Goal: Transaction & Acquisition: Purchase product/service

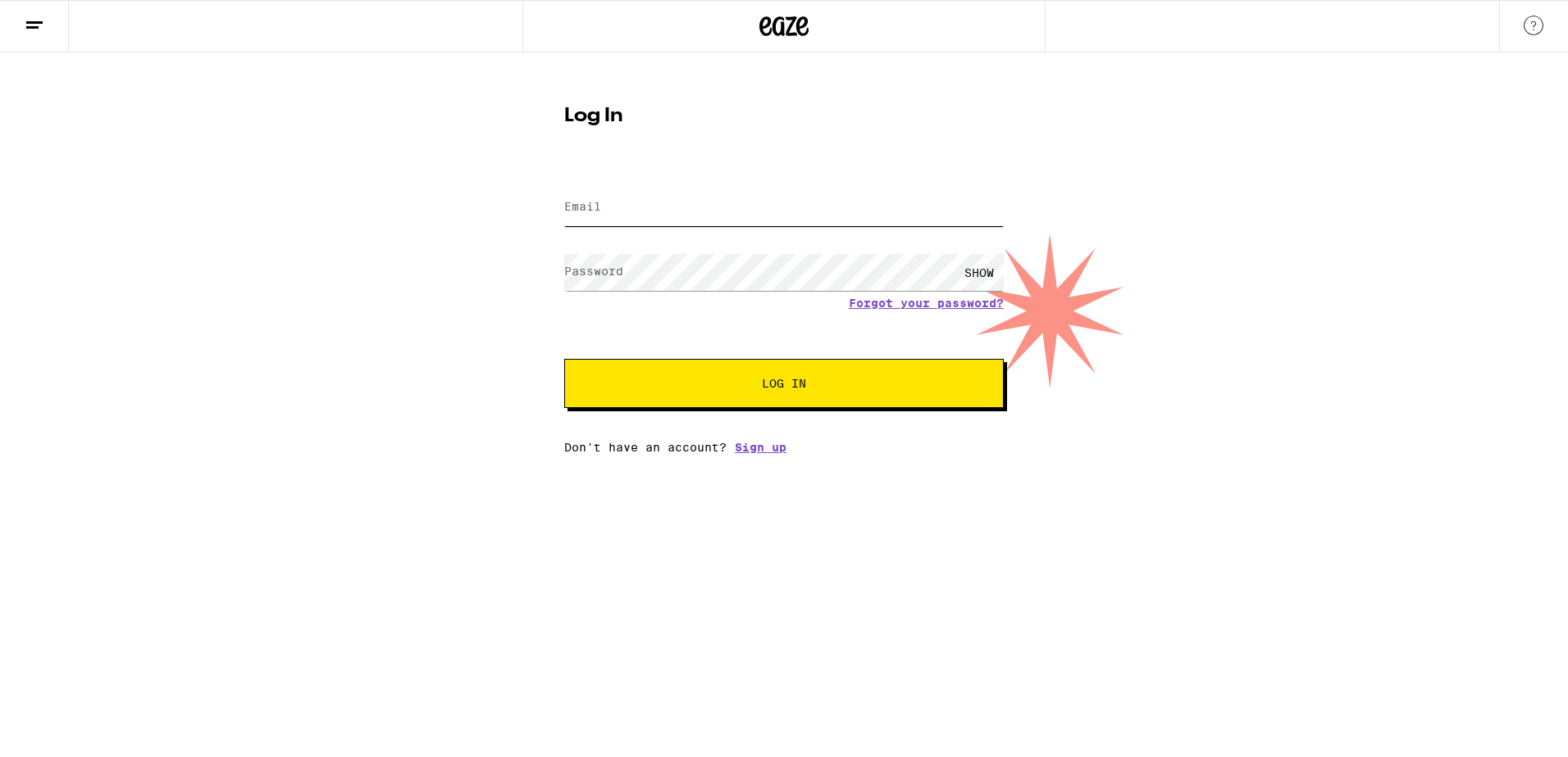
click at [642, 219] on input "Email" at bounding box center [784, 208] width 440 height 37
type input "[EMAIL_ADDRESS][DOMAIN_NAME]"
click at [564, 359] on button "Log In" at bounding box center [784, 384] width 440 height 49
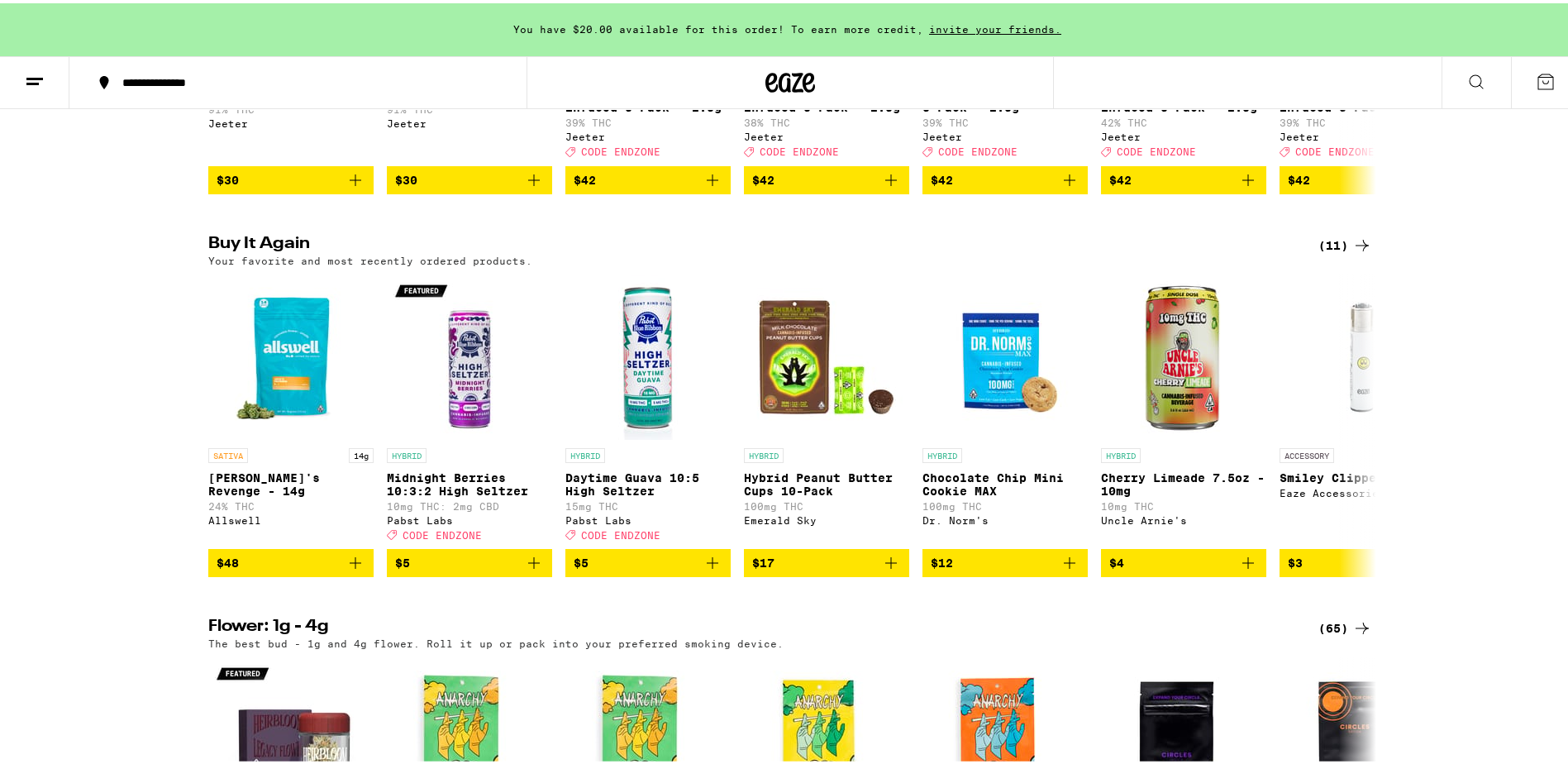
scroll to position [910, 0]
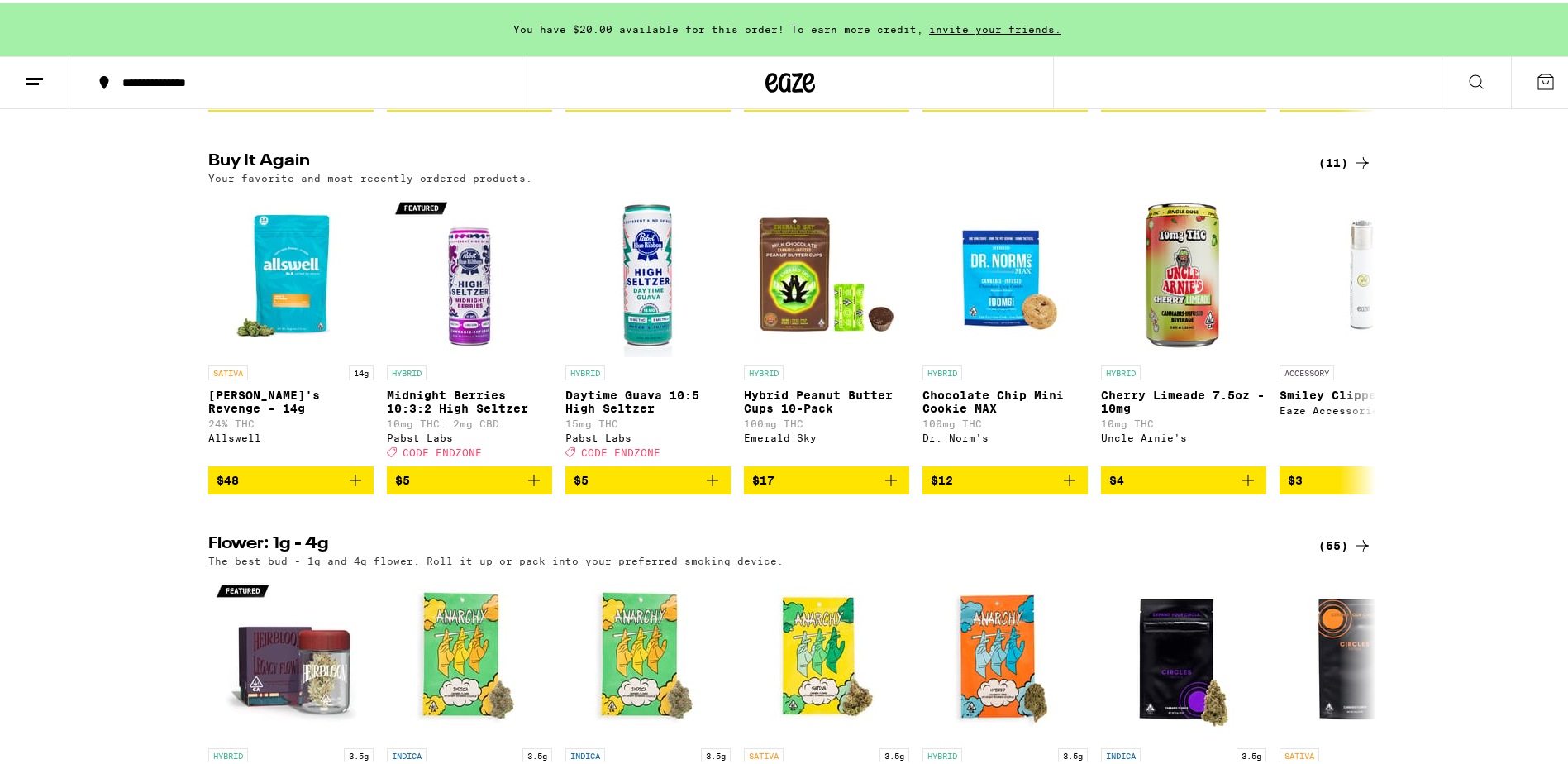
click at [1352, 170] on icon at bounding box center [1362, 159] width 20 height 20
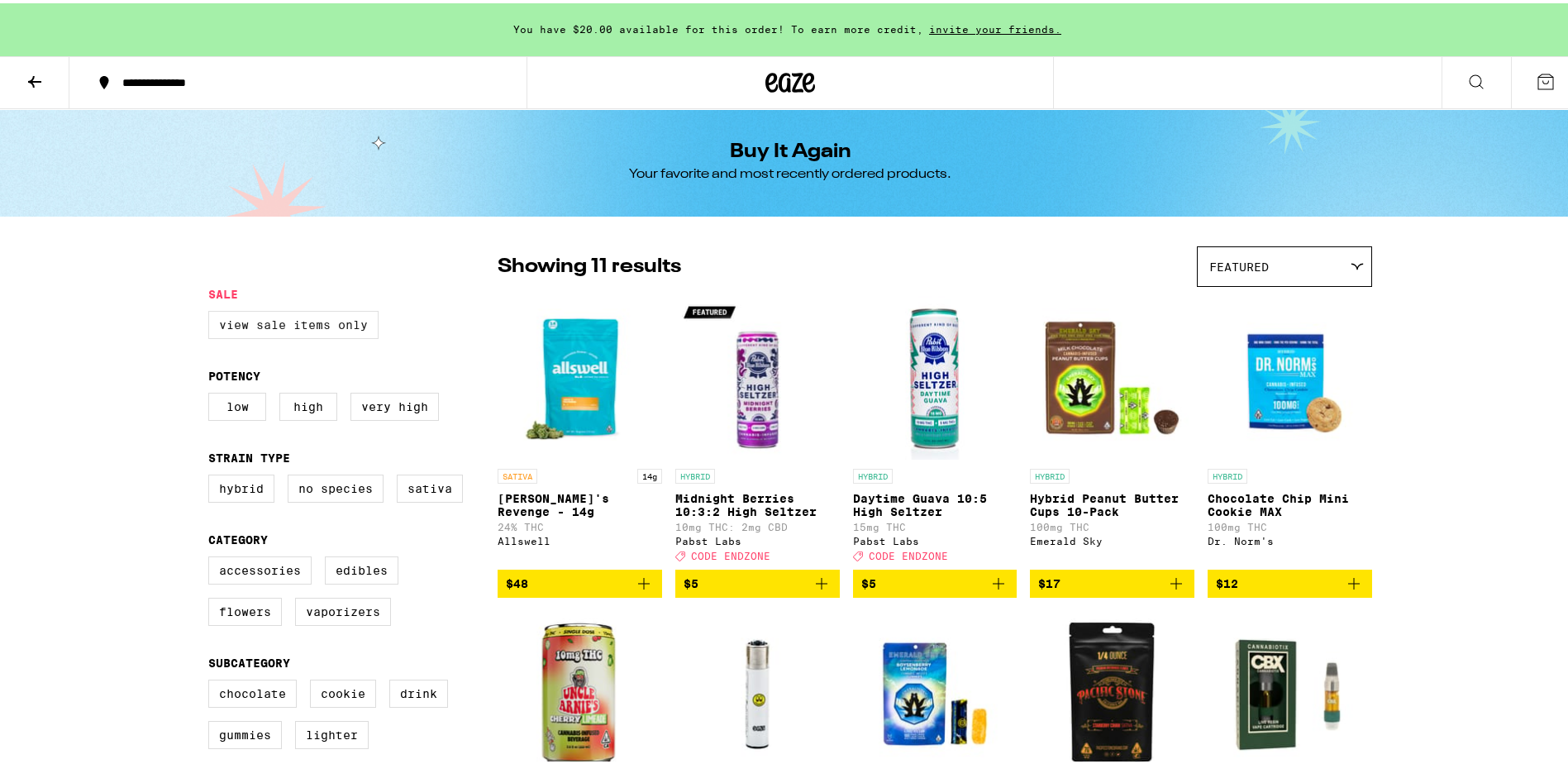
click at [301, 329] on label "View Sale Items Only" at bounding box center [293, 321] width 170 height 28
click at [212, 311] on input "View Sale Items Only" at bounding box center [211, 310] width 1 height 1
checkbox input "true"
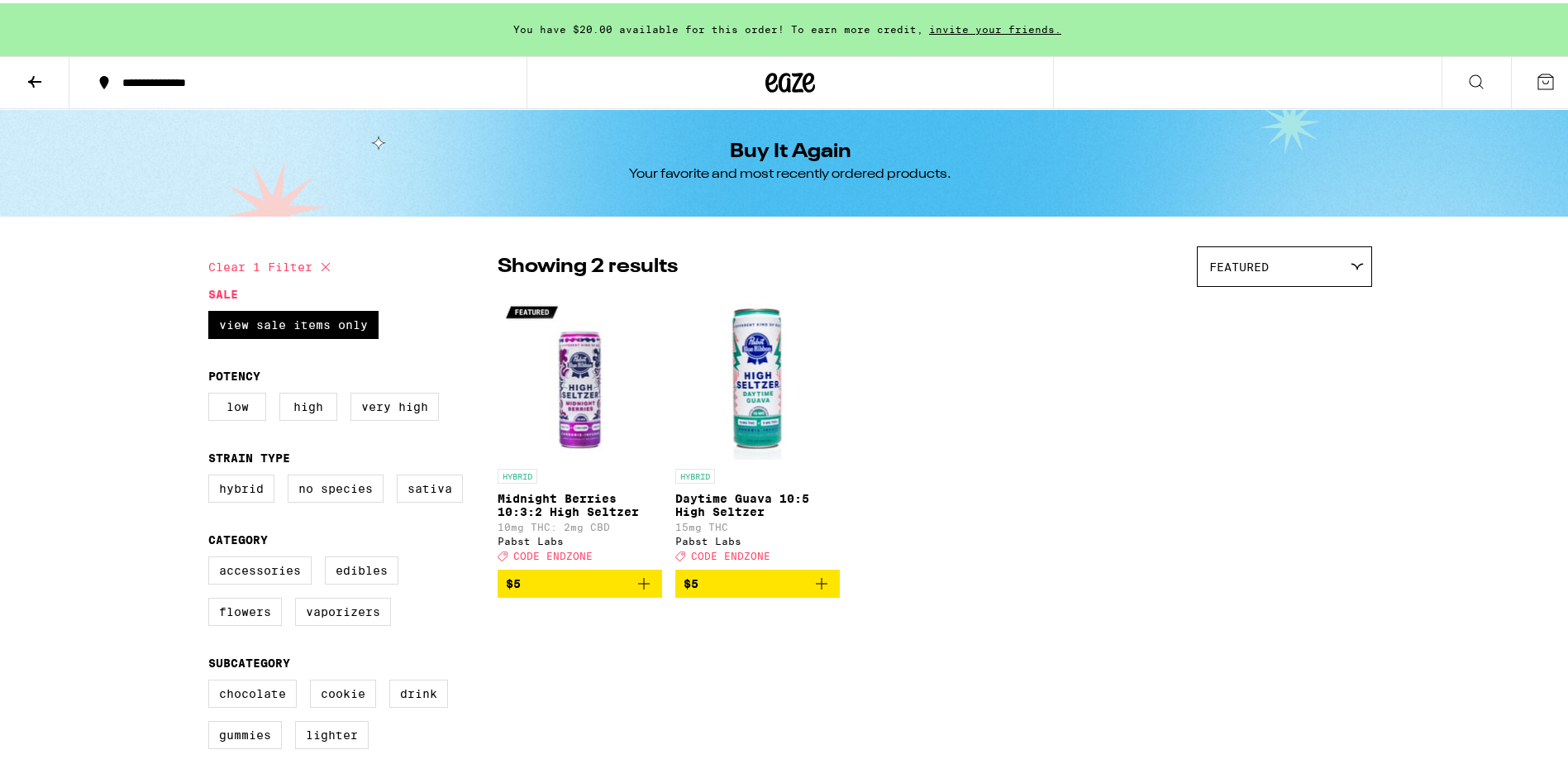
click at [32, 84] on icon at bounding box center [34, 78] width 20 height 20
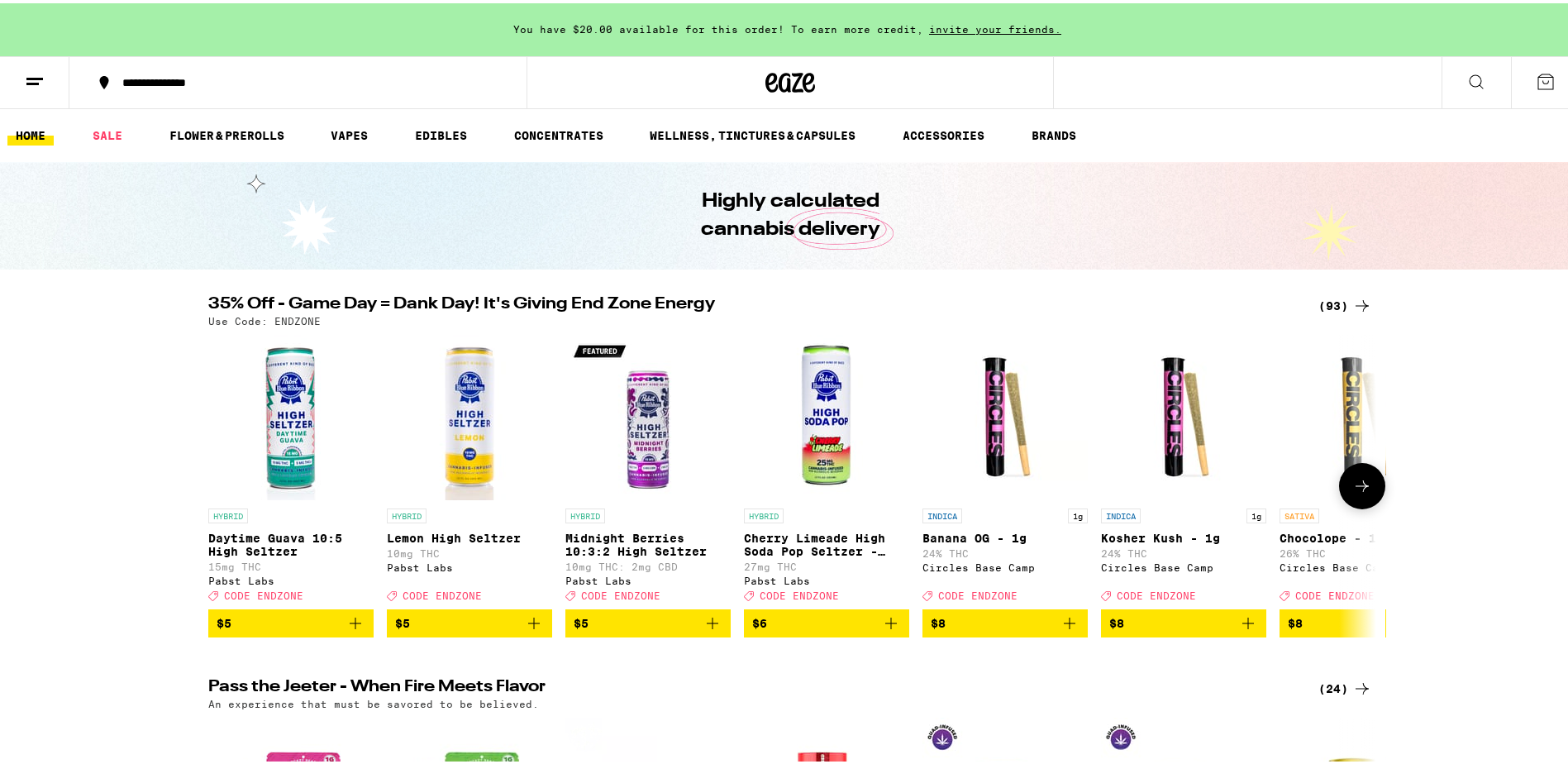
click at [631, 598] on span "CODE ENDZONE" at bounding box center [620, 593] width 79 height 11
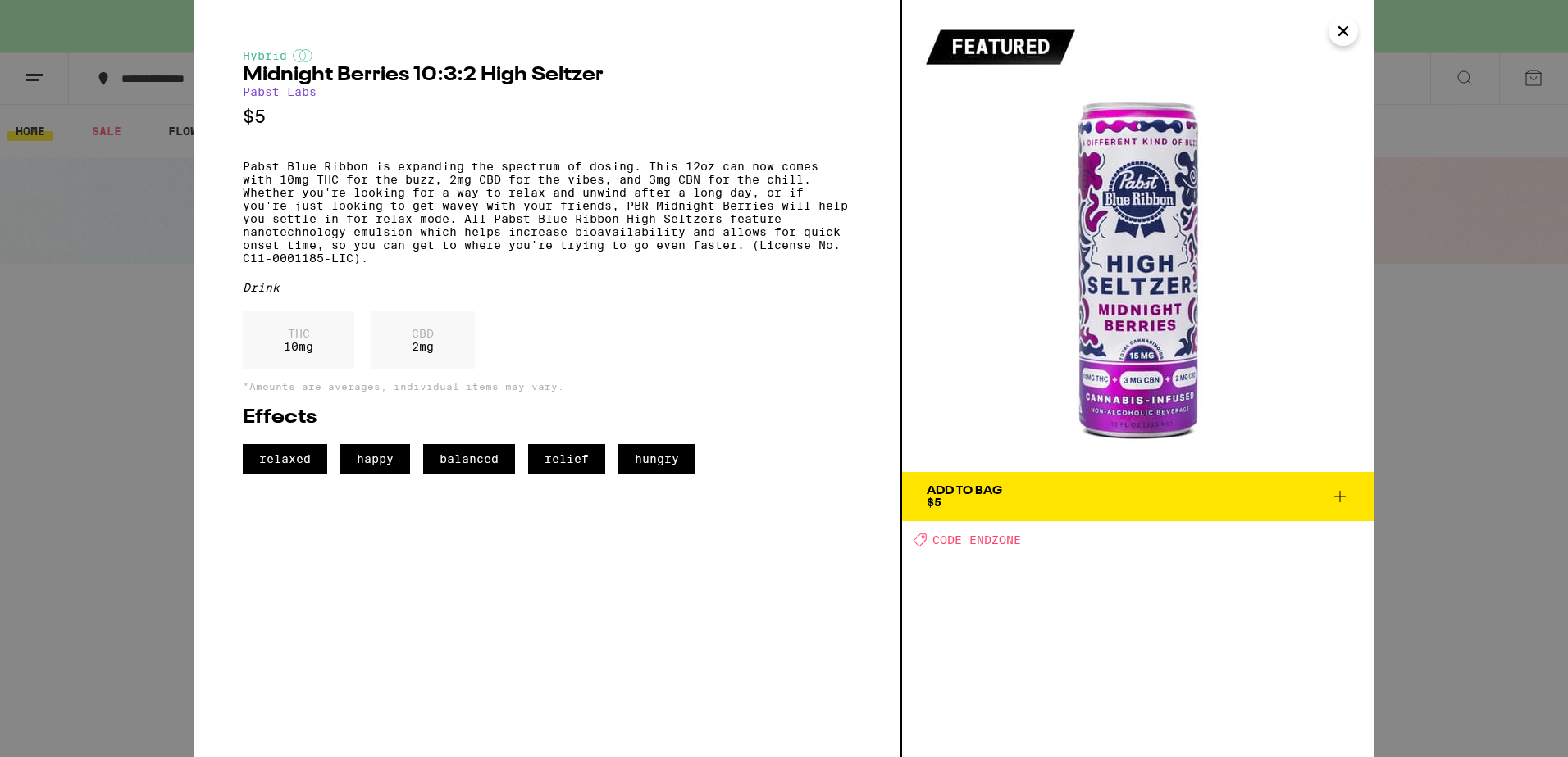
click at [1523, 428] on div "Hybrid Midnight Berries 10:3:2 High [PERSON_NAME] [PERSON_NAME] Labs $5 Pabst B…" at bounding box center [784, 378] width 1568 height 757
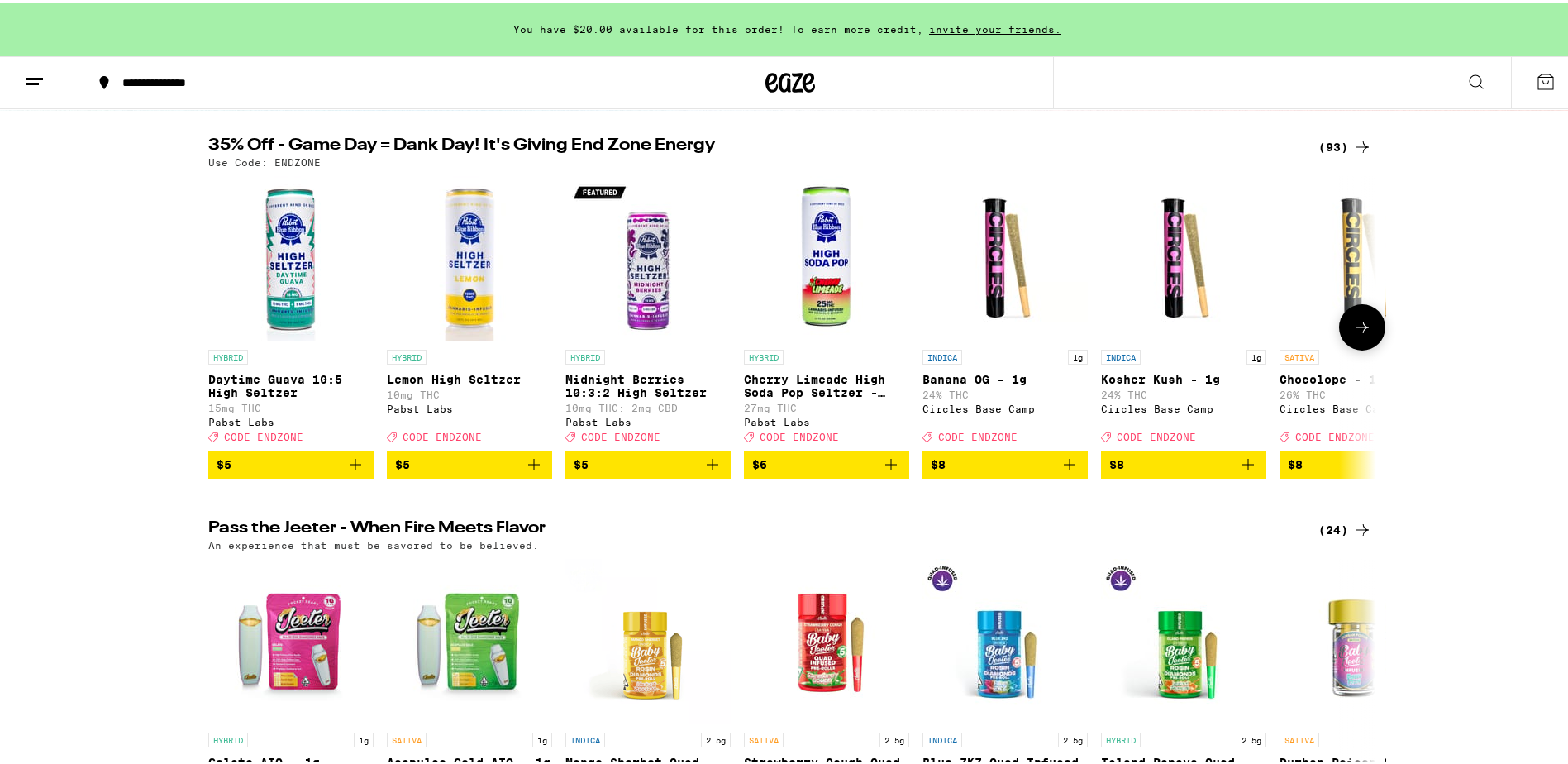
scroll to position [165, 0]
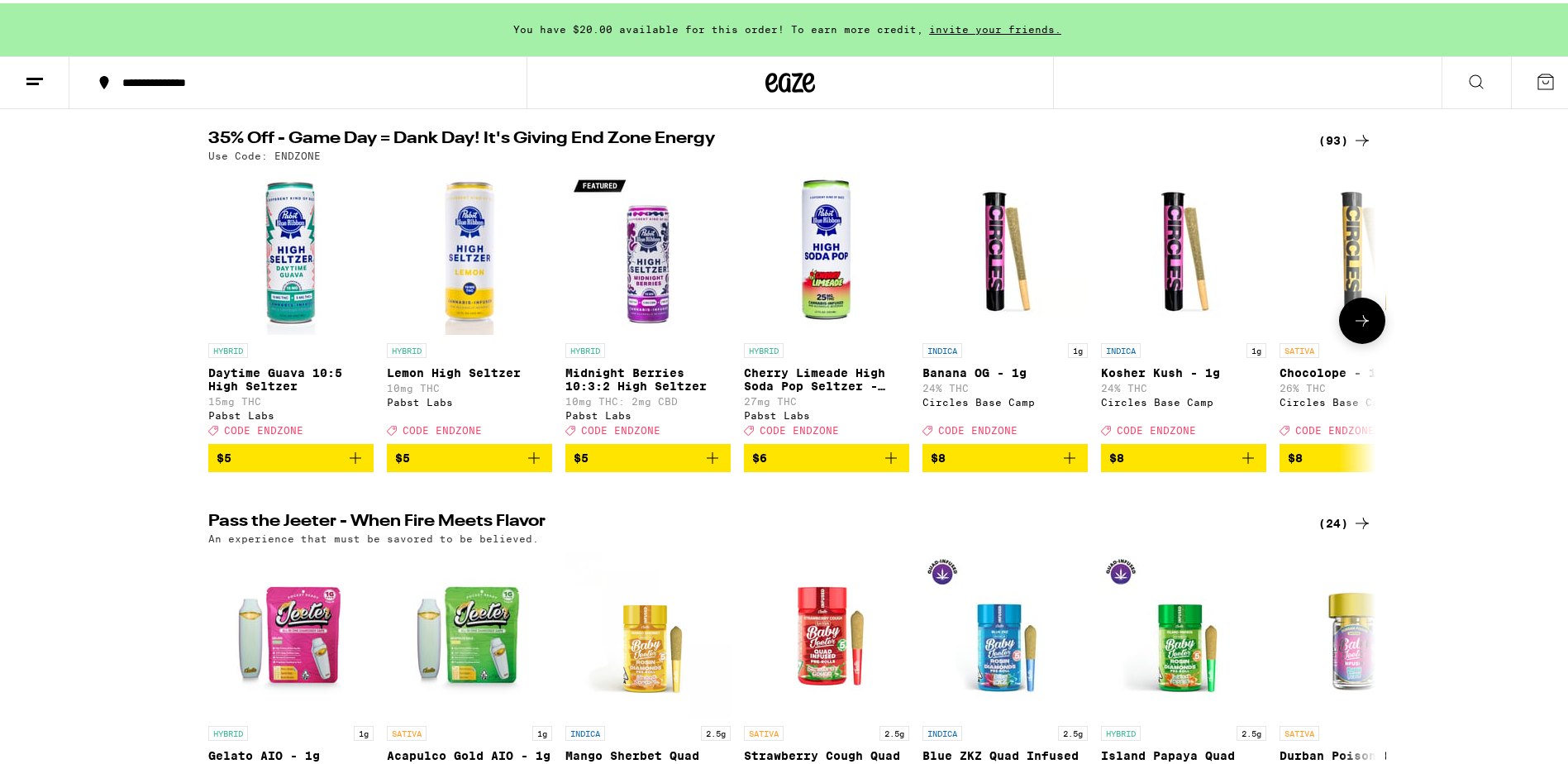
click at [1354, 327] on icon at bounding box center [1362, 317] width 20 height 20
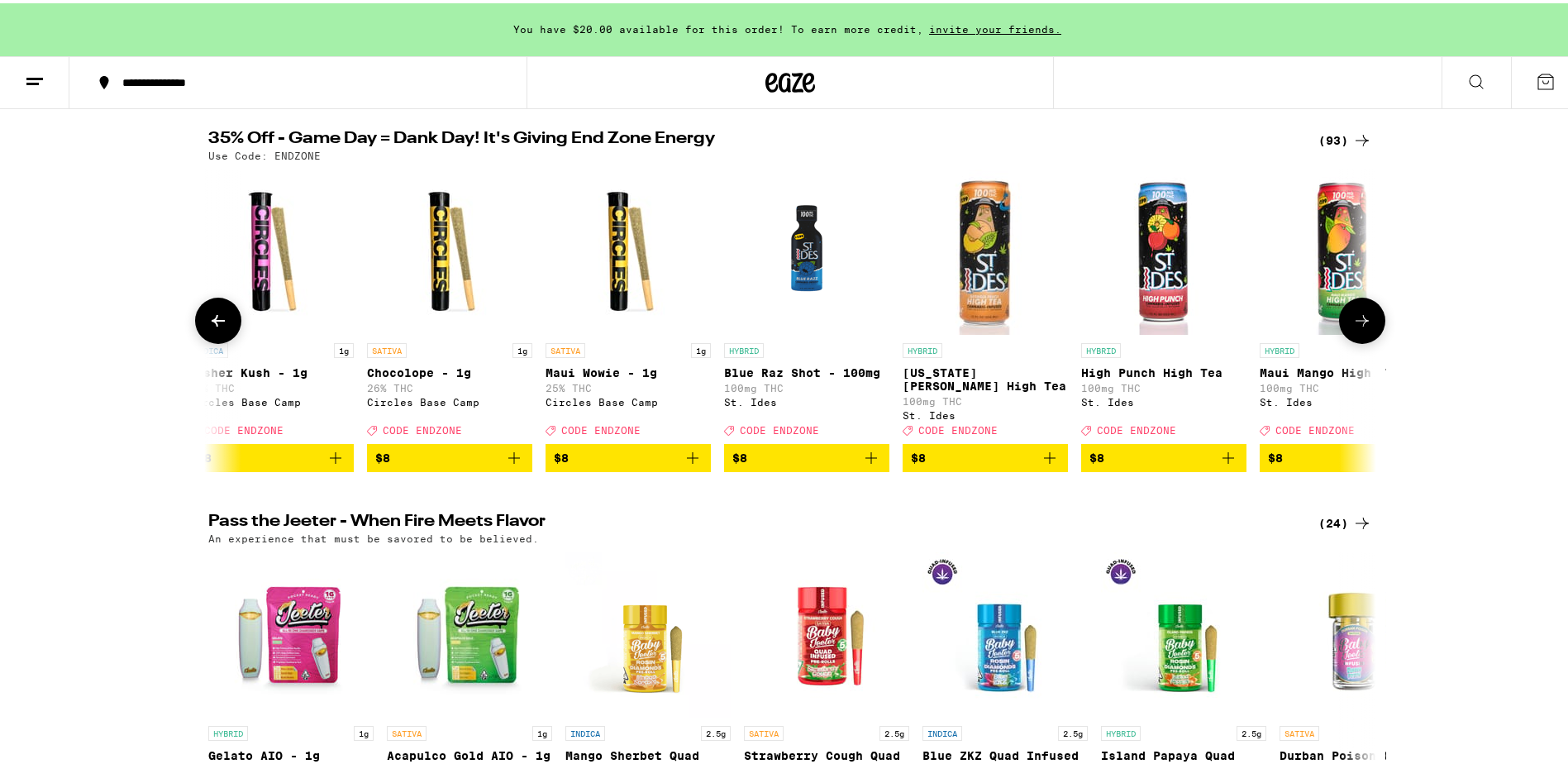
scroll to position [0, 983]
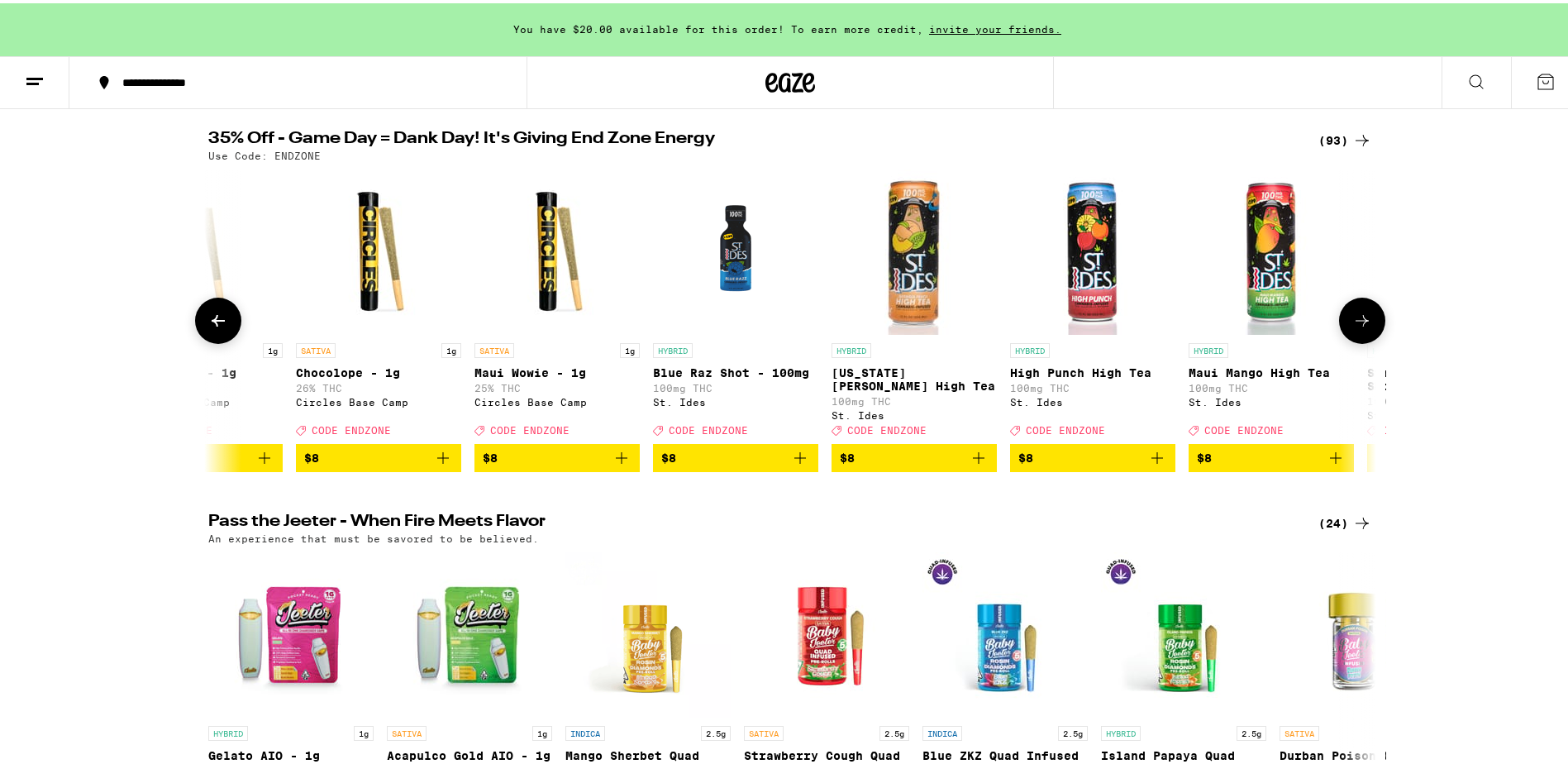
click at [216, 327] on icon at bounding box center [217, 317] width 20 height 20
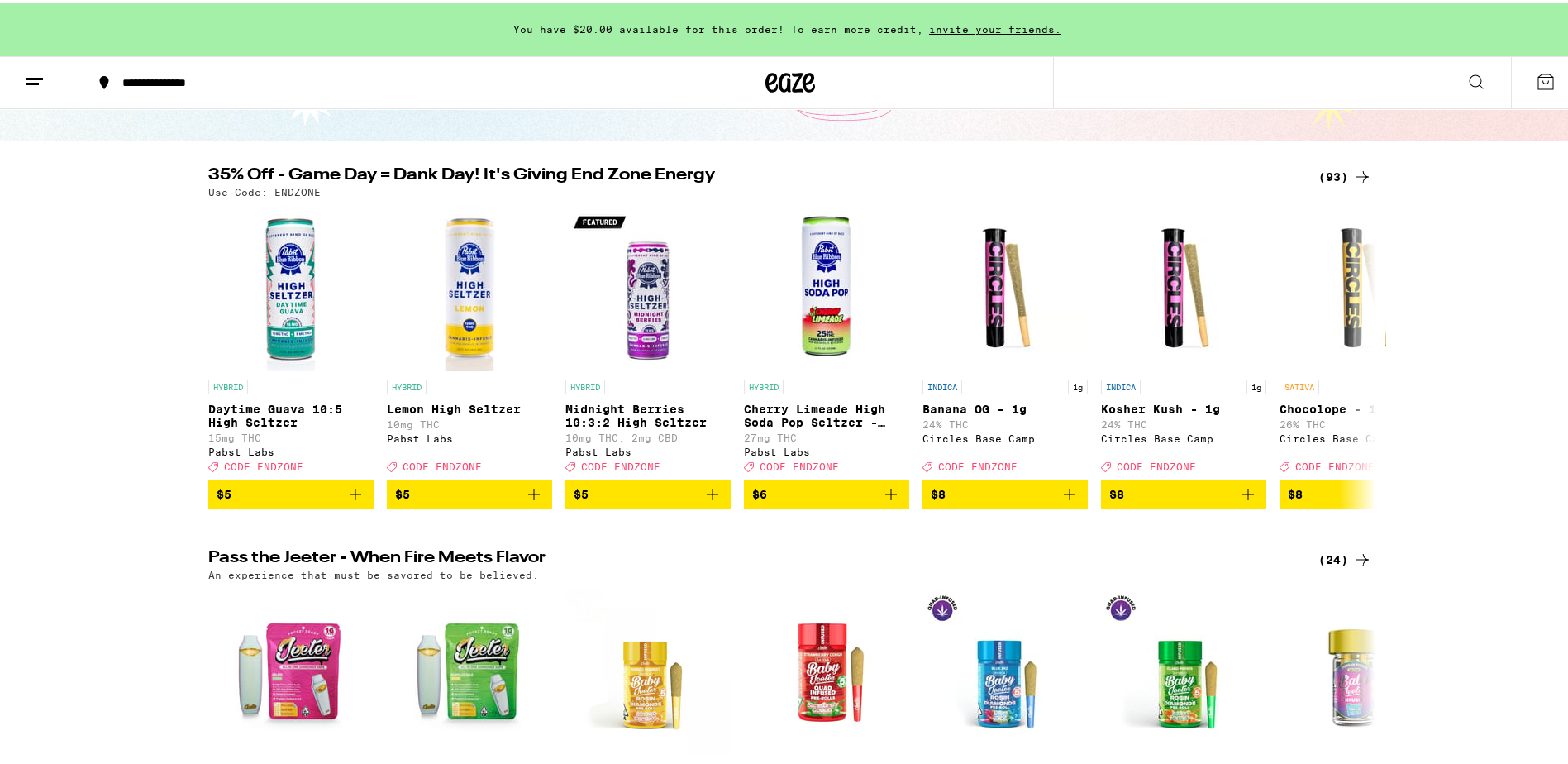
scroll to position [0, 0]
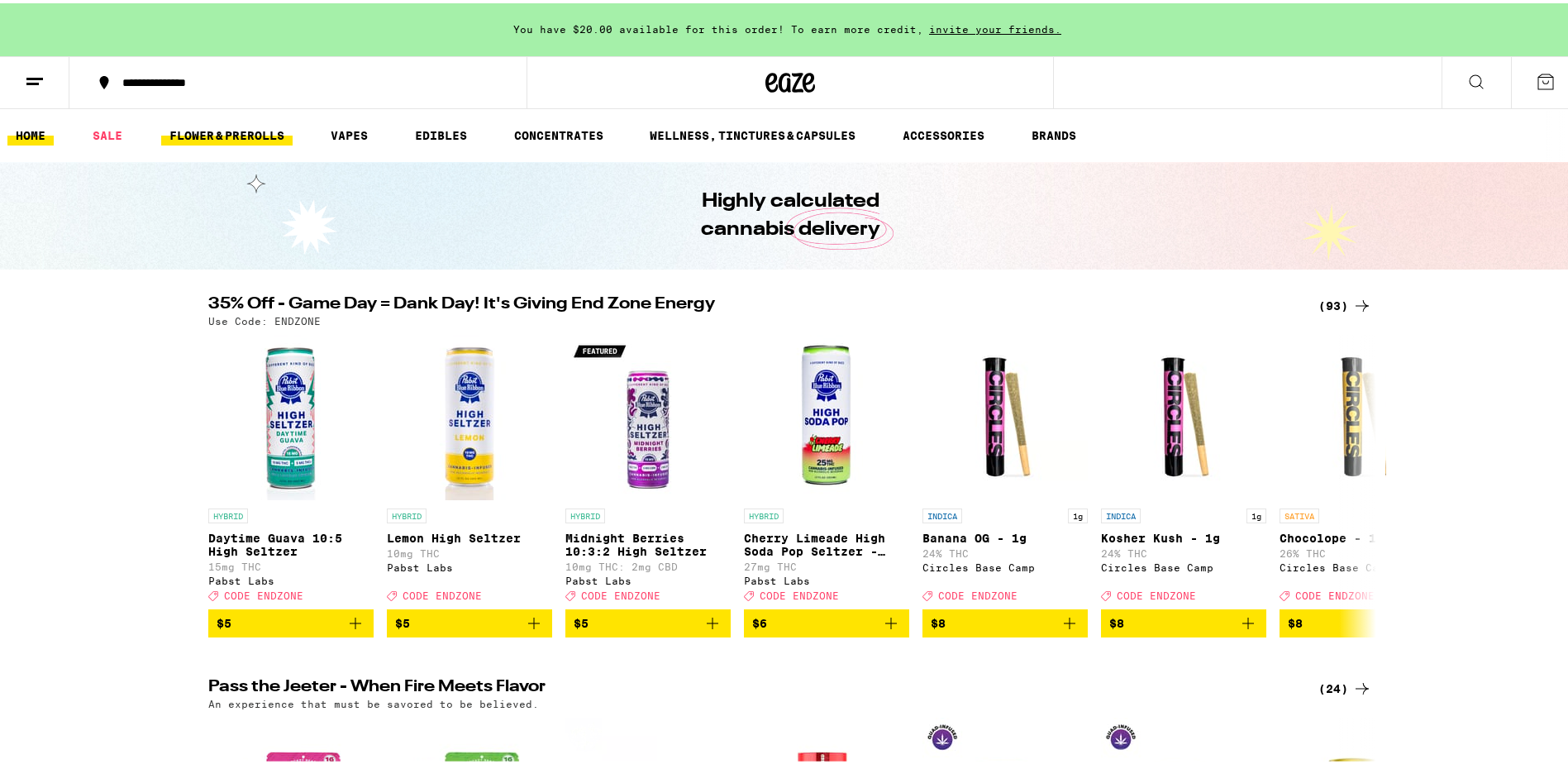
click at [244, 131] on link "FLOWER & PREROLLS" at bounding box center [227, 132] width 131 height 20
click at [245, 127] on link "FLOWER & PREROLLS" at bounding box center [227, 132] width 131 height 20
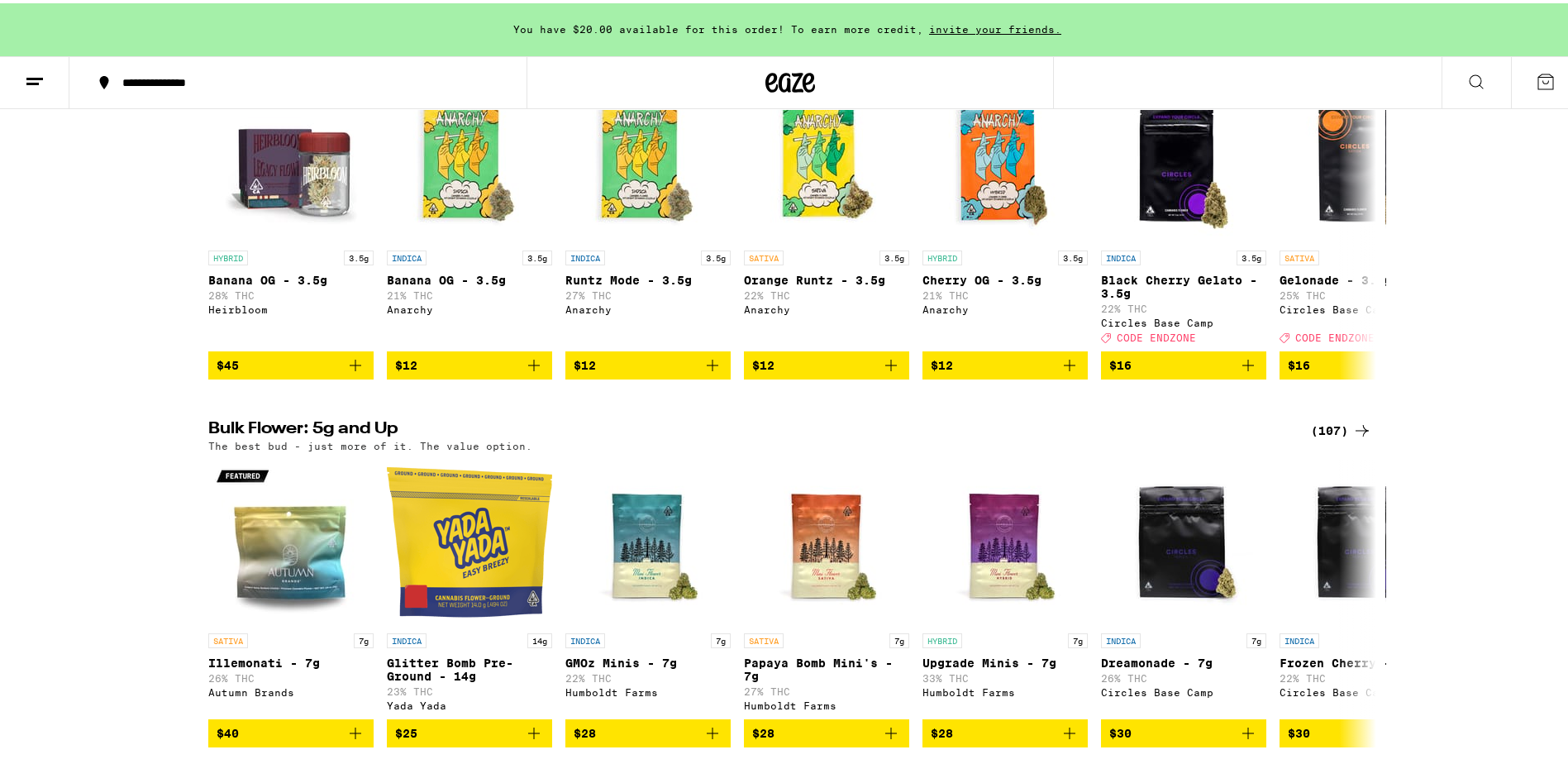
scroll to position [414, 0]
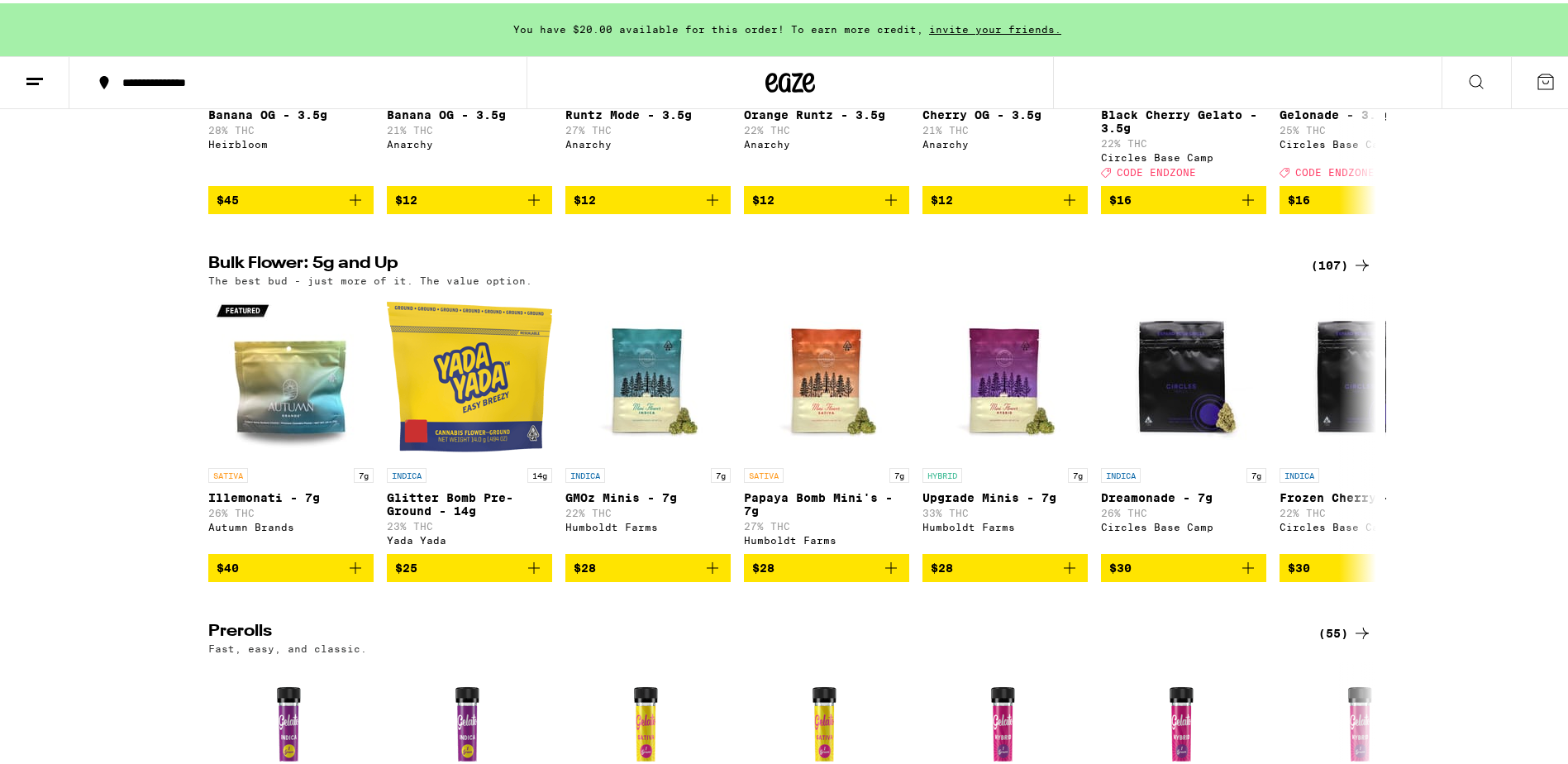
click at [1340, 272] on div "(107)" at bounding box center [1341, 262] width 61 height 20
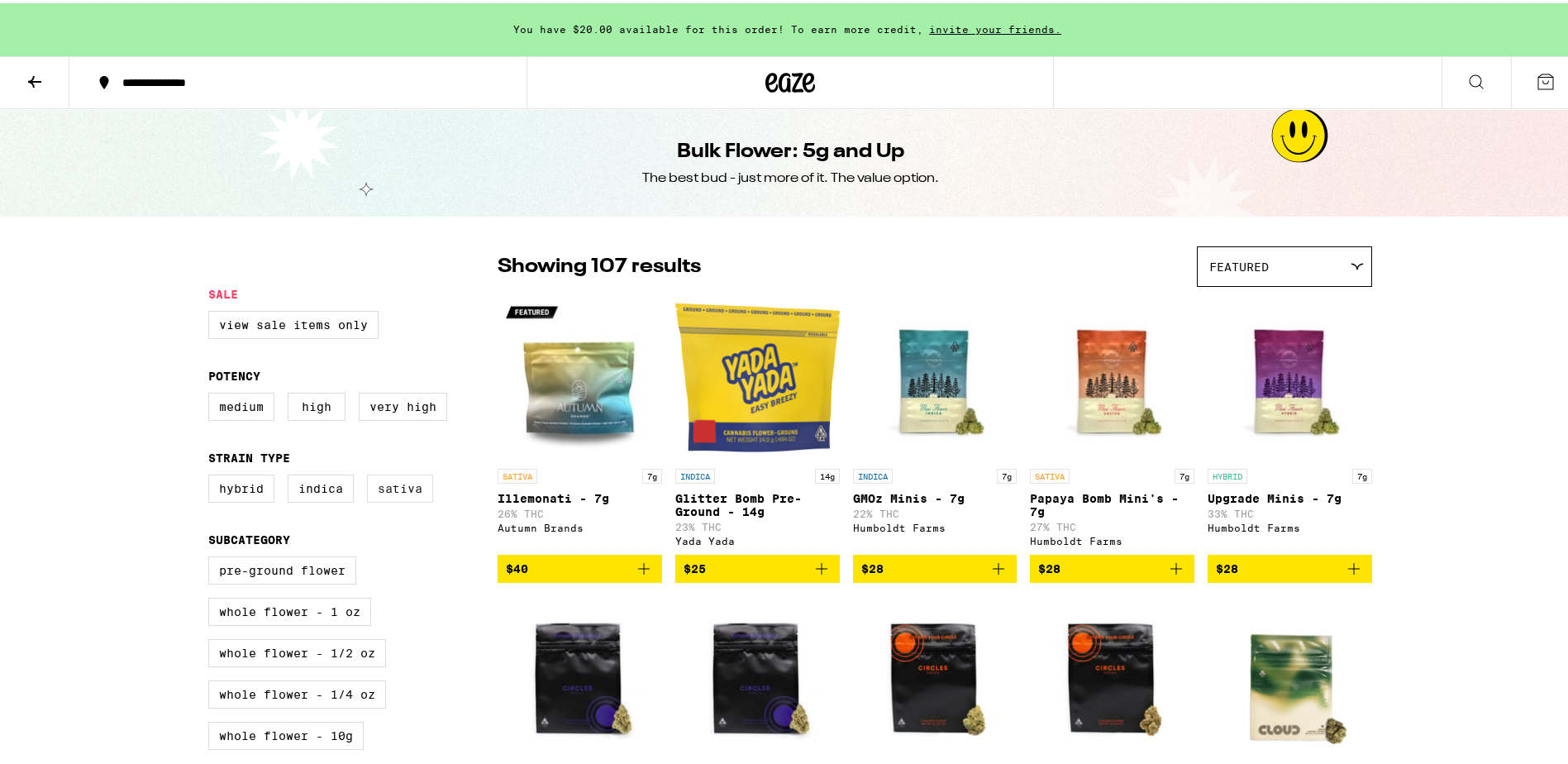
click at [382, 495] on label "Sativa" at bounding box center [401, 485] width 66 height 28
click at [212, 475] on input "Sativa" at bounding box center [211, 474] width 1 height 1
checkbox input "true"
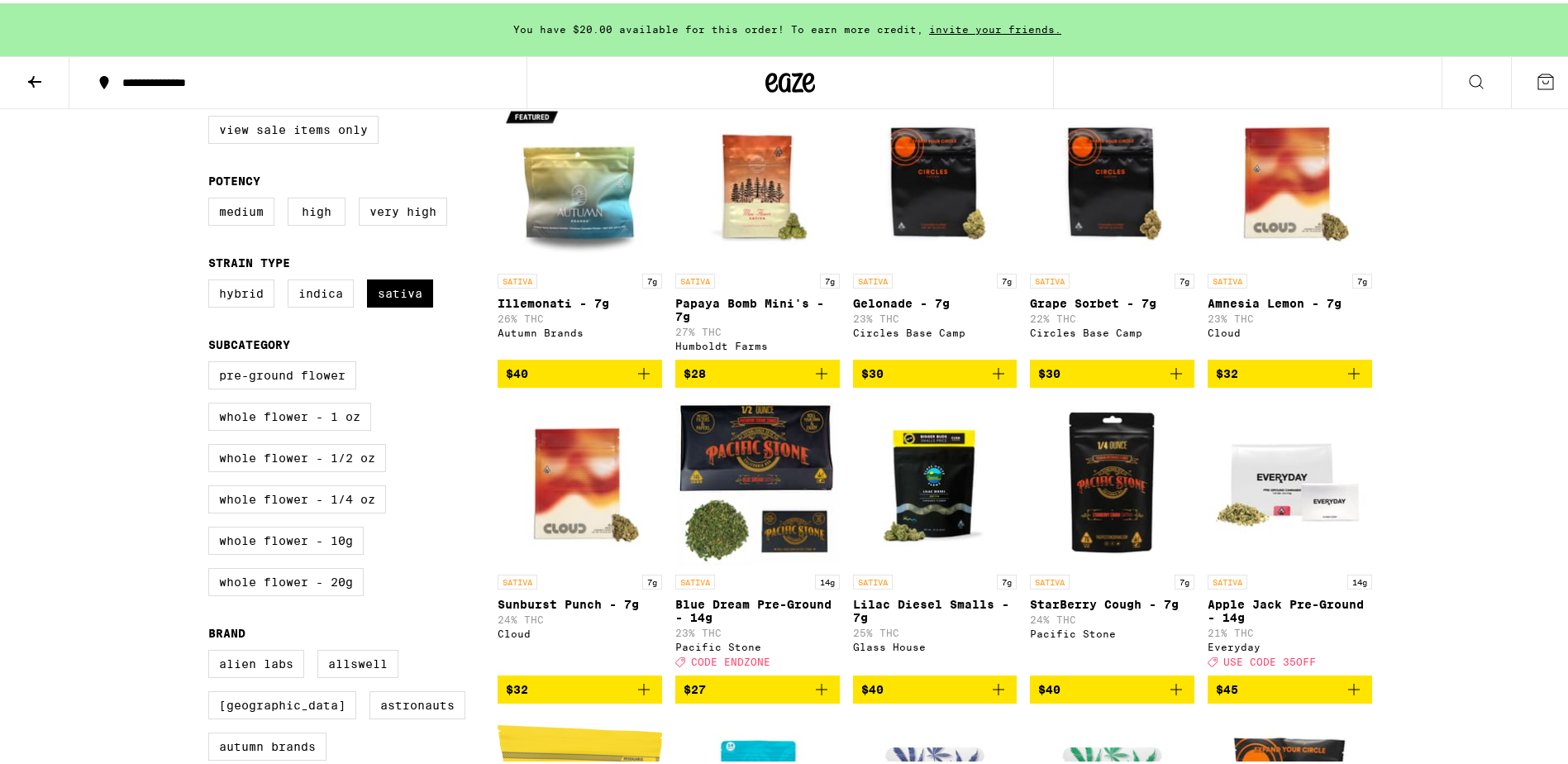
scroll to position [83, 0]
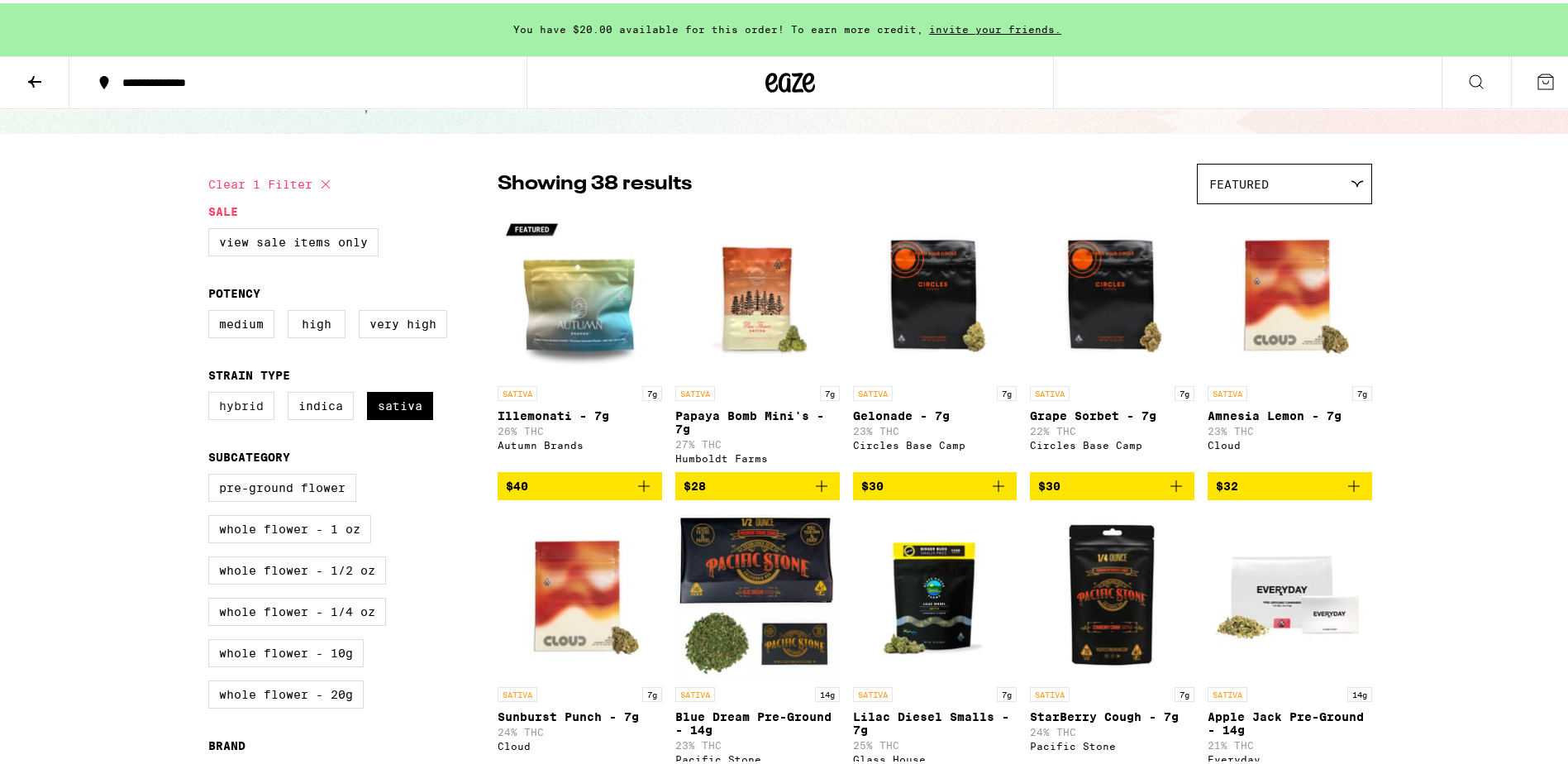
click at [222, 410] on label "Hybrid" at bounding box center [241, 402] width 66 height 28
click at [212, 392] on input "Hybrid" at bounding box center [211, 391] width 1 height 1
checkbox input "true"
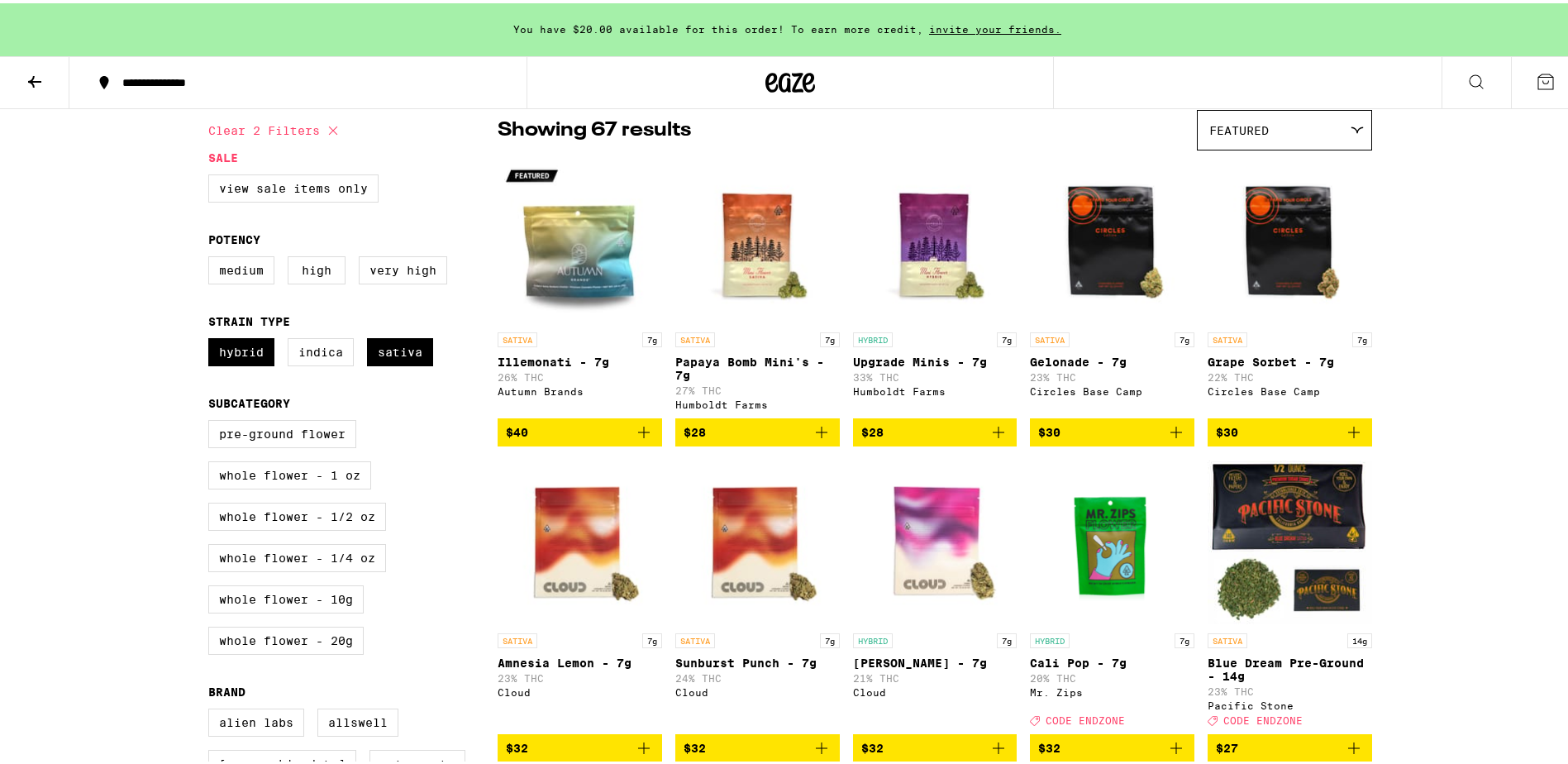
scroll to position [165, 0]
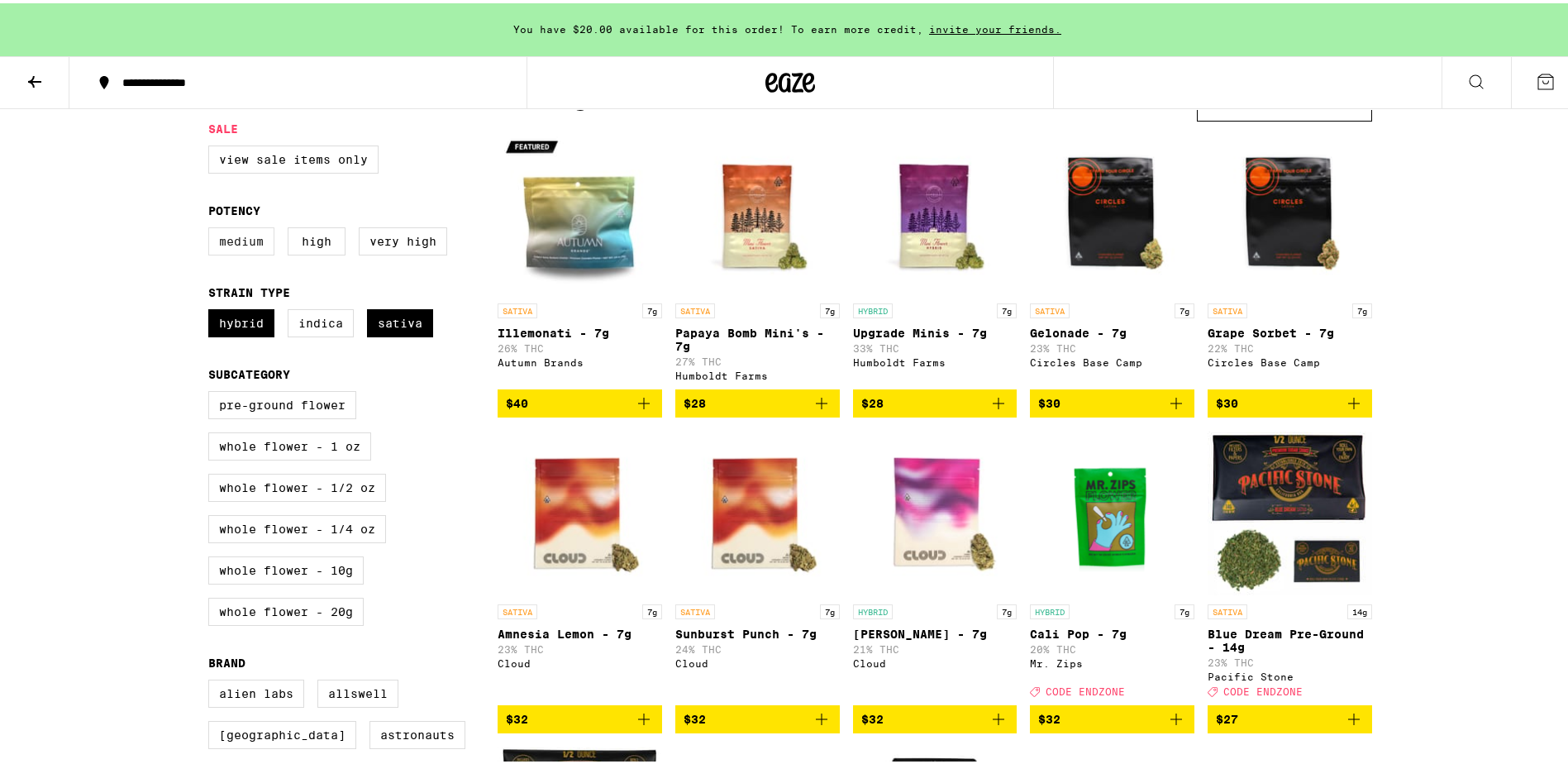
click at [240, 244] on label "Medium" at bounding box center [241, 238] width 66 height 28
click at [212, 228] on input "Medium" at bounding box center [211, 227] width 1 height 1
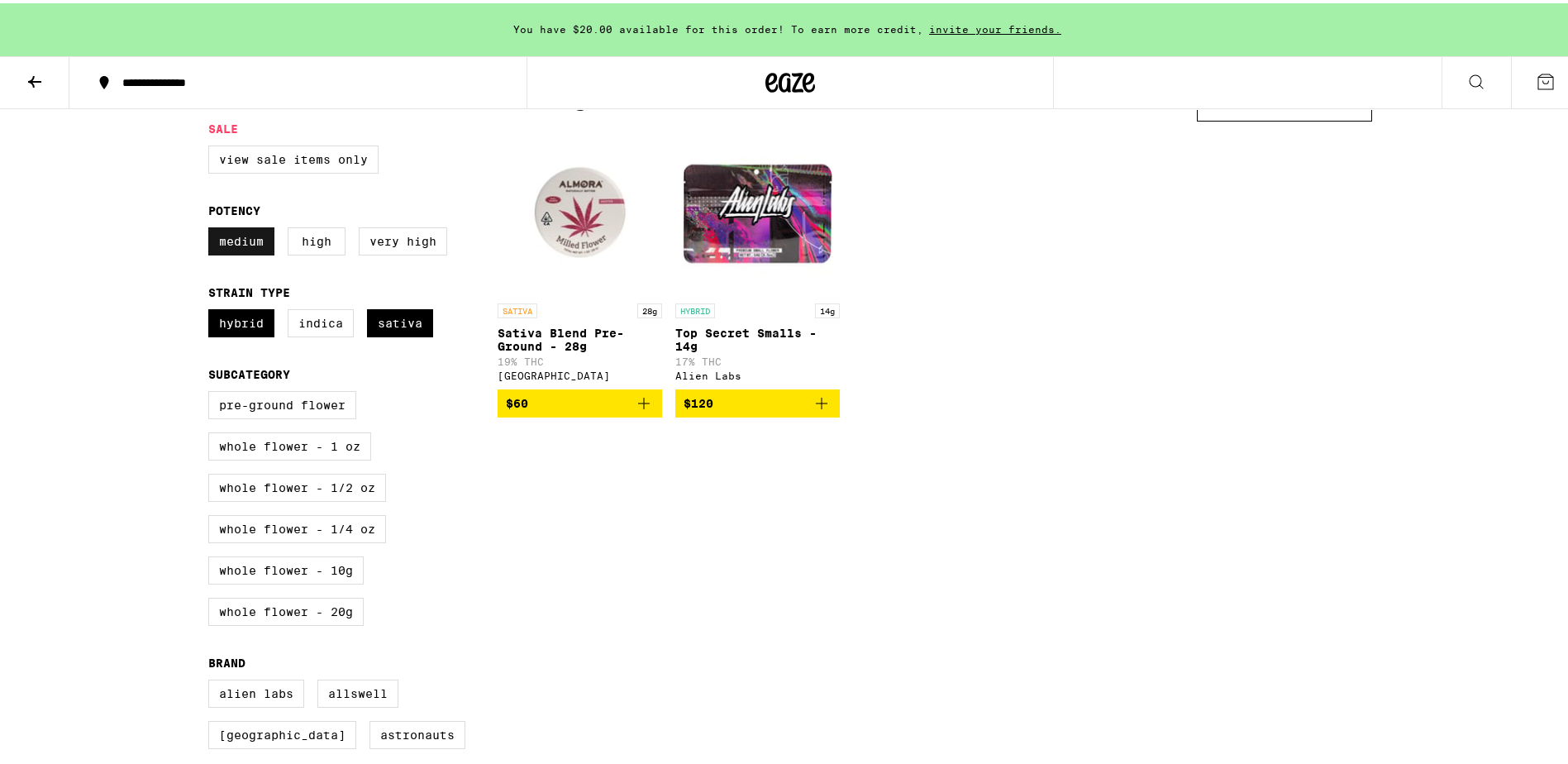
click at [240, 244] on label "Medium" at bounding box center [241, 238] width 66 height 28
click at [212, 228] on input "Medium" at bounding box center [211, 227] width 1 height 1
checkbox input "false"
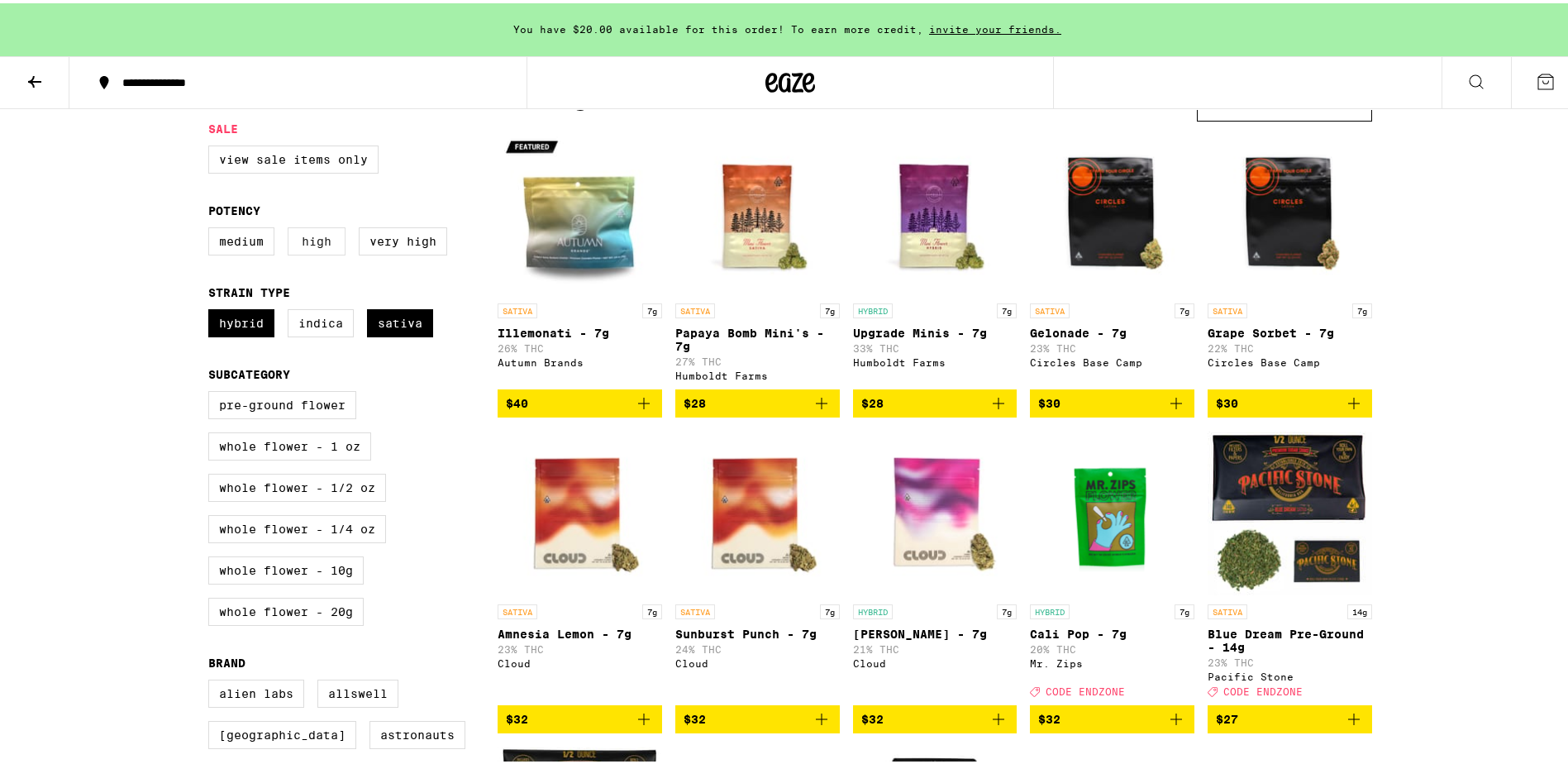
click at [319, 246] on label "High" at bounding box center [317, 238] width 58 height 28
click at [212, 228] on input "High" at bounding box center [211, 227] width 1 height 1
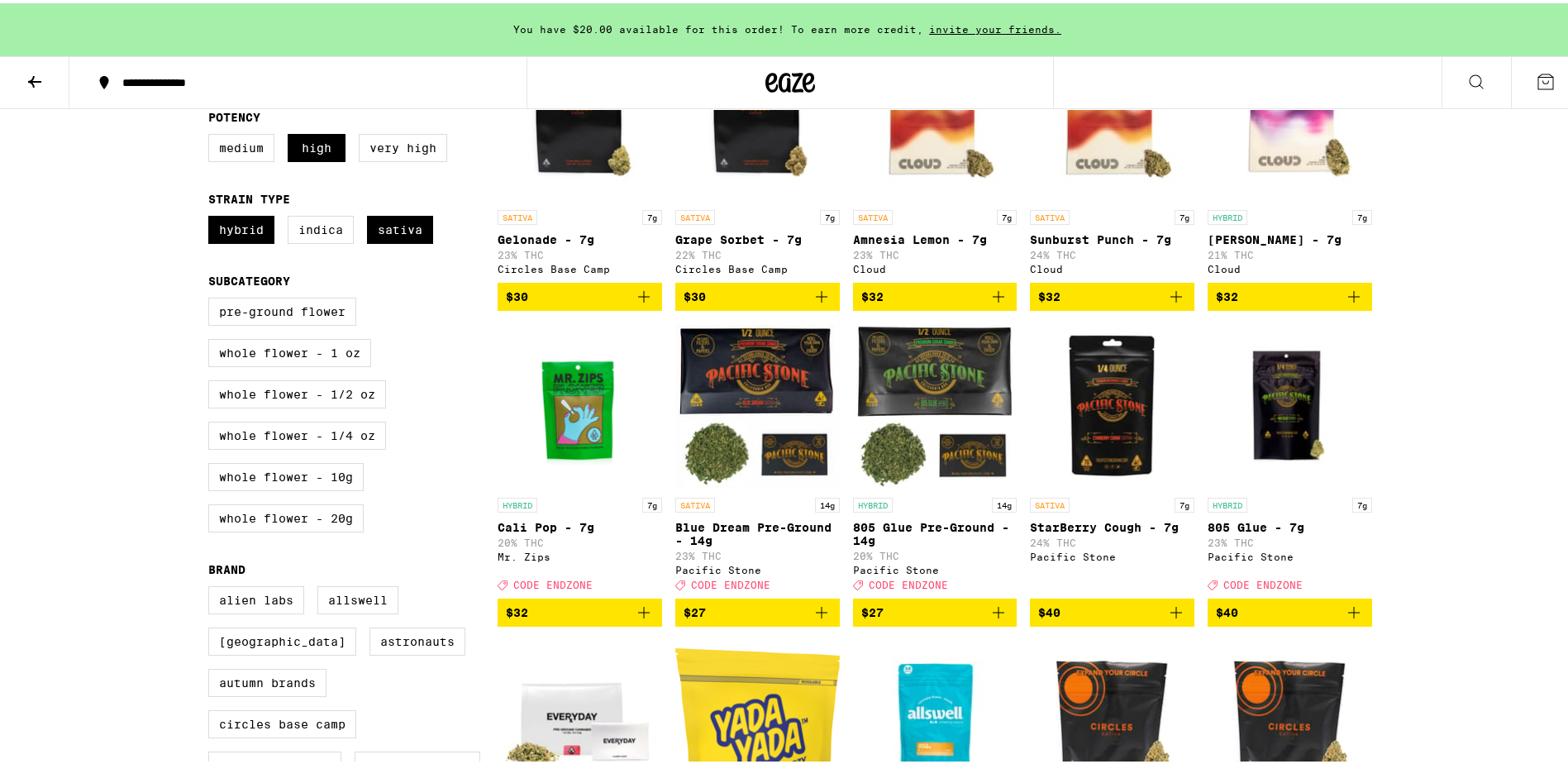
scroll to position [165, 0]
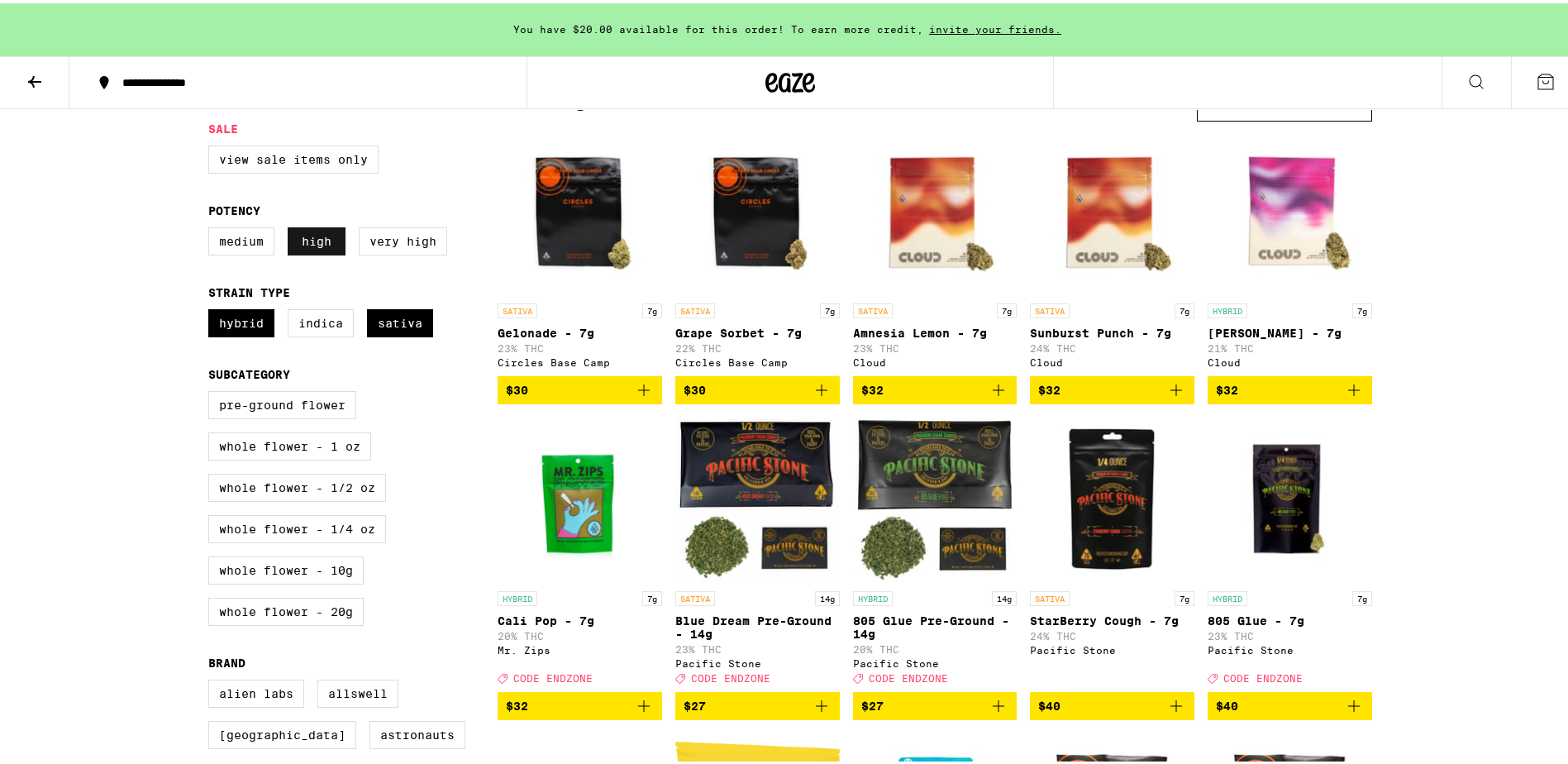
drag, startPoint x: 317, startPoint y: 253, endPoint x: 337, endPoint y: 253, distance: 20.0
click at [317, 252] on label "High" at bounding box center [317, 238] width 58 height 28
click at [212, 228] on input "High" at bounding box center [211, 227] width 1 height 1
checkbox input "false"
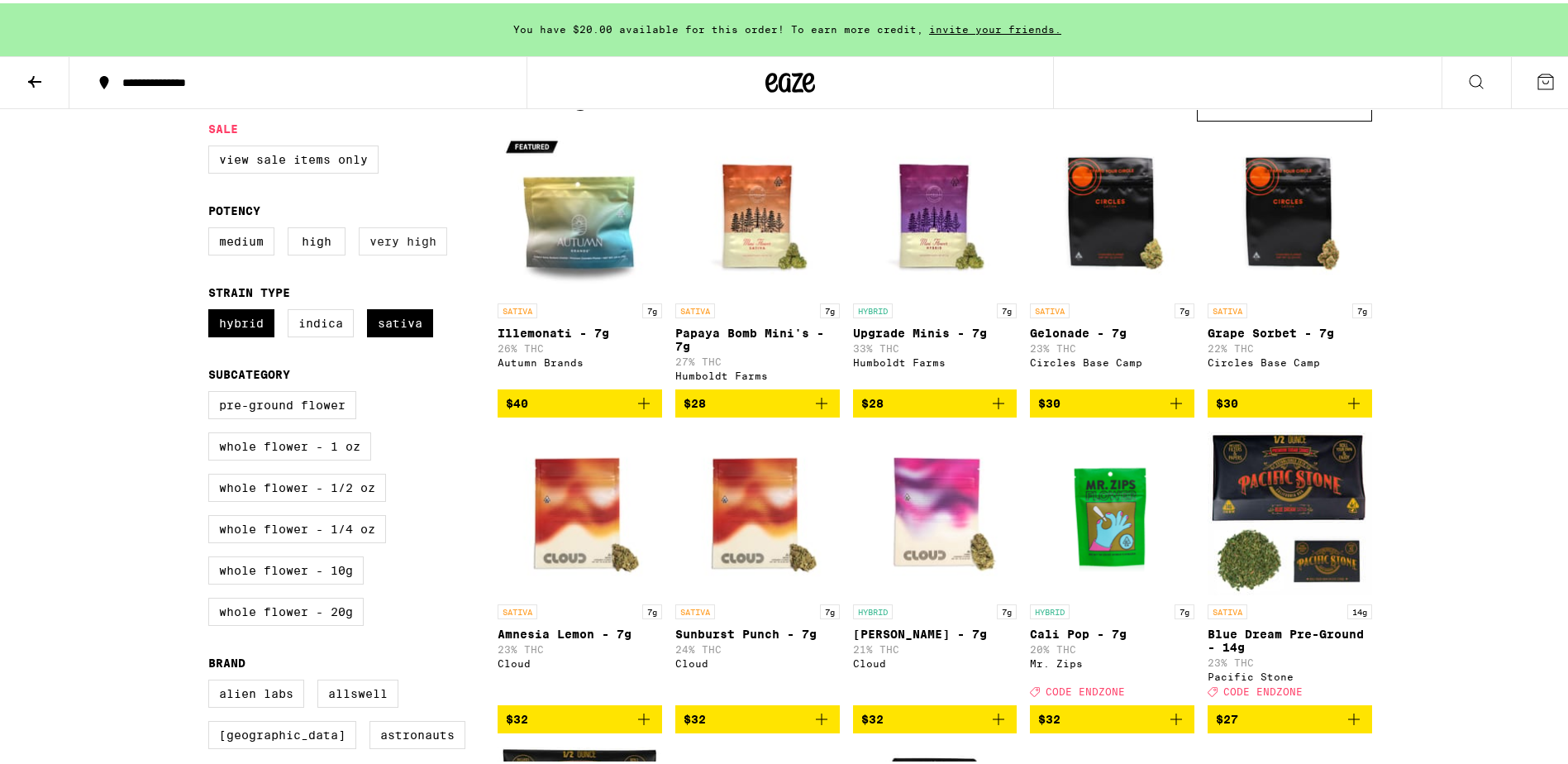
click at [388, 252] on label "Very High" at bounding box center [403, 238] width 89 height 28
click at [212, 228] on input "Very High" at bounding box center [211, 227] width 1 height 1
checkbox input "true"
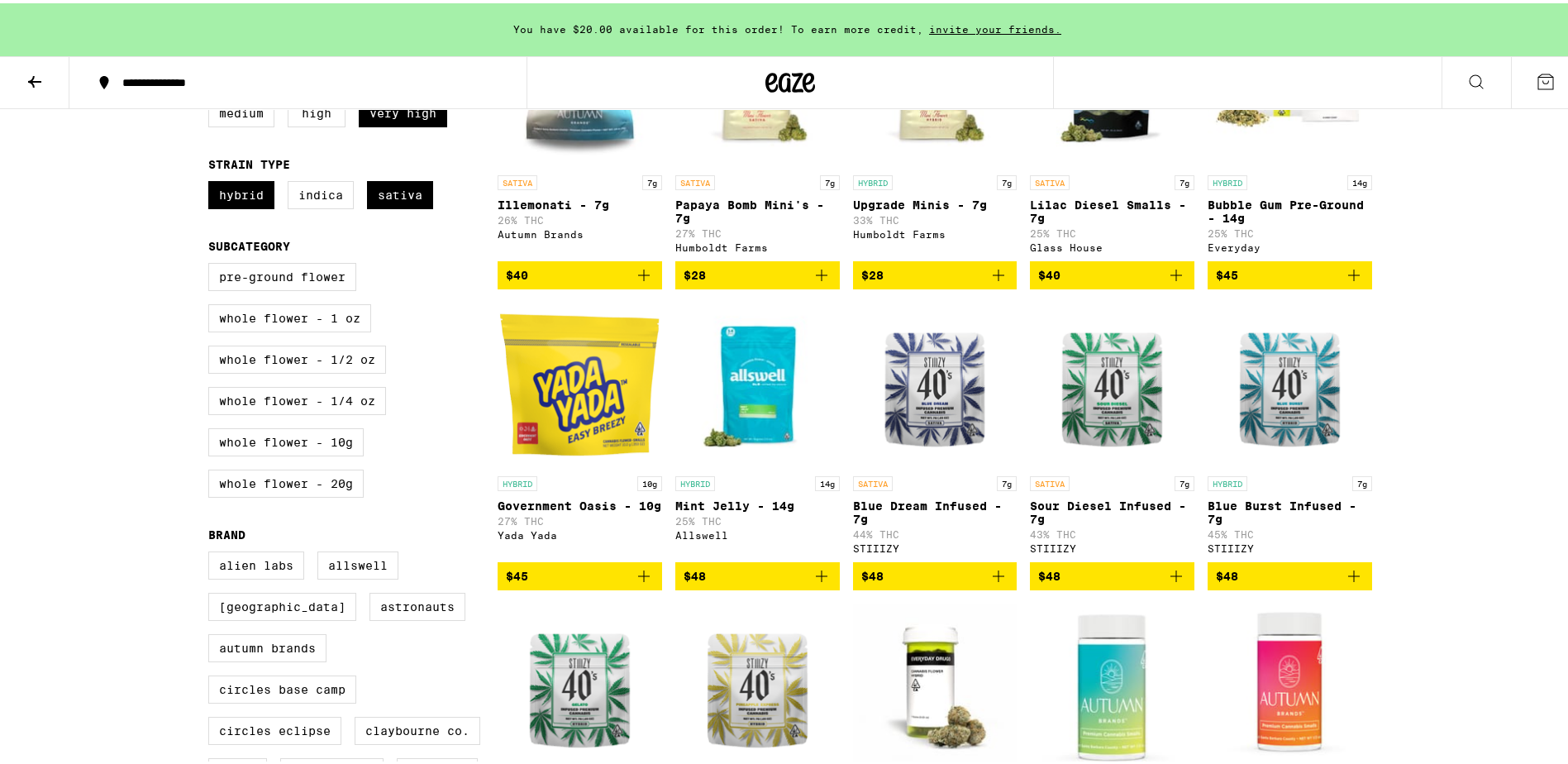
scroll to position [331, 0]
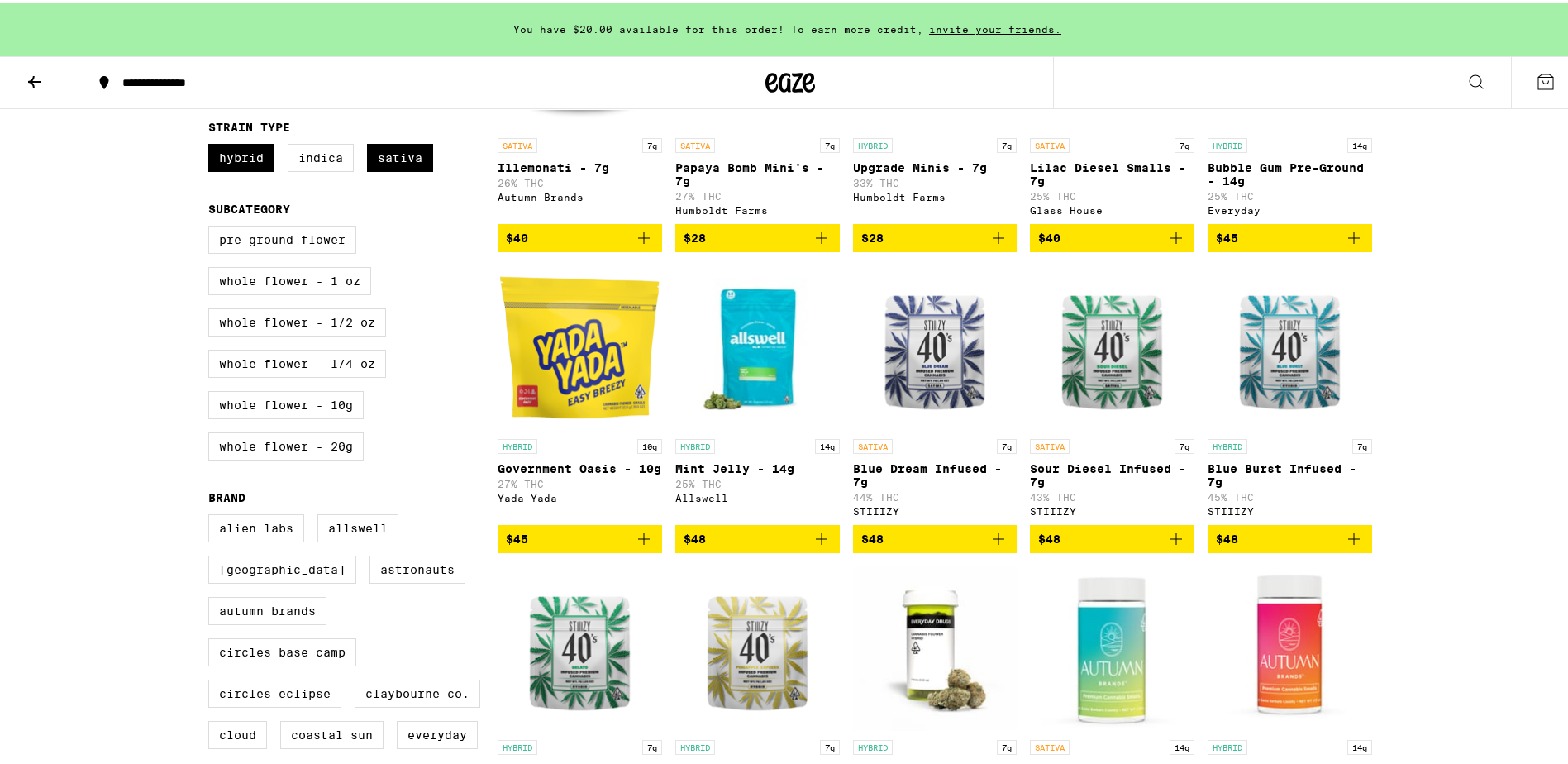
click at [952, 391] on img "Open page for Blue Dream Infused - 7g from STIIIZY" at bounding box center [935, 344] width 164 height 165
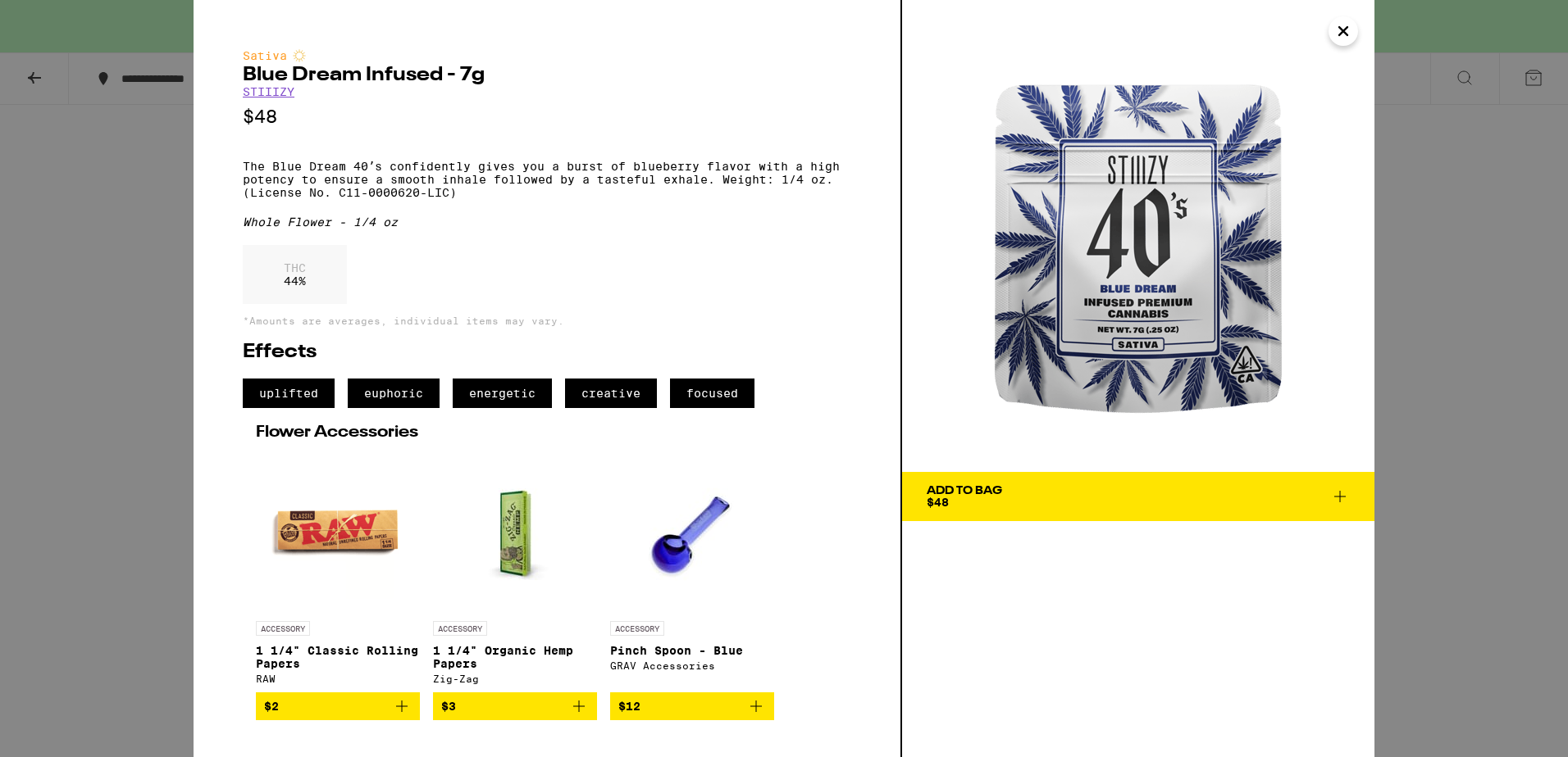
click at [1335, 33] on icon "Close" at bounding box center [1342, 30] width 19 height 25
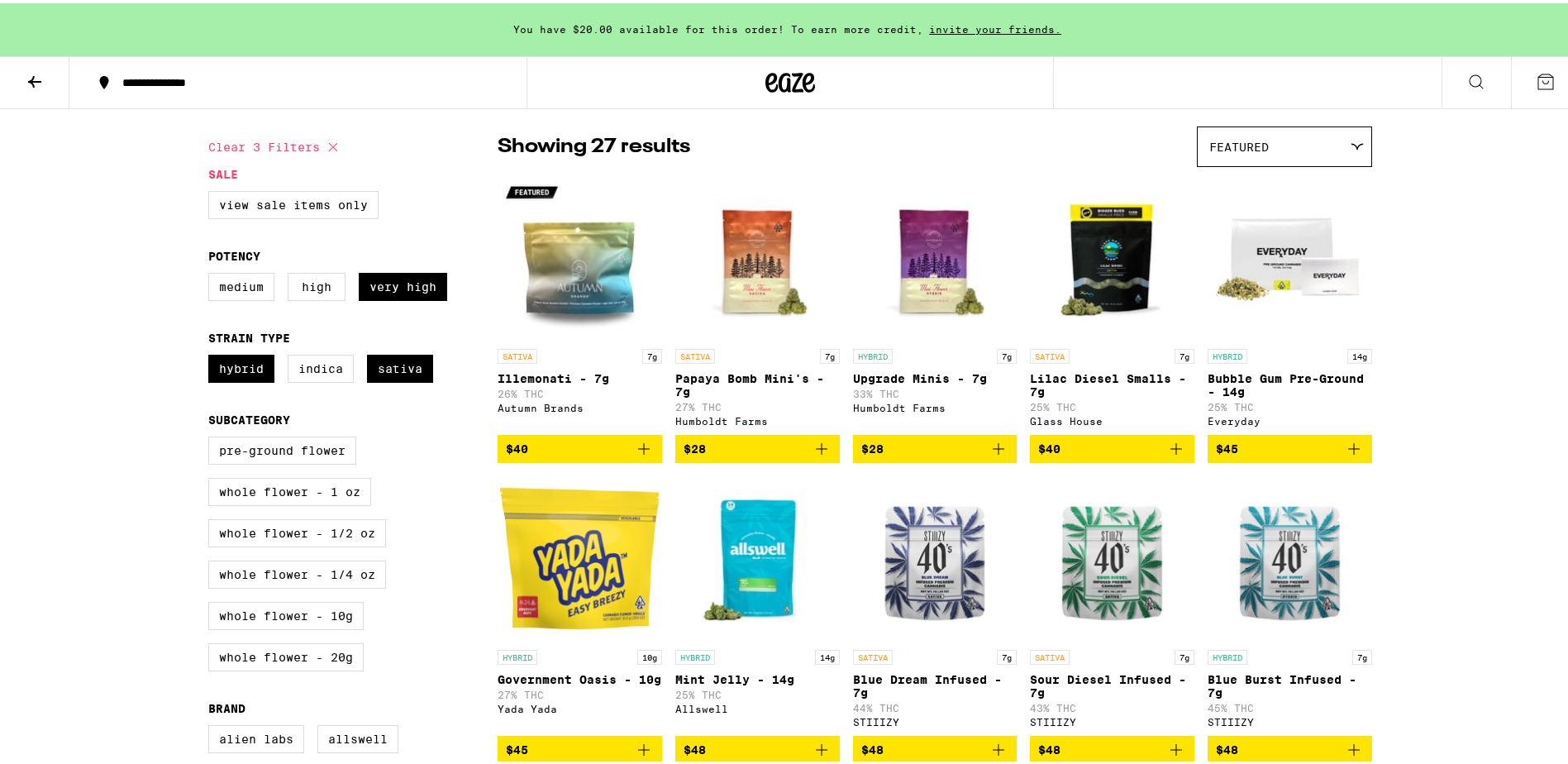
scroll to position [83, 0]
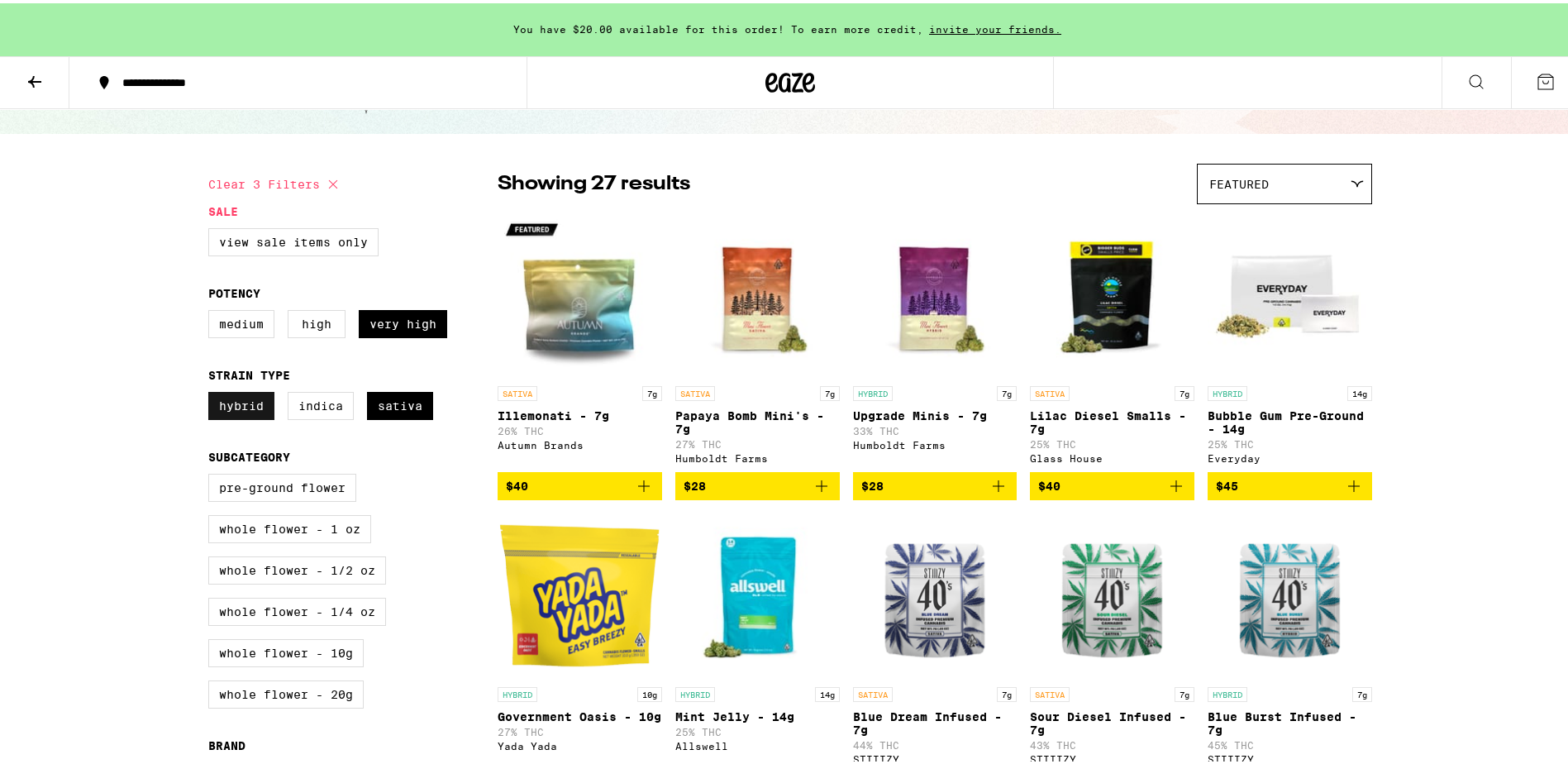
click at [261, 417] on label "Hybrid" at bounding box center [241, 402] width 66 height 28
click at [212, 392] on input "Hybrid" at bounding box center [211, 391] width 1 height 1
checkbox input "false"
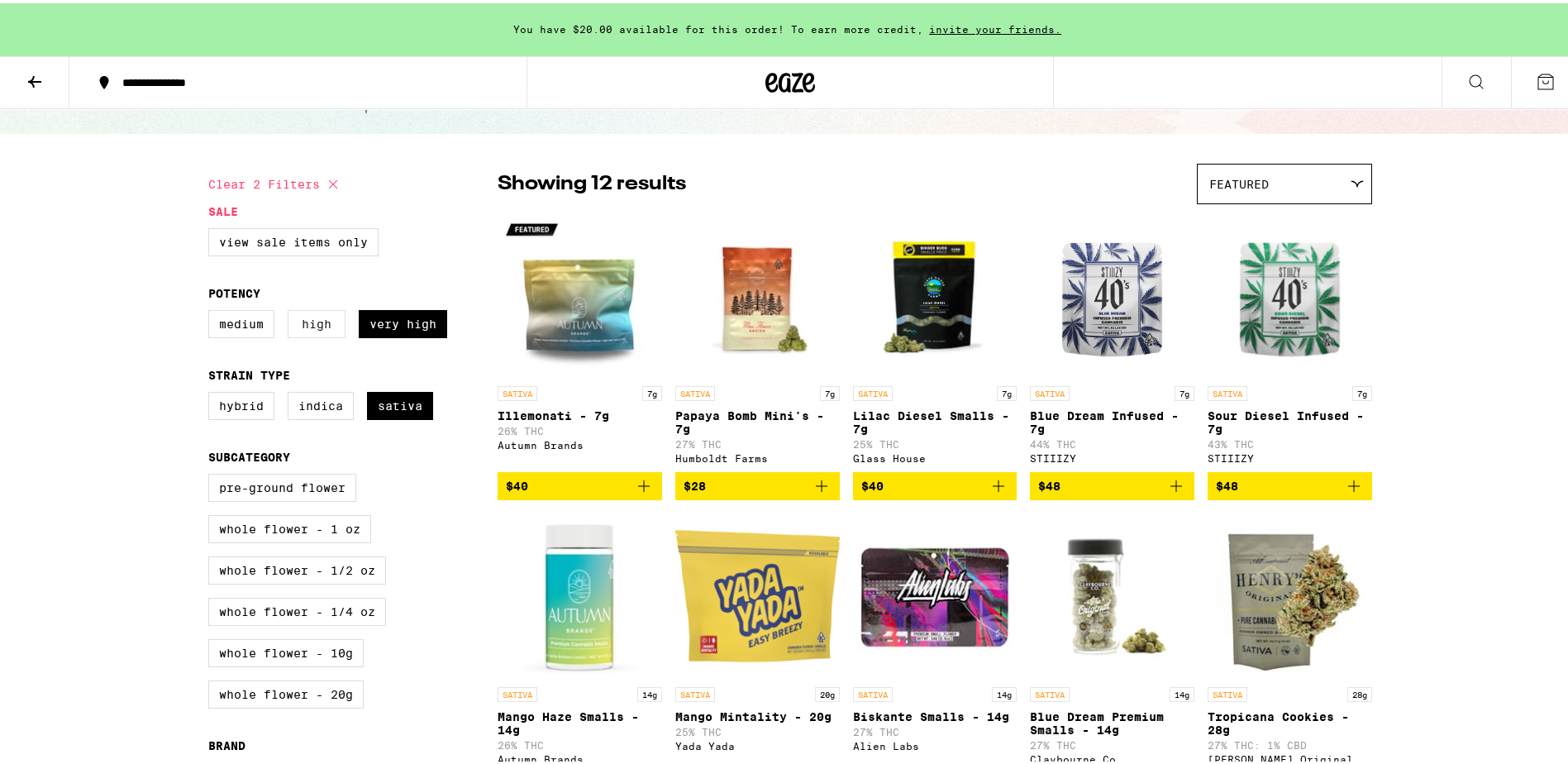
click at [315, 332] on label "High" at bounding box center [317, 321] width 58 height 28
click at [301, 333] on label "High" at bounding box center [317, 321] width 58 height 28
click at [212, 310] on input "High" at bounding box center [211, 310] width 1 height 1
checkbox input "true"
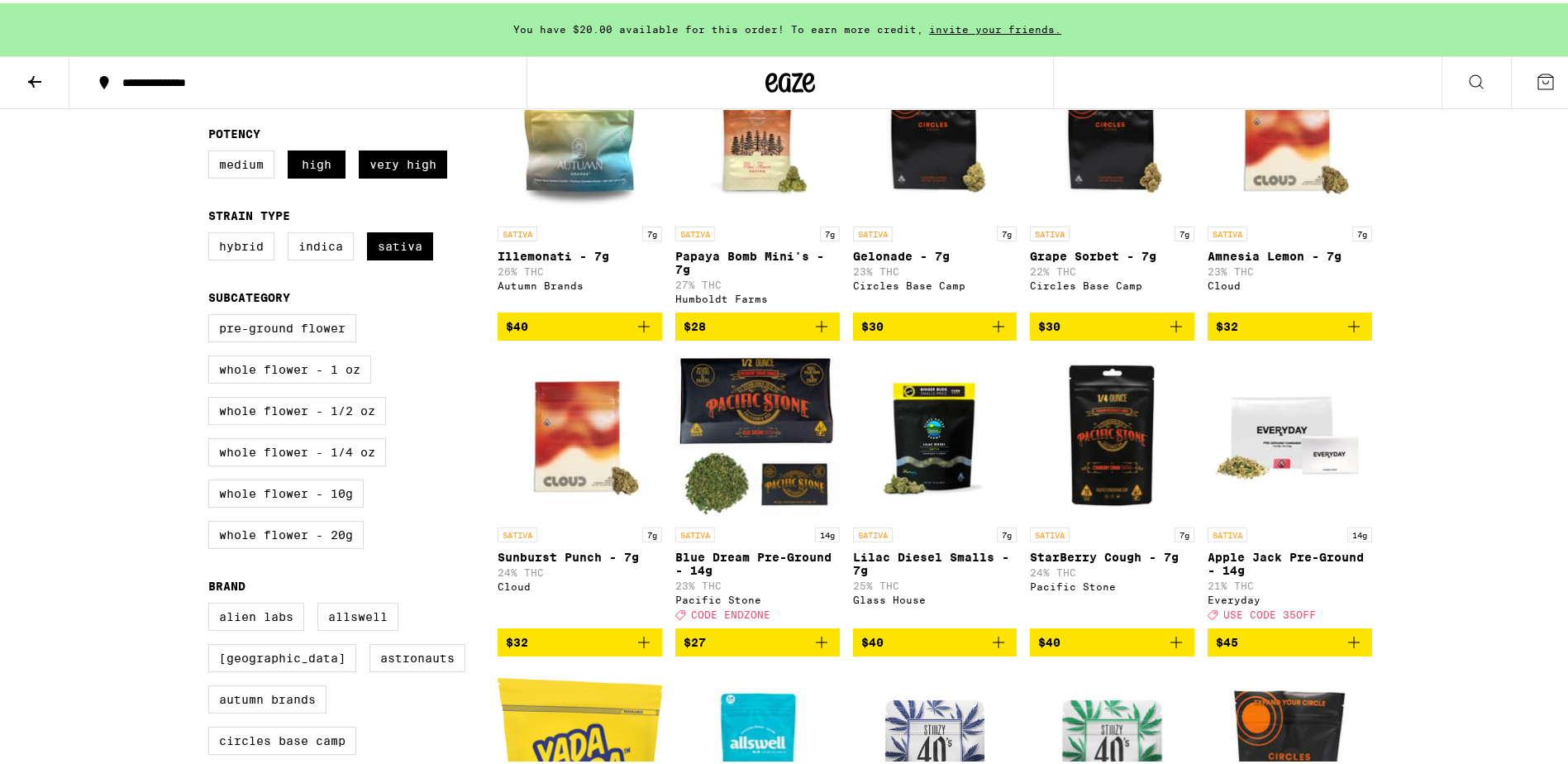
scroll to position [248, 0]
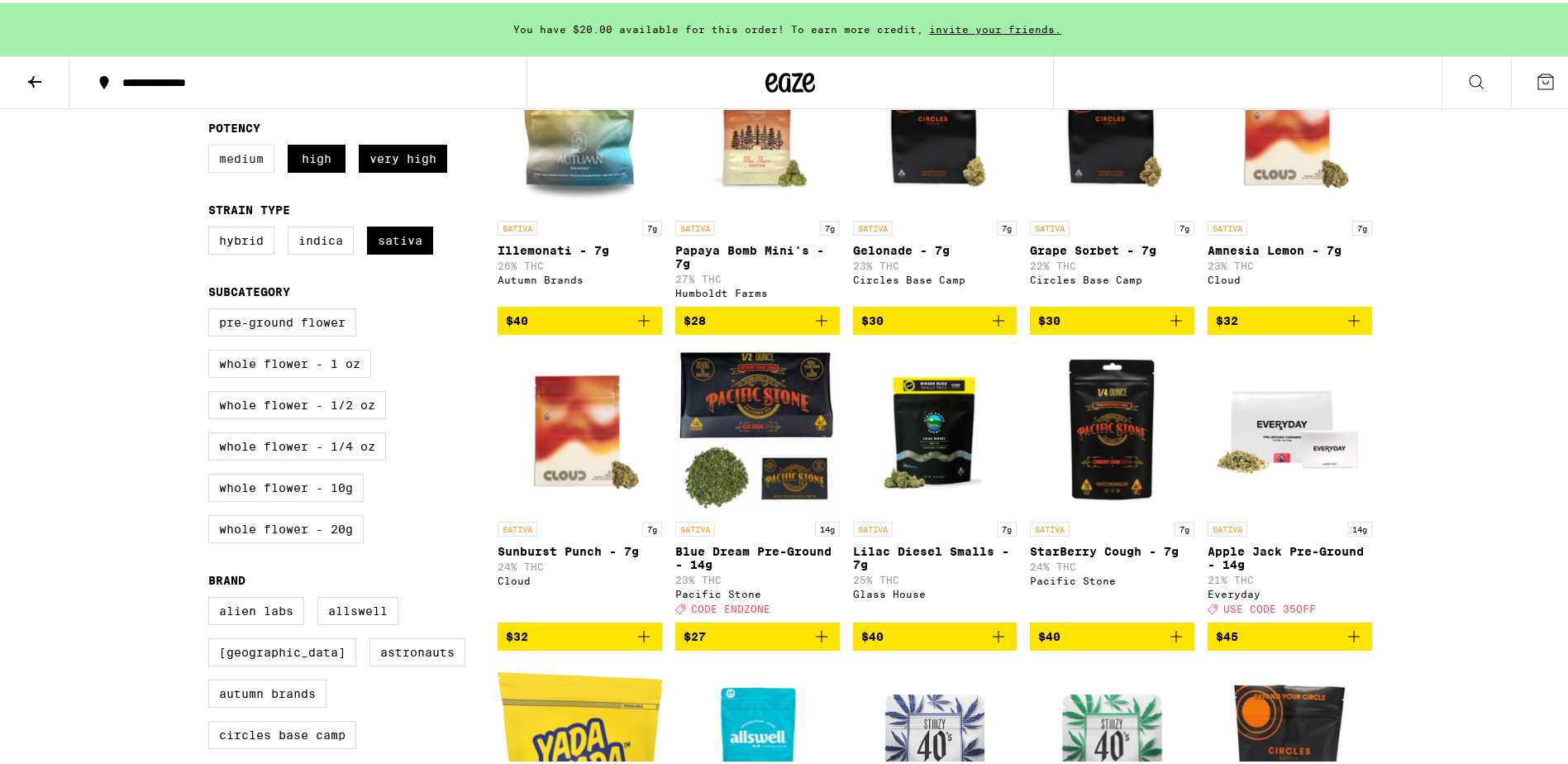
click at [239, 166] on label "Medium" at bounding box center [241, 155] width 66 height 28
click at [212, 145] on input "Medium" at bounding box center [211, 144] width 1 height 1
checkbox input "true"
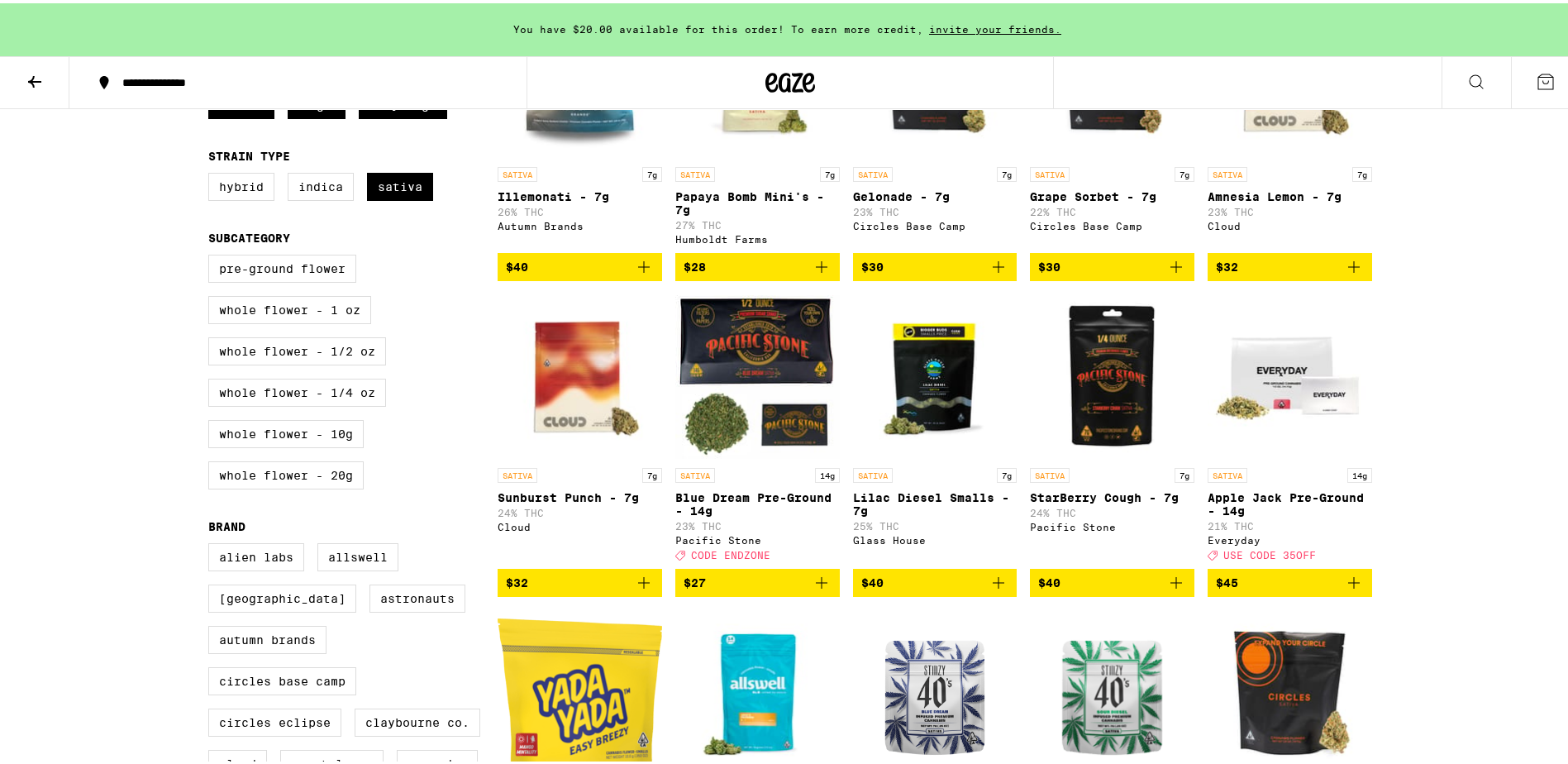
scroll to position [331, 0]
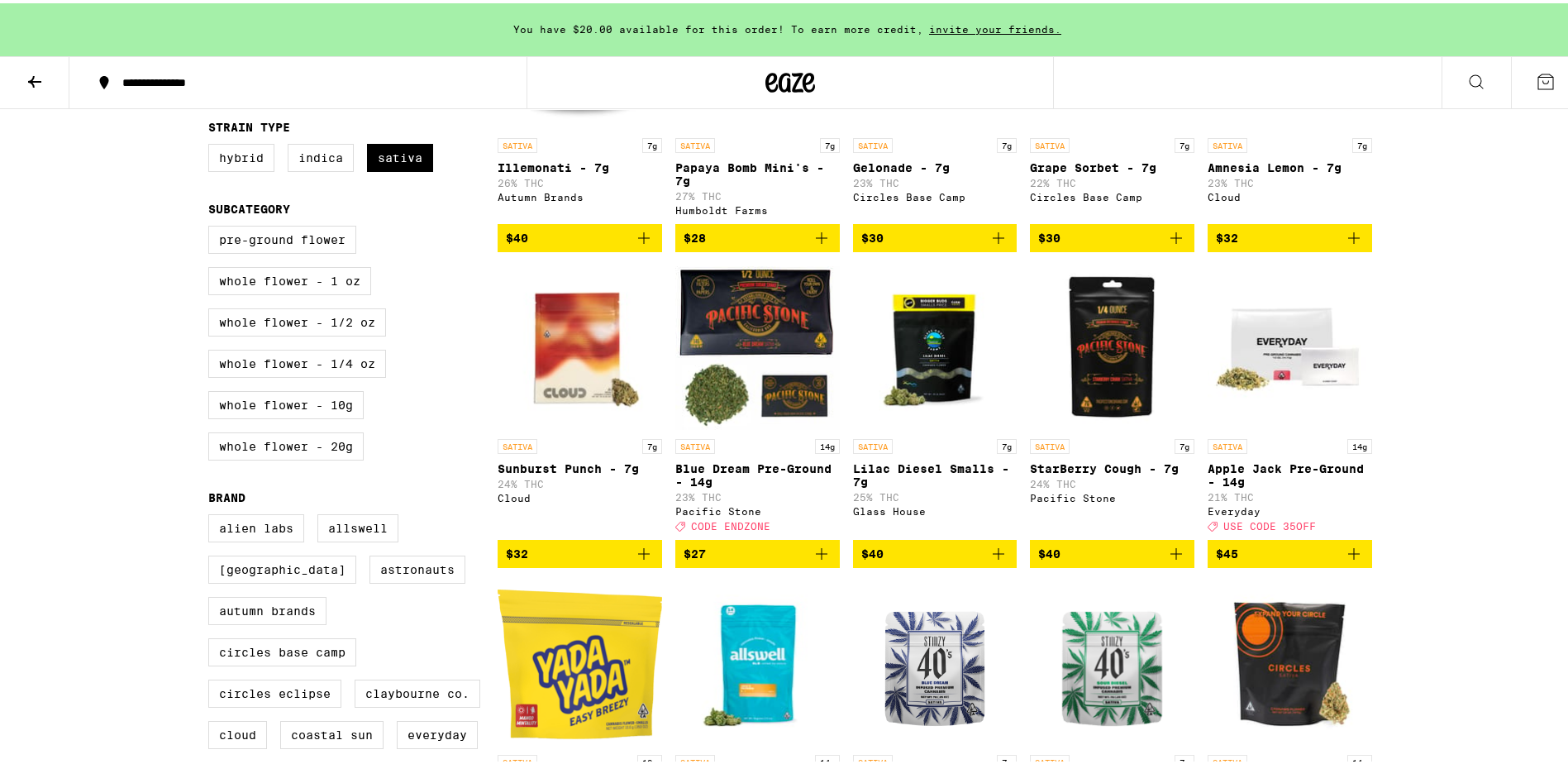
click at [1170, 557] on icon "Add to bag" at bounding box center [1176, 551] width 12 height 12
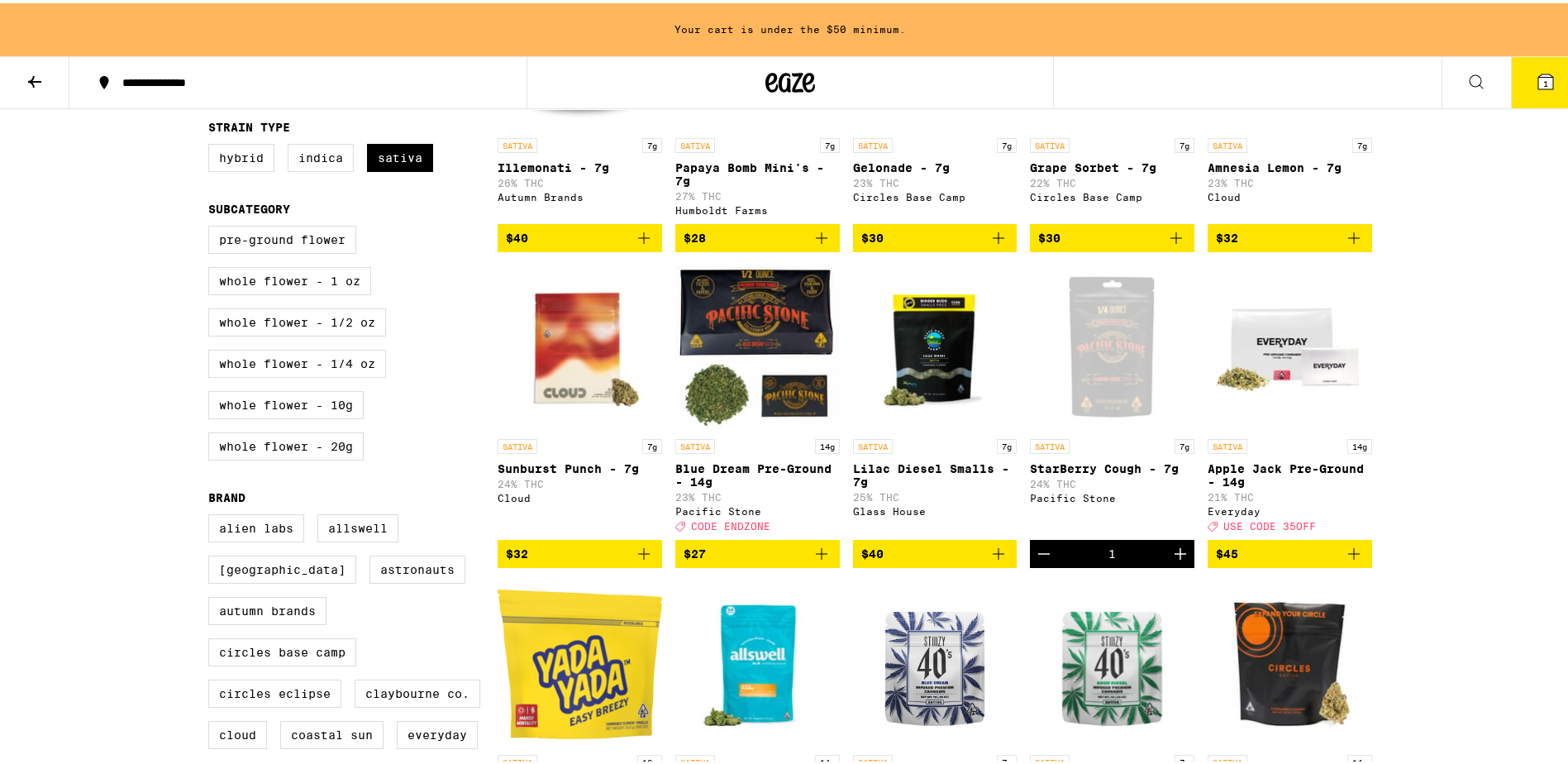
click at [1526, 89] on button "1" at bounding box center [1545, 79] width 69 height 51
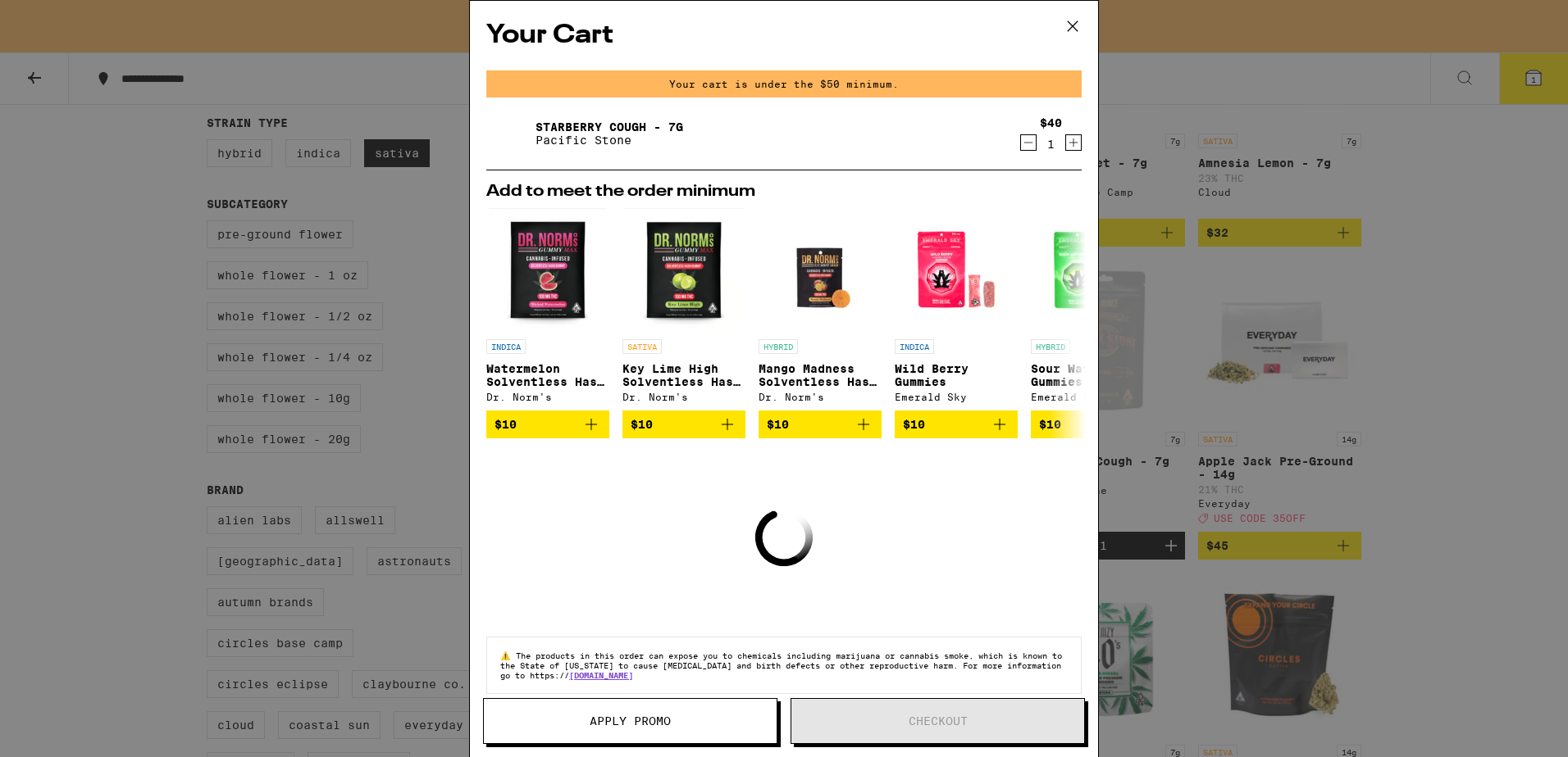
click at [1072, 31] on icon at bounding box center [1072, 25] width 25 height 25
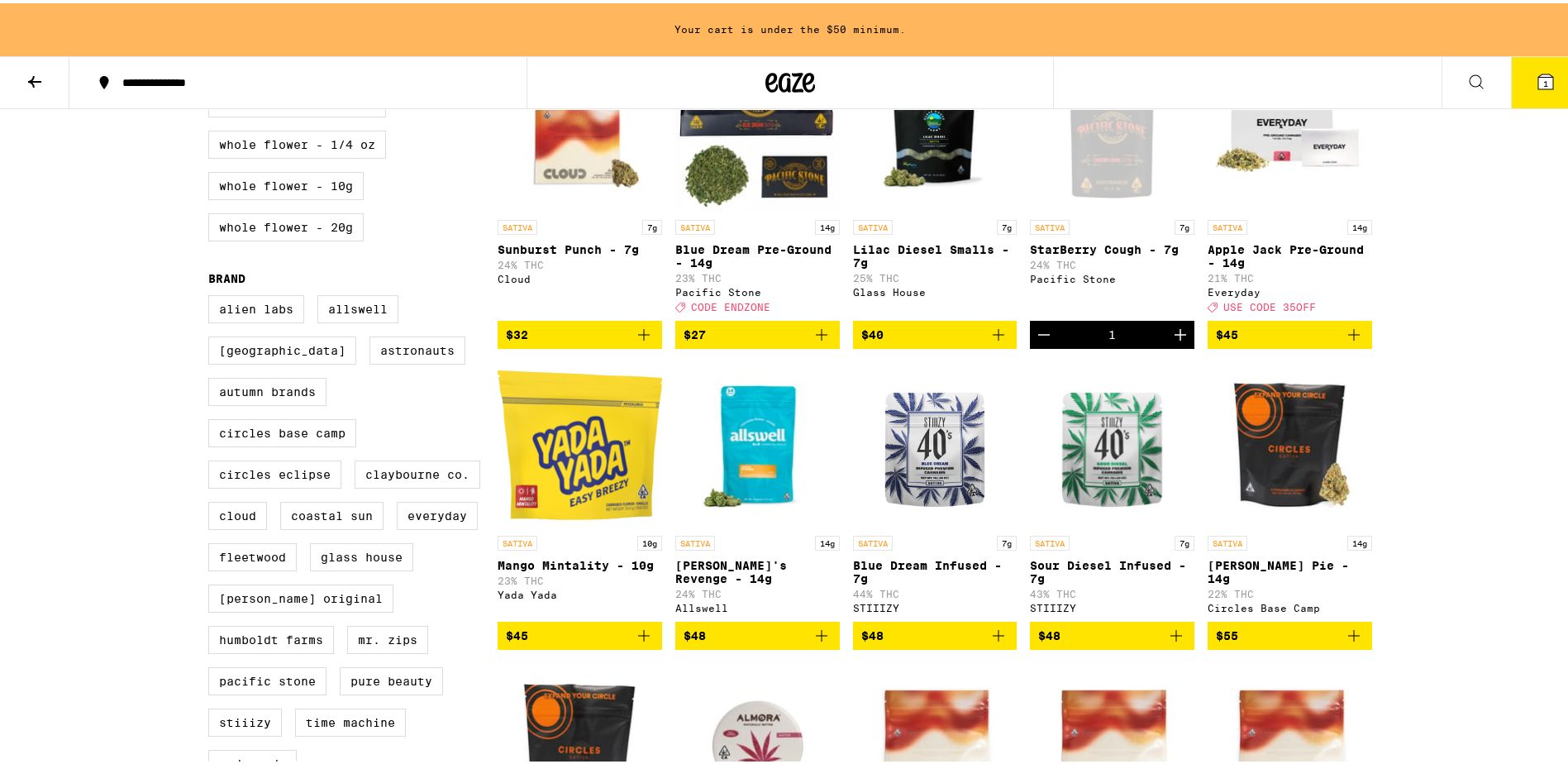
scroll to position [579, 0]
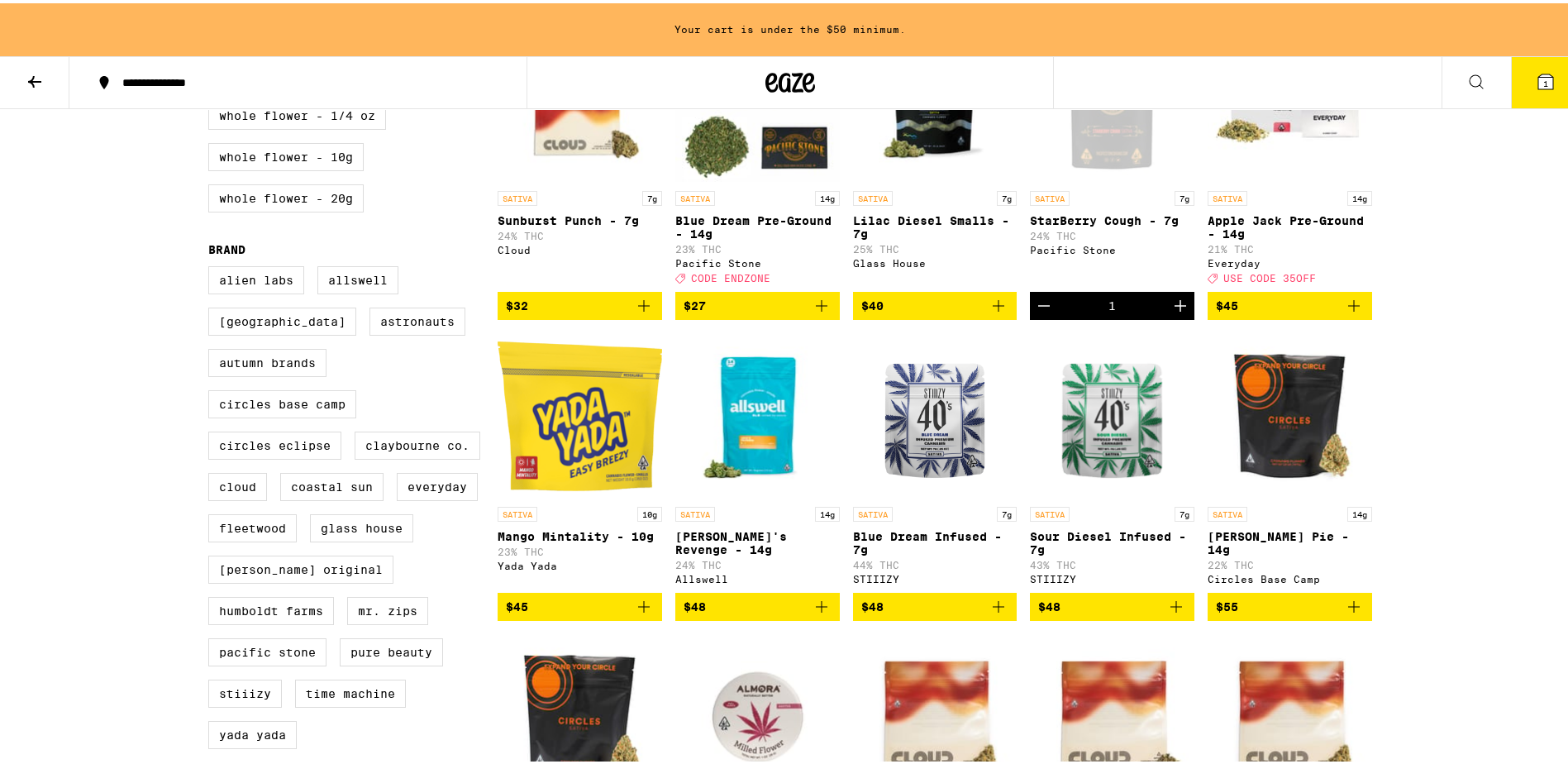
click at [1038, 313] on icon "Decrement" at bounding box center [1043, 302] width 20 height 20
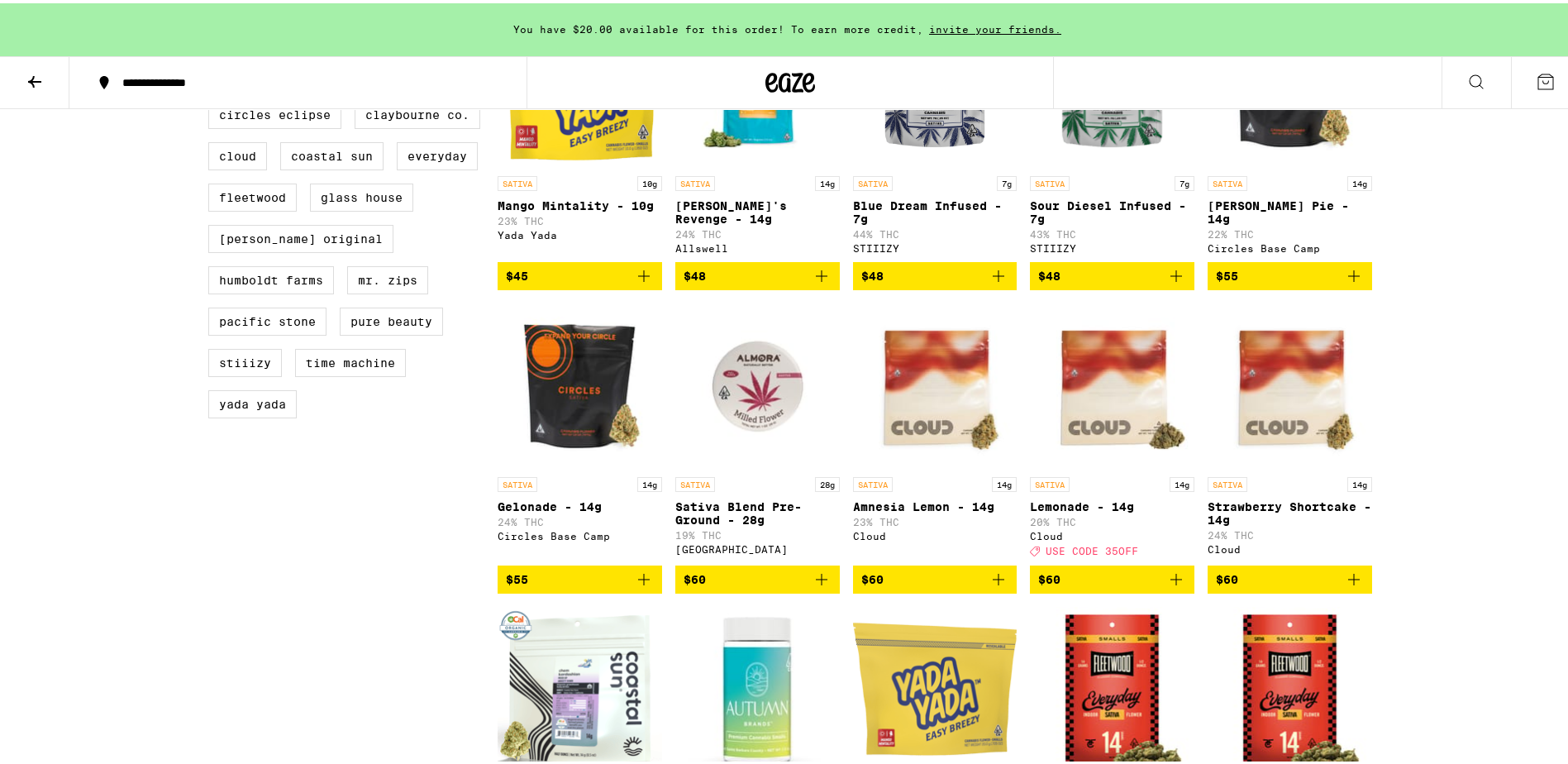
scroll to position [993, 0]
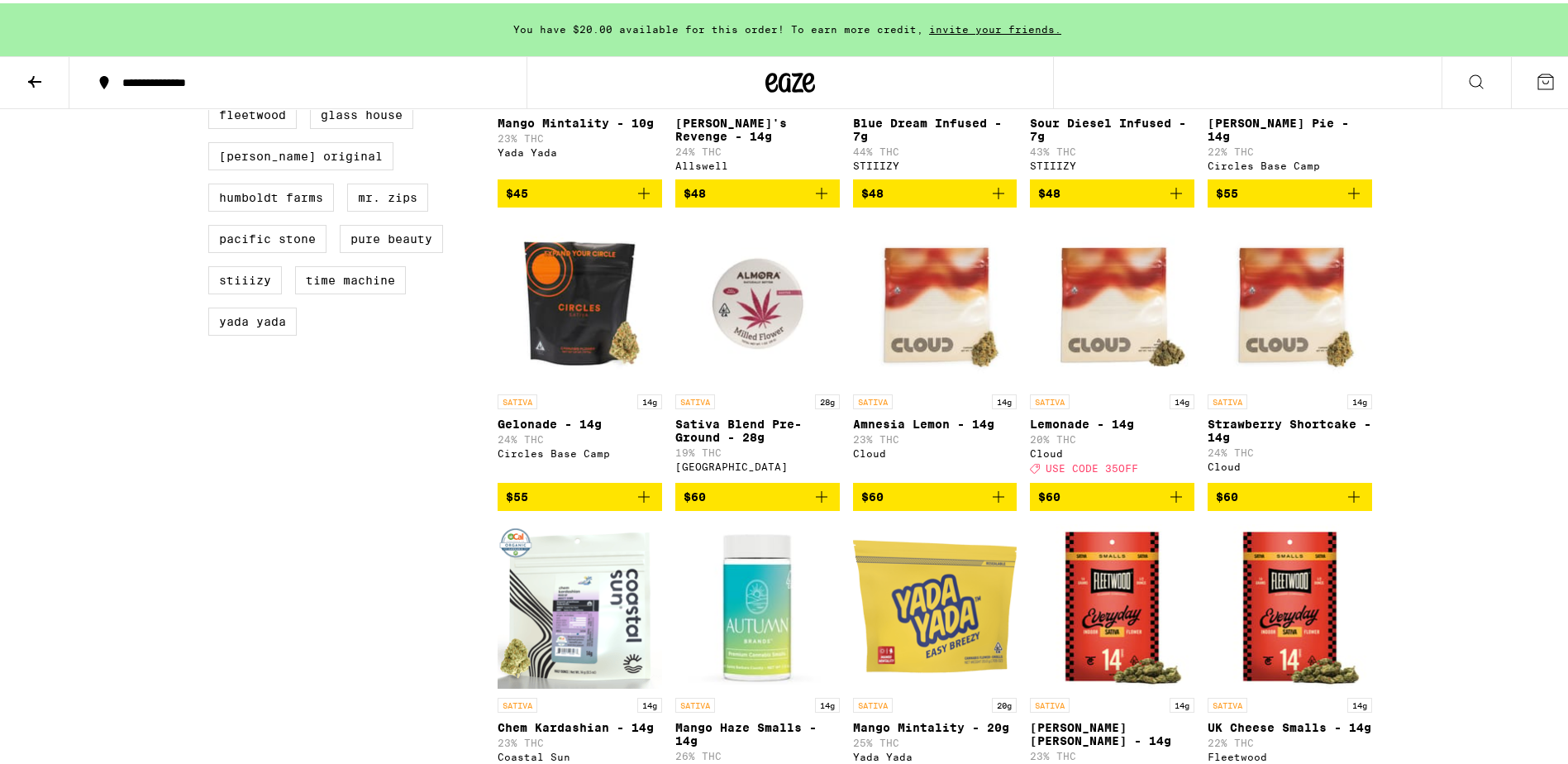
click at [1098, 323] on img "Open page for Lemonade - 14g from Cloud" at bounding box center [1112, 300] width 164 height 165
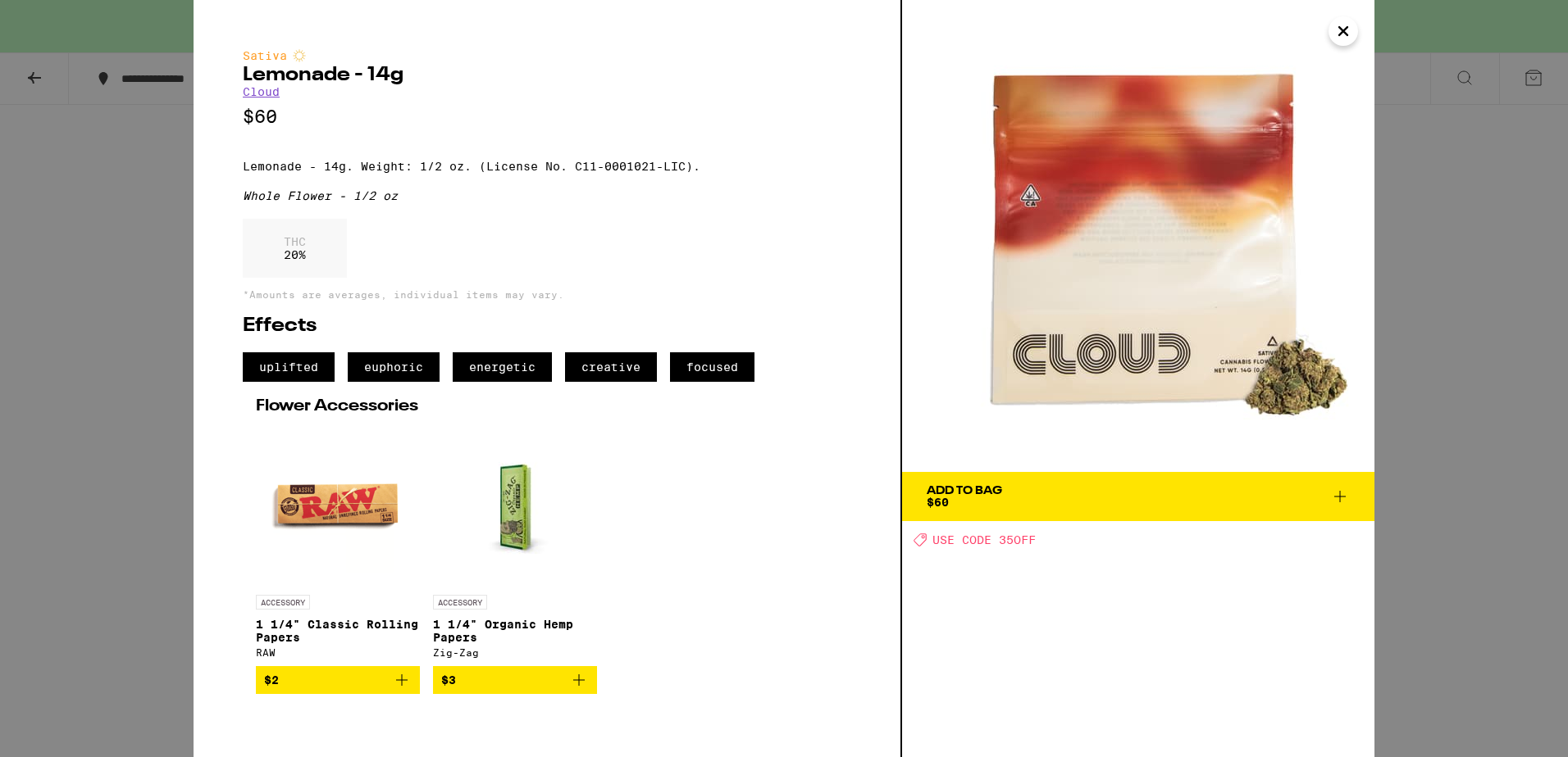
click at [1337, 33] on icon "Close" at bounding box center [1342, 30] width 19 height 25
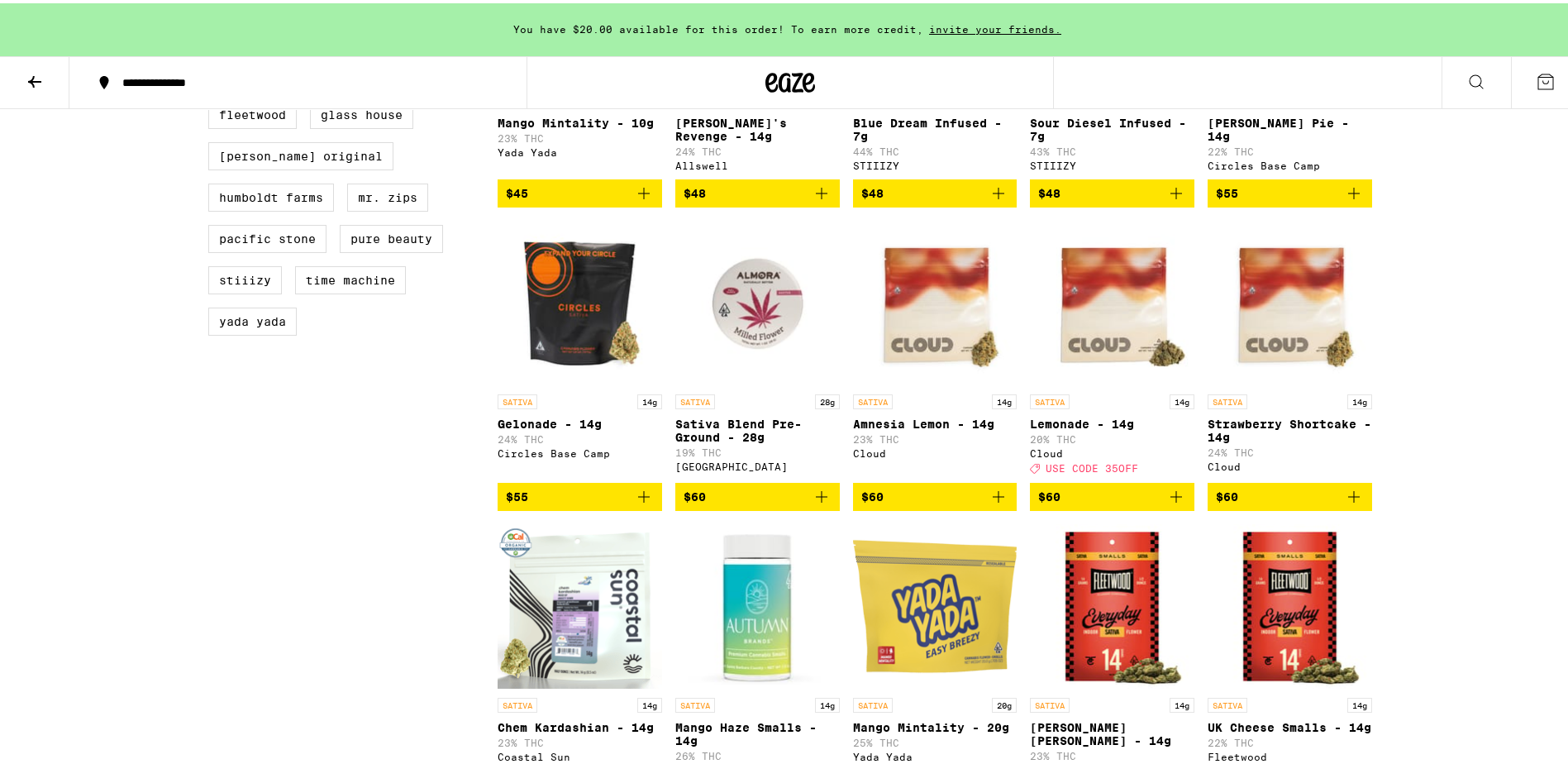
click at [932, 333] on img "Open page for Amnesia Lemon - 14g from Cloud" at bounding box center [935, 300] width 164 height 165
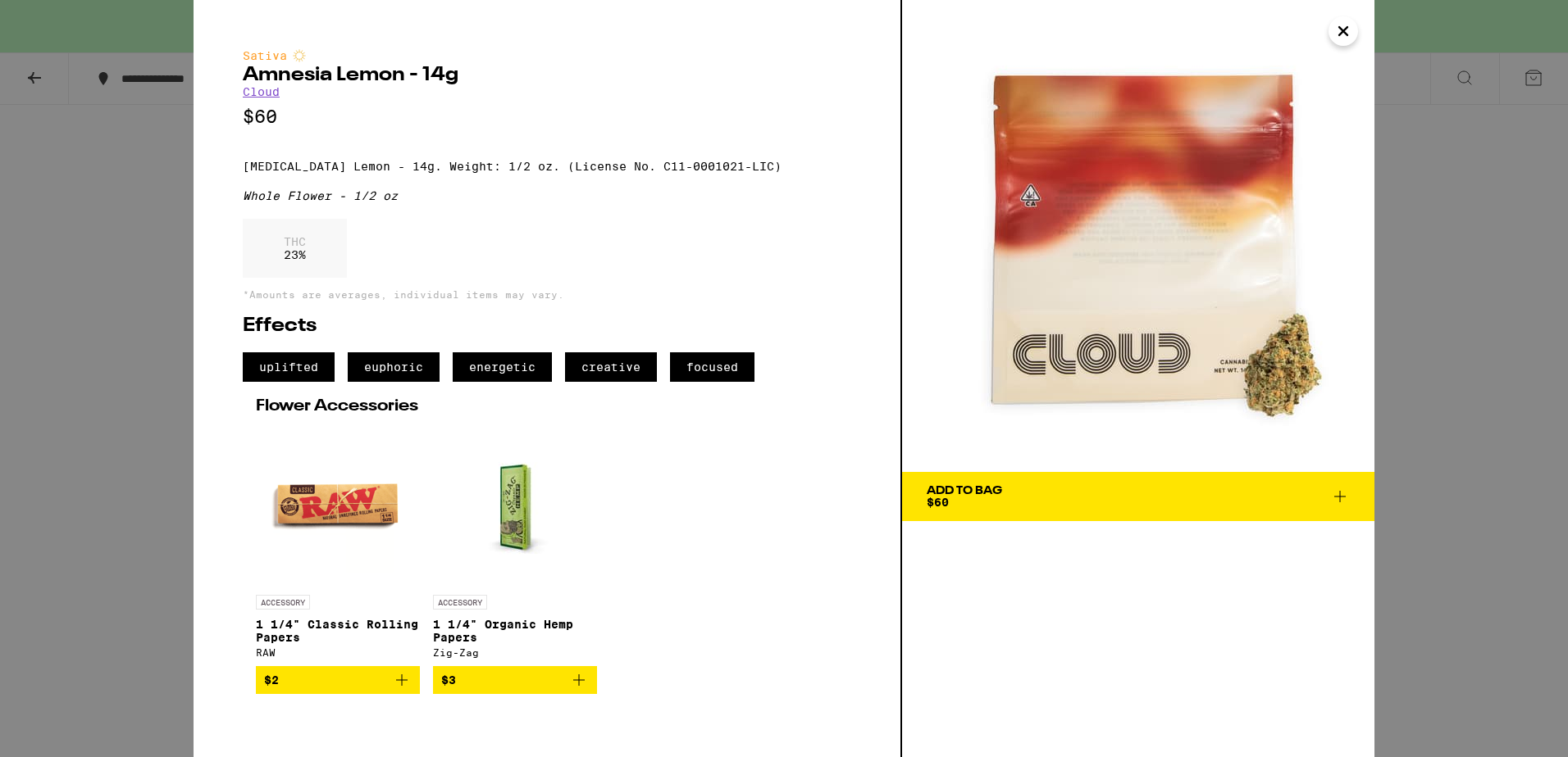
drag, startPoint x: 1338, startPoint y: 35, endPoint x: 1335, endPoint y: 67, distance: 32.1
click at [1338, 35] on icon "Close" at bounding box center [1342, 30] width 19 height 25
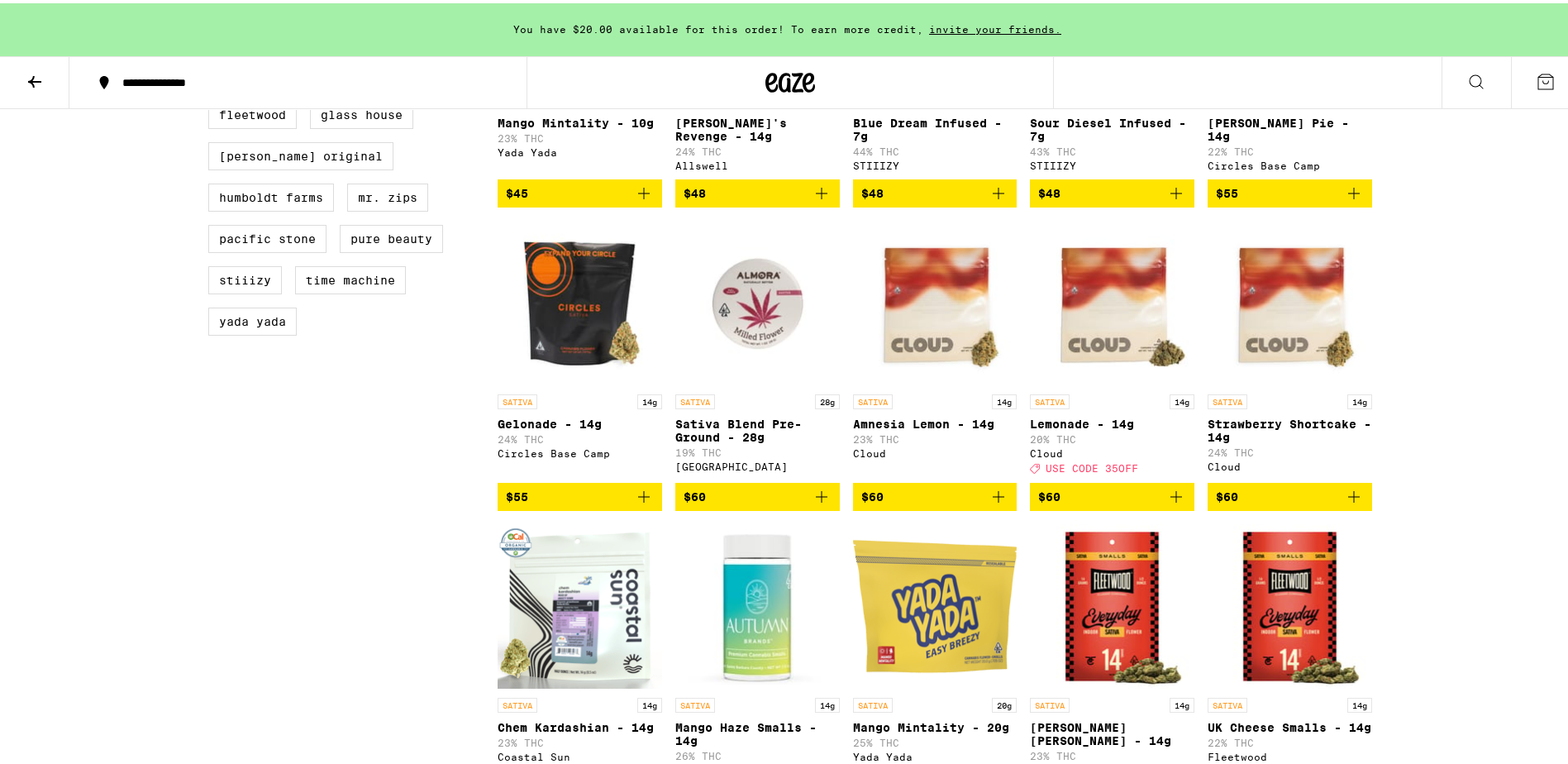
click at [1134, 344] on img "Open page for Lemonade - 14g from Cloud" at bounding box center [1112, 300] width 164 height 165
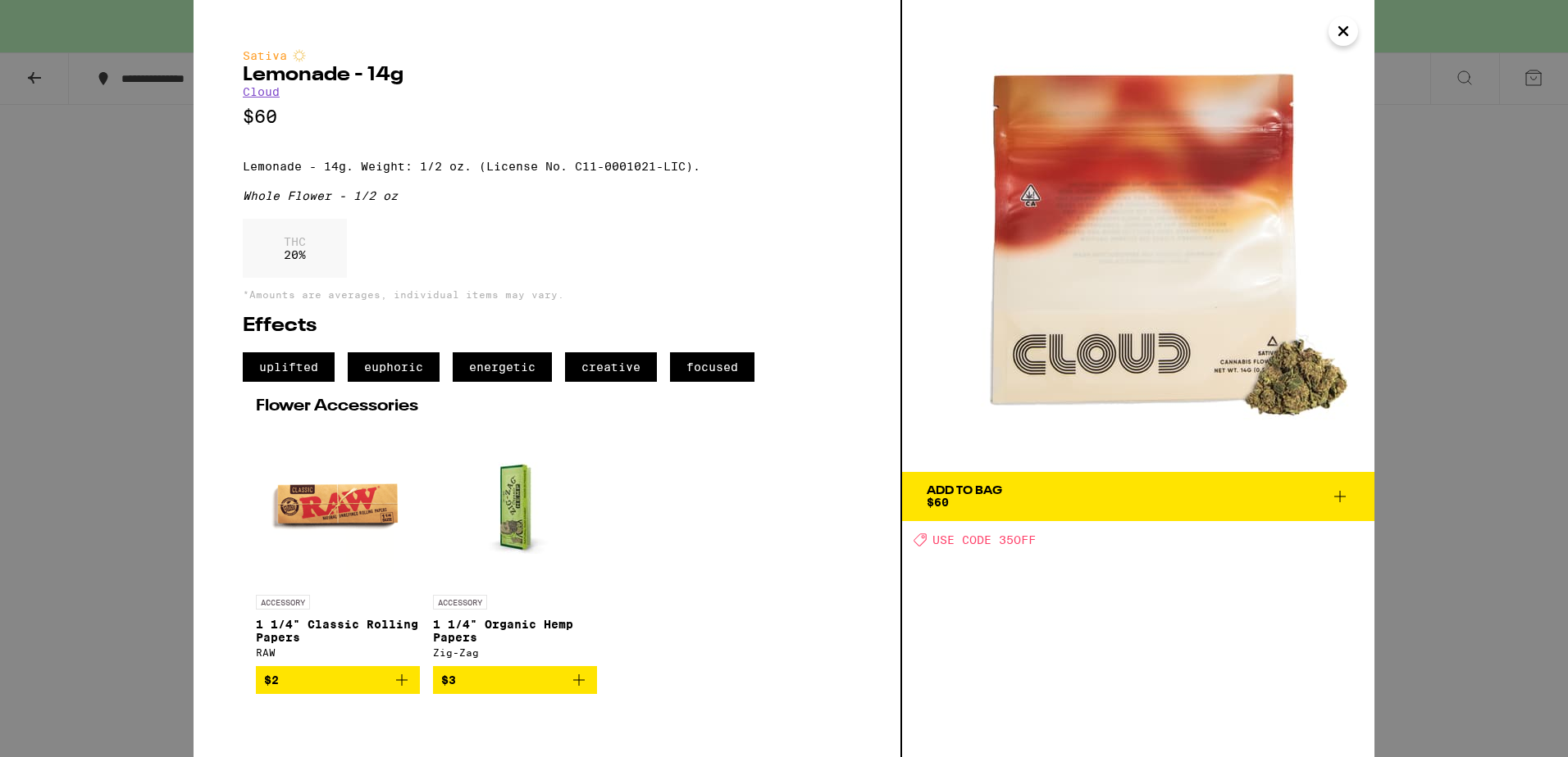
click at [1347, 32] on icon "Close" at bounding box center [1342, 30] width 19 height 25
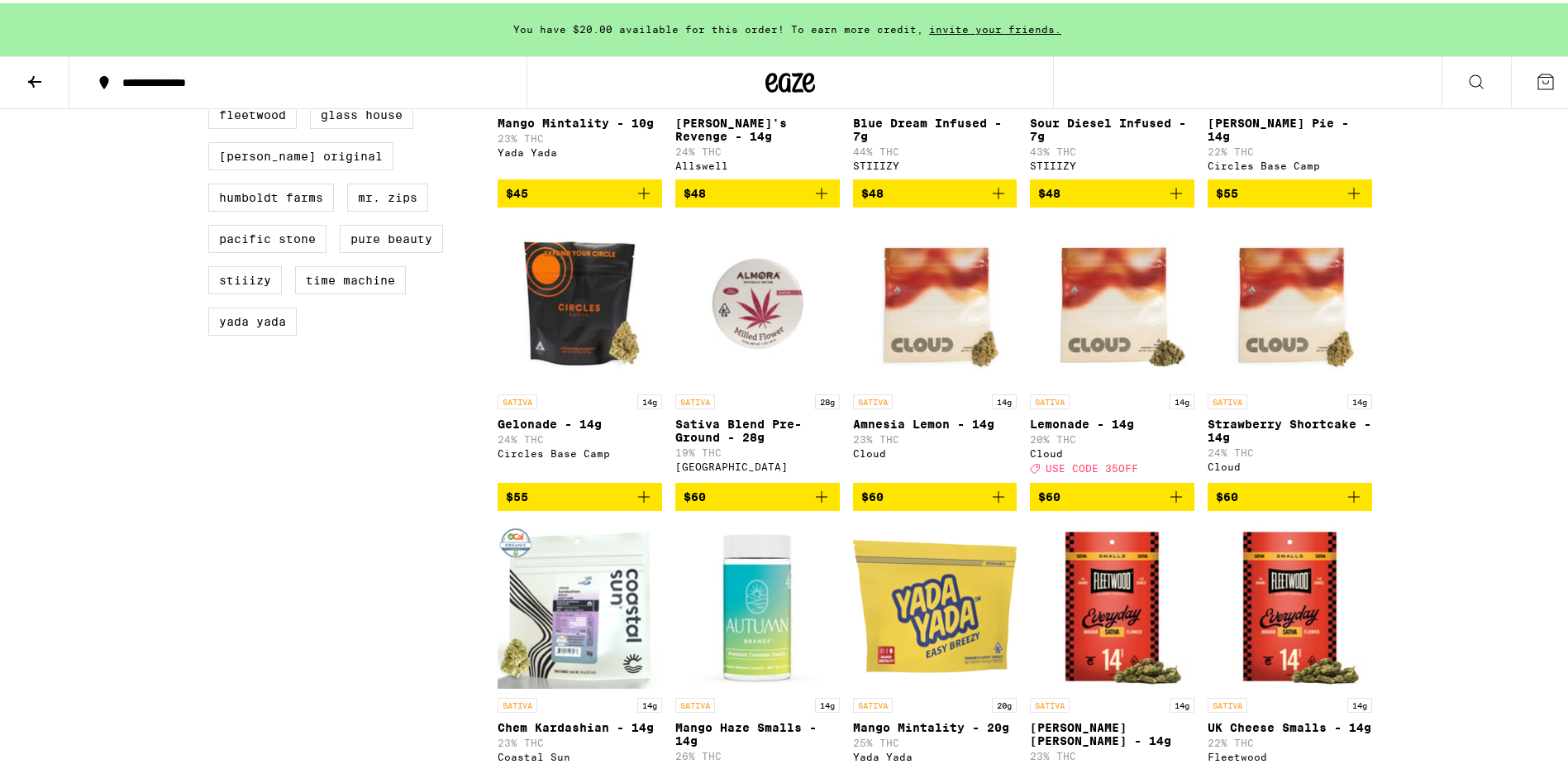
click at [1284, 344] on img "Open page for Strawberry Shortcake - 14g from Cloud" at bounding box center [1289, 300] width 164 height 165
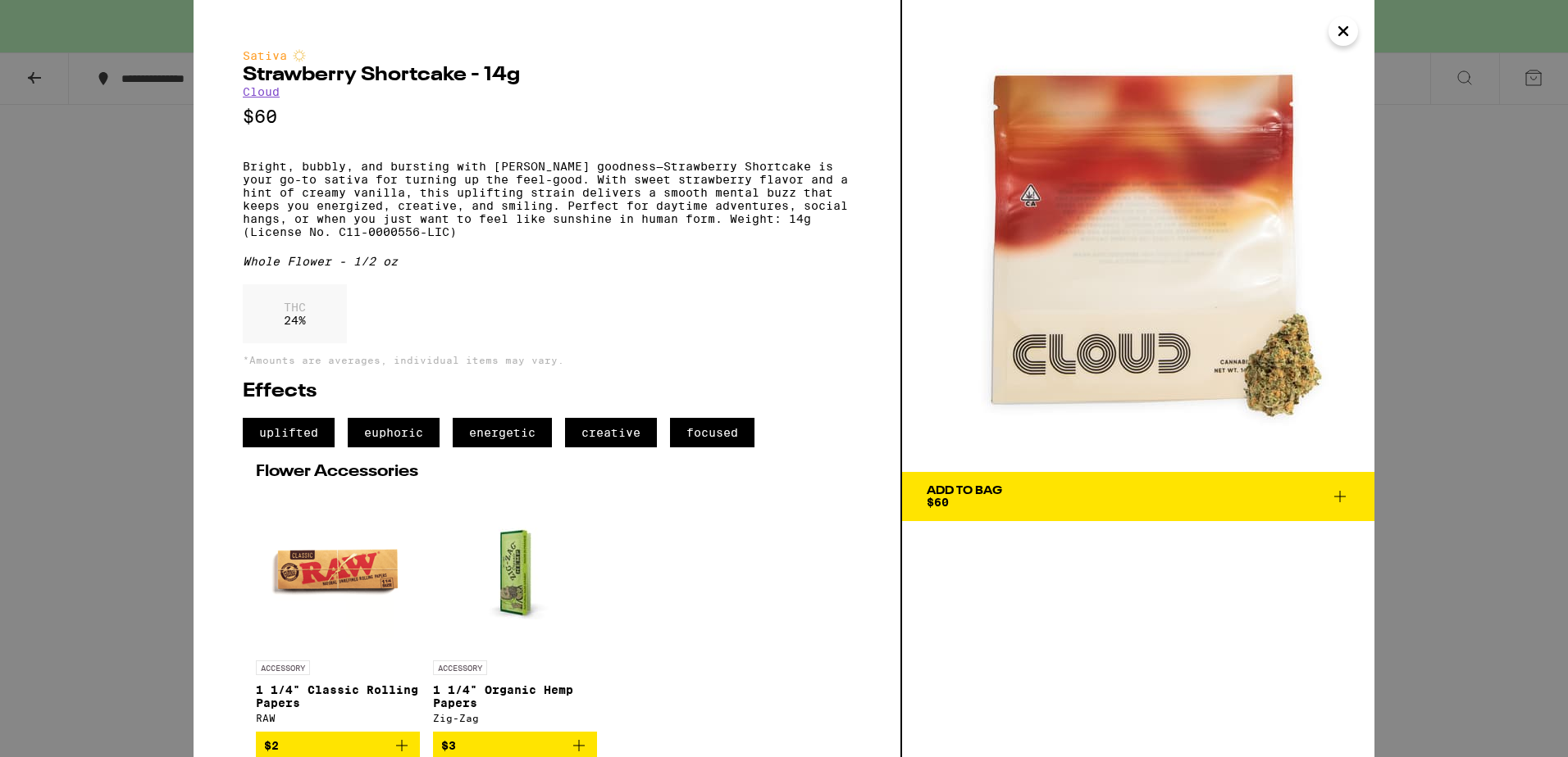
click at [1338, 41] on icon "Close" at bounding box center [1342, 30] width 19 height 25
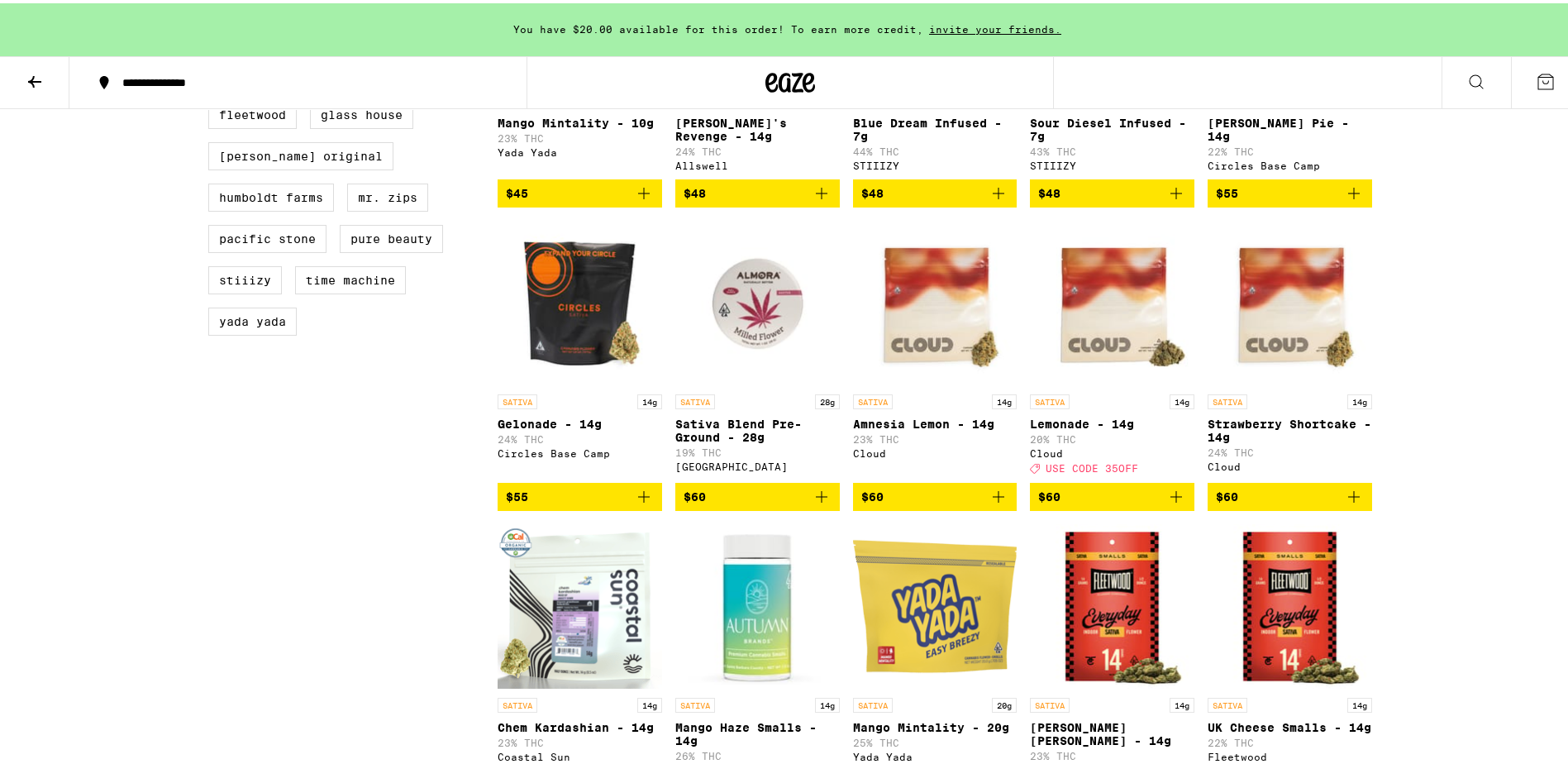
click at [1103, 357] on img "Open page for Lemonade - 14g from Cloud" at bounding box center [1112, 300] width 164 height 165
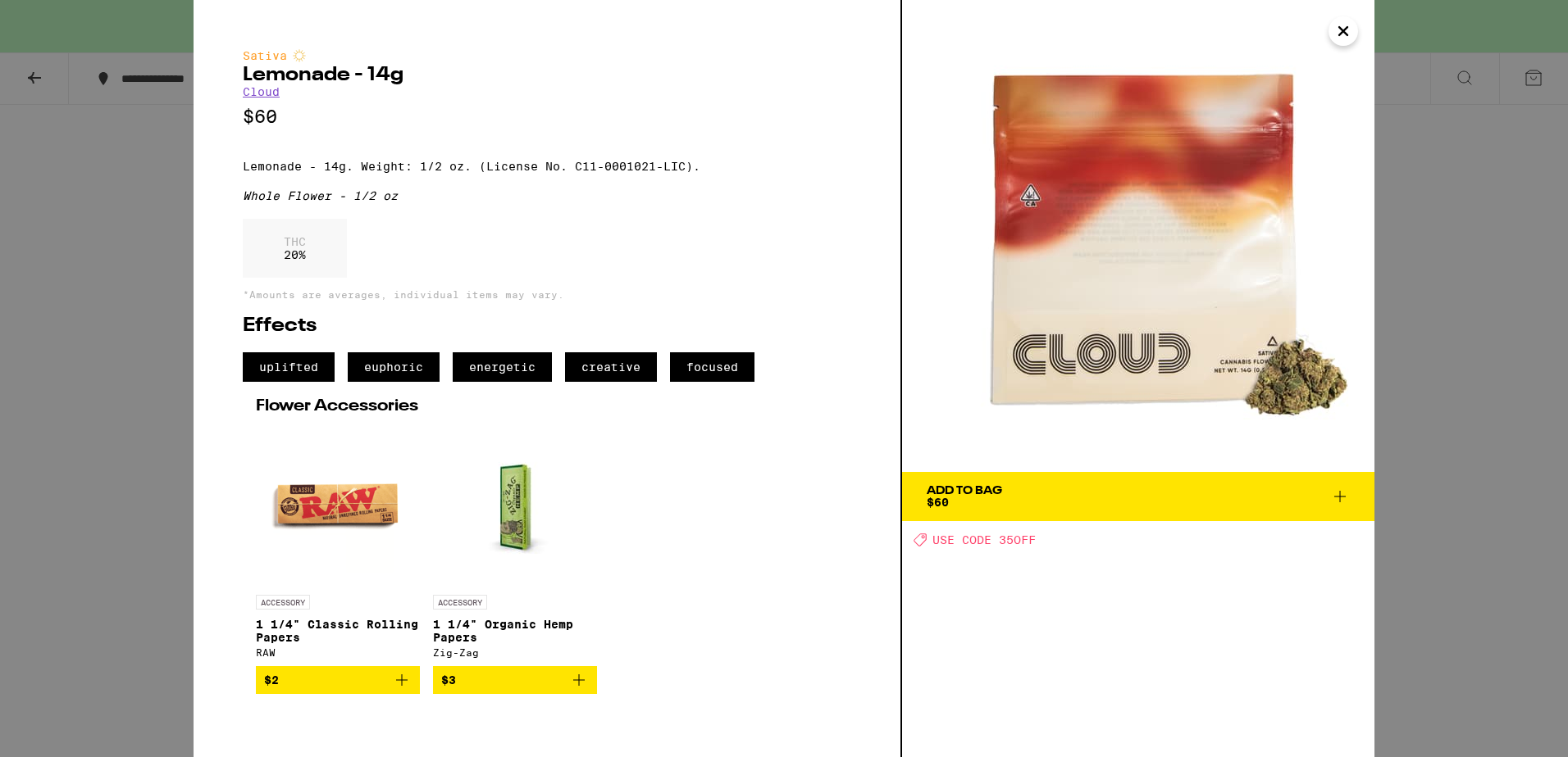
click at [1352, 38] on icon "Close" at bounding box center [1342, 30] width 19 height 25
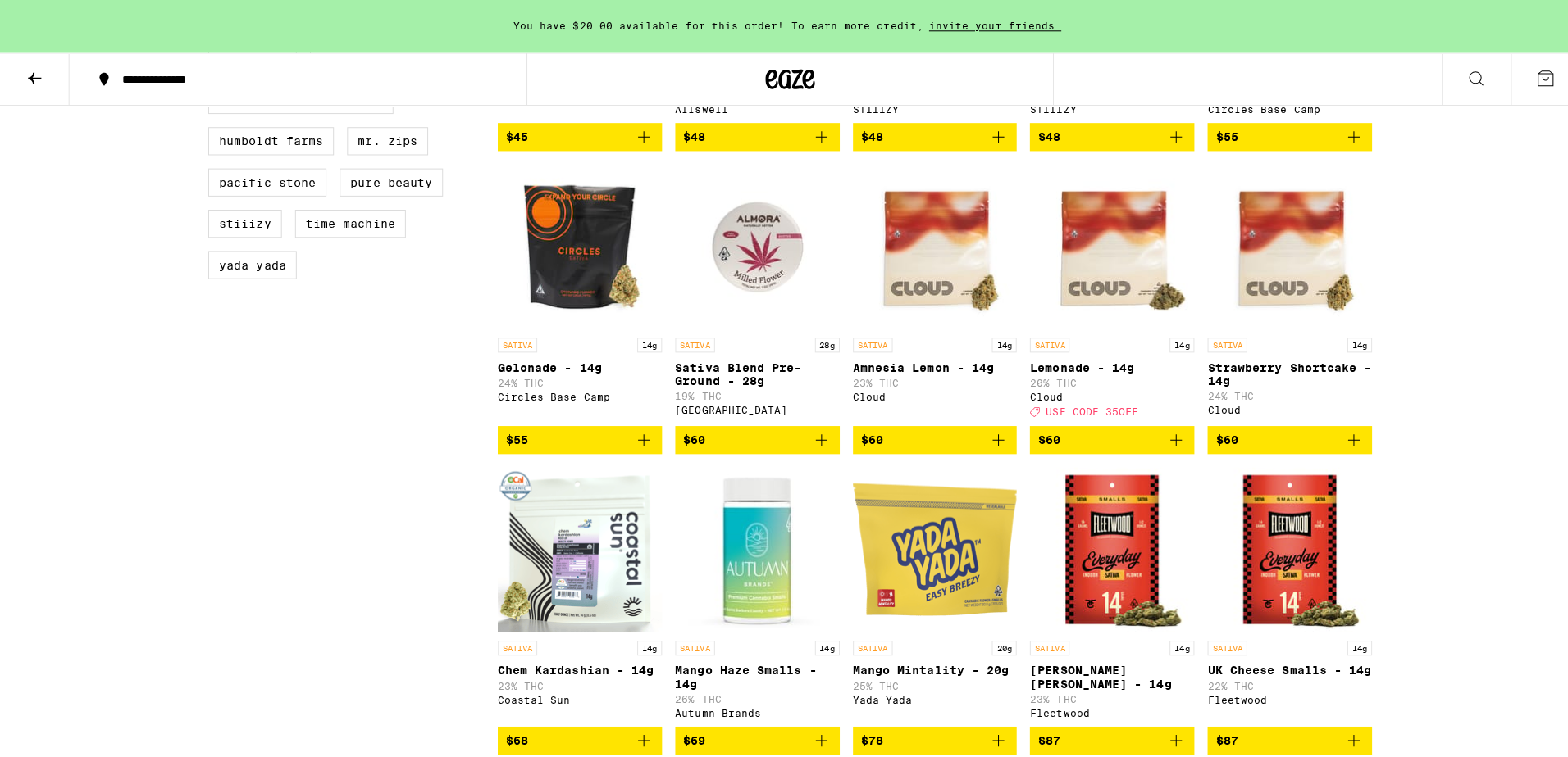
scroll to position [1065, 0]
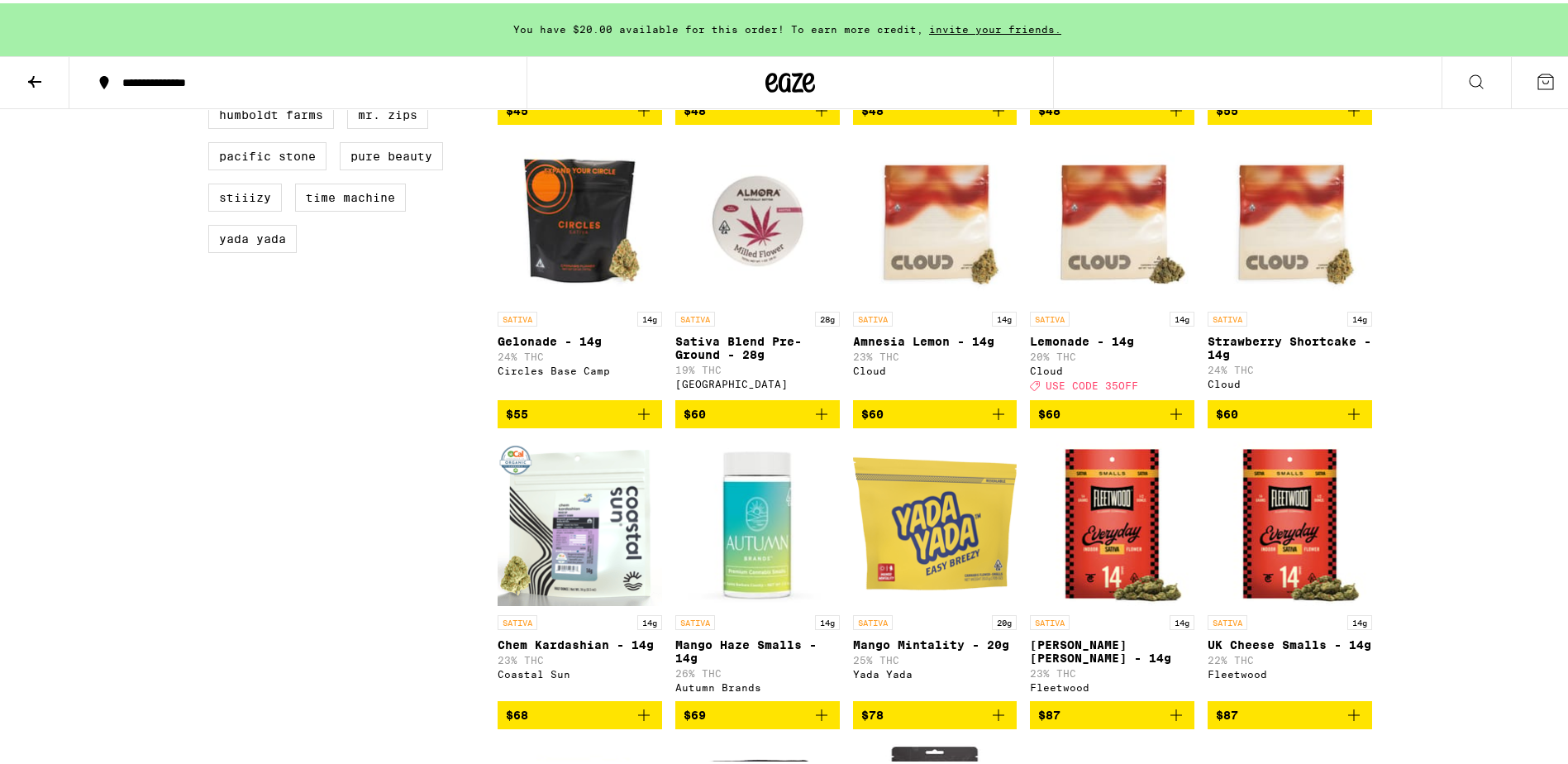
click at [1176, 421] on icon "Add to bag" at bounding box center [1176, 410] width 20 height 20
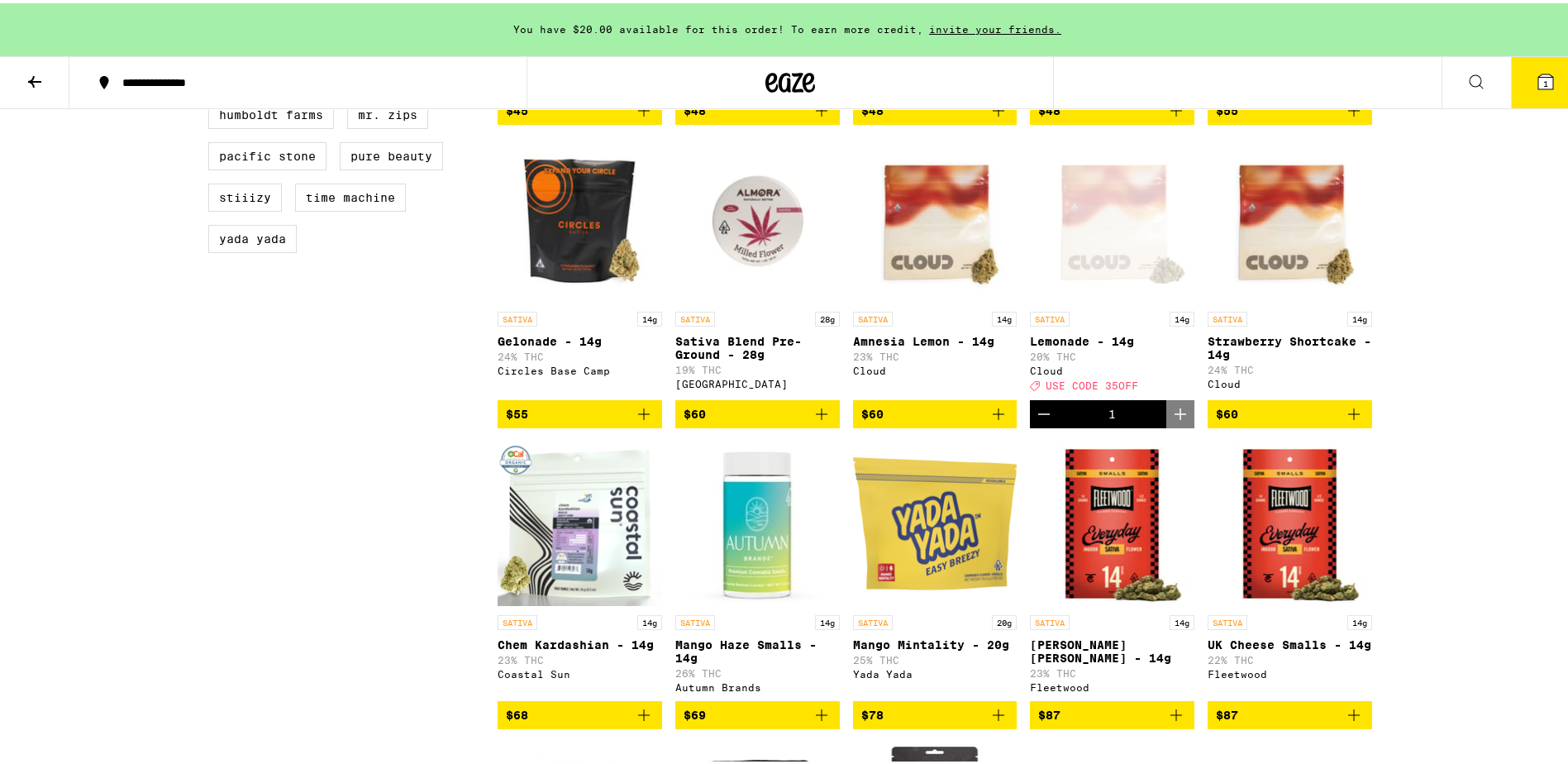
click at [1538, 78] on icon at bounding box center [1545, 78] width 14 height 14
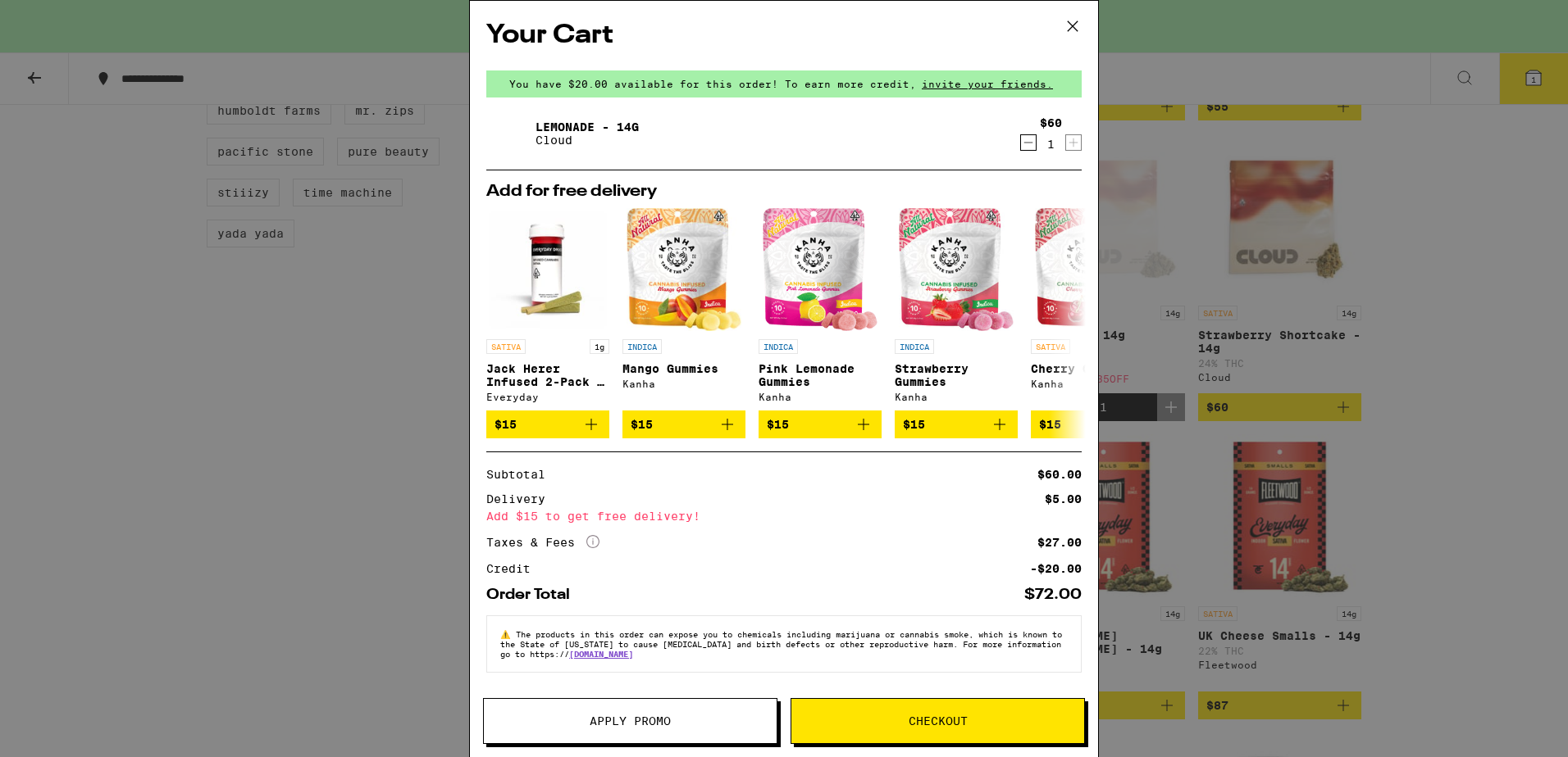
drag, startPoint x: 873, startPoint y: 25, endPoint x: 817, endPoint y: 25, distance: 56.0
click at [817, 25] on h2 "Your Cart" at bounding box center [784, 35] width 595 height 37
drag, startPoint x: 838, startPoint y: 29, endPoint x: 661, endPoint y: 11, distance: 177.9
click at [661, 10] on div "Your Cart You have $20.00 available for this order! To earn more credit, invite…" at bounding box center [784, 354] width 628 height 707
click at [1071, 25] on icon at bounding box center [1073, 26] width 10 height 10
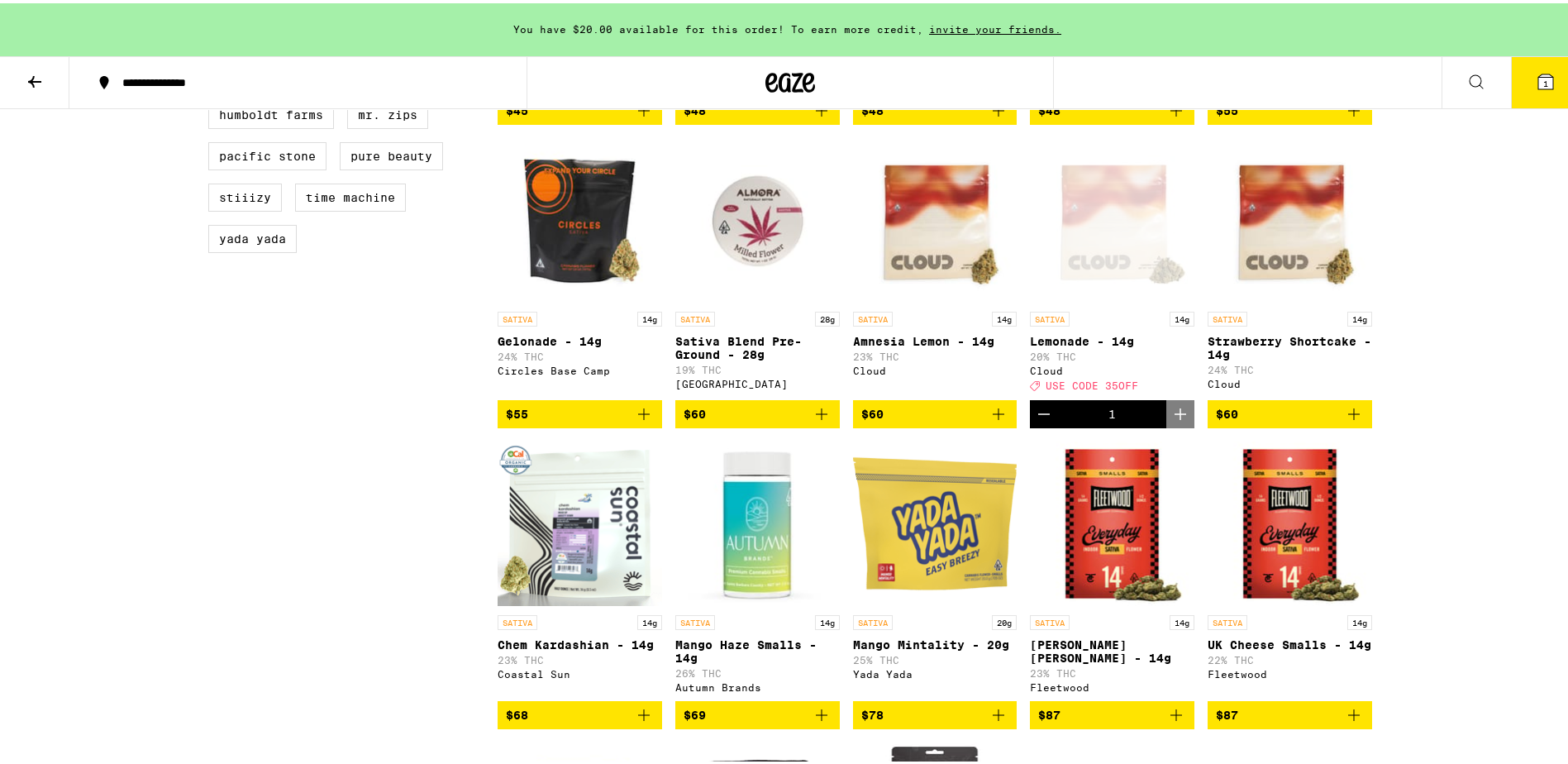
click at [1521, 80] on button "1" at bounding box center [1545, 79] width 69 height 51
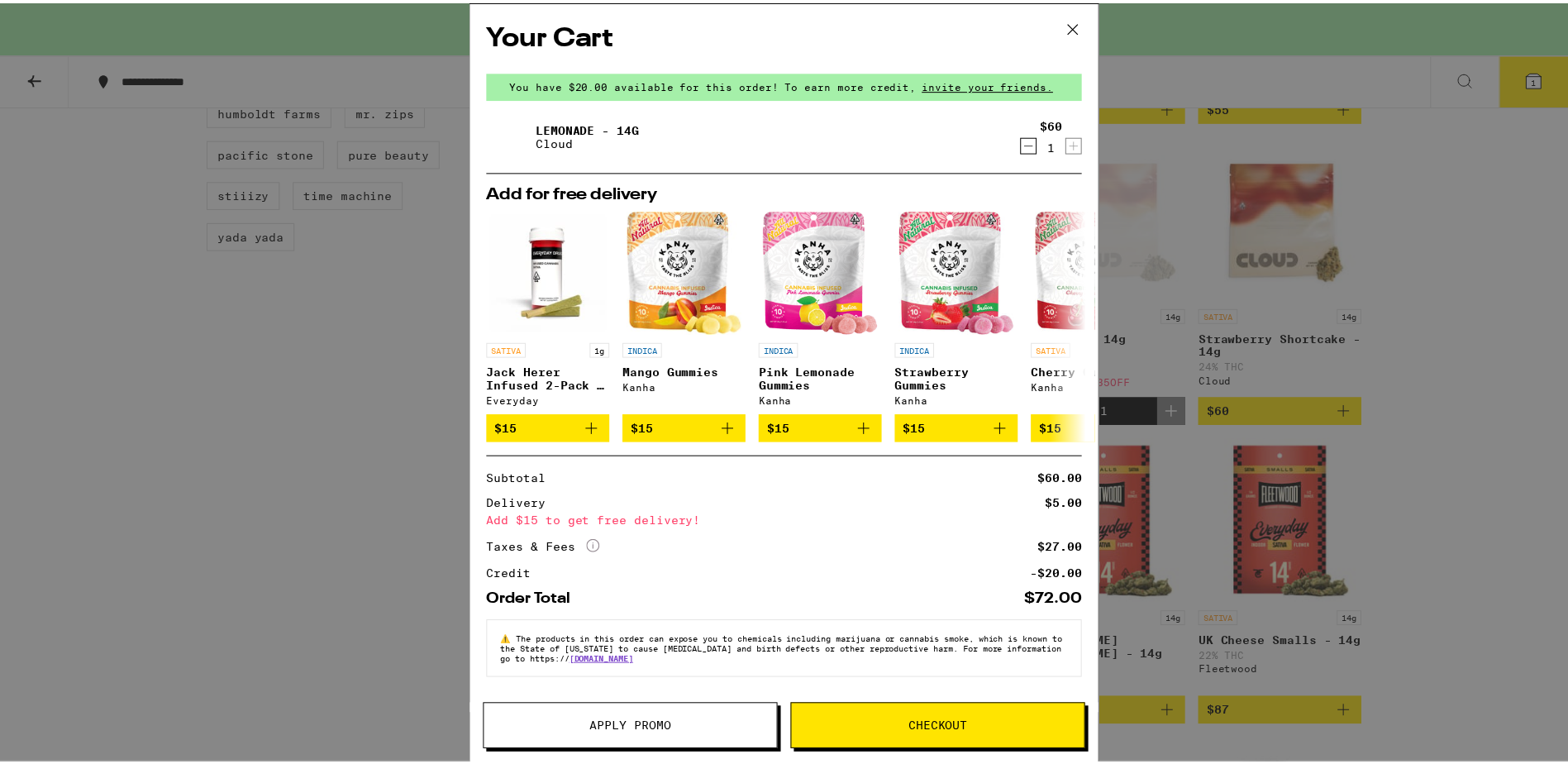
scroll to position [4, 0]
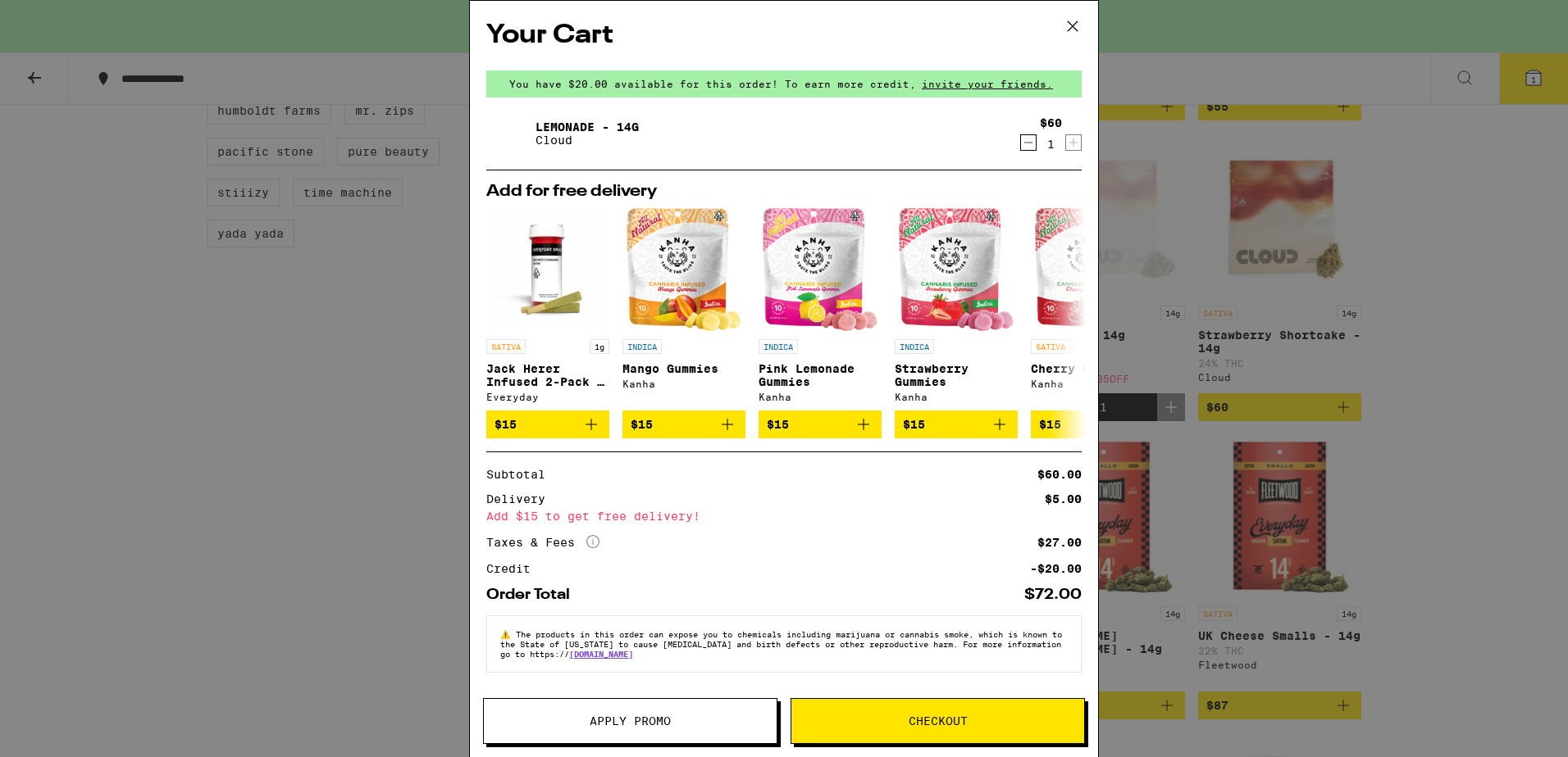
click at [674, 729] on button "Apply Promo" at bounding box center [630, 721] width 294 height 46
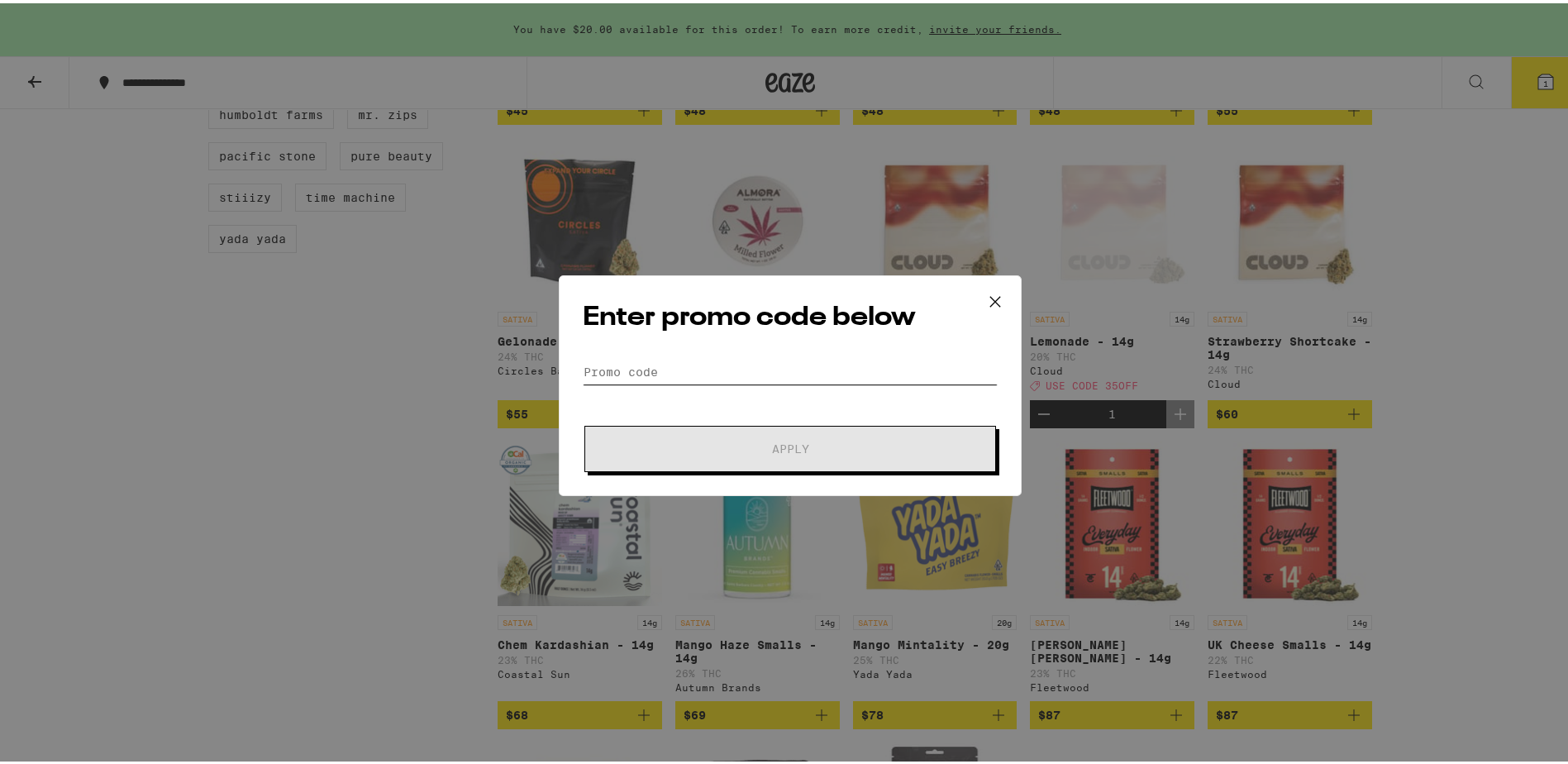
click at [803, 370] on input "Promo Code" at bounding box center [790, 368] width 415 height 25
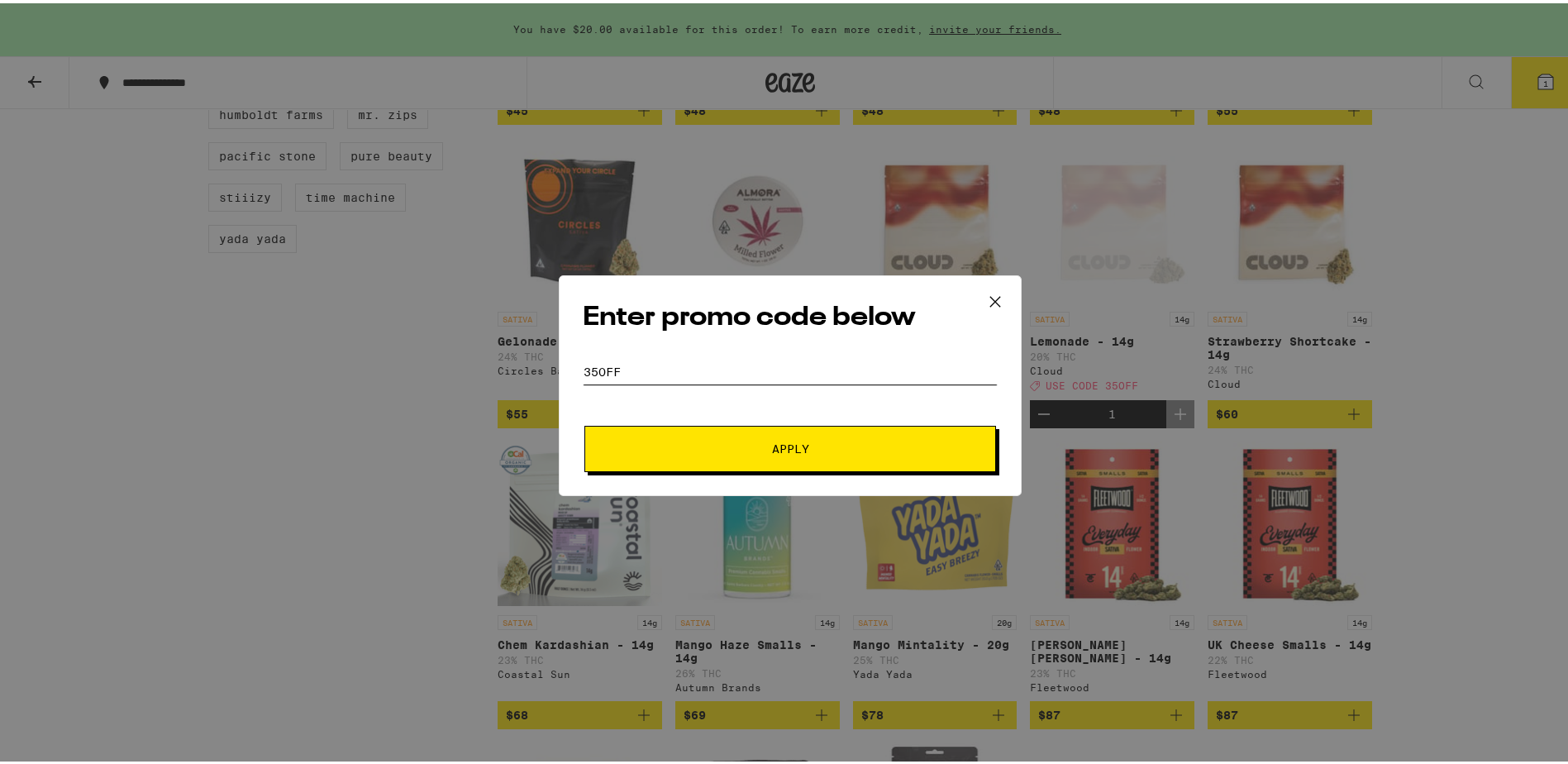
type input "35OFF"
click at [785, 461] on button "Apply" at bounding box center [790, 446] width 412 height 46
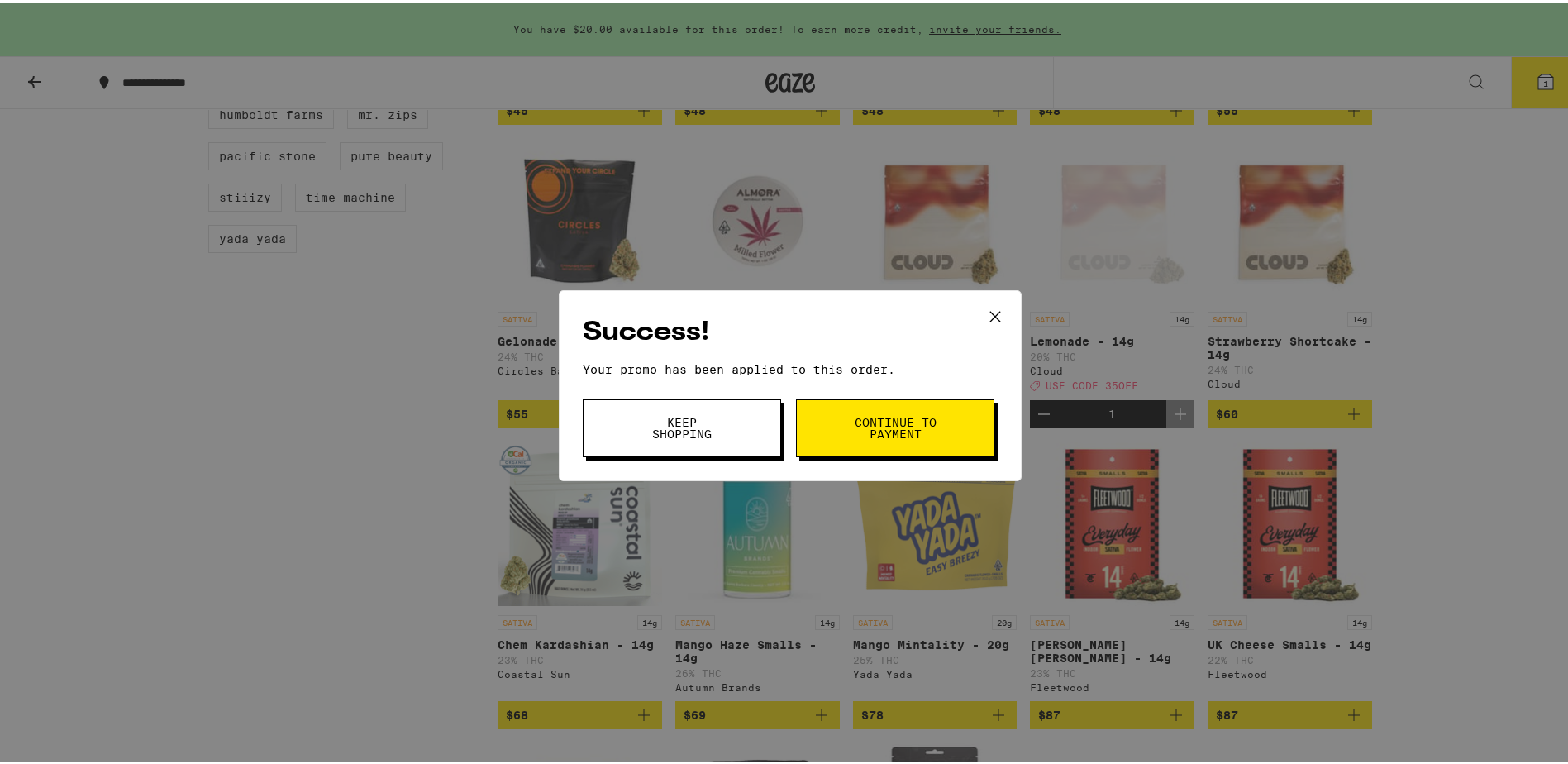
click at [836, 442] on button "Continue to payment" at bounding box center [895, 425] width 199 height 58
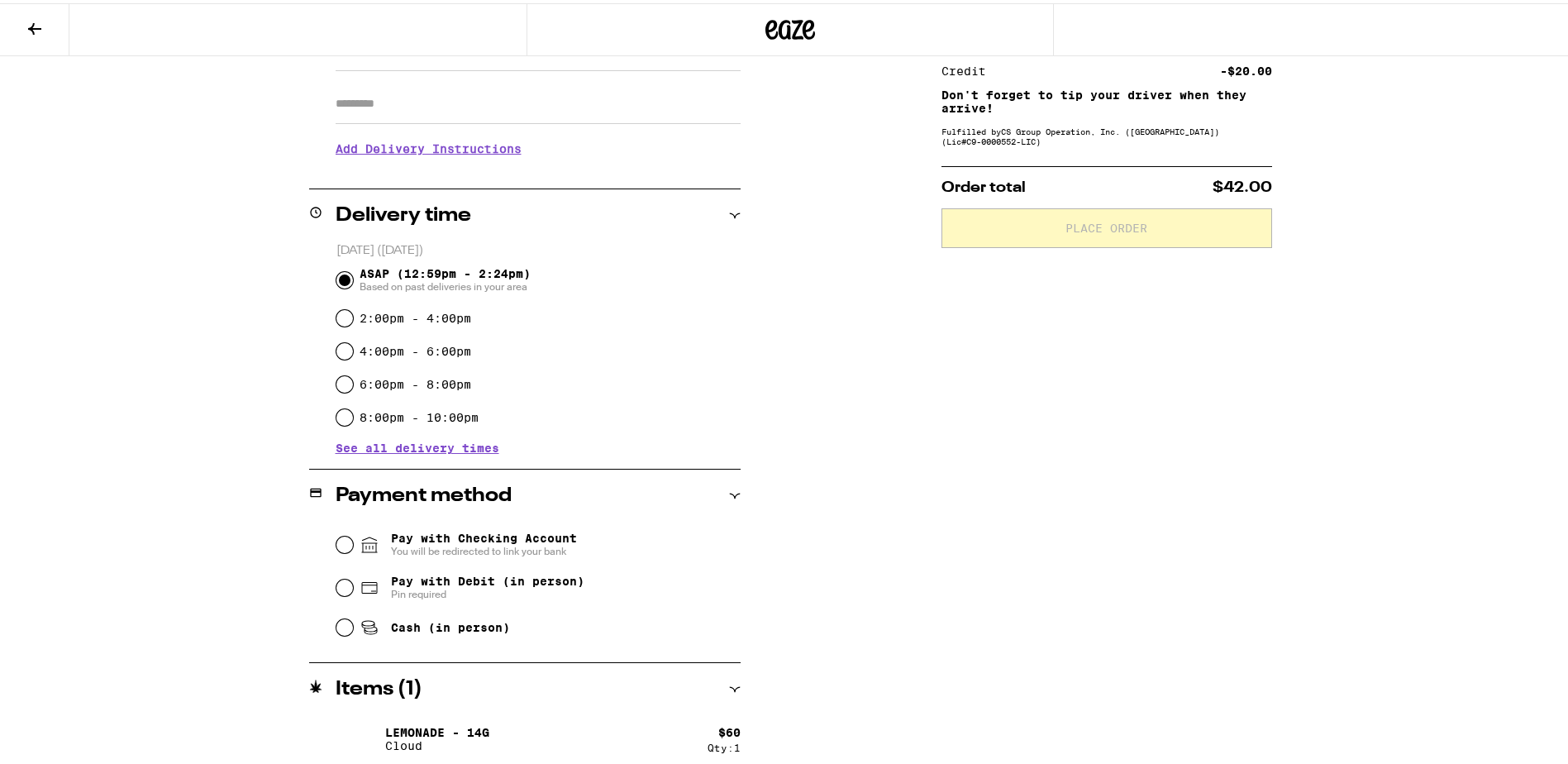
scroll to position [284, 0]
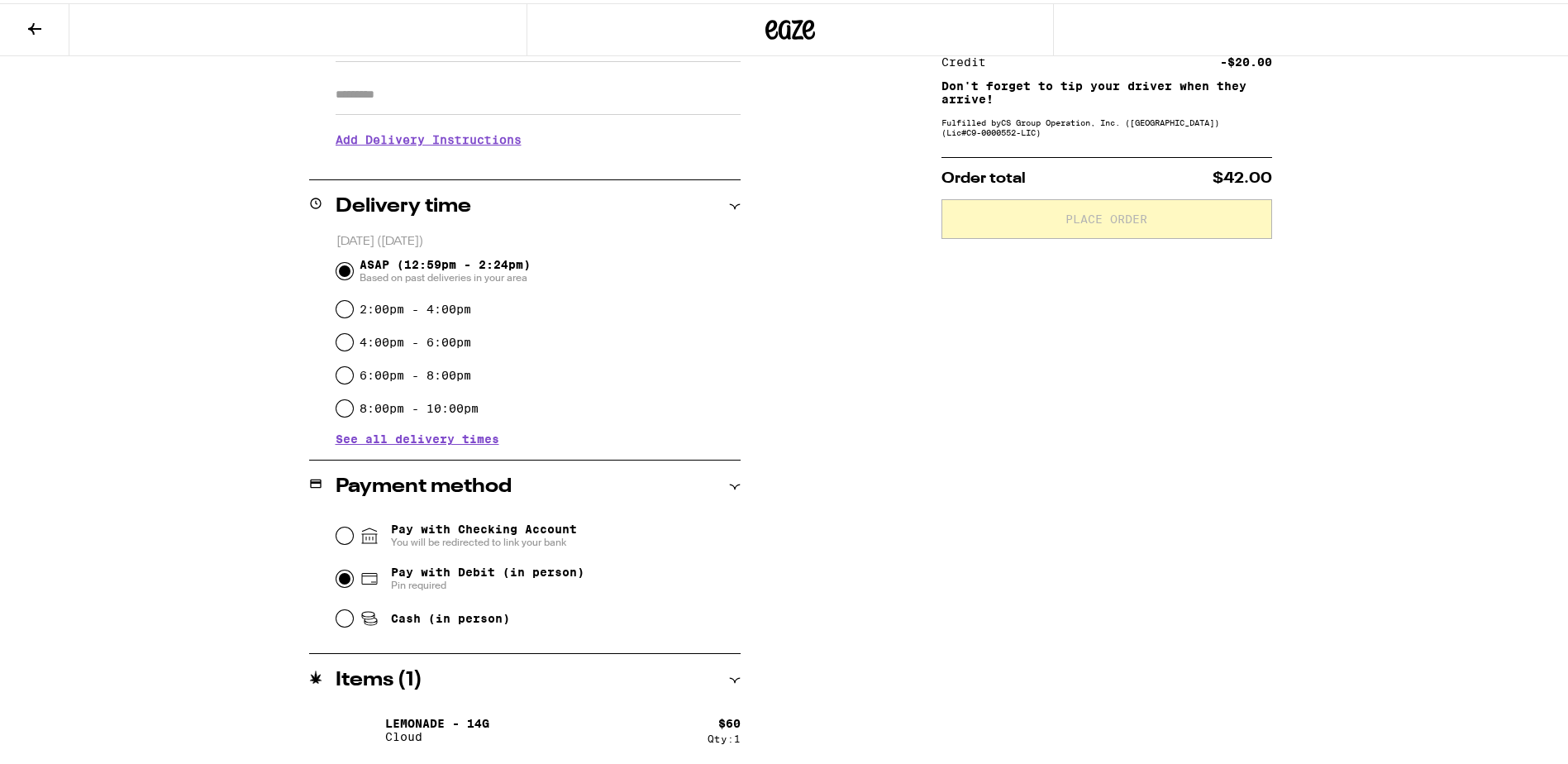
click at [342, 575] on input "Pay with Debit (in person) Pin required" at bounding box center [344, 575] width 16 height 16
radio input "true"
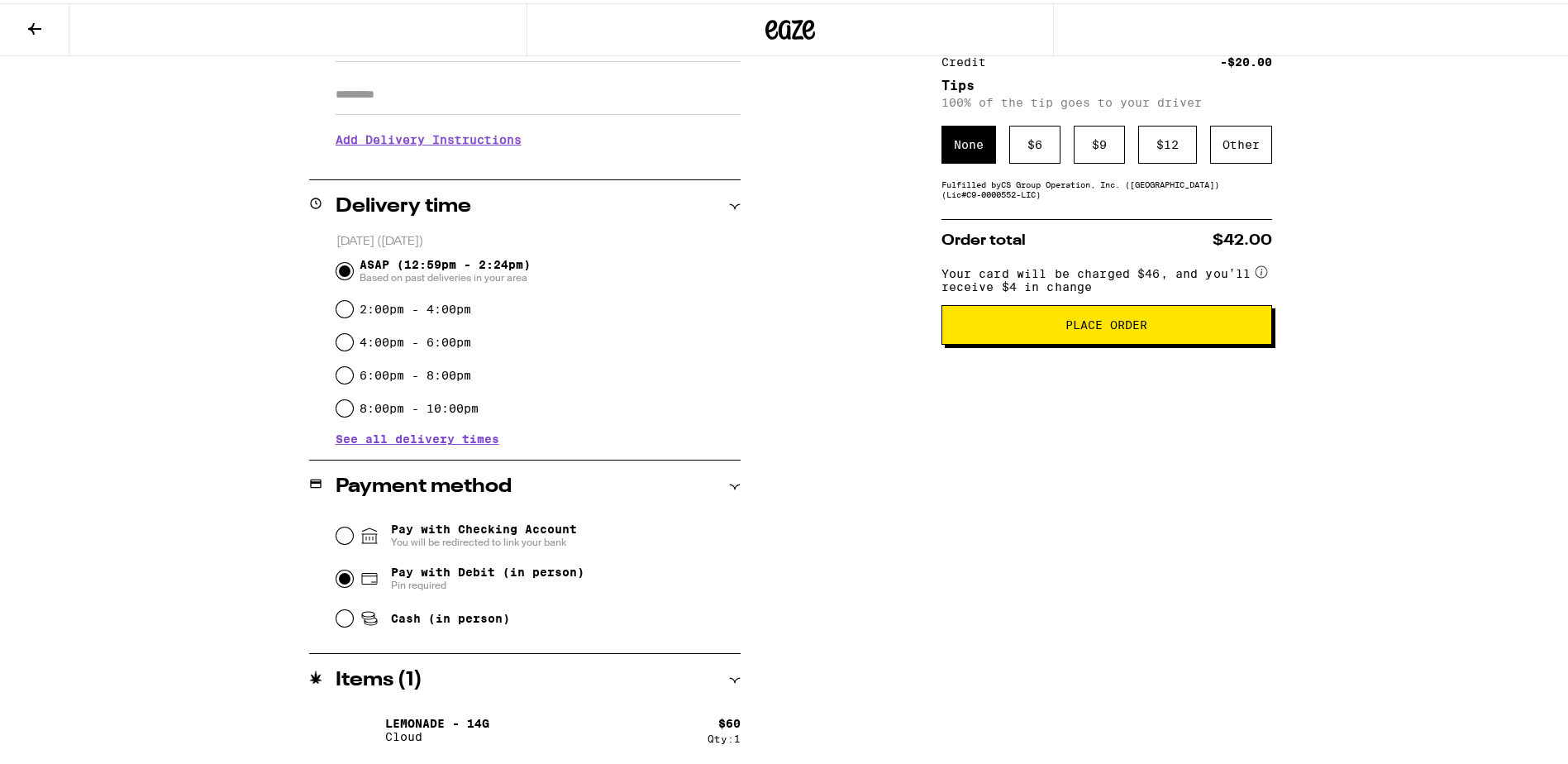
click at [415, 440] on span "See all delivery times" at bounding box center [418, 436] width 164 height 12
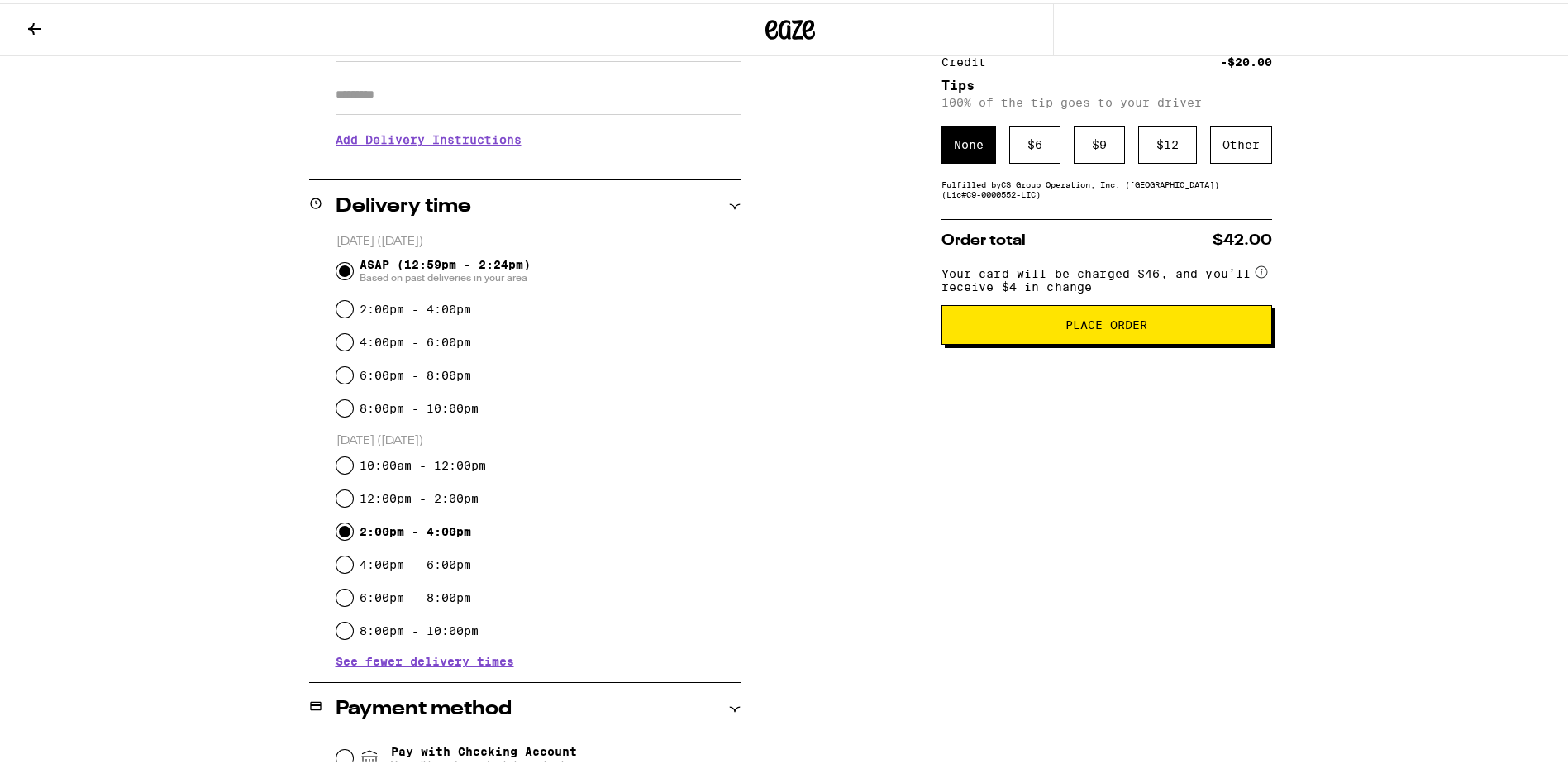
click at [338, 529] on input "2:00pm - 4:00pm" at bounding box center [344, 528] width 16 height 16
radio input "true"
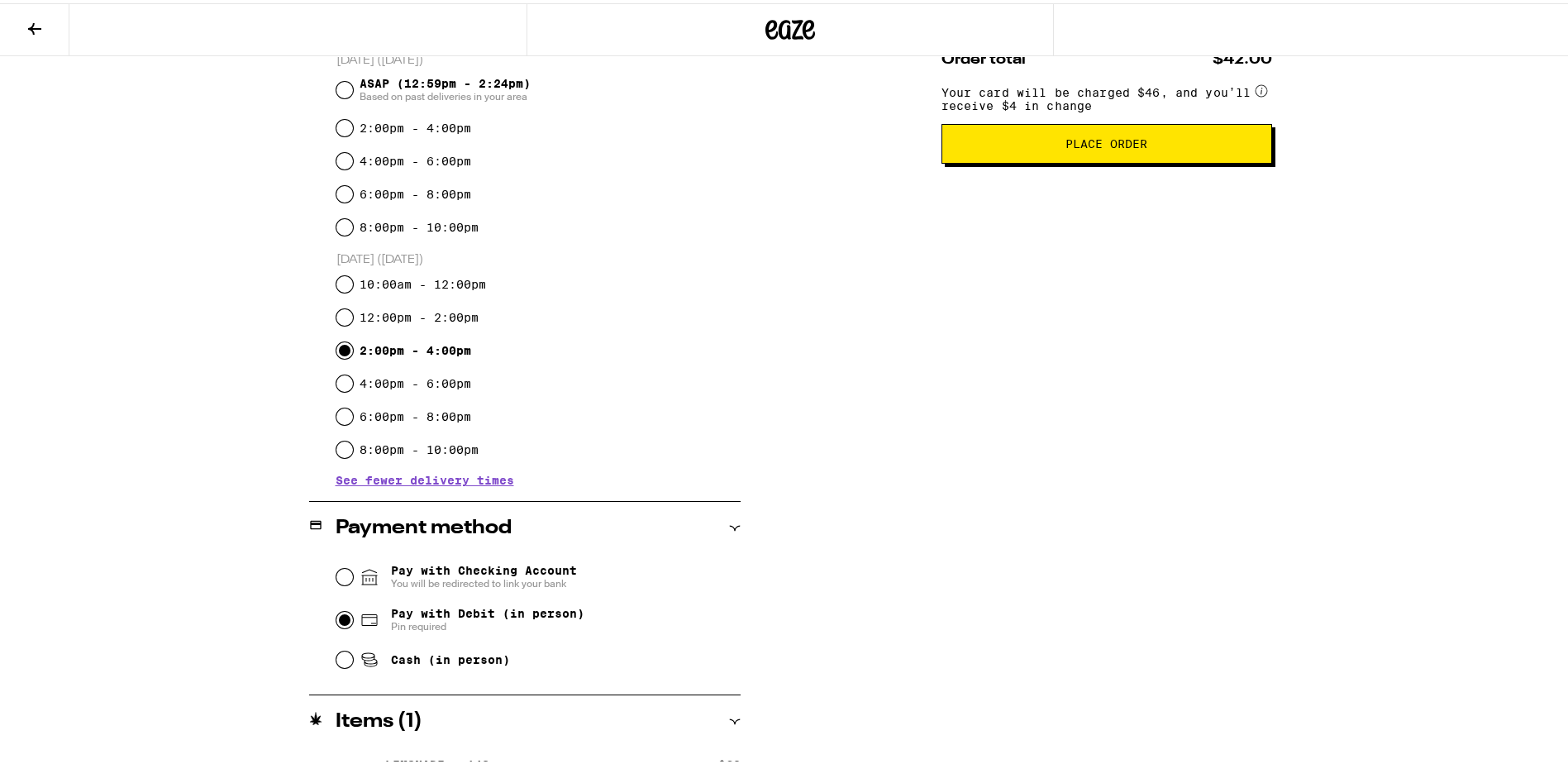
scroll to position [506, 0]
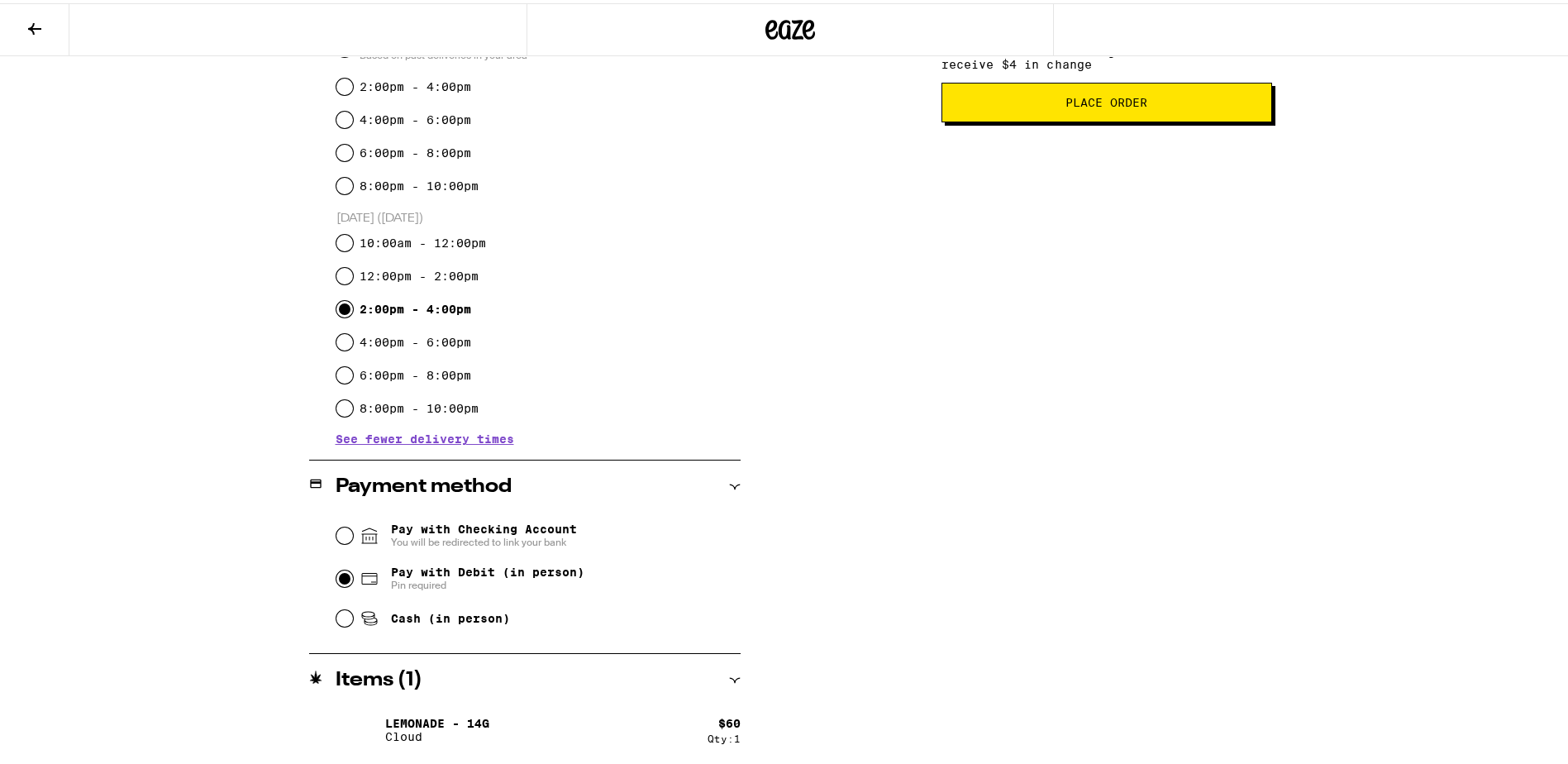
click at [798, 491] on div "**********" at bounding box center [790, 229] width 1190 height 1070
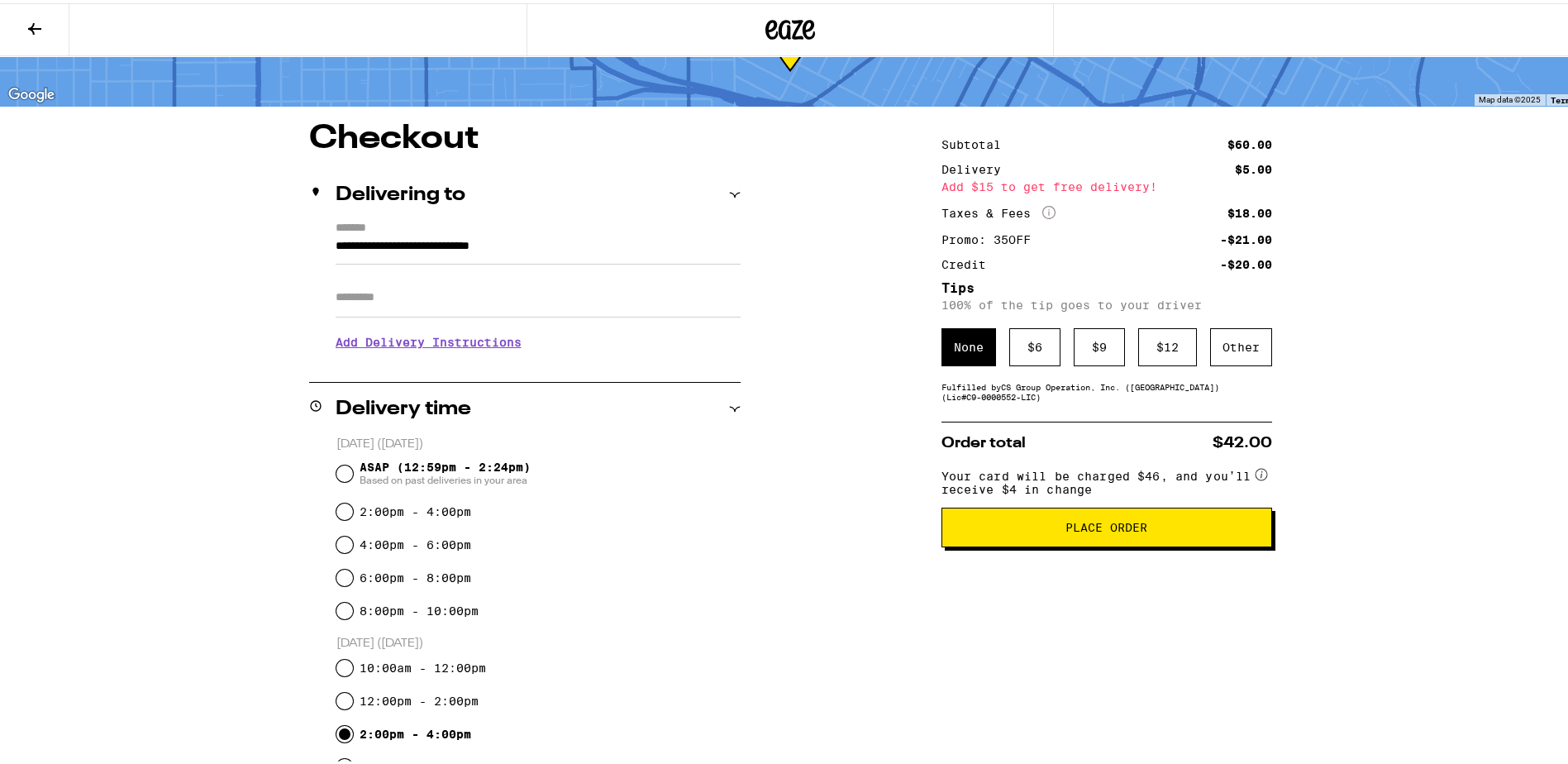
scroll to position [0, 0]
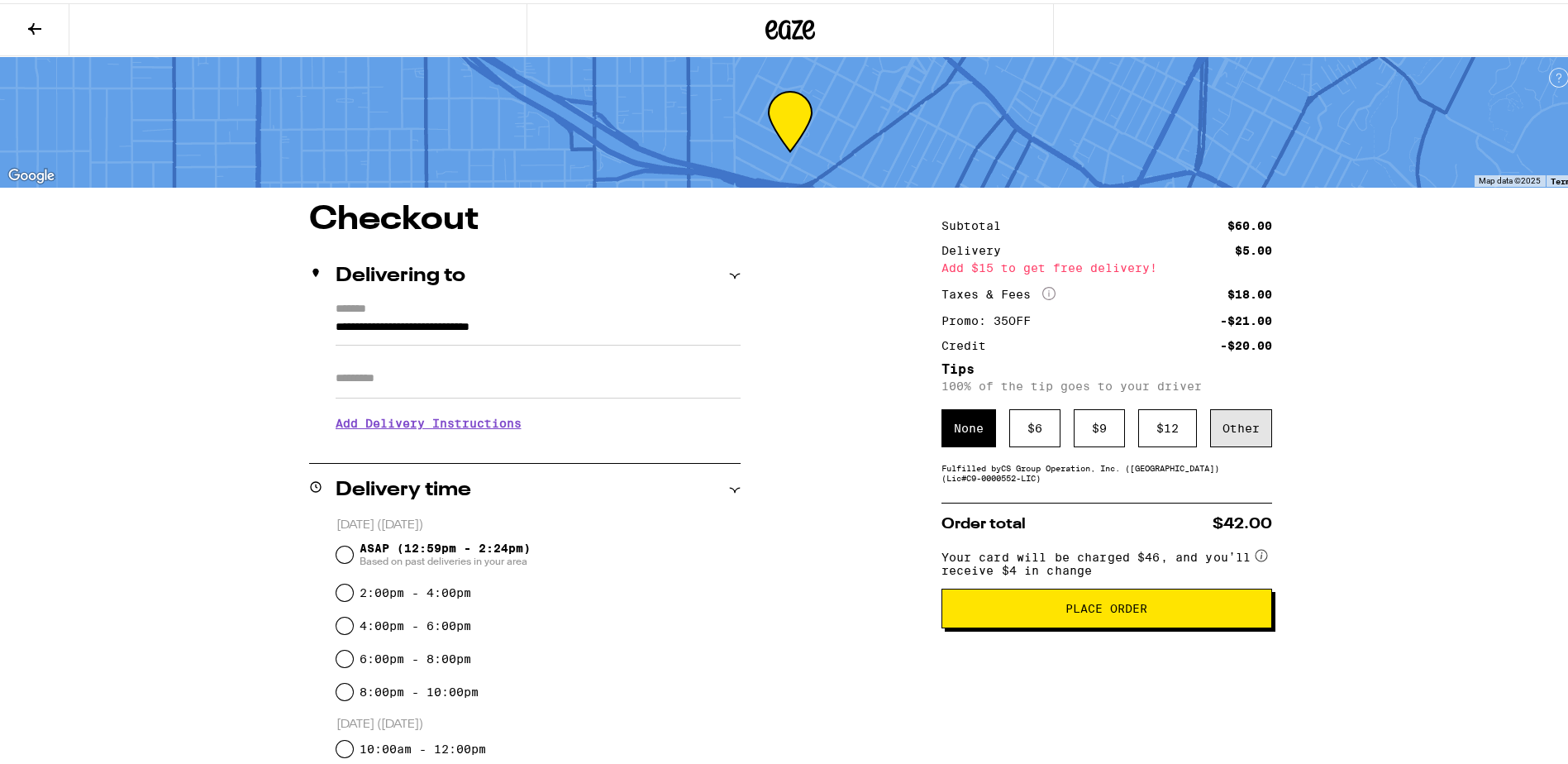
click at [1252, 436] on div "Other" at bounding box center [1241, 425] width 62 height 38
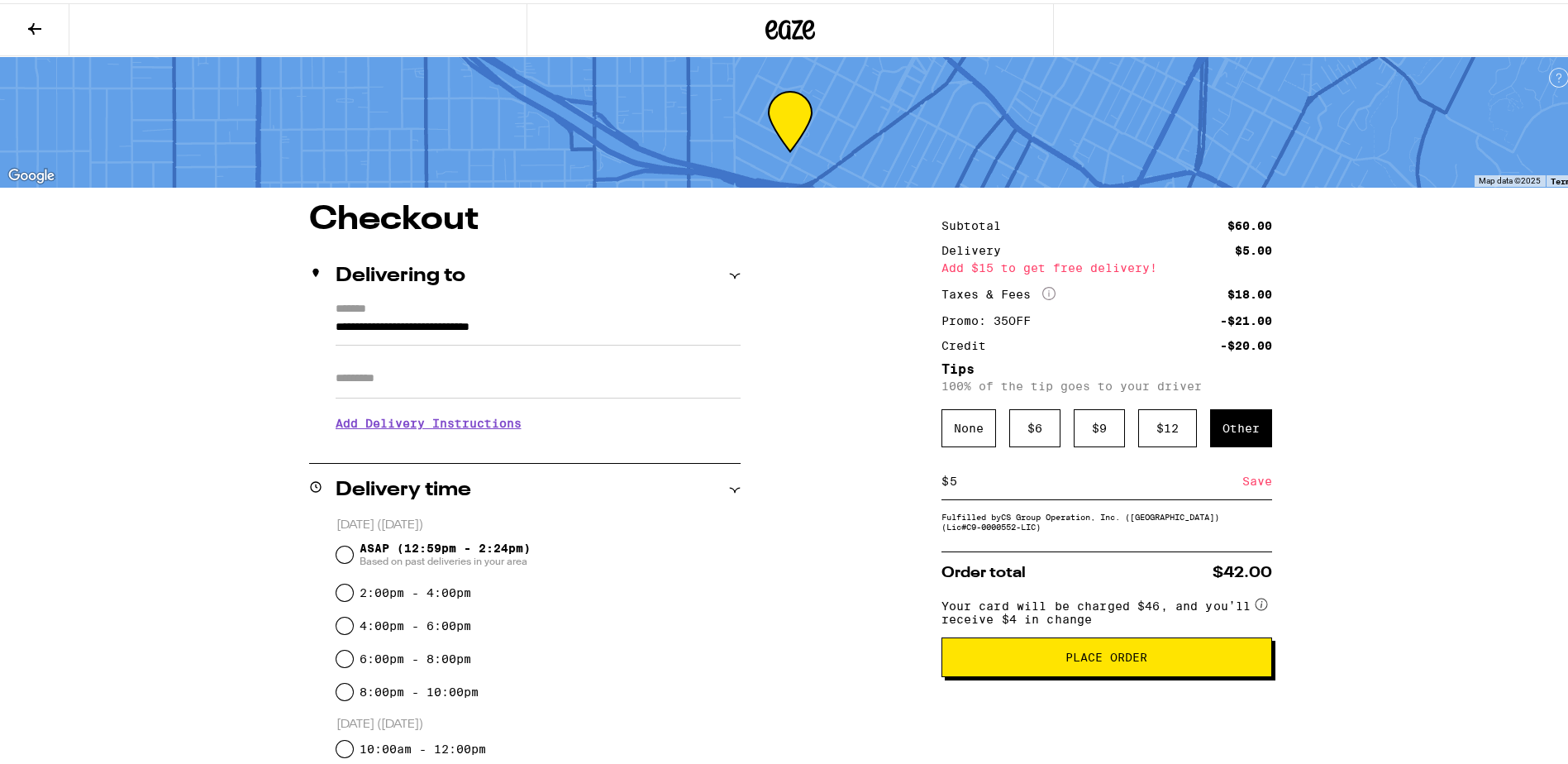
type input "5"
click at [1306, 527] on div "**********" at bounding box center [790, 735] width 1190 height 1070
click at [1253, 483] on div "Save" at bounding box center [1257, 478] width 30 height 37
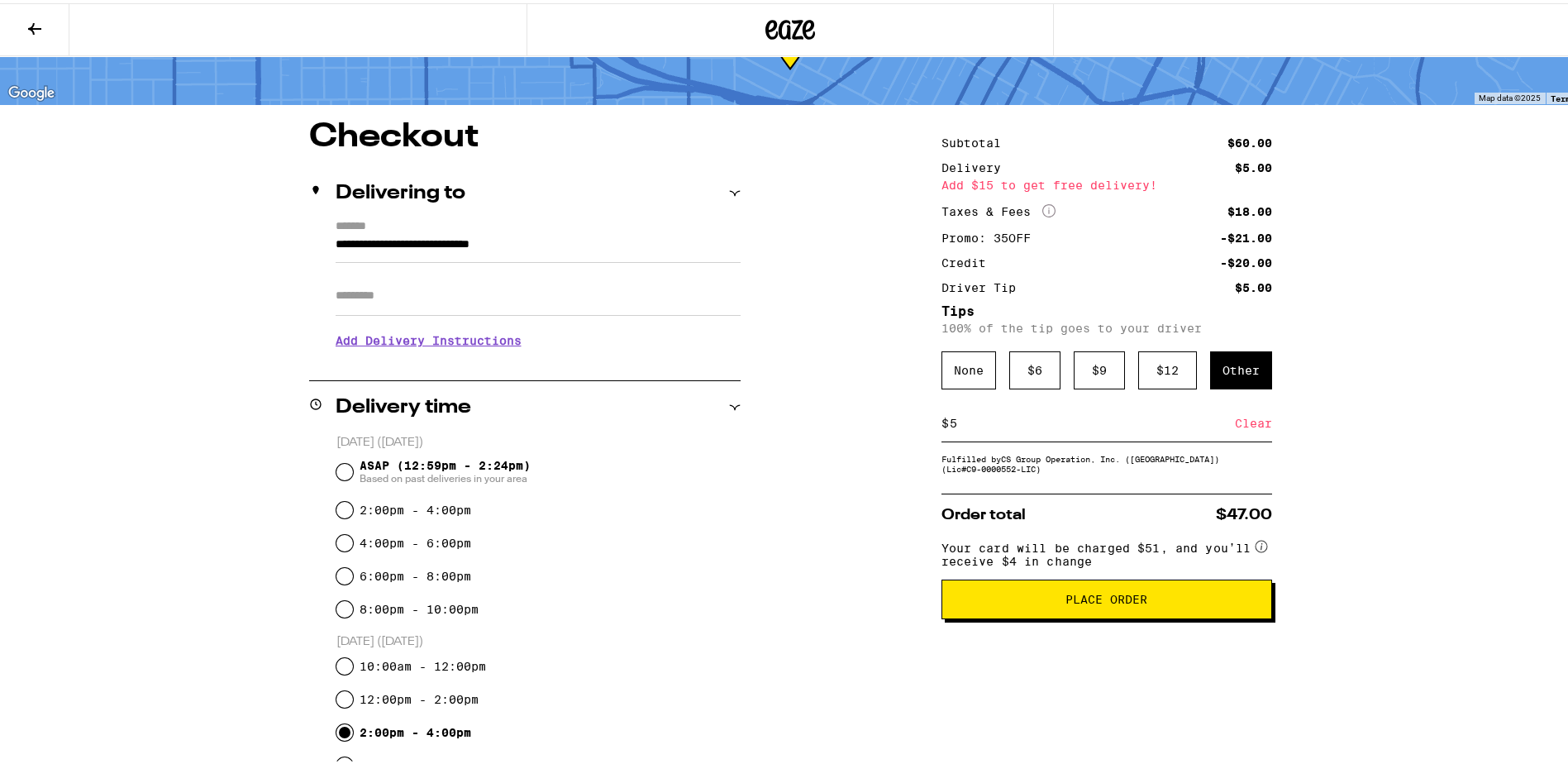
scroll to position [165, 0]
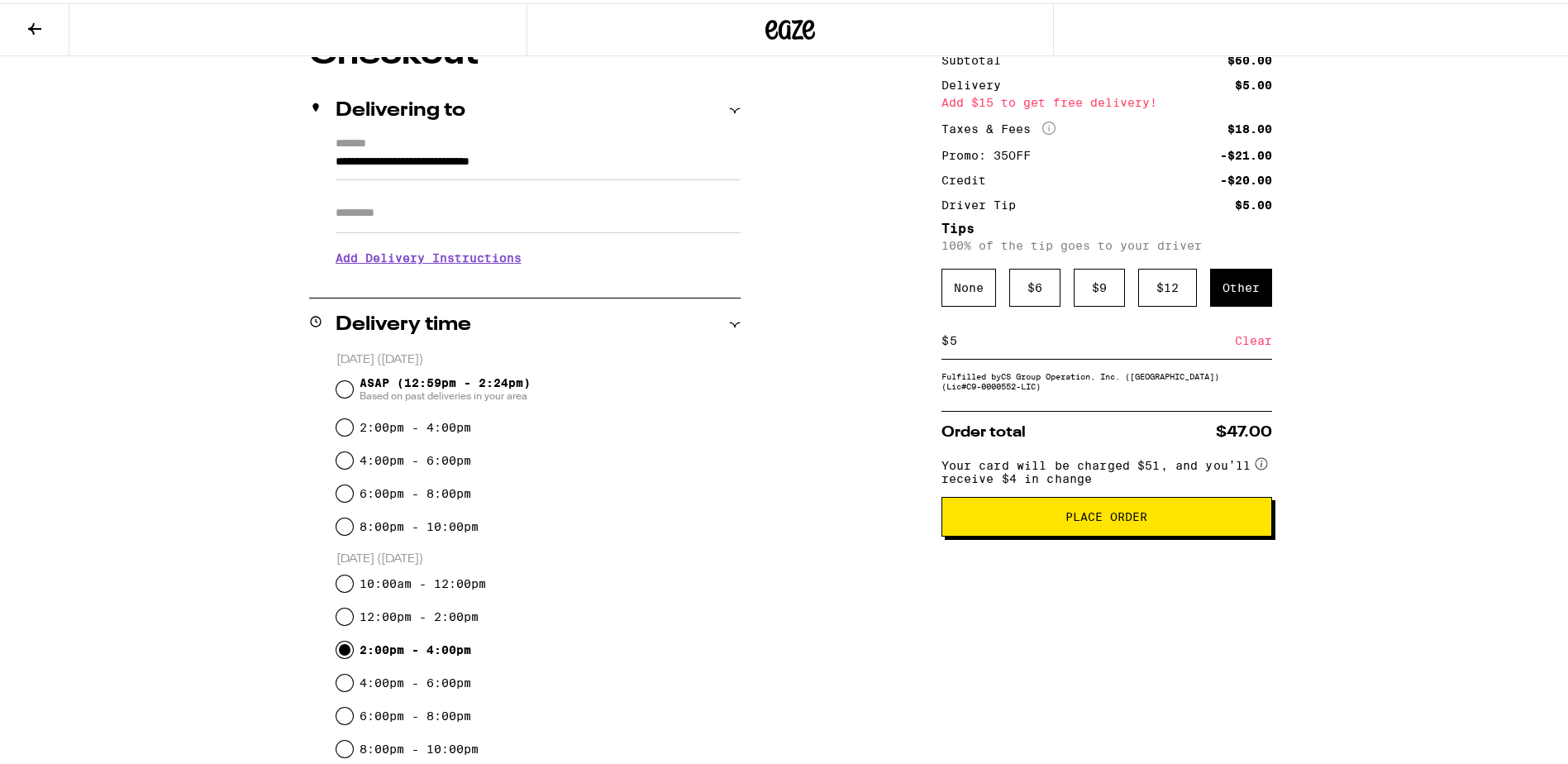
click at [1259, 466] on circle at bounding box center [1261, 460] width 12 height 12
click at [1068, 351] on div "$ 5 Clear" at bounding box center [1107, 338] width 331 height 38
click at [1065, 344] on input "5" at bounding box center [1092, 337] width 286 height 14
type input "4"
click at [1251, 336] on div "Save" at bounding box center [1257, 337] width 30 height 37
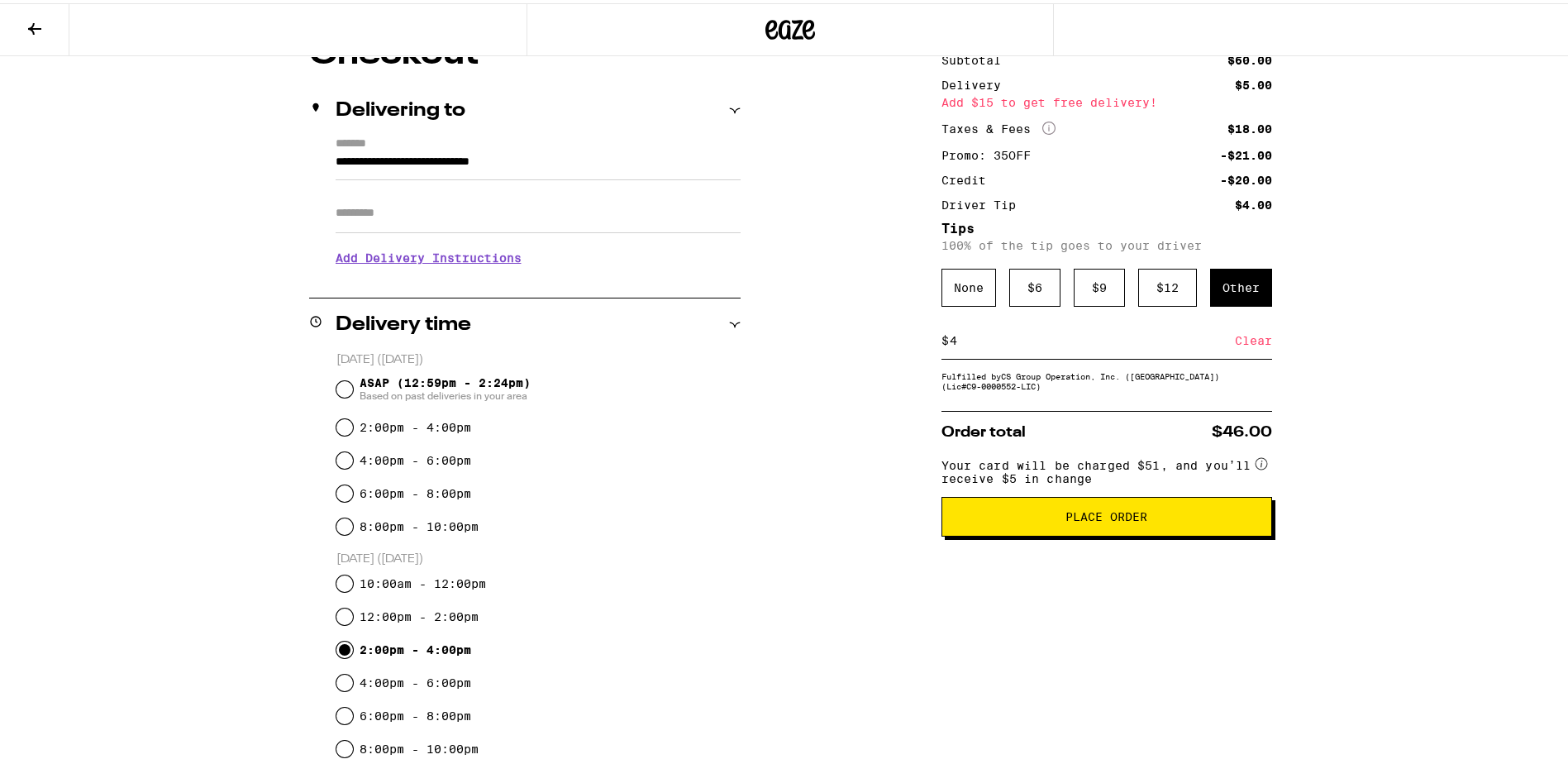
click at [1127, 343] on input "4" at bounding box center [1092, 337] width 286 height 14
type input "0"
click at [1252, 341] on div "Save" at bounding box center [1257, 337] width 30 height 37
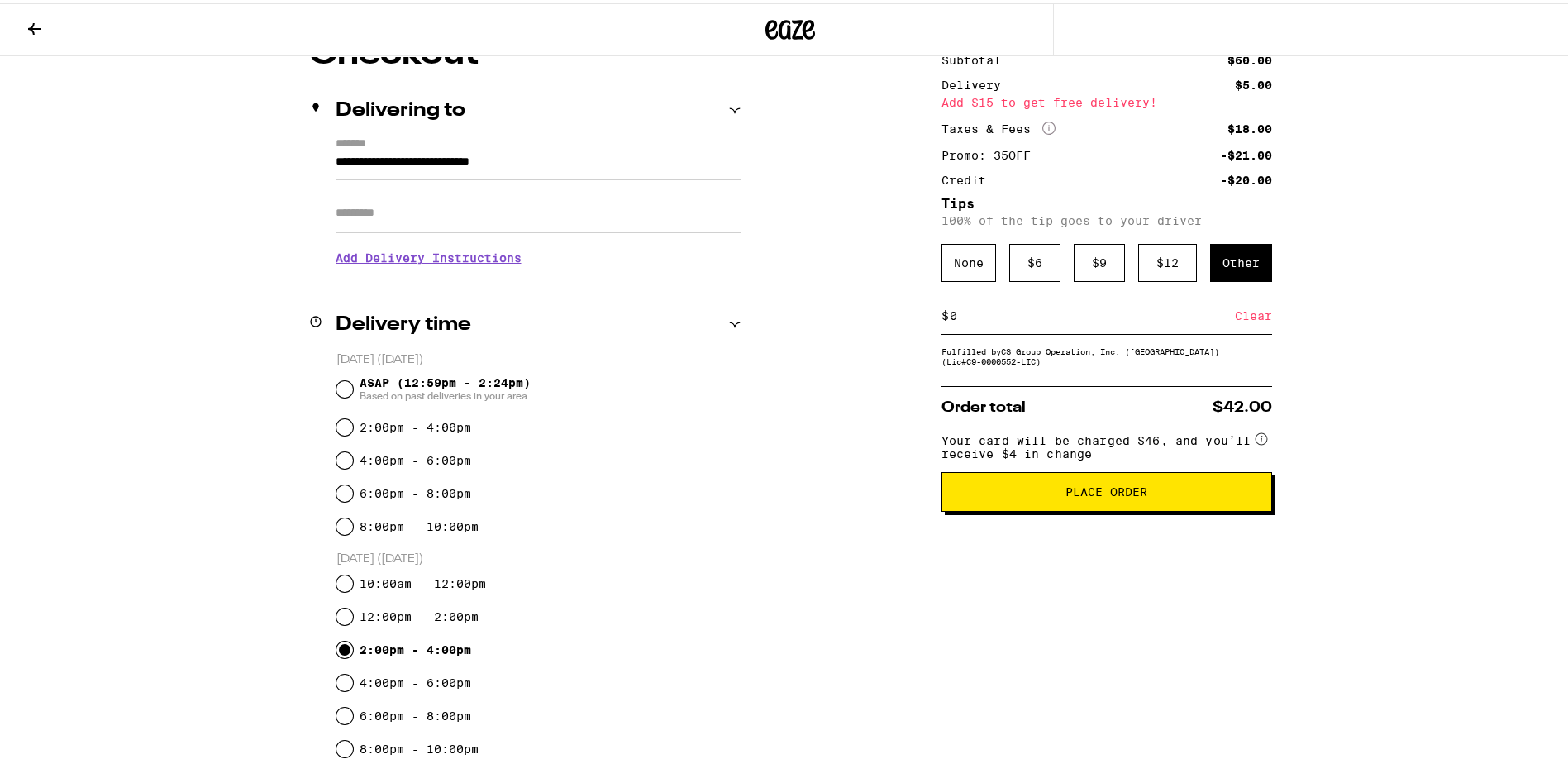
click at [1041, 316] on input "0" at bounding box center [1092, 312] width 286 height 14
type input "1"
click at [1257, 321] on div "Save" at bounding box center [1257, 312] width 30 height 37
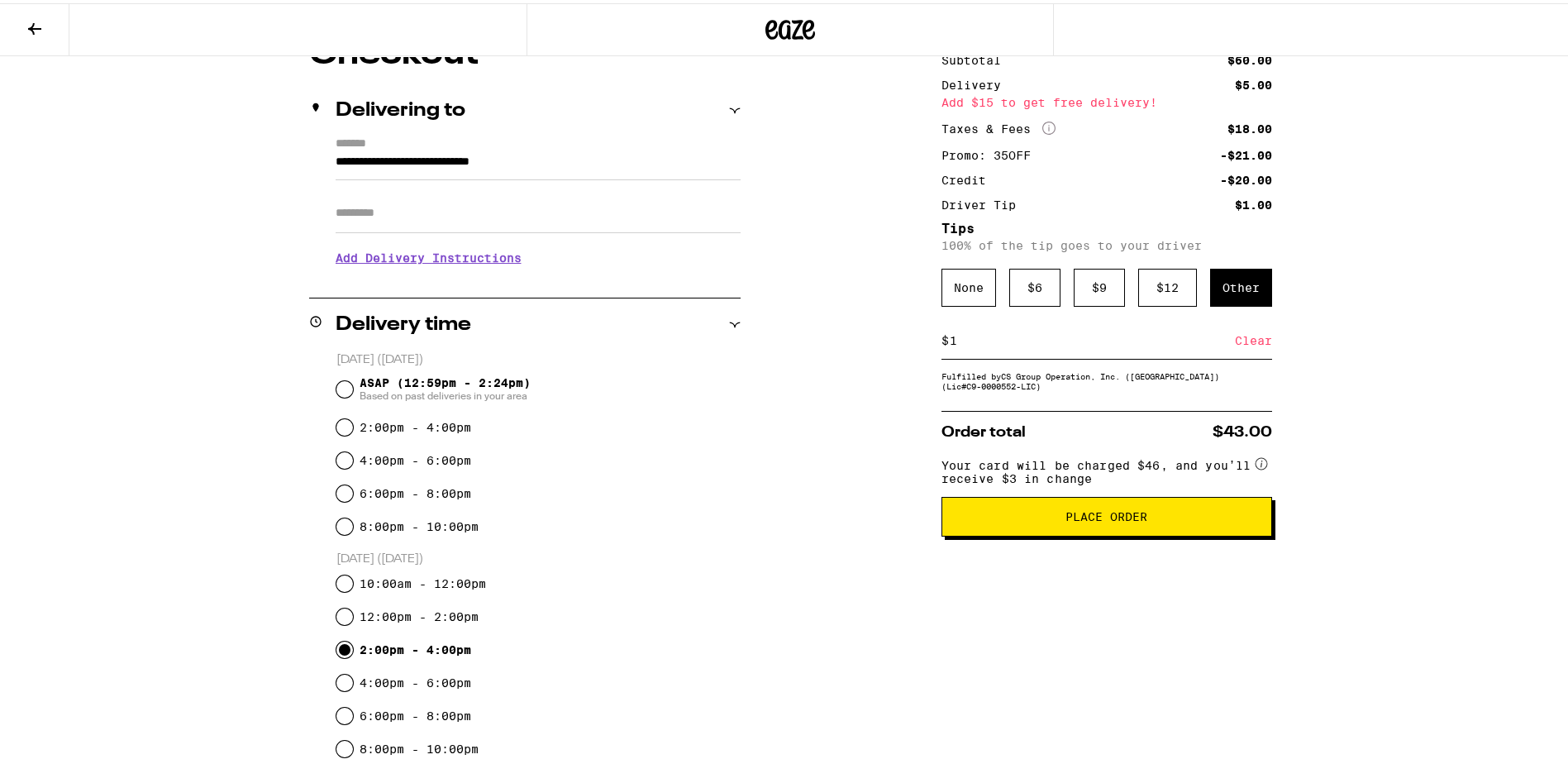
click at [1079, 341] on input "1" at bounding box center [1092, 337] width 286 height 14
type input "0"
click at [1253, 346] on div "Save" at bounding box center [1257, 337] width 30 height 37
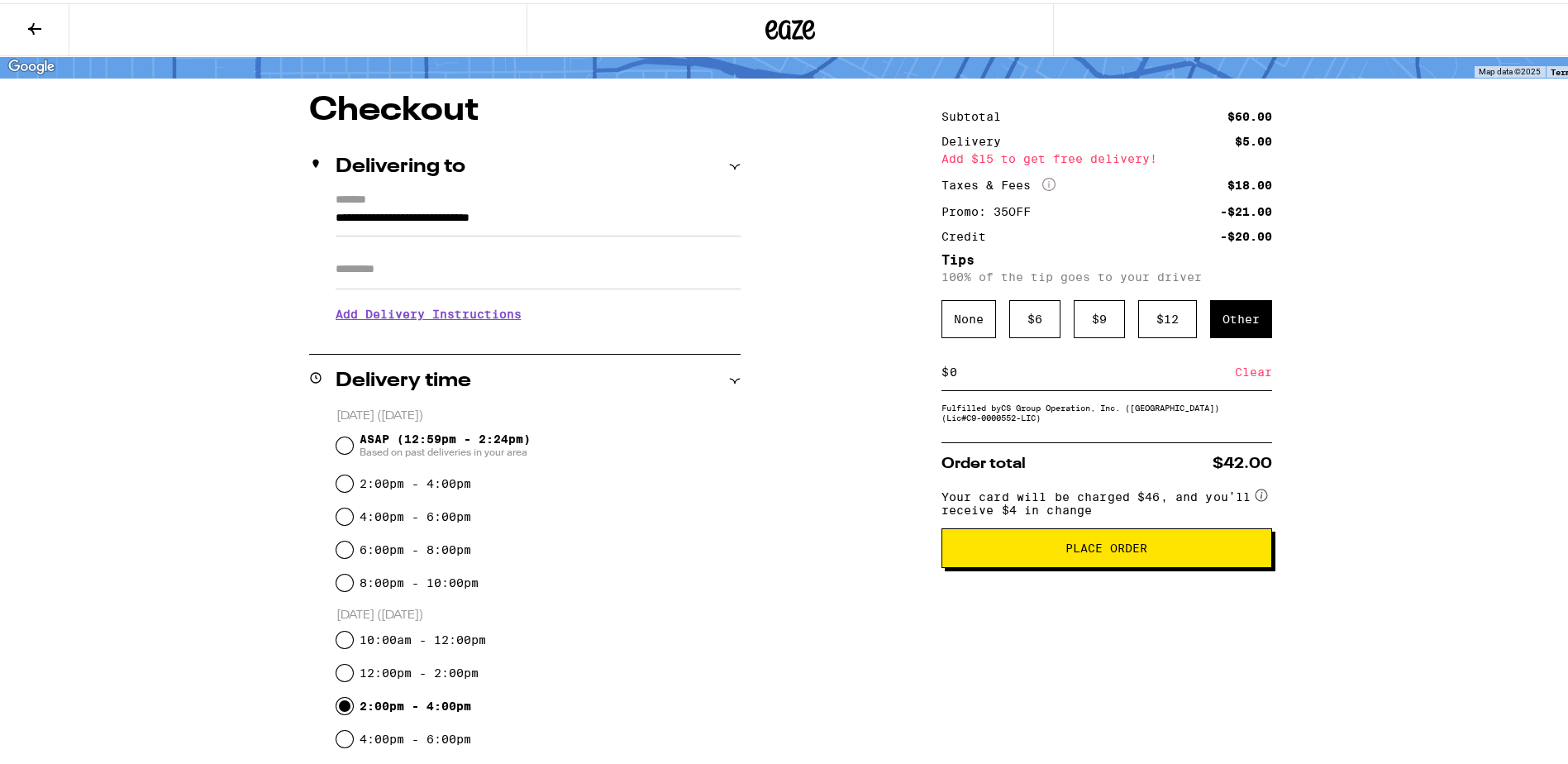
scroll to position [83, 0]
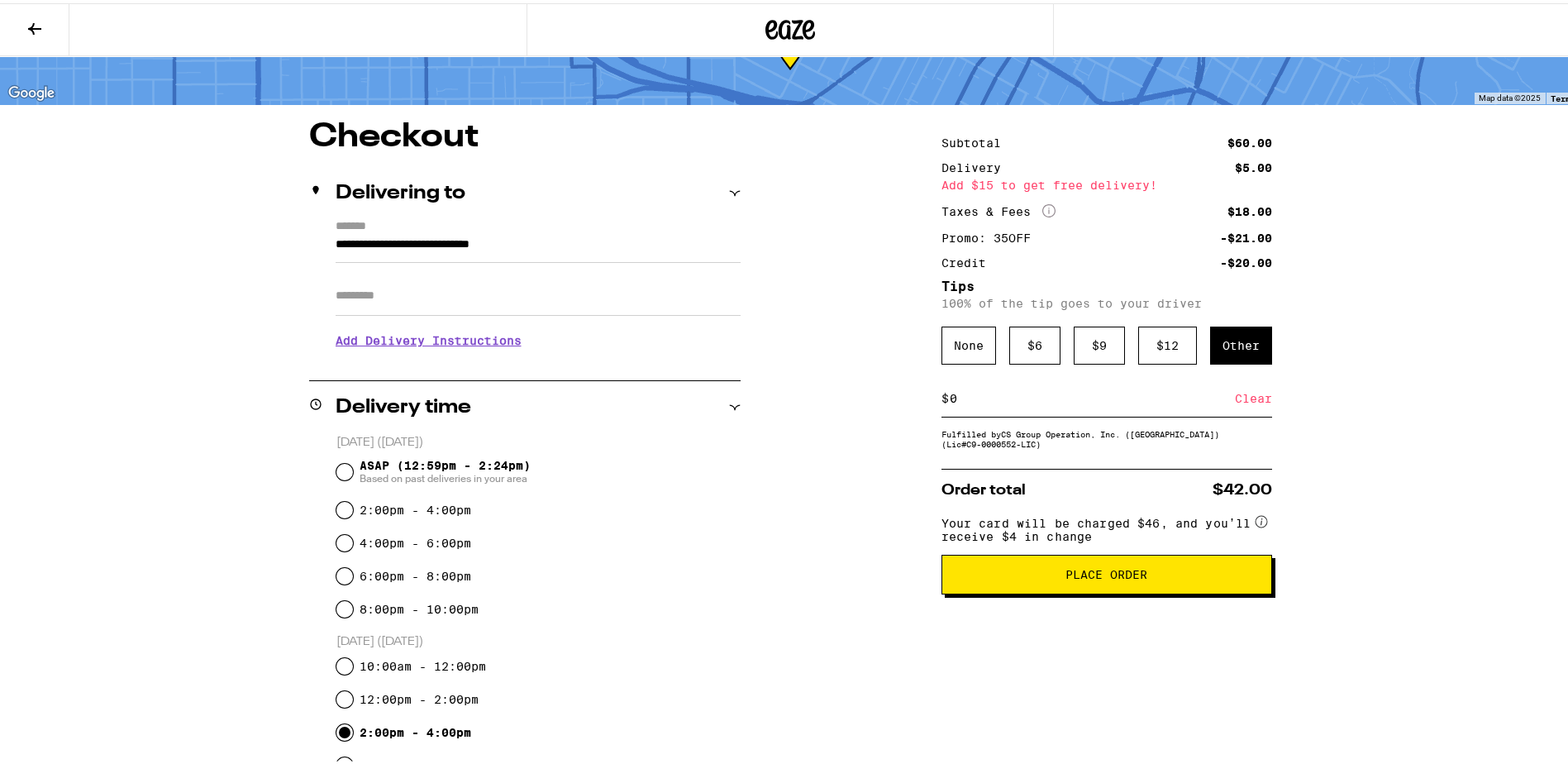
click at [1163, 402] on input "0" at bounding box center [1092, 395] width 286 height 14
type input "4"
click at [1253, 403] on div "Save" at bounding box center [1257, 395] width 30 height 37
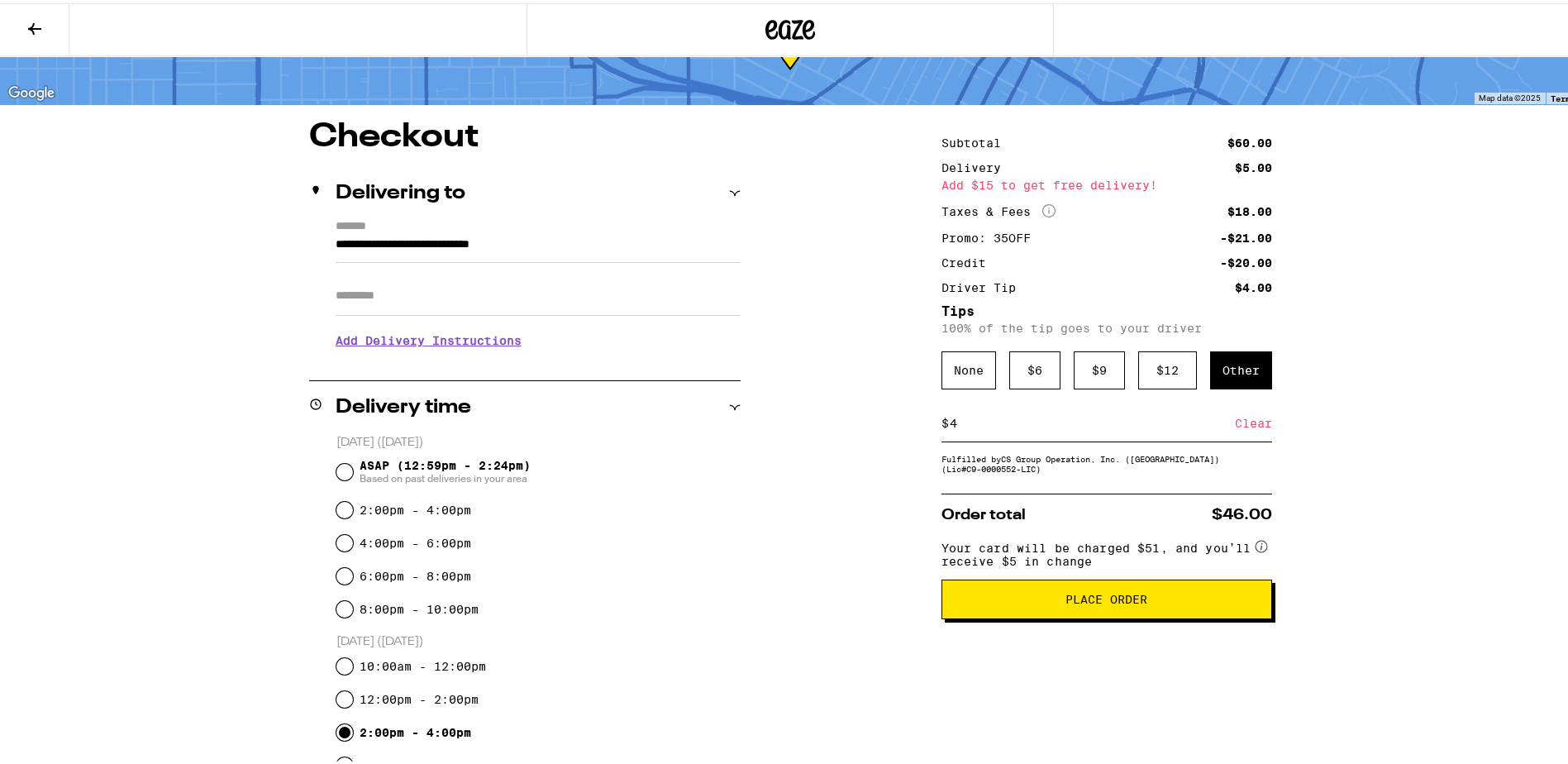
click at [1039, 436] on div "$ 4 Clear" at bounding box center [1107, 420] width 331 height 38
click at [1035, 427] on input "4" at bounding box center [1092, 420] width 286 height 14
type input "0"
click at [1258, 423] on div "Save" at bounding box center [1257, 420] width 30 height 37
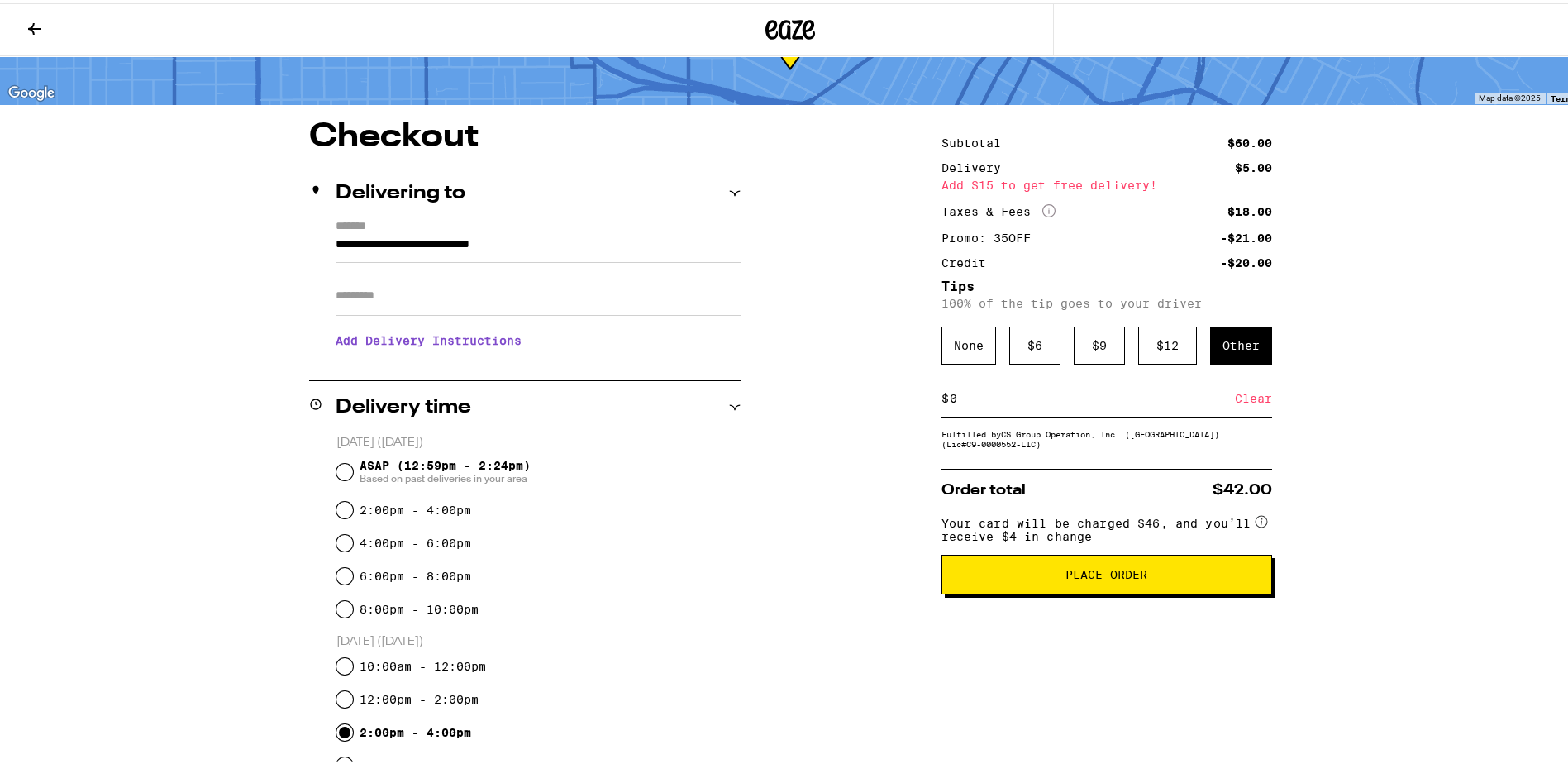
click at [1005, 402] on input "0" at bounding box center [1092, 395] width 286 height 14
type input "2"
click at [1261, 402] on div "Save" at bounding box center [1257, 395] width 30 height 37
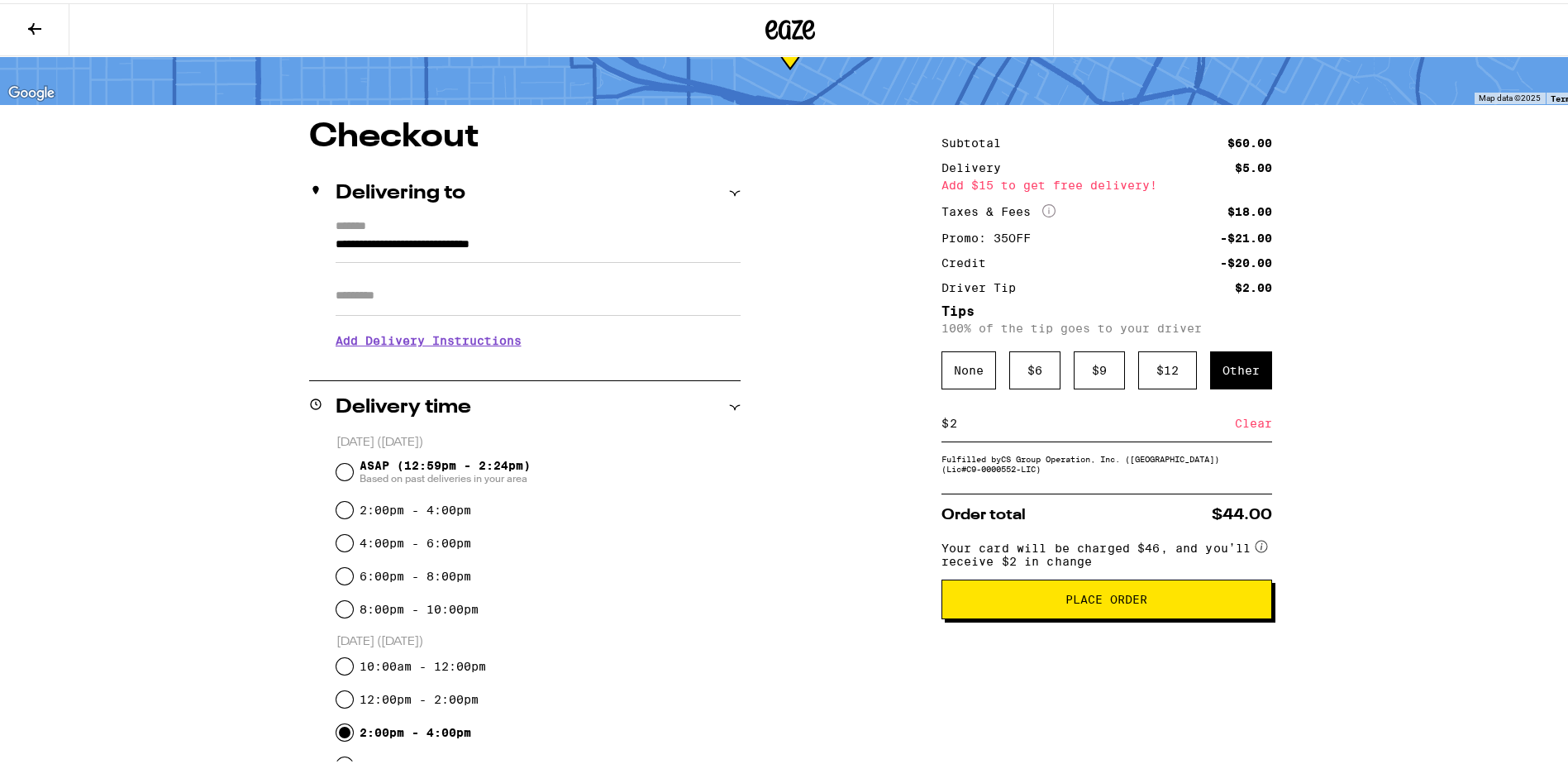
click at [1088, 426] on input "2" at bounding box center [1092, 420] width 286 height 14
type input "3"
click at [1314, 489] on div "**********" at bounding box center [790, 652] width 1190 height 1070
click at [1260, 425] on div "Save" at bounding box center [1257, 420] width 30 height 37
click at [1153, 427] on input "3" at bounding box center [1092, 420] width 286 height 14
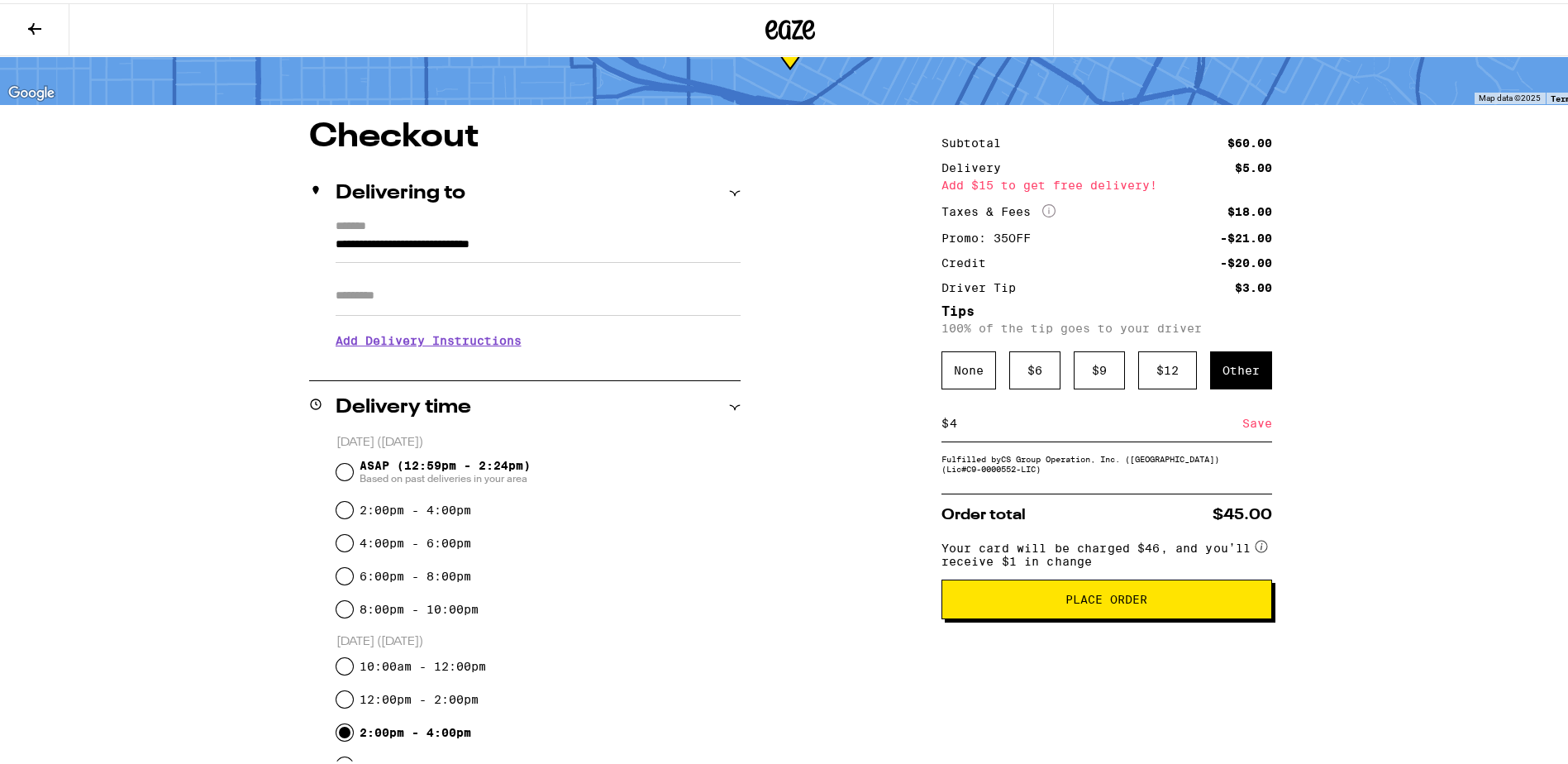
type input "4"
click at [1260, 431] on div "Save" at bounding box center [1257, 420] width 30 height 37
click at [1146, 427] on input "4" at bounding box center [1092, 420] width 286 height 14
type input "3"
click at [1252, 430] on div "Save" at bounding box center [1257, 420] width 30 height 37
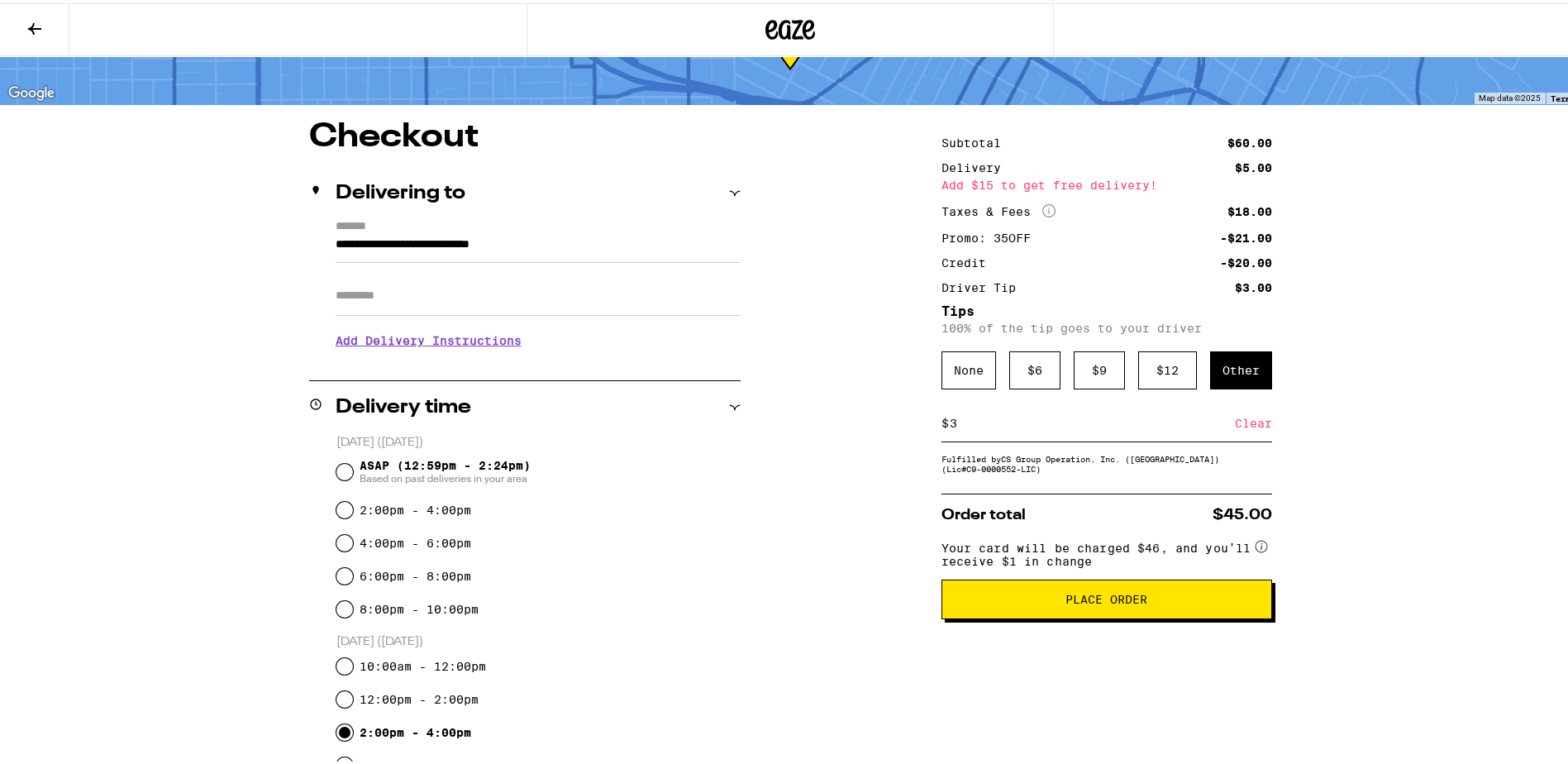
click at [802, 501] on div "**********" at bounding box center [790, 652] width 1190 height 1070
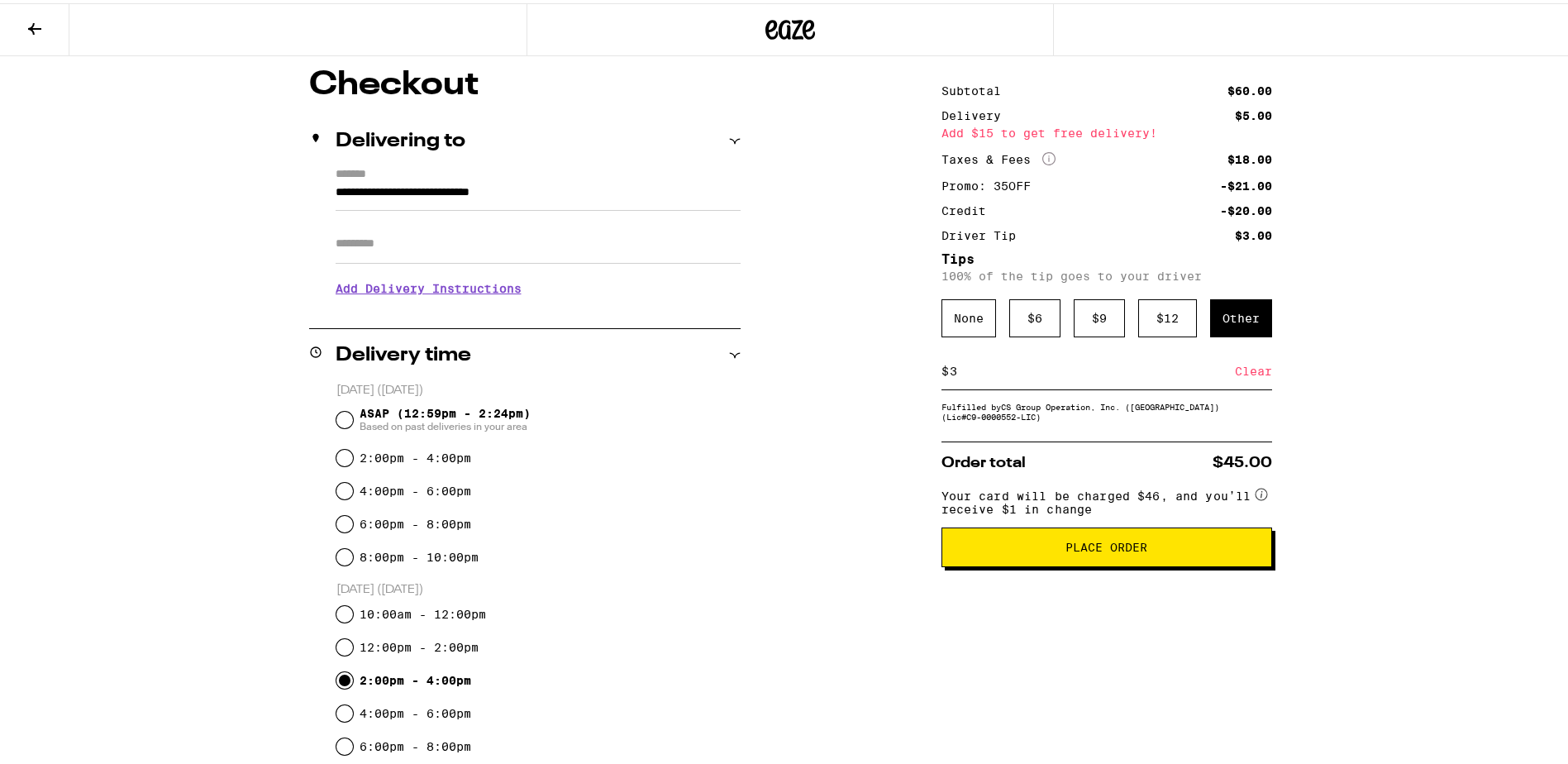
scroll to position [0, 0]
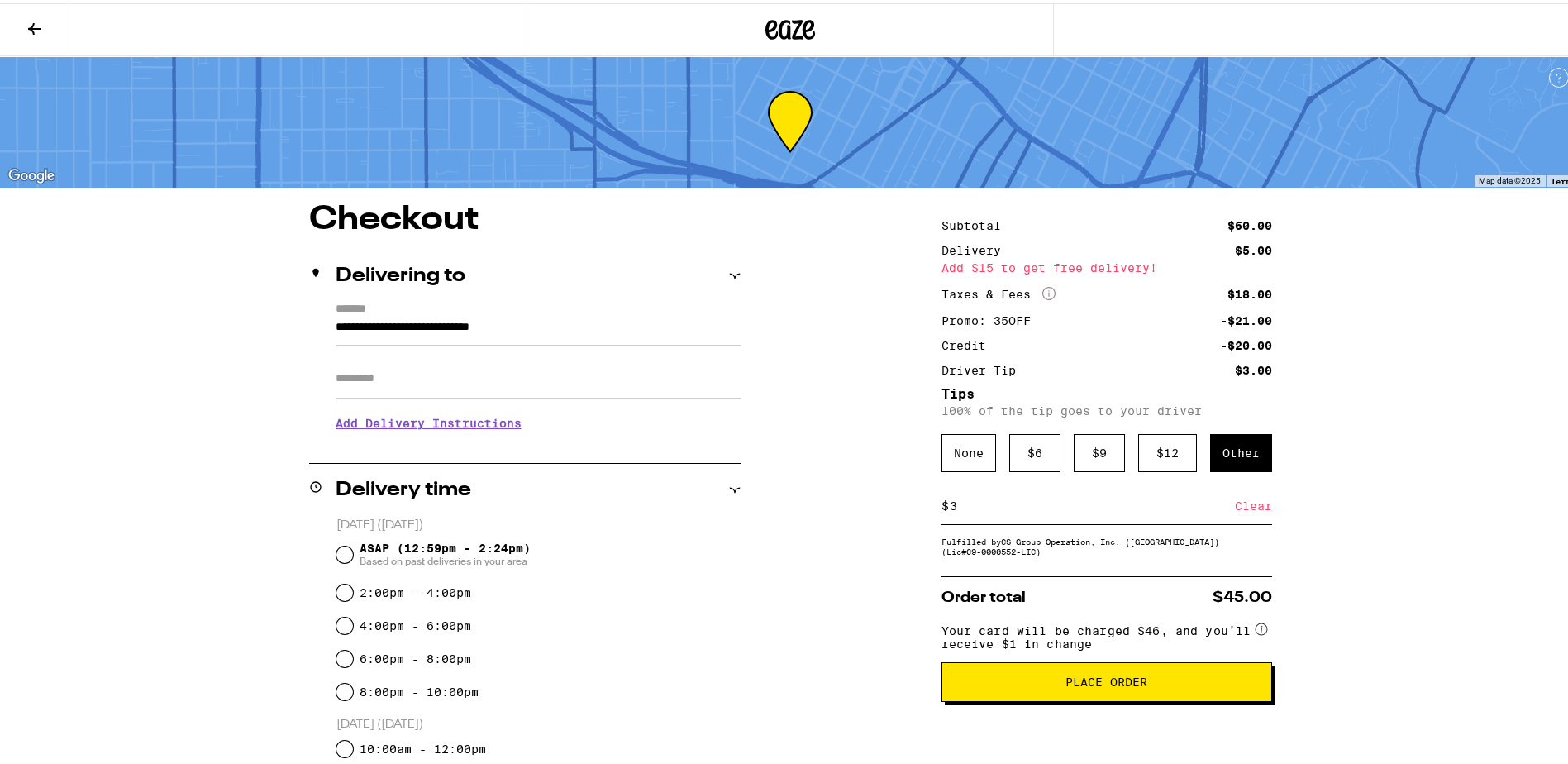
click at [36, 33] on icon at bounding box center [34, 25] width 20 height 20
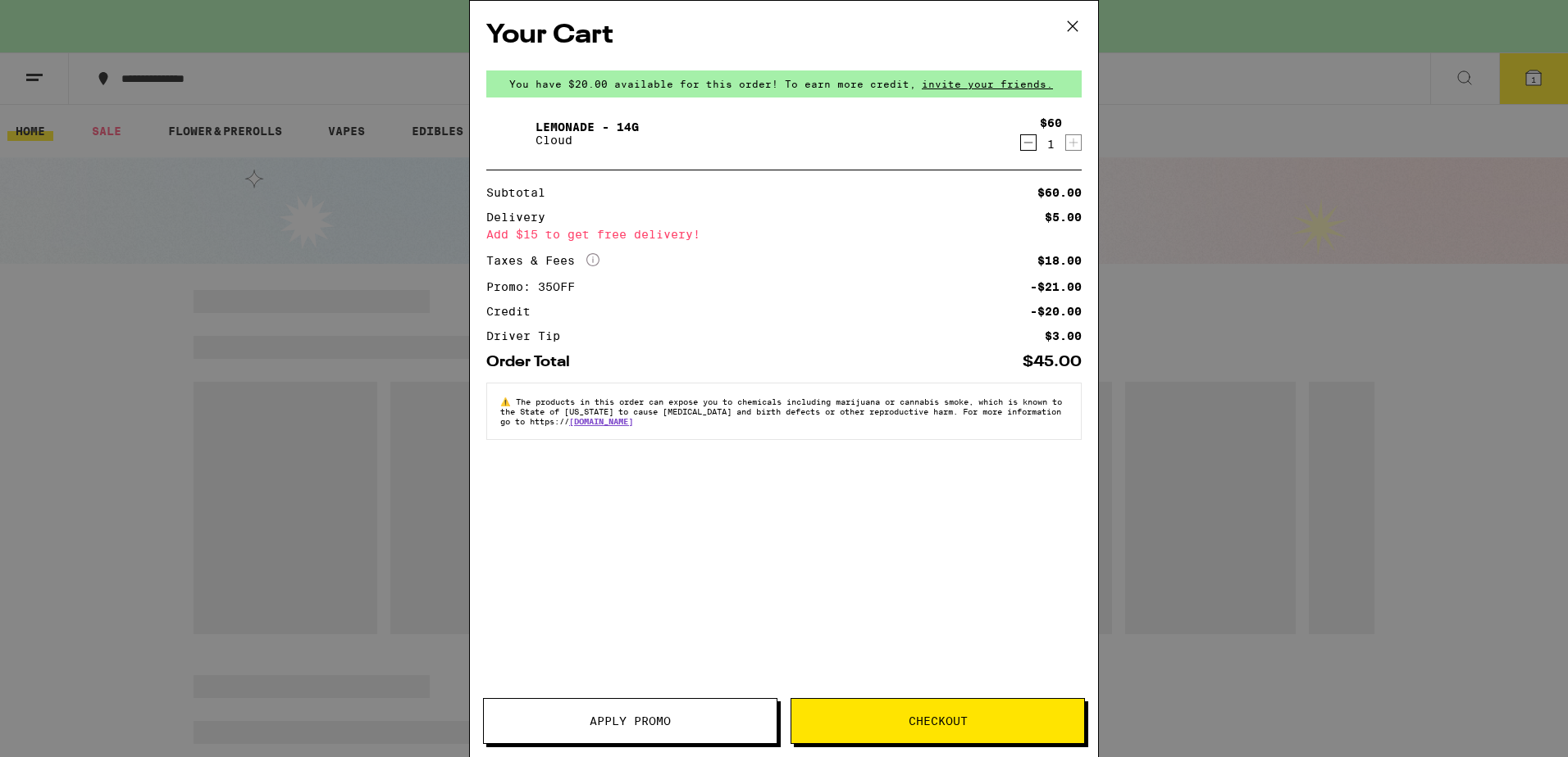
click at [1074, 22] on icon at bounding box center [1072, 25] width 25 height 25
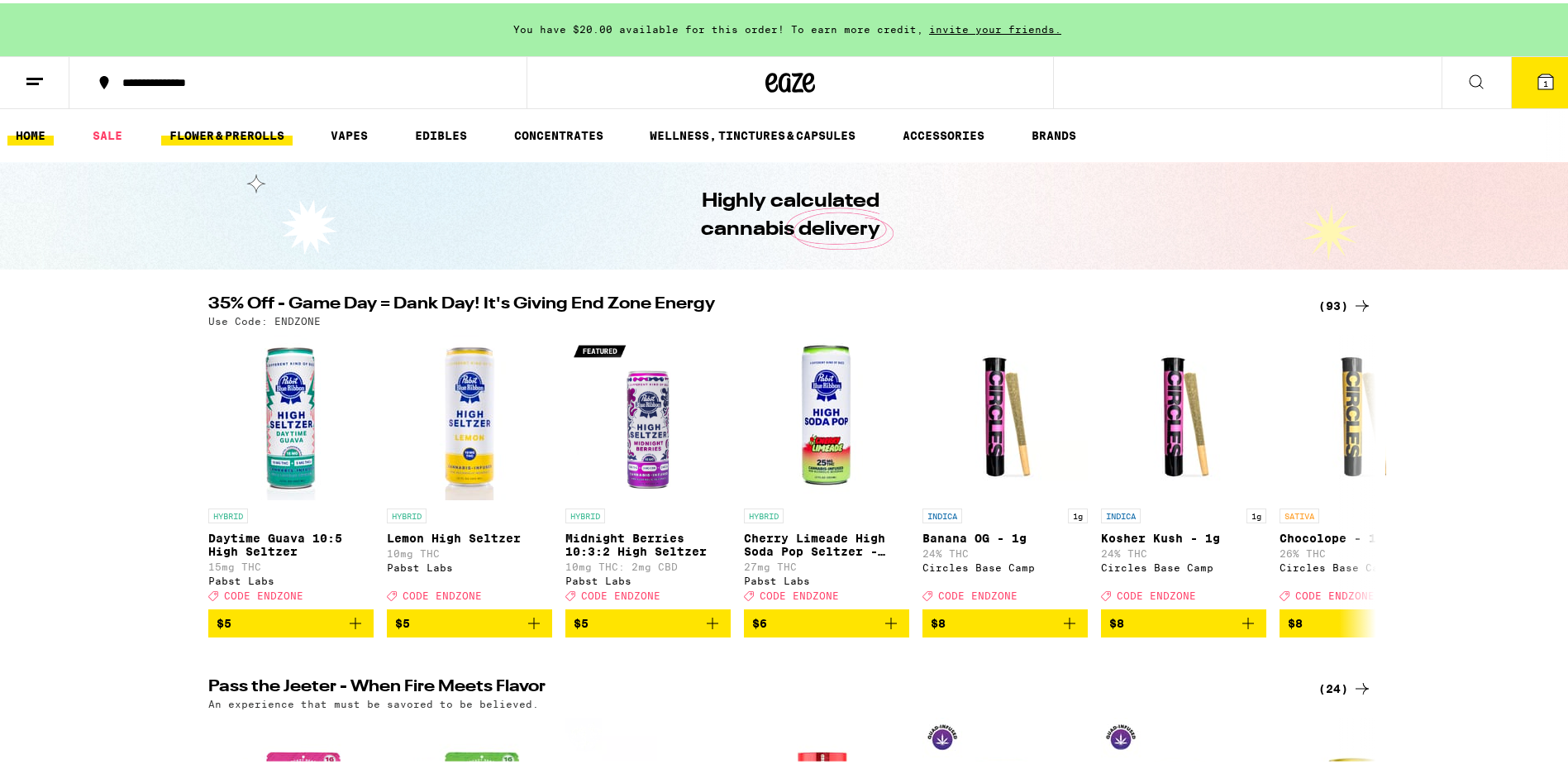
click at [231, 139] on link "FLOWER & PREROLLS" at bounding box center [227, 132] width 131 height 20
click at [262, 130] on link "FLOWER & PREROLLS" at bounding box center [227, 132] width 131 height 20
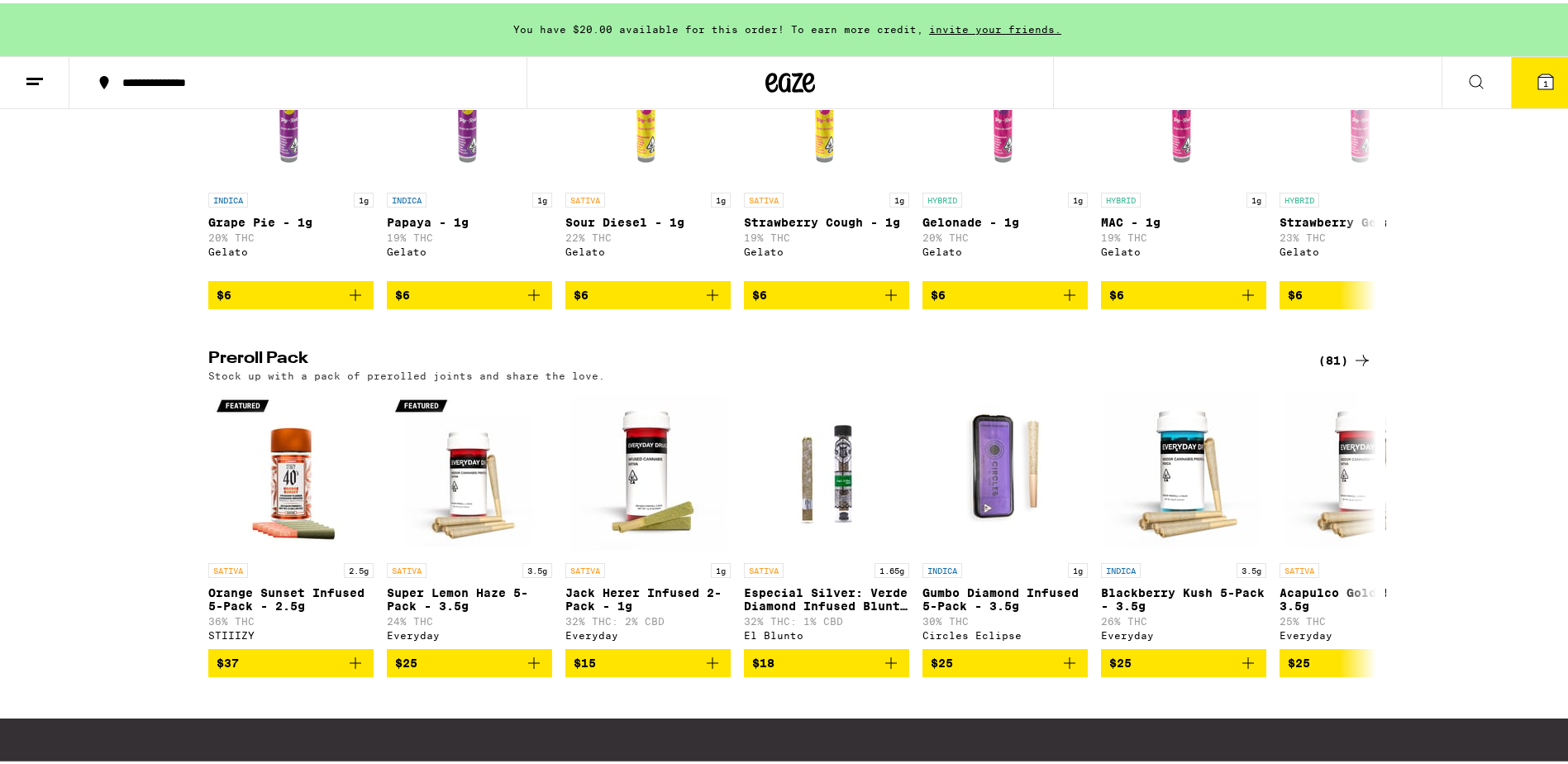
scroll to position [1158, 0]
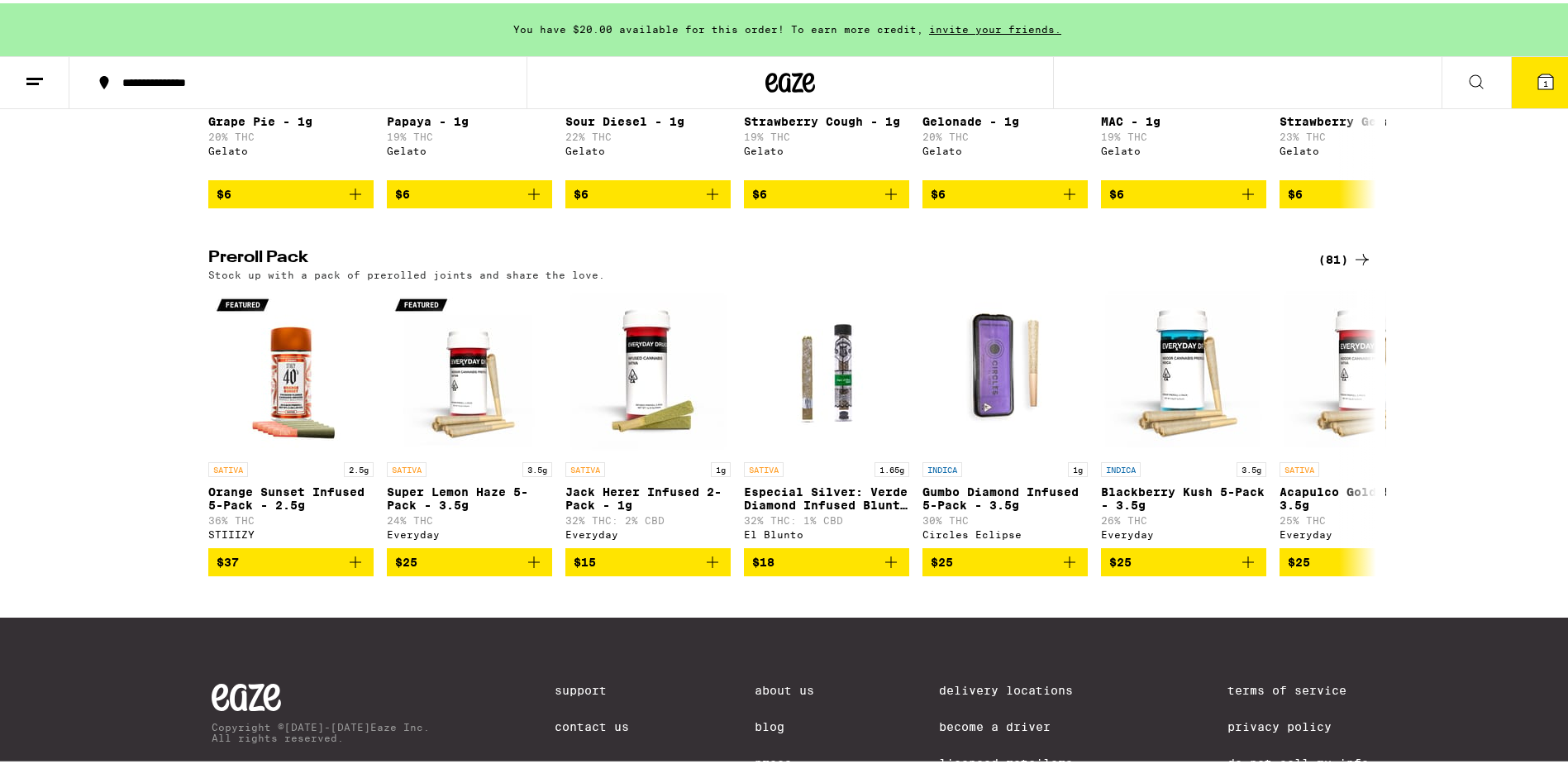
click at [1329, 266] on div "(81)" at bounding box center [1345, 256] width 54 height 20
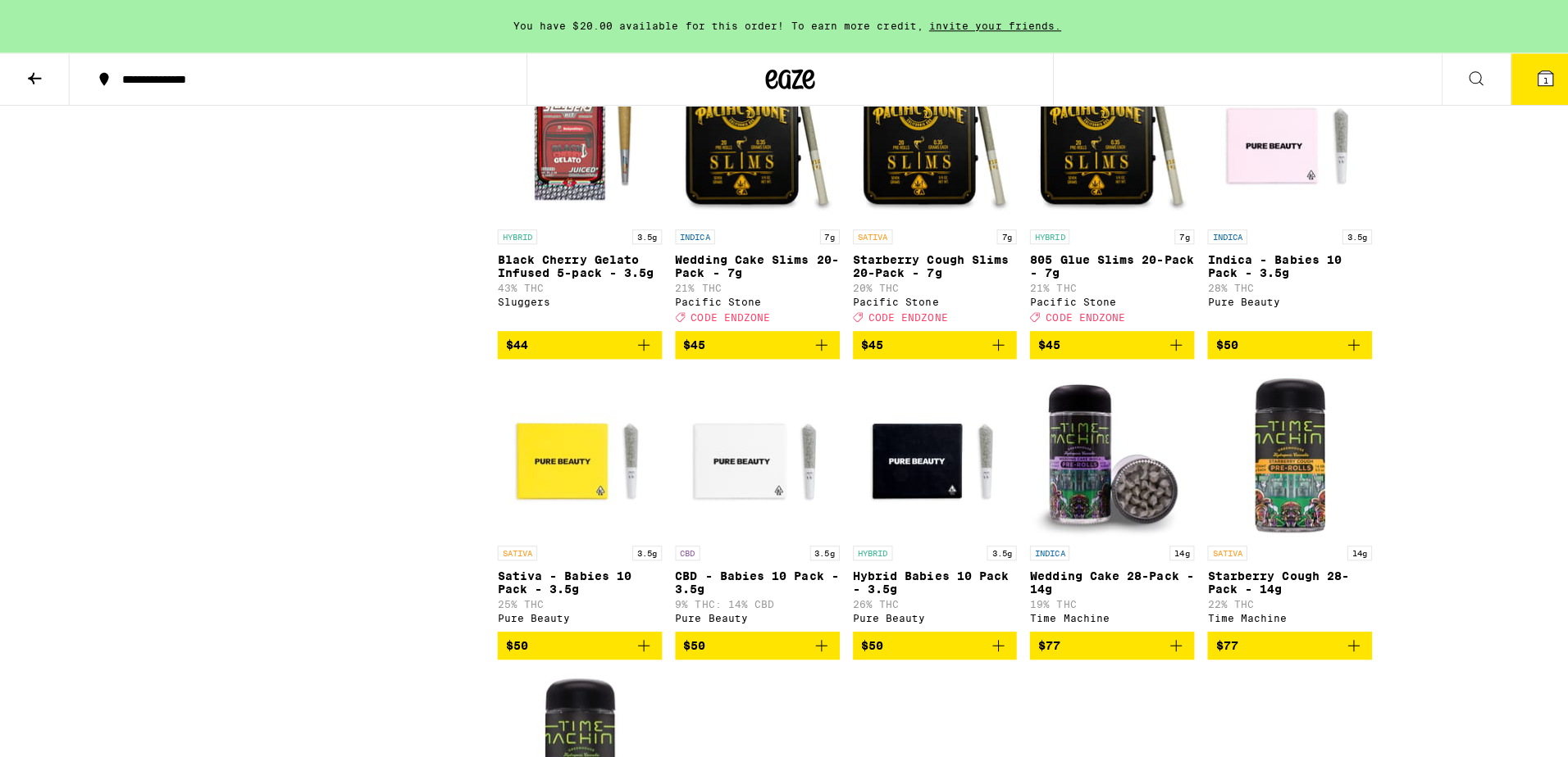
scroll to position [4398, 0]
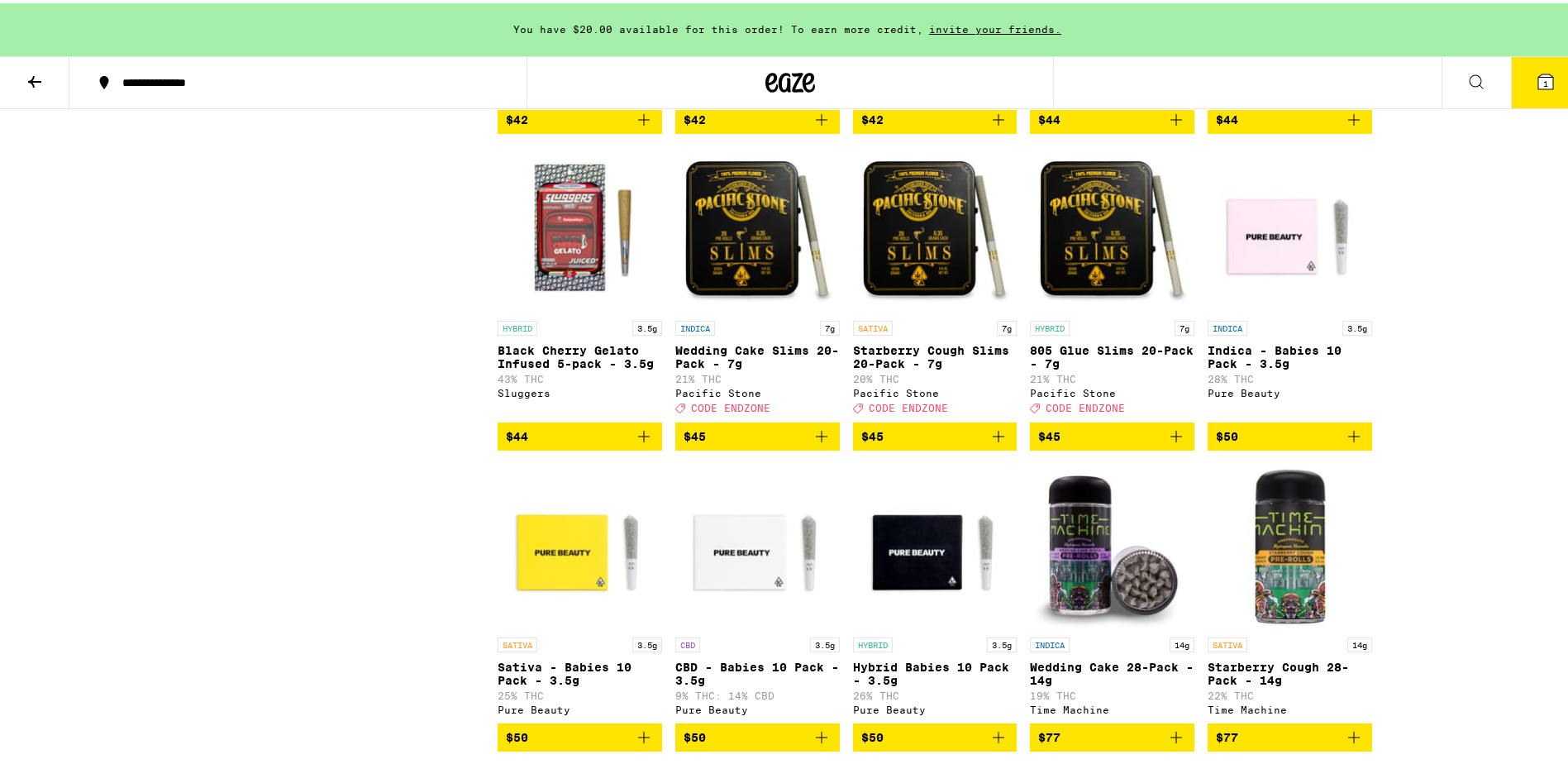
click at [928, 411] on span "CODE ENDZONE" at bounding box center [908, 405] width 79 height 11
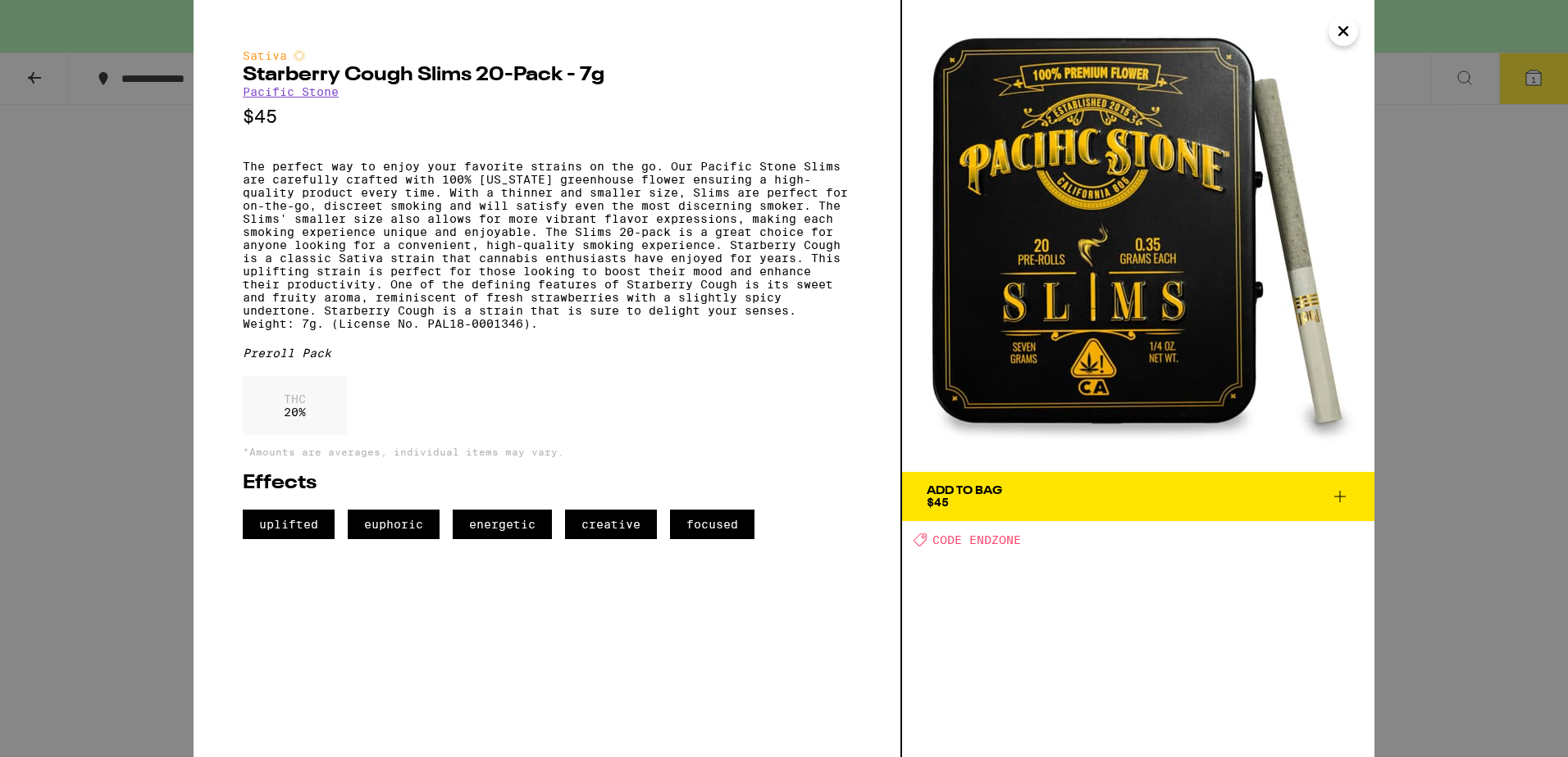
click at [1333, 497] on icon at bounding box center [1339, 496] width 19 height 19
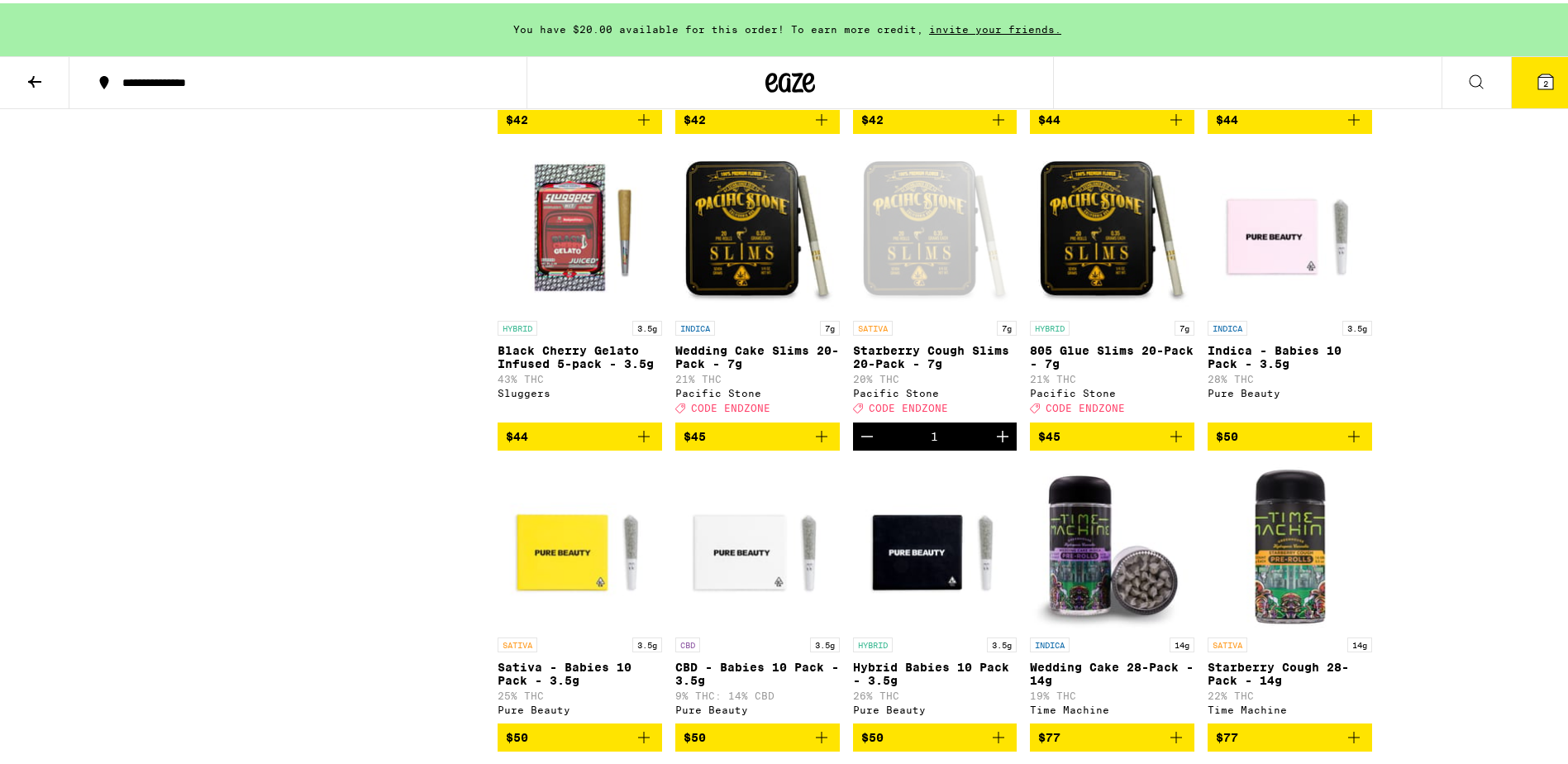
click at [1543, 84] on span "2" at bounding box center [1546, 80] width 5 height 10
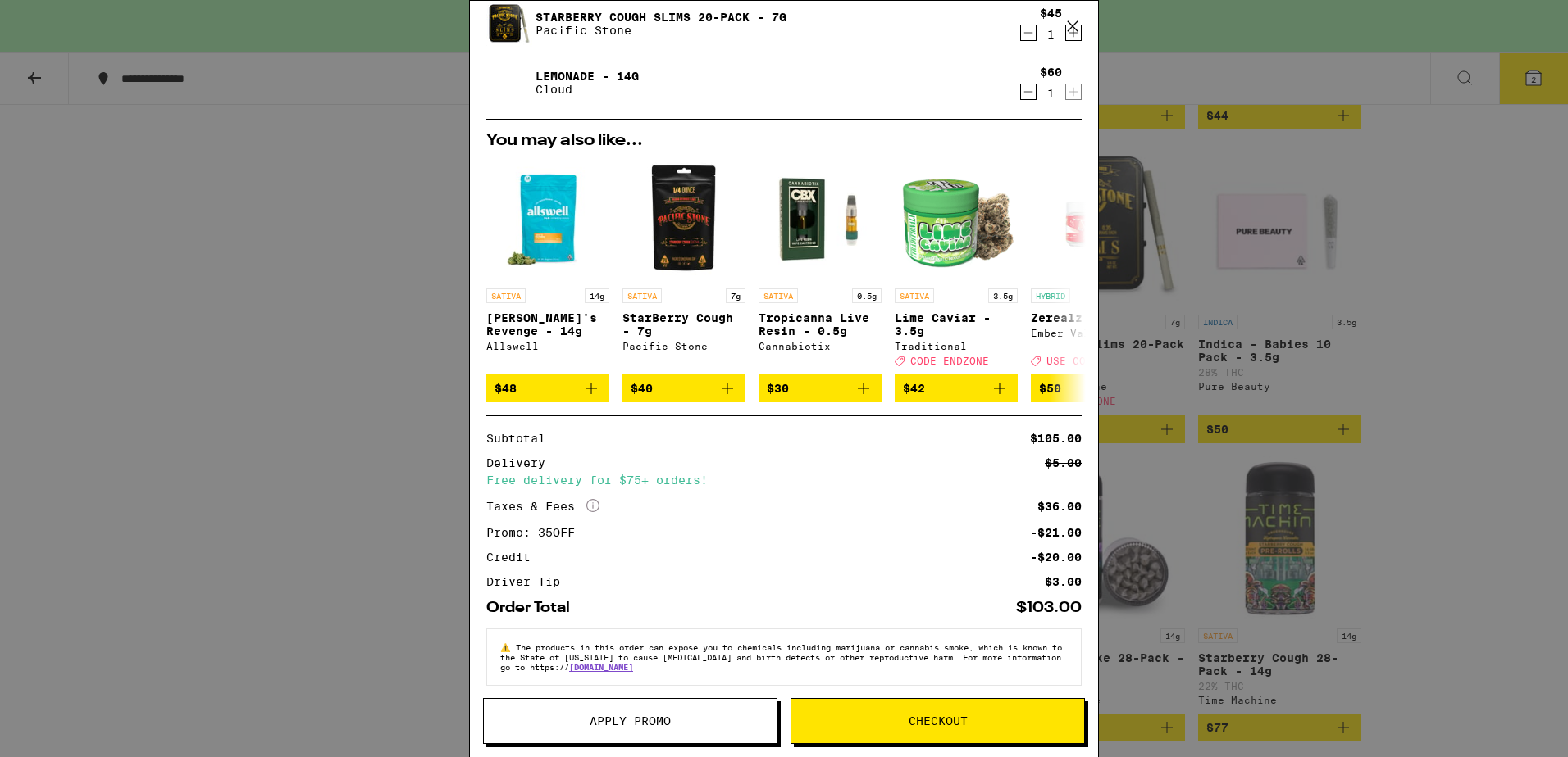
scroll to position [129, 0]
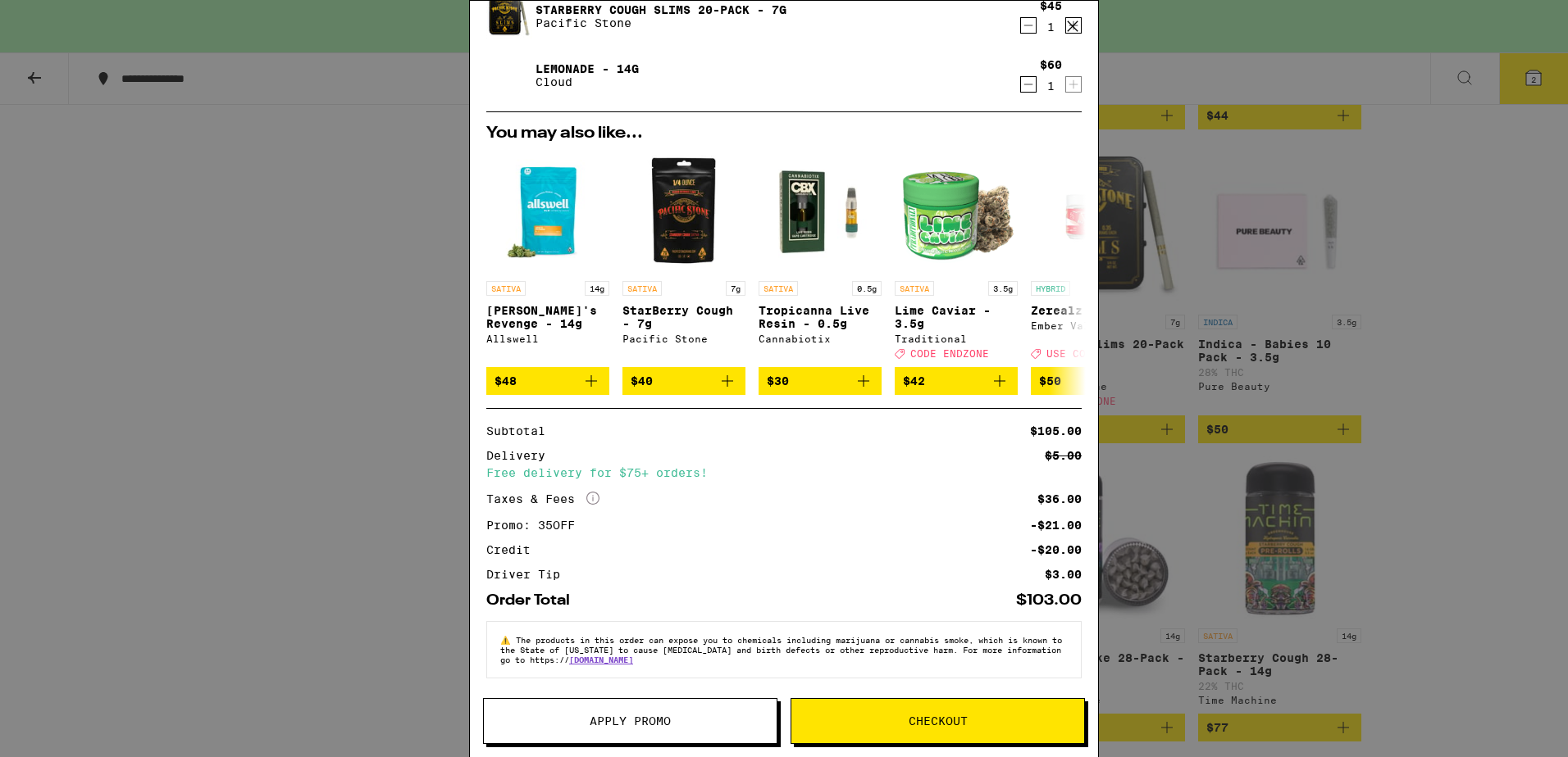
click at [658, 711] on button "Apply Promo" at bounding box center [630, 721] width 294 height 46
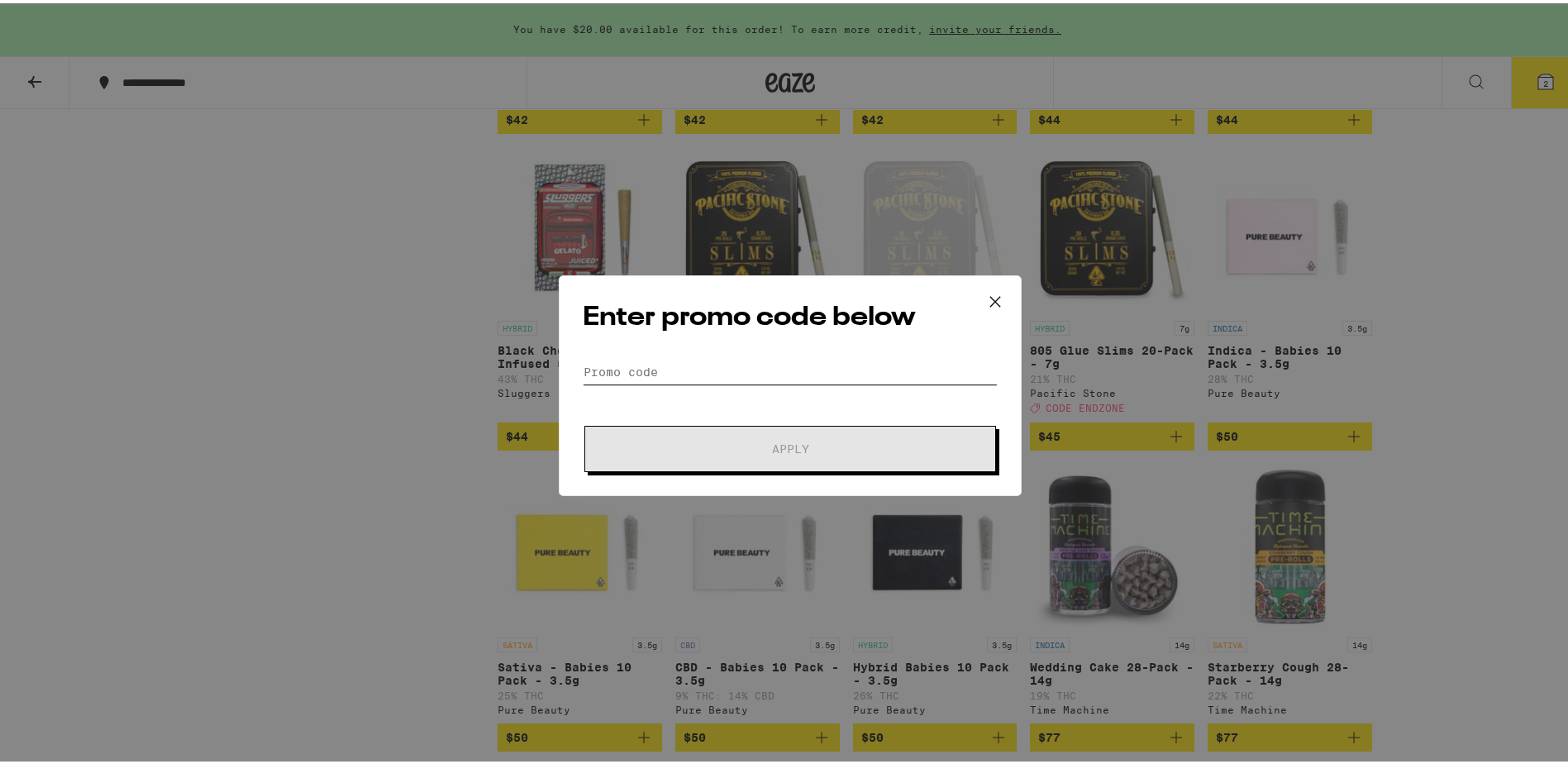
click at [647, 373] on input "Promo Code" at bounding box center [790, 368] width 415 height 25
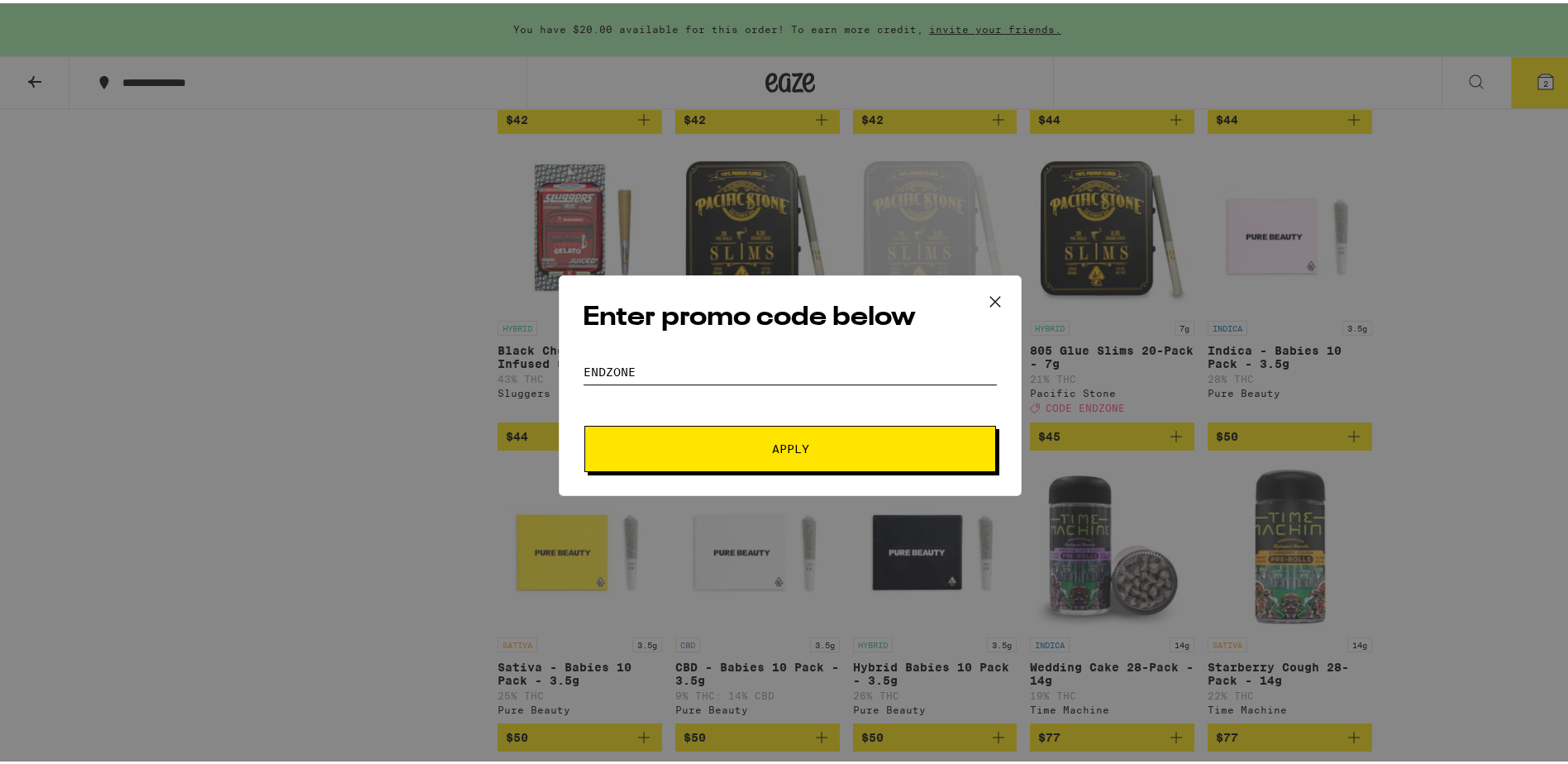
type input "Endzone"
click at [585, 423] on button "Apply" at bounding box center [790, 446] width 412 height 46
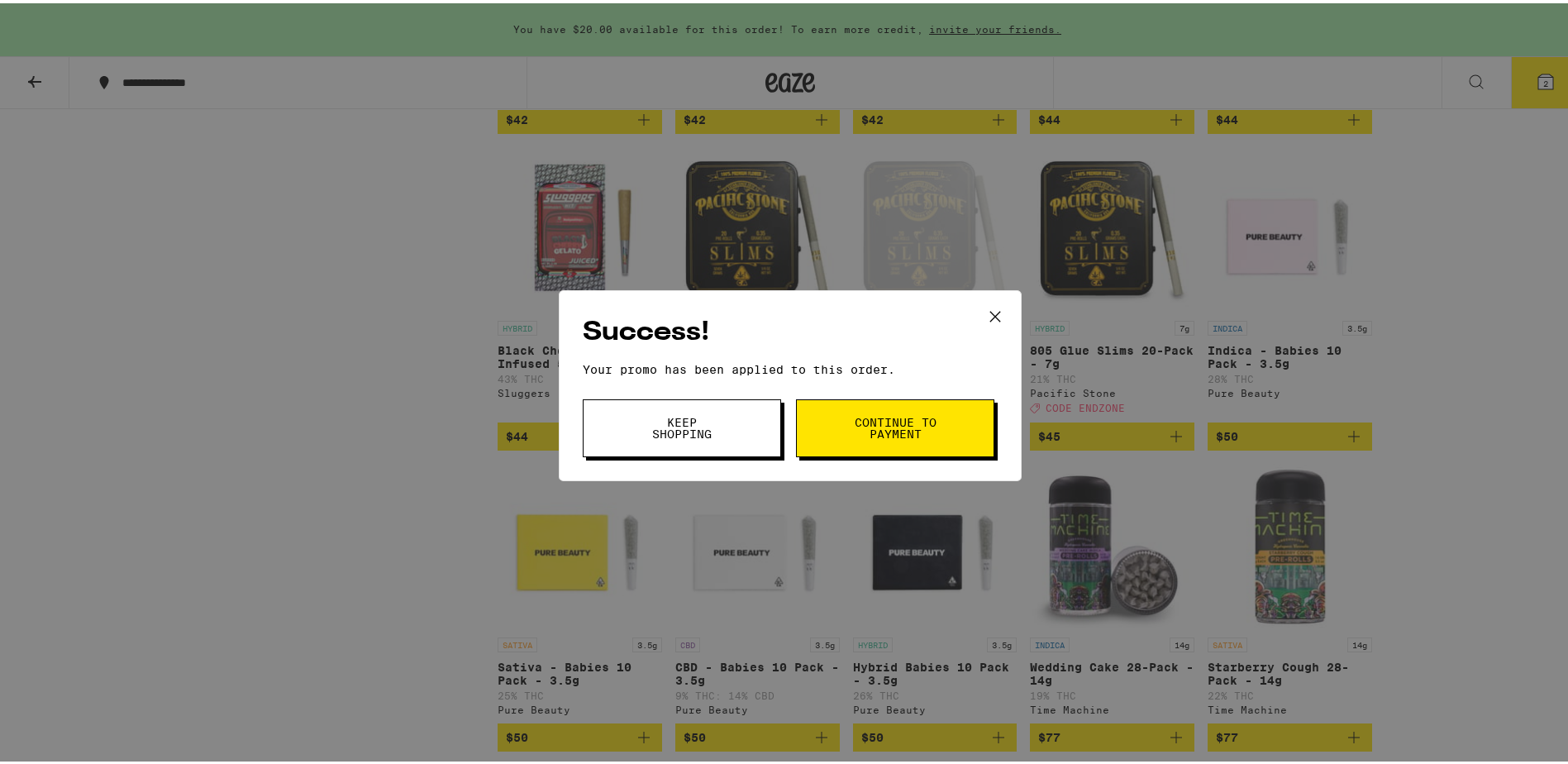
click at [692, 425] on span "Keep Shopping" at bounding box center [682, 425] width 84 height 23
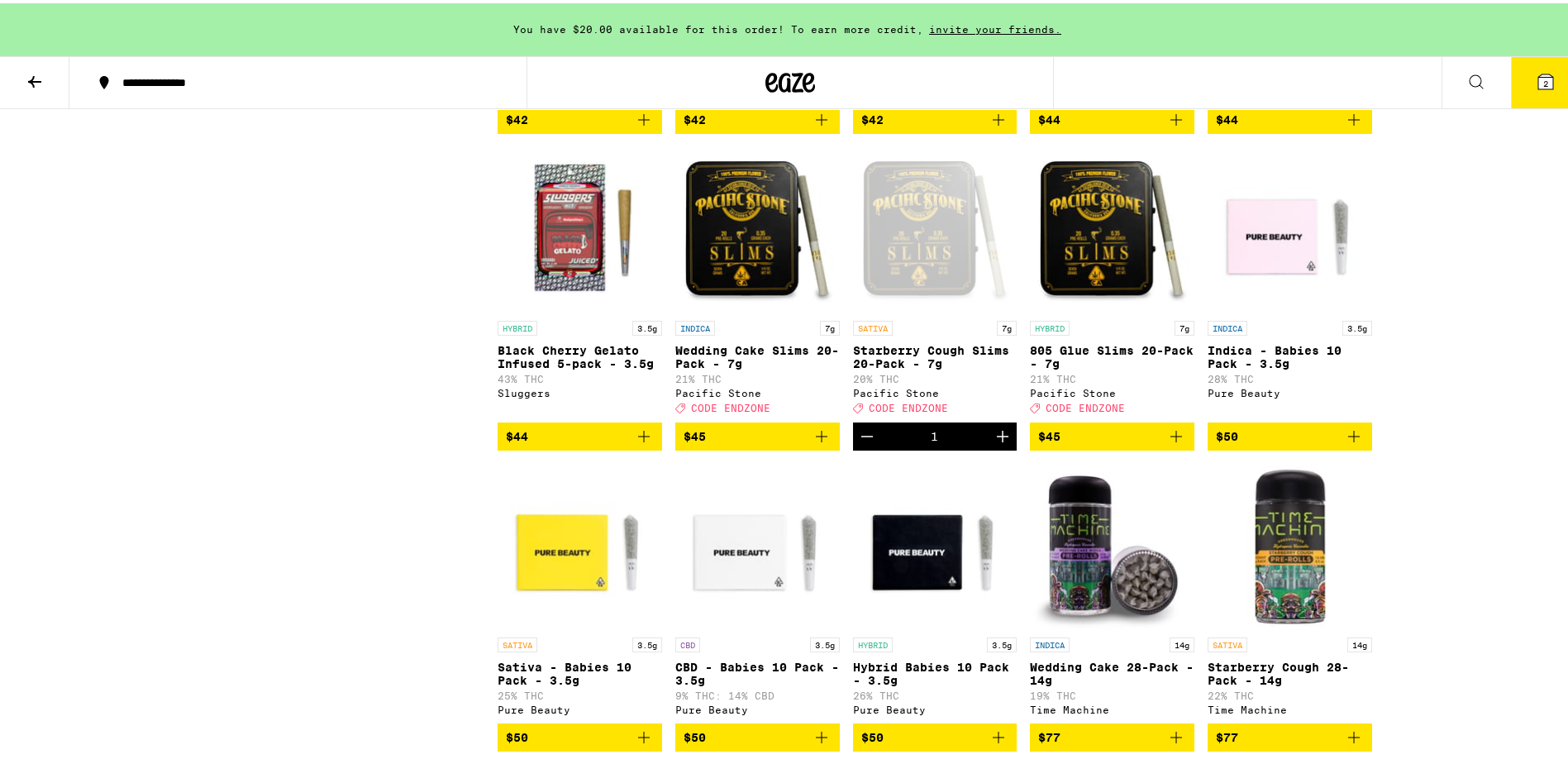
click at [1538, 79] on icon at bounding box center [1545, 78] width 14 height 14
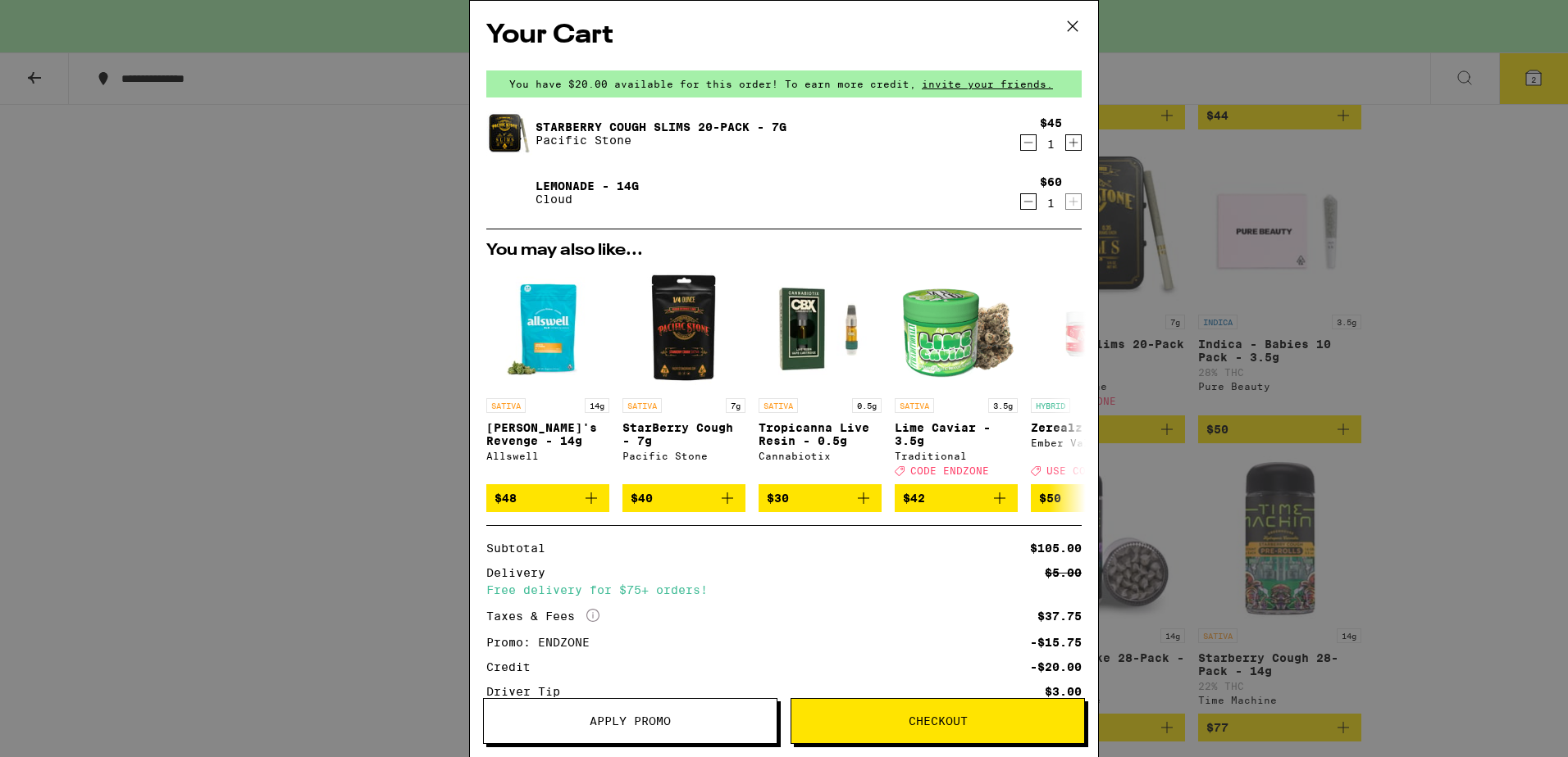
click at [1021, 203] on icon "Decrement" at bounding box center [1028, 201] width 14 height 19
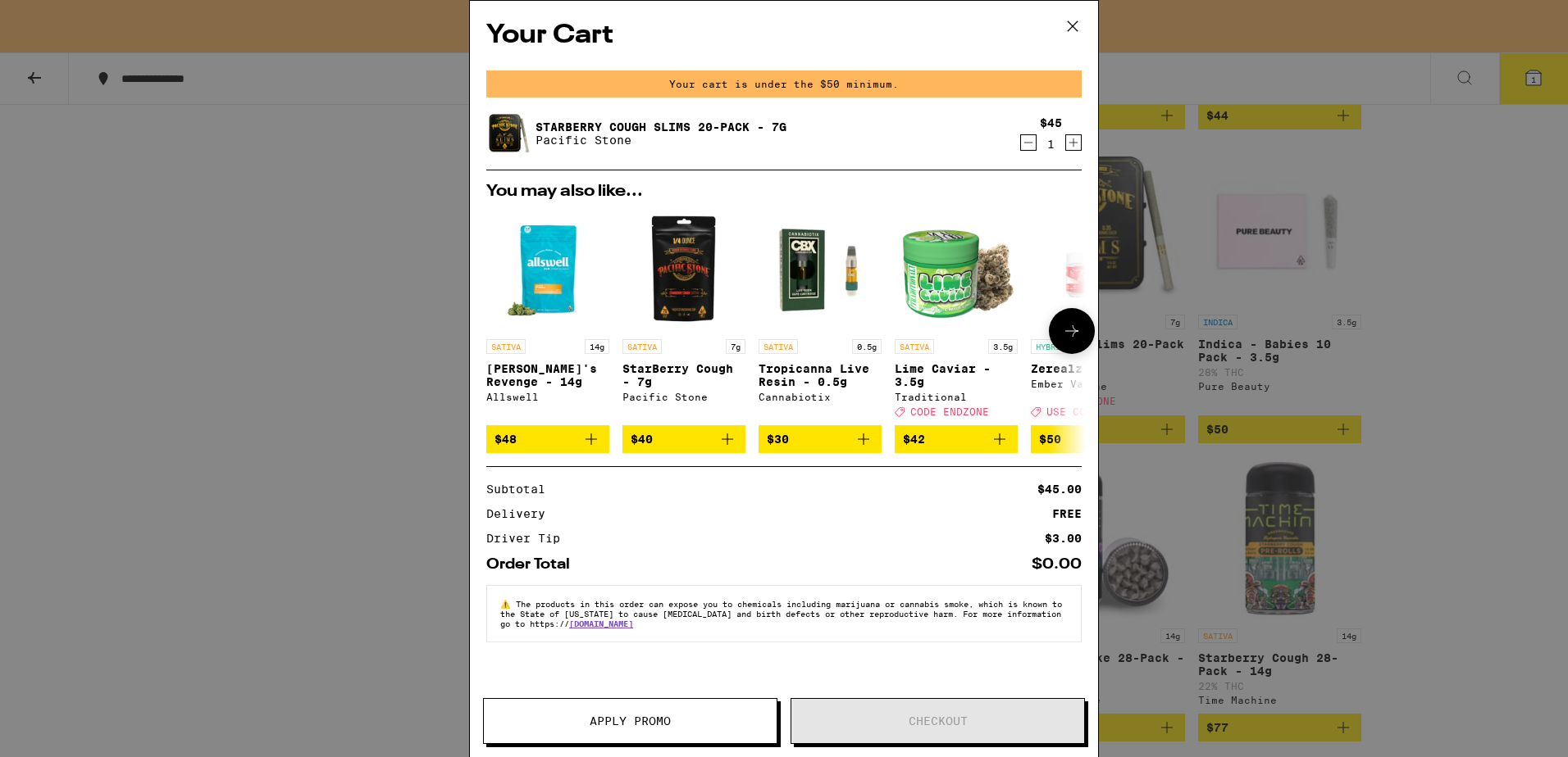
click at [728, 449] on icon "Add to bag" at bounding box center [727, 438] width 19 height 19
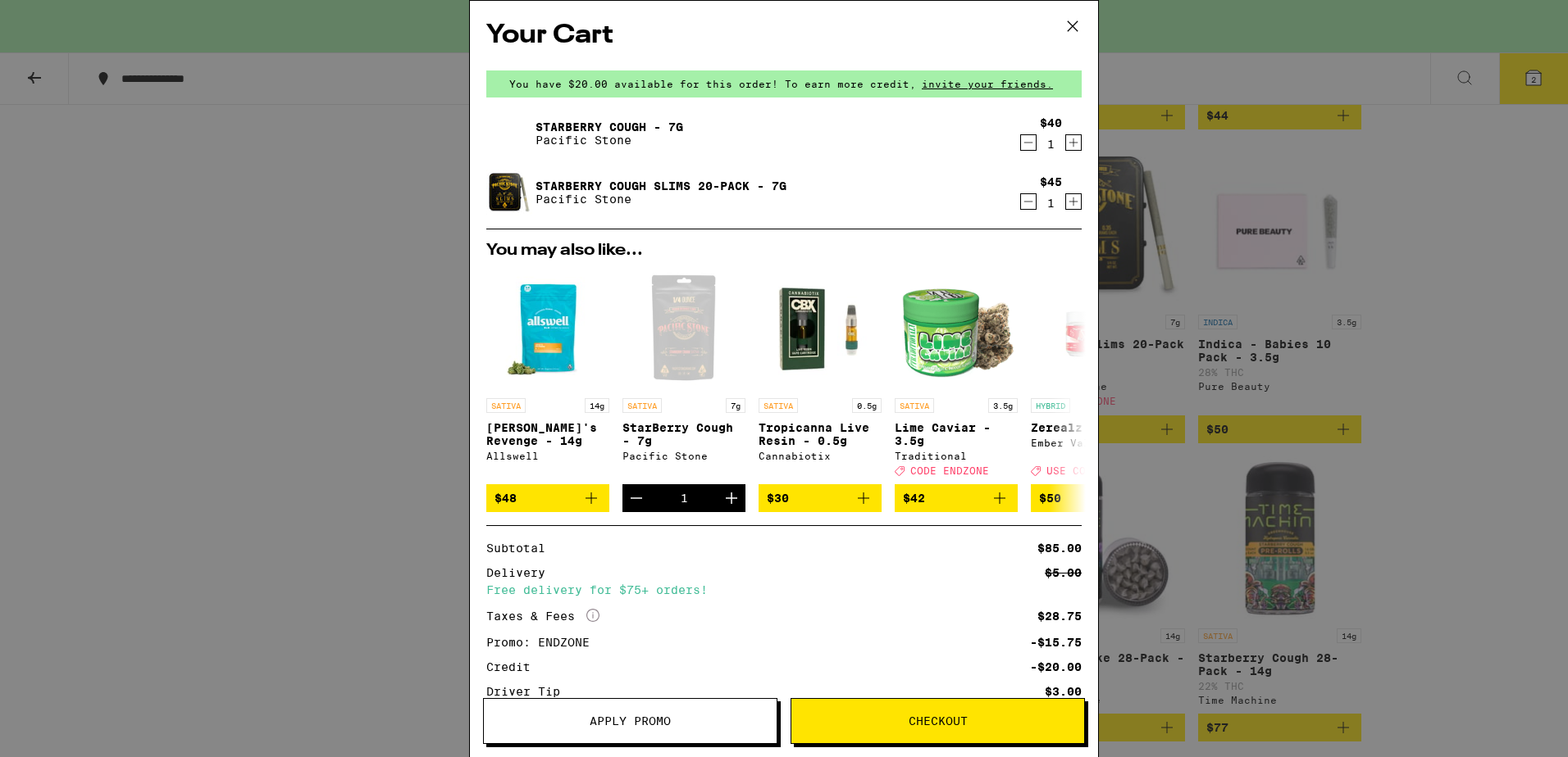
click at [1021, 204] on icon "Decrement" at bounding box center [1028, 201] width 14 height 19
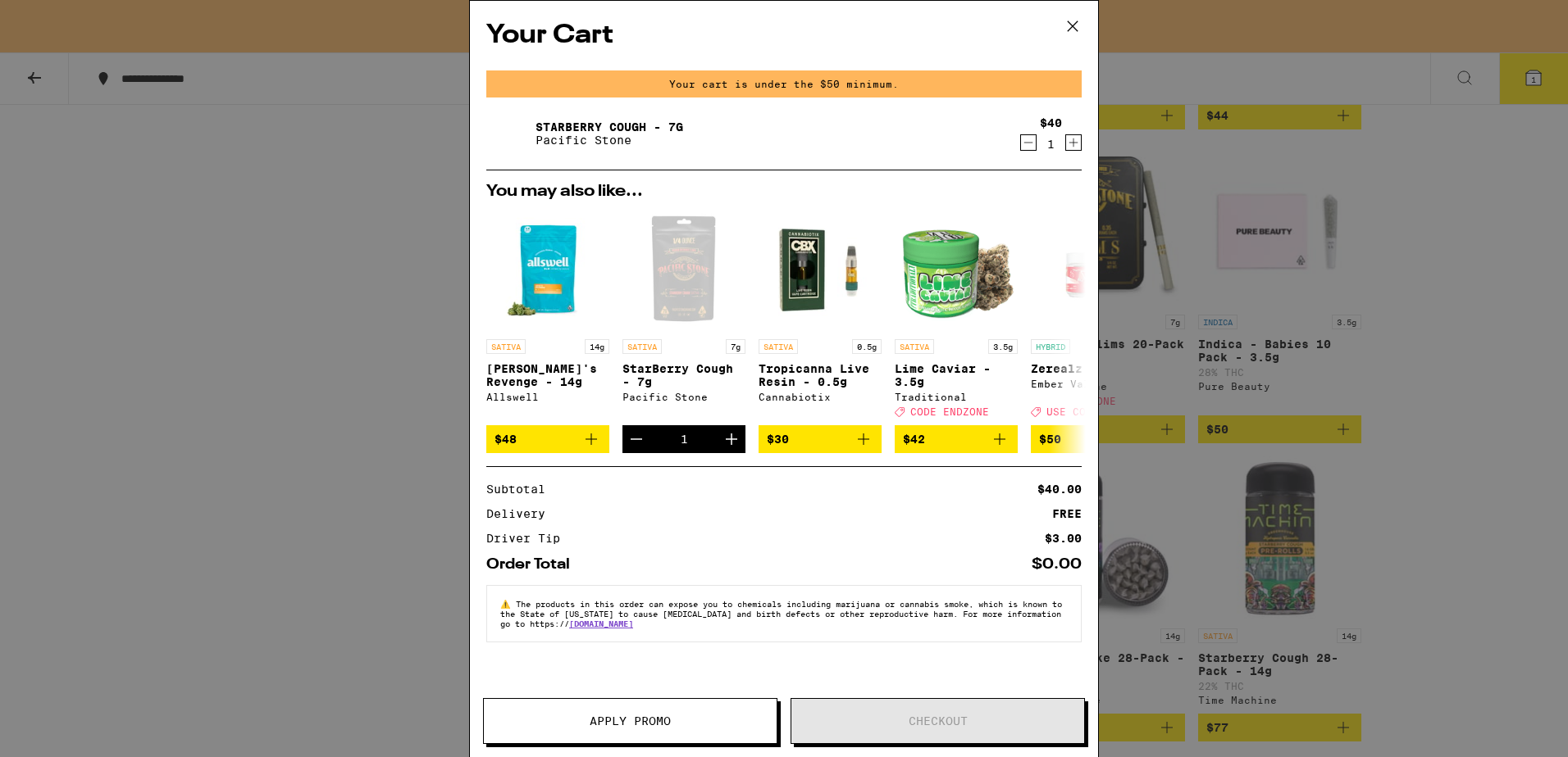
click at [1079, 32] on icon at bounding box center [1072, 25] width 25 height 25
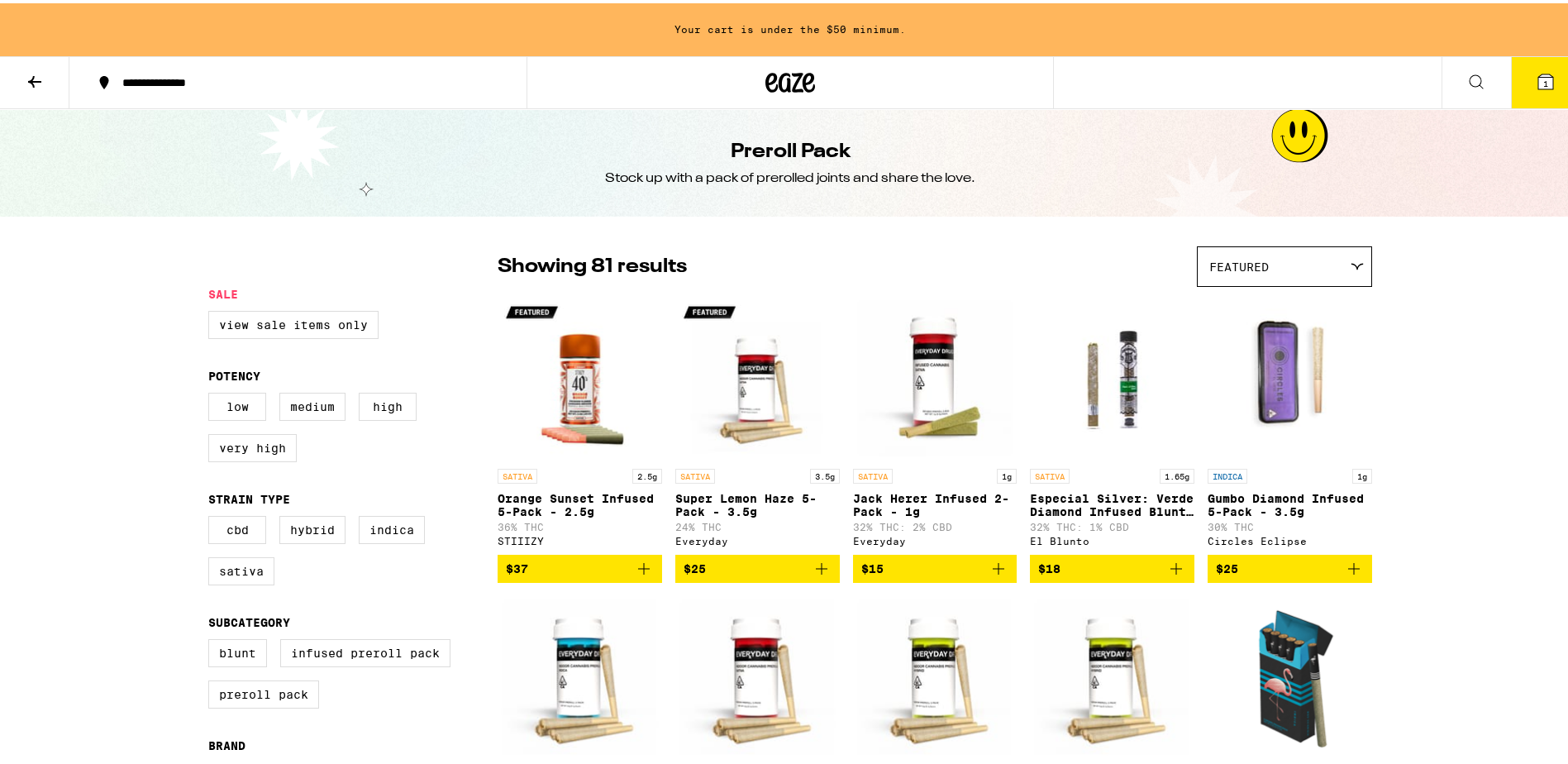
scroll to position [83, 0]
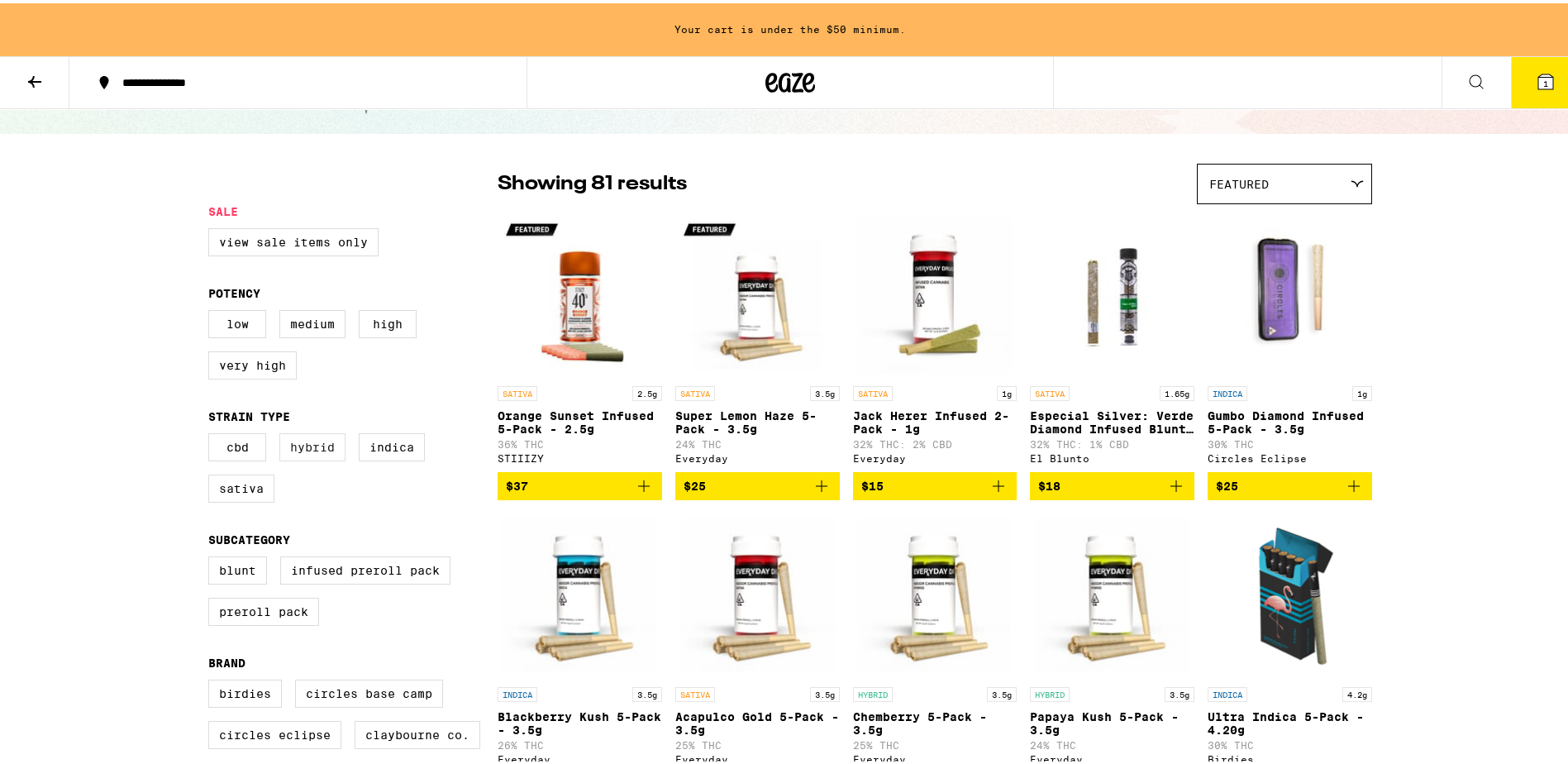
click at [308, 456] on label "Hybrid" at bounding box center [313, 443] width 66 height 28
click at [212, 433] on input "Hybrid" at bounding box center [211, 432] width 1 height 1
checkbox input "true"
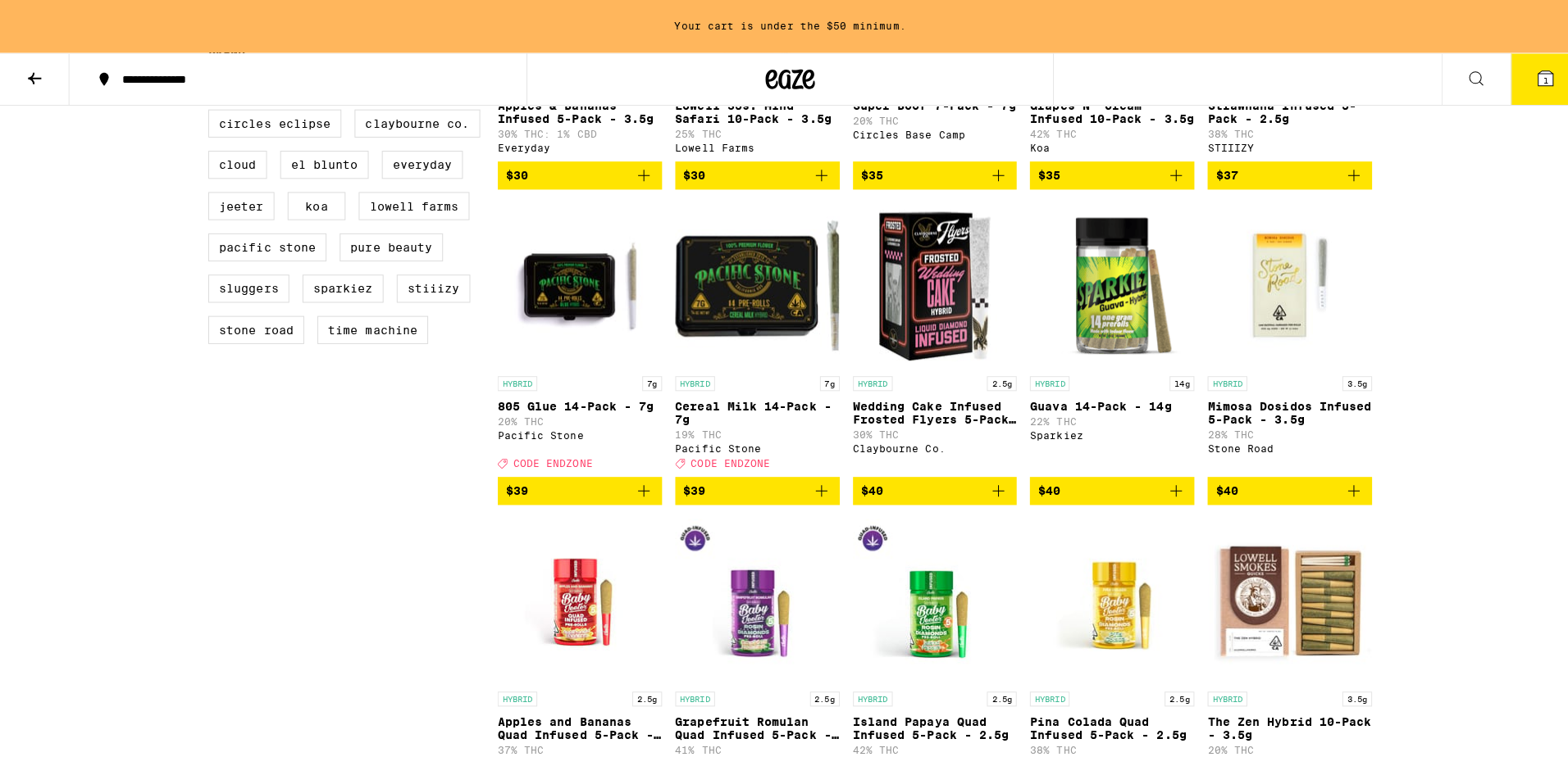
scroll to position [656, 0]
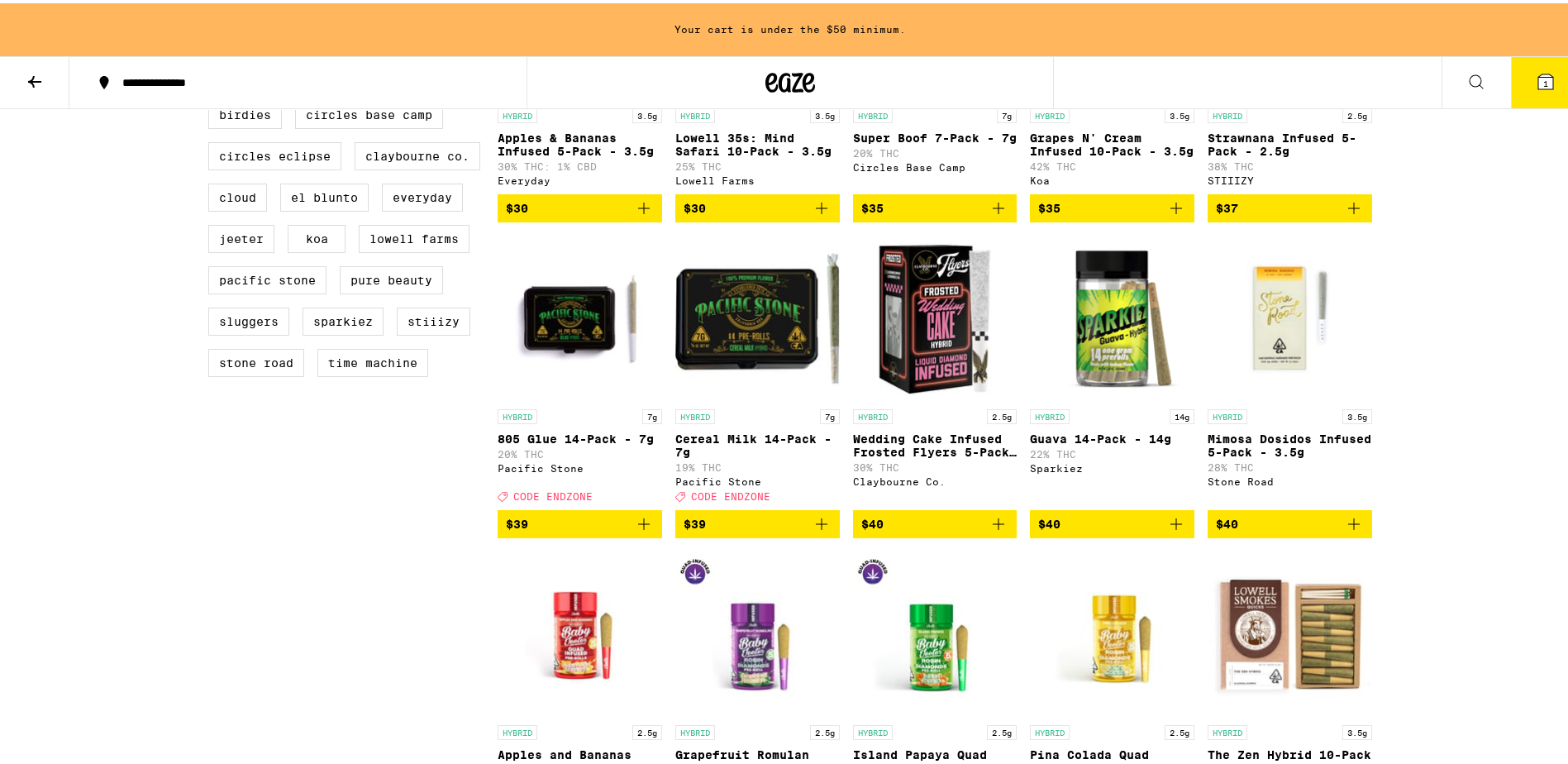
click at [816, 531] on icon "Add to bag" at bounding box center [821, 520] width 20 height 20
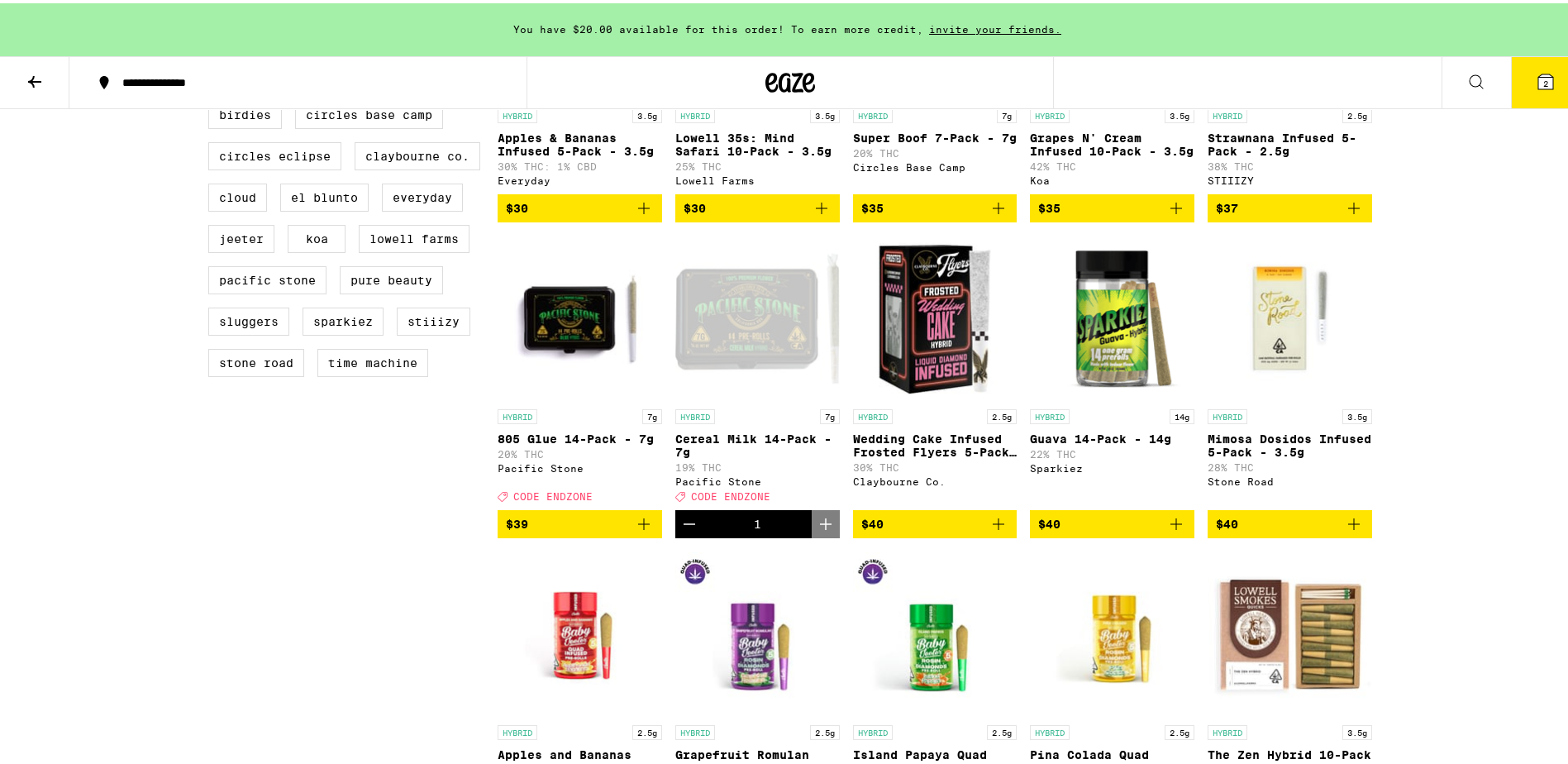
click at [1543, 80] on span "2" at bounding box center [1546, 80] width 5 height 10
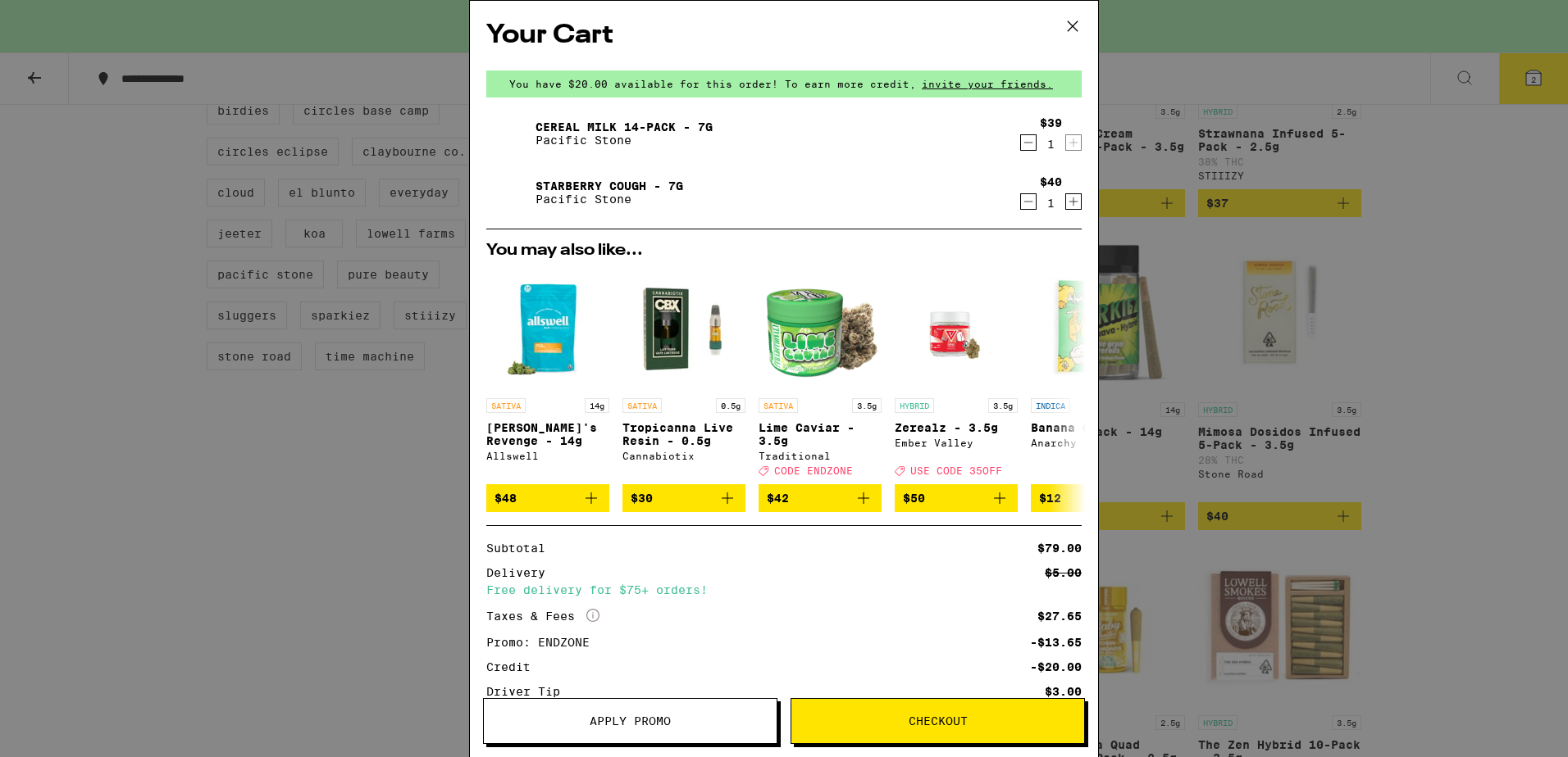
click at [1073, 26] on icon at bounding box center [1073, 26] width 10 height 10
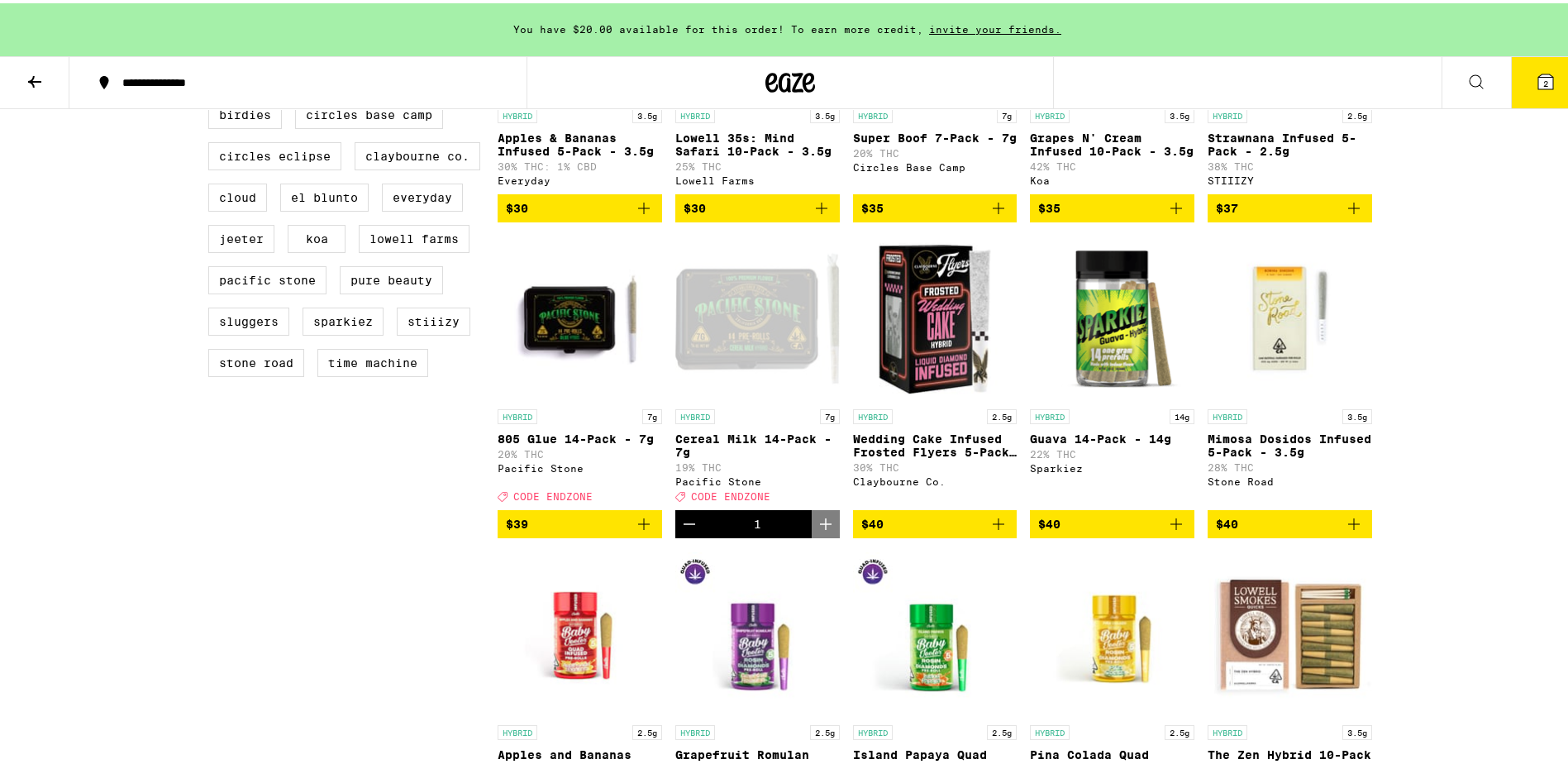
click at [20, 75] on button at bounding box center [34, 79] width 69 height 52
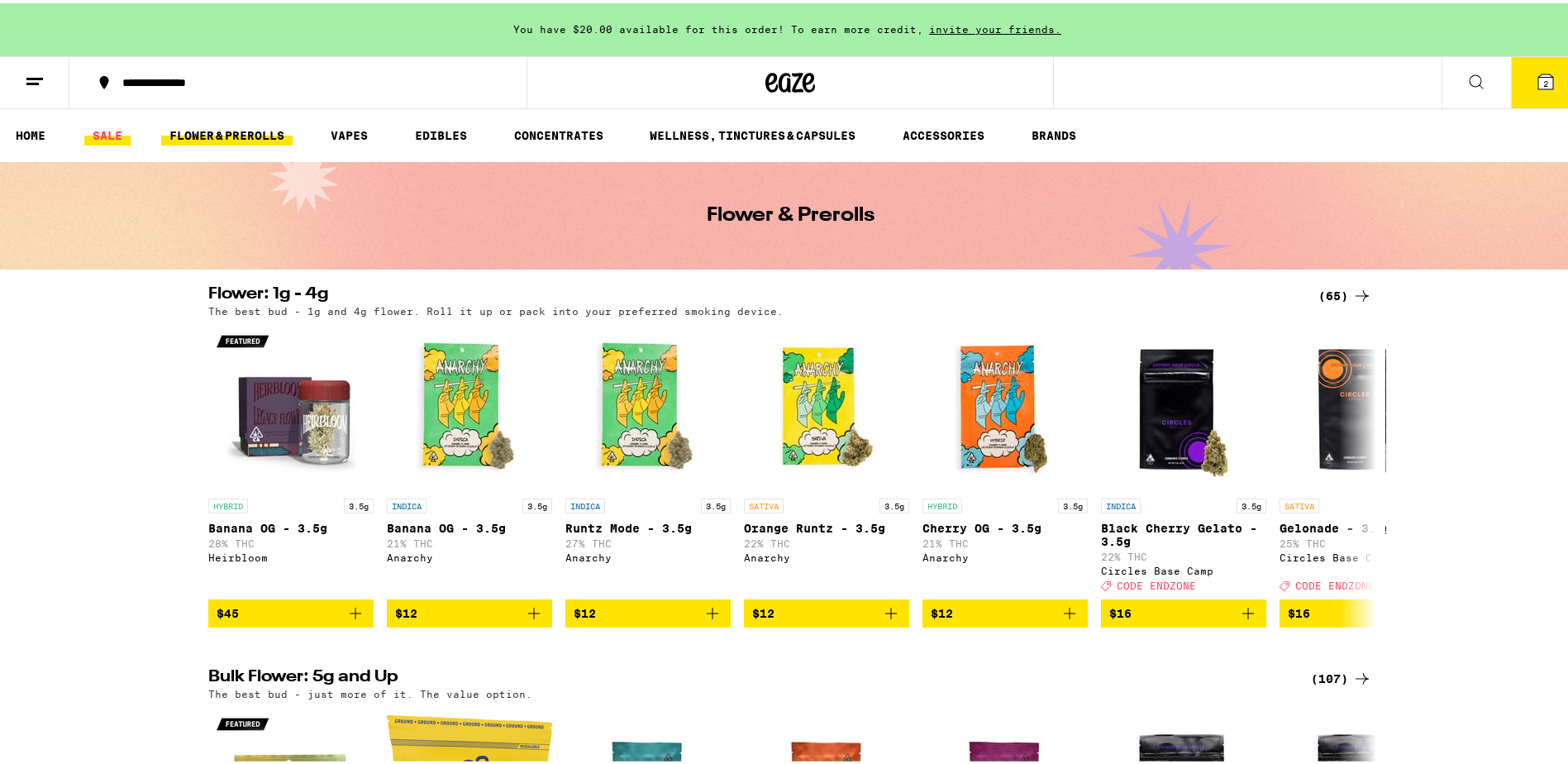
click at [109, 136] on link "SALE" at bounding box center [107, 132] width 46 height 20
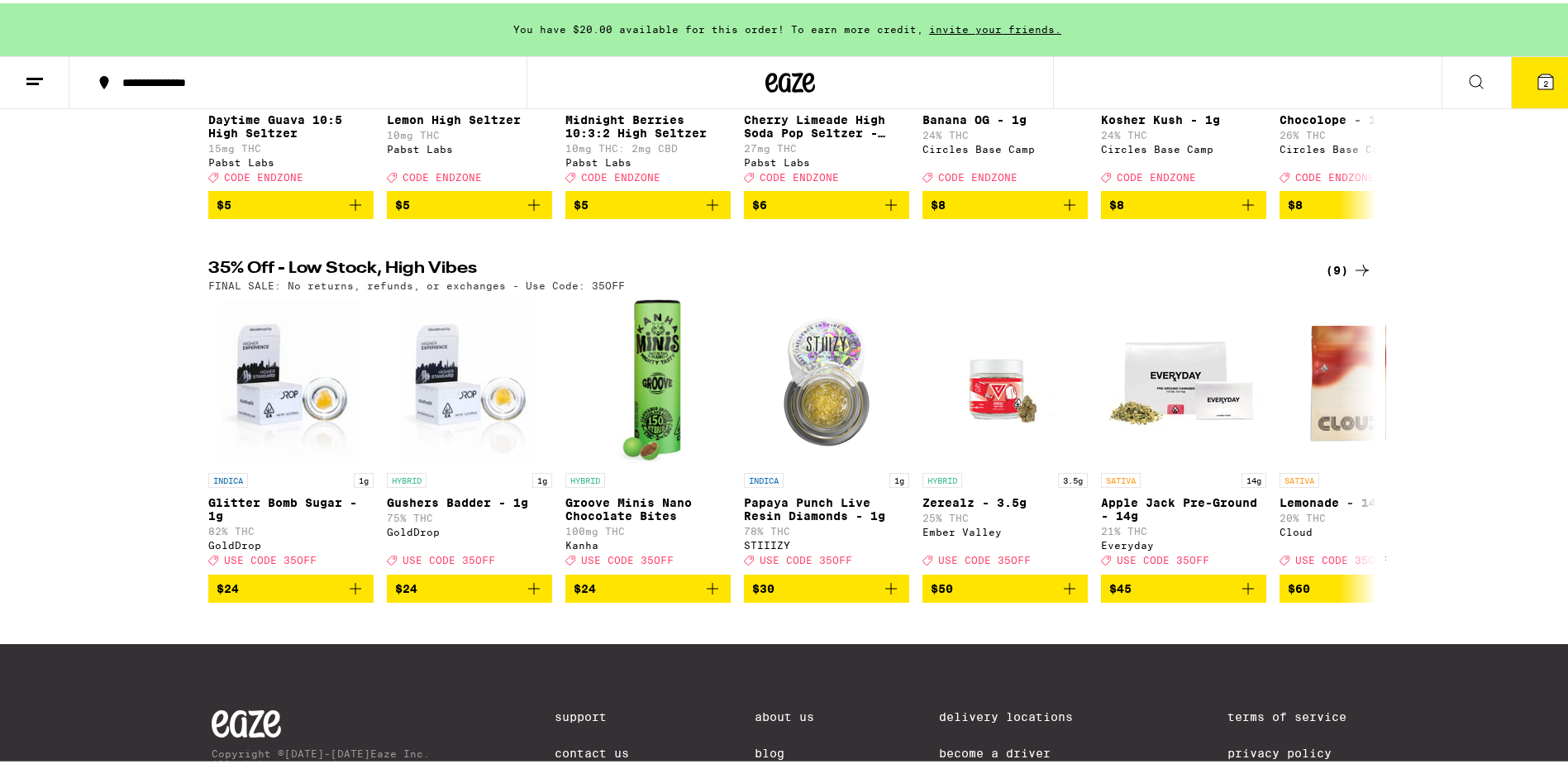
scroll to position [414, 0]
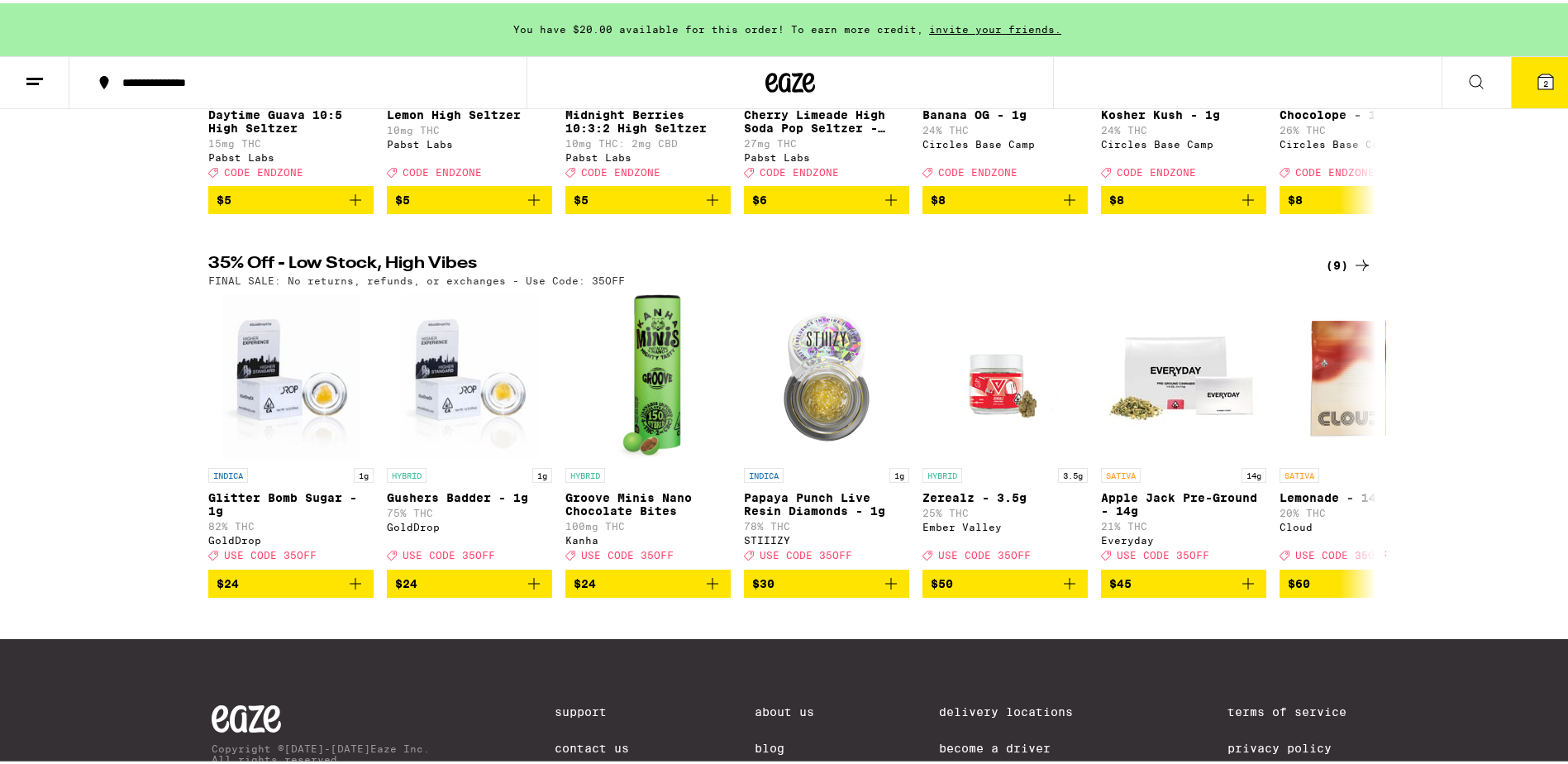
click at [1345, 272] on div "(9)" at bounding box center [1349, 262] width 46 height 20
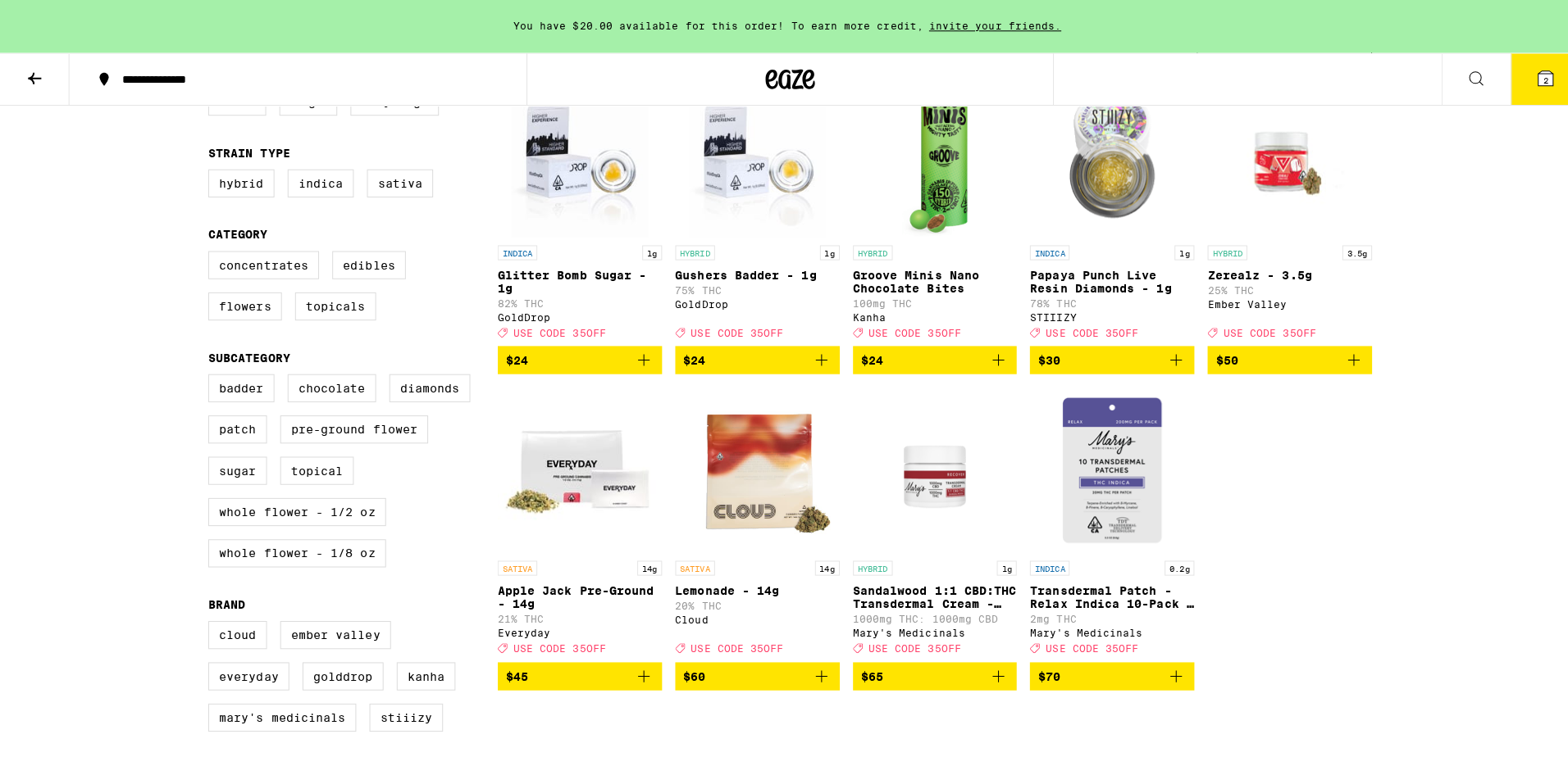
scroll to position [246, 0]
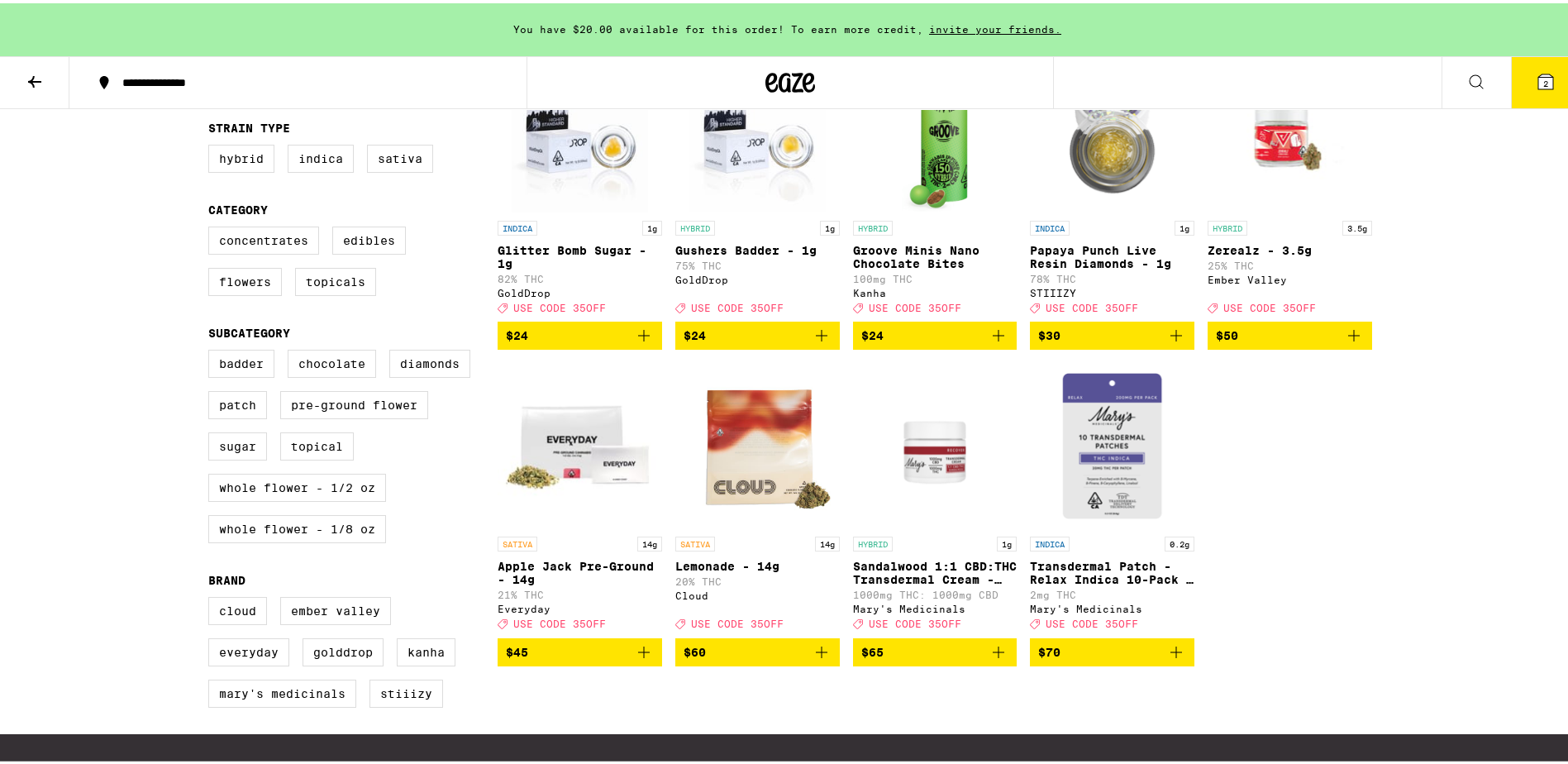
click at [747, 496] on img "Open page for Lemonade - 14g from Cloud" at bounding box center [757, 443] width 164 height 165
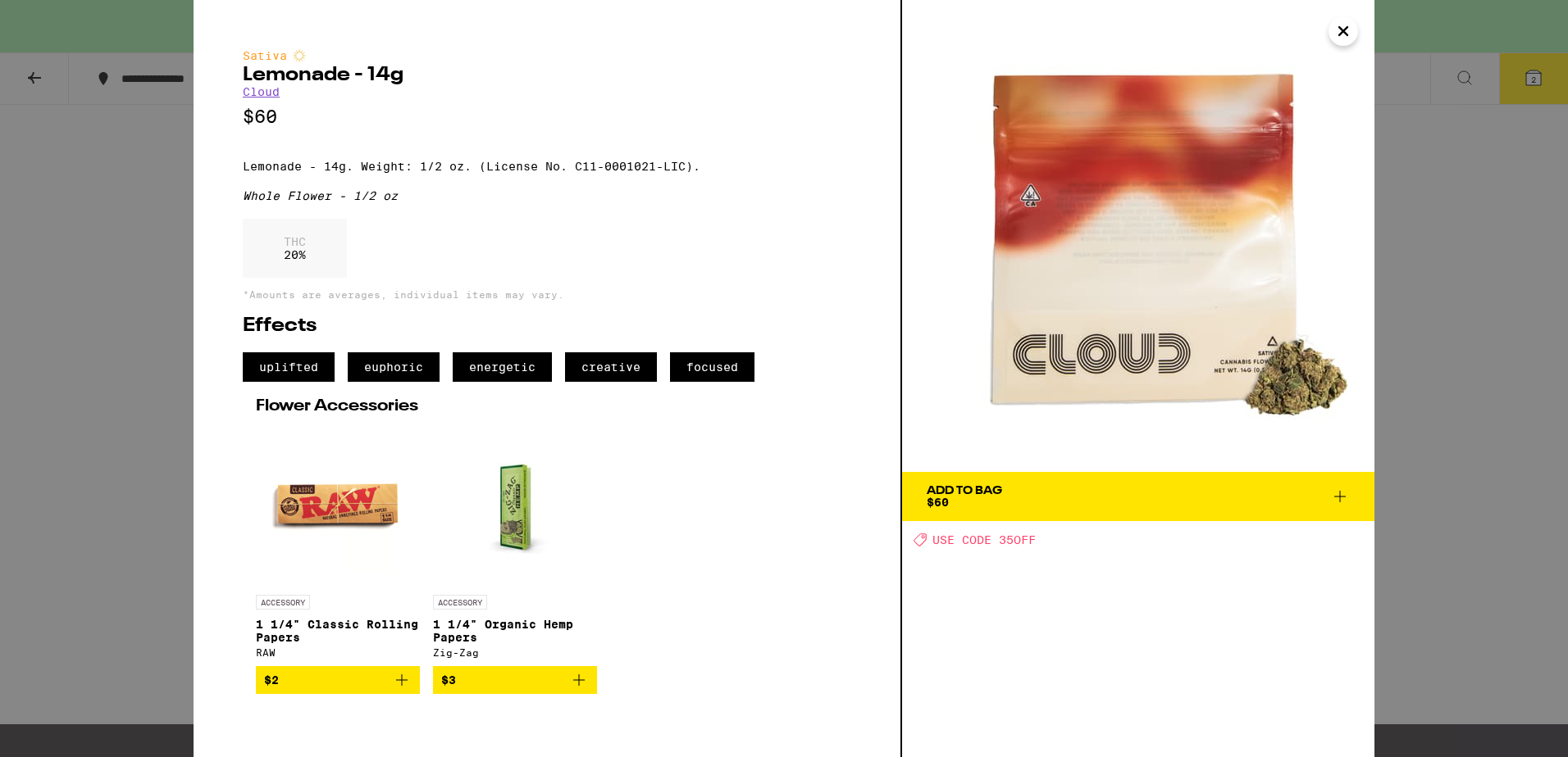
click at [1346, 33] on icon "Close" at bounding box center [1343, 31] width 8 height 8
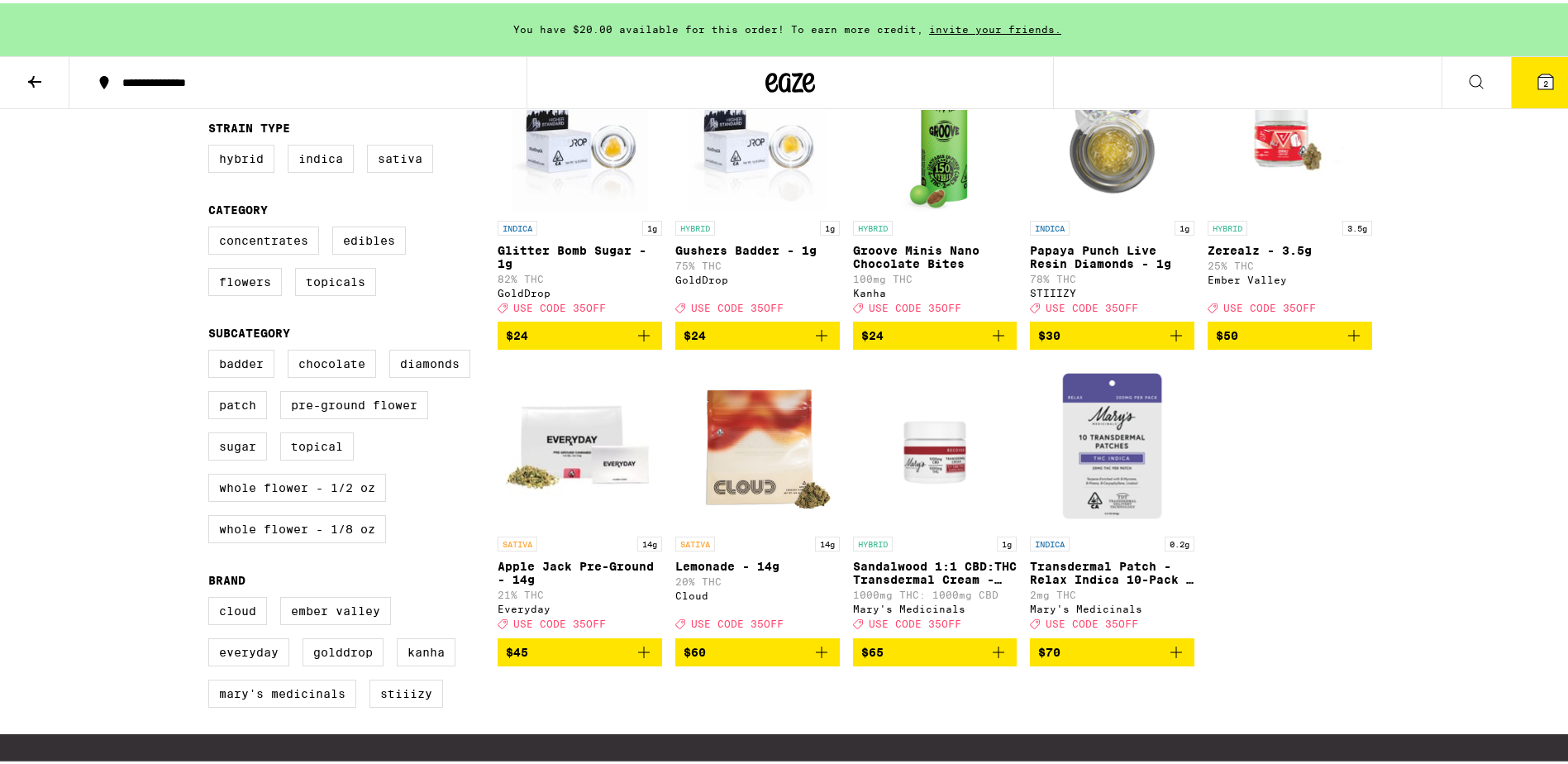
click at [821, 659] on icon "Add to bag" at bounding box center [821, 649] width 20 height 20
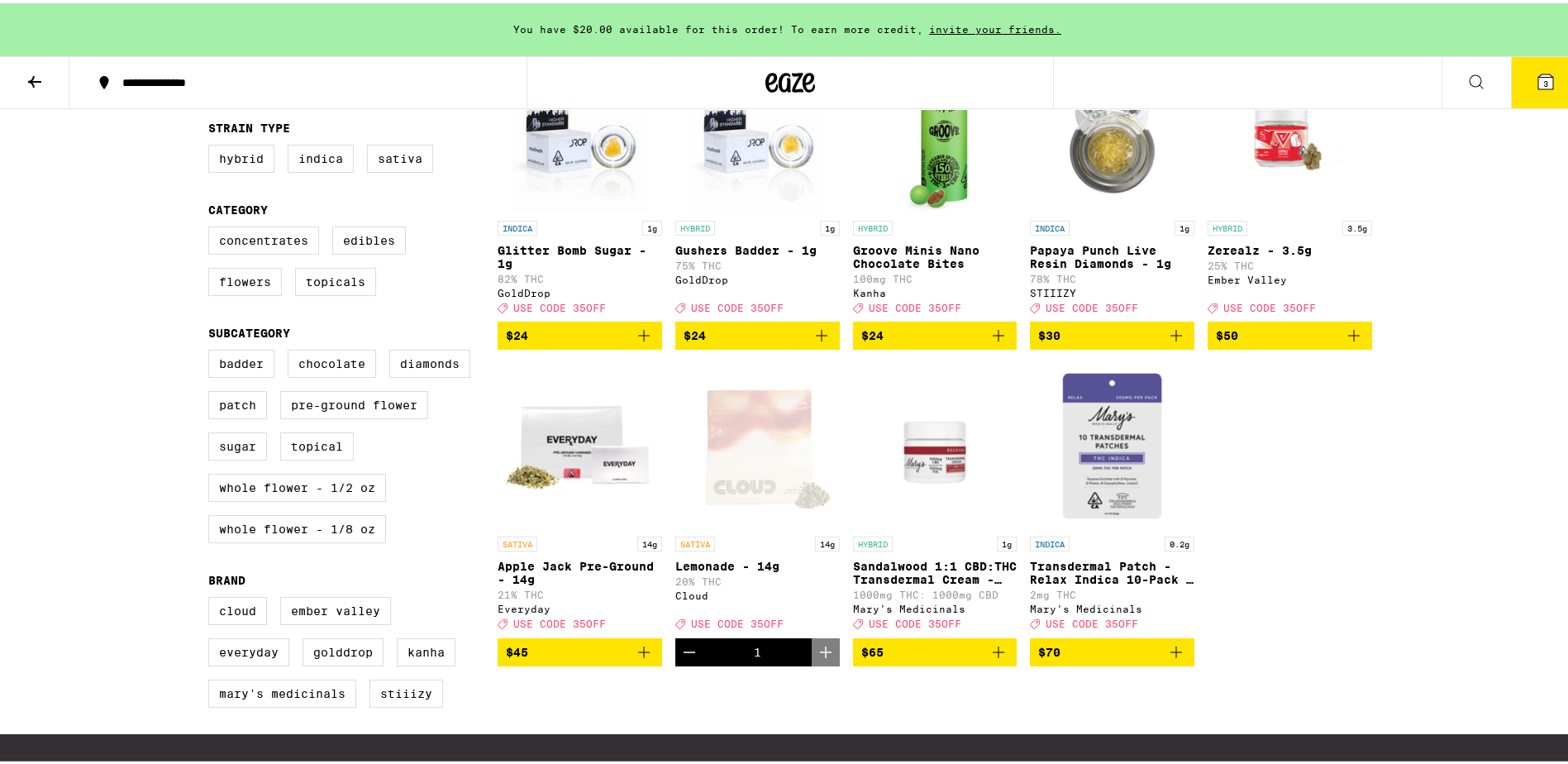
click at [1529, 78] on button "3" at bounding box center [1545, 79] width 69 height 51
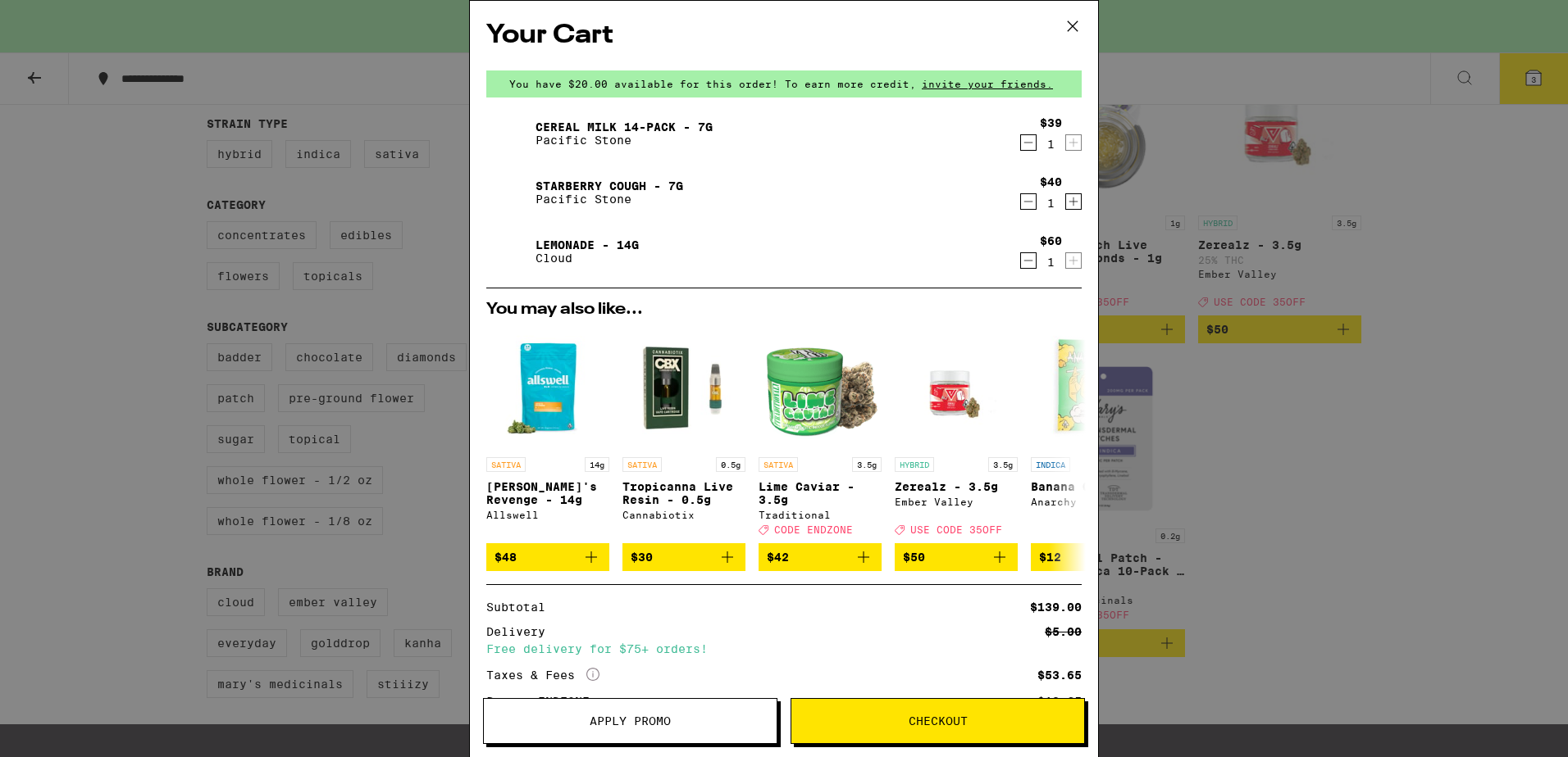
click at [1021, 205] on icon "Decrement" at bounding box center [1028, 201] width 14 height 19
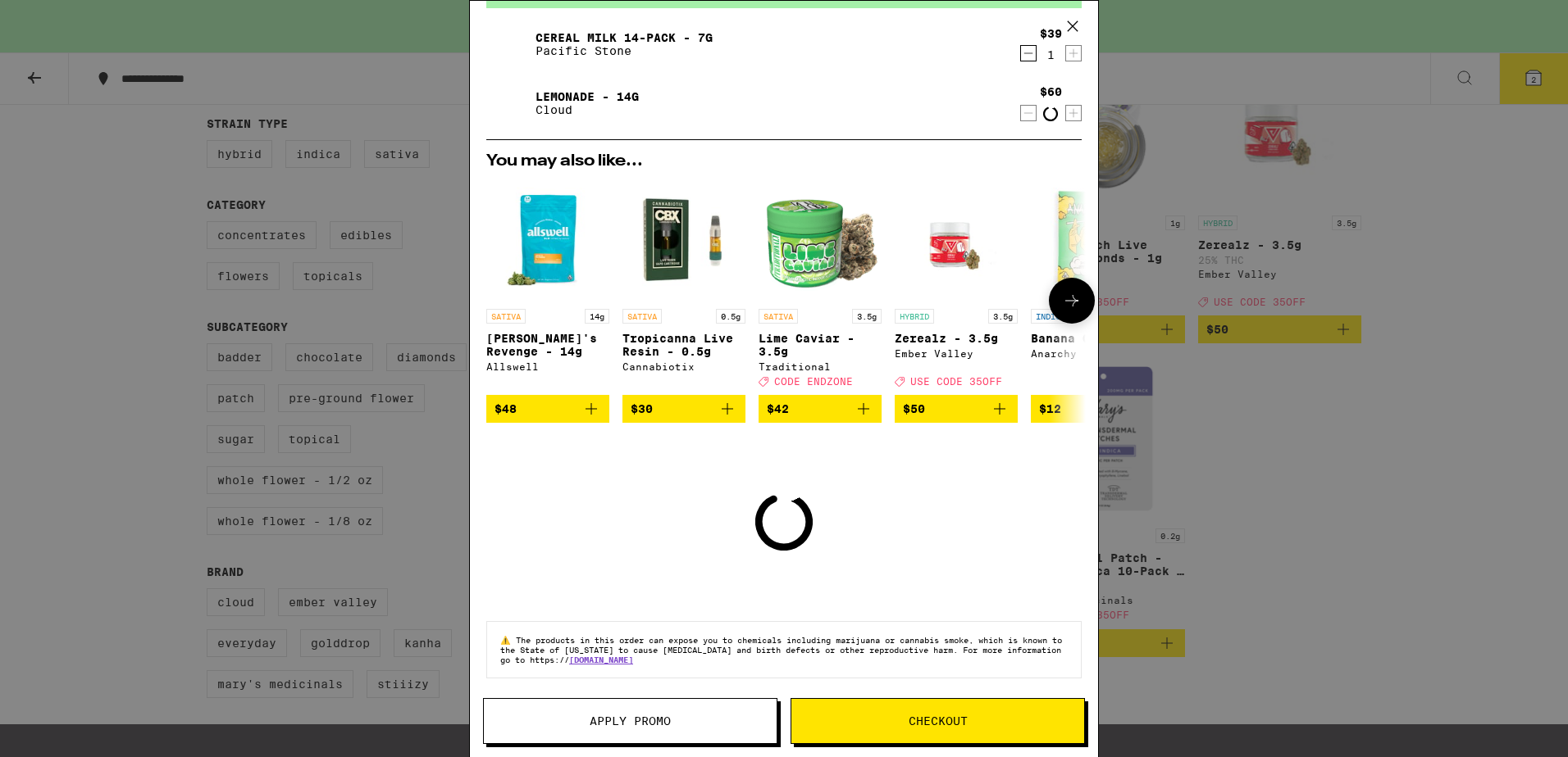
scroll to position [19, 0]
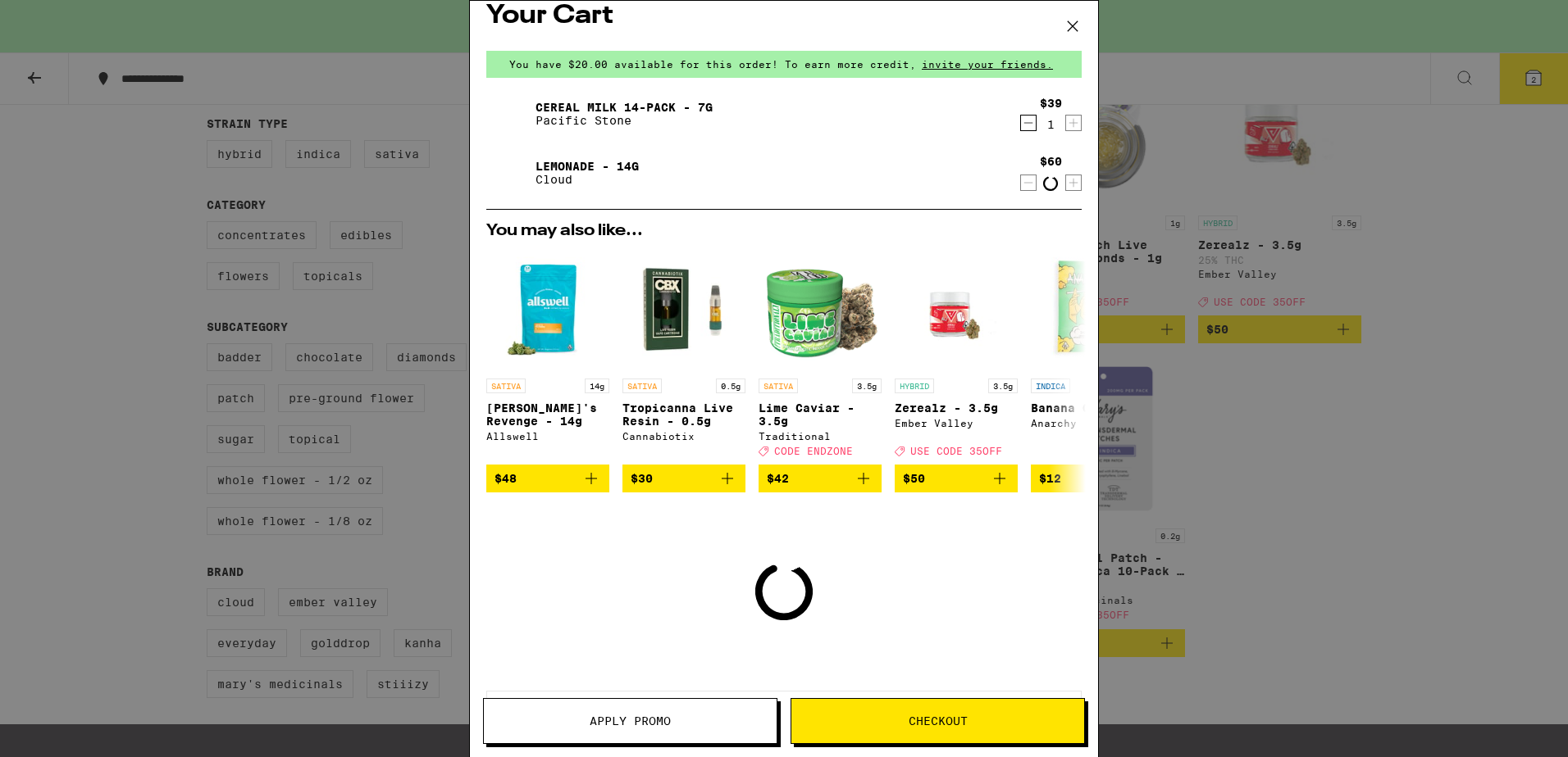
click at [1077, 23] on icon at bounding box center [1072, 25] width 25 height 25
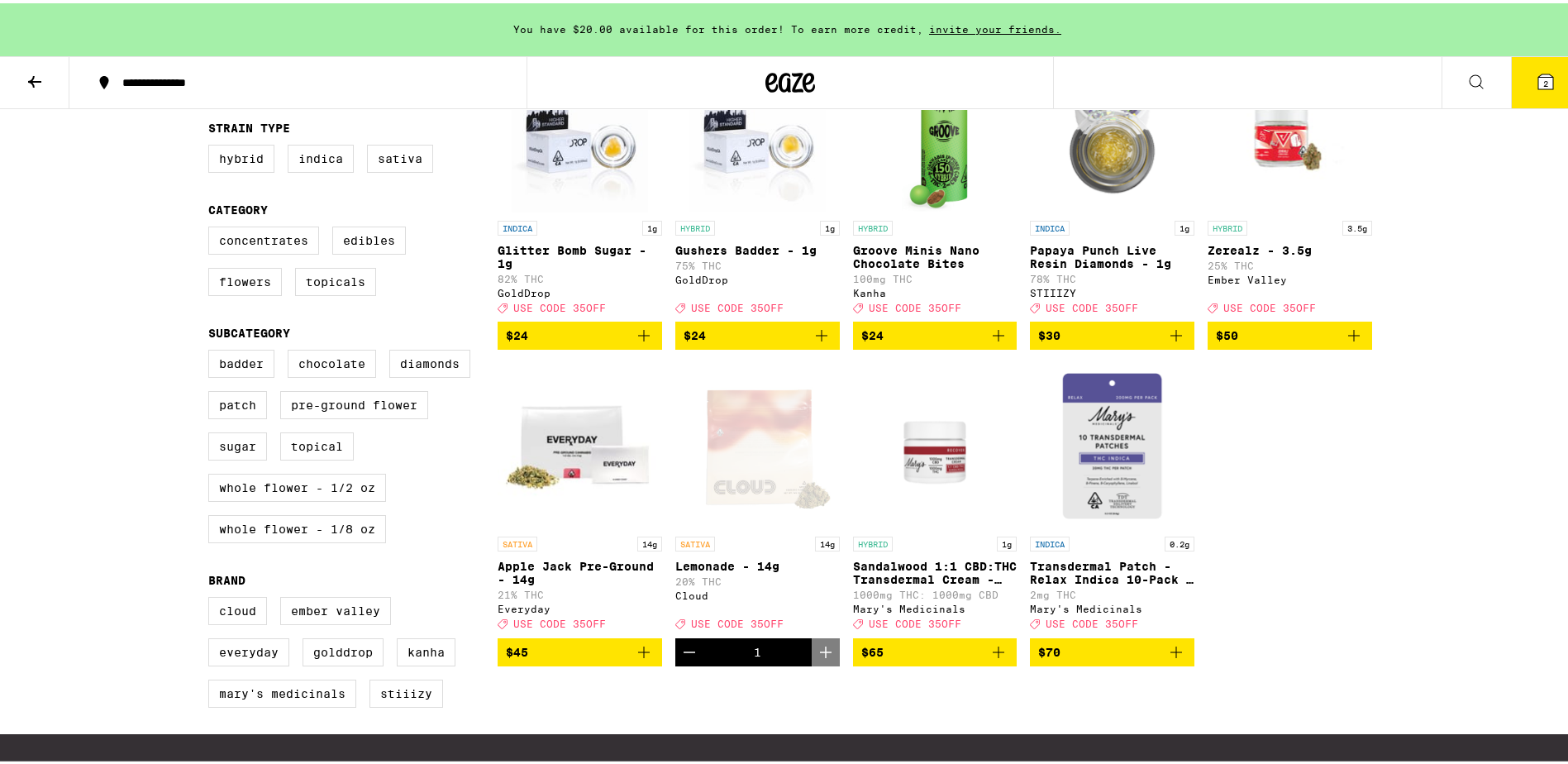
click at [1538, 77] on icon at bounding box center [1545, 78] width 14 height 14
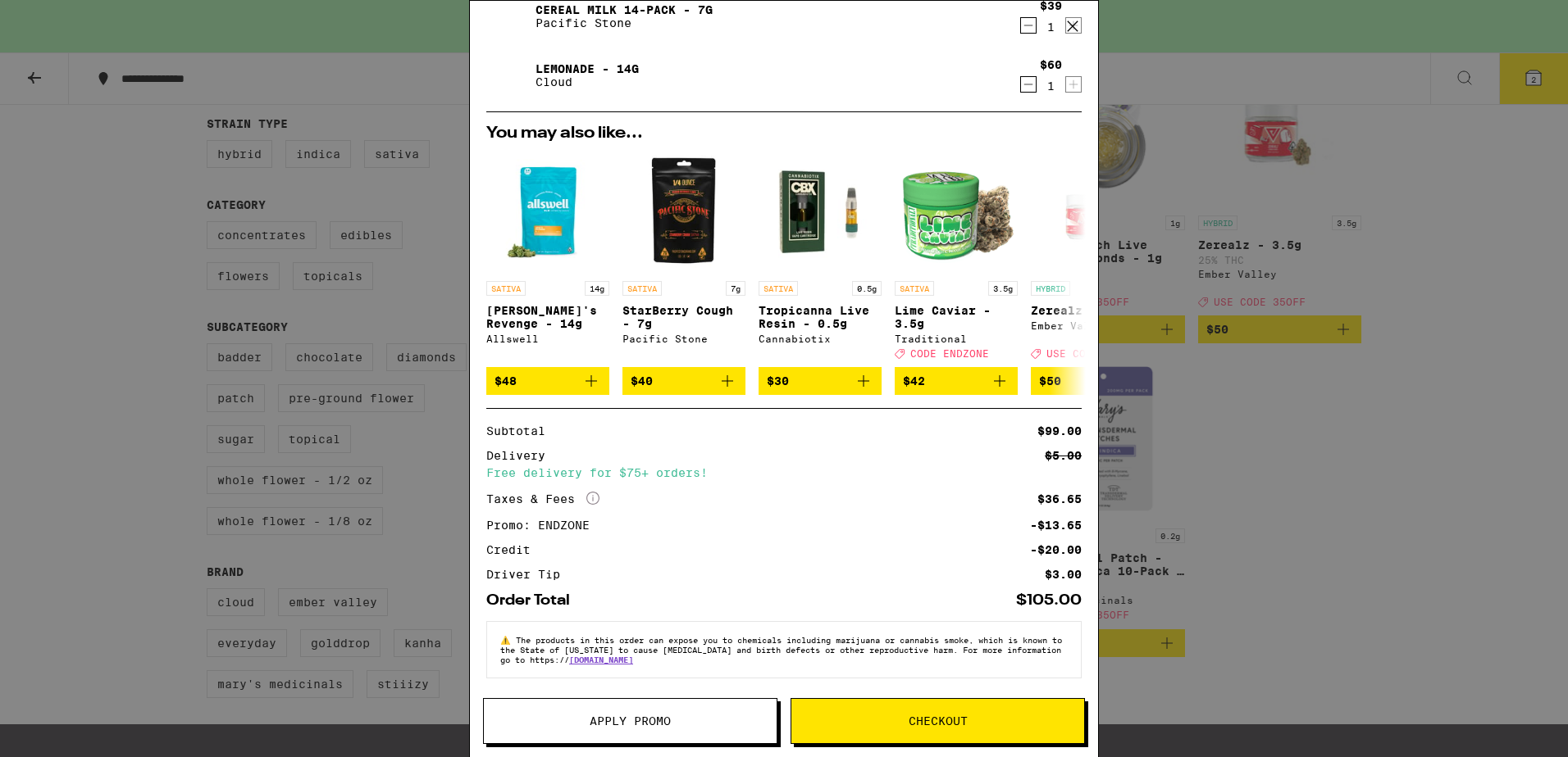
scroll to position [129, 0]
click at [597, 722] on span "Apply Promo" at bounding box center [630, 722] width 81 height 12
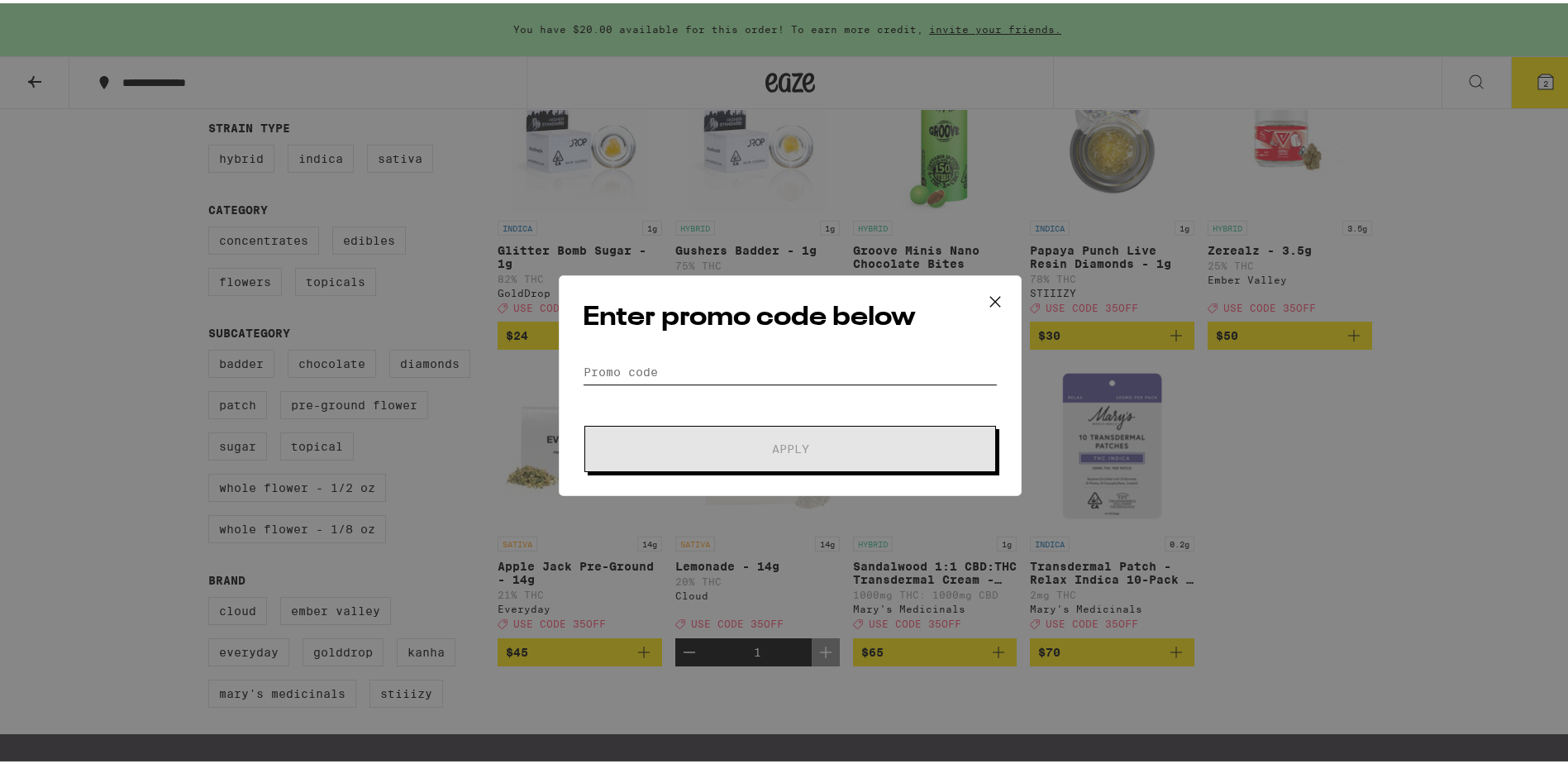
click at [768, 373] on input "Promo Code" at bounding box center [790, 368] width 415 height 25
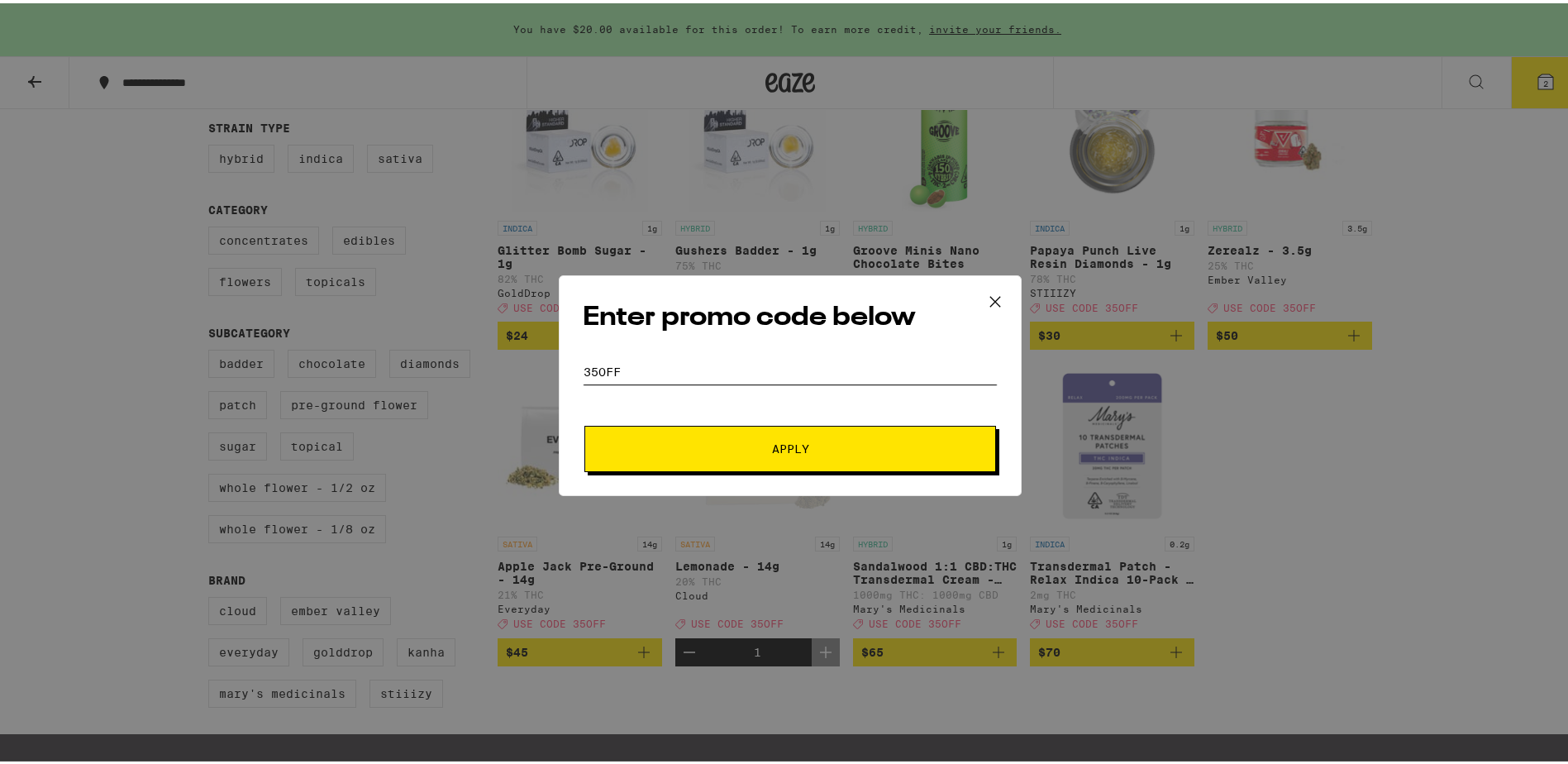
type input "35OFF"
click at [585, 423] on button "Apply" at bounding box center [790, 446] width 412 height 46
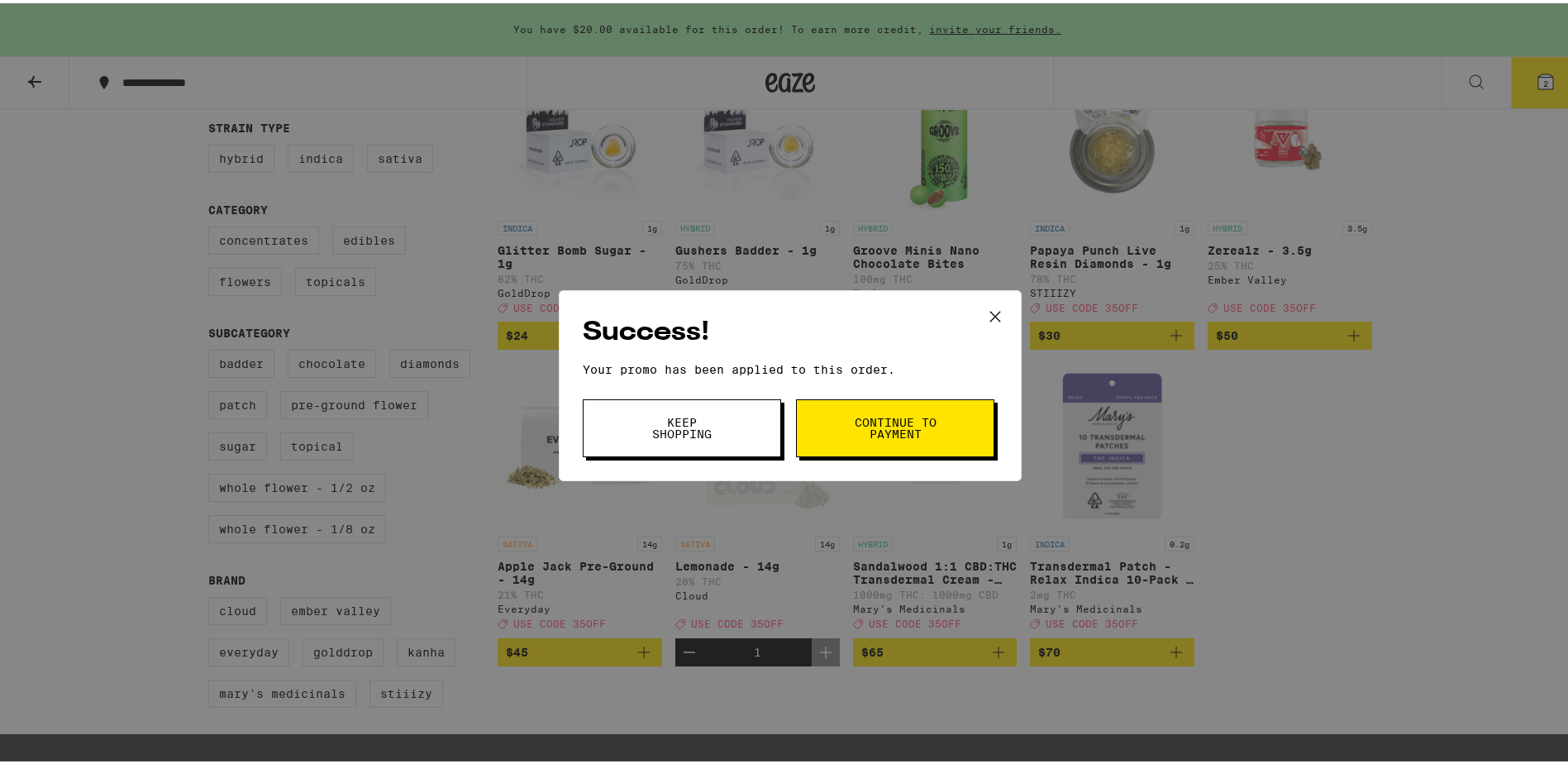
click at [735, 407] on button "Keep Shopping" at bounding box center [682, 425] width 199 height 58
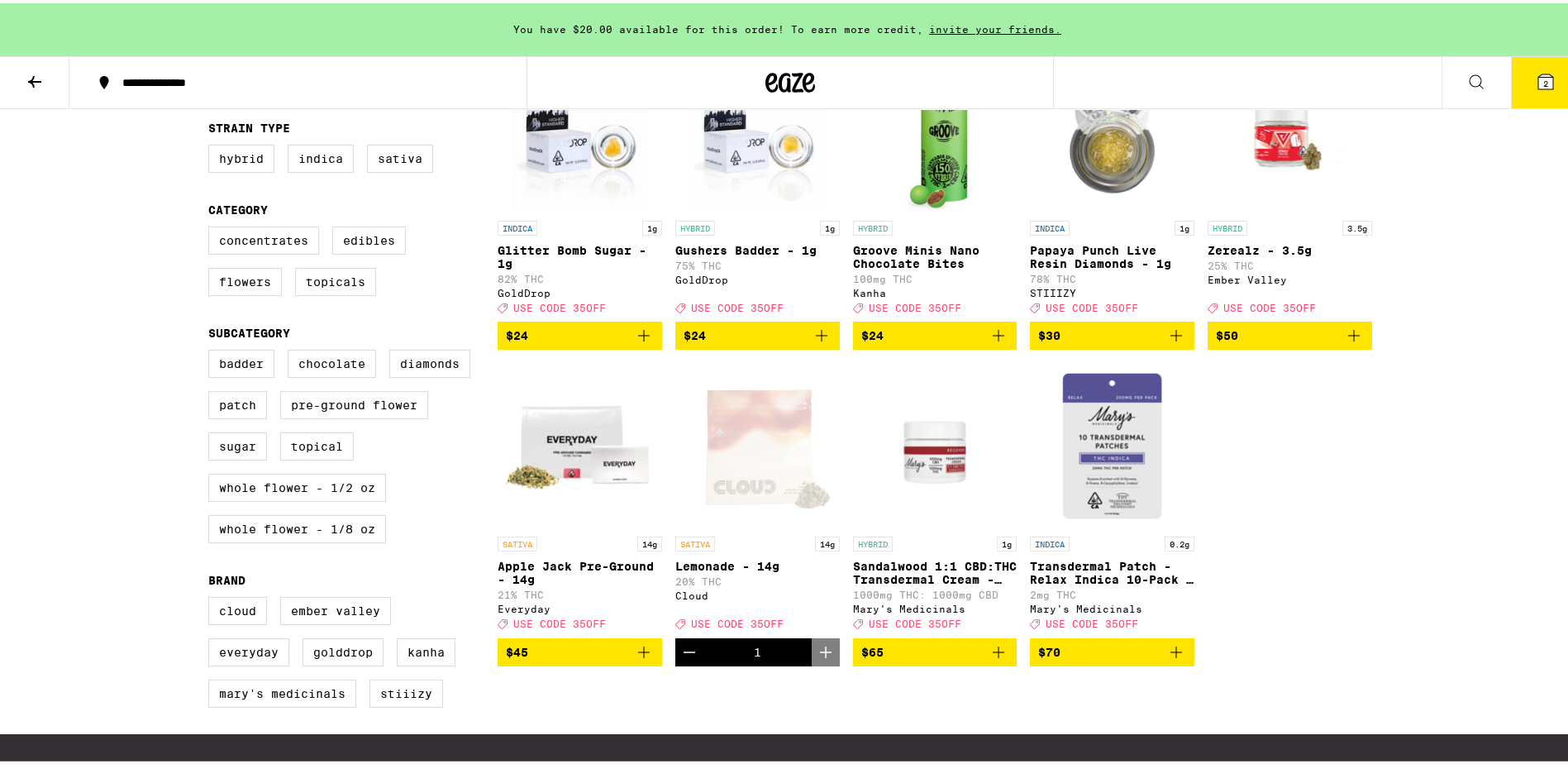
click at [1545, 84] on button "2" at bounding box center [1545, 79] width 69 height 51
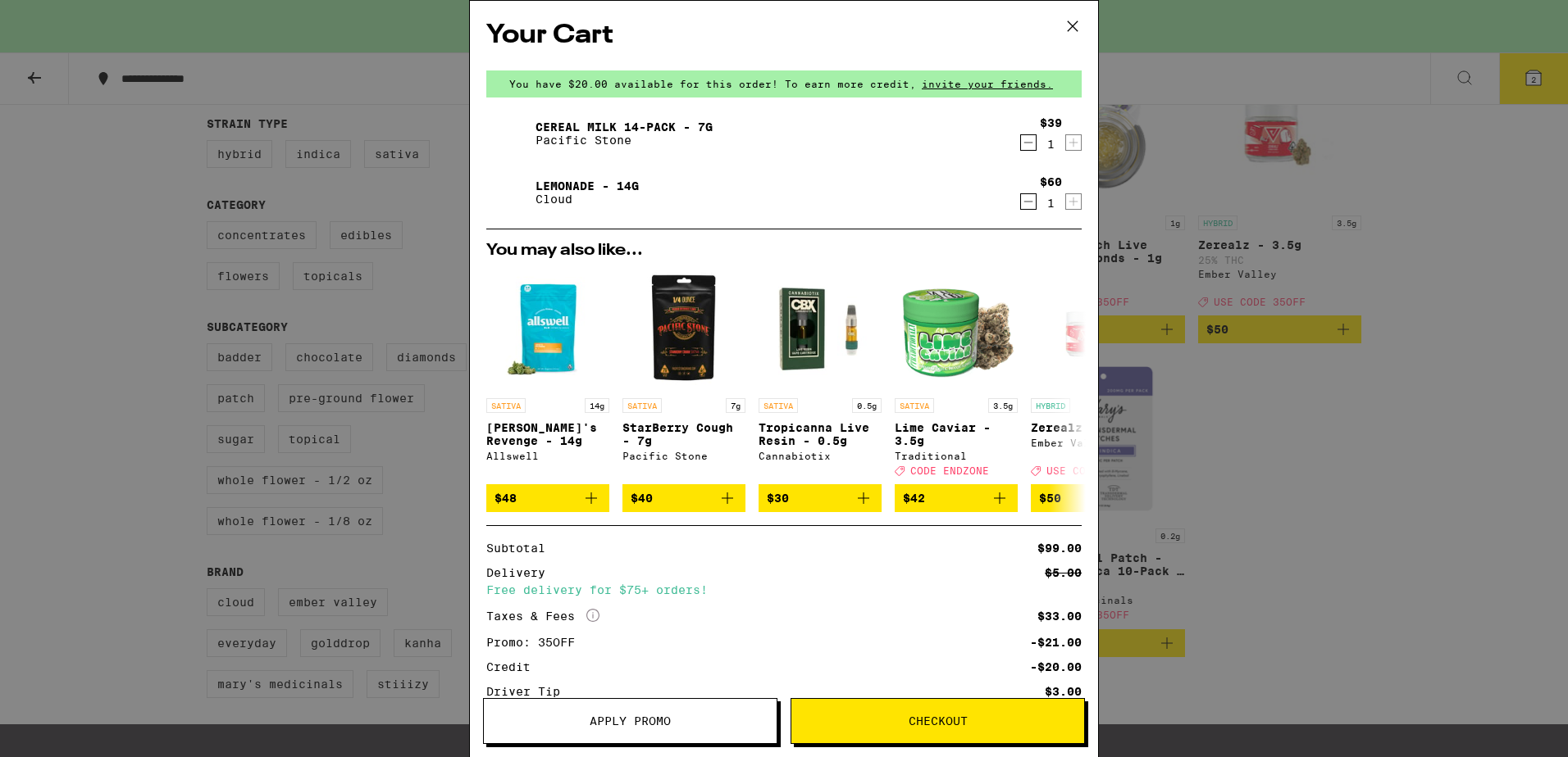
click at [1071, 26] on icon at bounding box center [1072, 25] width 25 height 25
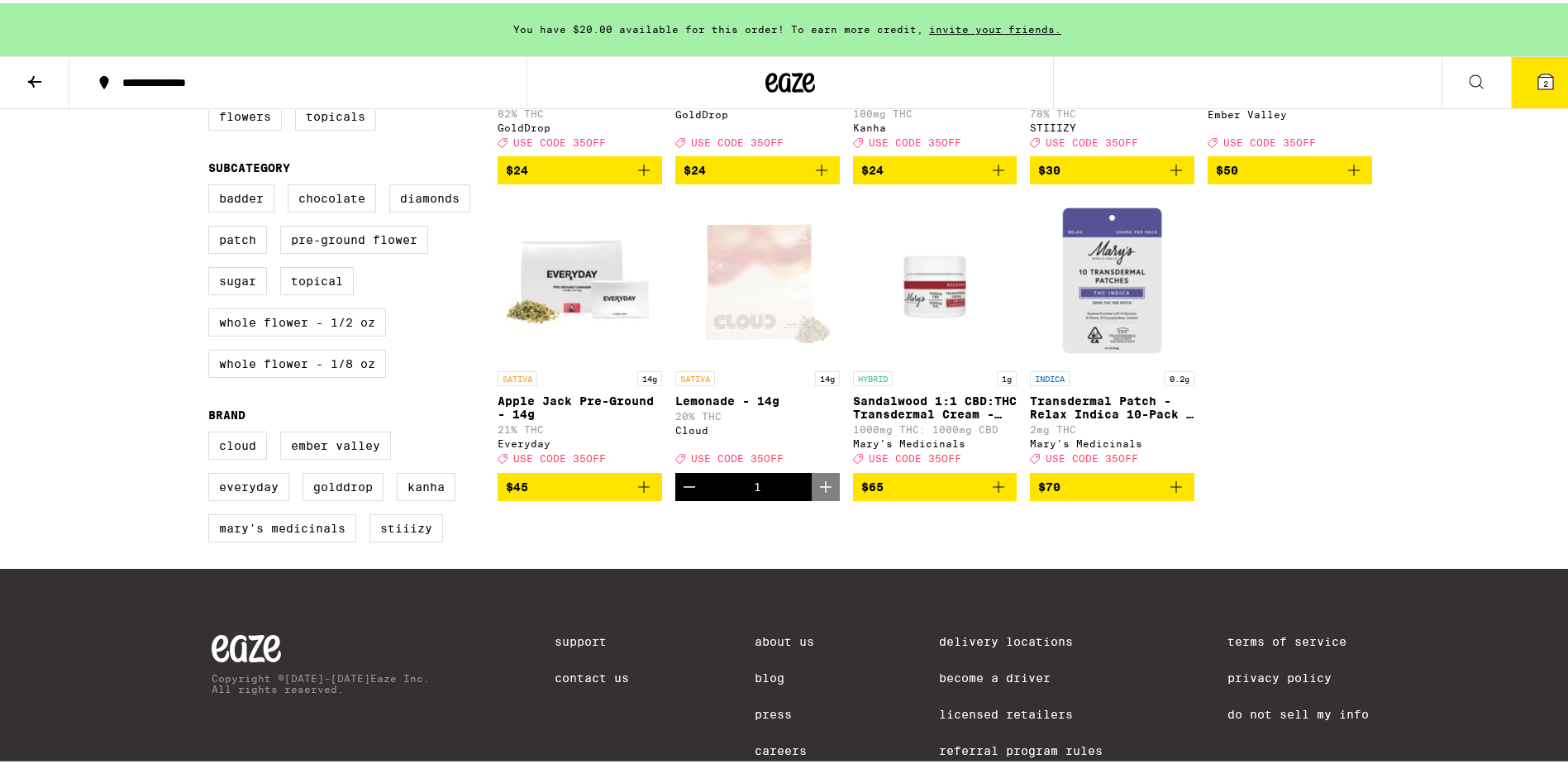
scroll to position [331, 0]
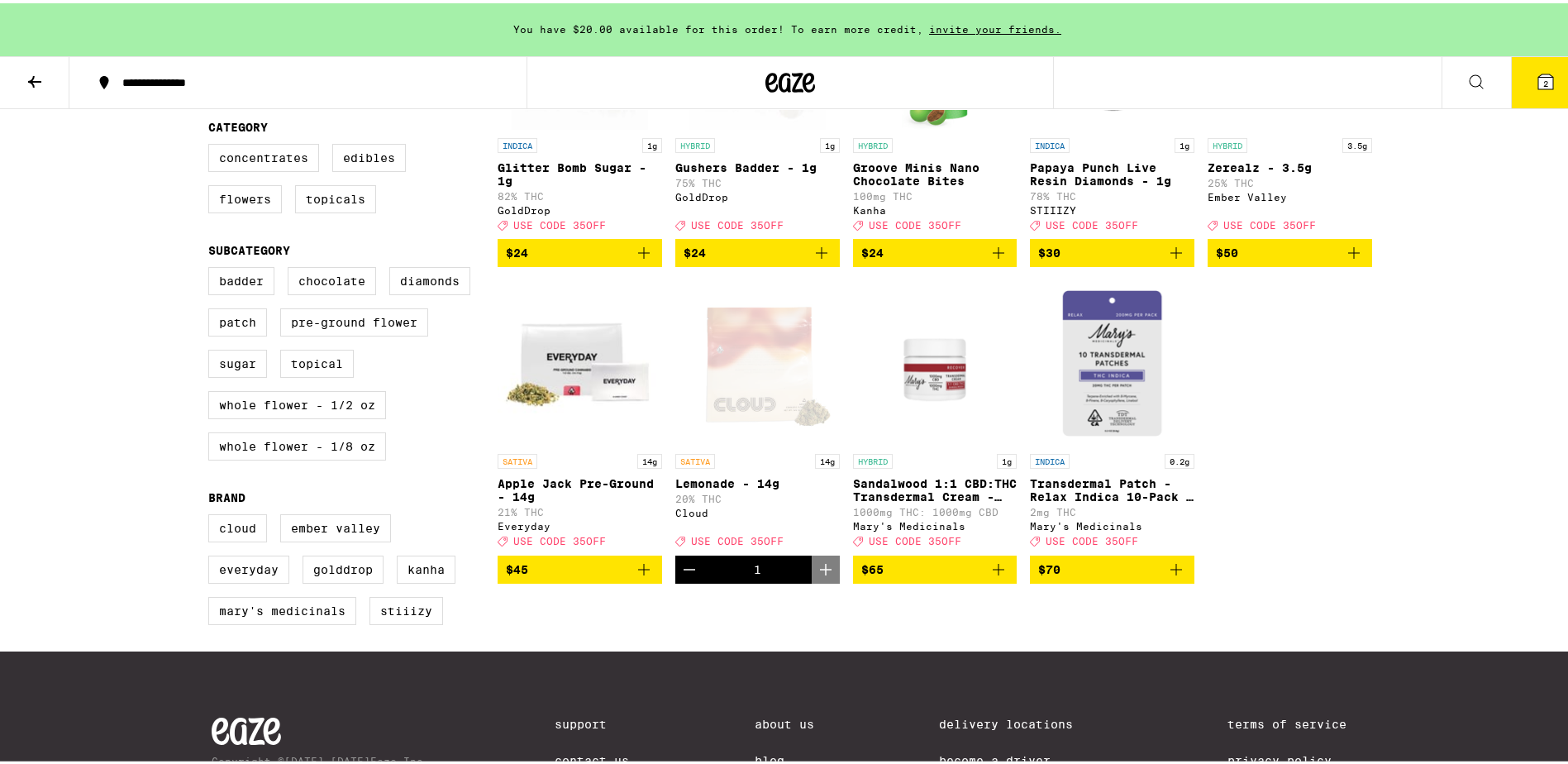
drag, startPoint x: 25, startPoint y: 77, endPoint x: 37, endPoint y: 81, distance: 12.6
click at [25, 78] on icon at bounding box center [34, 78] width 20 height 20
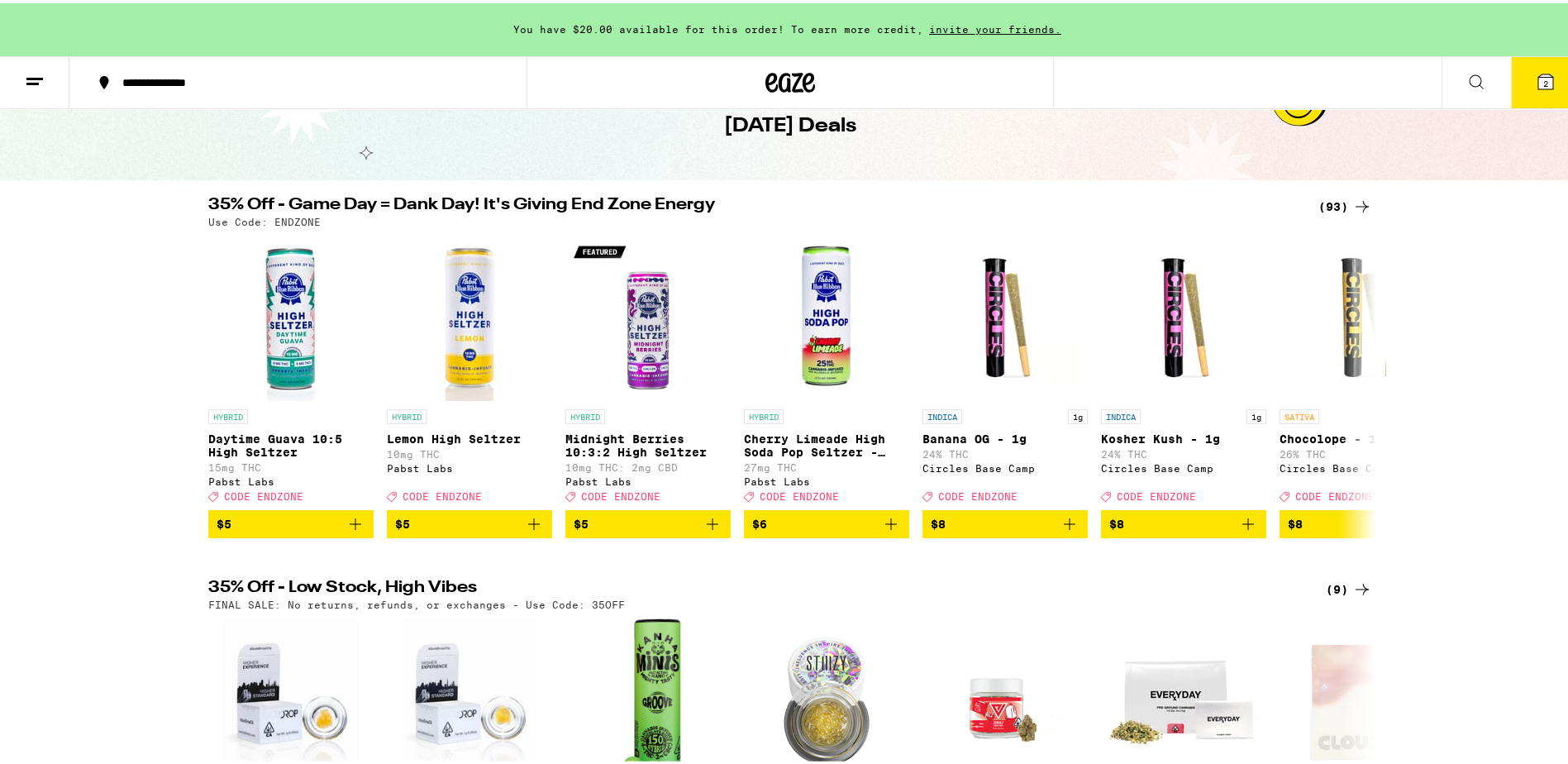
scroll to position [84, 0]
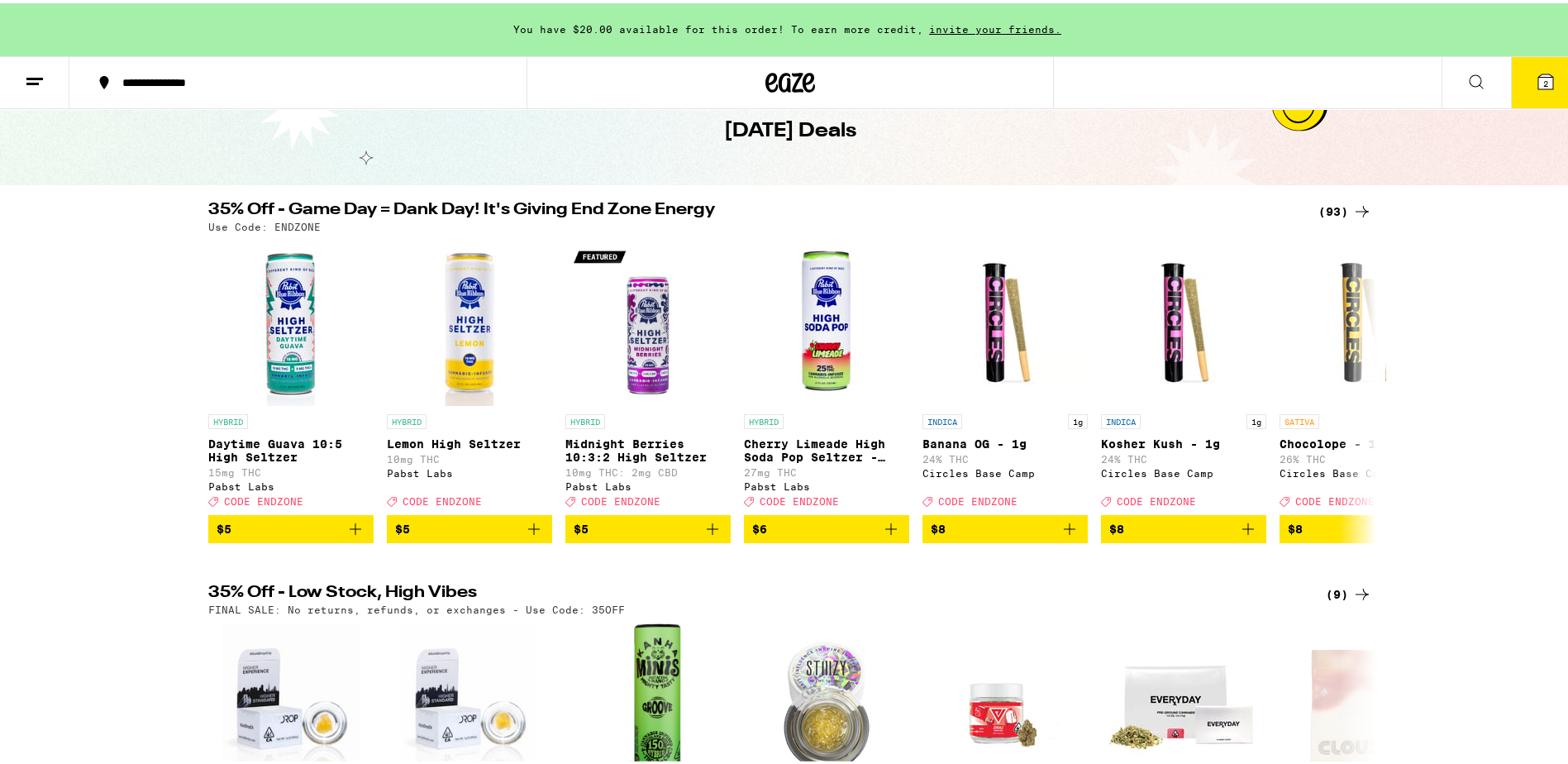
click at [1352, 205] on icon at bounding box center [1362, 208] width 20 height 20
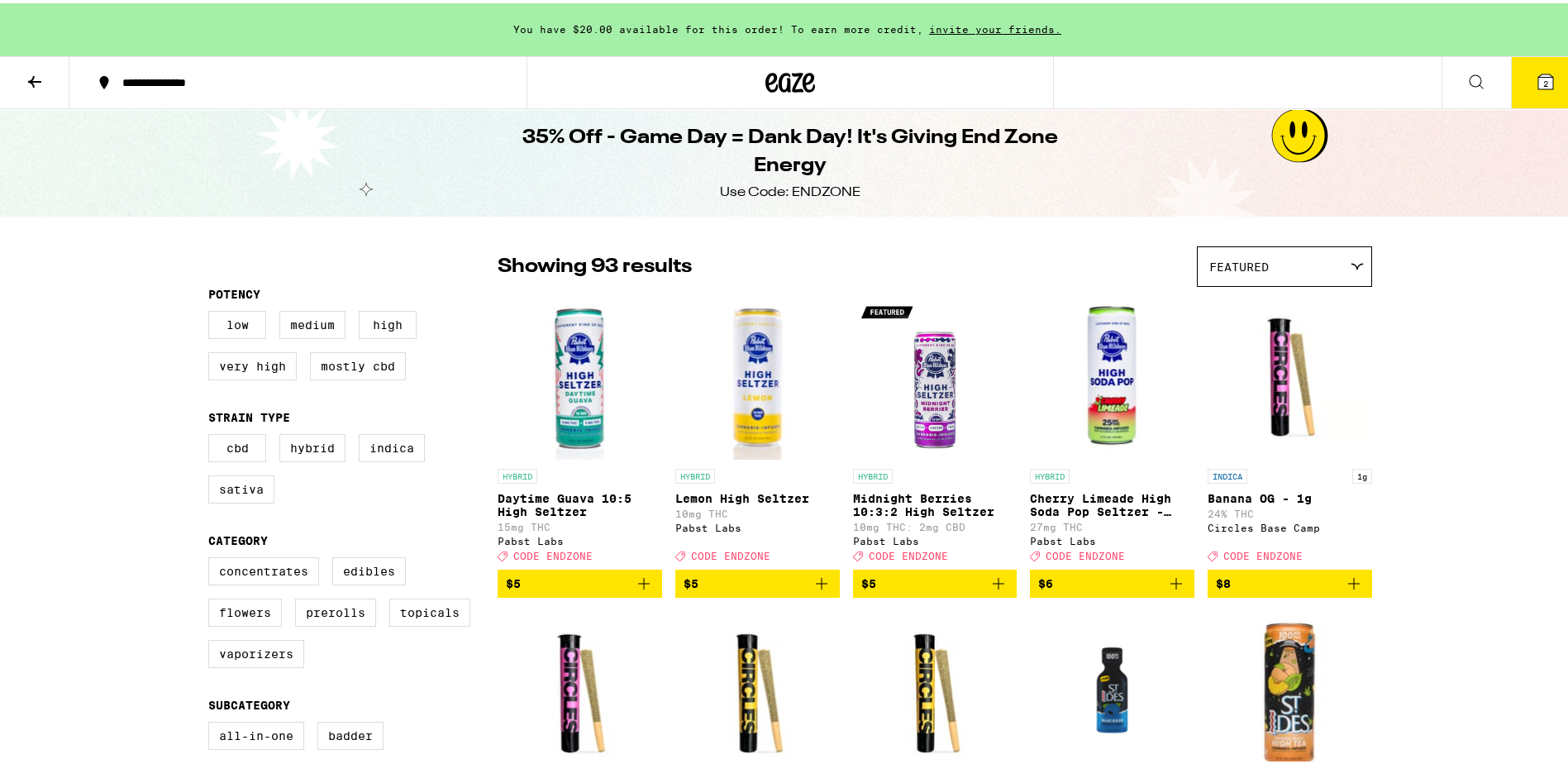
click at [41, 75] on icon at bounding box center [34, 78] width 20 height 20
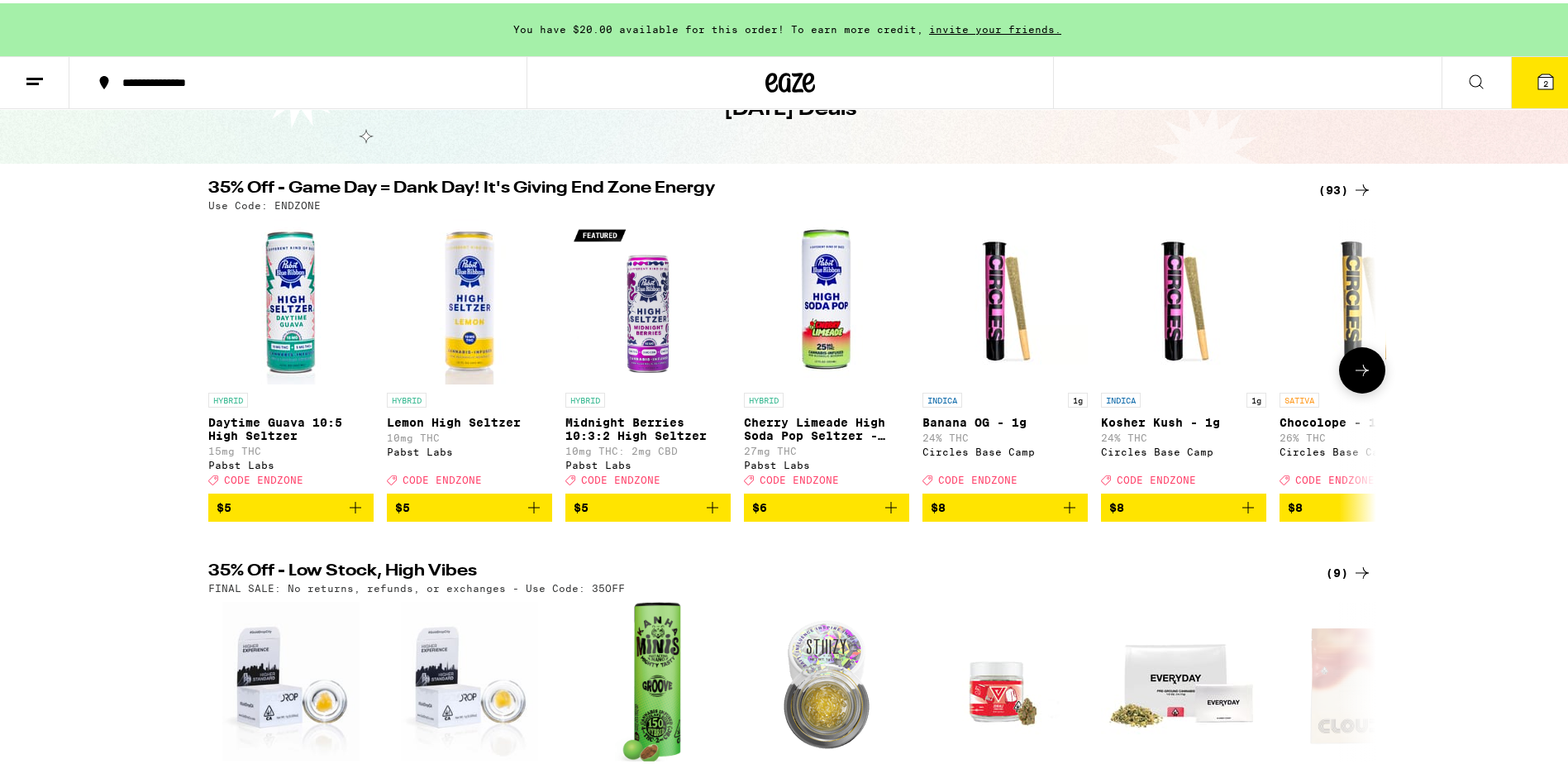
scroll to position [248, 0]
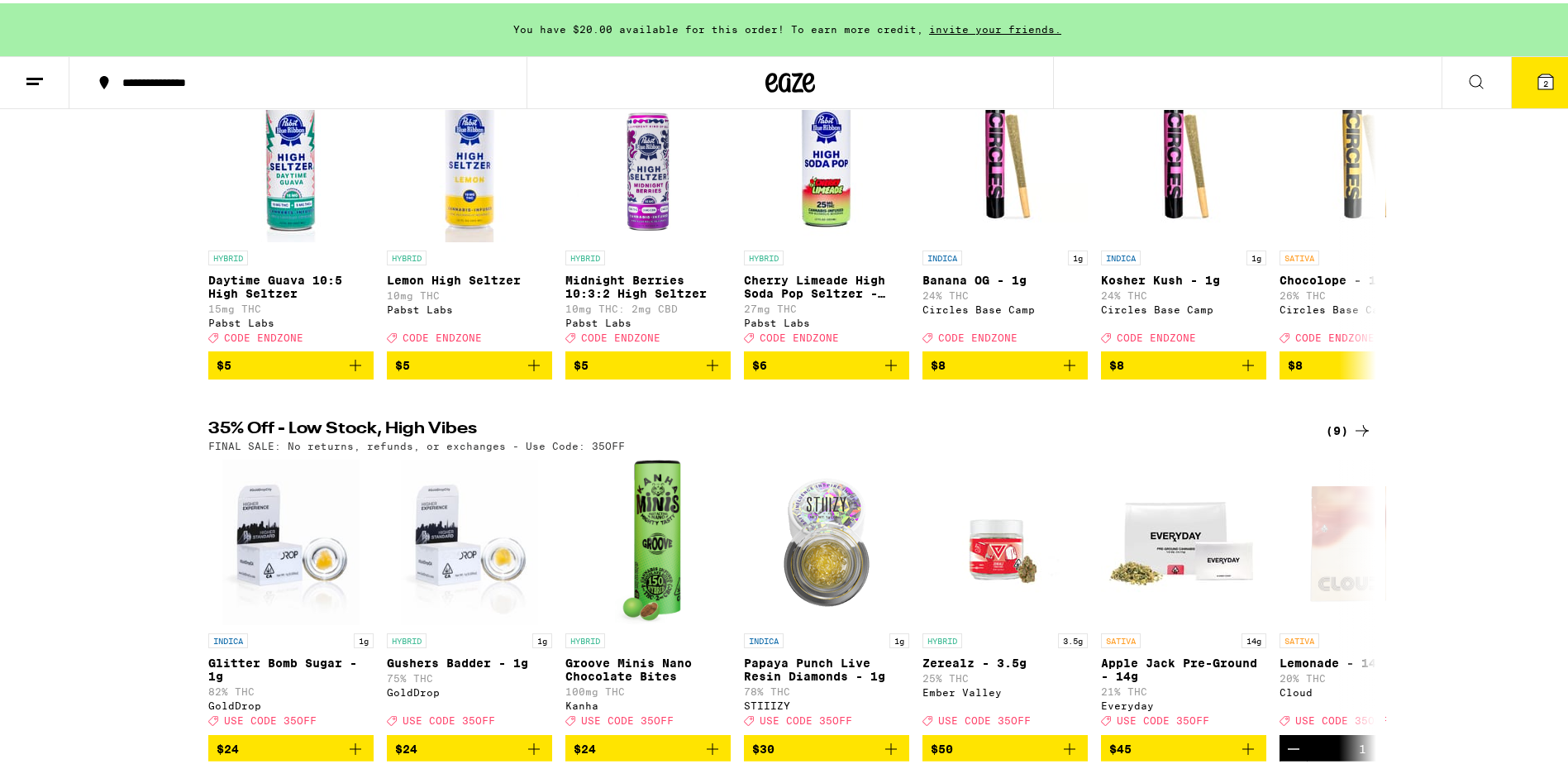
click at [1352, 437] on icon at bounding box center [1362, 427] width 20 height 20
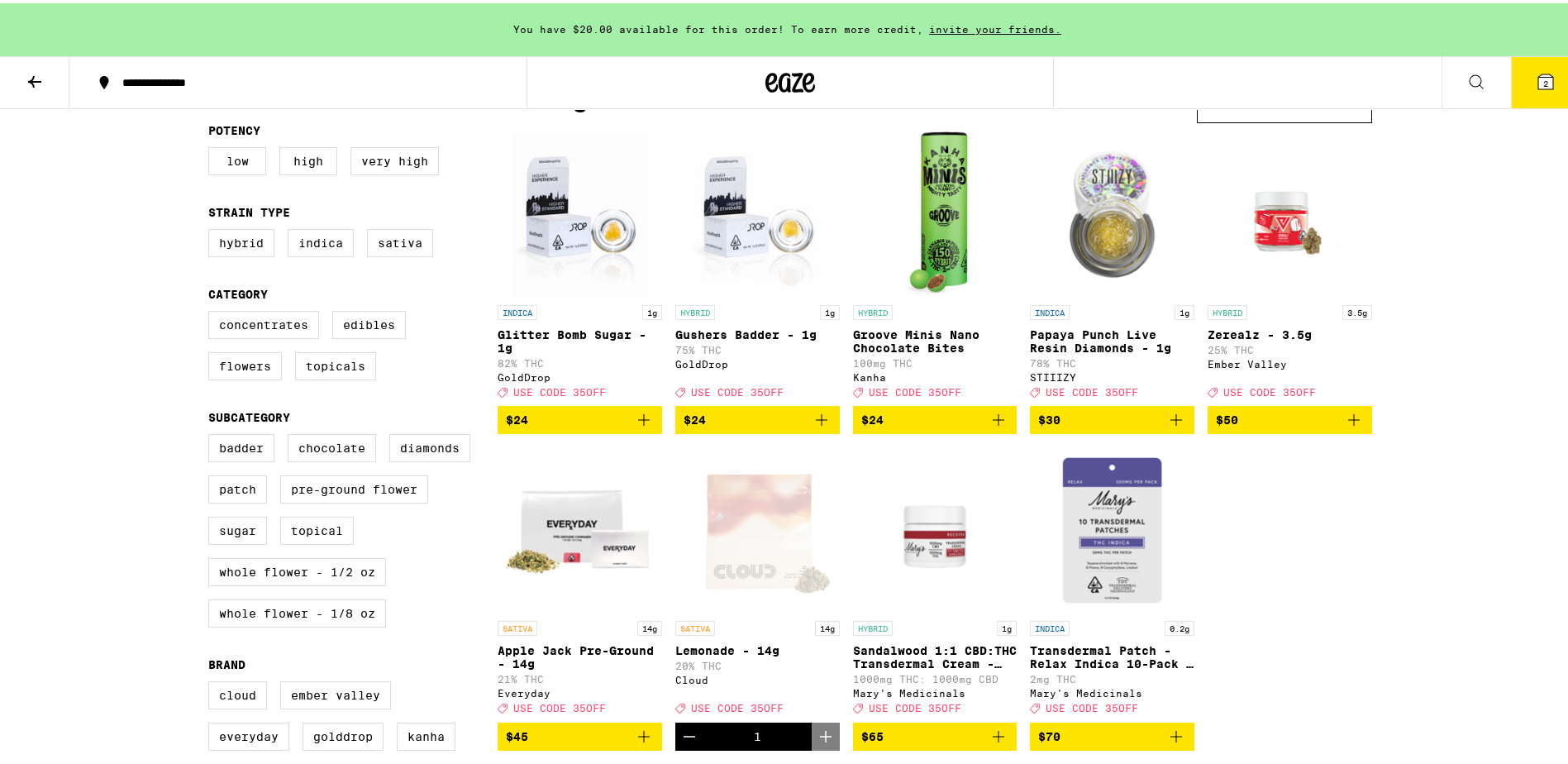
scroll to position [165, 0]
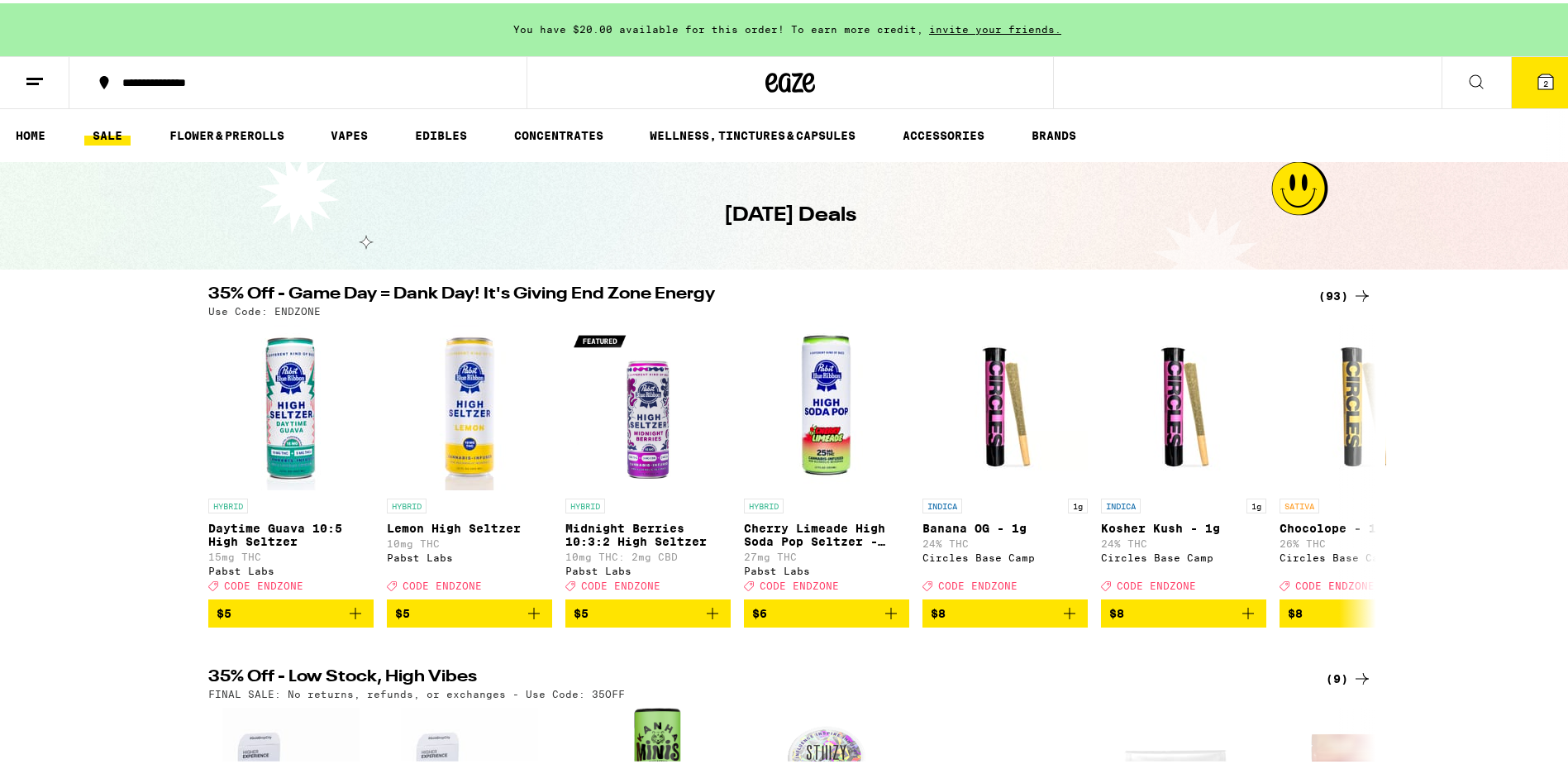
click at [1342, 298] on div "(93)" at bounding box center [1345, 292] width 54 height 20
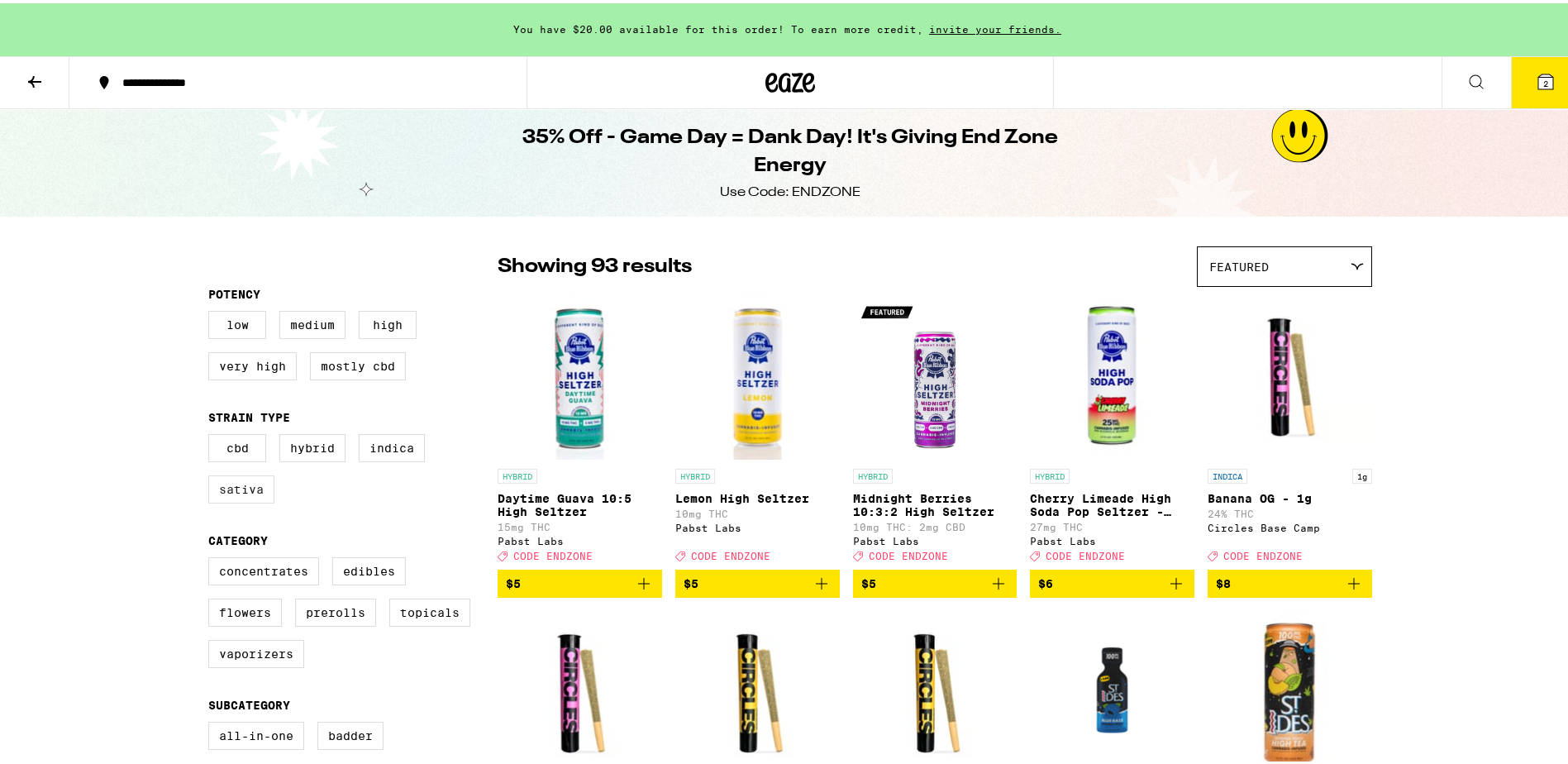
click at [245, 497] on label "Sativa" at bounding box center [241, 486] width 66 height 28
click at [212, 434] on input "Sativa" at bounding box center [211, 433] width 1 height 1
checkbox input "true"
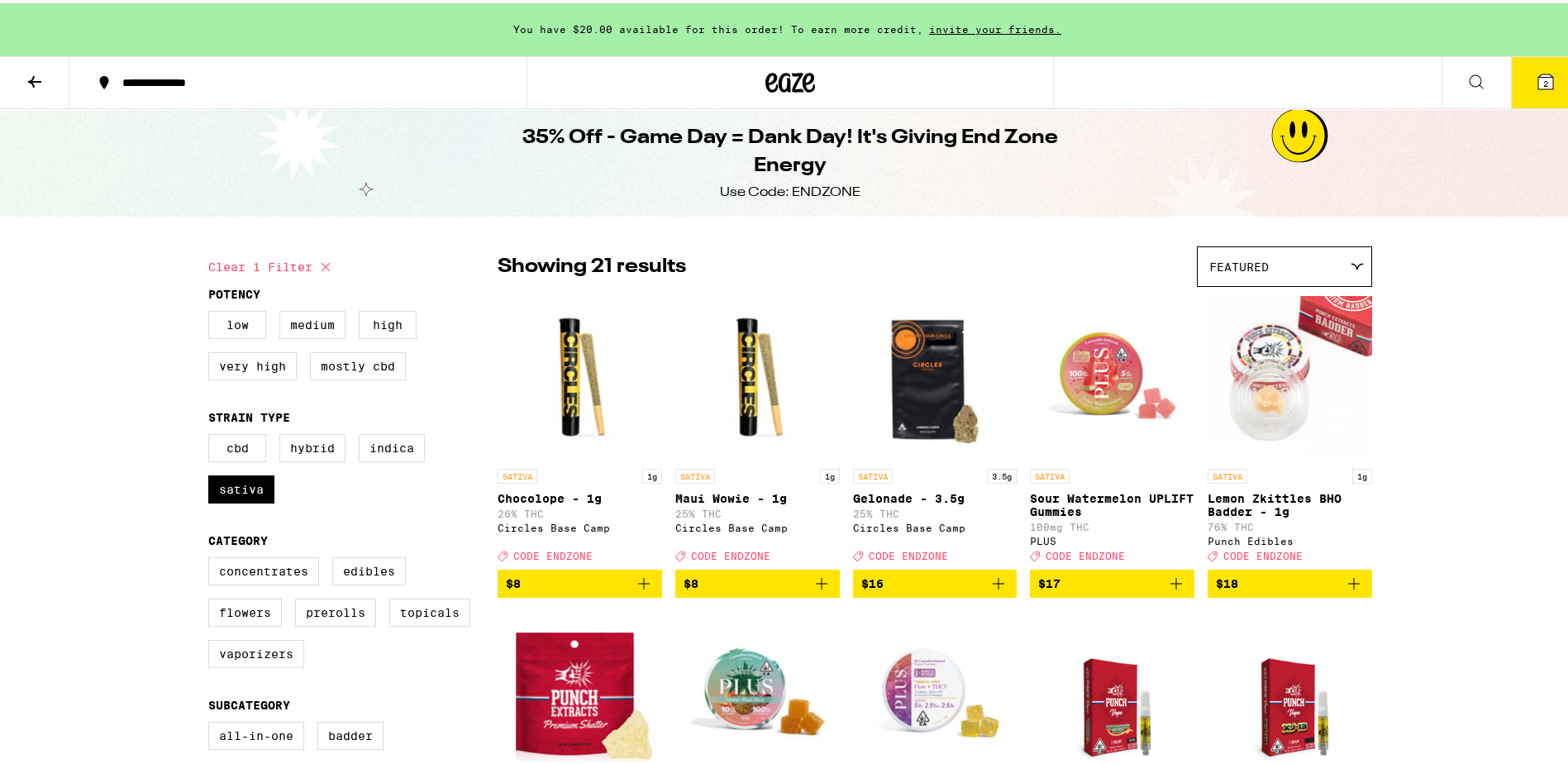
click at [34, 74] on icon at bounding box center [35, 78] width 14 height 12
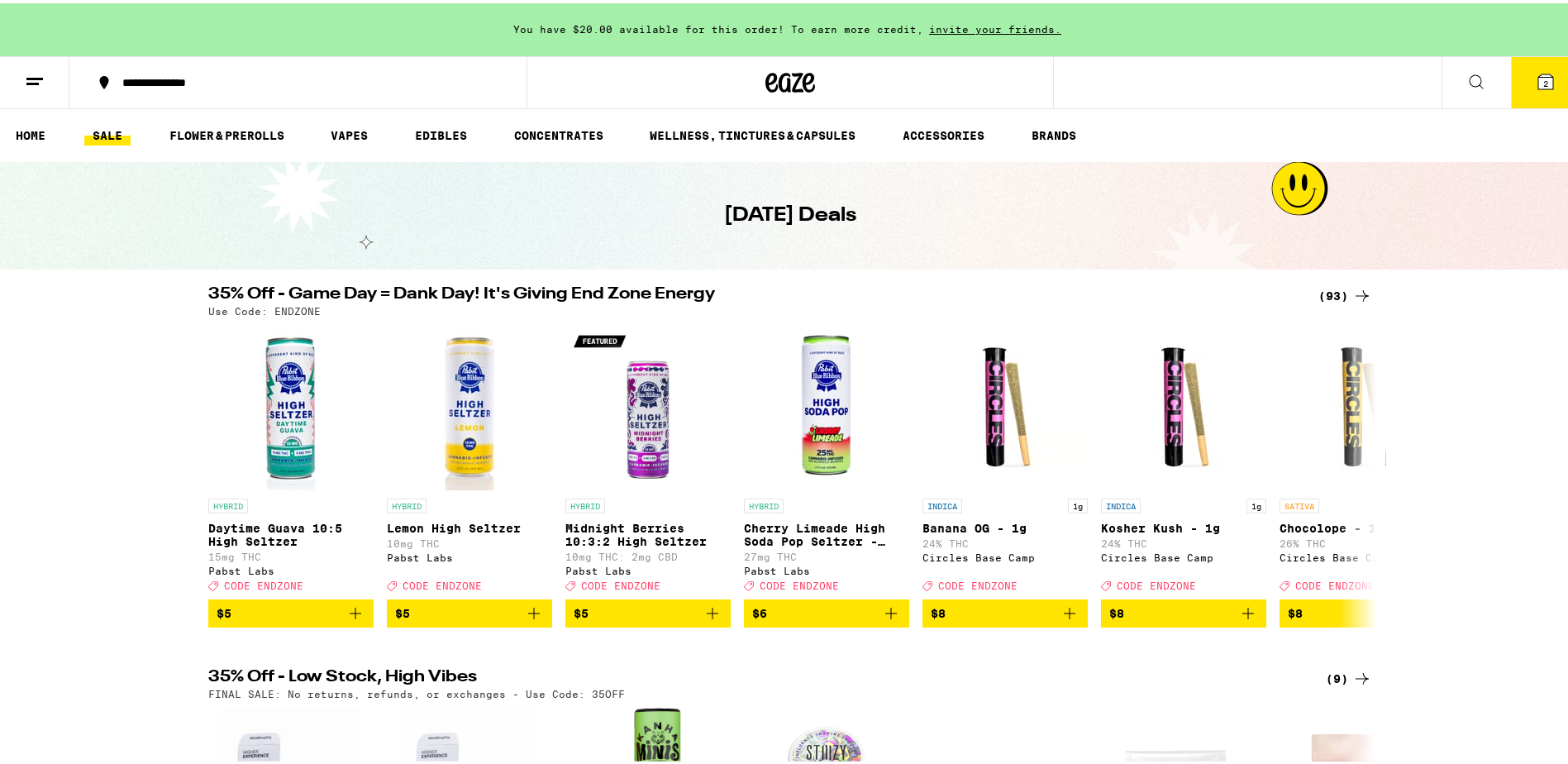
click at [263, 148] on ul "HOME SALE FLOWER & PREROLLS VAPES EDIBLES CONCENTRATES WELLNESS, TINCTURES & CA…" at bounding box center [790, 132] width 1581 height 53
click at [272, 136] on link "FLOWER & PREROLLS" at bounding box center [227, 132] width 131 height 20
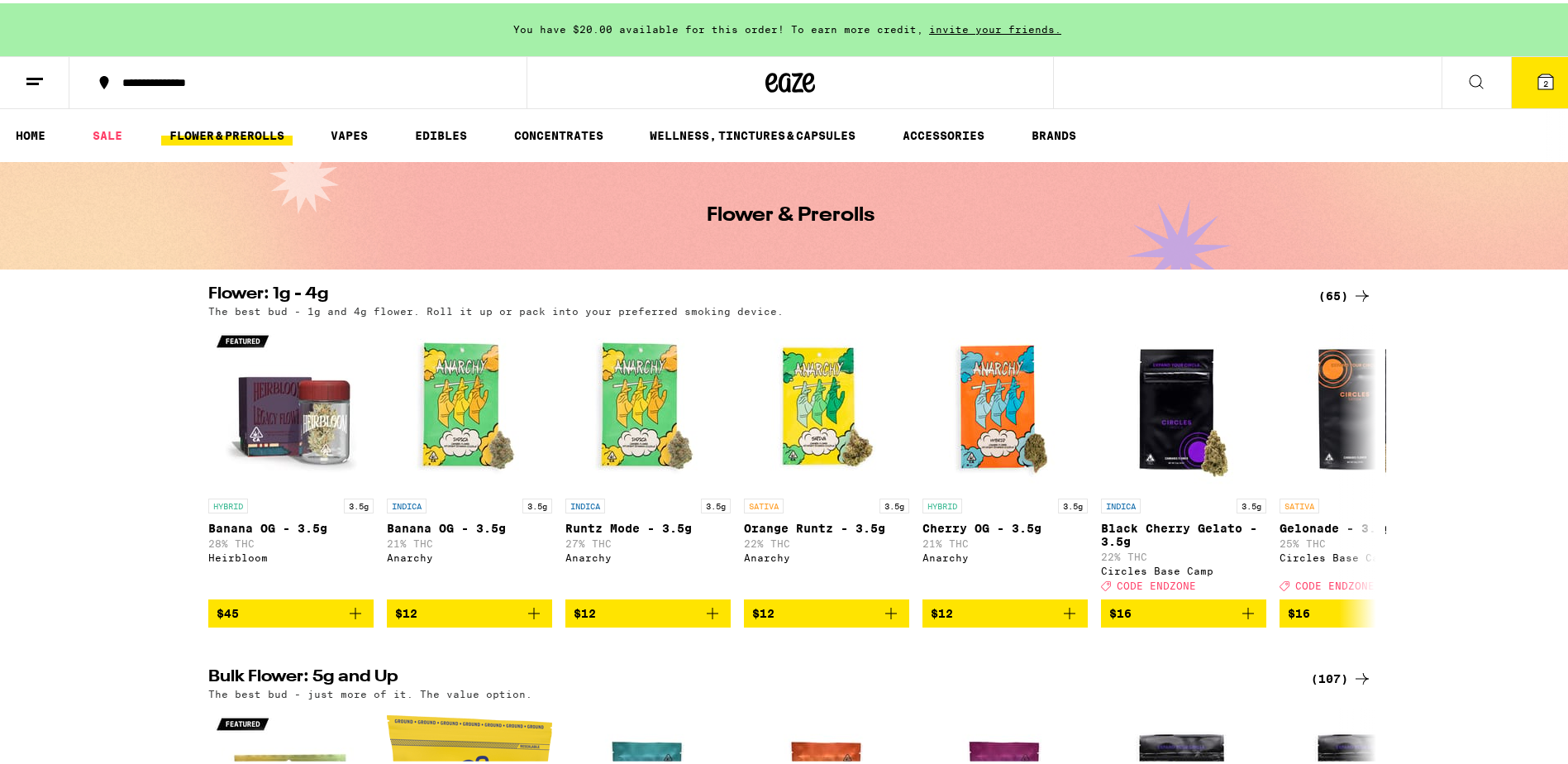
click at [1332, 297] on div "(65)" at bounding box center [1345, 292] width 54 height 20
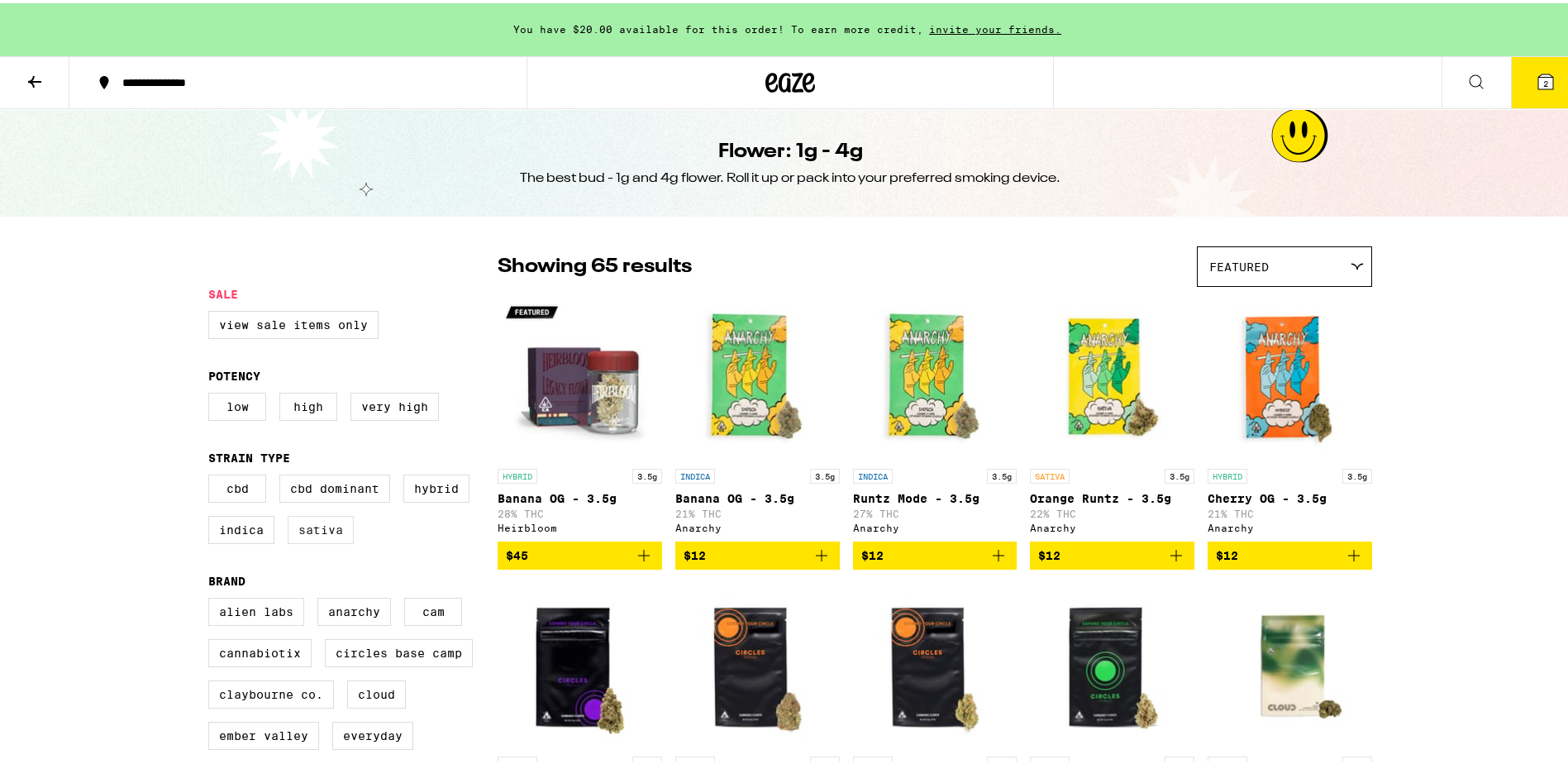
click at [307, 537] on label "Sativa" at bounding box center [321, 526] width 66 height 28
click at [212, 475] on input "Sativa" at bounding box center [211, 474] width 1 height 1
checkbox input "true"
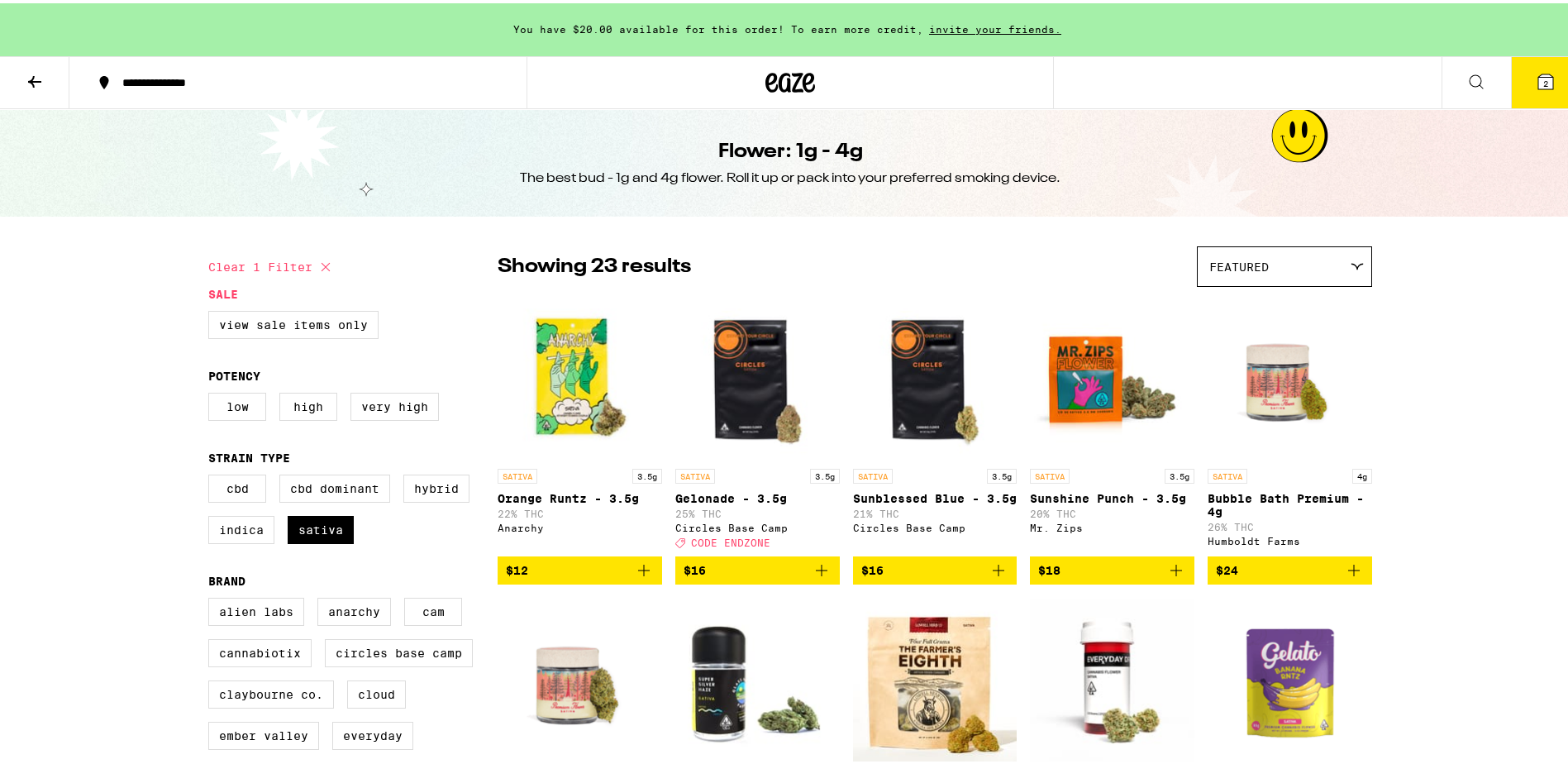
click at [1542, 85] on icon at bounding box center [1545, 78] width 20 height 20
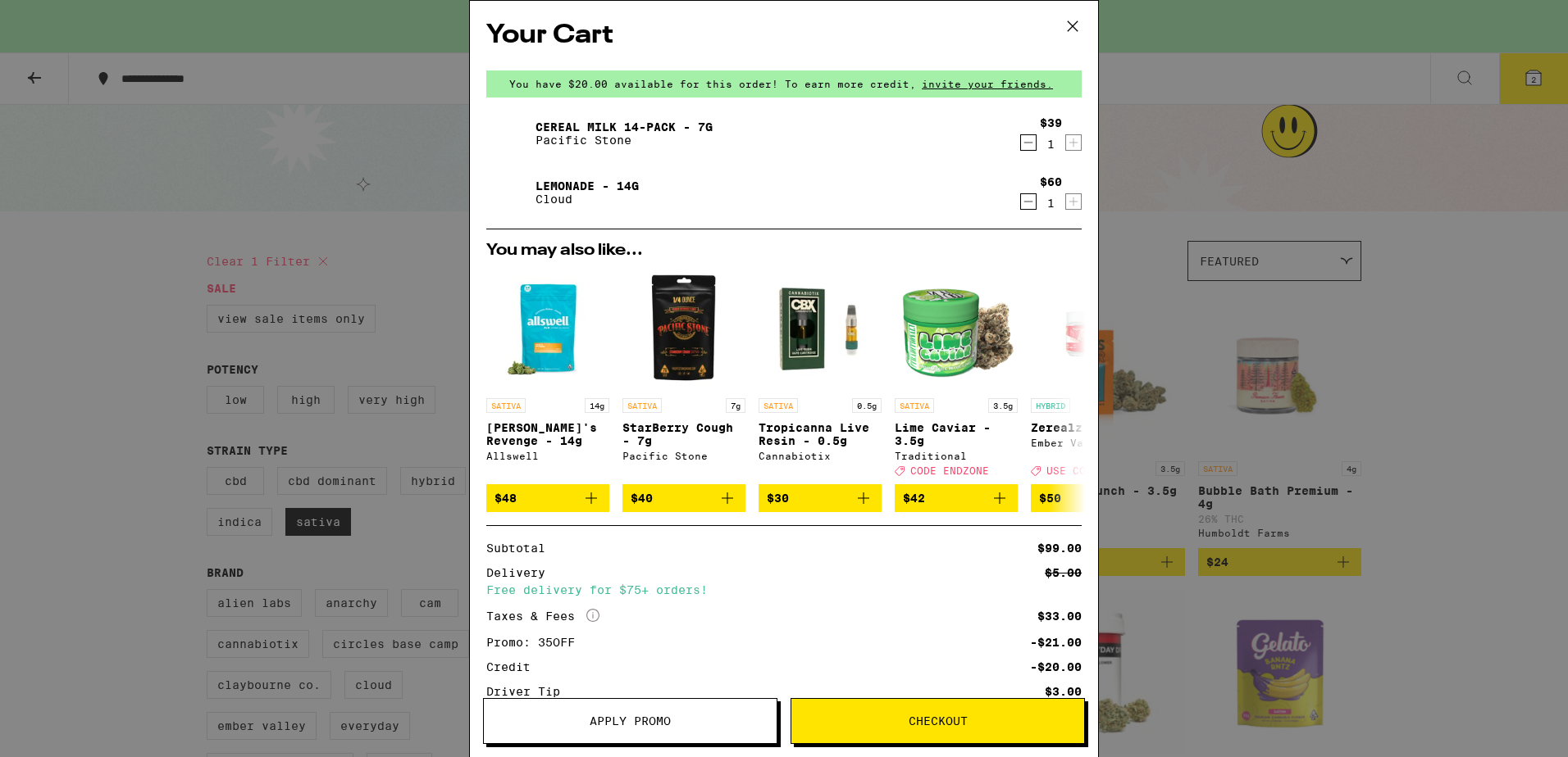
click at [1021, 204] on icon "Decrement" at bounding box center [1028, 201] width 14 height 19
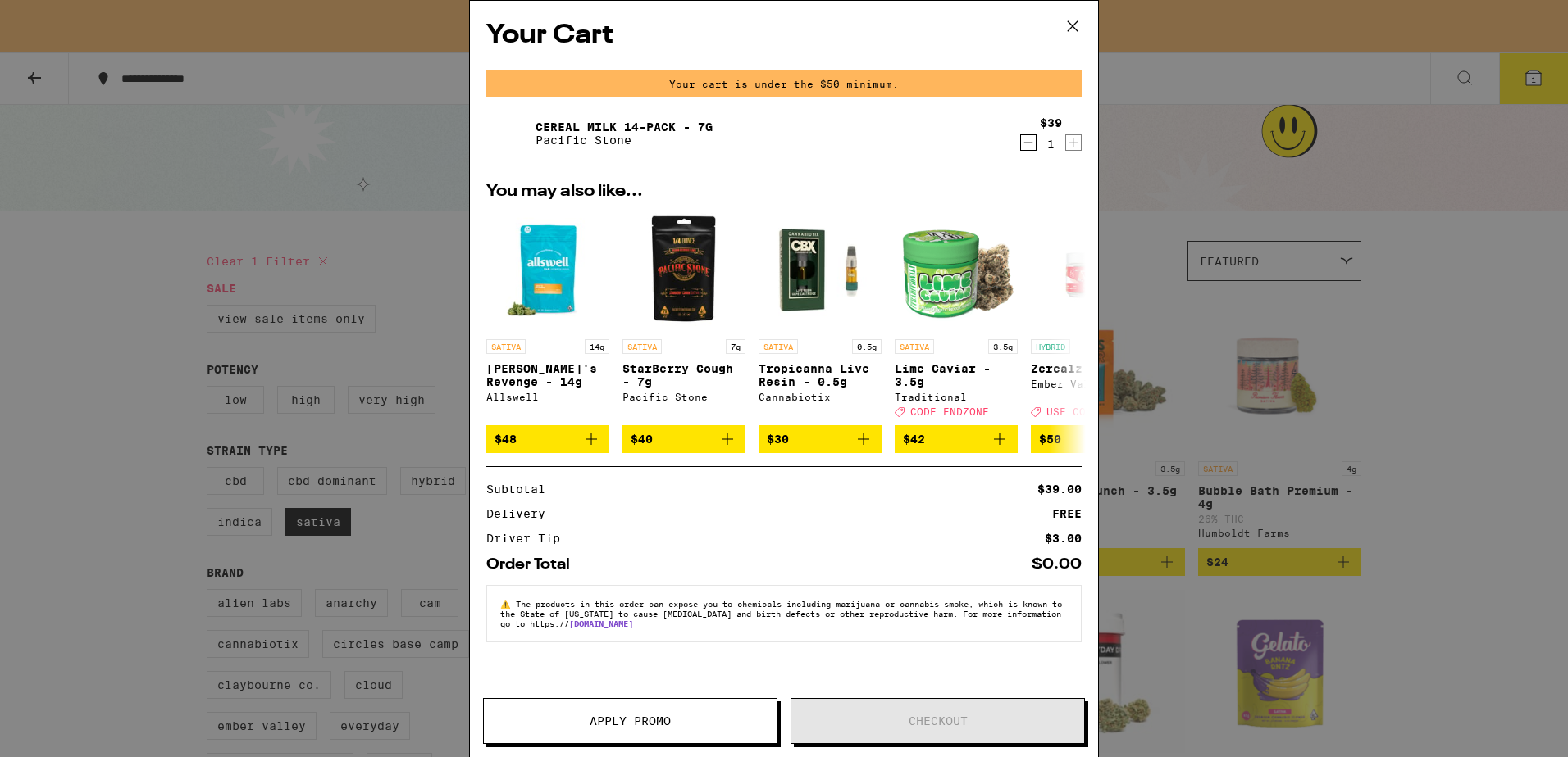
click at [640, 128] on link "Cereal Milk 14-Pack - 7g" at bounding box center [624, 128] width 178 height 14
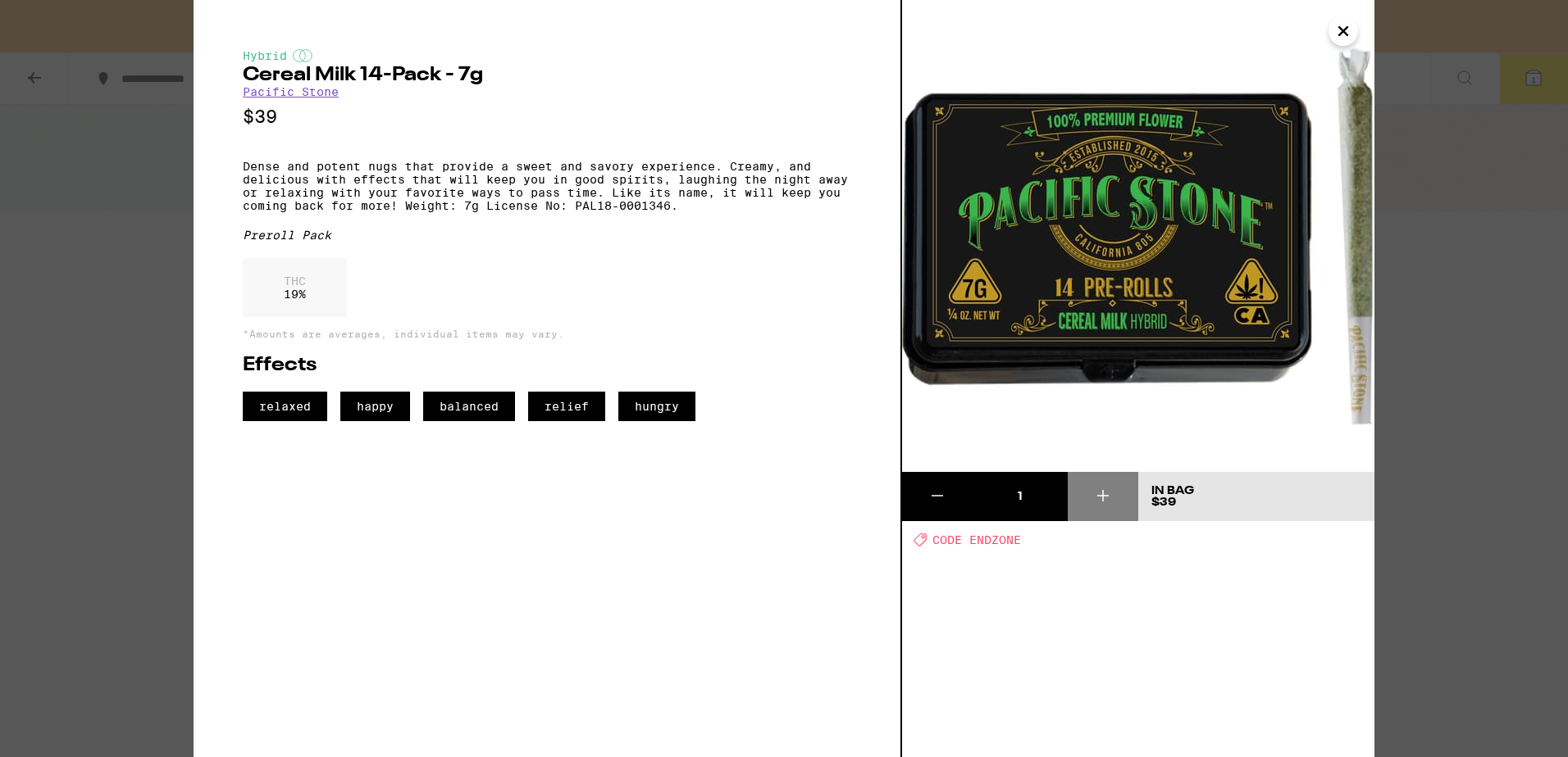
click at [1347, 33] on icon "Close" at bounding box center [1342, 30] width 19 height 25
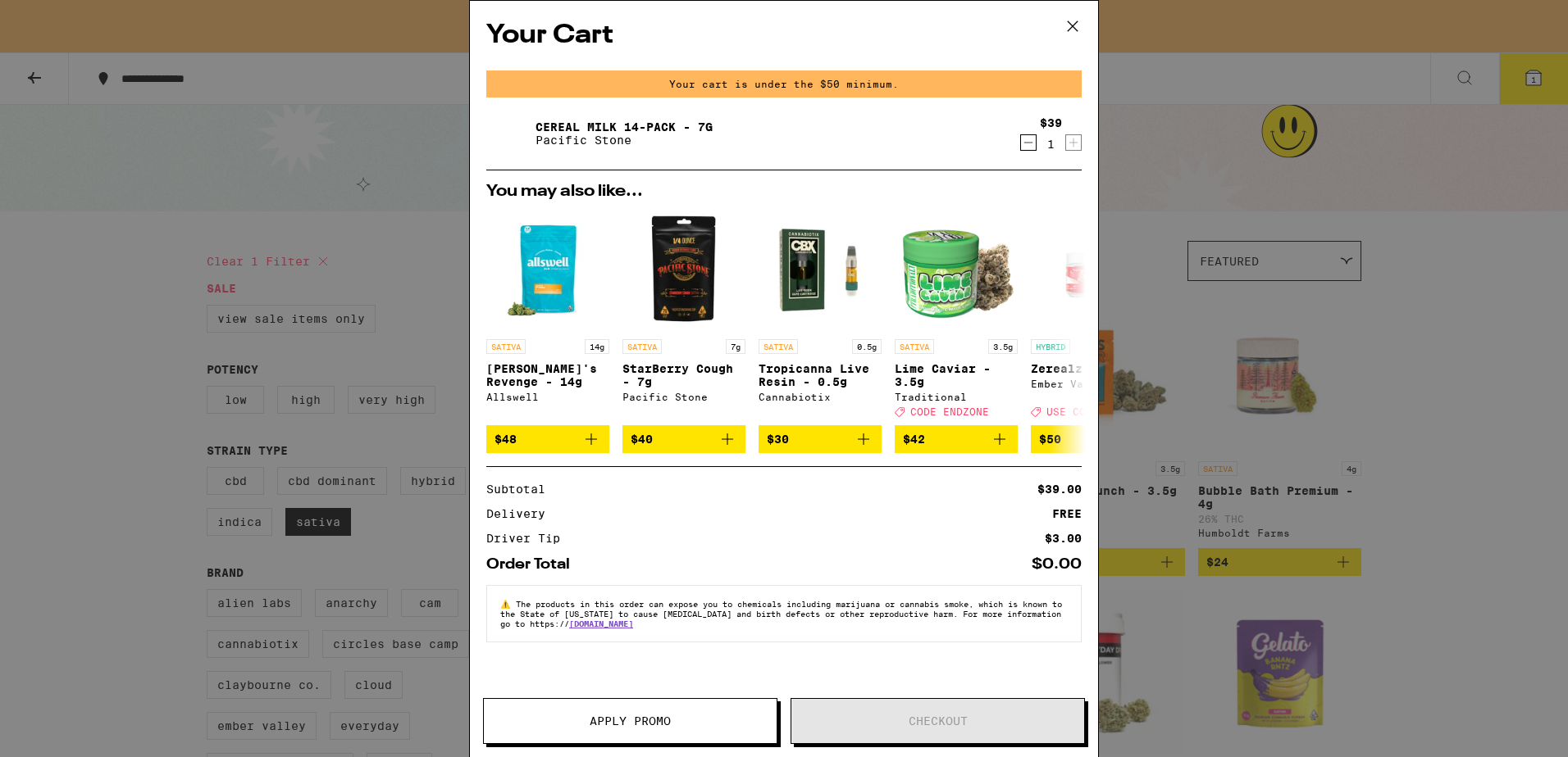
click at [1025, 143] on icon "Decrement" at bounding box center [1028, 142] width 14 height 19
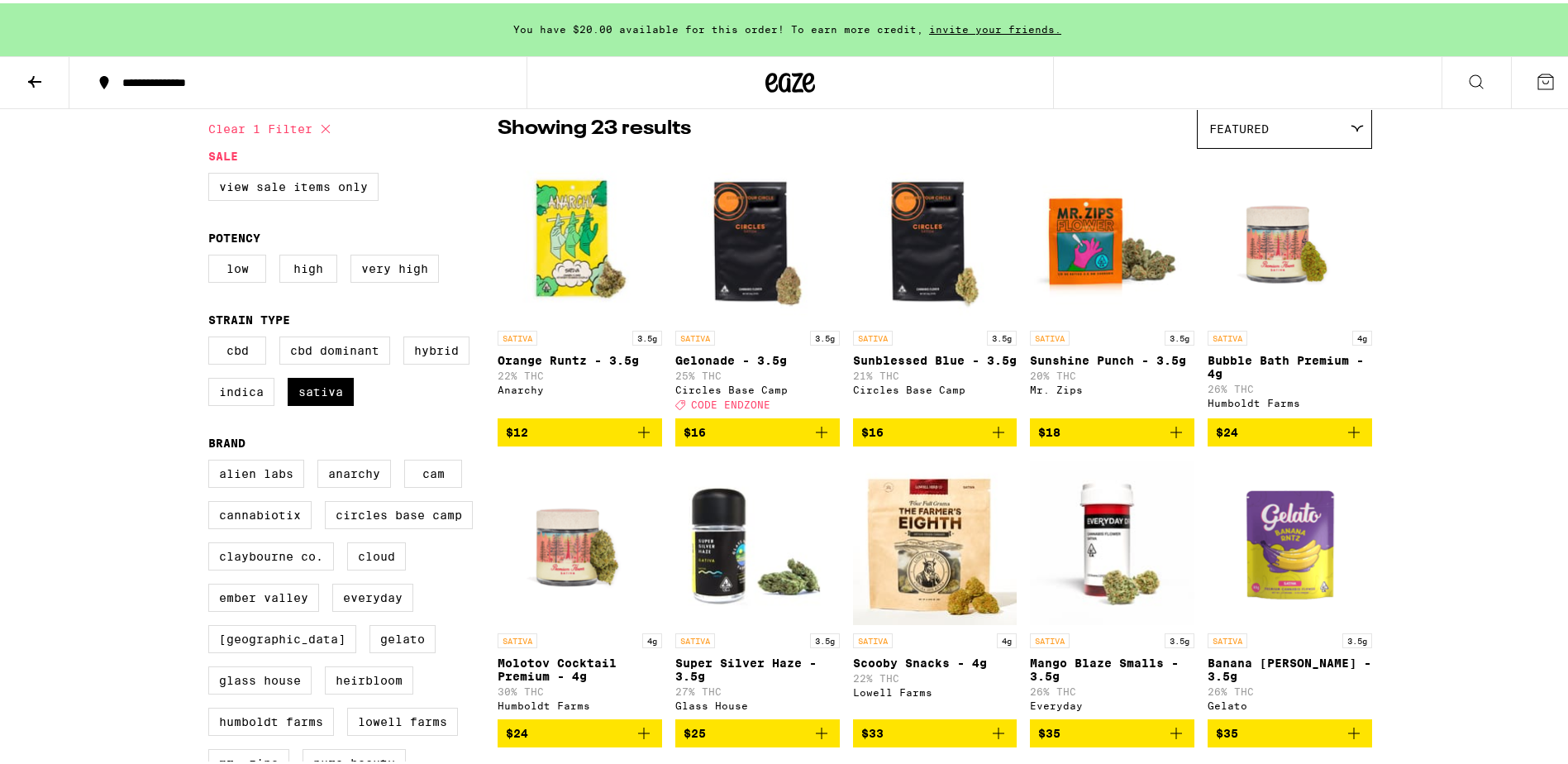
scroll to position [165, 0]
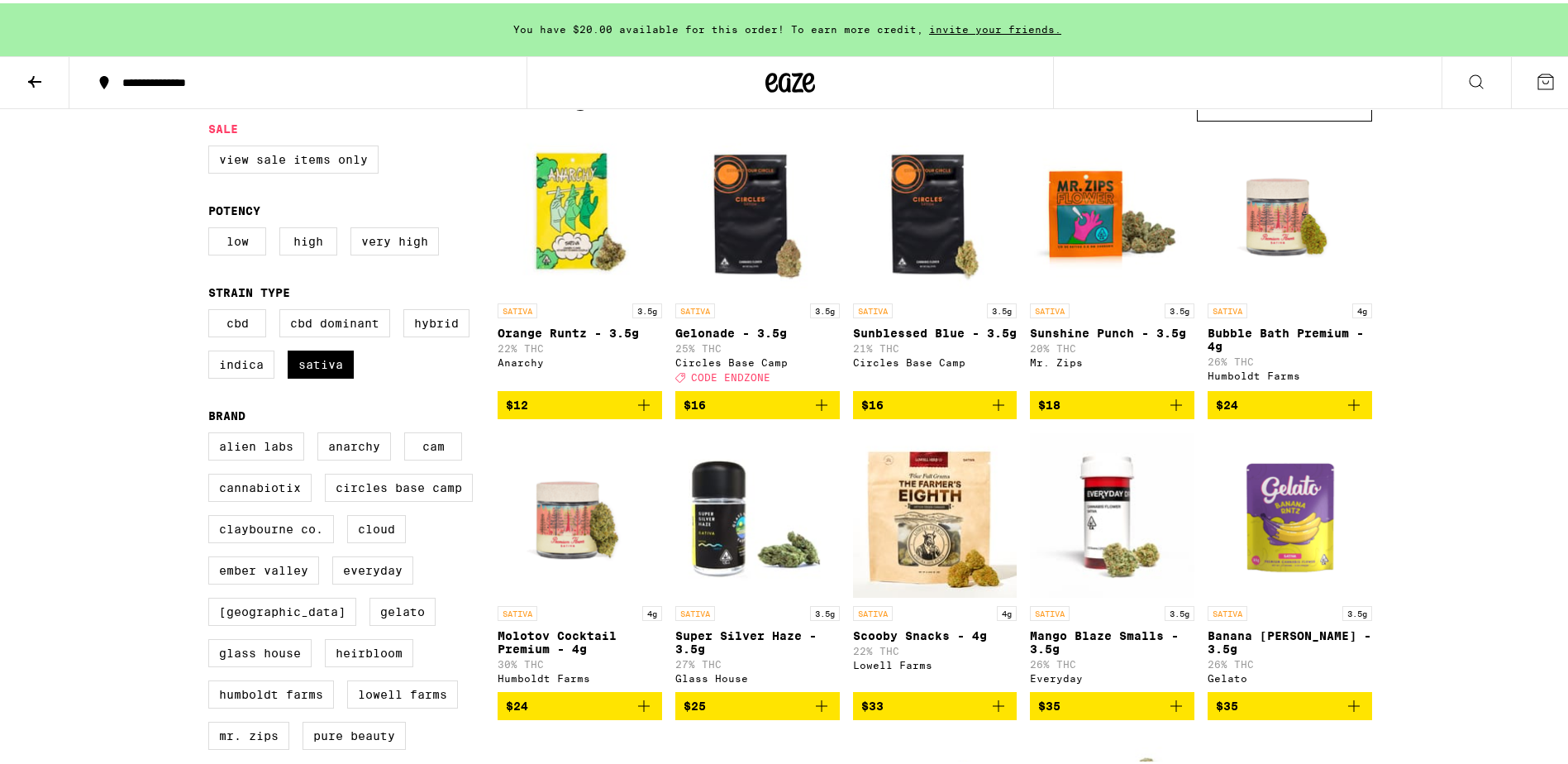
click at [752, 218] on img "Open page for Gelonade - 3.5g from Circles Base Camp" at bounding box center [757, 209] width 164 height 165
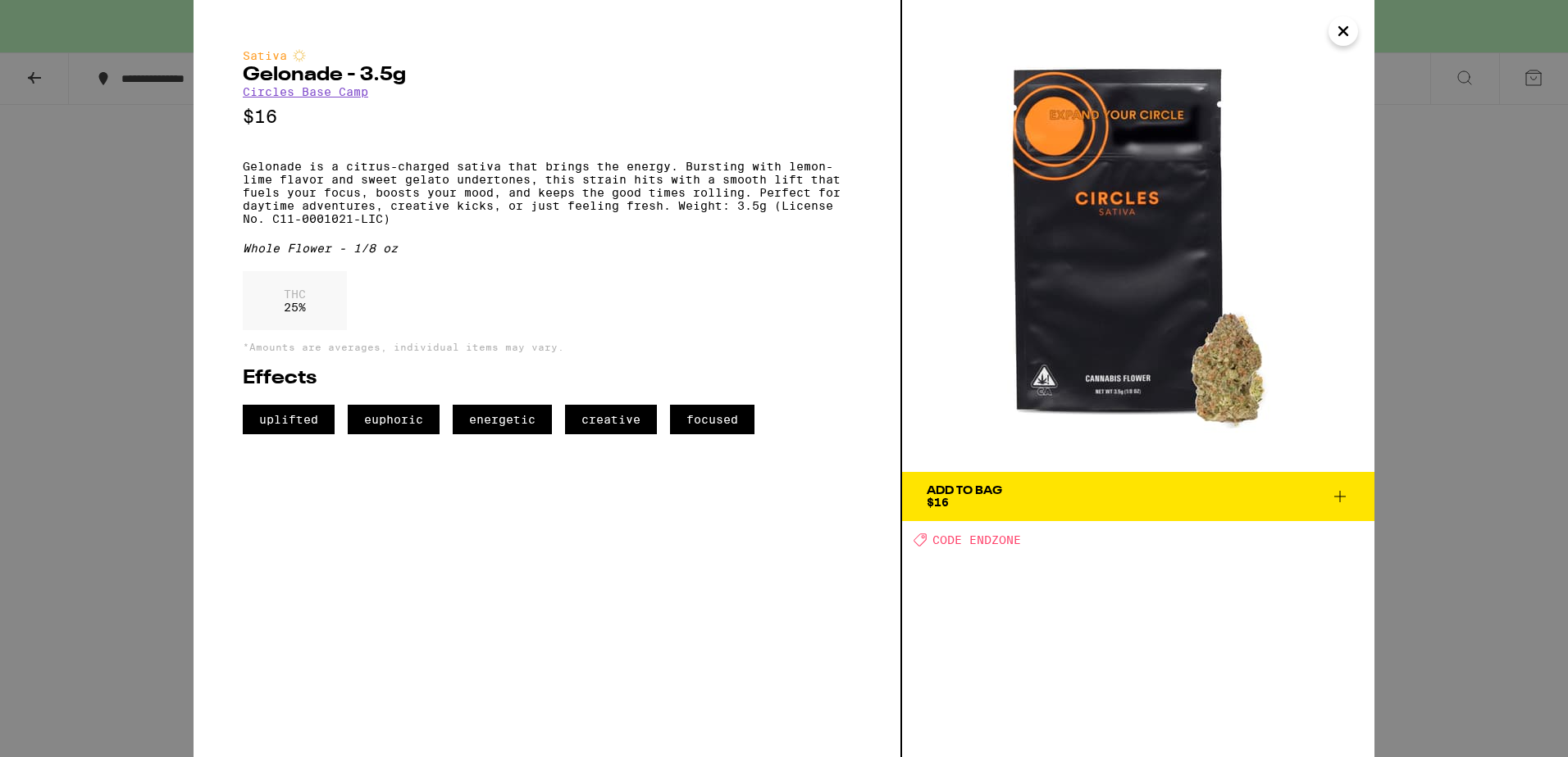
click at [1418, 372] on div "Sativa Gelonade - 3.5g Circles Base Camp $16 Gelonade is a citrus-charged sativ…" at bounding box center [784, 378] width 1568 height 757
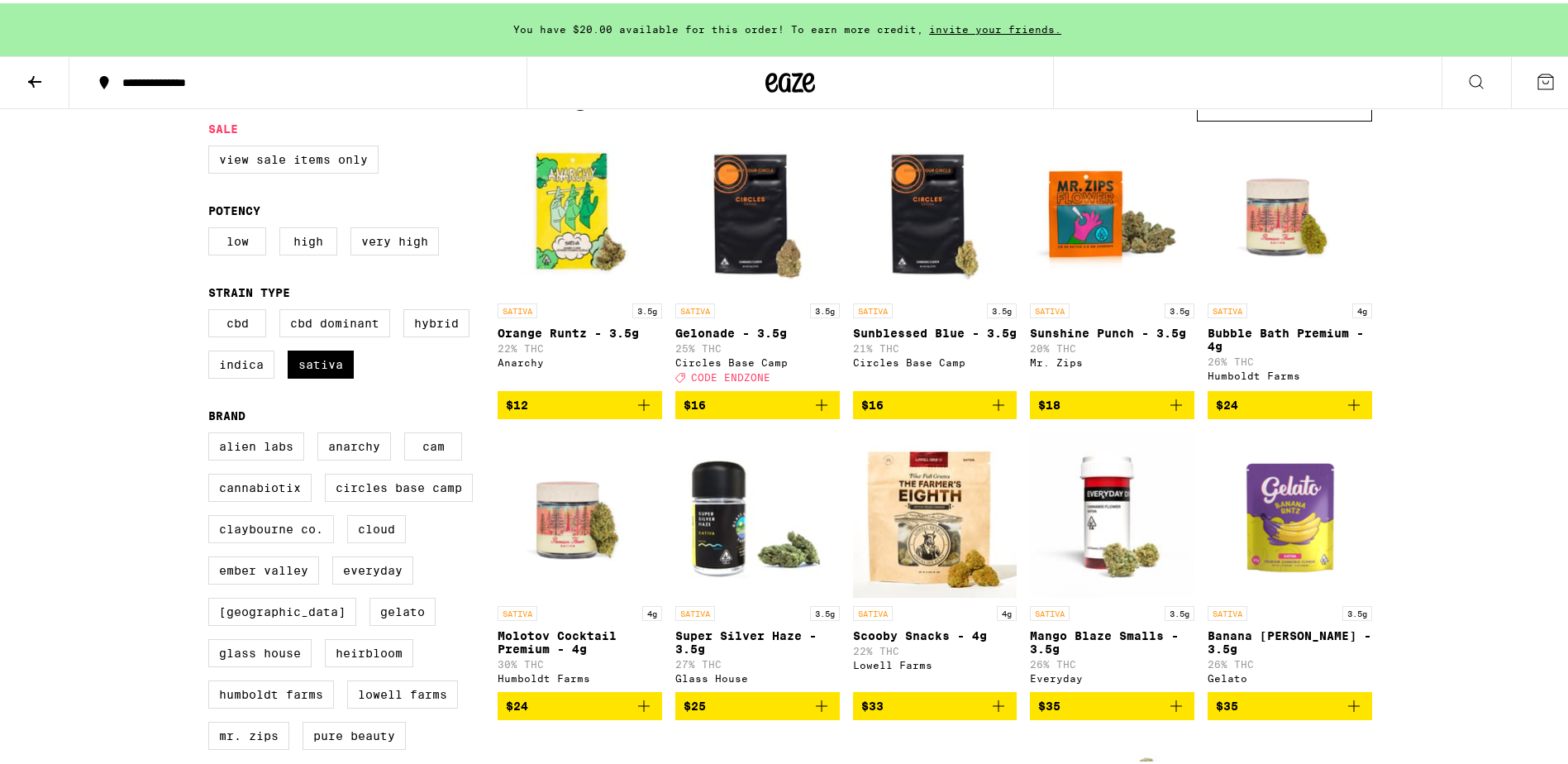
click at [940, 230] on img "Open page for Sunblessed Blue - 3.5g from Circles Base Camp" at bounding box center [935, 209] width 164 height 165
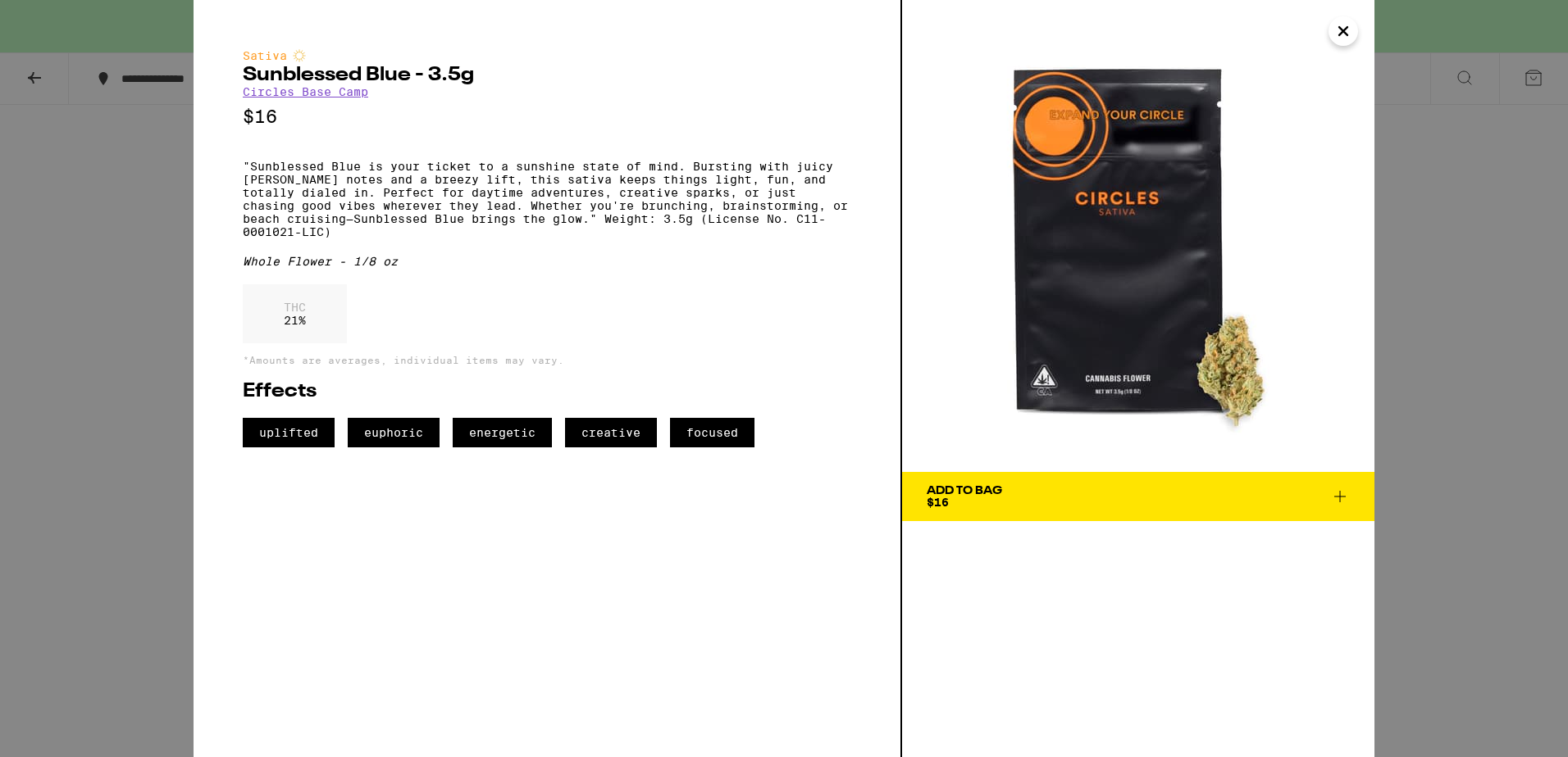
click at [1447, 335] on div "Sativa Sunblessed Blue - 3.5g Circles Base Camp $16 "Sunblessed Blue is your ti…" at bounding box center [784, 378] width 1568 height 757
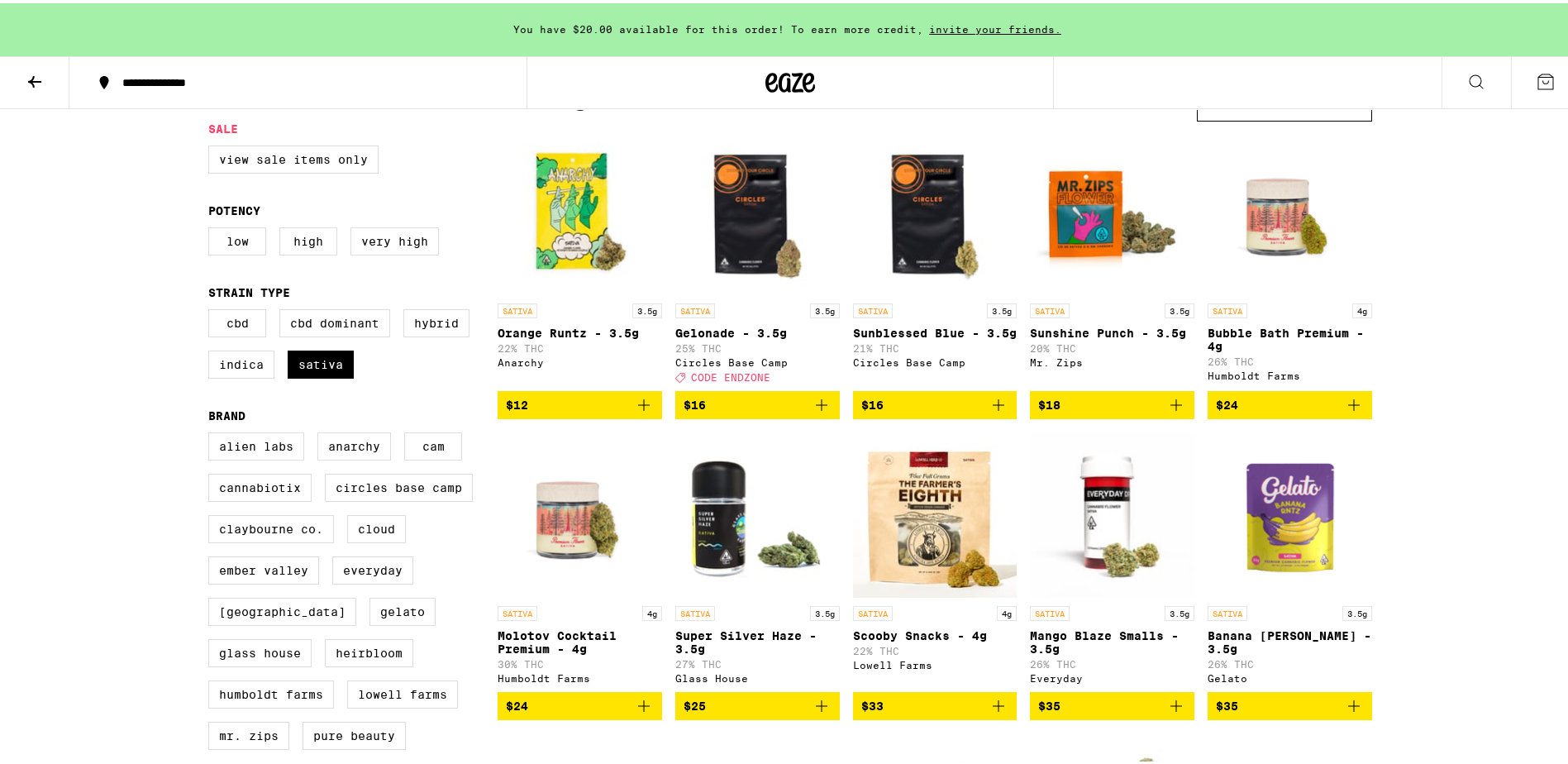
click at [1075, 220] on img "Open page for Sunshine Punch - 3.5g from Mr. Zips" at bounding box center [1112, 209] width 164 height 165
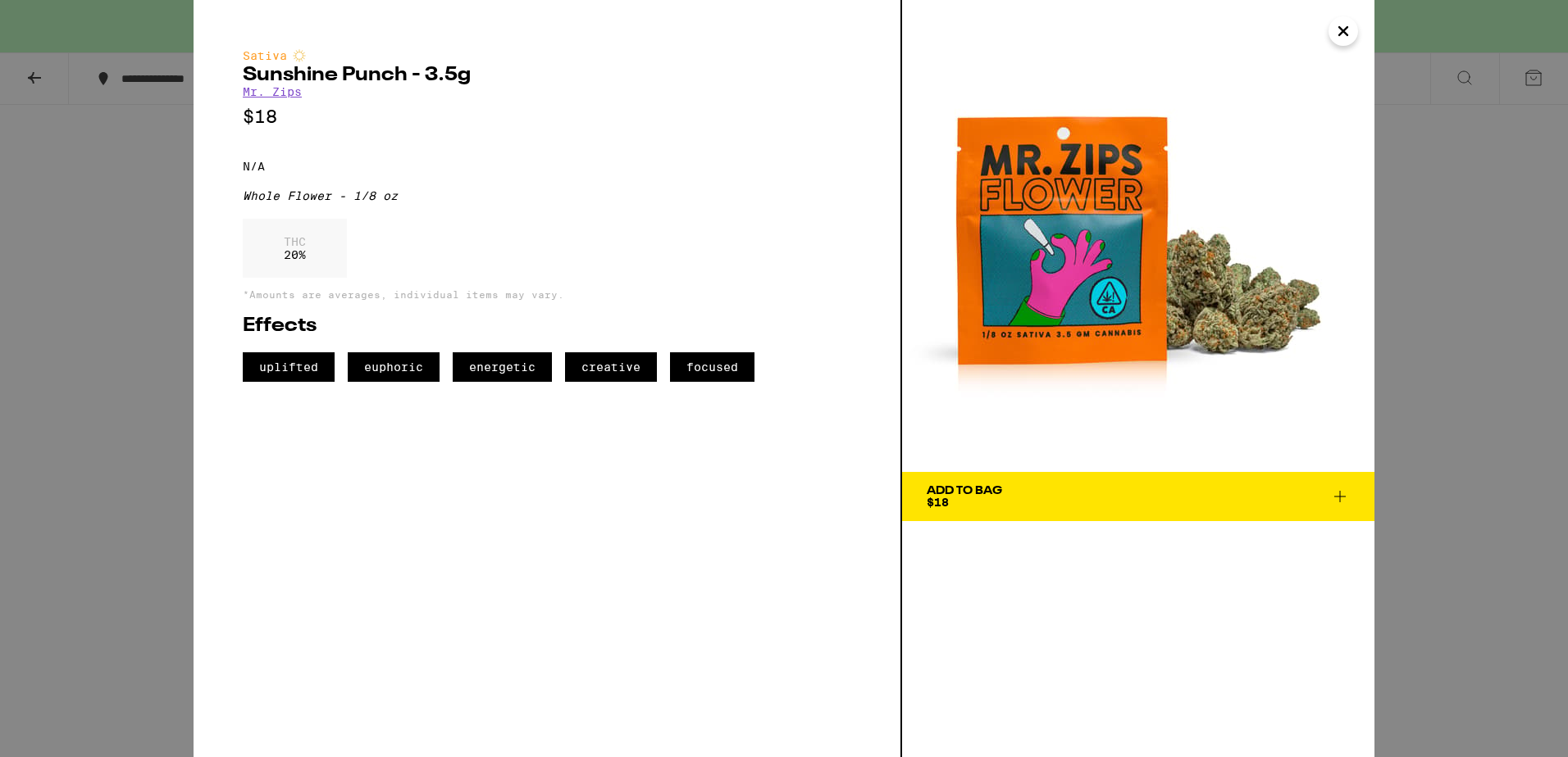
click at [1512, 329] on div "Sativa Sunshine Punch - 3.5g Mr. Zips $18 N/A Whole Flower - 1/8 oz THC 20 % *A…" at bounding box center [784, 378] width 1568 height 757
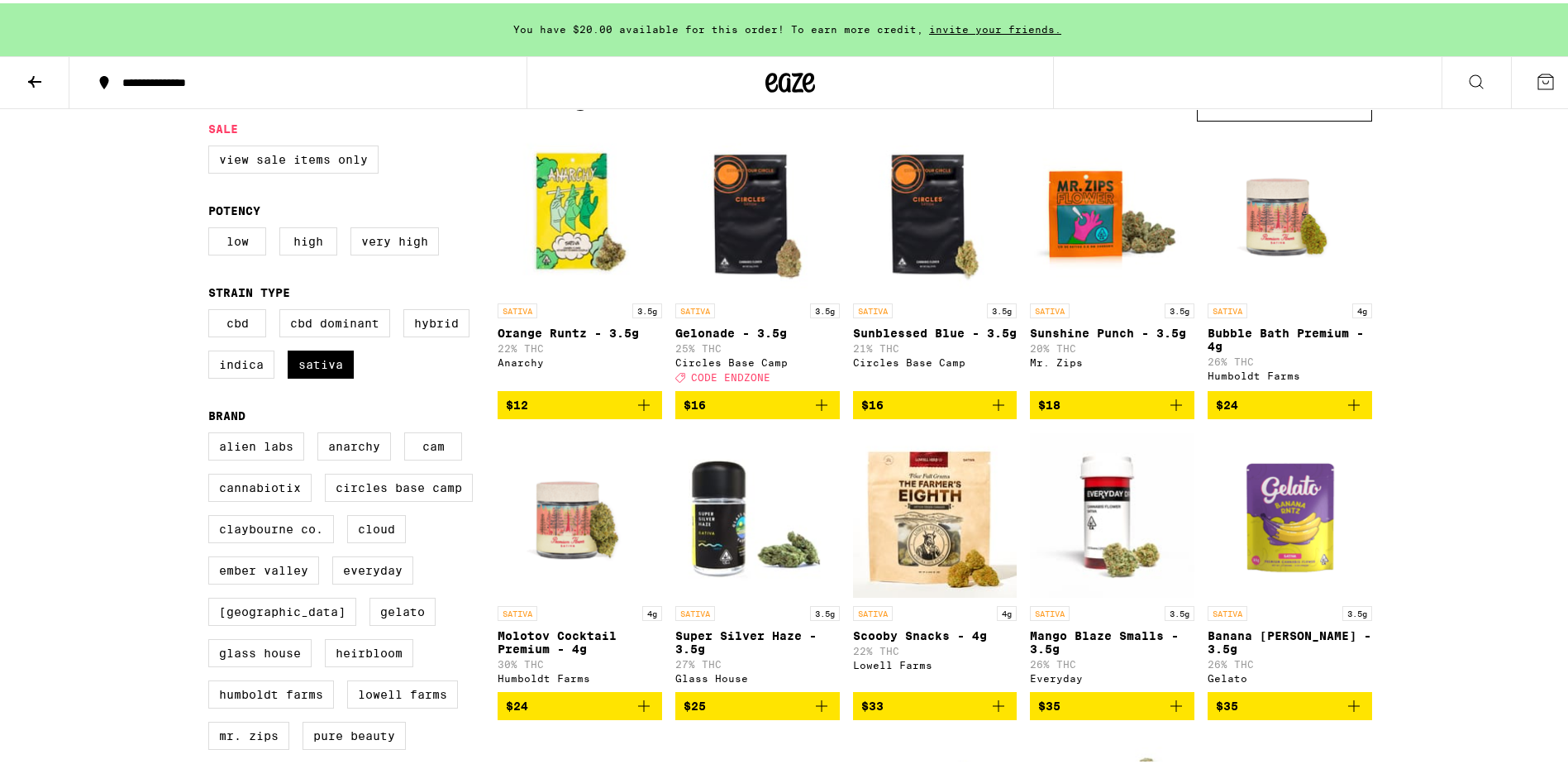
click at [587, 236] on img "Open page for Orange Runtz - 3.5g from Anarchy" at bounding box center [579, 209] width 164 height 165
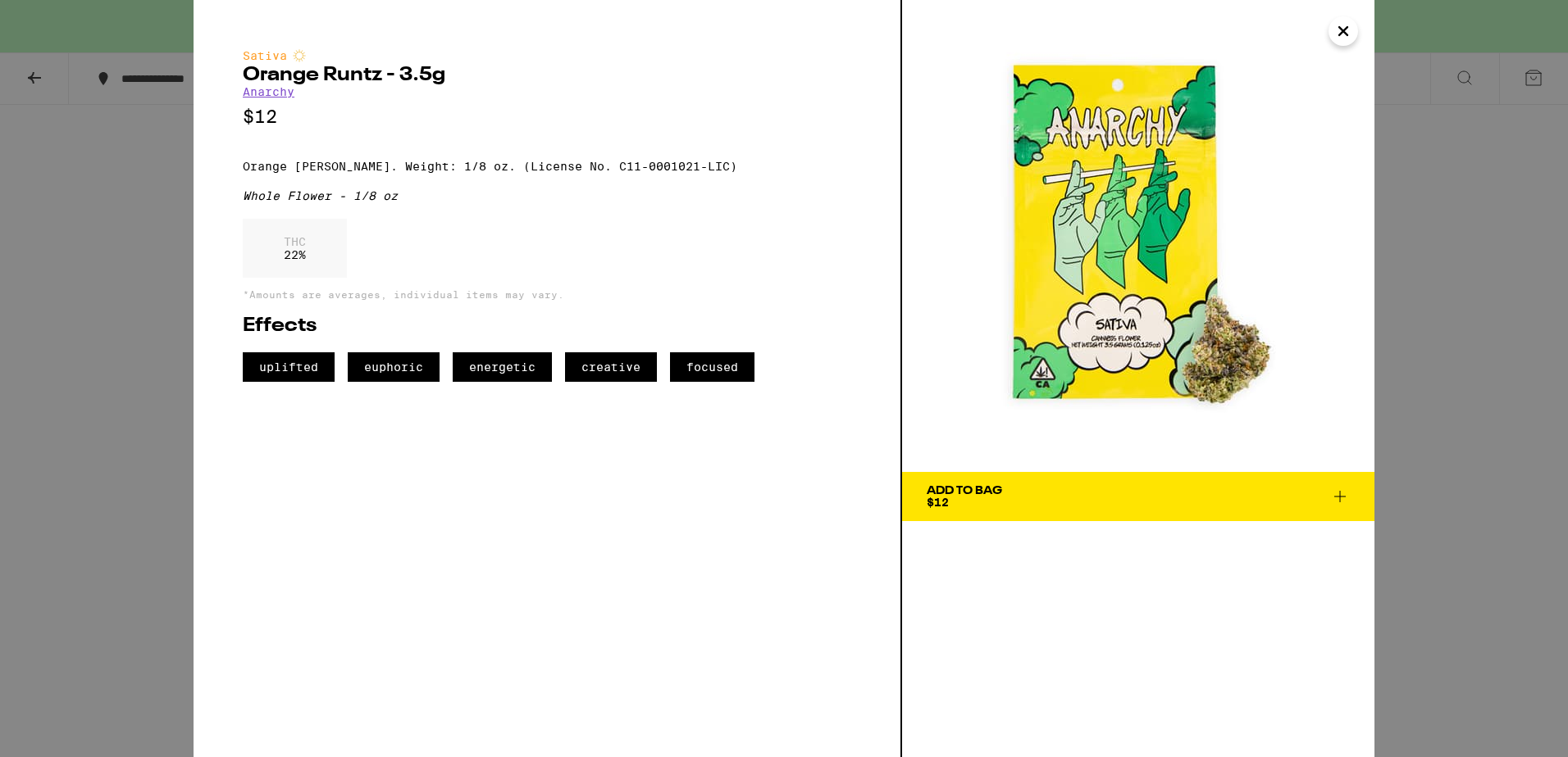
click at [1441, 400] on div "Sativa Orange [PERSON_NAME] - 3.5g Anarchy $12 Orange [PERSON_NAME]. Weight: 1/…" at bounding box center [784, 378] width 1568 height 757
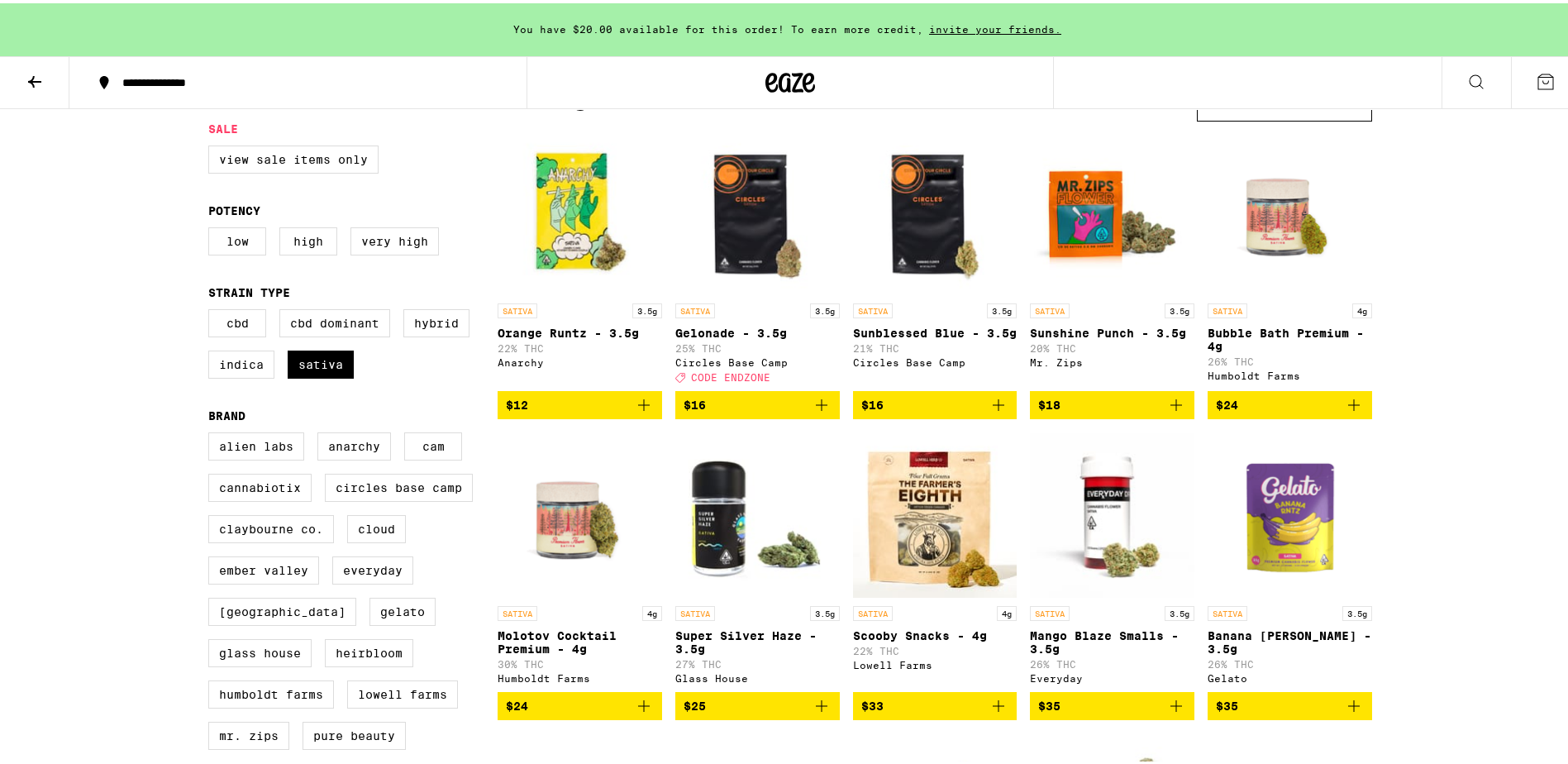
click at [1137, 240] on img "Open page for Sunshine Punch - 3.5g from Mr. Zips" at bounding box center [1112, 209] width 164 height 165
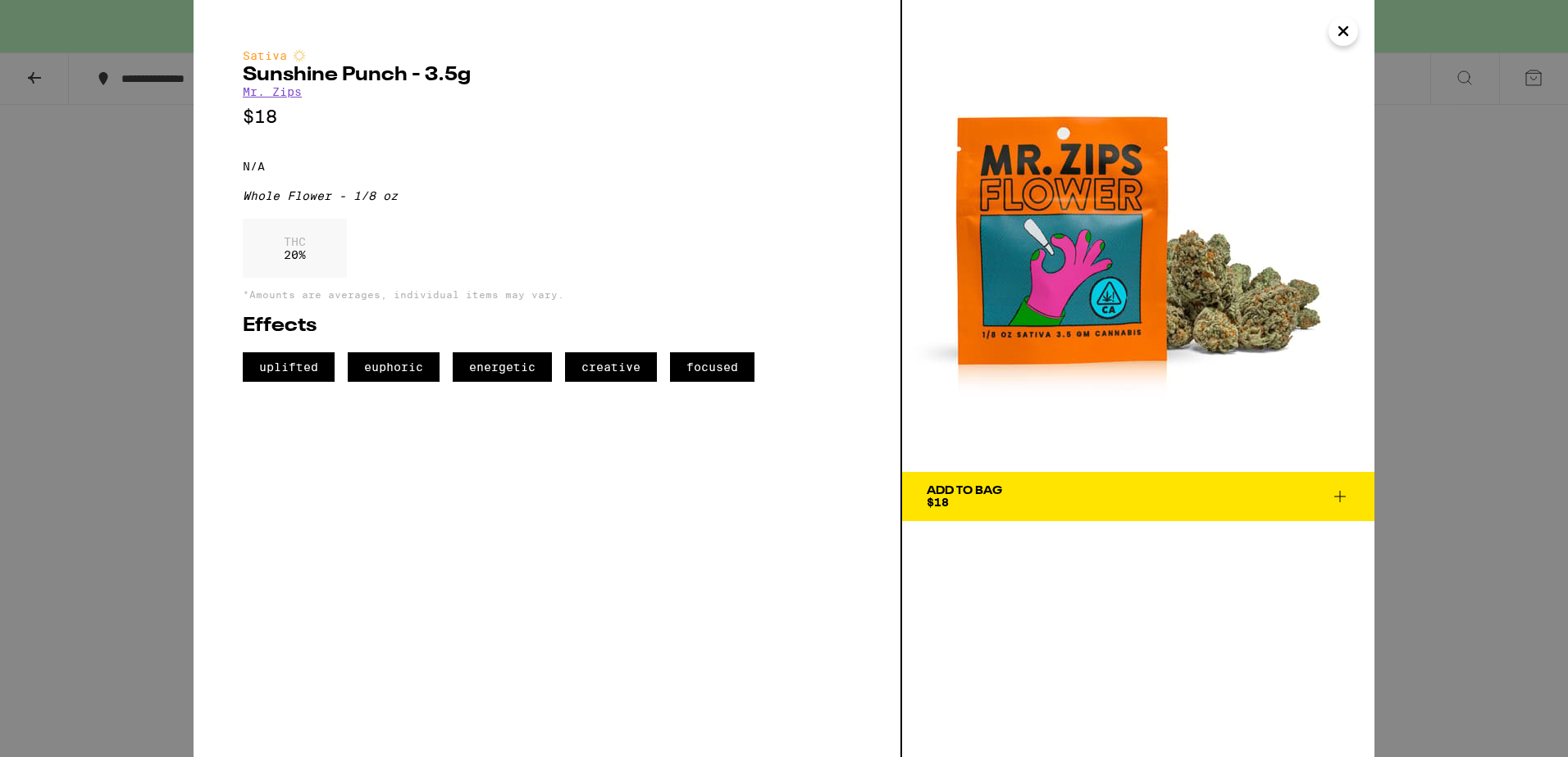
click at [1427, 368] on div "Sativa Sunshine Punch - 3.5g Mr. Zips $18 N/A Whole Flower - 1/8 oz THC 20 % *A…" at bounding box center [784, 378] width 1568 height 757
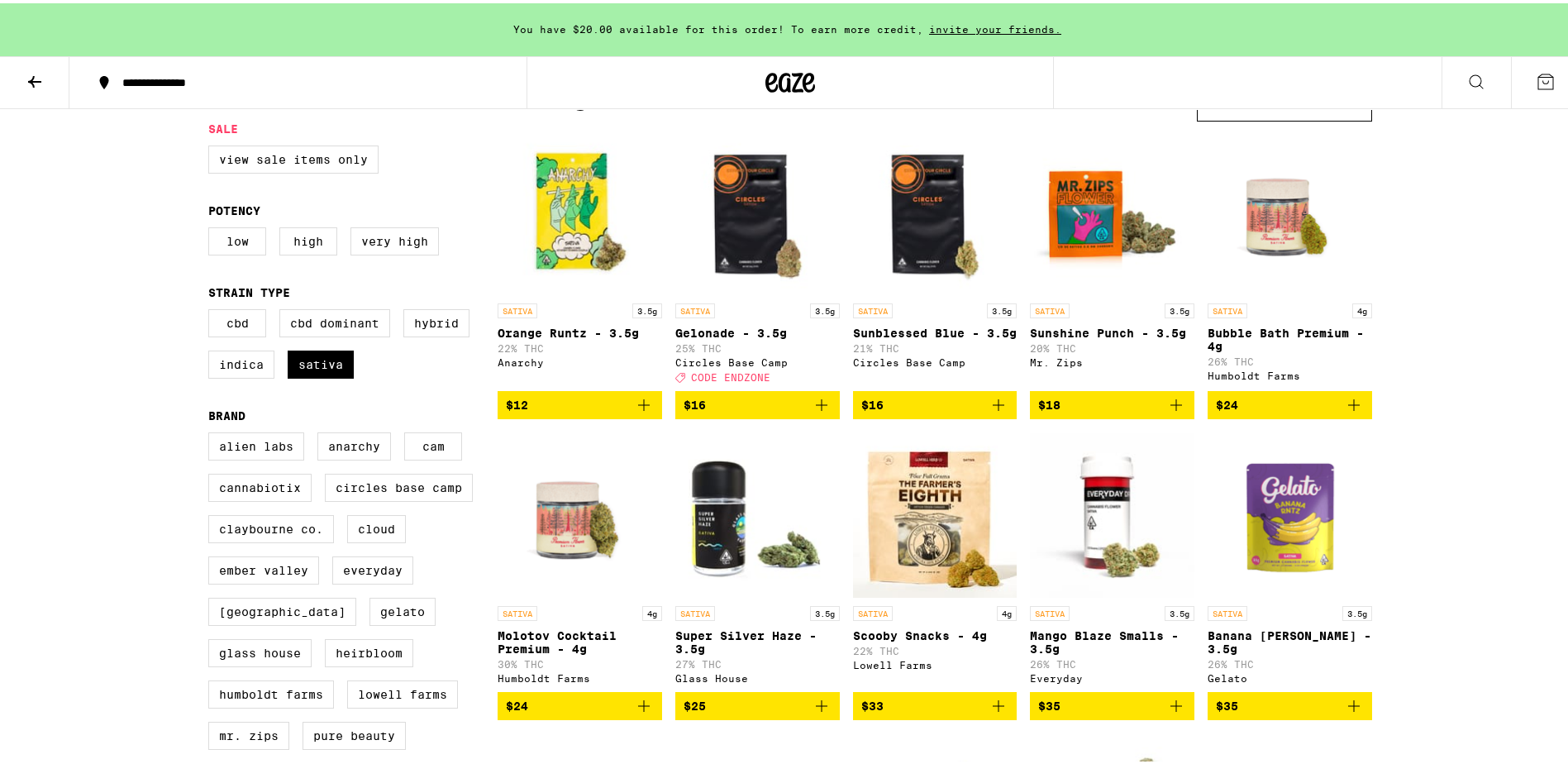
click at [1311, 234] on img "Open page for Bubble Bath Premium - 4g from Humboldt Farms" at bounding box center [1289, 209] width 164 height 165
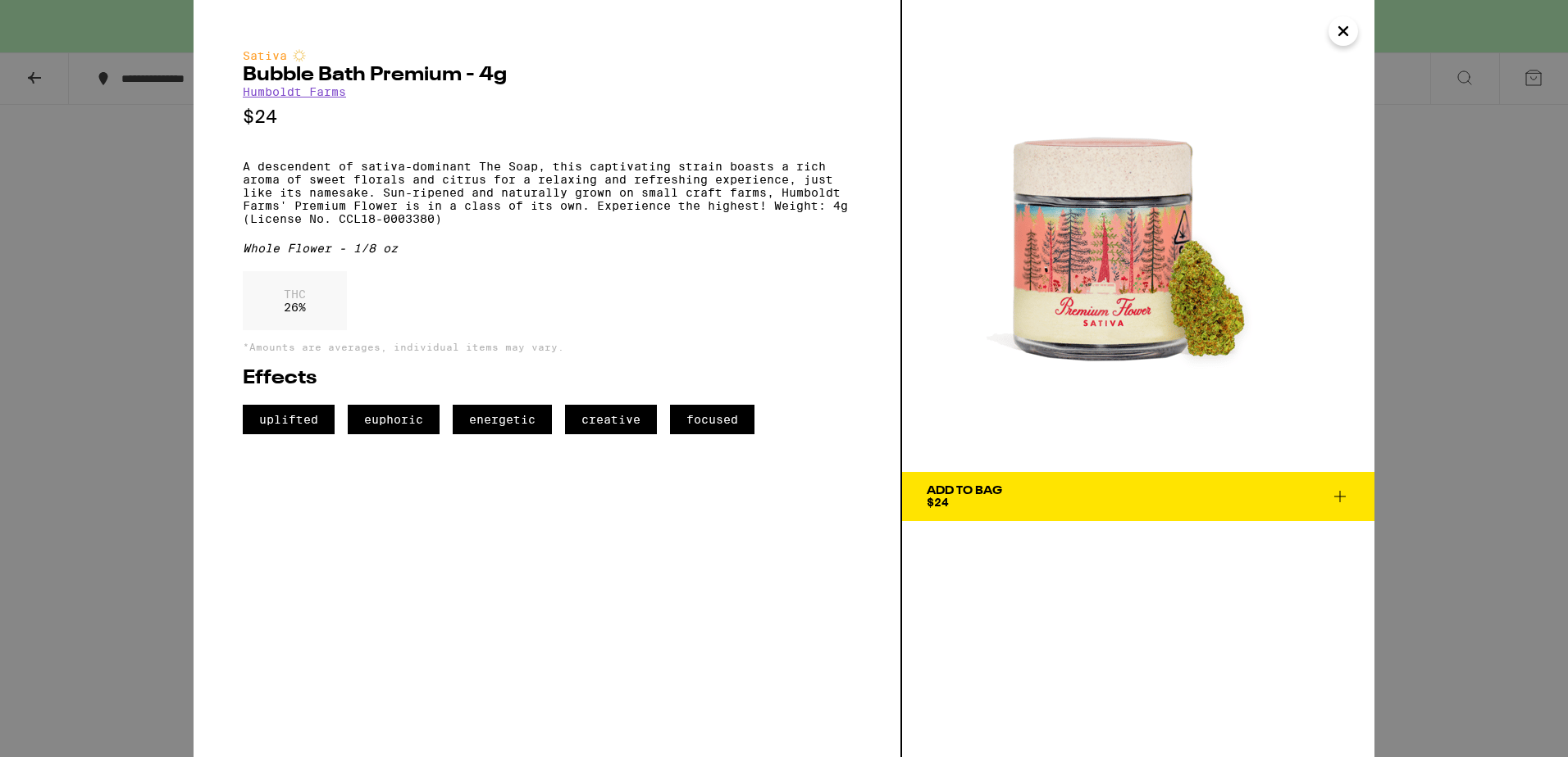
click at [1442, 367] on div "Sativa Bubble Bath Premium - 4g Humboldt Farms $24 A descendent of sativa-domin…" at bounding box center [784, 378] width 1568 height 757
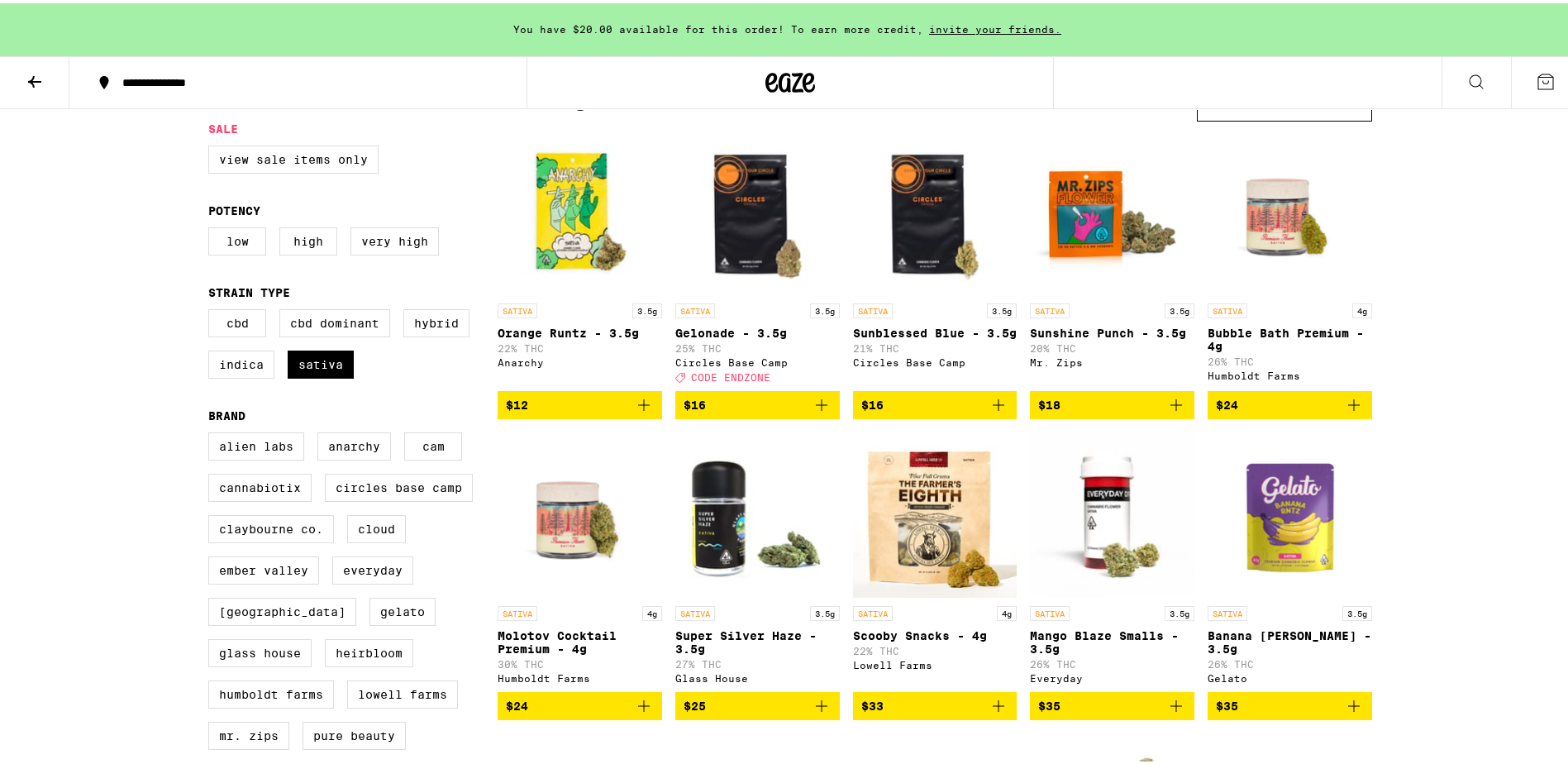
click at [779, 246] on img "Open page for Gelonade - 3.5g from Circles Base Camp" at bounding box center [757, 209] width 164 height 165
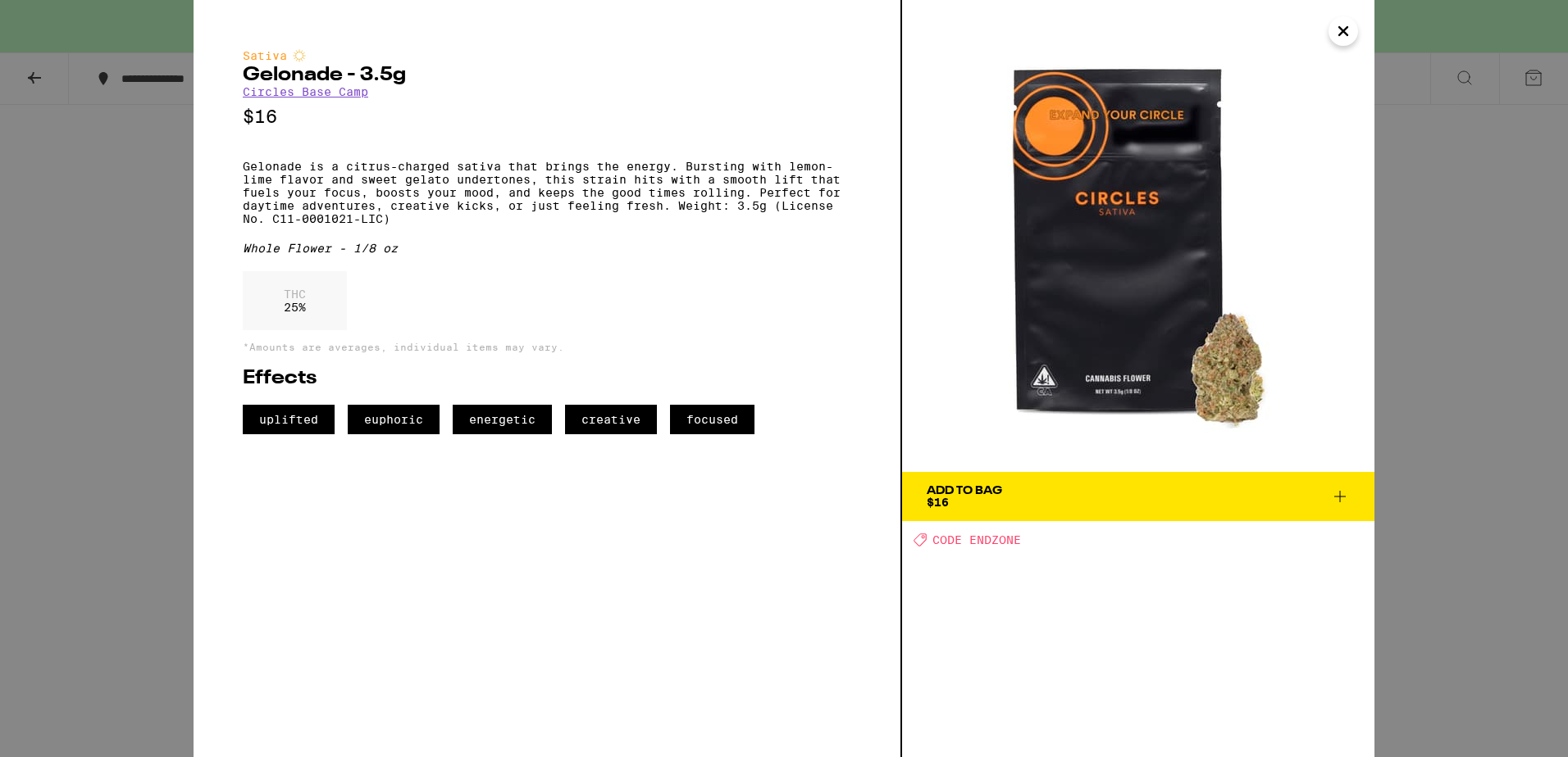
click at [1431, 367] on div "Sativa Gelonade - 3.5g Circles Base Camp $16 Gelonade is a citrus-charged sativ…" at bounding box center [784, 378] width 1568 height 757
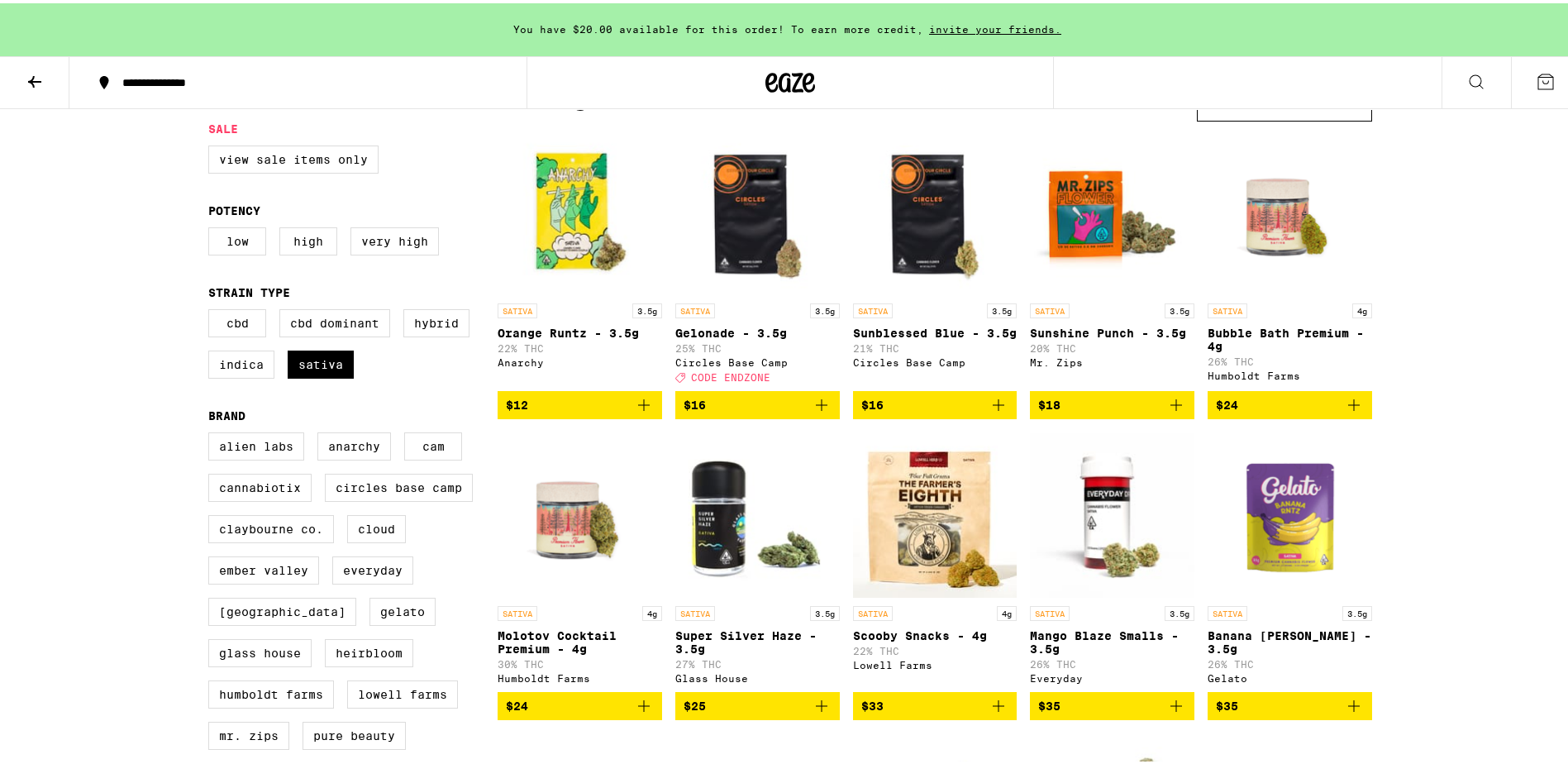
click at [814, 412] on icon "Add to bag" at bounding box center [821, 402] width 20 height 20
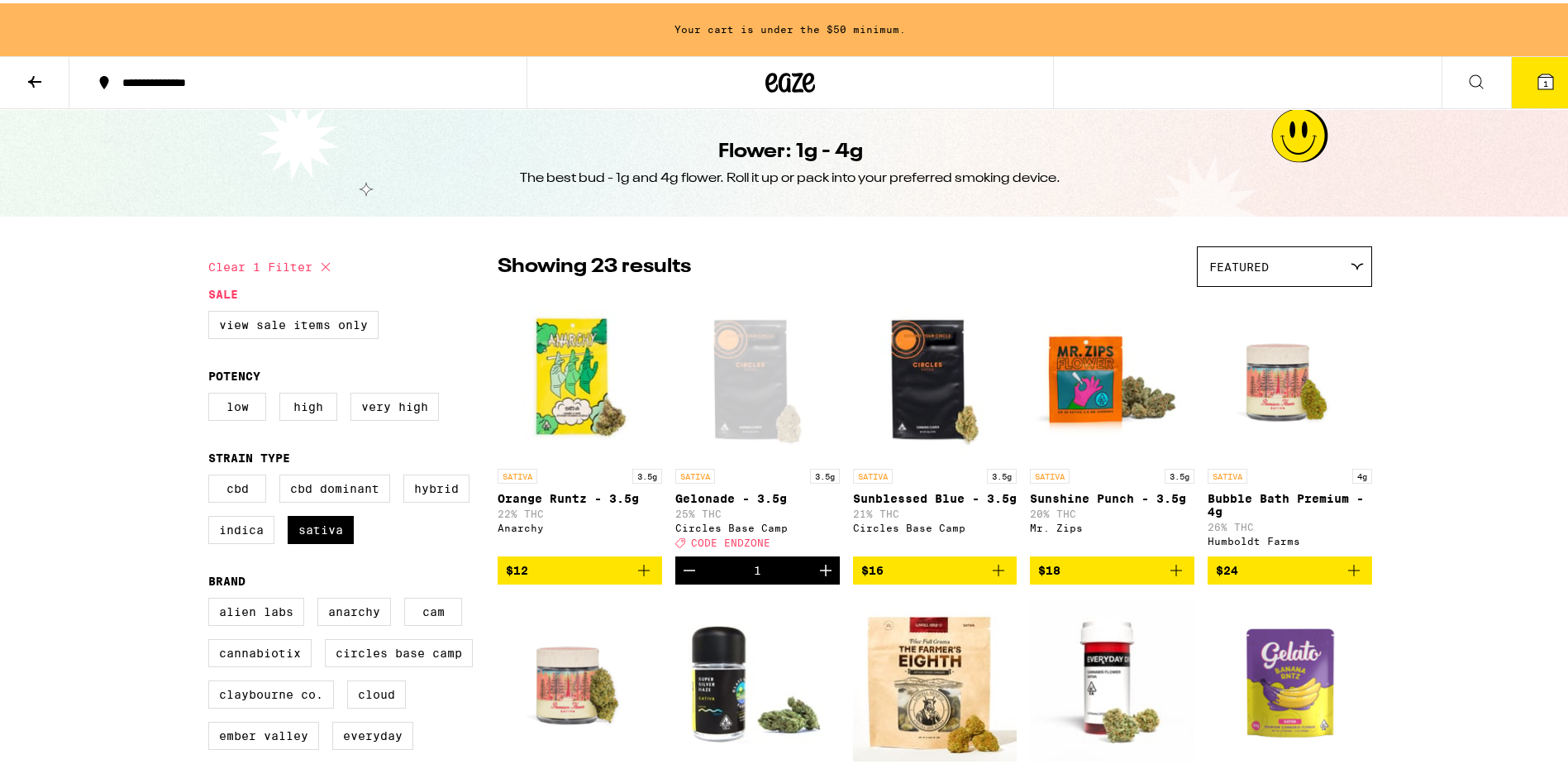
click at [47, 84] on button at bounding box center [34, 79] width 69 height 52
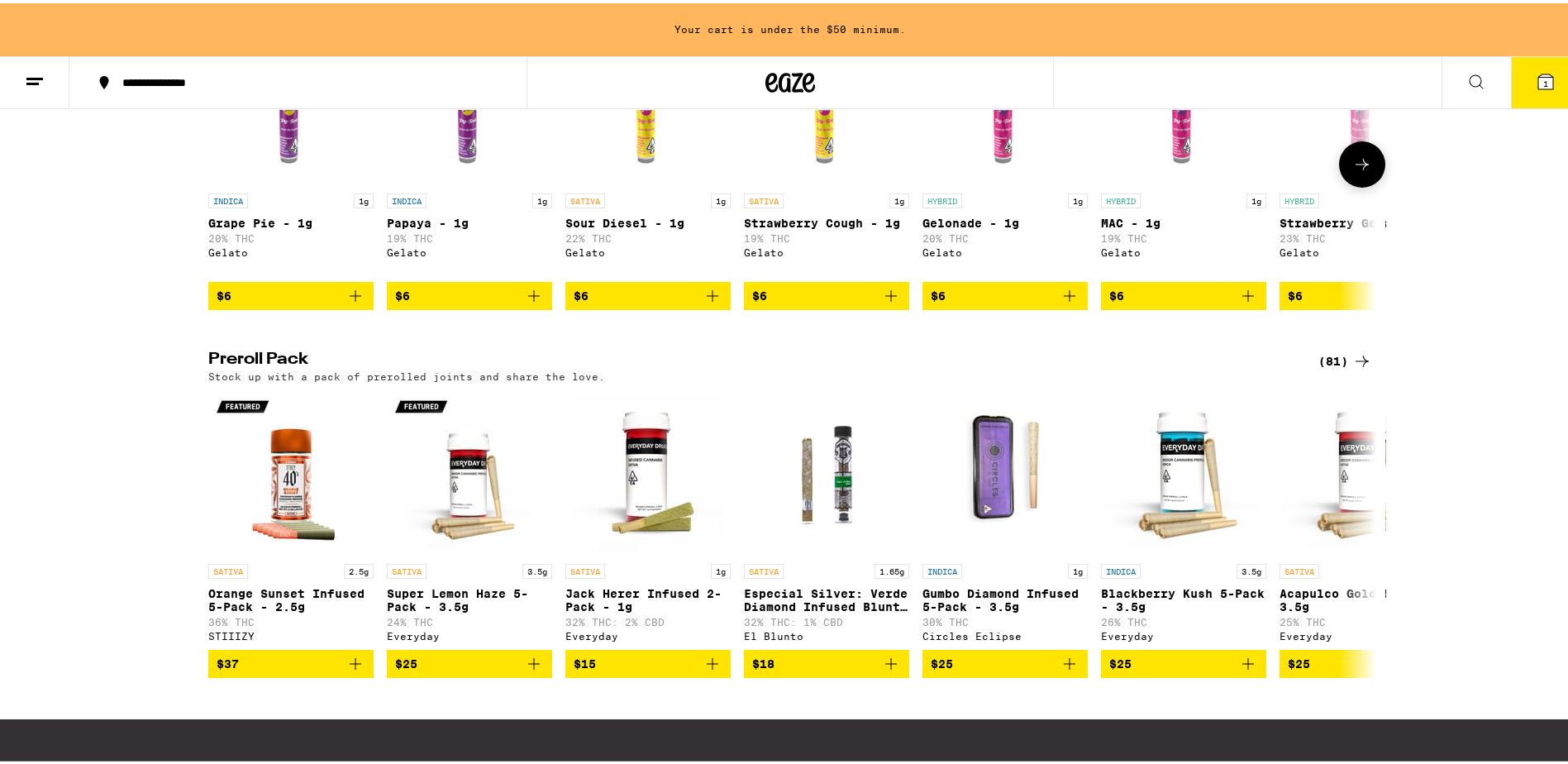
scroll to position [1241, 0]
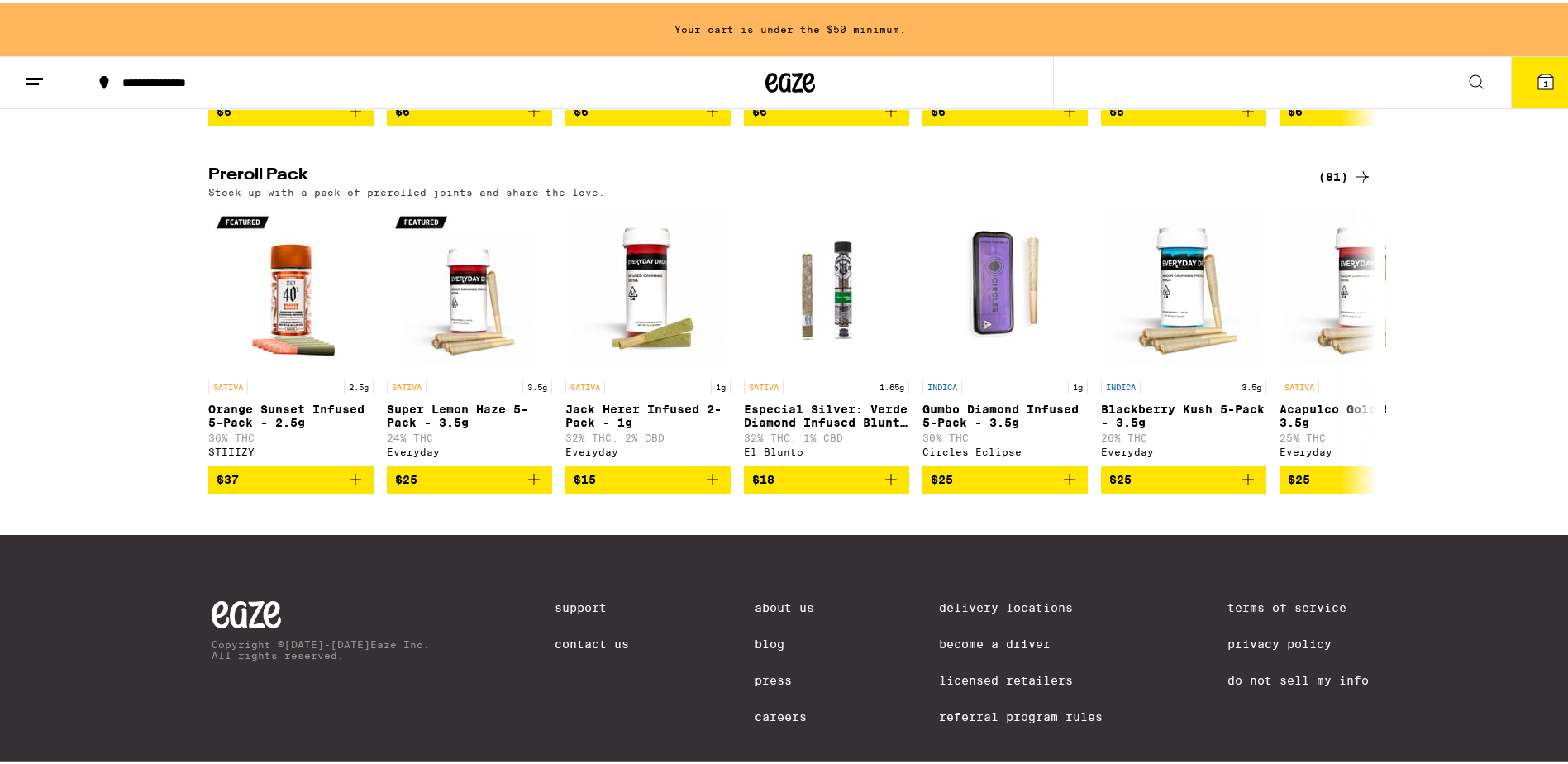
click at [1338, 183] on div "(81)" at bounding box center [1345, 173] width 54 height 20
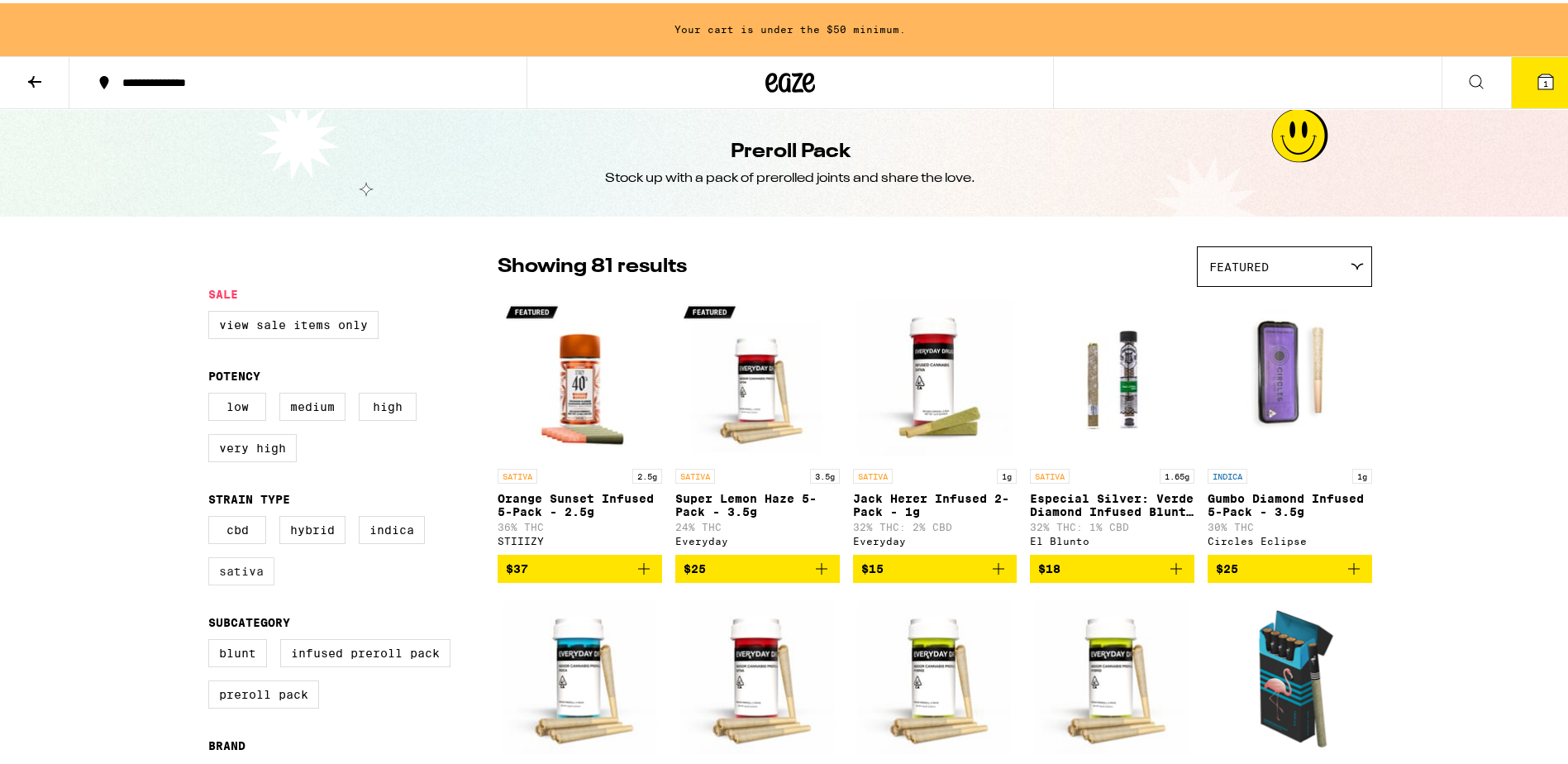
click at [239, 582] on label "Sativa" at bounding box center [241, 568] width 66 height 28
click at [212, 516] on input "Sativa" at bounding box center [211, 515] width 1 height 1
checkbox input "true"
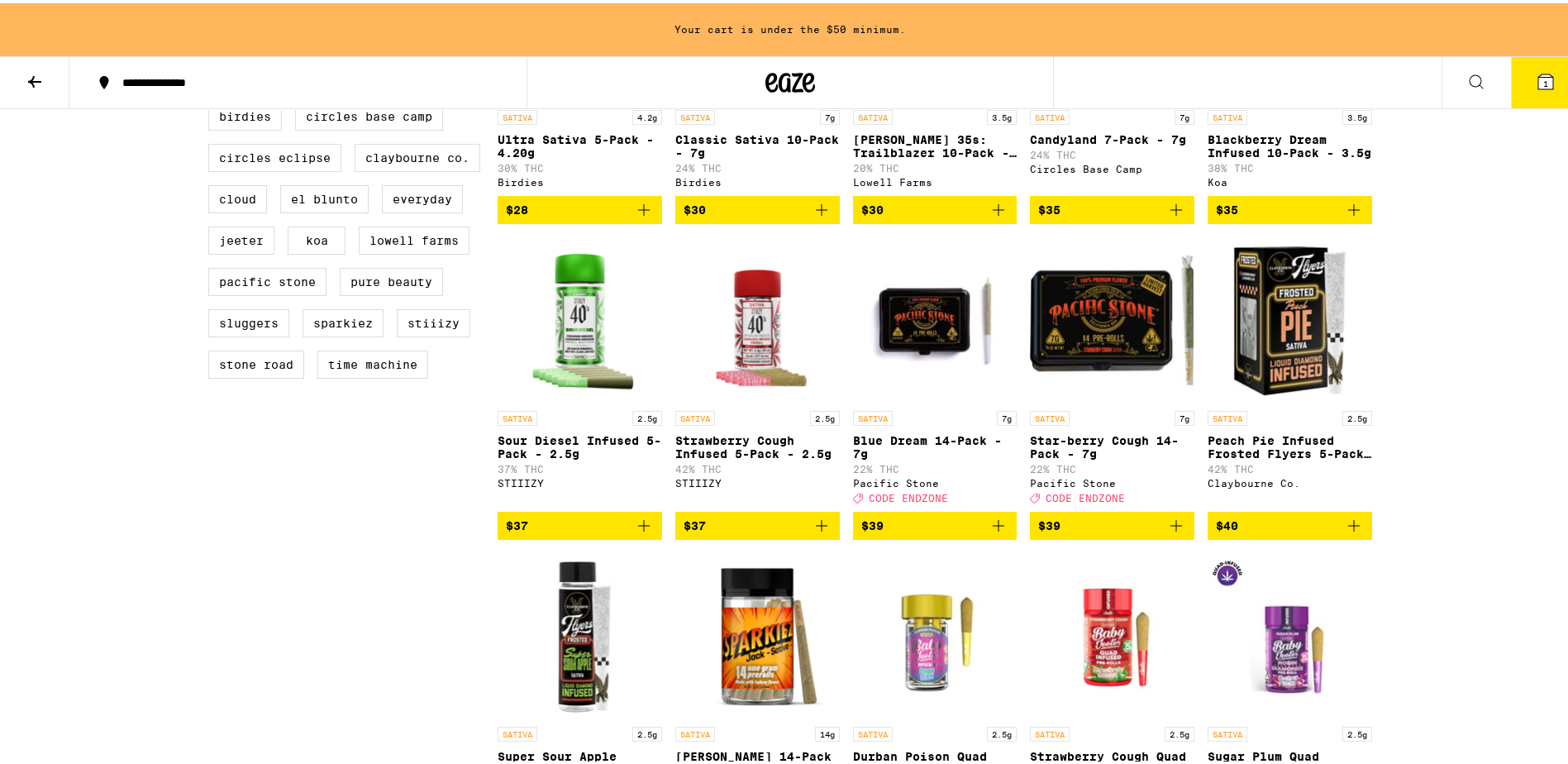
scroll to position [662, 0]
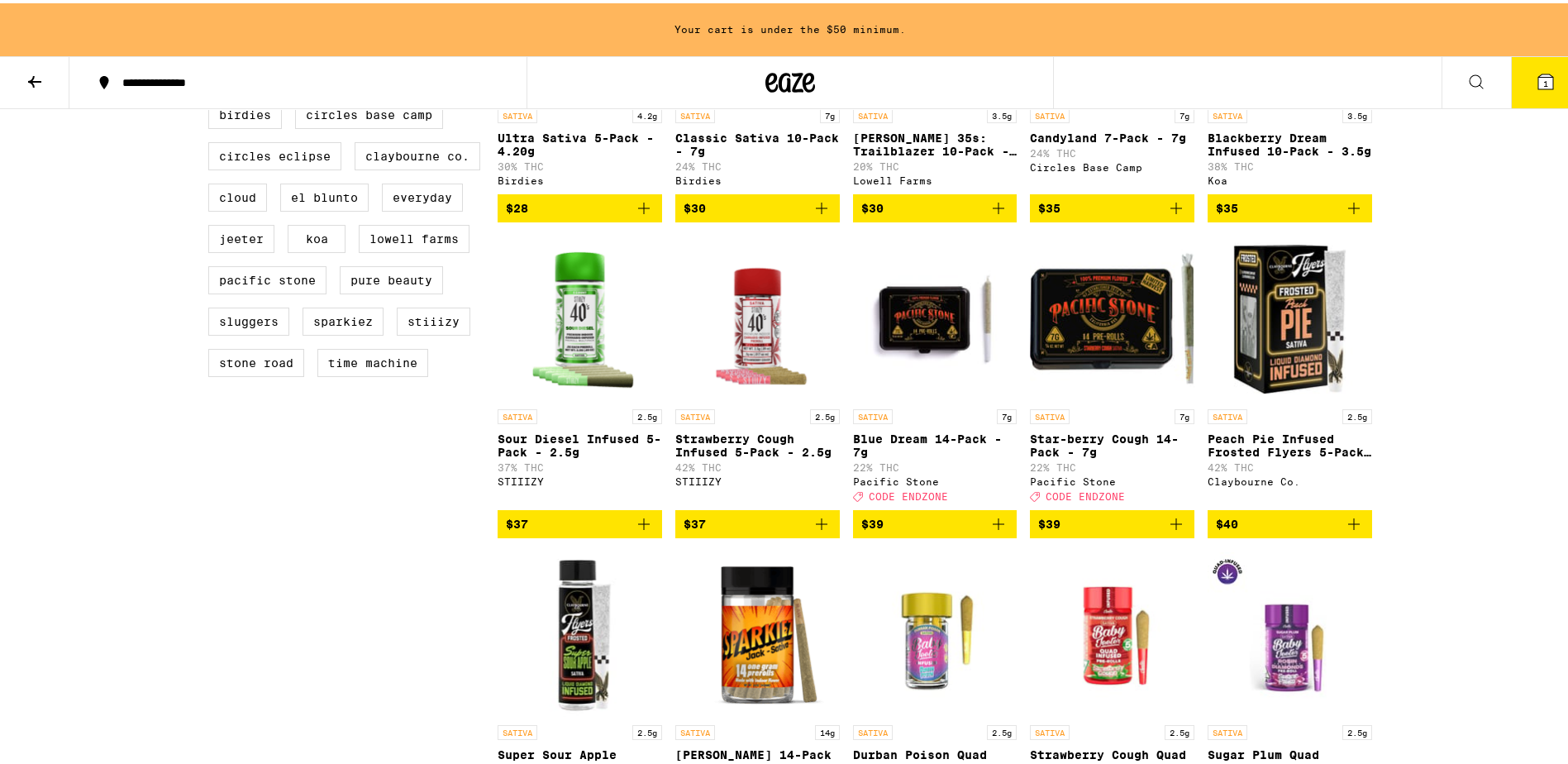
click at [1172, 531] on icon "Add to bag" at bounding box center [1176, 520] width 20 height 20
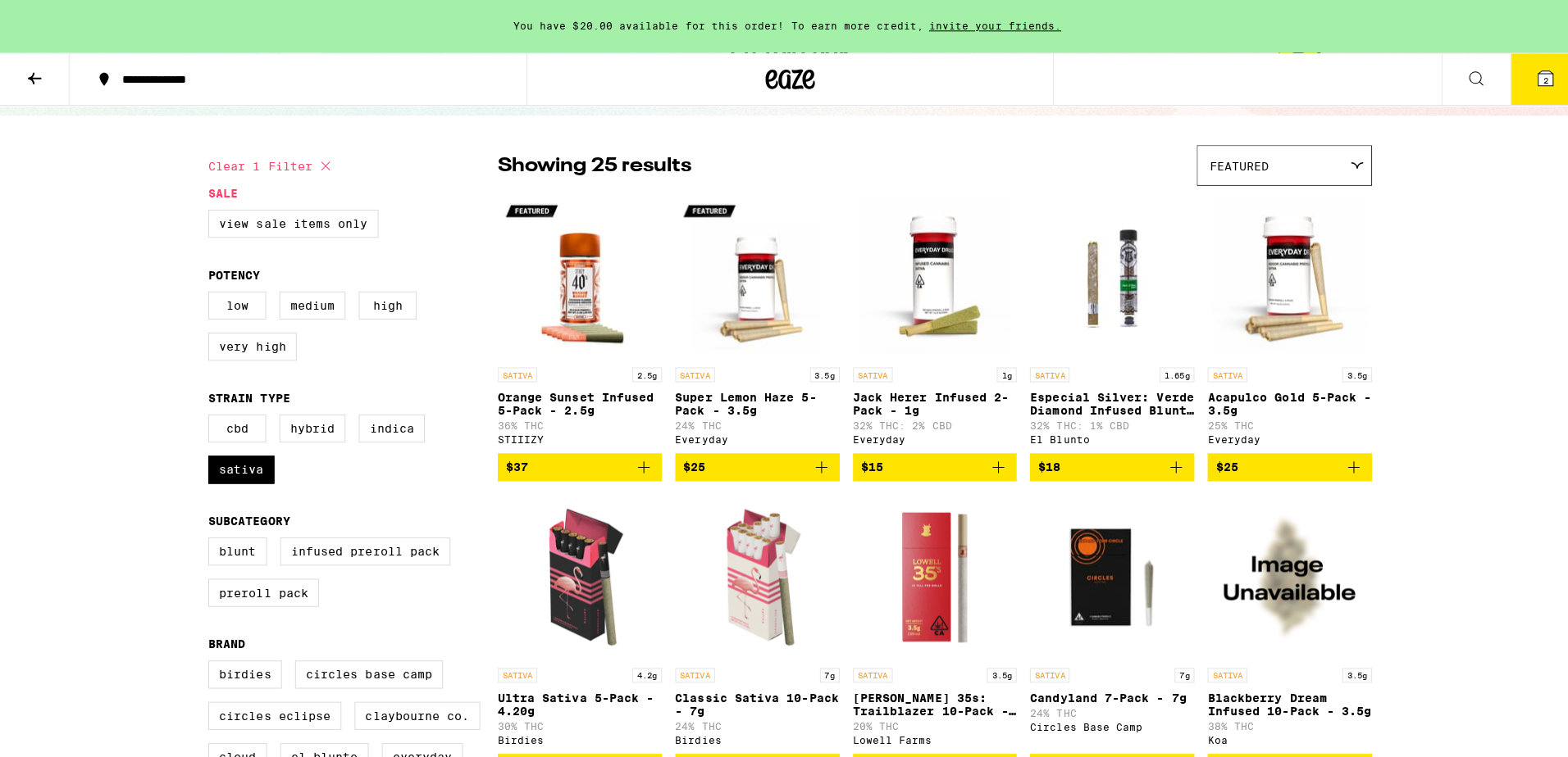
scroll to position [0, 0]
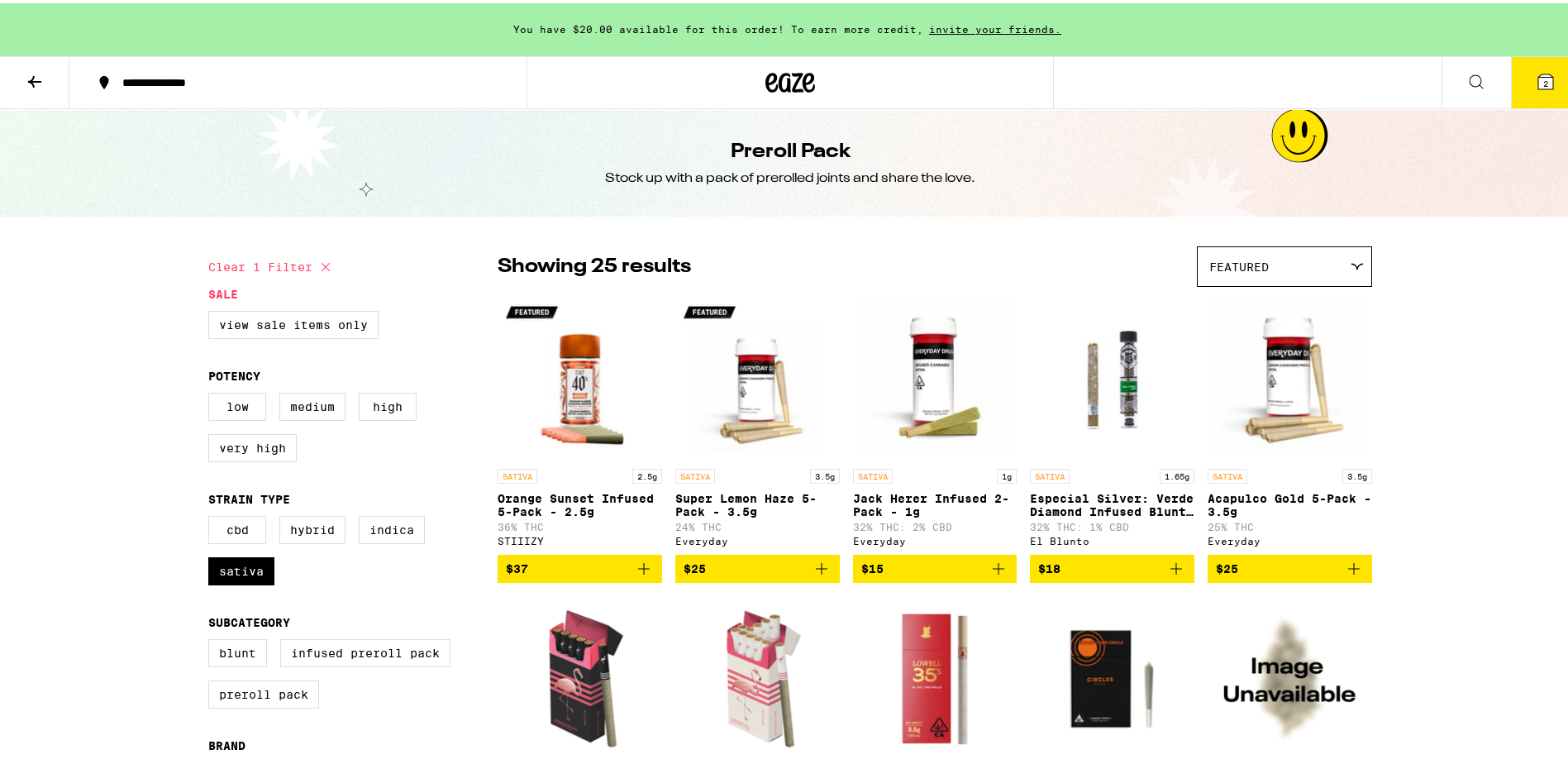
click at [25, 76] on icon at bounding box center [34, 78] width 20 height 20
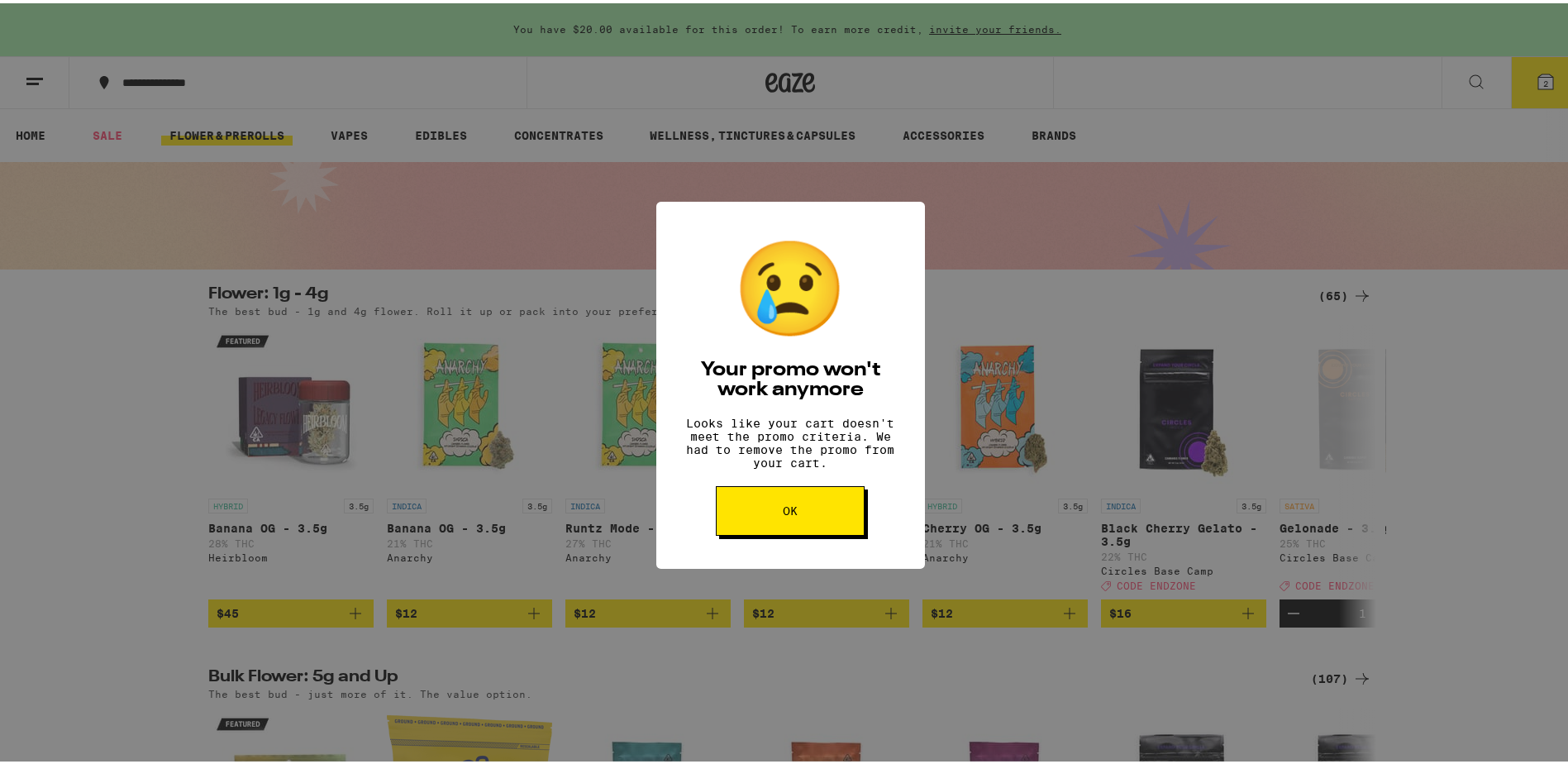
click at [790, 513] on span "OK" at bounding box center [790, 508] width 14 height 12
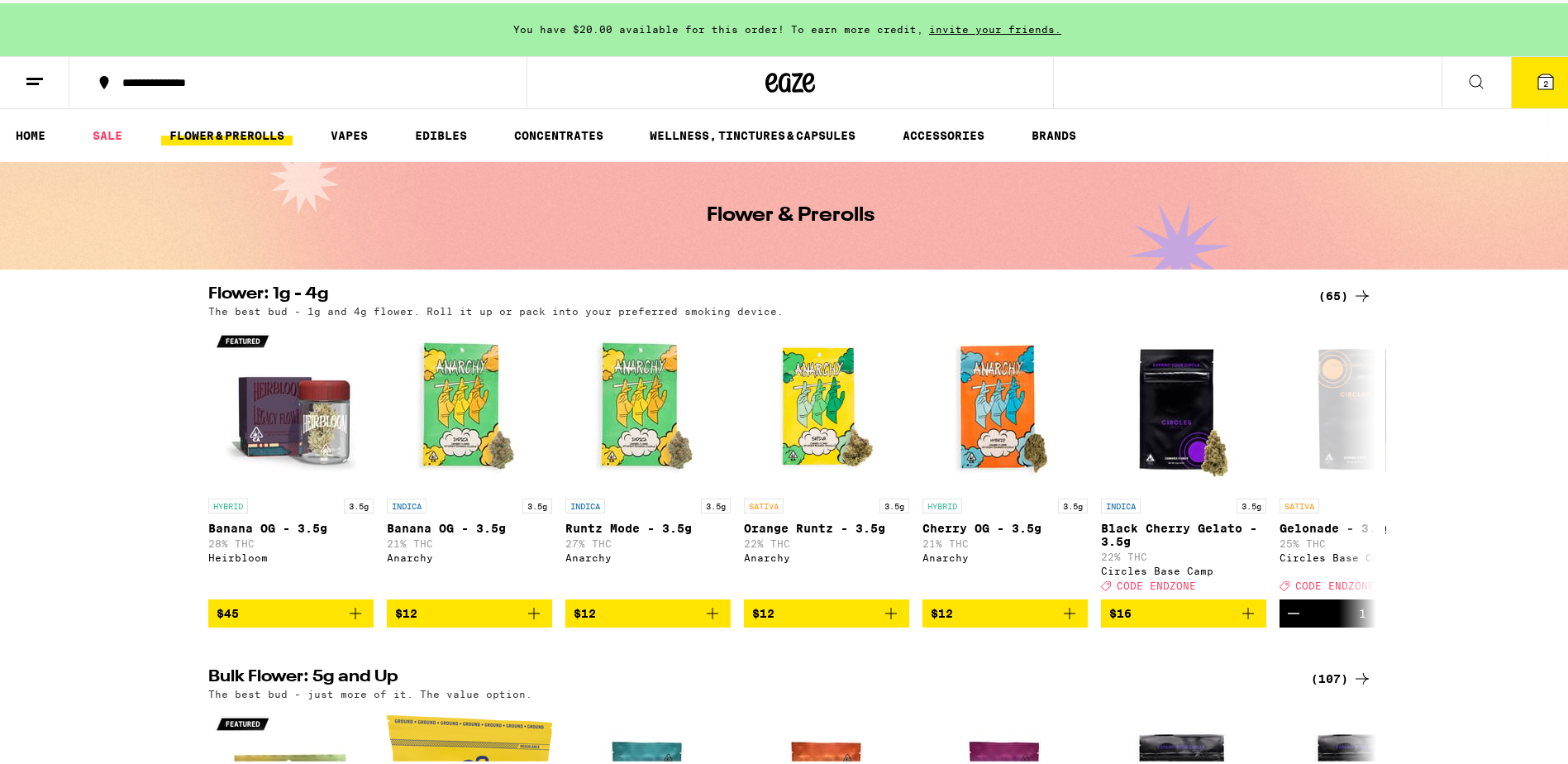
click at [1540, 86] on icon at bounding box center [1545, 78] width 14 height 14
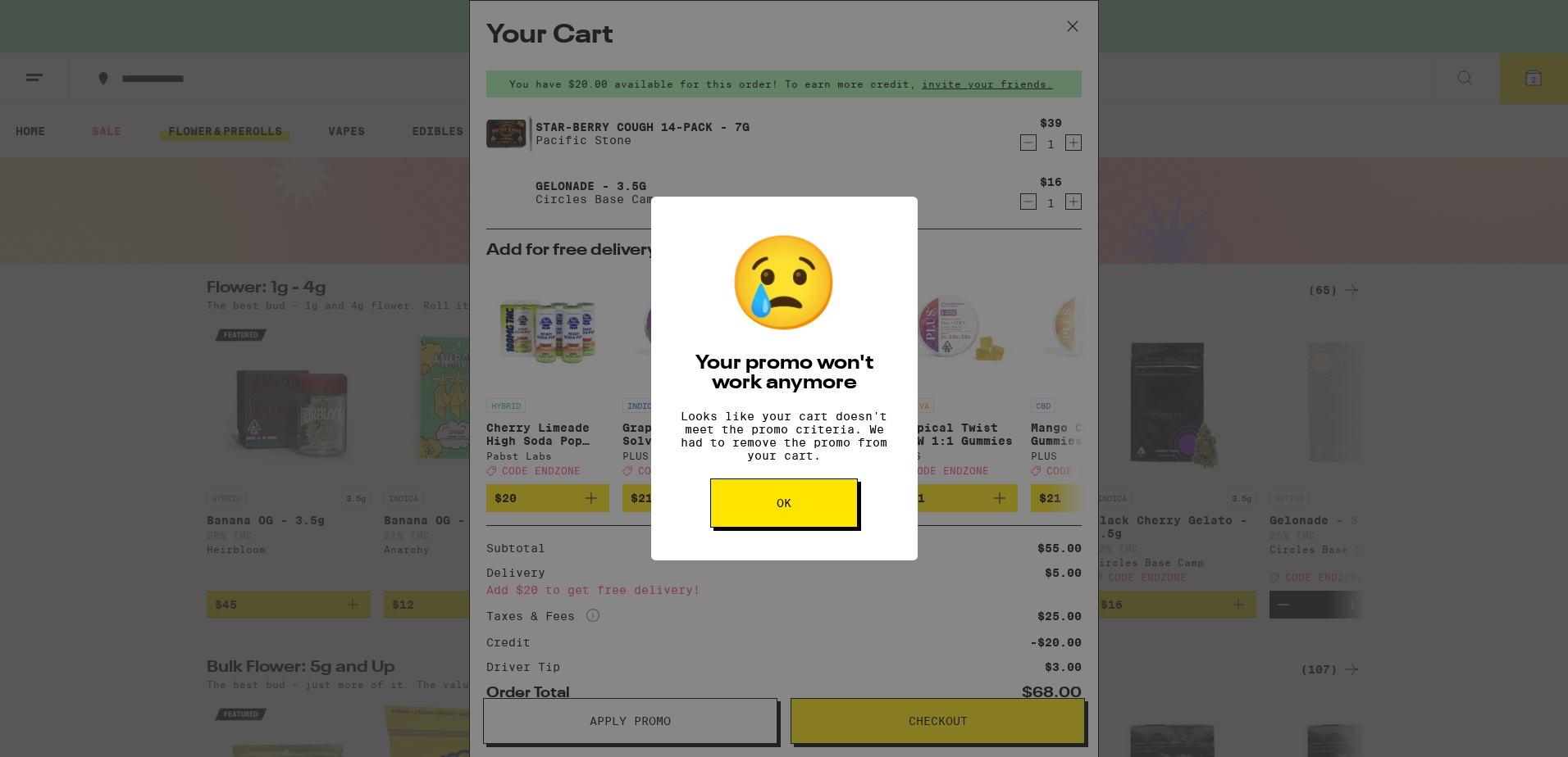
click at [772, 523] on button "OK" at bounding box center [784, 503] width 148 height 49
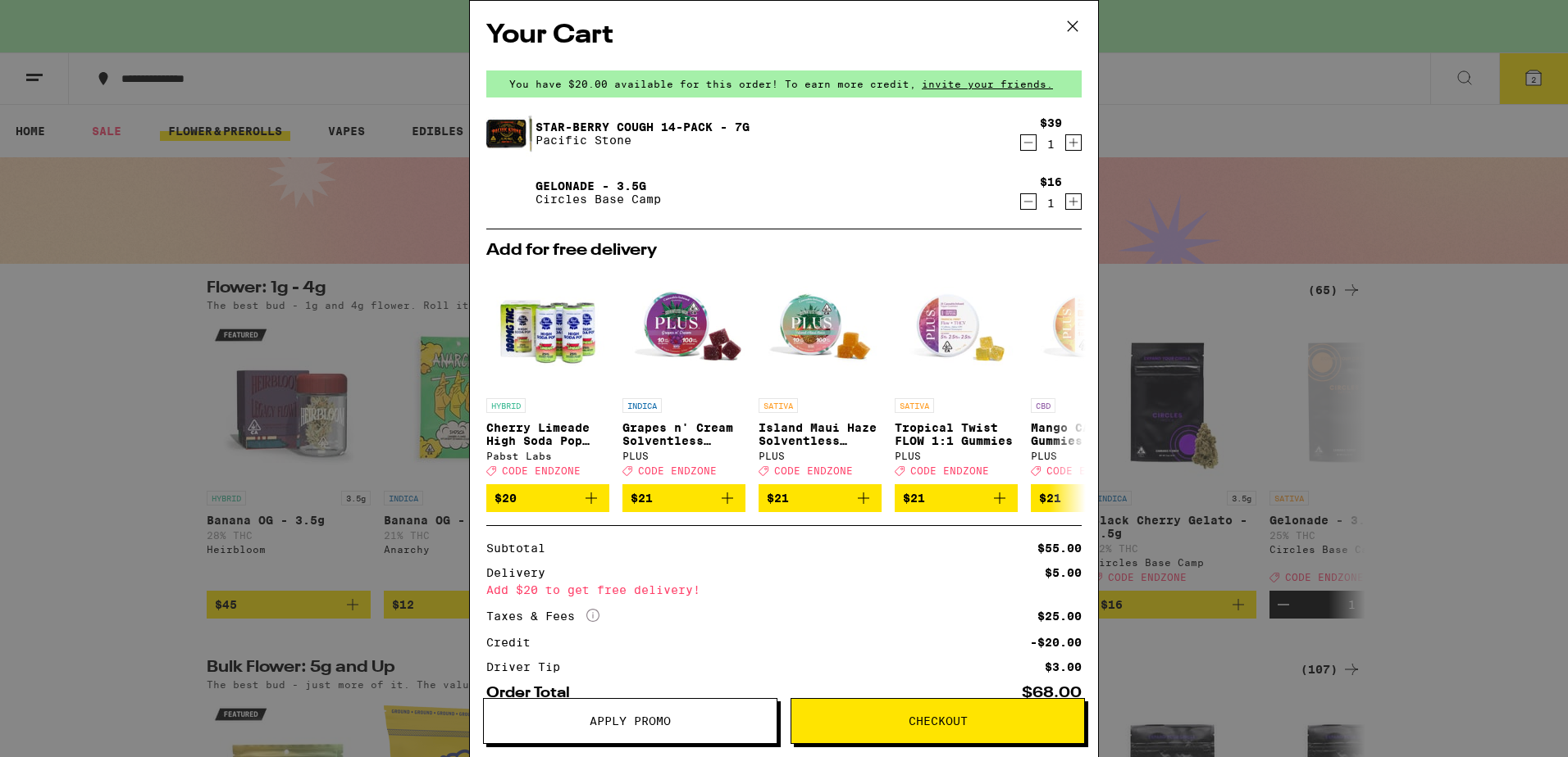
click at [588, 126] on link "Star-berry Cough 14-Pack - 7g" at bounding box center [642, 128] width 214 height 14
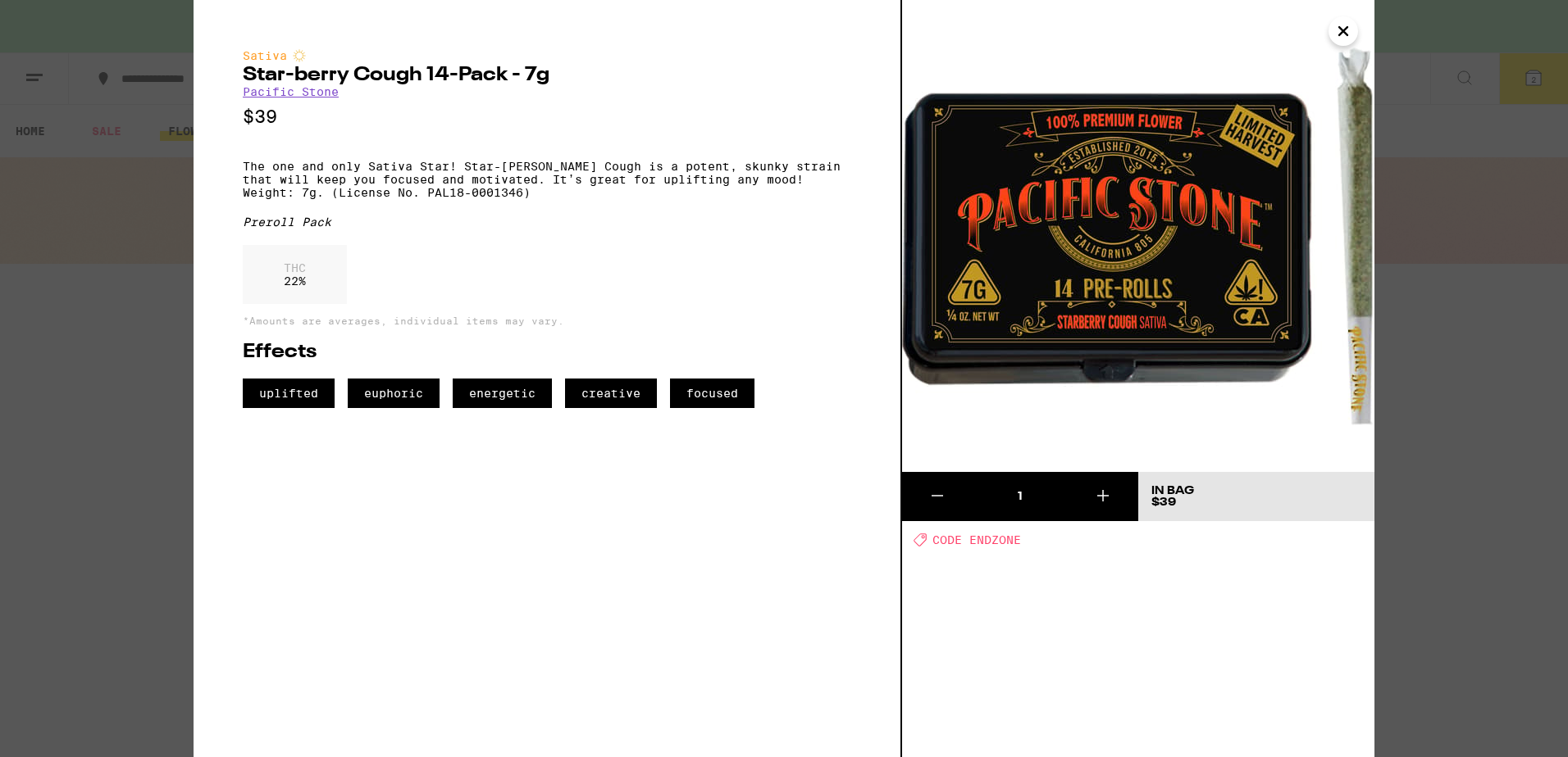
click at [1333, 30] on icon "Close" at bounding box center [1342, 30] width 19 height 25
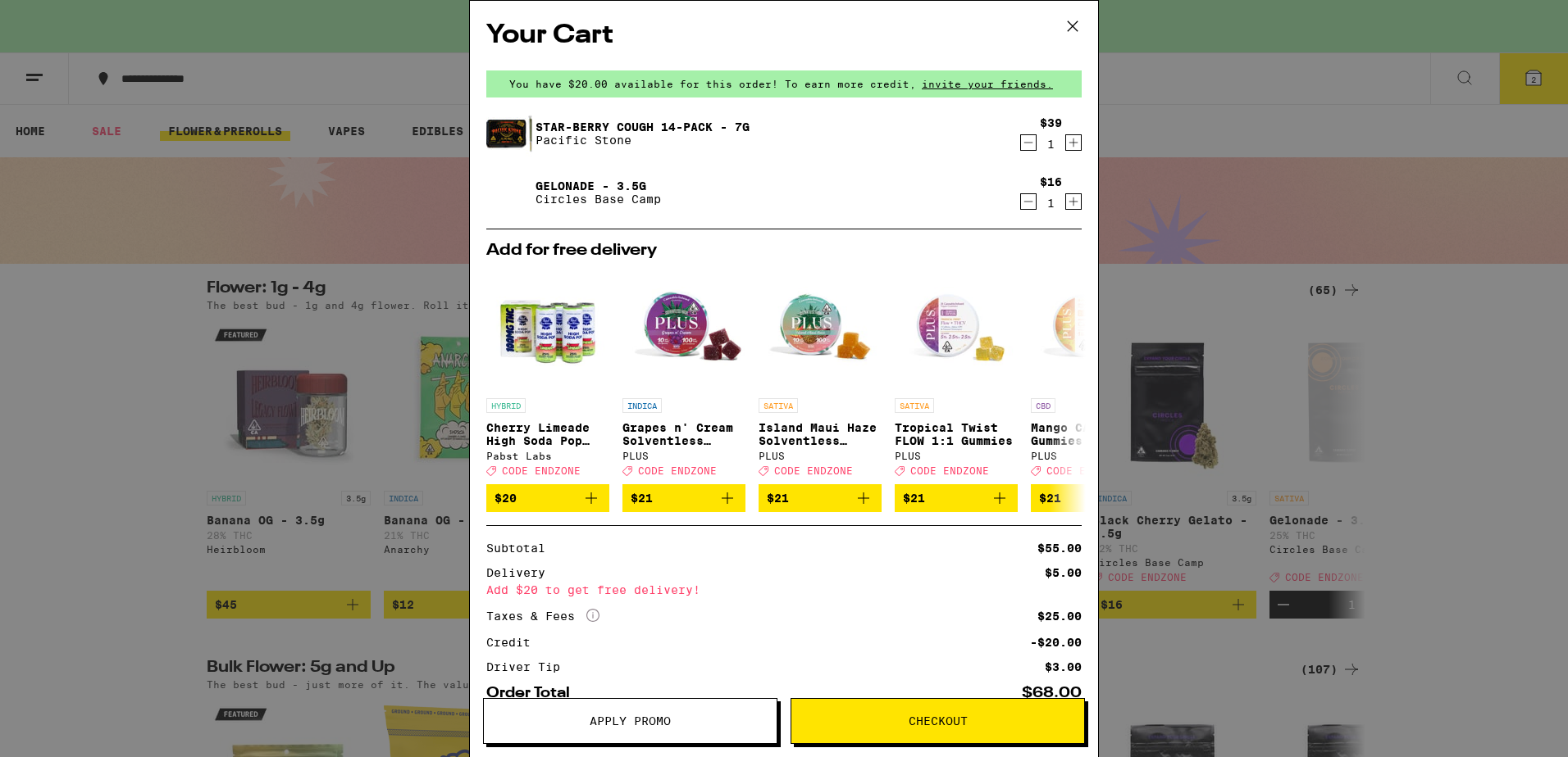
click at [606, 177] on div "Gelonade - 3.5g Circles Base Camp" at bounding box center [752, 193] width 533 height 46
click at [606, 183] on link "Gelonade - 3.5g" at bounding box center [598, 186] width 125 height 14
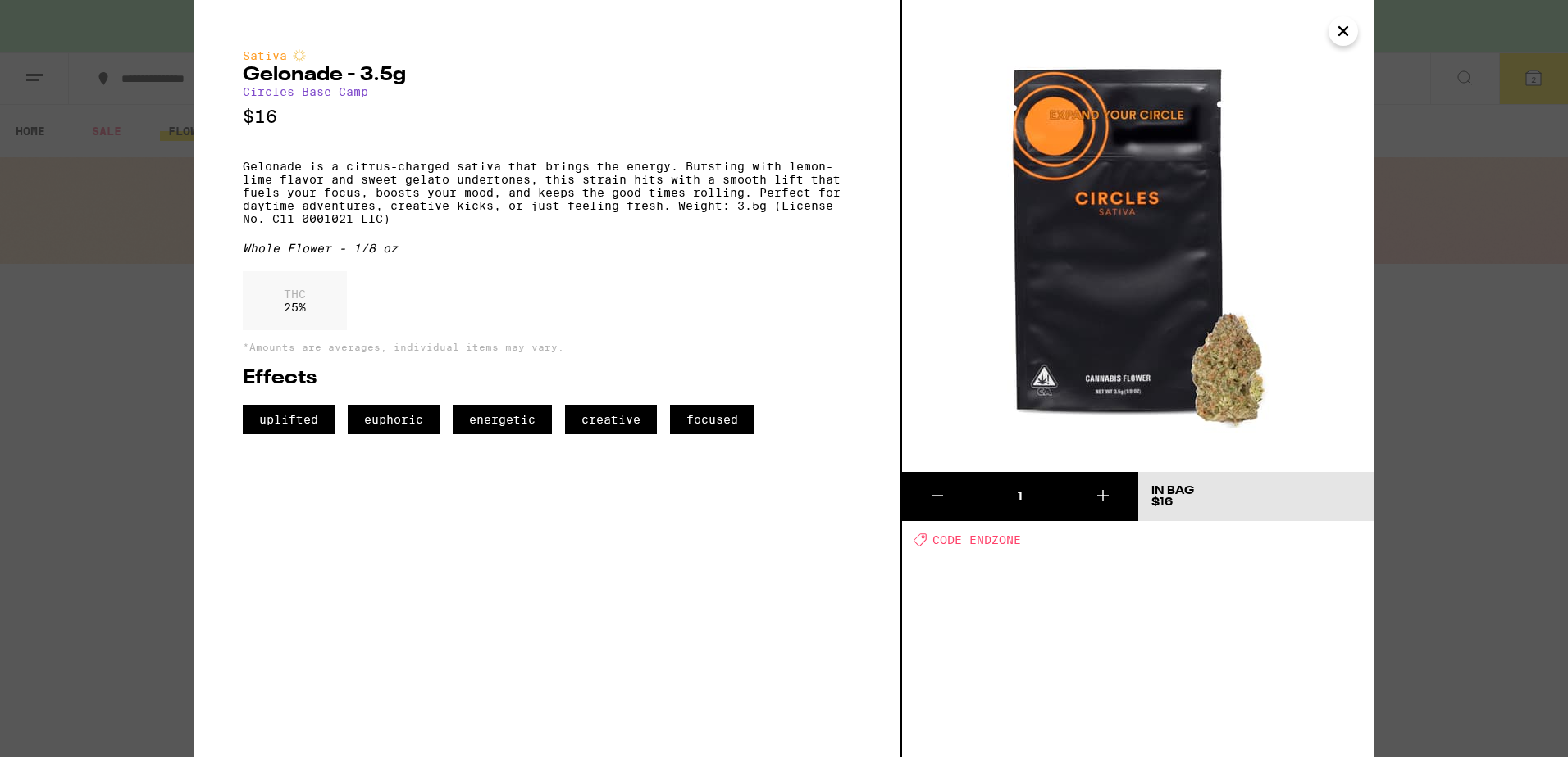
click at [1343, 23] on icon "Close" at bounding box center [1342, 30] width 19 height 25
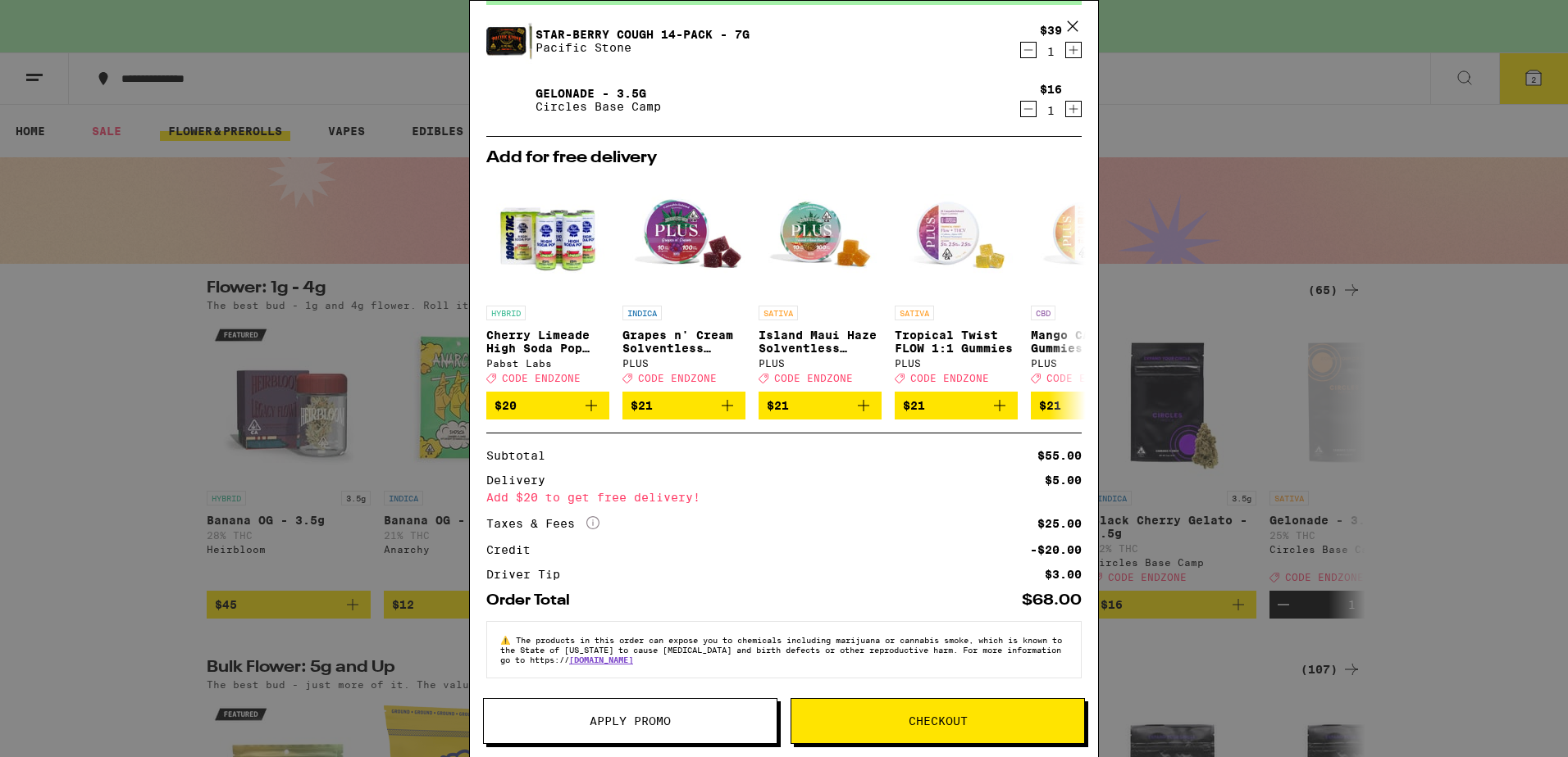
scroll to position [105, 0]
click at [691, 723] on span "Apply Promo" at bounding box center [630, 722] width 292 height 12
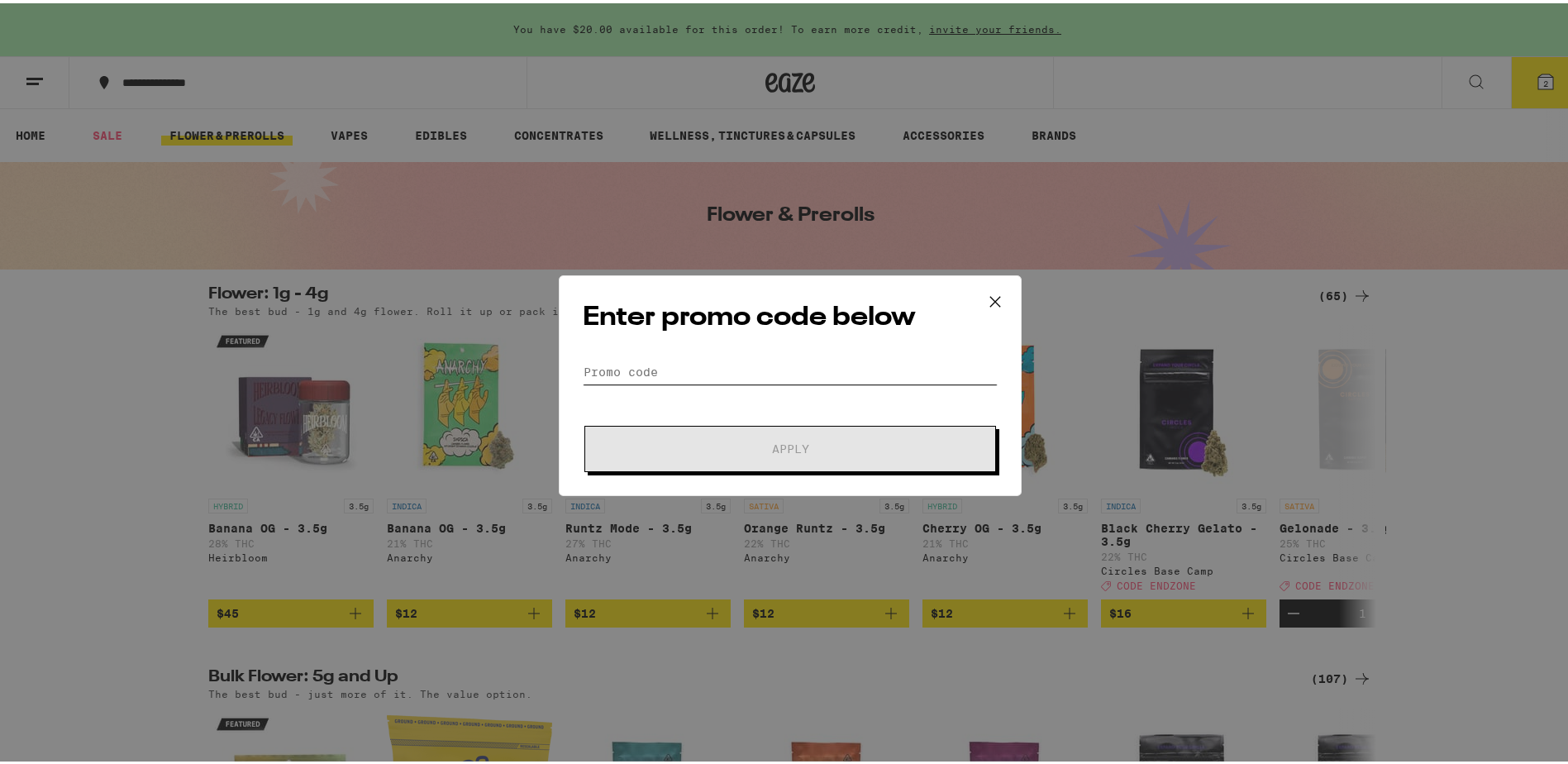
click at [712, 373] on input "Promo Code" at bounding box center [790, 368] width 415 height 25
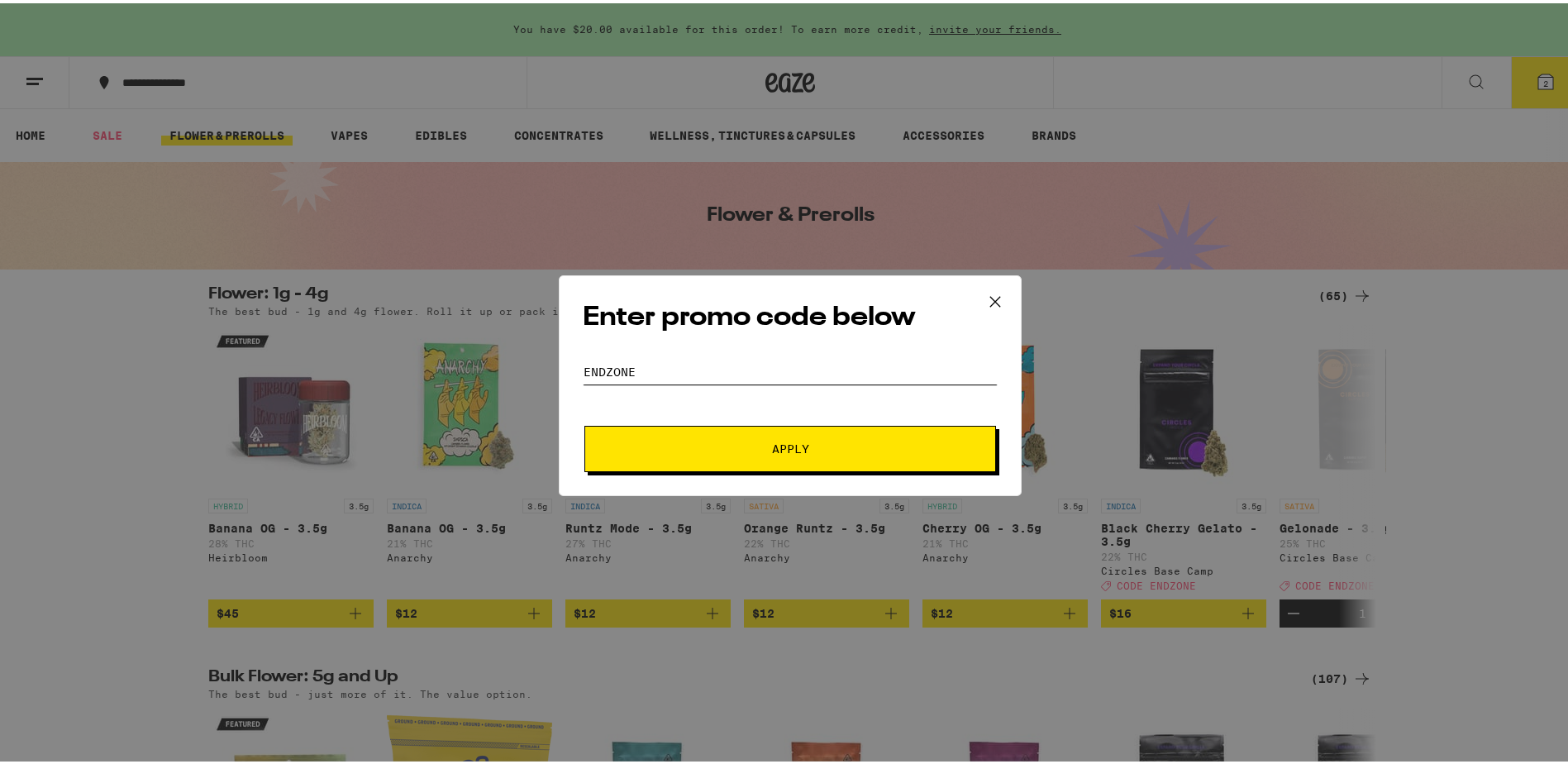
type input "endzone"
click at [775, 447] on span "Apply" at bounding box center [791, 446] width 37 height 12
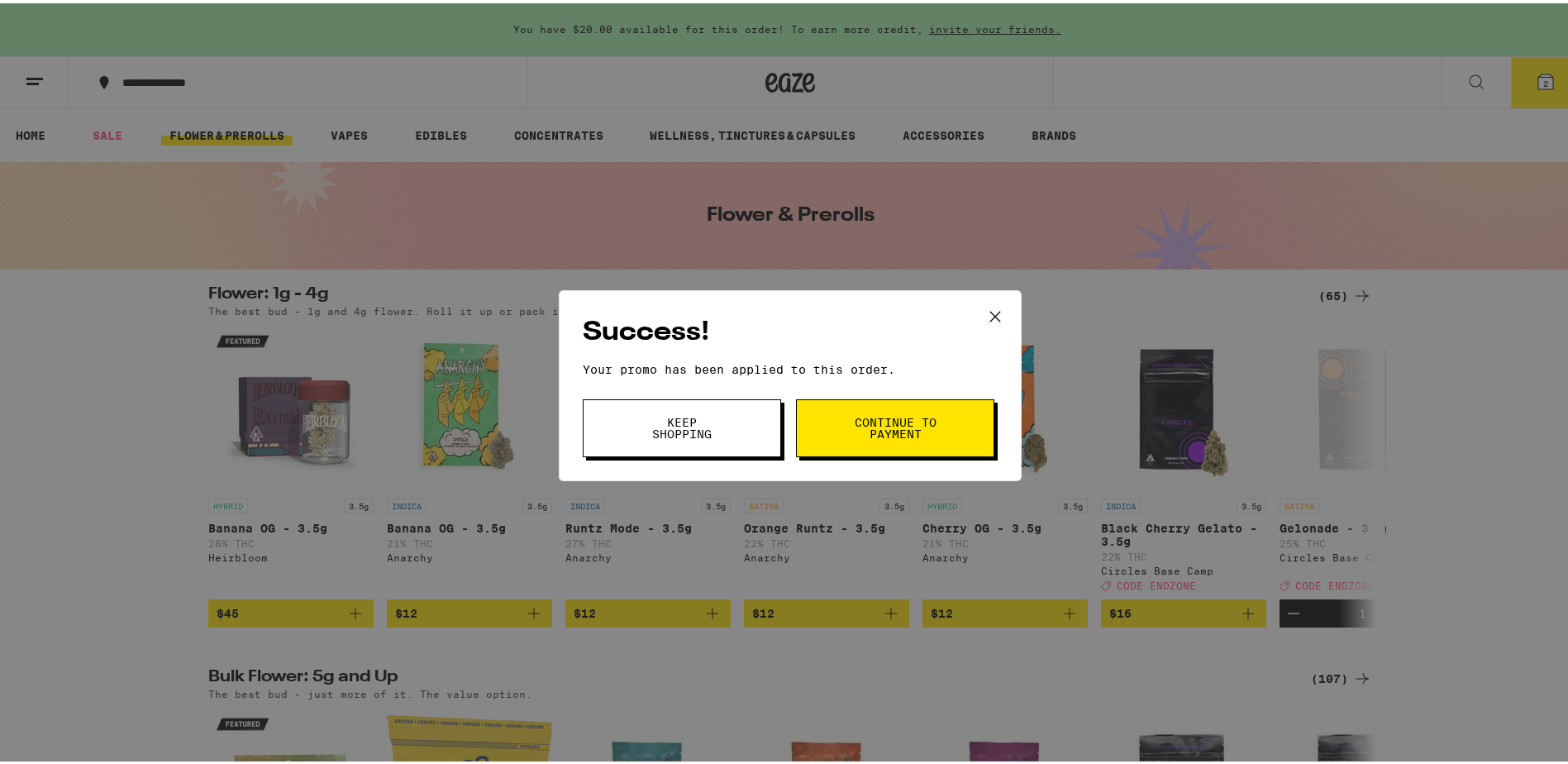
click at [722, 441] on button "Keep Shopping" at bounding box center [682, 425] width 199 height 58
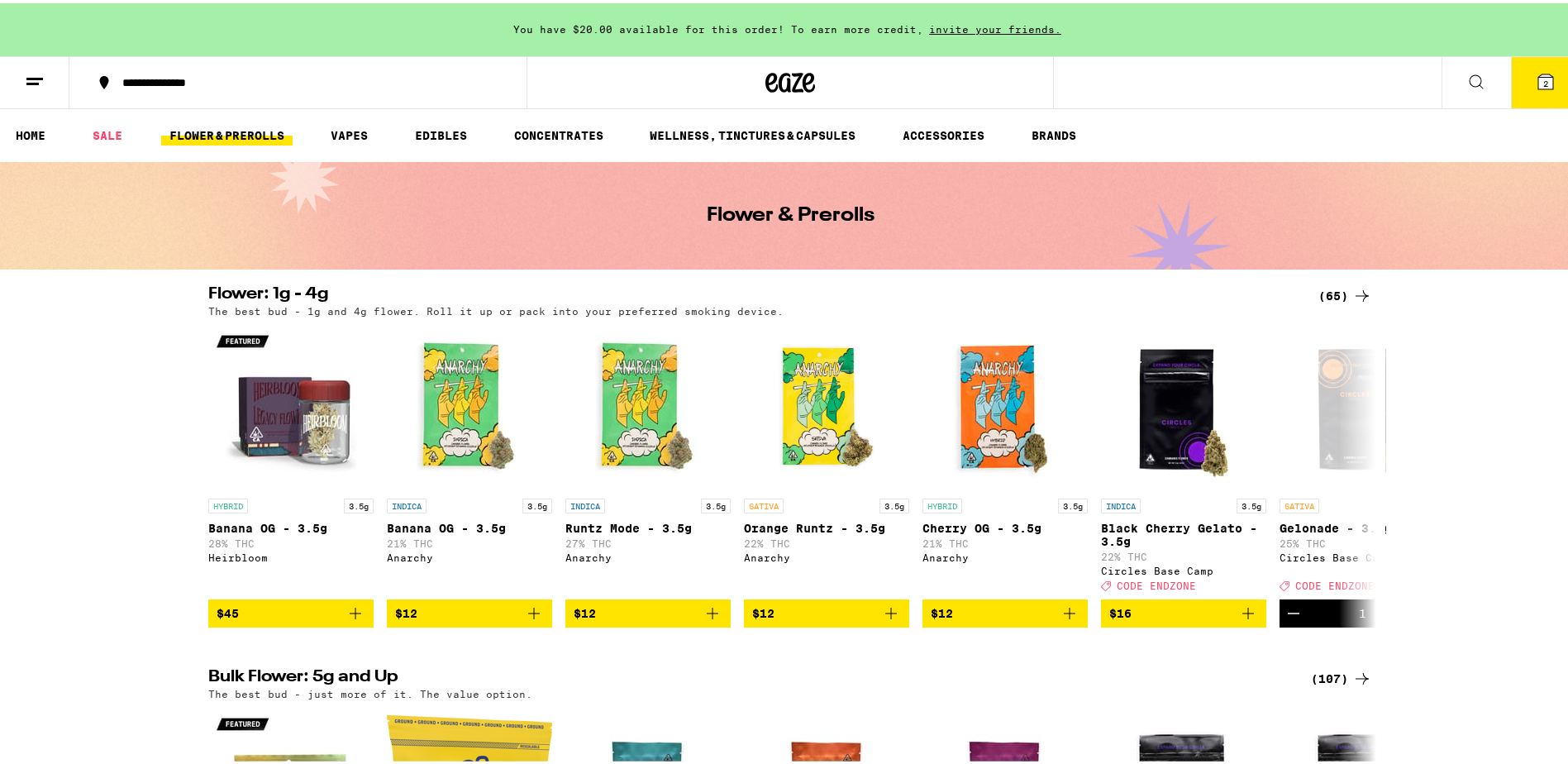
drag, startPoint x: 1544, startPoint y: 80, endPoint x: 1540, endPoint y: 90, distance: 10.8
click at [1544, 80] on button "2" at bounding box center [1545, 79] width 69 height 51
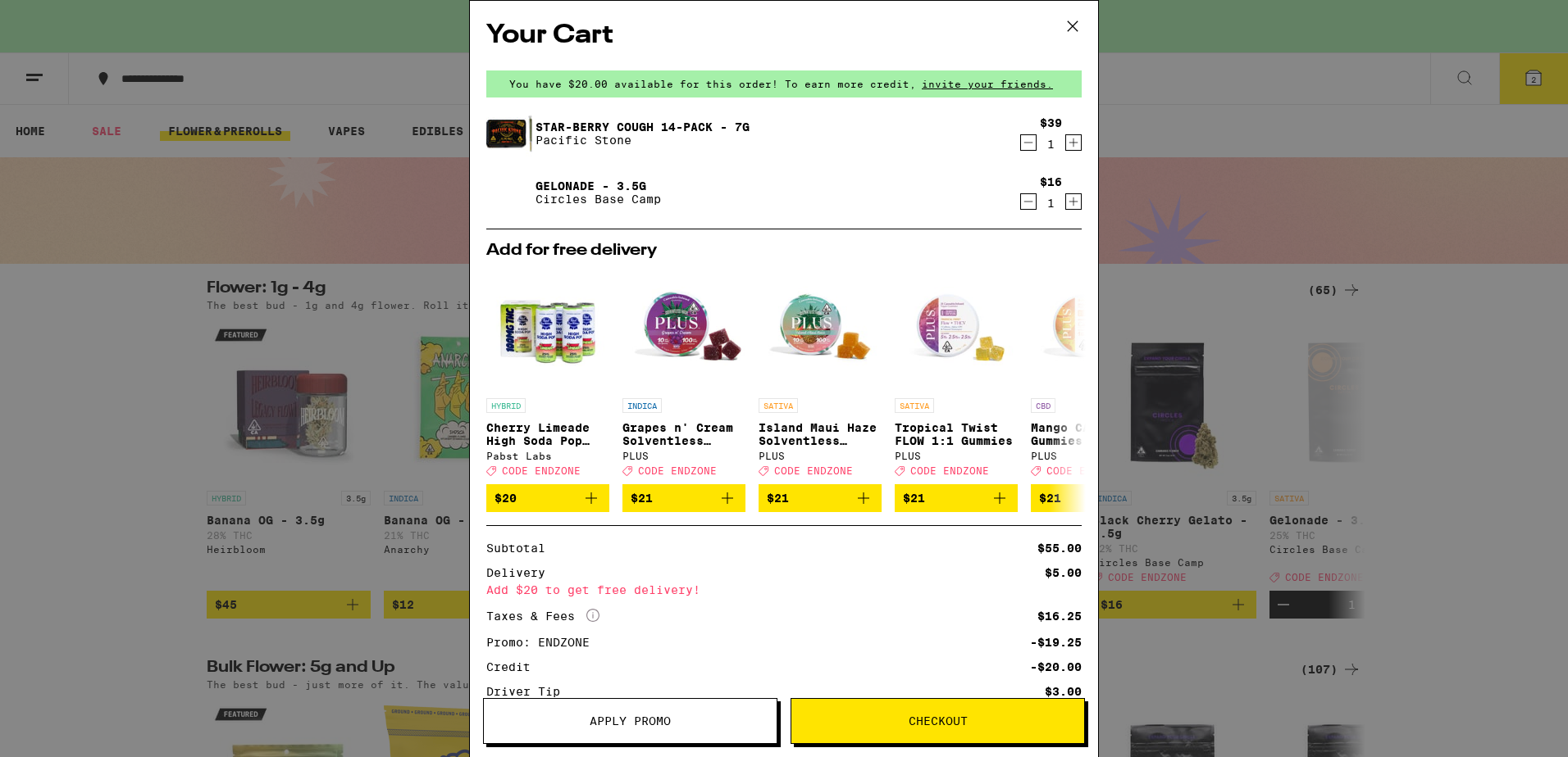
click at [512, 140] on img at bounding box center [509, 133] width 46 height 46
click at [622, 124] on link "Star-berry Cough 14-Pack - 7g" at bounding box center [642, 128] width 214 height 14
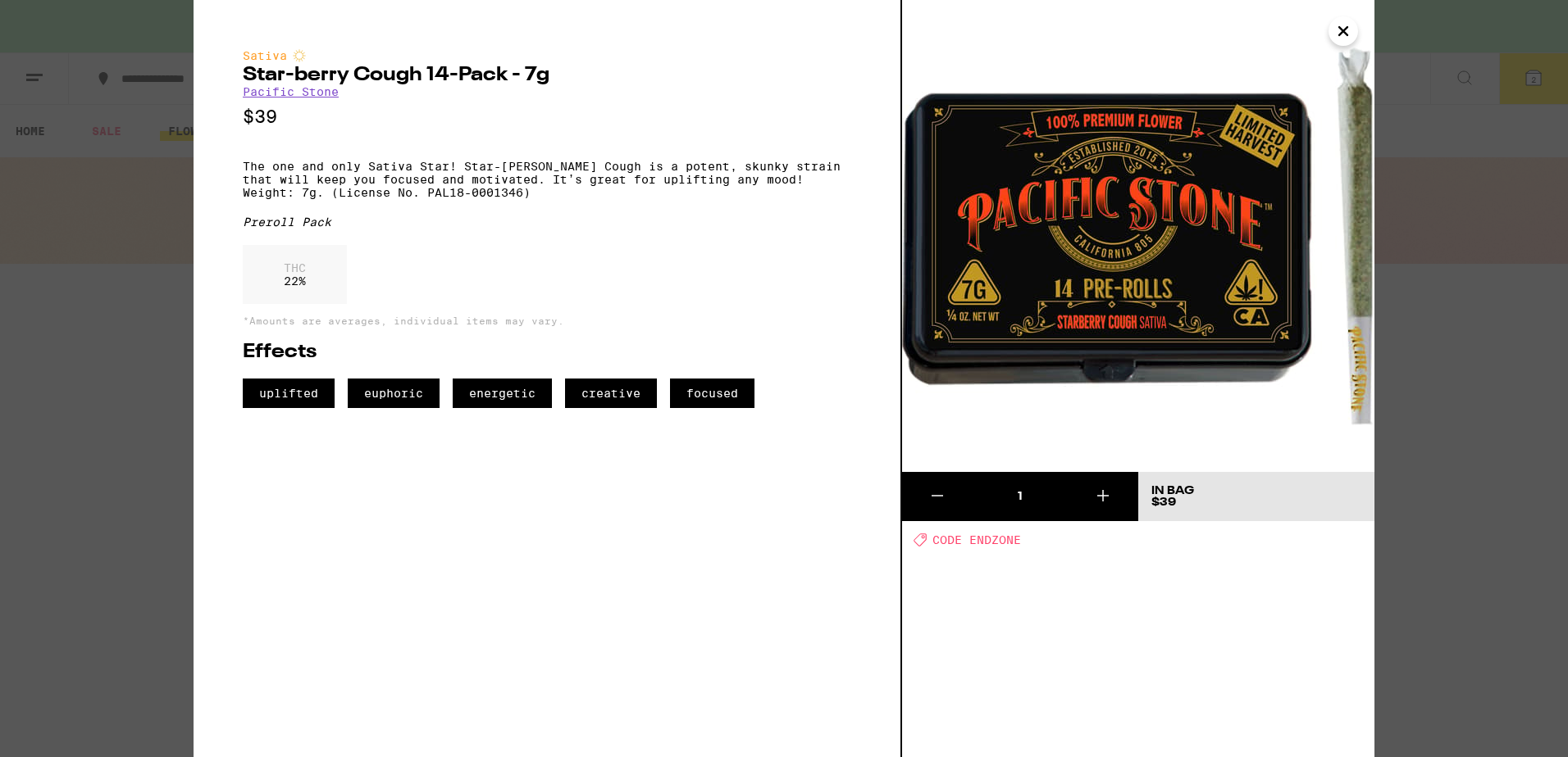
click at [1363, 26] on img at bounding box center [1138, 236] width 473 height 472
click at [1360, 29] on img at bounding box center [1138, 236] width 473 height 472
click at [1344, 34] on icon "Close" at bounding box center [1342, 30] width 19 height 25
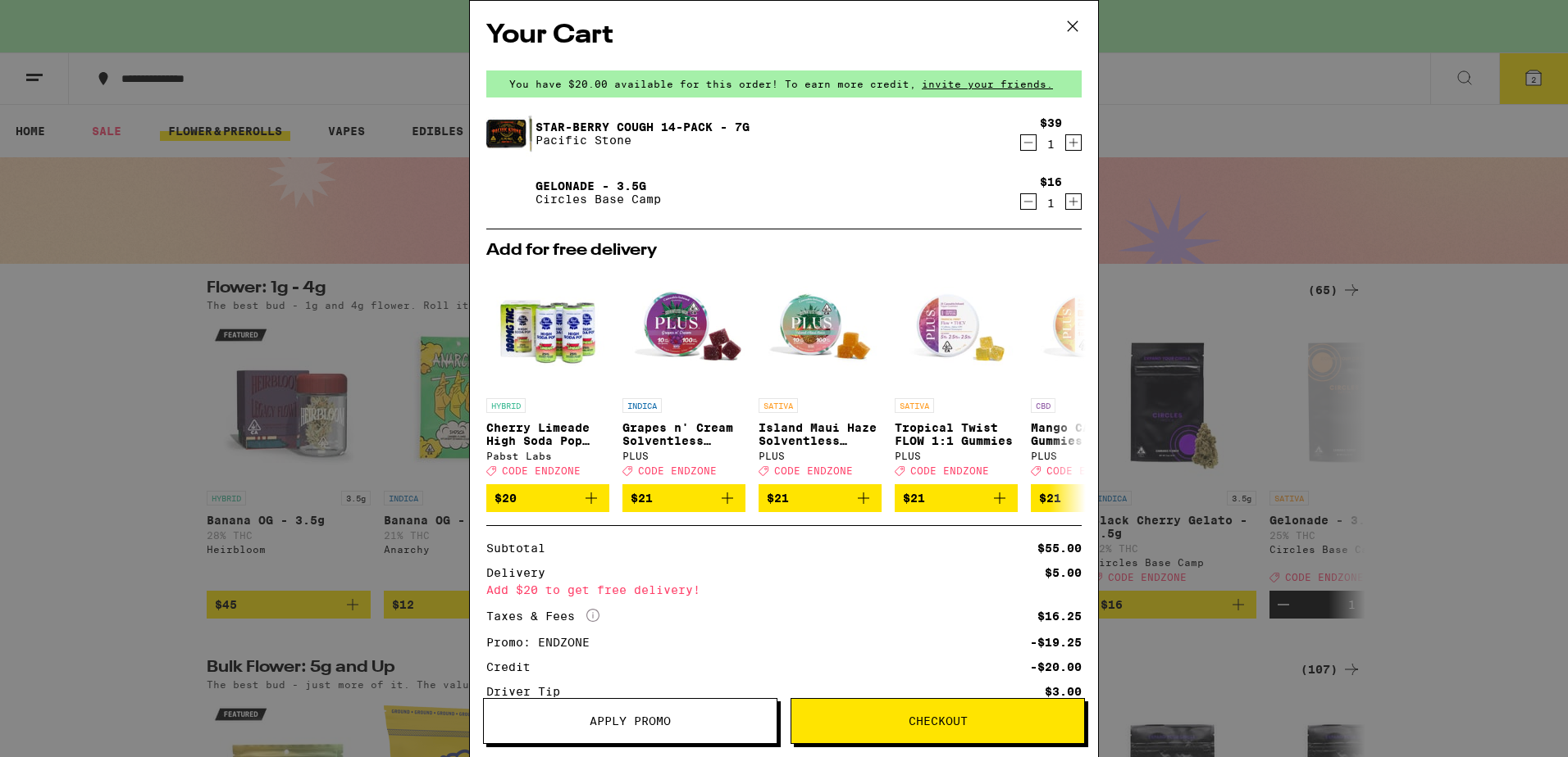
click at [584, 184] on link "Gelonade - 3.5g" at bounding box center [598, 186] width 125 height 14
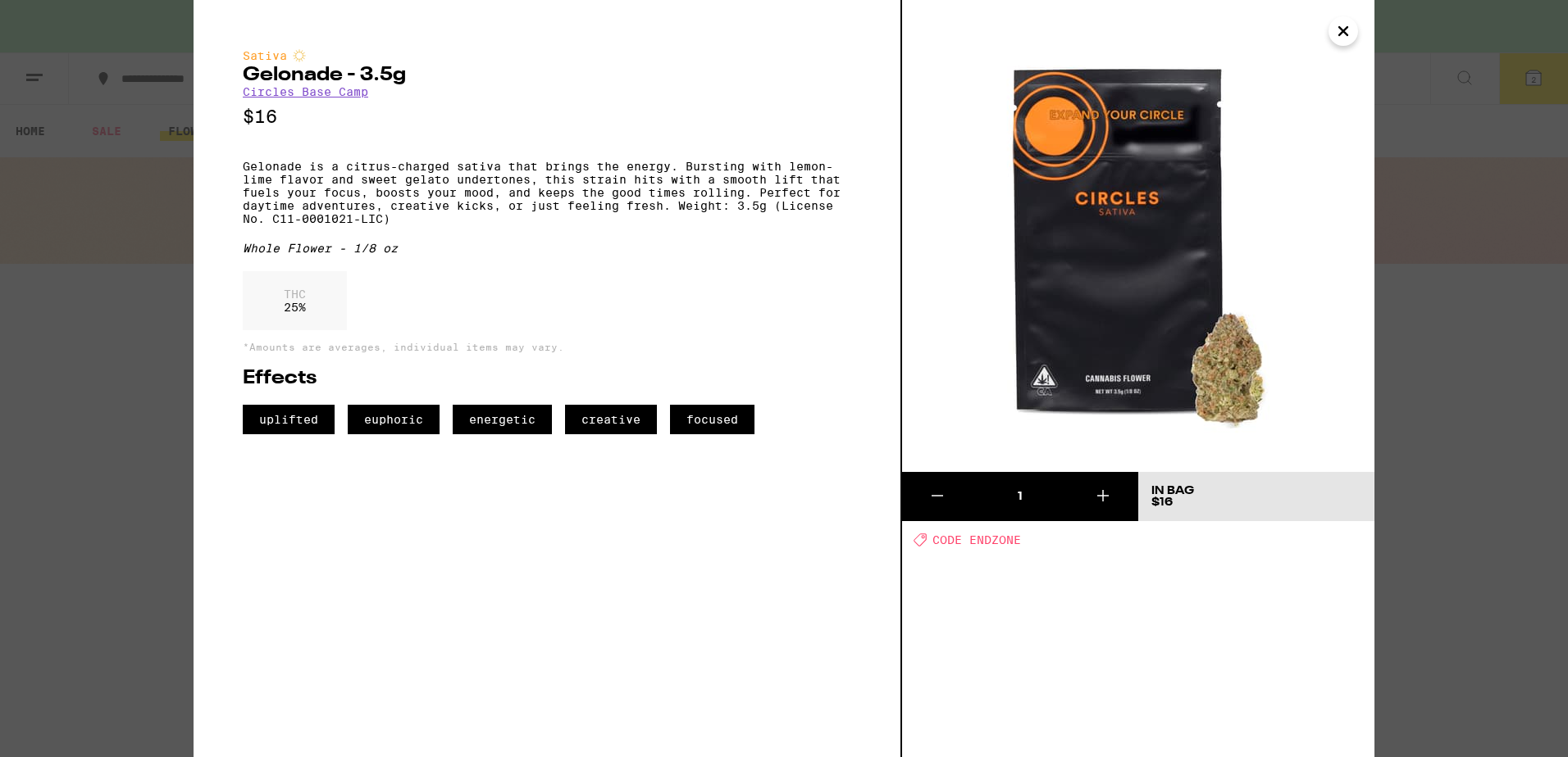
click at [1351, 41] on icon "Close" at bounding box center [1342, 30] width 19 height 25
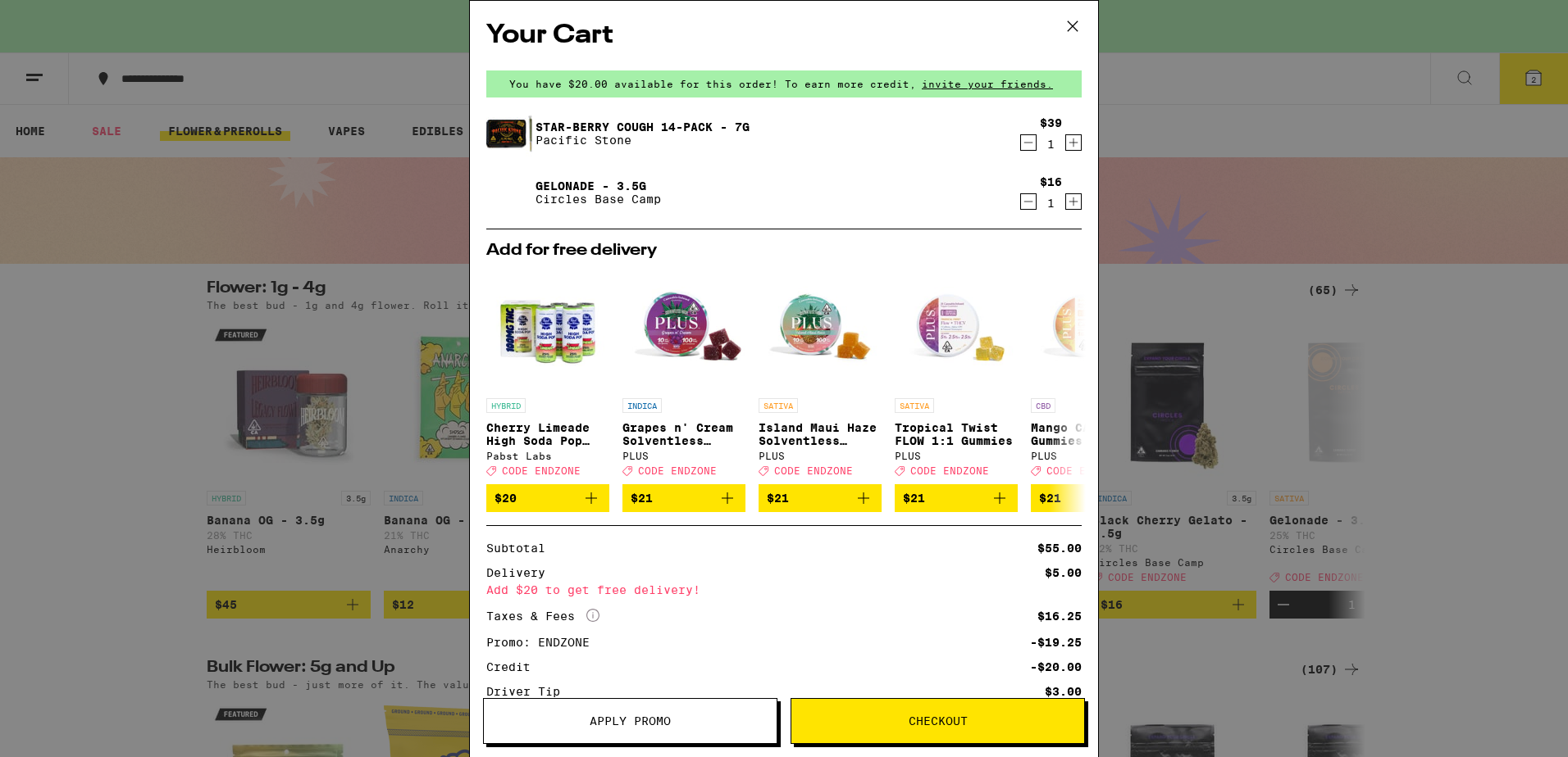
click at [1074, 32] on icon at bounding box center [1072, 25] width 25 height 25
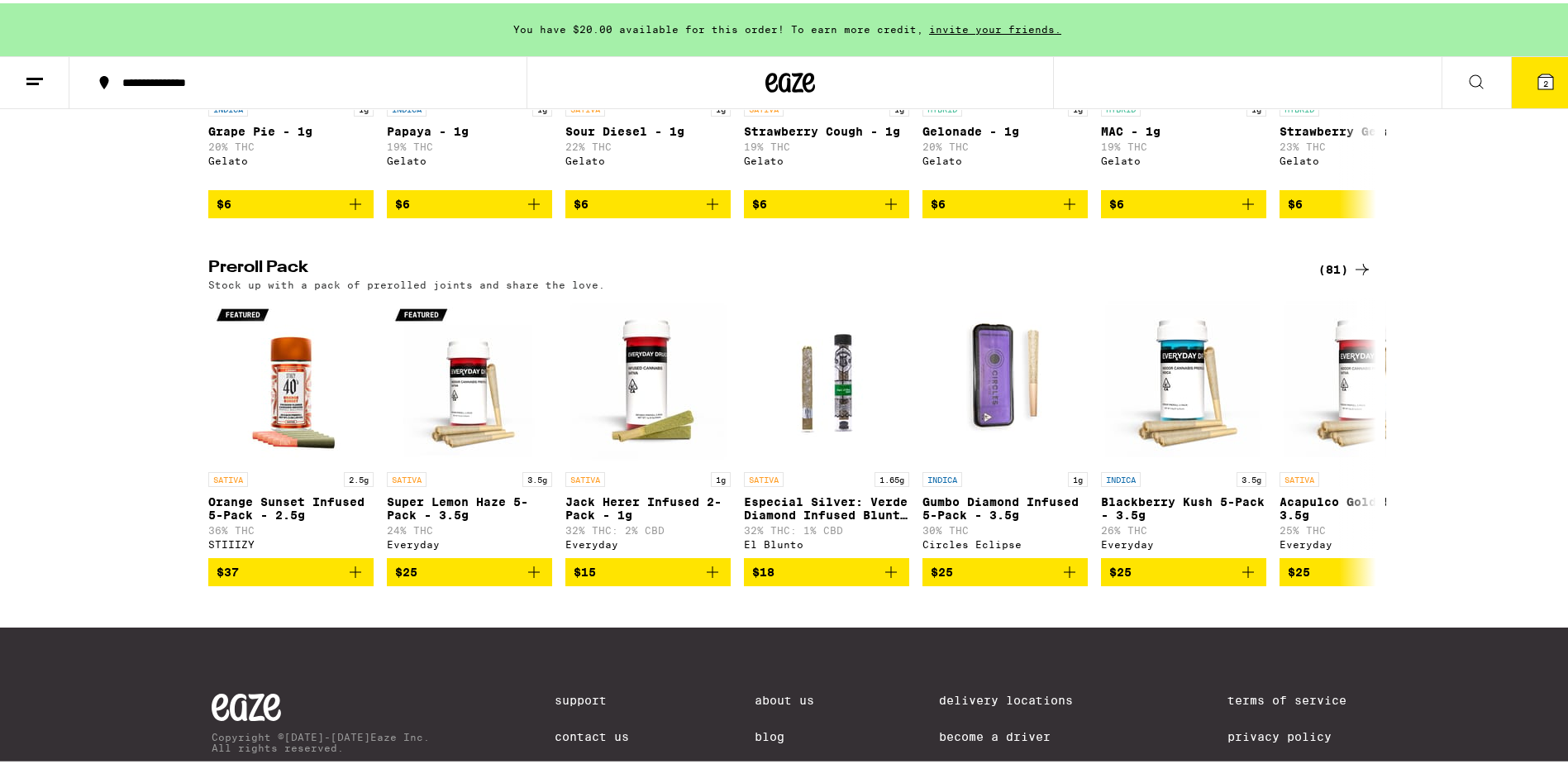
scroll to position [994, 0]
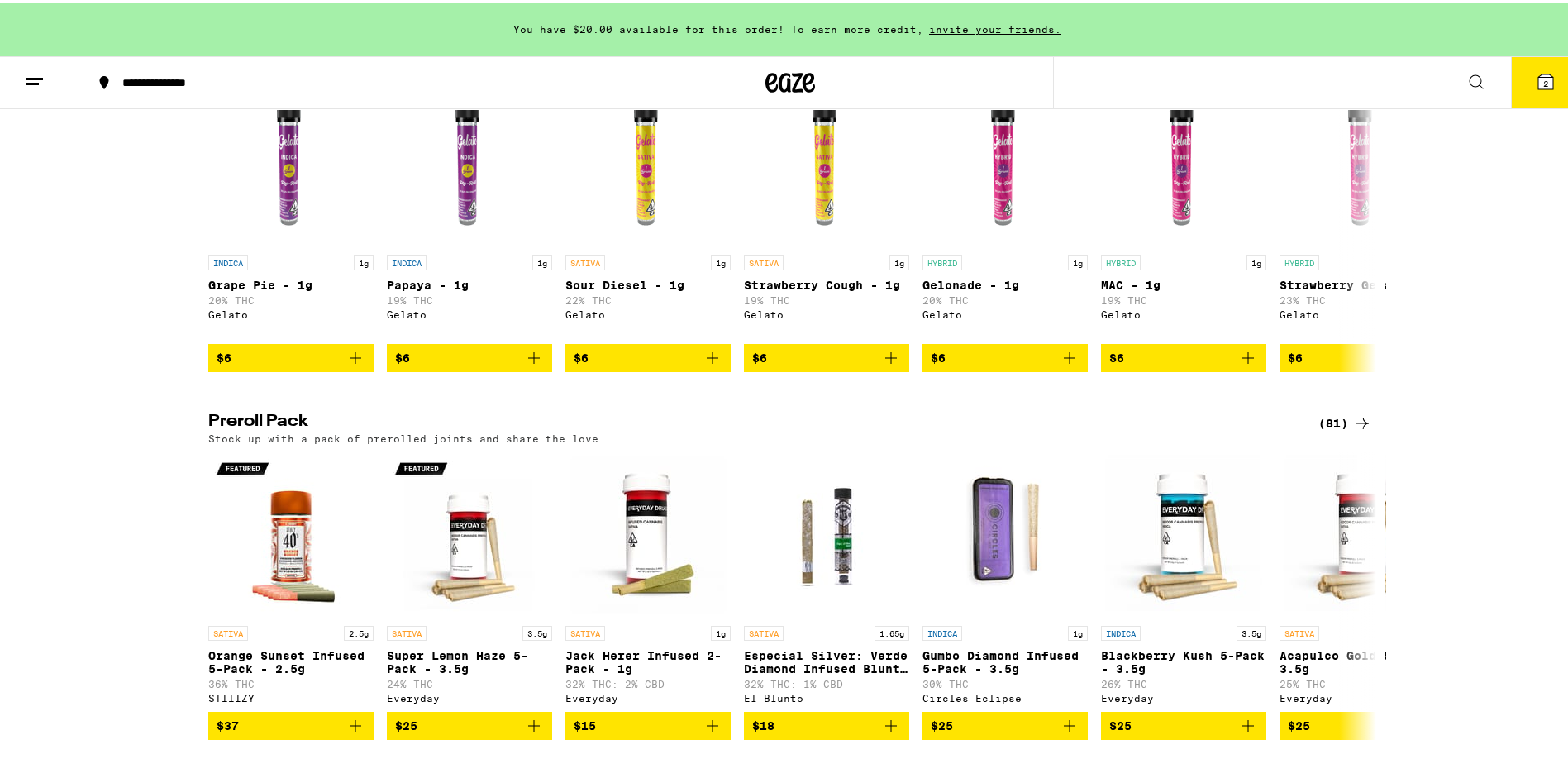
click at [1327, 430] on div "(81)" at bounding box center [1345, 420] width 54 height 20
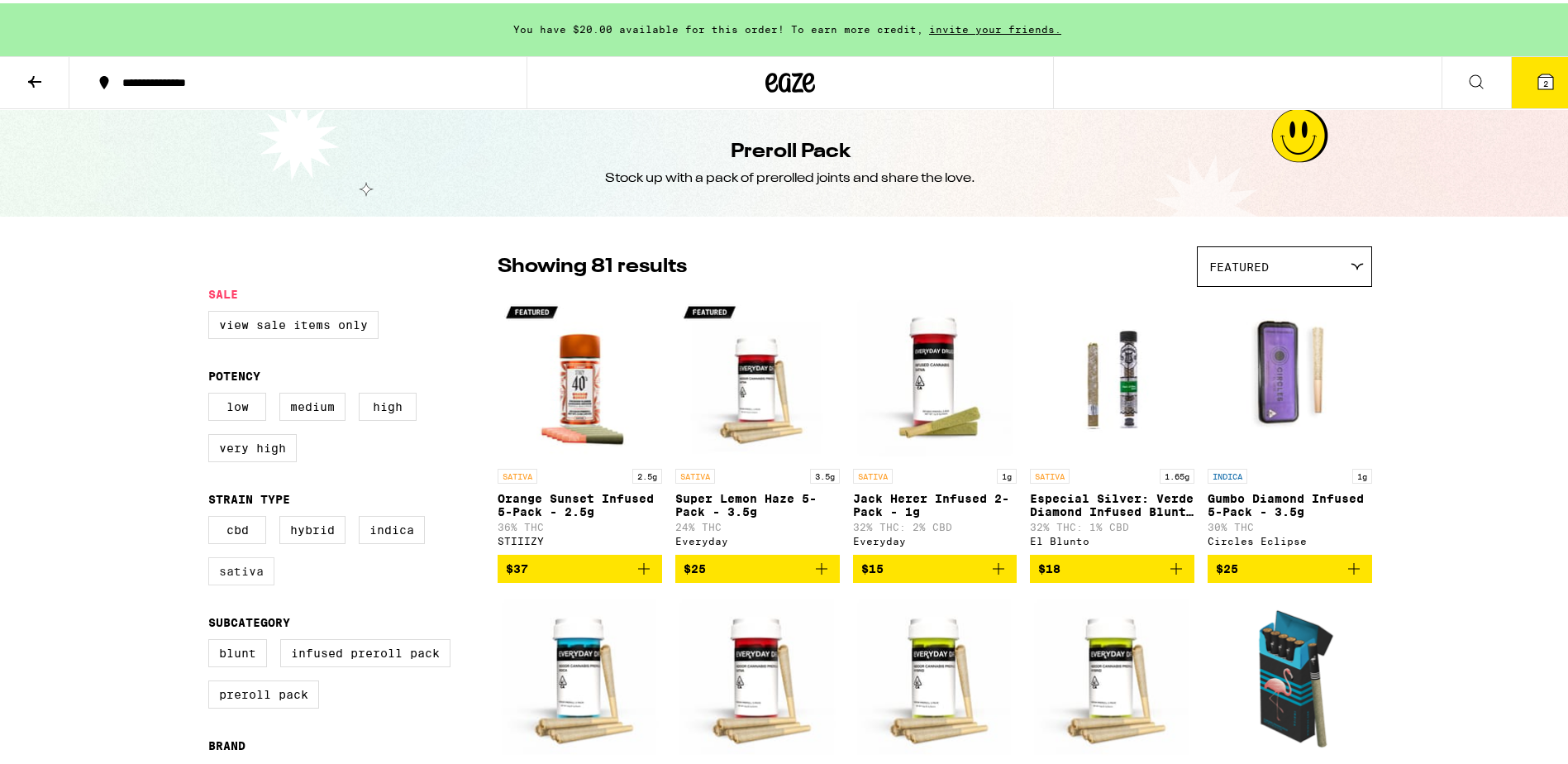
click at [232, 582] on label "Sativa" at bounding box center [241, 568] width 66 height 28
click at [212, 516] on input "Sativa" at bounding box center [211, 515] width 1 height 1
checkbox input "true"
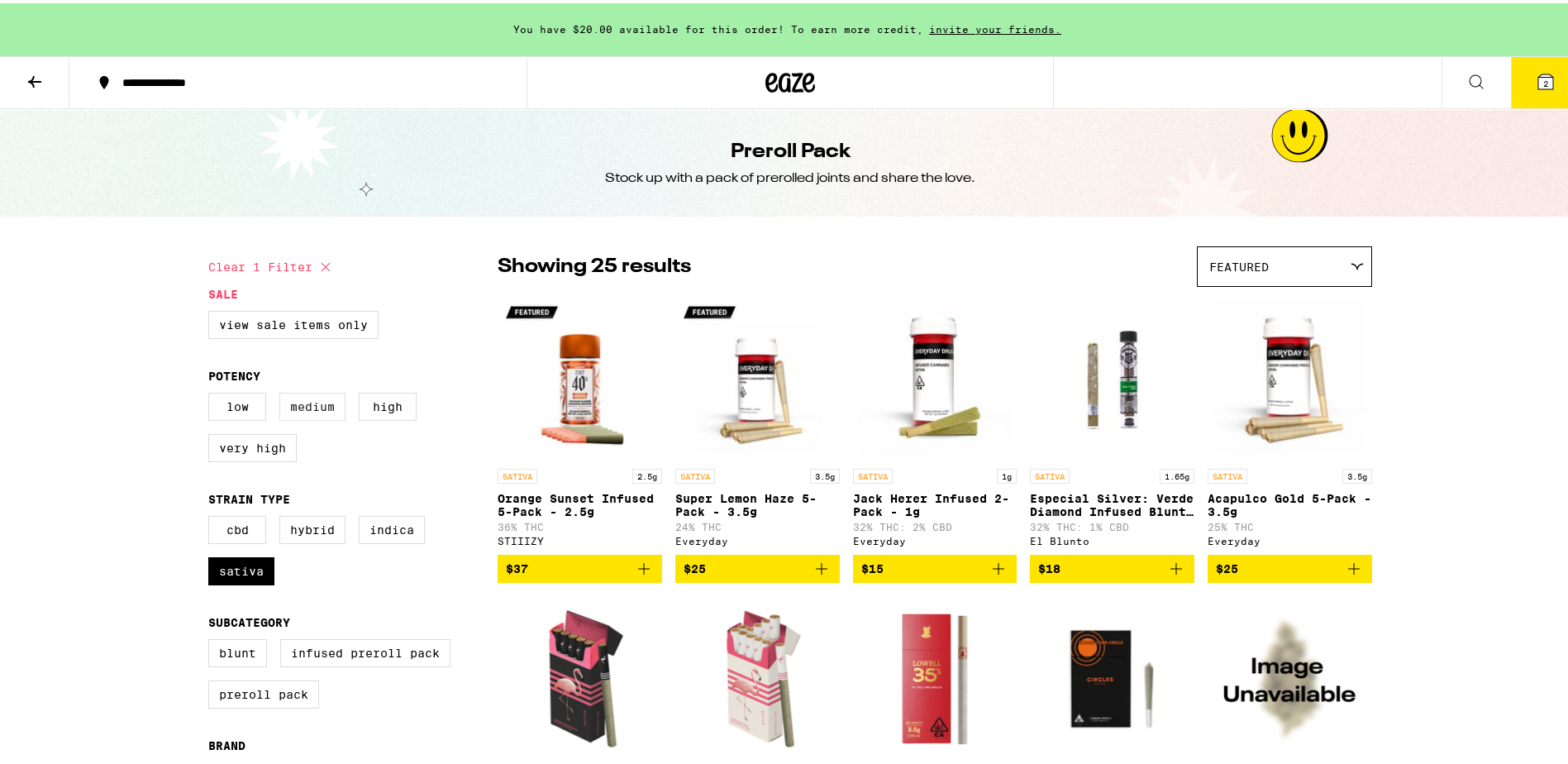
click at [320, 414] on label "Medium" at bounding box center [313, 403] width 66 height 28
click at [212, 393] on input "Medium" at bounding box center [211, 392] width 1 height 1
checkbox input "true"
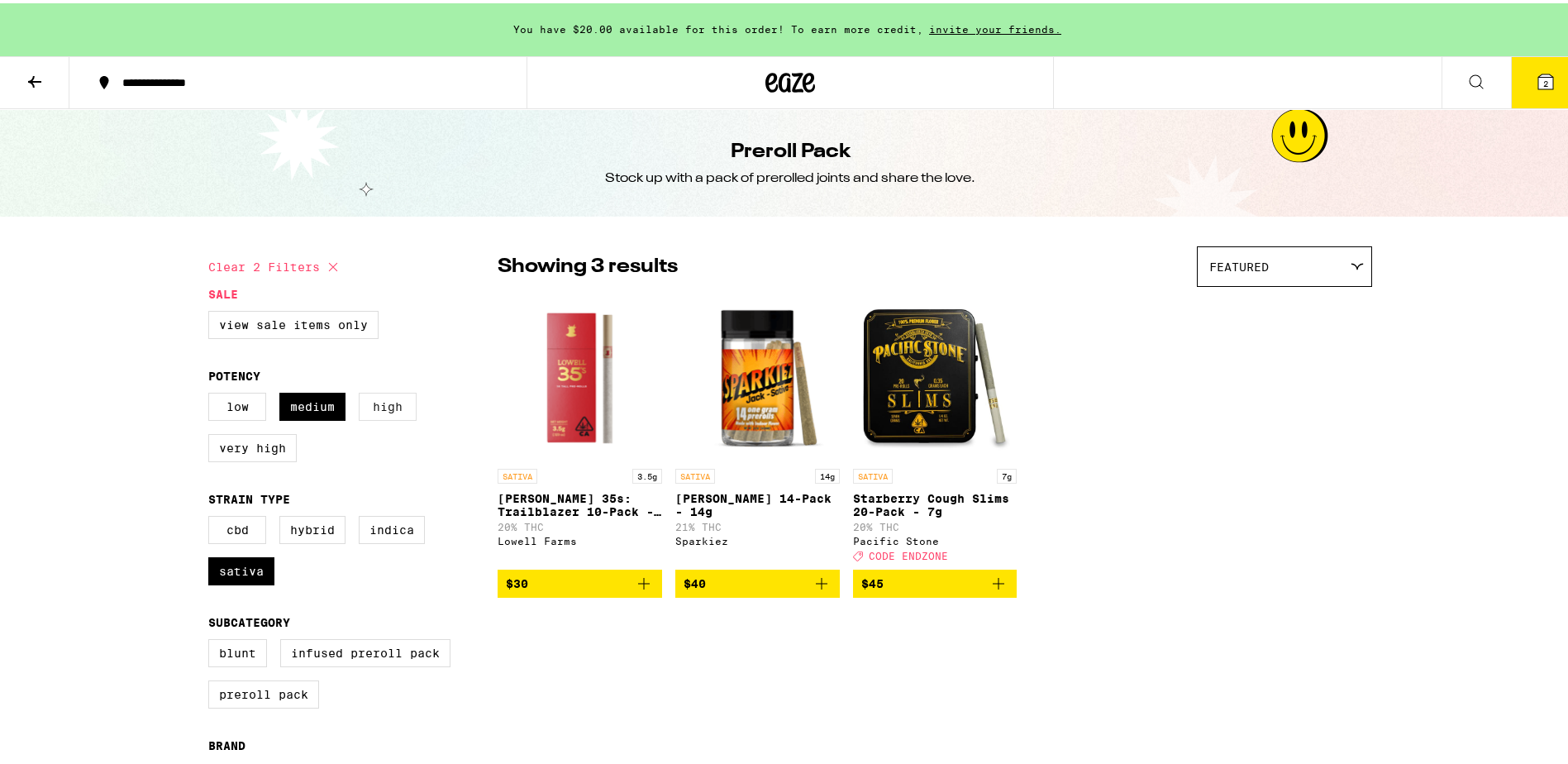
click at [370, 412] on label "High" at bounding box center [388, 403] width 58 height 28
click at [212, 393] on input "High" at bounding box center [211, 392] width 1 height 1
checkbox input "true"
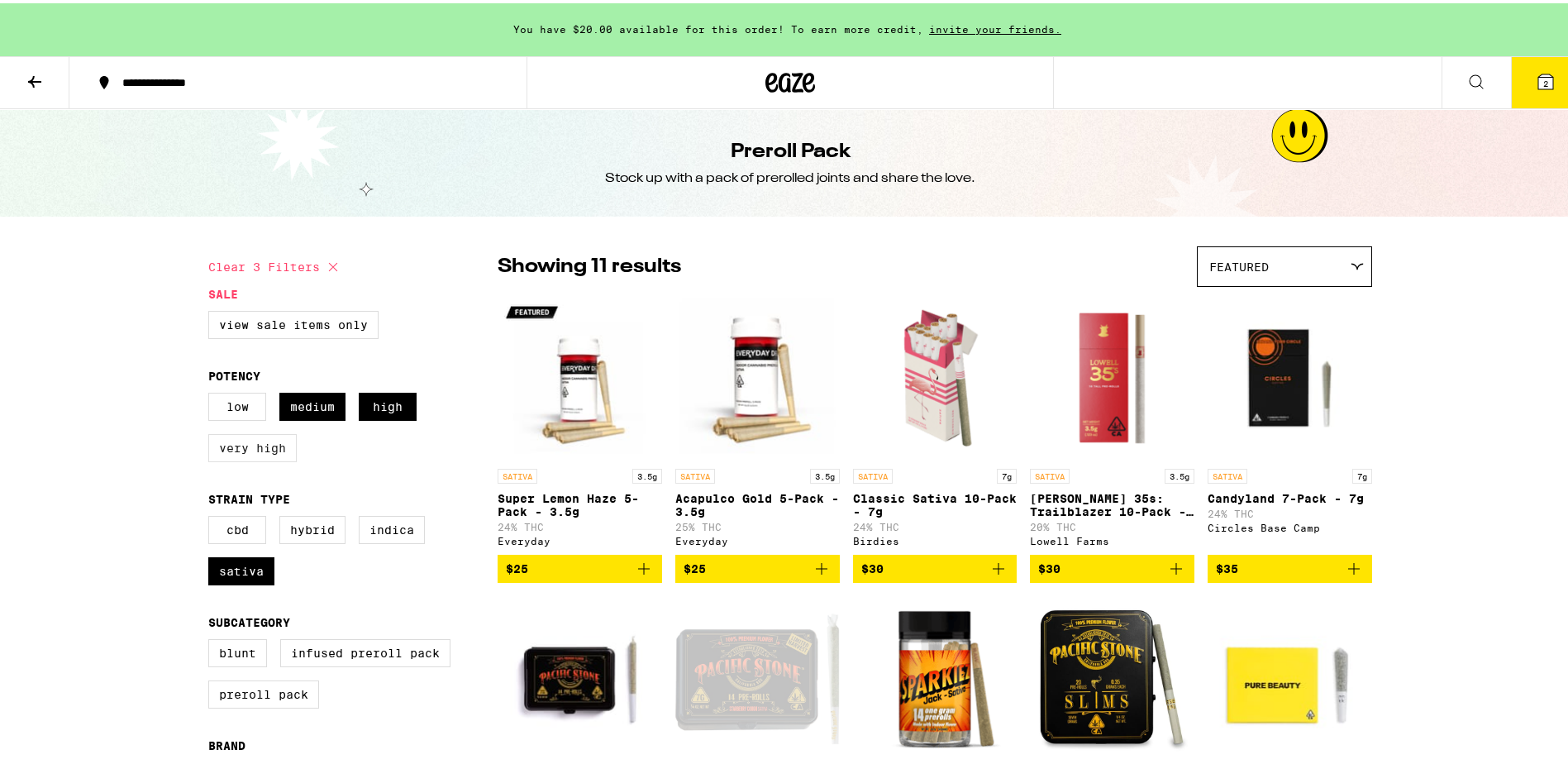
click at [256, 451] on label "Very High" at bounding box center [252, 444] width 89 height 28
click at [212, 393] on input "Very High" at bounding box center [211, 392] width 1 height 1
checkbox input "true"
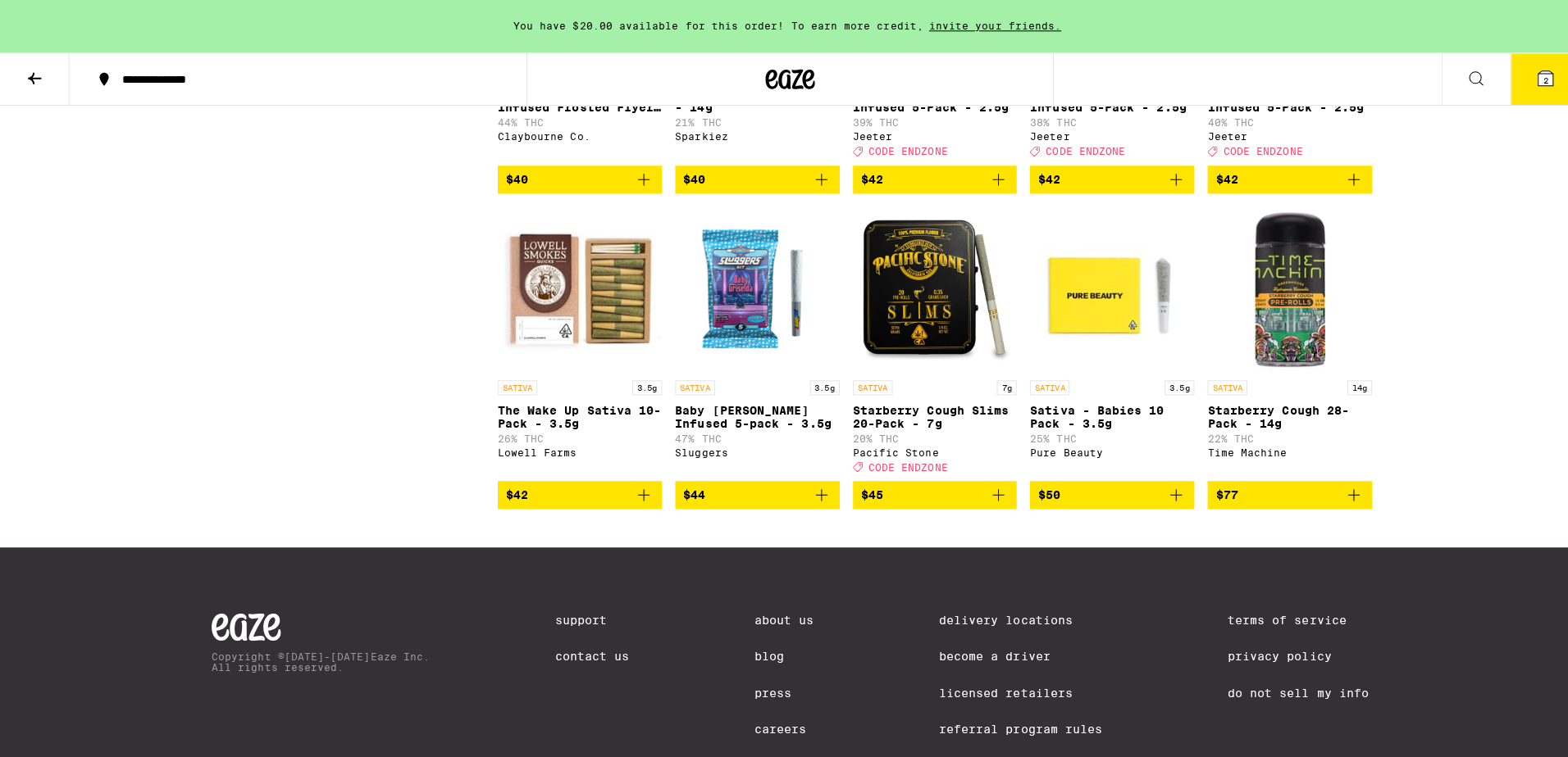
scroll to position [1311, 0]
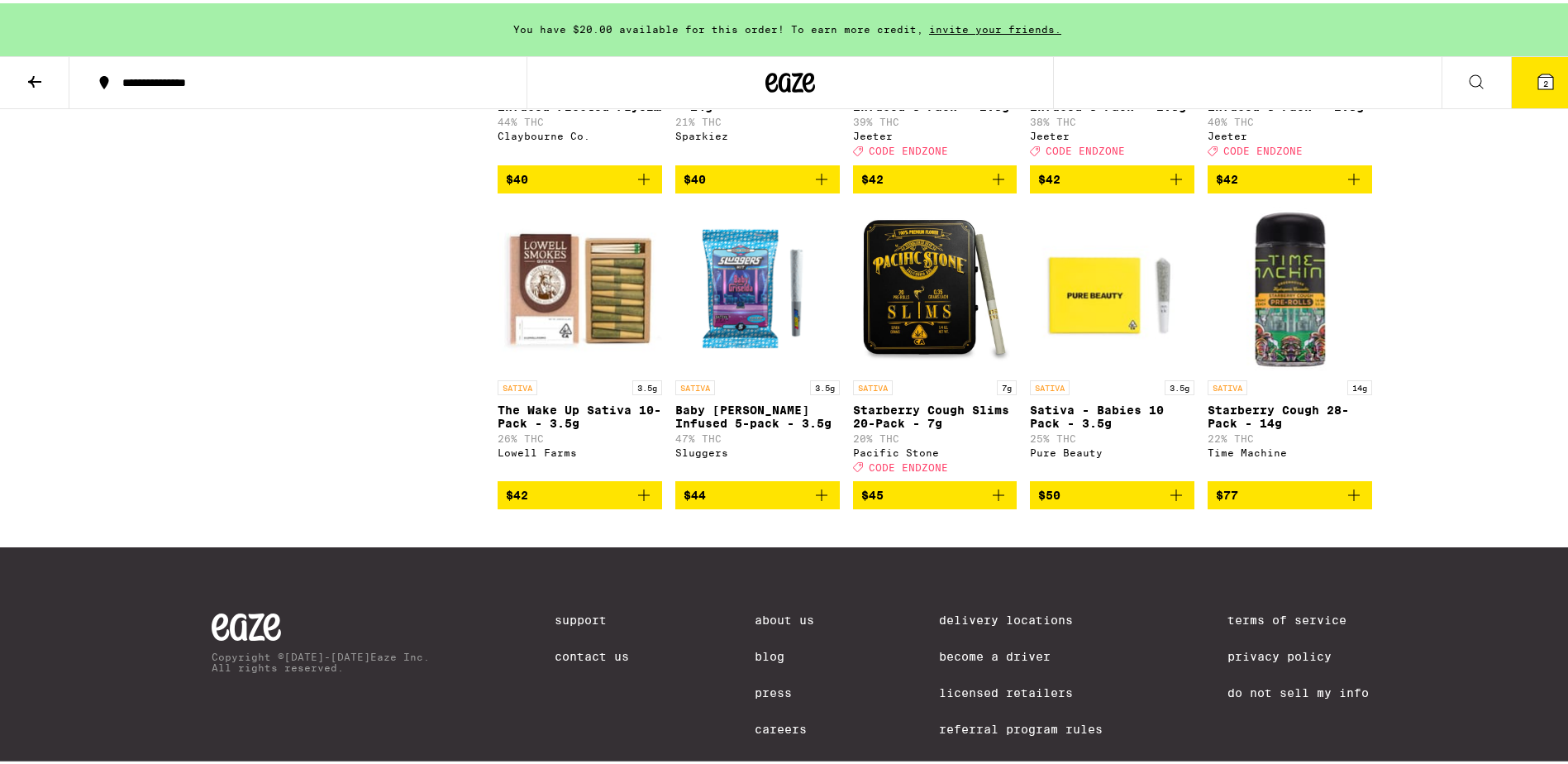
click at [994, 502] on icon "Add to bag" at bounding box center [998, 491] width 20 height 20
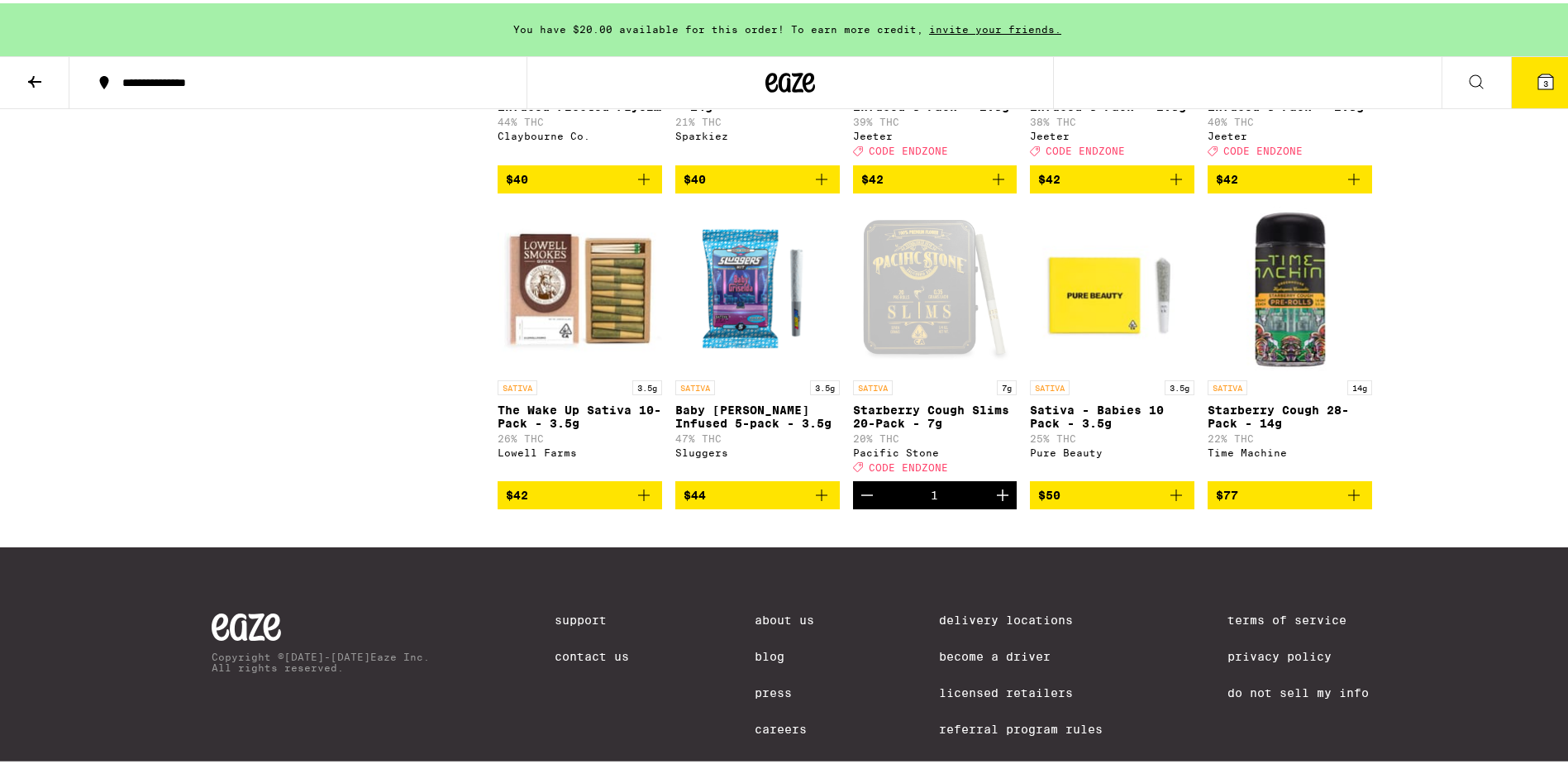
click at [1538, 80] on icon at bounding box center [1545, 78] width 14 height 14
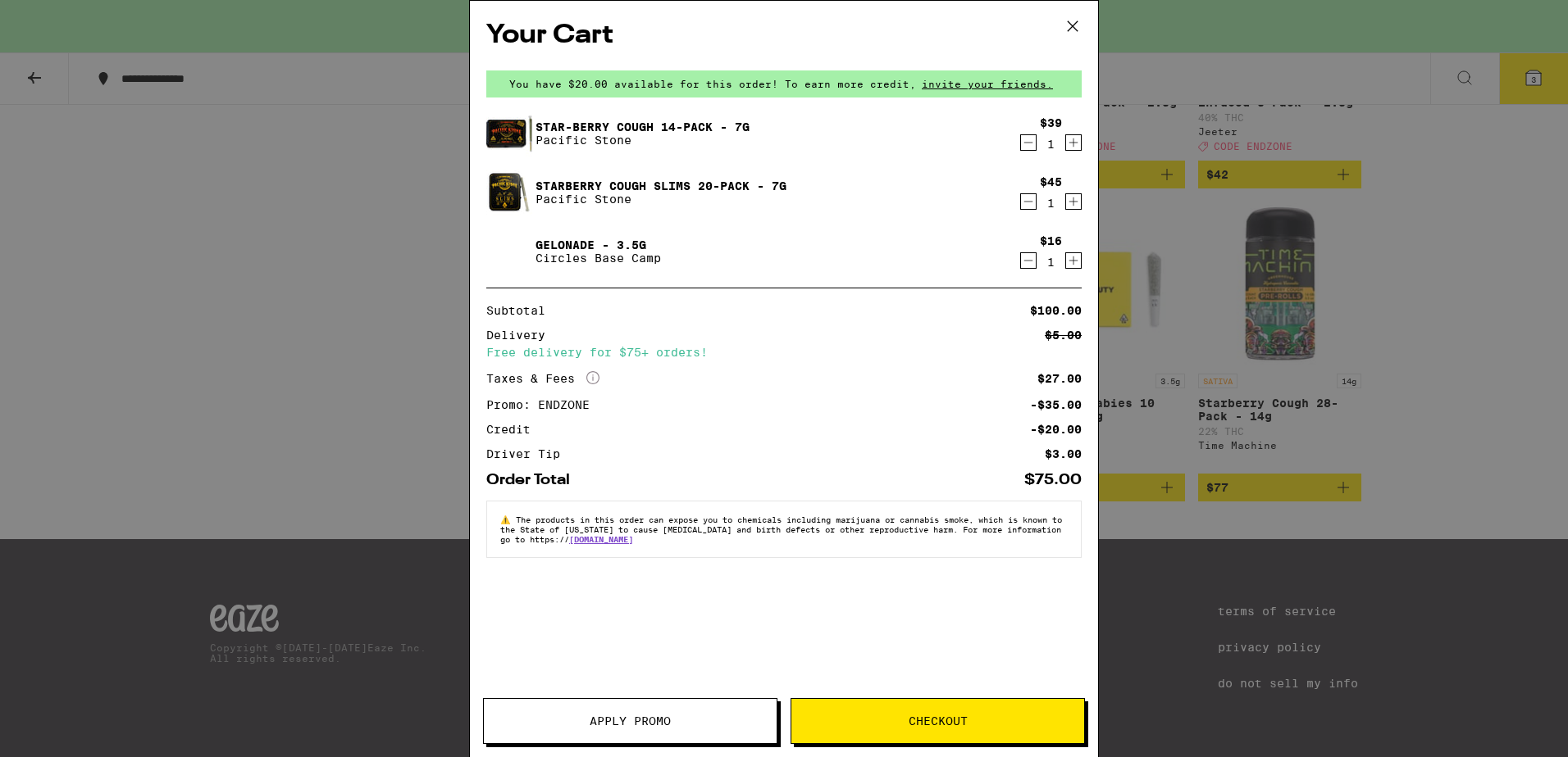
click at [1031, 145] on icon "Decrement" at bounding box center [1028, 142] width 14 height 19
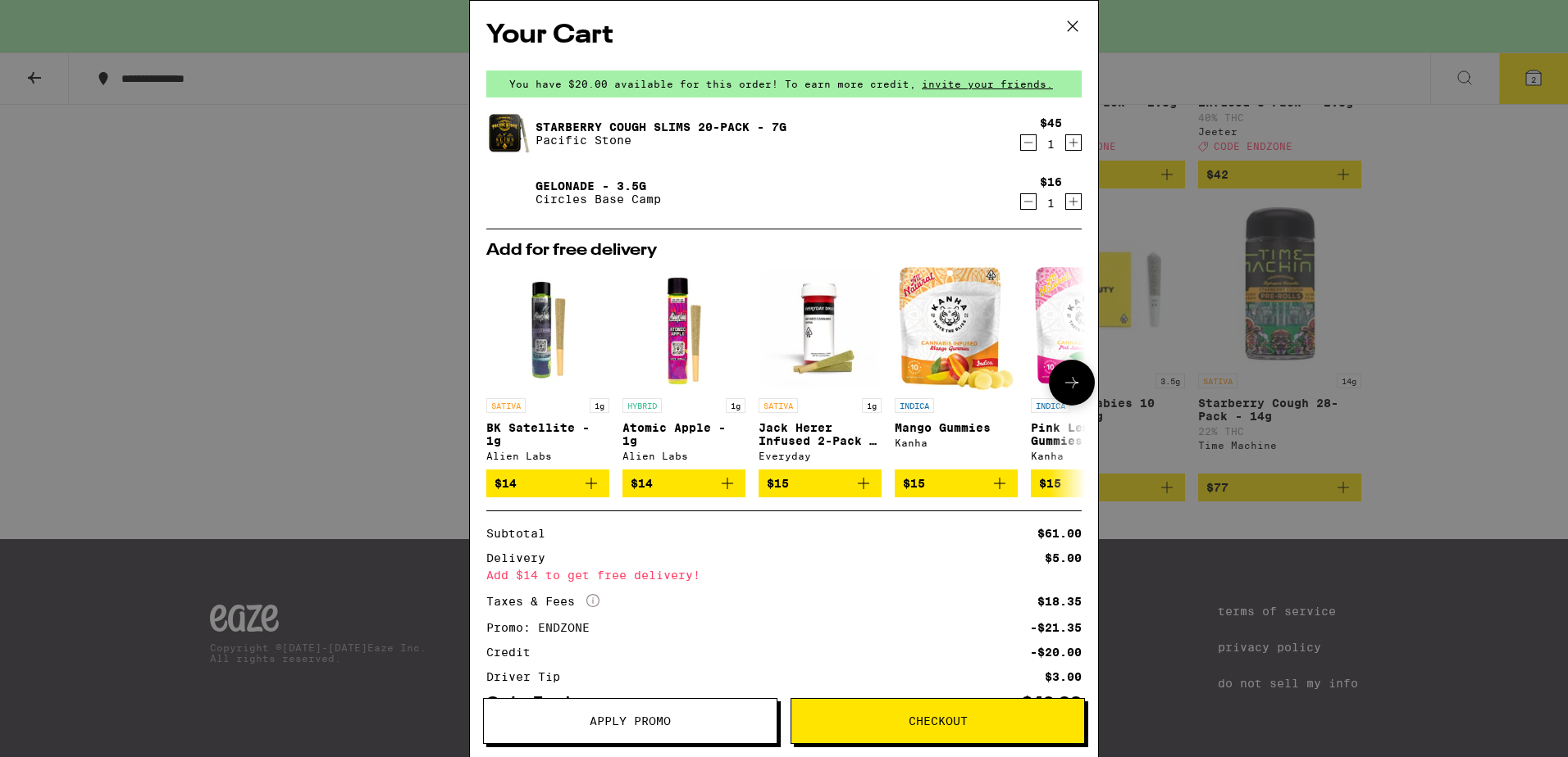
click at [1063, 391] on icon at bounding box center [1071, 382] width 19 height 19
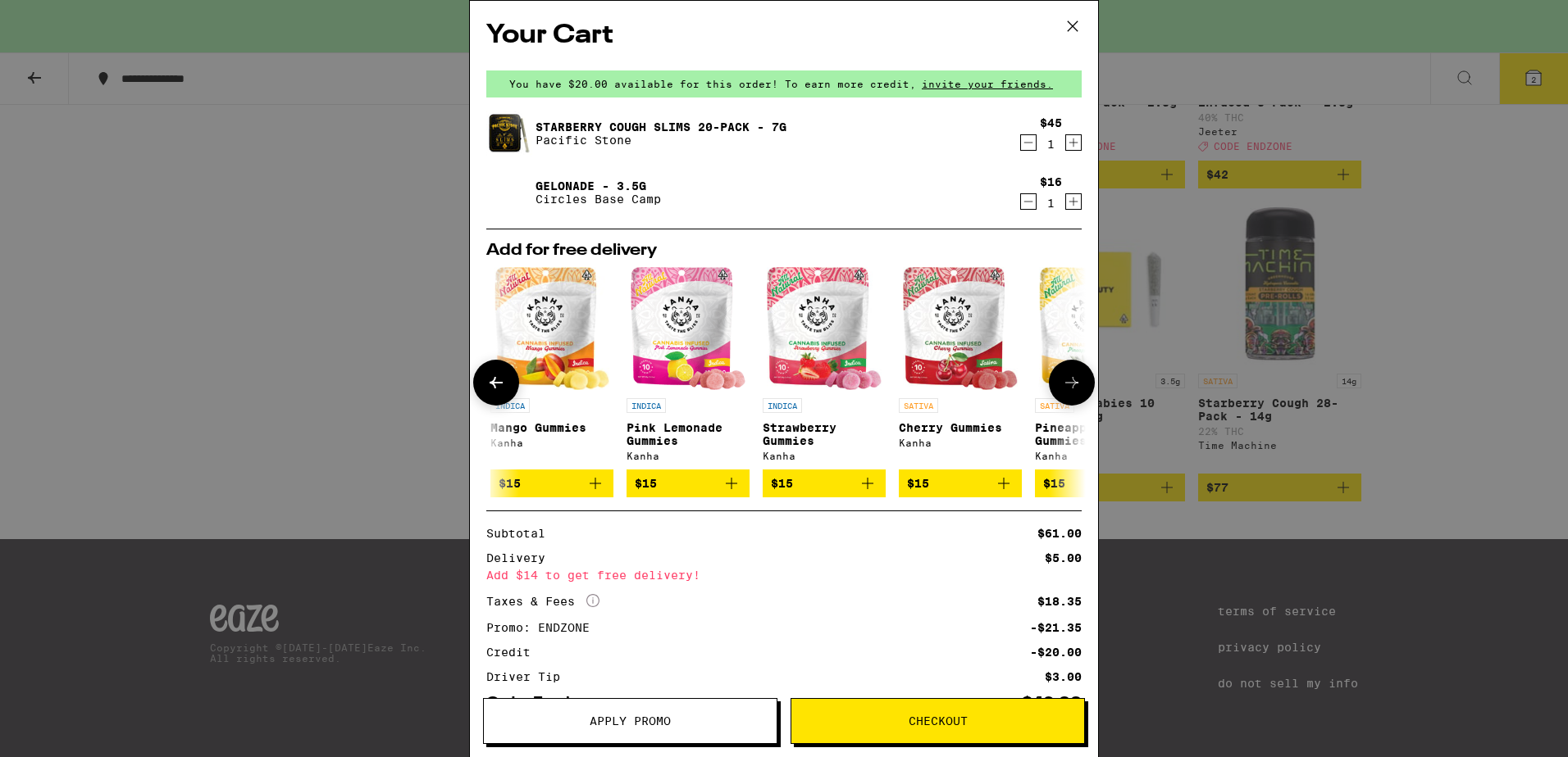
click at [1063, 391] on icon at bounding box center [1071, 382] width 19 height 19
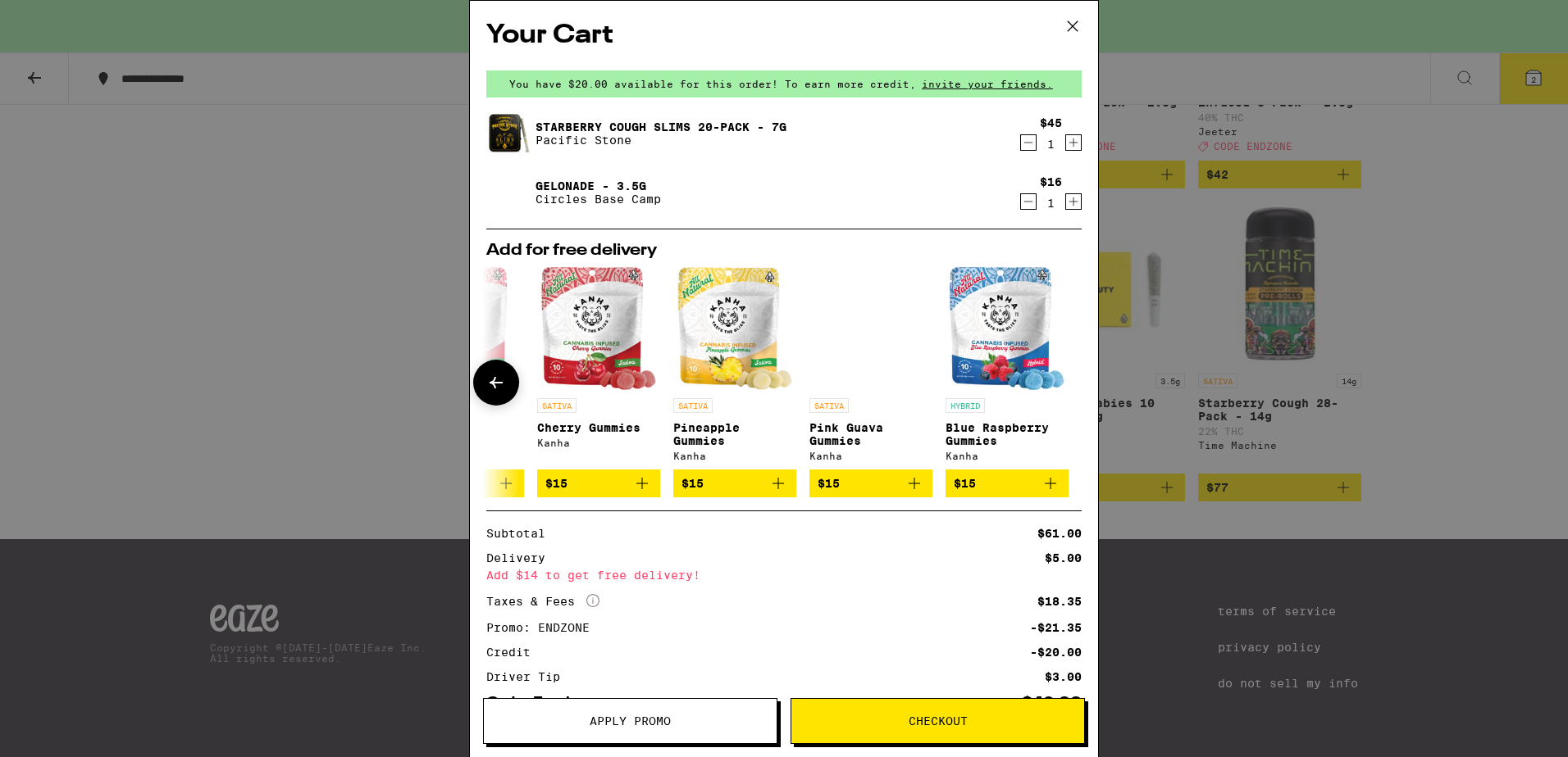
scroll to position [0, 778]
click at [496, 386] on icon at bounding box center [496, 383] width 14 height 12
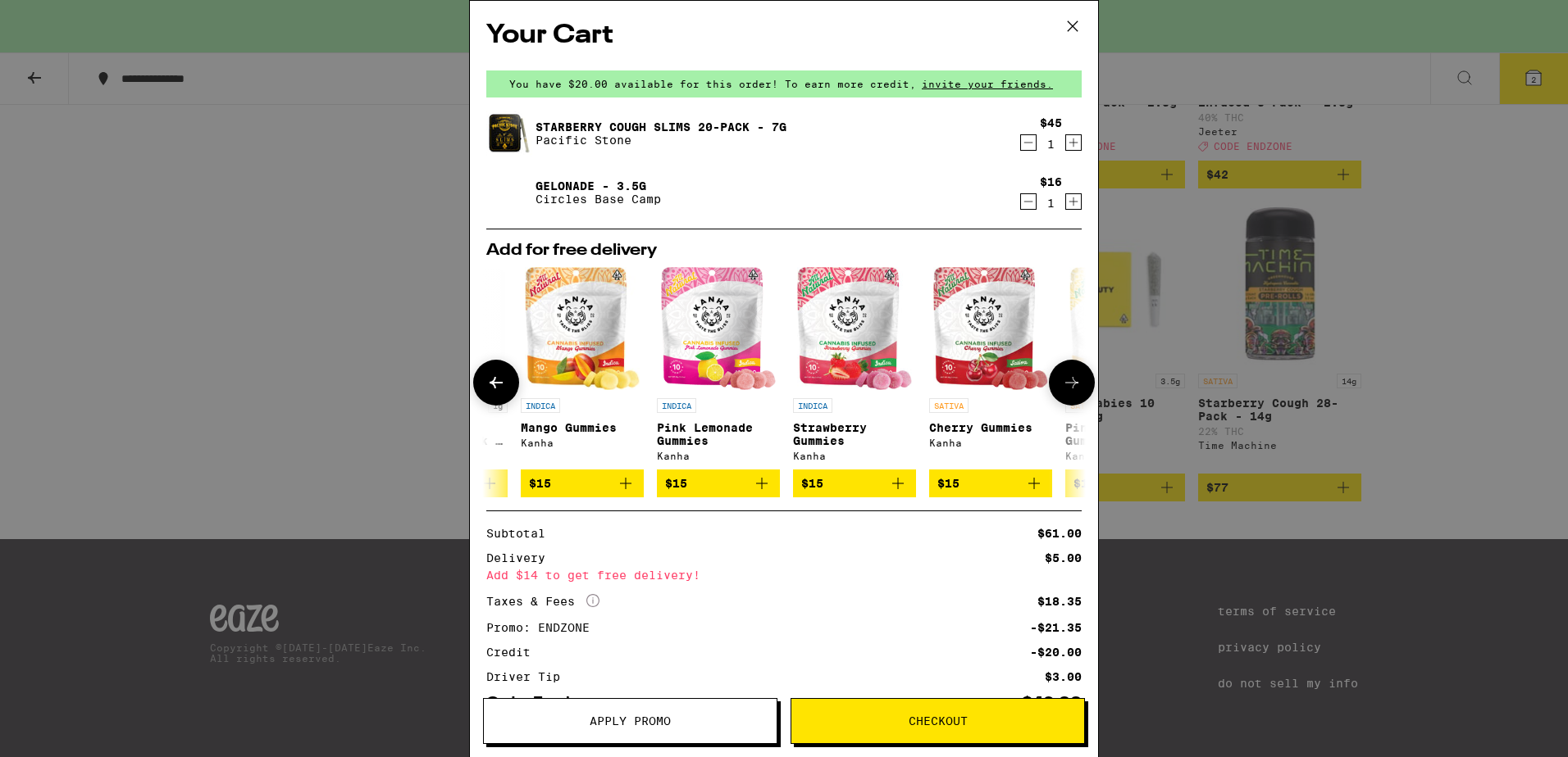
click at [496, 386] on icon at bounding box center [496, 383] width 14 height 12
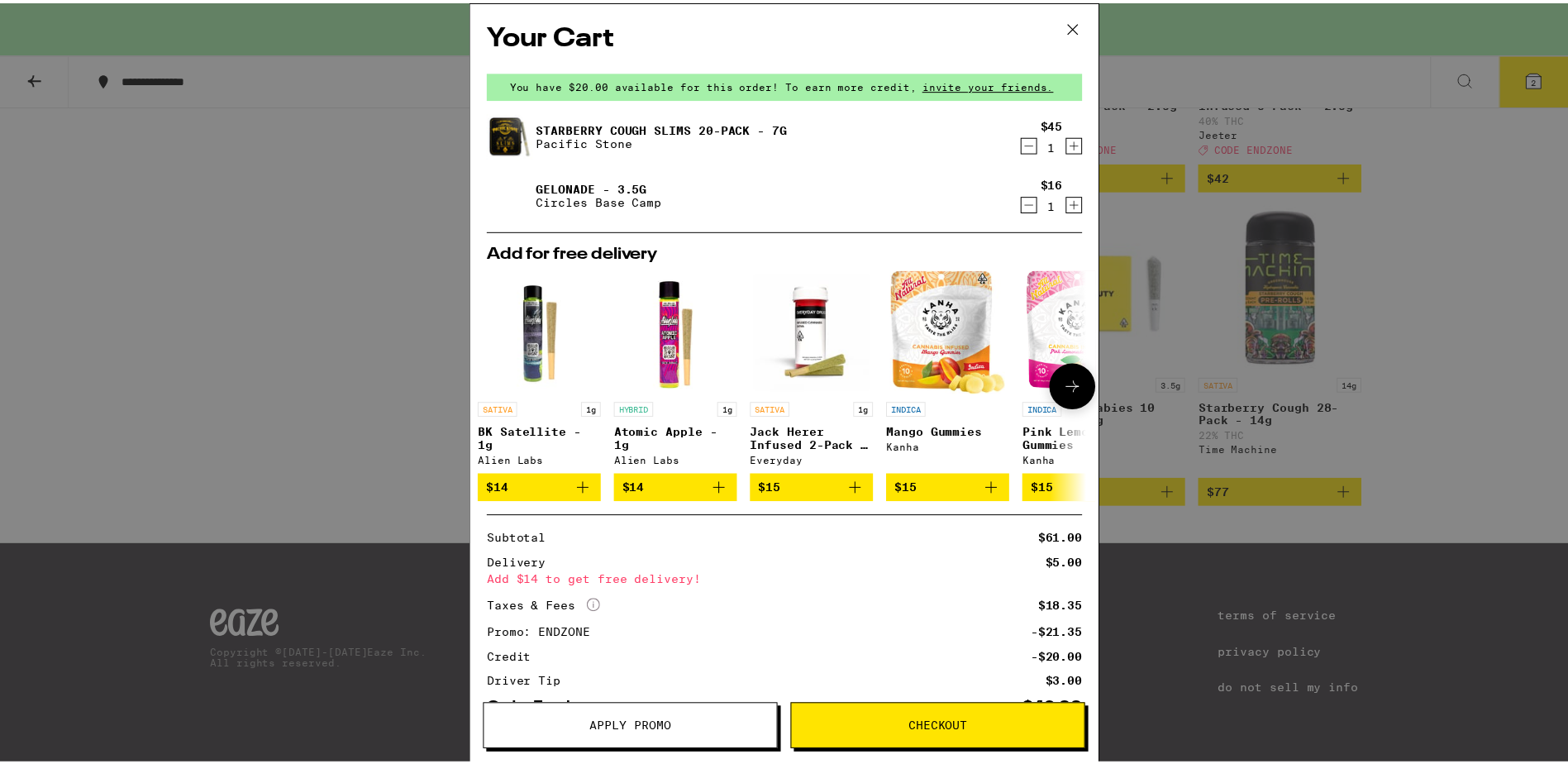
scroll to position [0, 0]
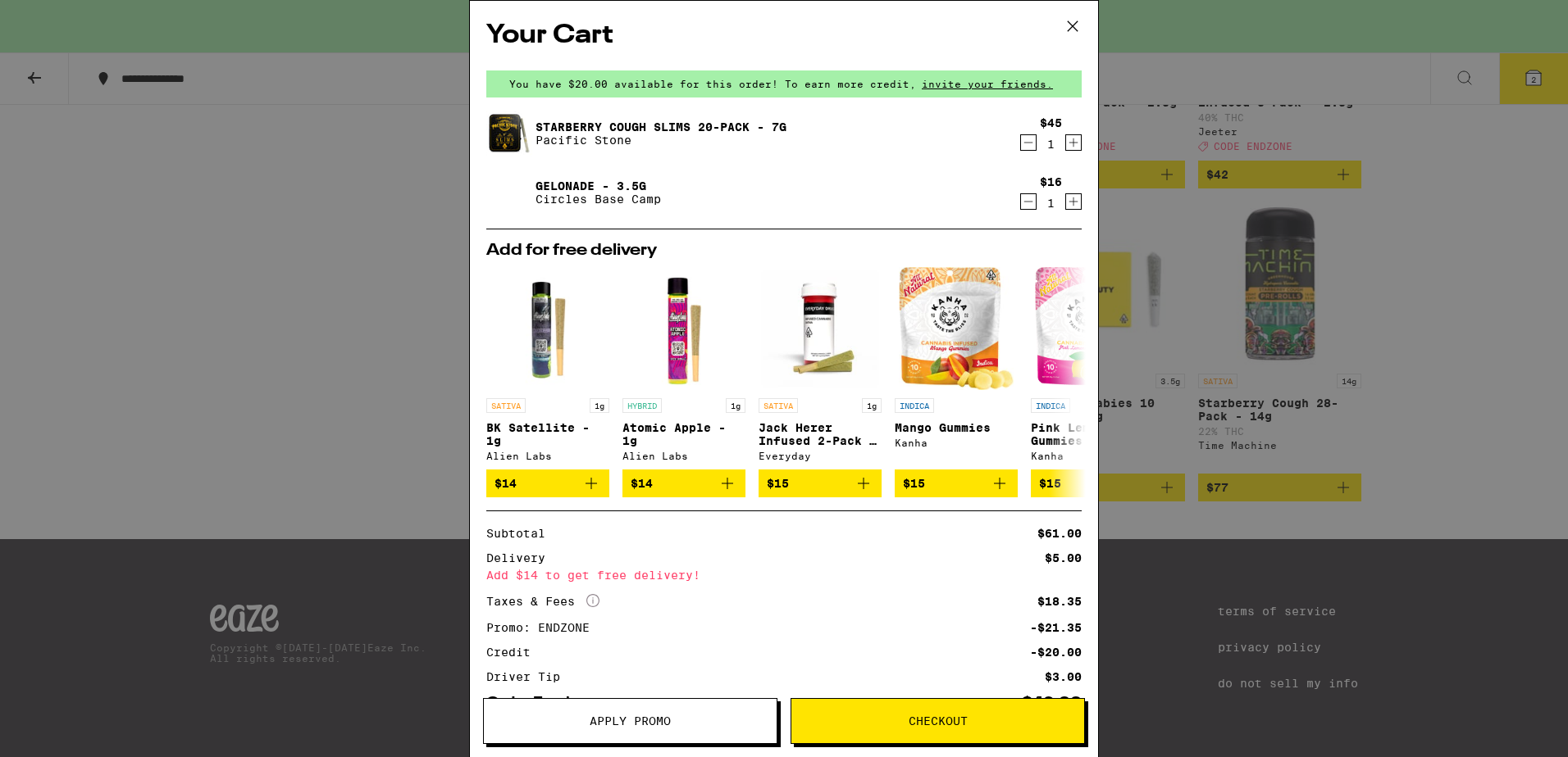
click at [1534, 317] on div "Your Cart You have $20.00 available for this order! To earn more credit, invite…" at bounding box center [784, 378] width 1568 height 757
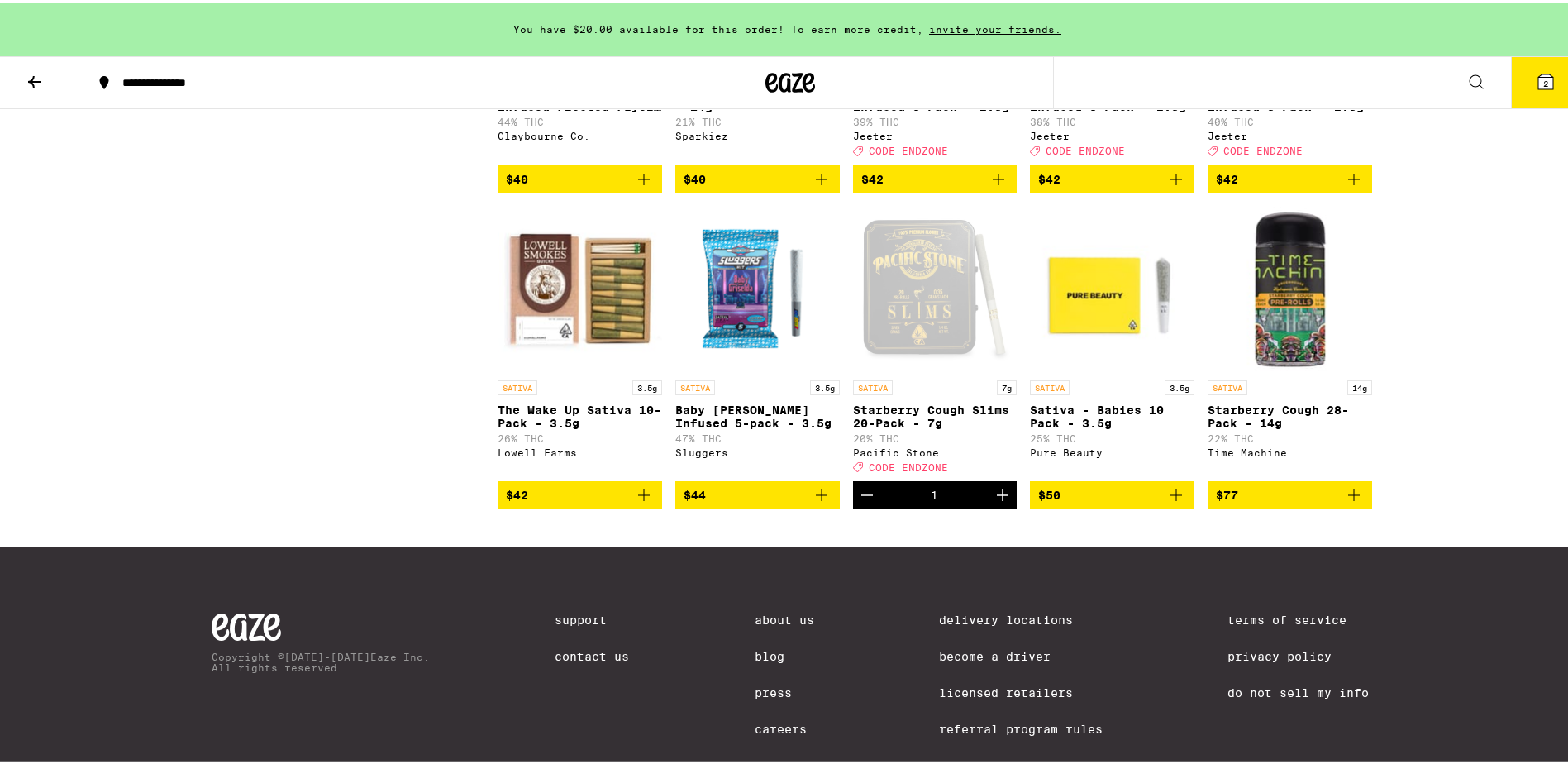
click at [26, 75] on icon at bounding box center [34, 78] width 20 height 20
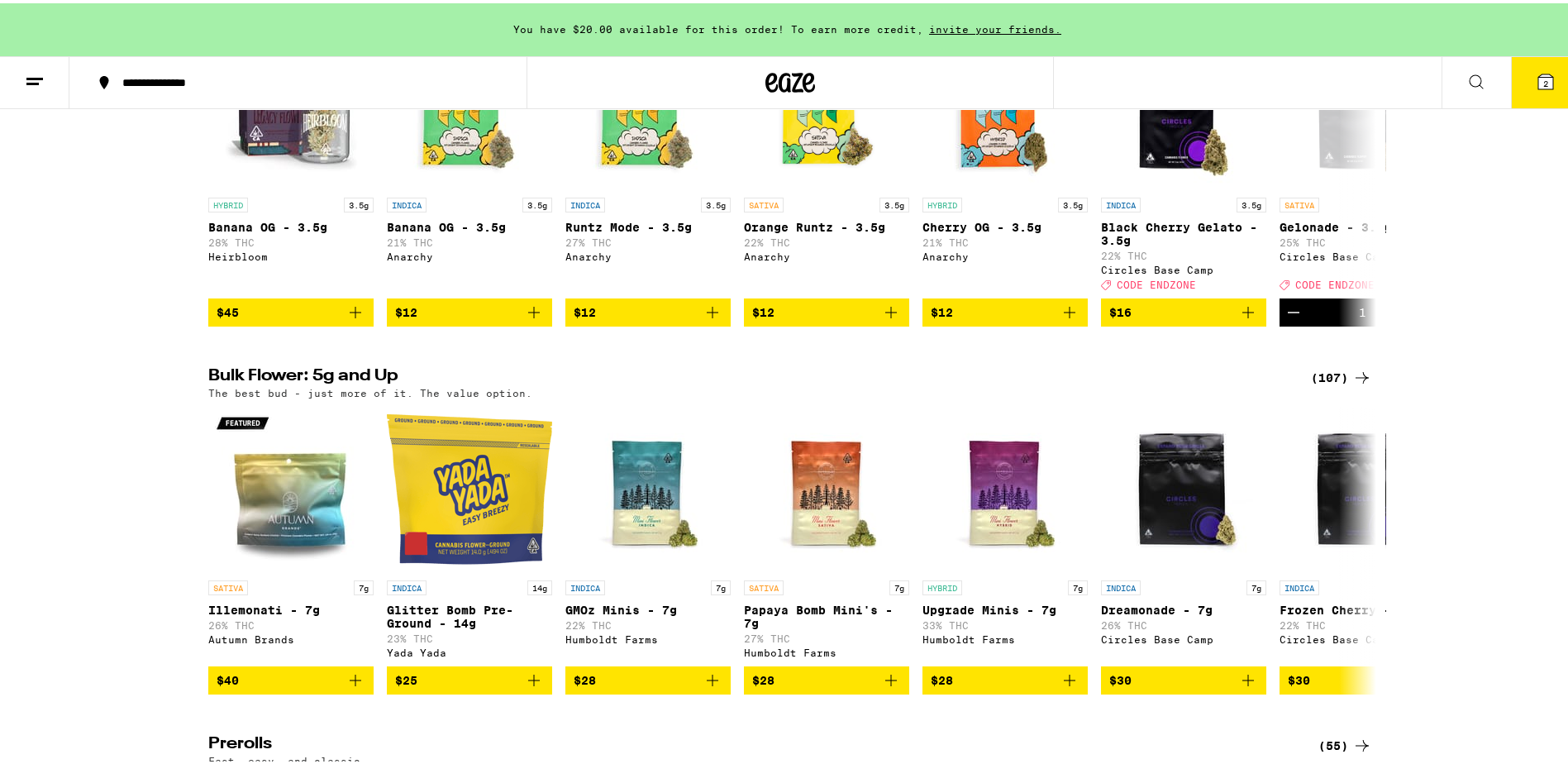
scroll to position [331, 0]
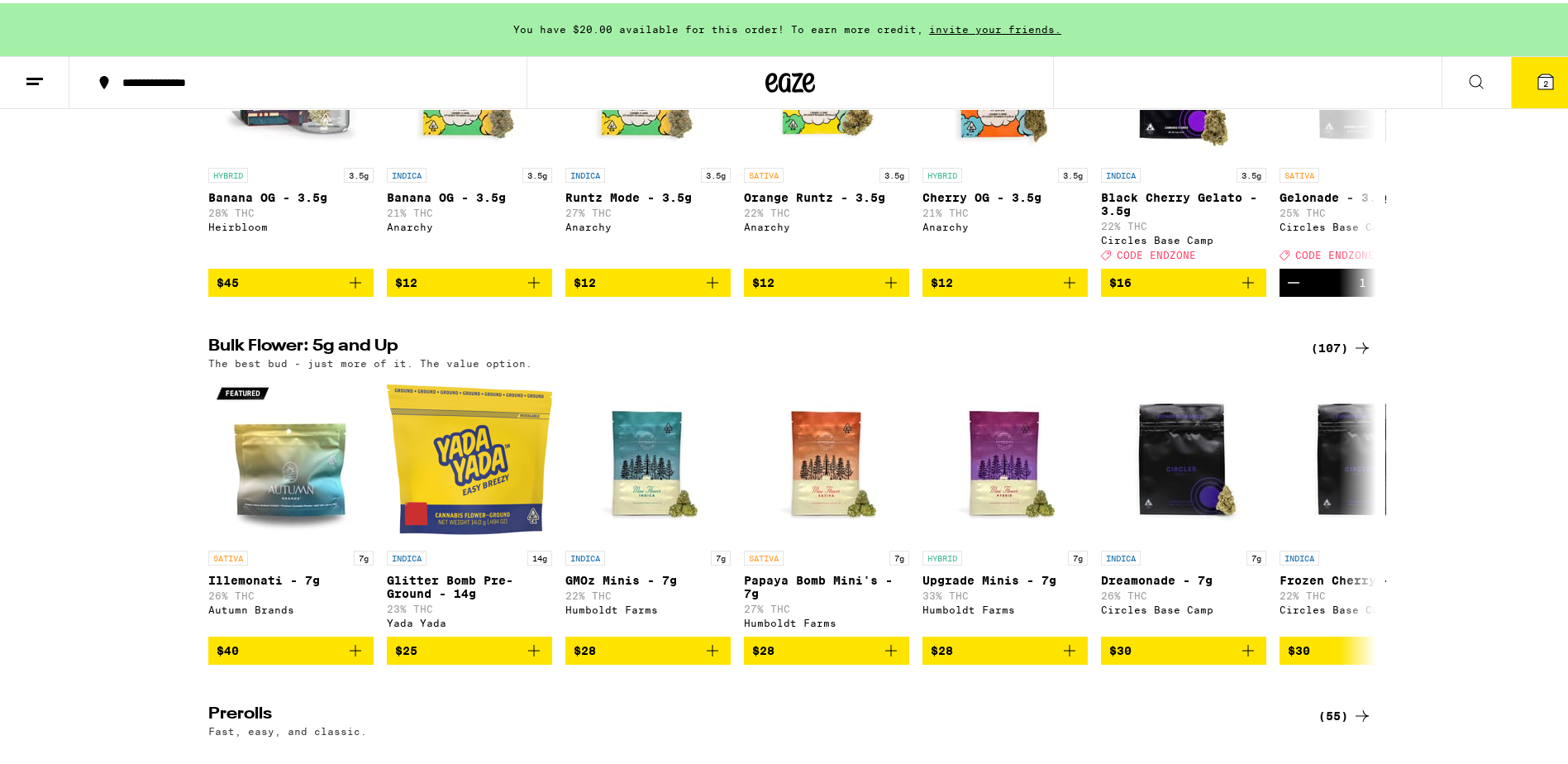
click at [1352, 355] on icon at bounding box center [1362, 344] width 20 height 20
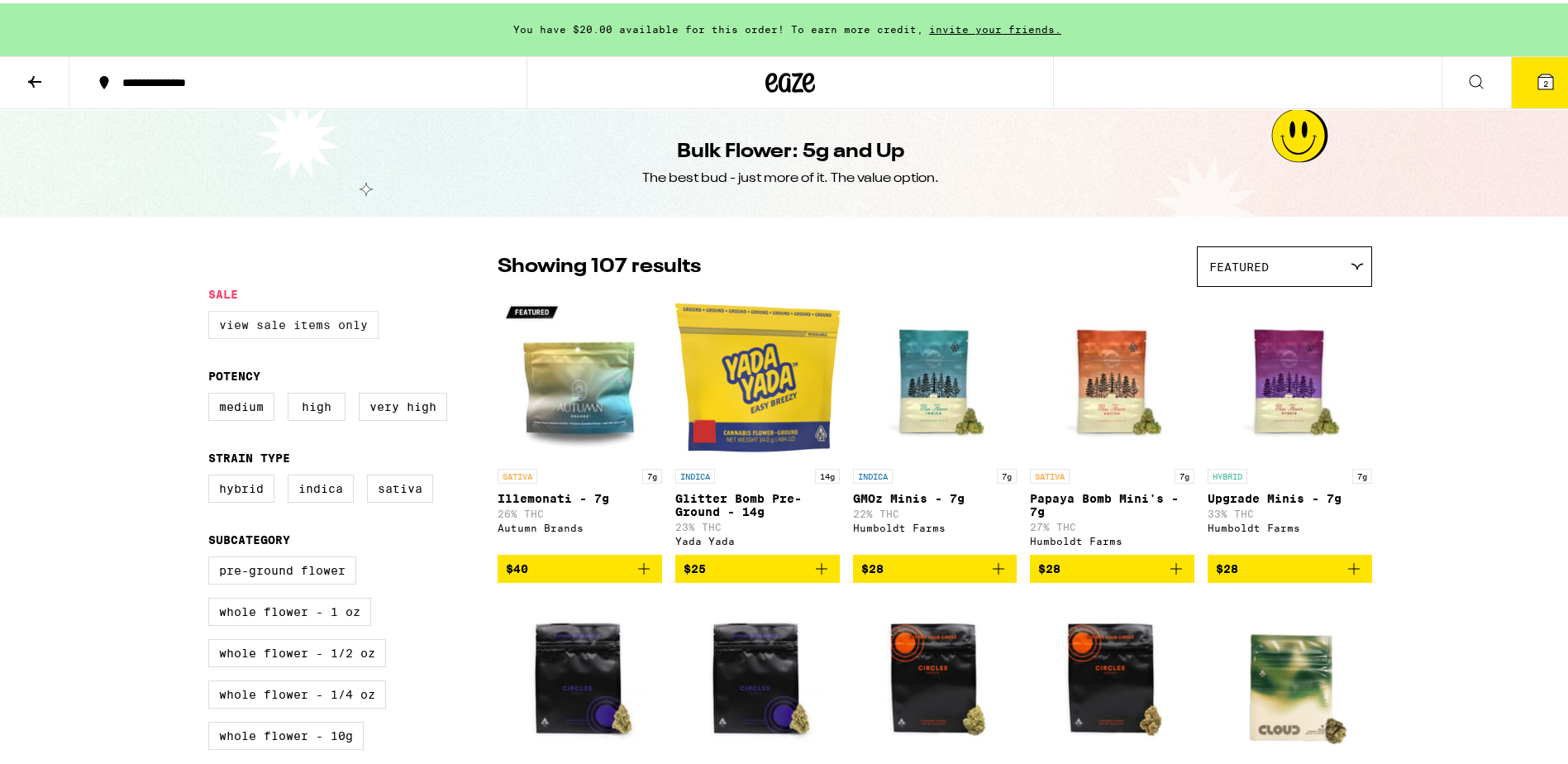
click at [284, 325] on label "View Sale Items Only" at bounding box center [293, 321] width 170 height 28
click at [212, 311] on input "View Sale Items Only" at bounding box center [211, 310] width 1 height 1
checkbox input "true"
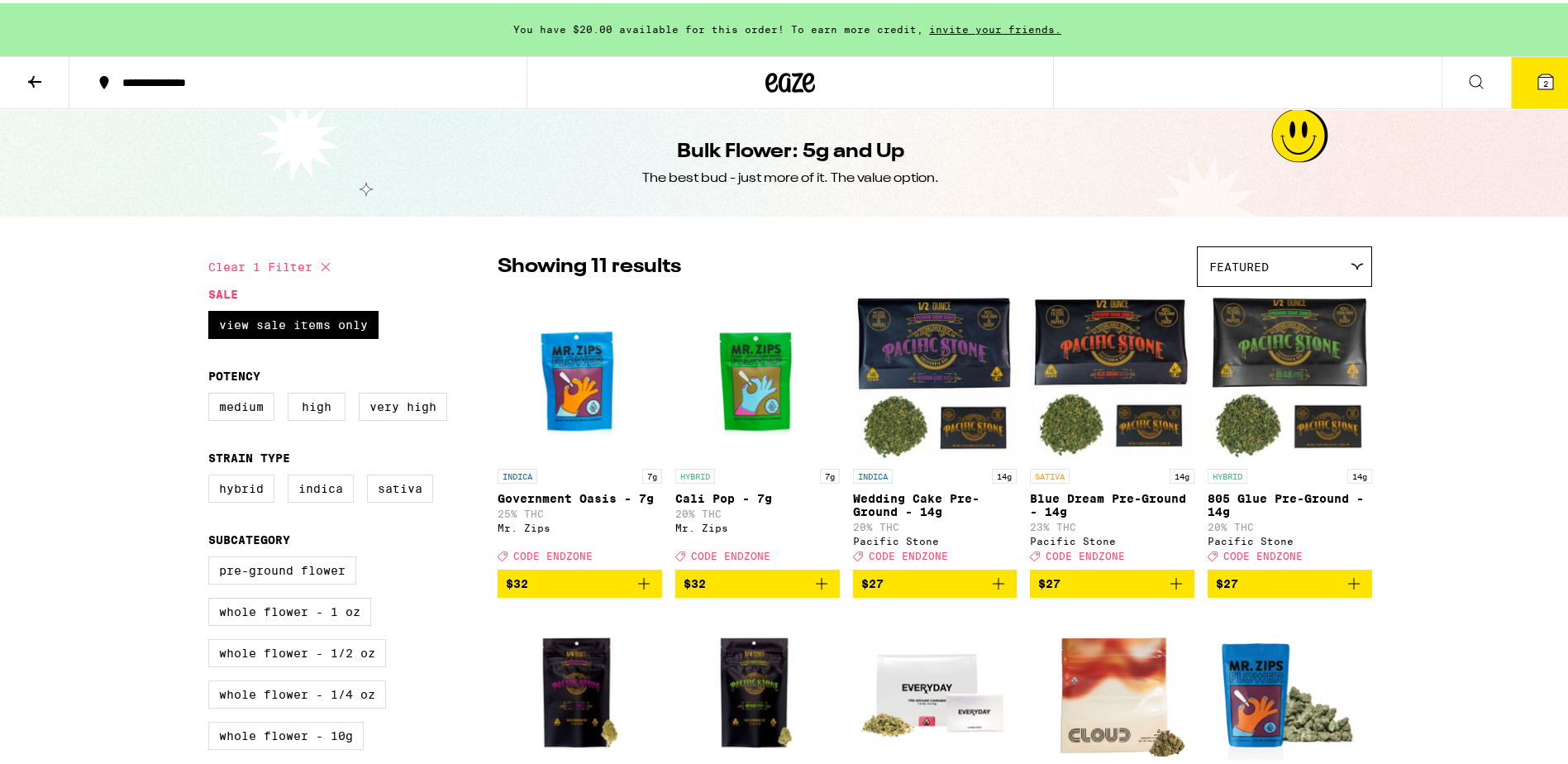
scroll to position [83, 0]
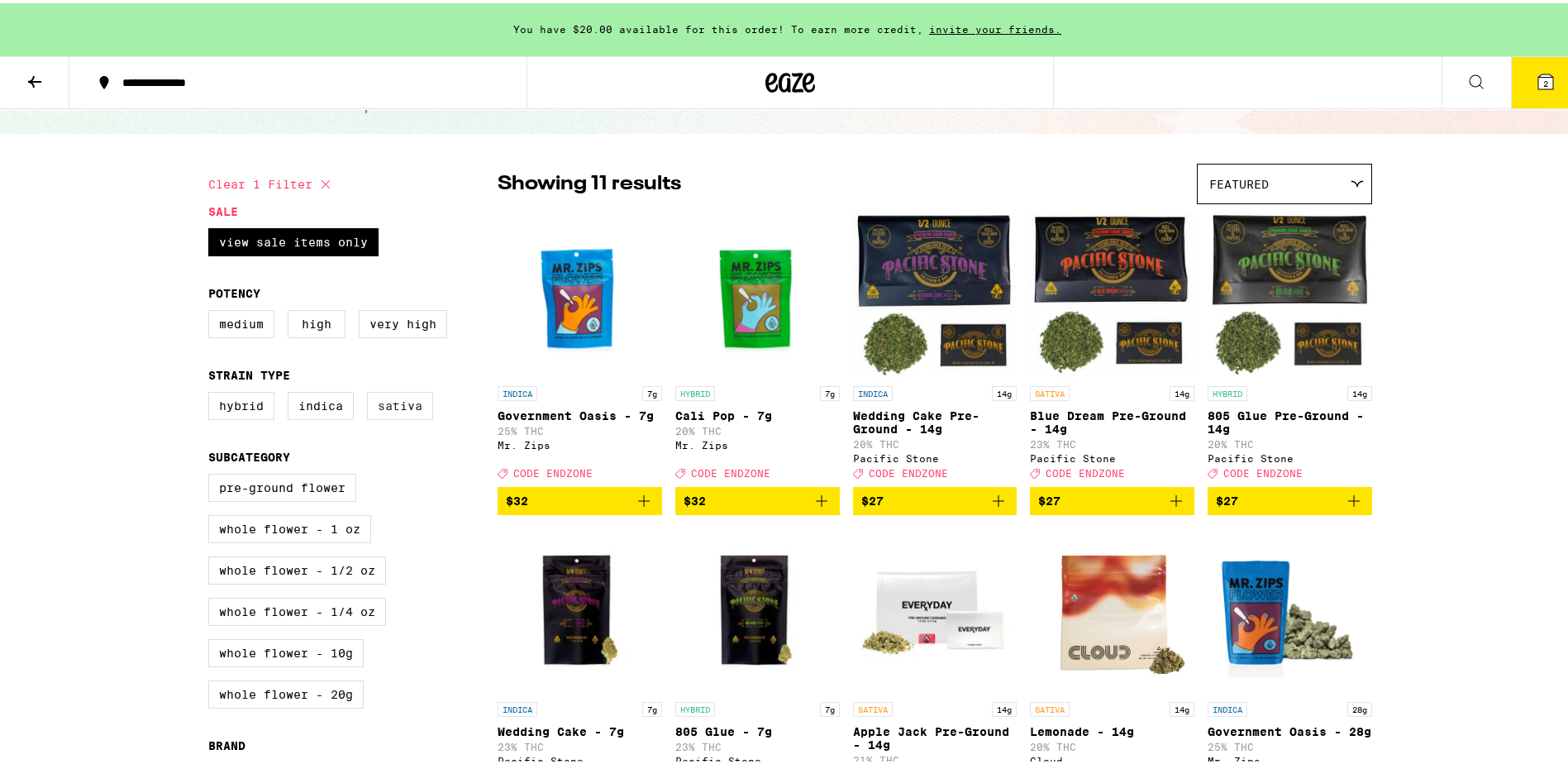
click at [402, 414] on label "Sativa" at bounding box center [401, 402] width 66 height 28
click at [212, 392] on input "Sativa" at bounding box center [211, 391] width 1 height 1
checkbox input "true"
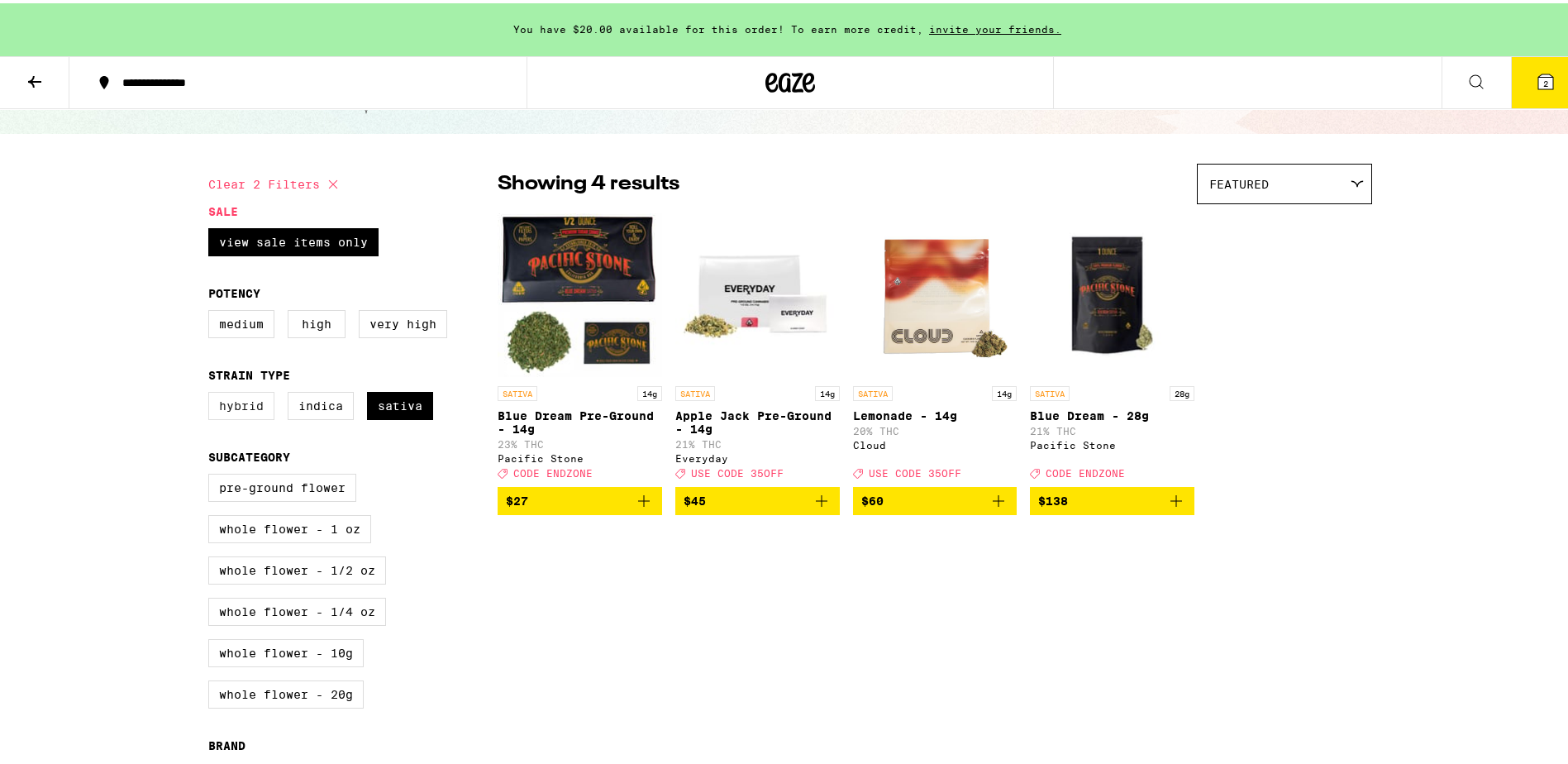
click at [239, 412] on label "Hybrid" at bounding box center [241, 402] width 66 height 28
click at [212, 392] on input "Hybrid" at bounding box center [211, 391] width 1 height 1
checkbox input "true"
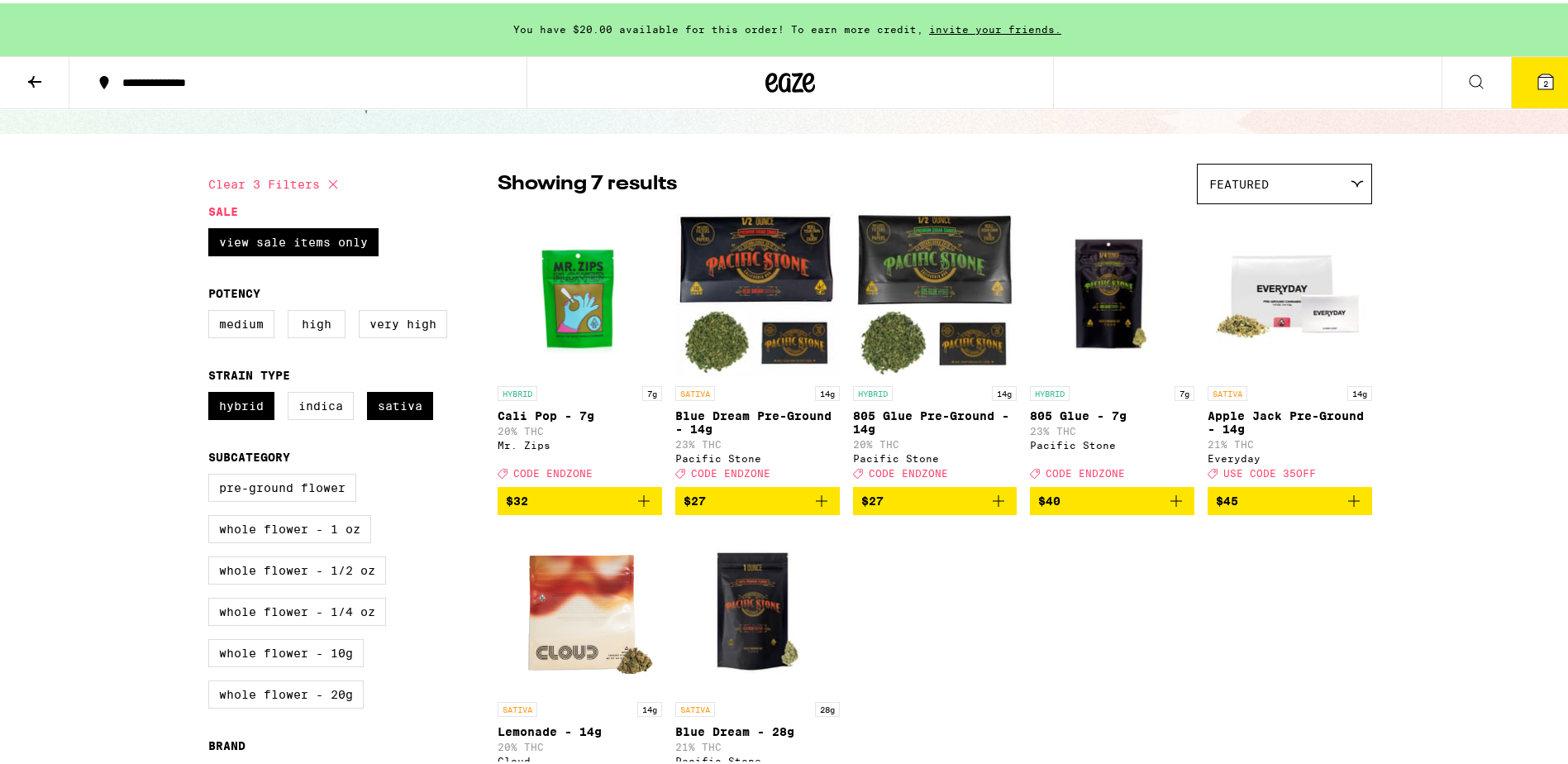
click at [45, 83] on button at bounding box center [34, 79] width 69 height 52
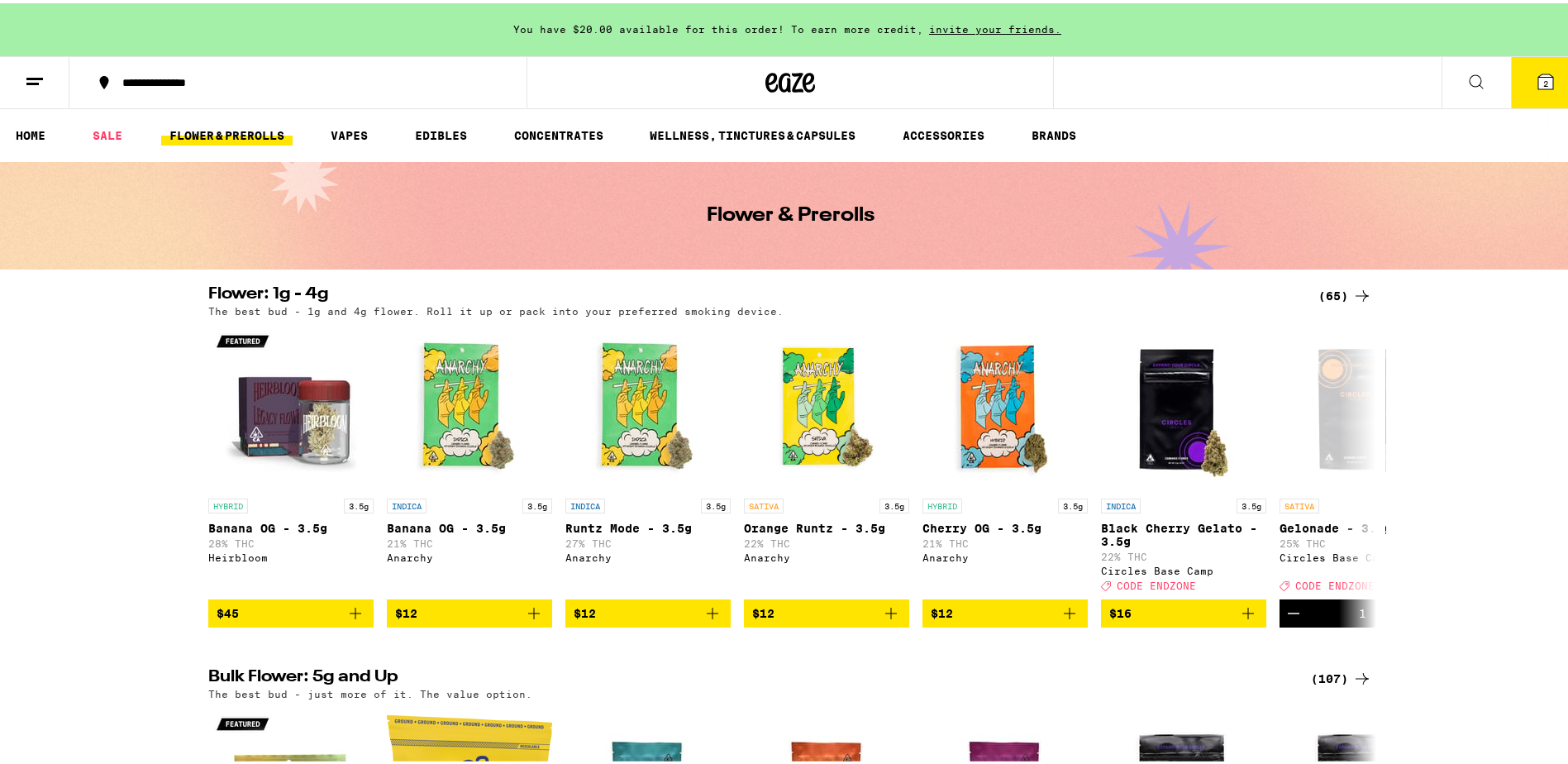
click at [1330, 296] on div "(65)" at bounding box center [1345, 292] width 54 height 20
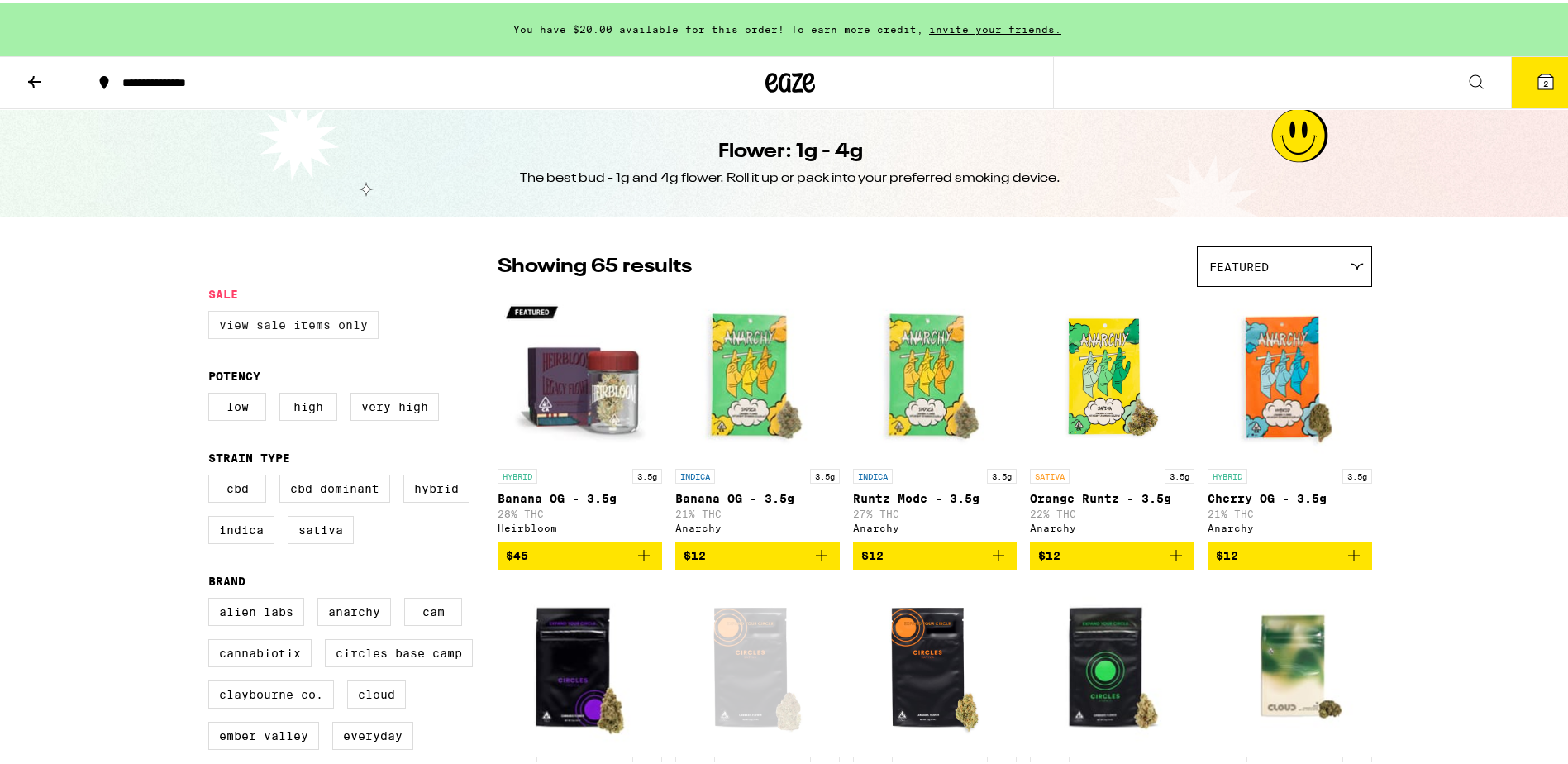
click at [302, 332] on label "View Sale Items Only" at bounding box center [293, 321] width 170 height 28
click at [212, 311] on input "View Sale Items Only" at bounding box center [211, 310] width 1 height 1
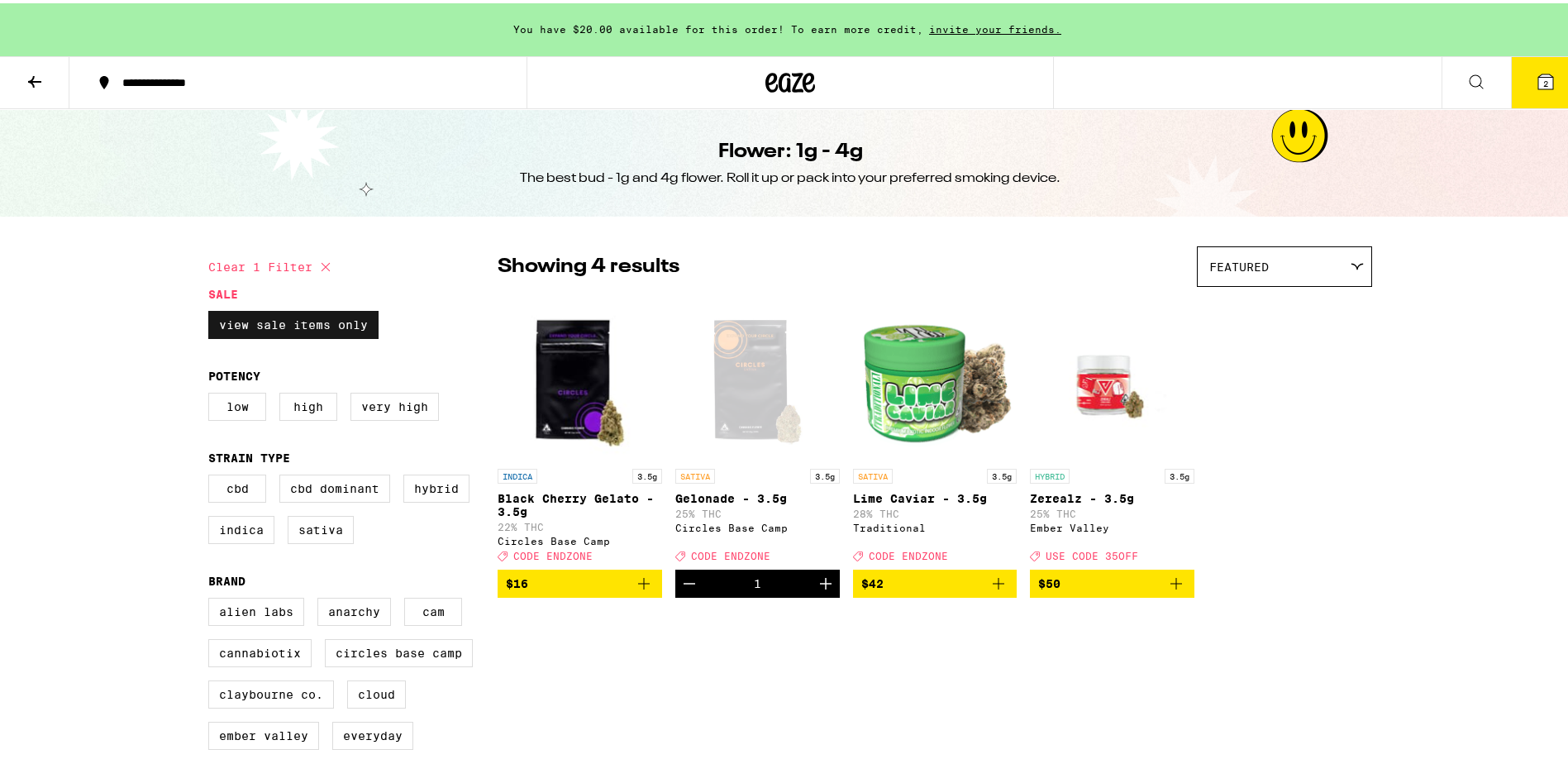
click at [281, 333] on label "View Sale Items Only" at bounding box center [293, 321] width 170 height 28
click at [212, 311] on input "View Sale Items Only" at bounding box center [211, 310] width 1 height 1
checkbox input "false"
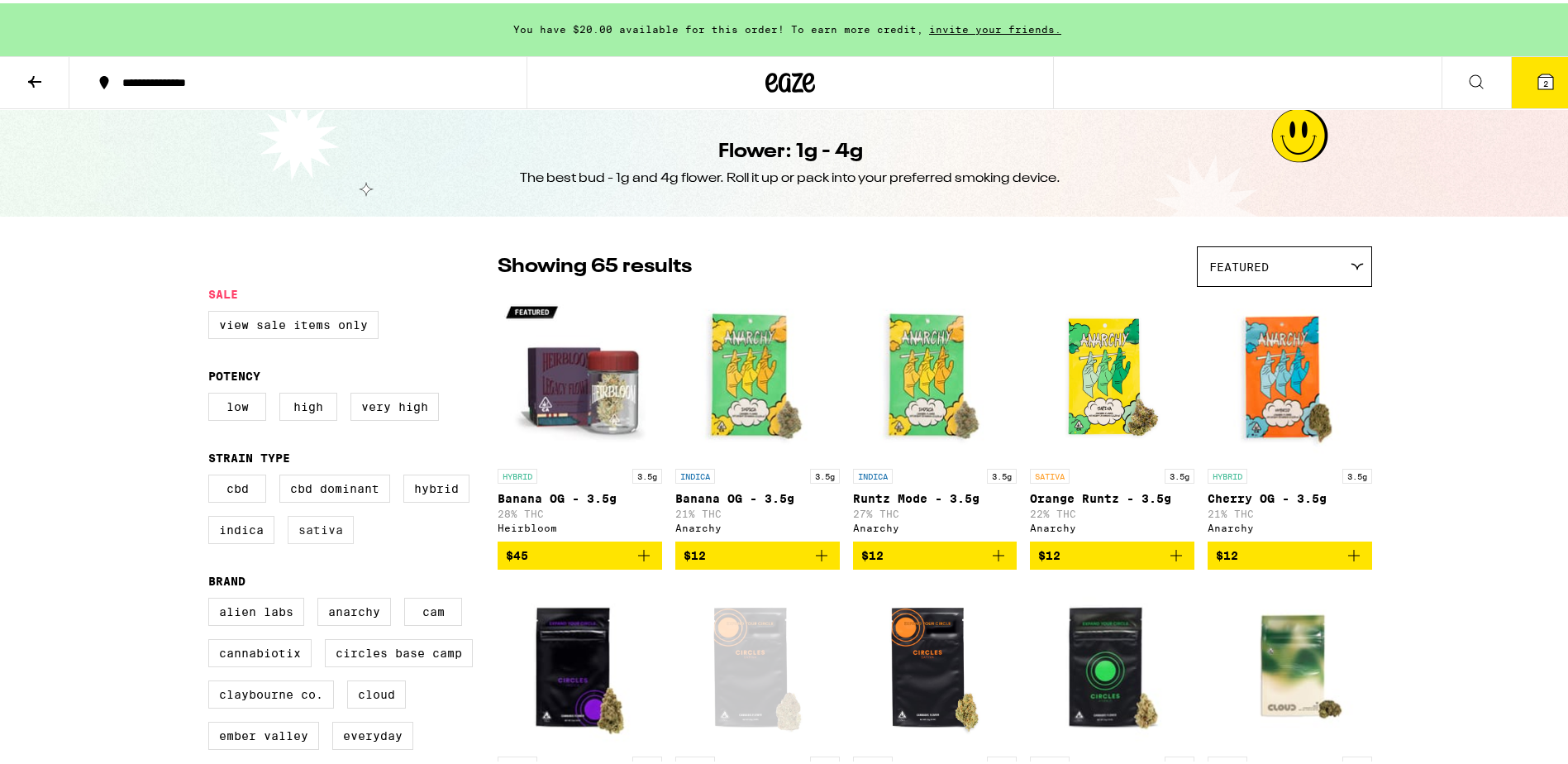
click at [326, 541] on label "Sativa" at bounding box center [321, 526] width 66 height 28
click at [212, 475] on input "Sativa" at bounding box center [211, 474] width 1 height 1
checkbox input "true"
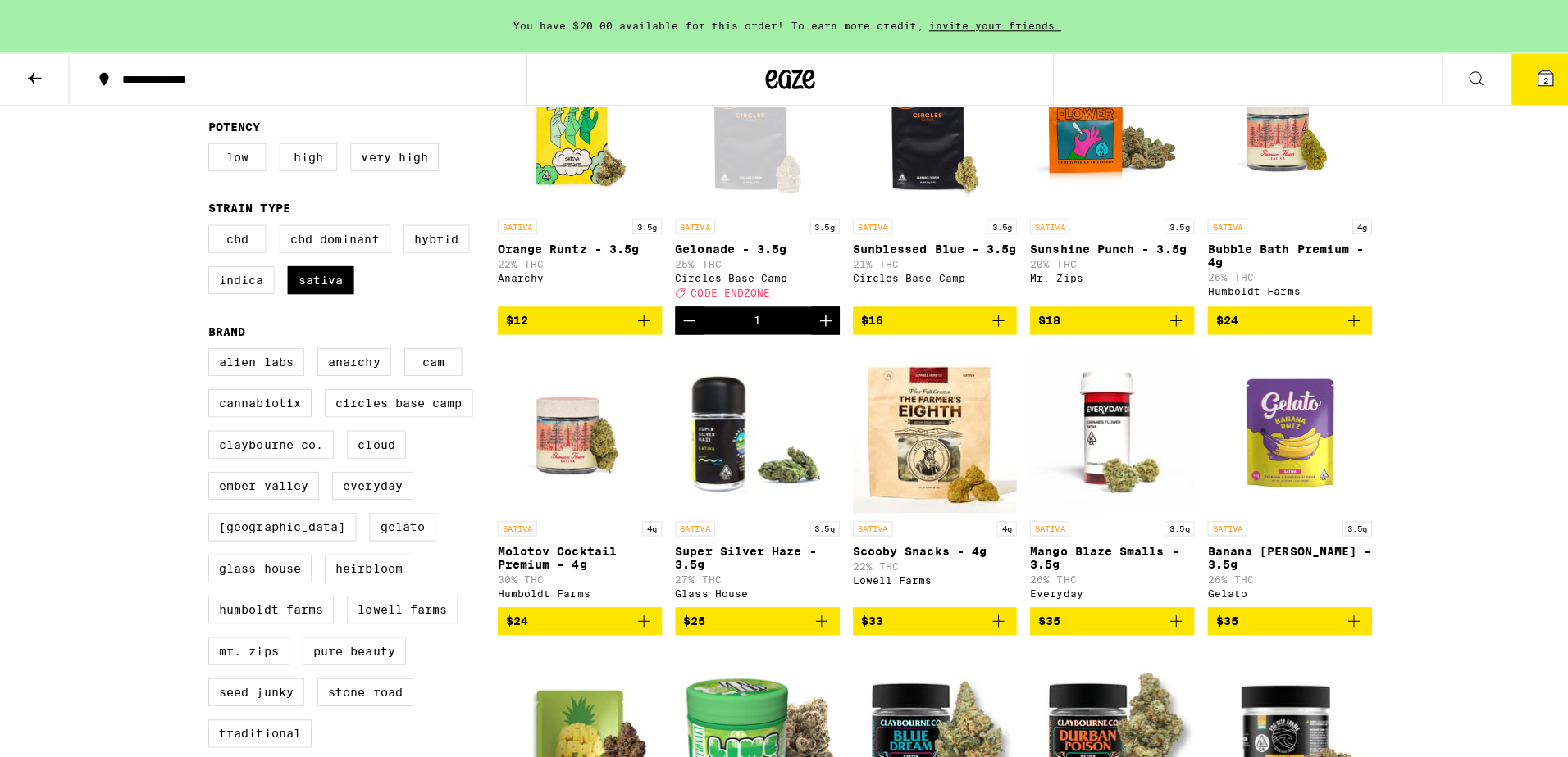
scroll to position [246, 0]
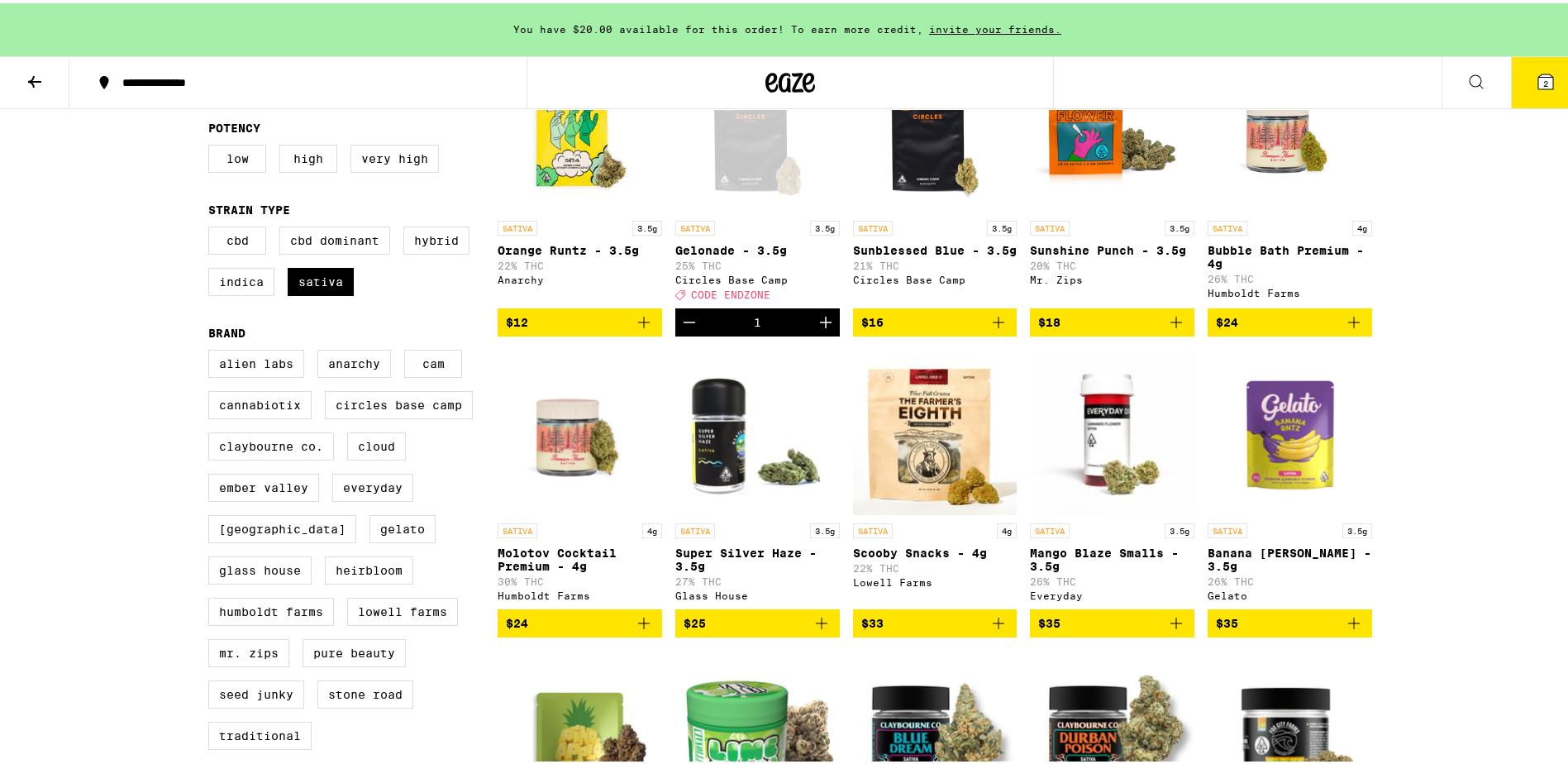
click at [544, 561] on p "Molotov Cocktail Premium - 4g" at bounding box center [579, 556] width 164 height 26
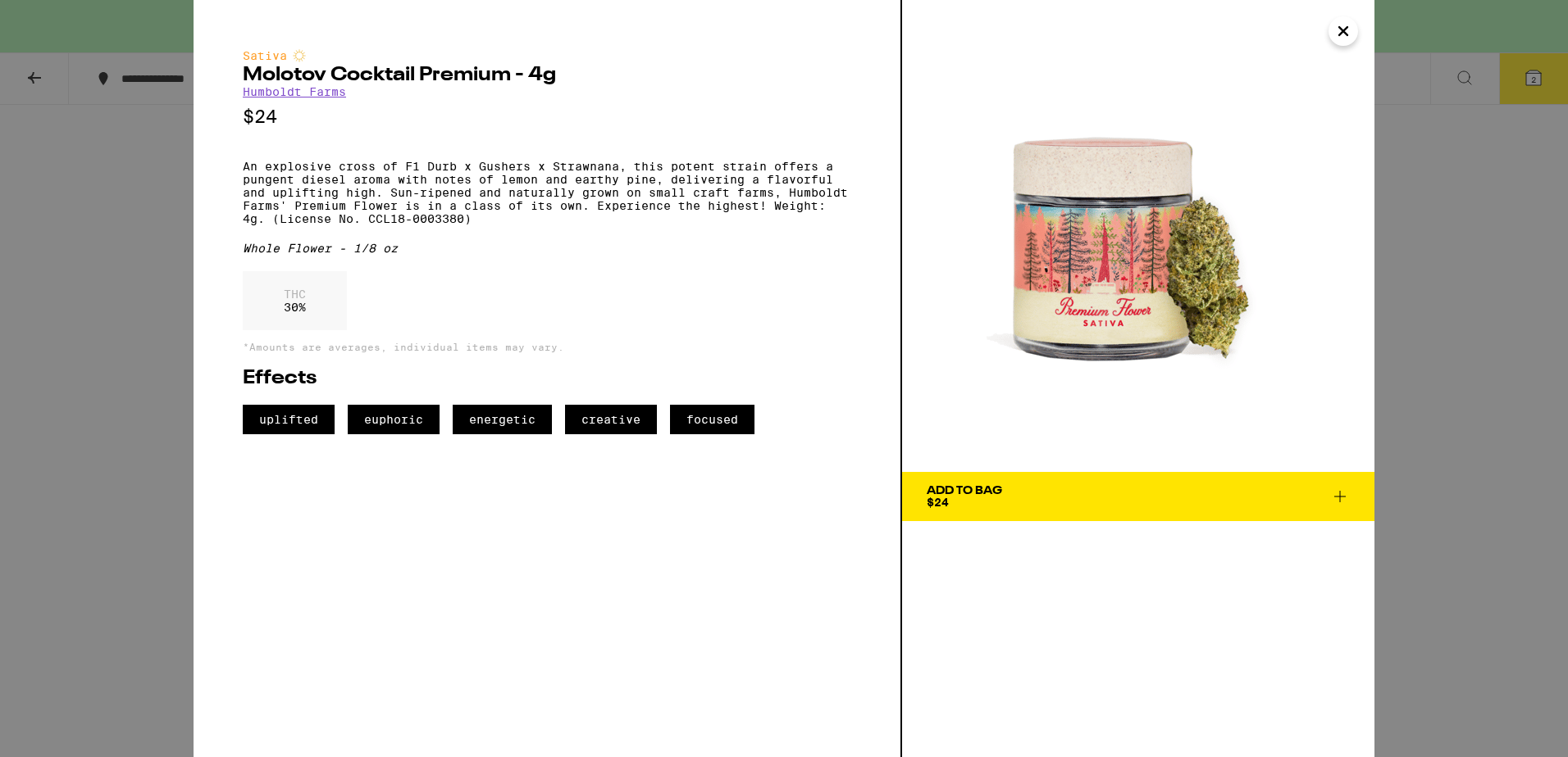
click at [1341, 495] on icon at bounding box center [1339, 496] width 19 height 19
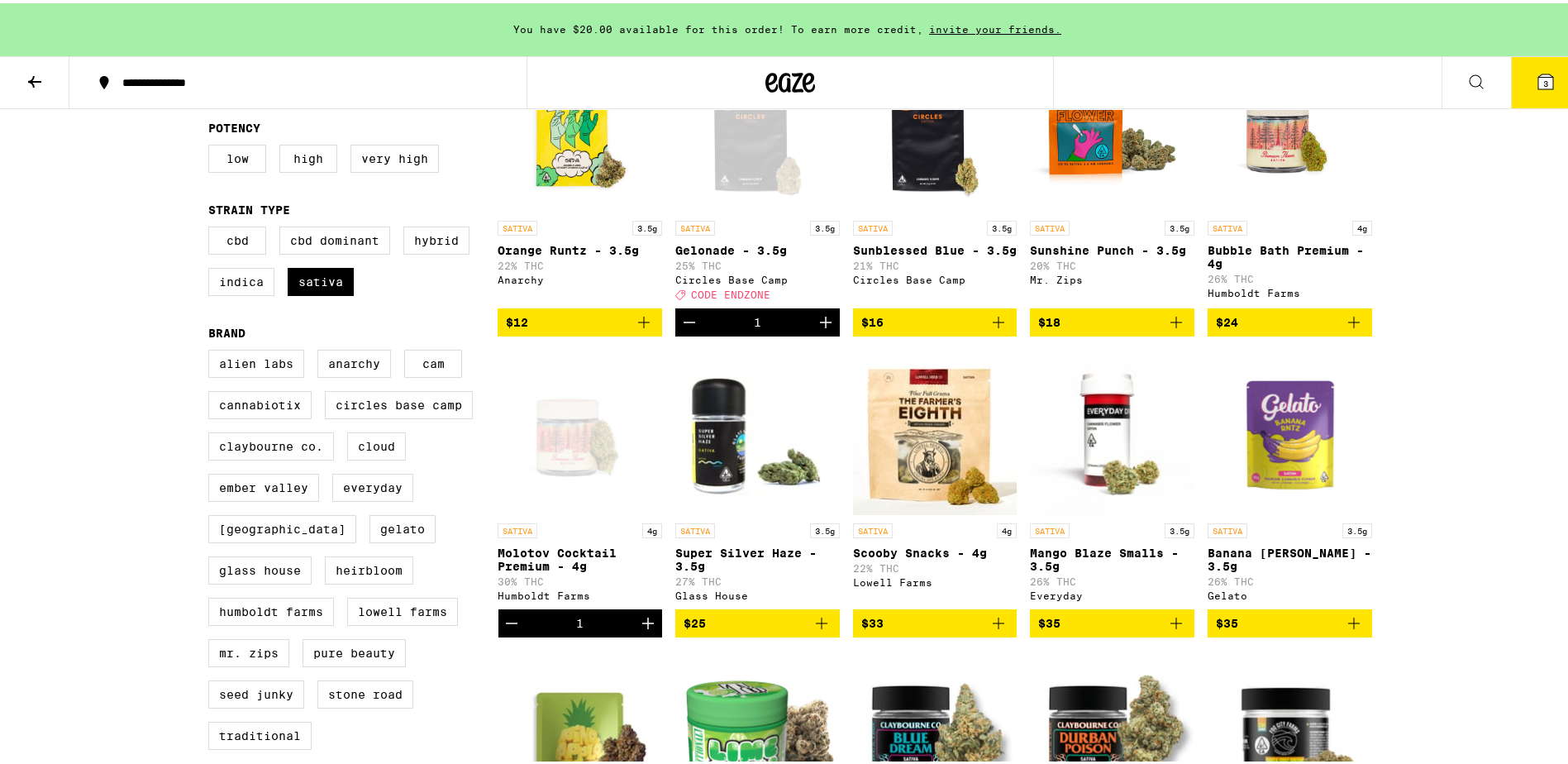
click at [546, 564] on p "Molotov Cocktail Premium - 4g" at bounding box center [579, 556] width 164 height 26
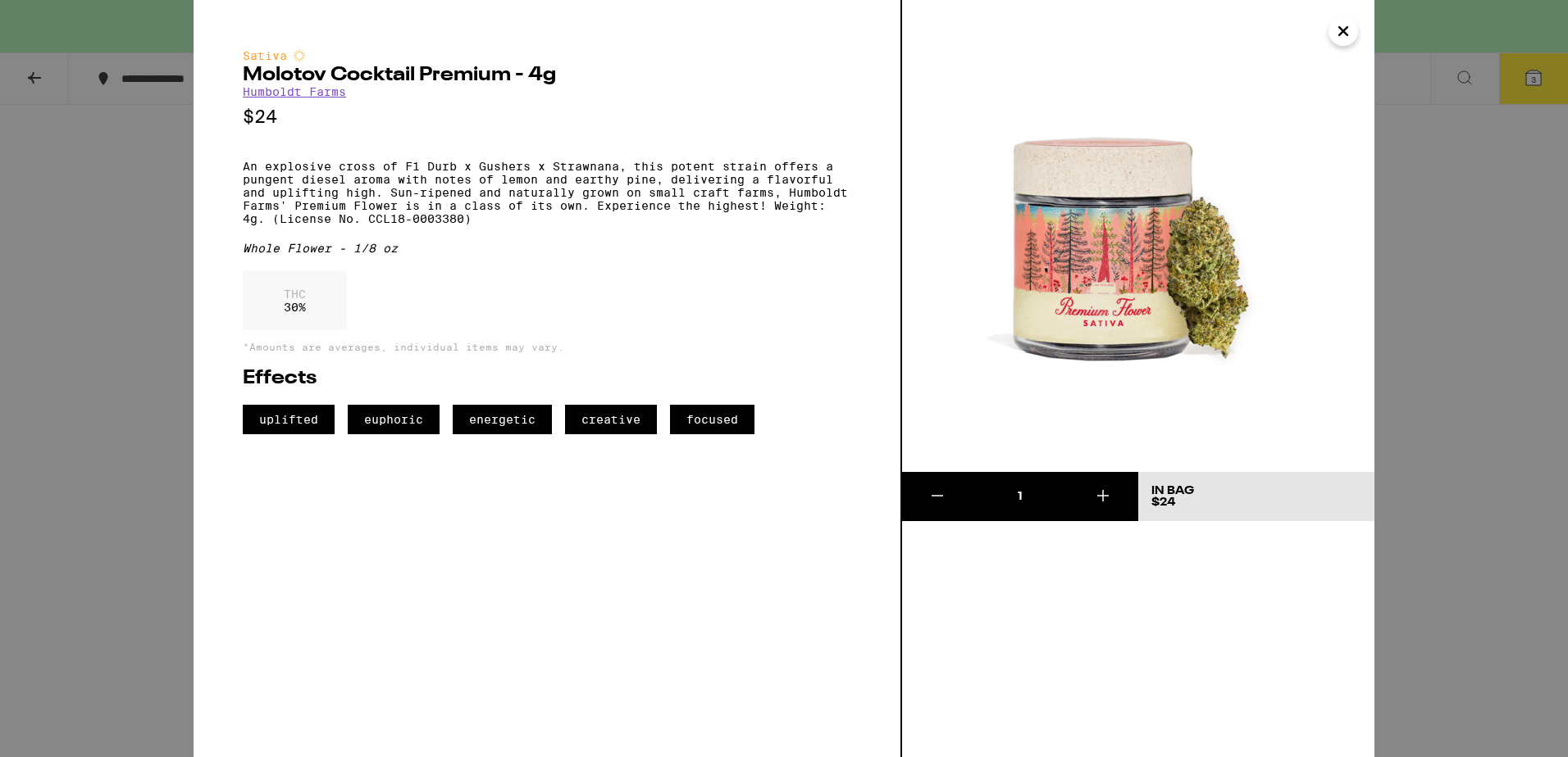
click at [1346, 19] on icon "Close" at bounding box center [1342, 30] width 19 height 25
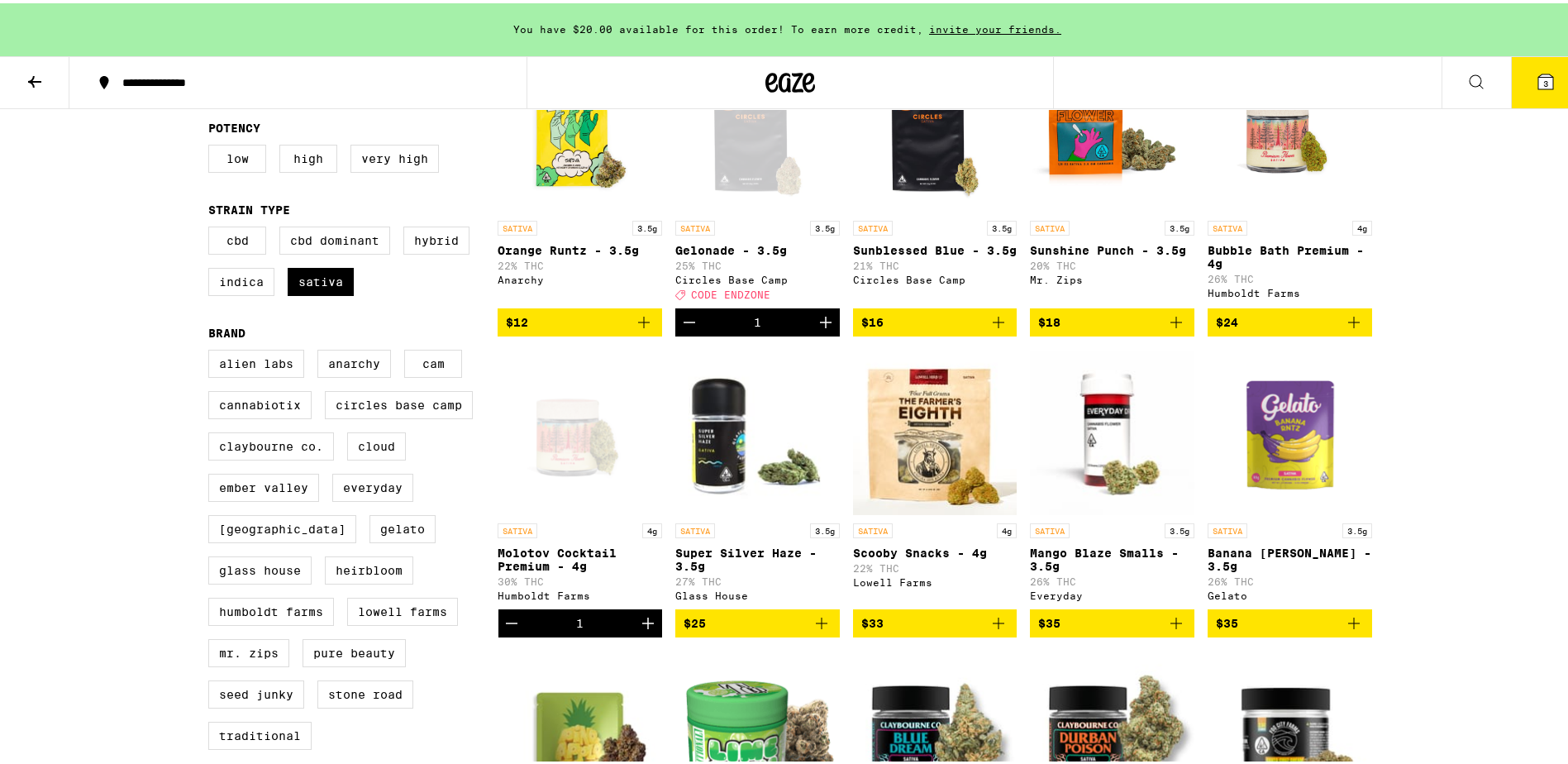
click at [1547, 79] on button "3" at bounding box center [1545, 79] width 69 height 51
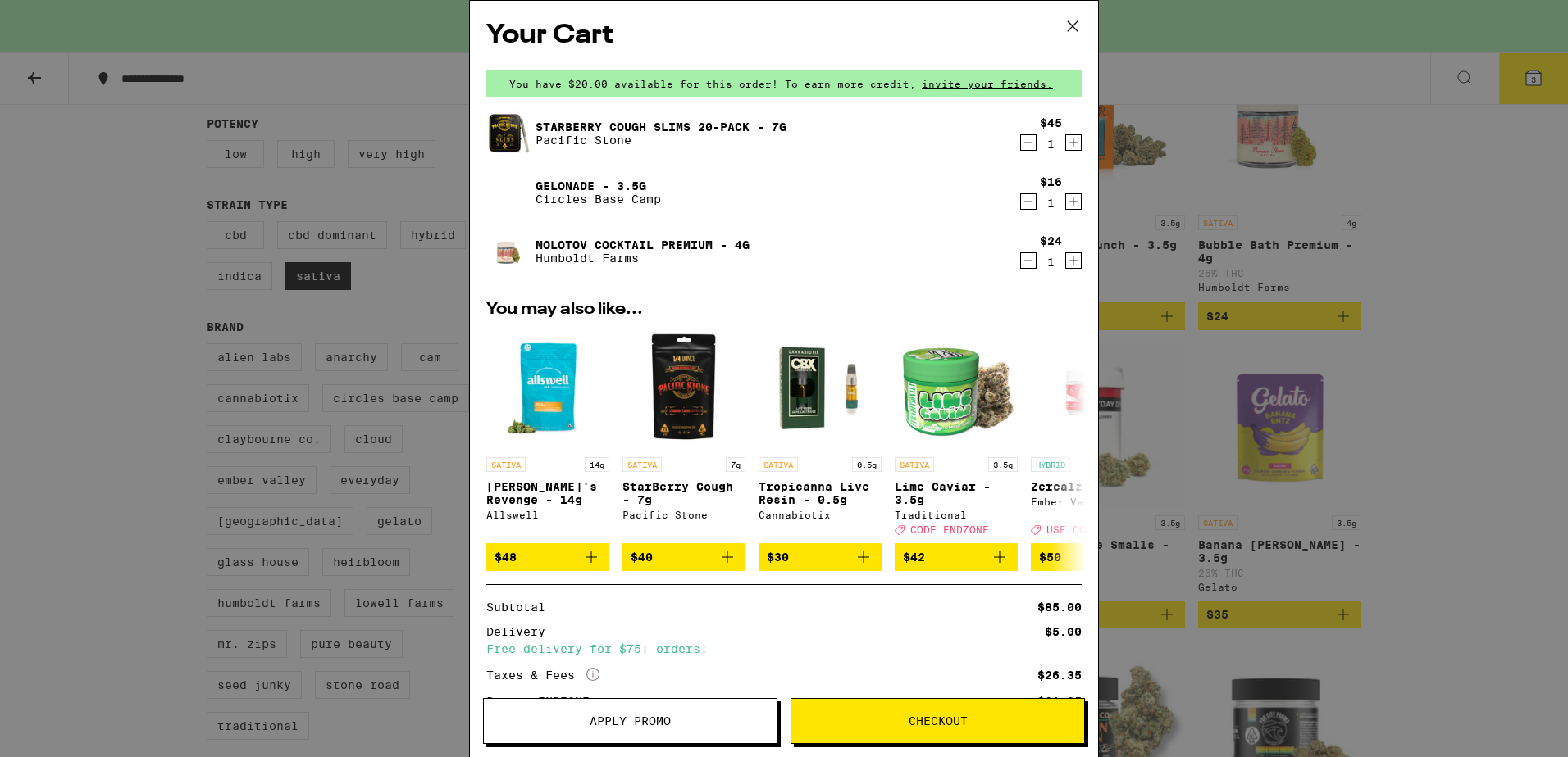
click at [1021, 204] on icon "Decrement" at bounding box center [1028, 201] width 14 height 19
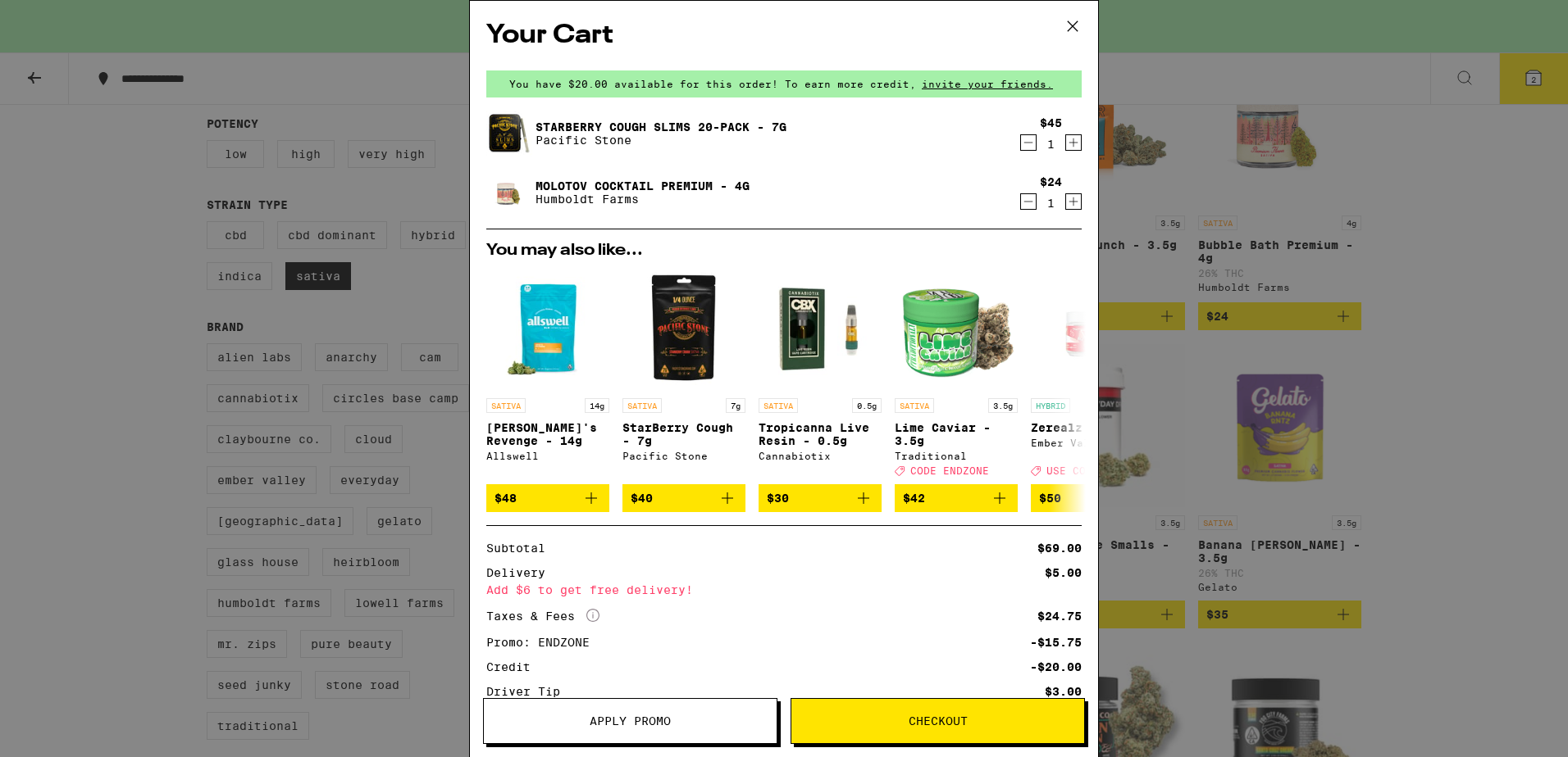
click at [1065, 23] on icon at bounding box center [1072, 25] width 25 height 25
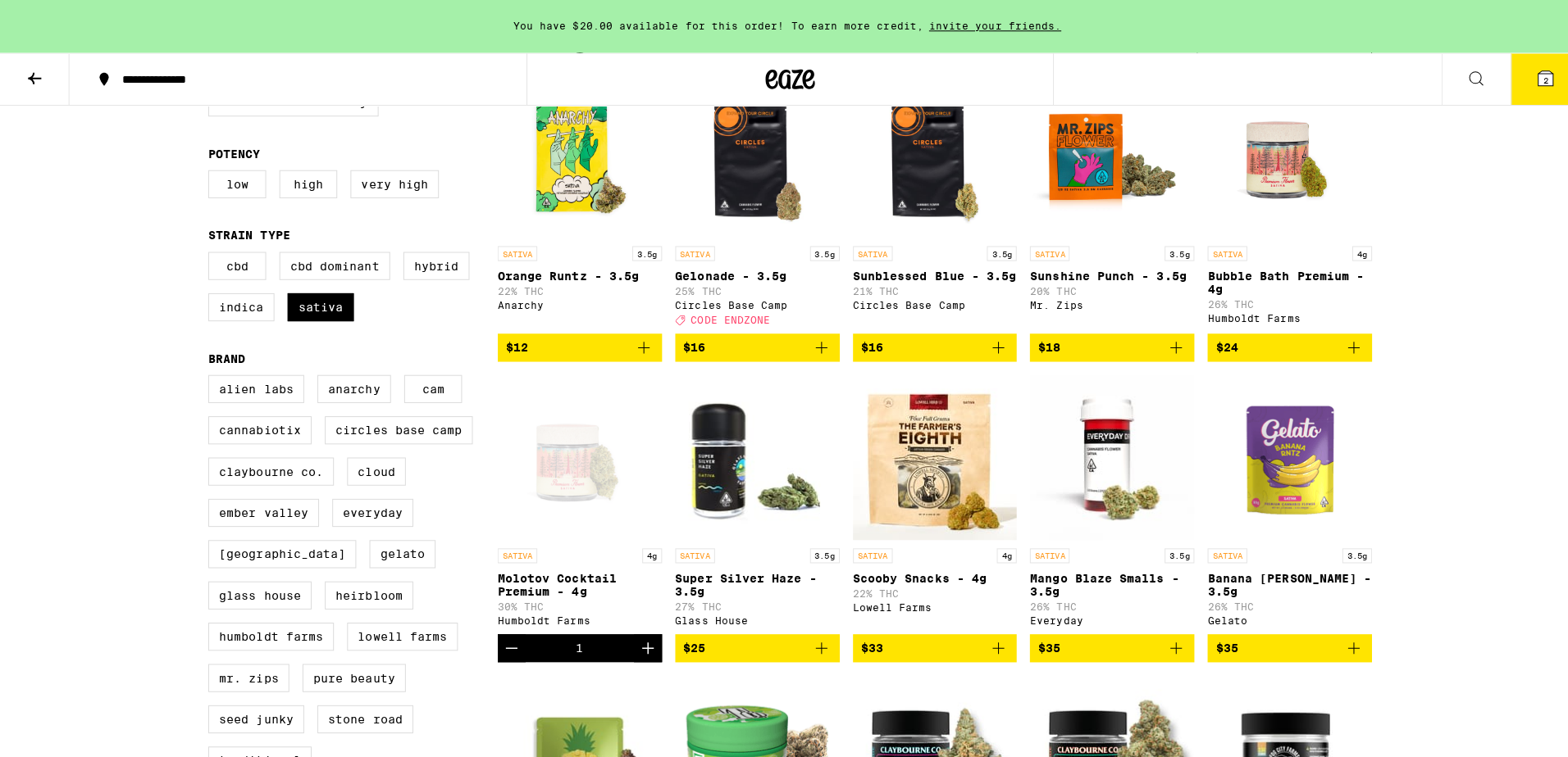
scroll to position [246, 0]
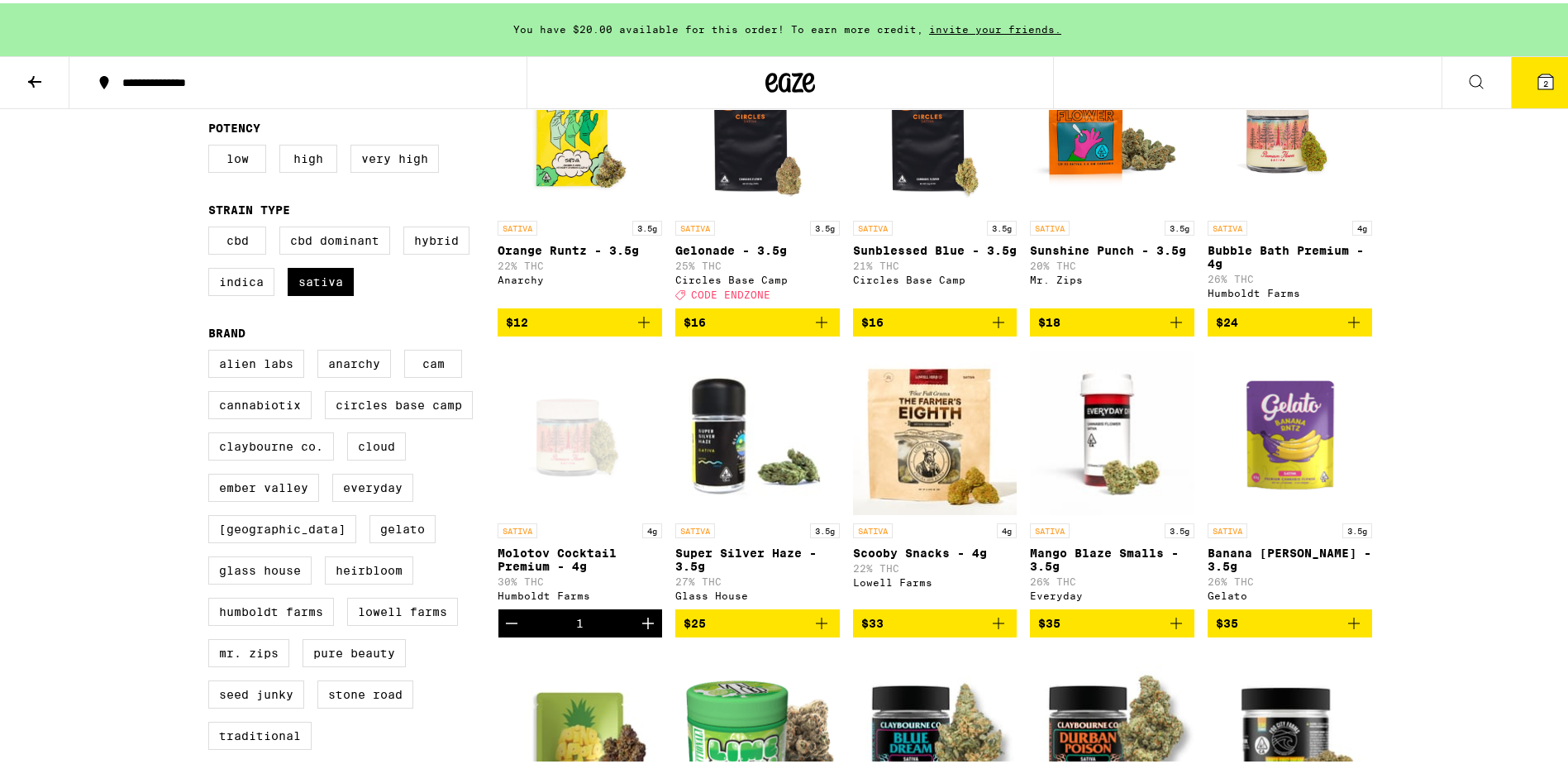
click at [502, 630] on icon "Decrement" at bounding box center [511, 620] width 20 height 20
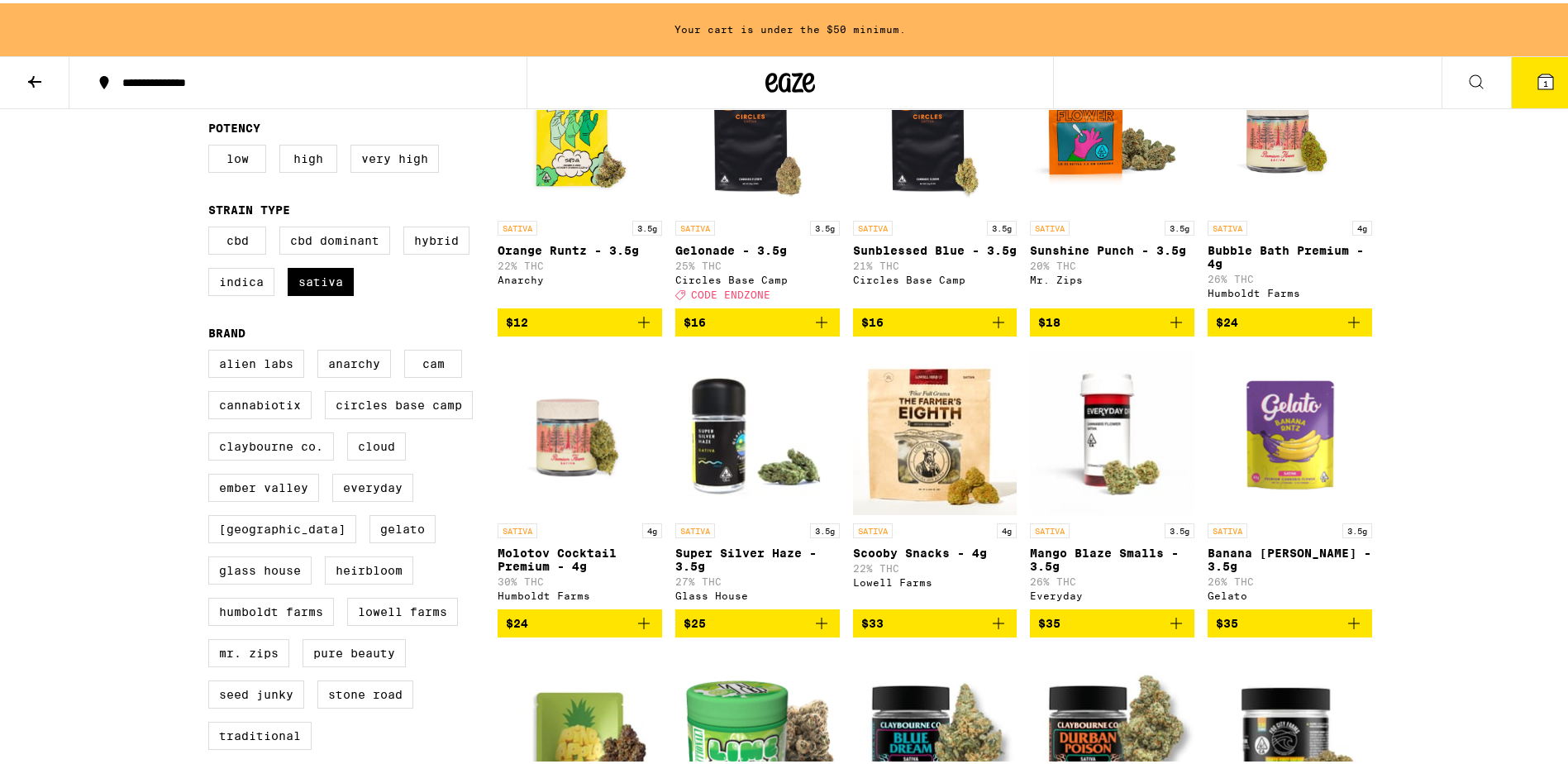
click at [994, 329] on icon "Add to bag" at bounding box center [998, 319] width 20 height 20
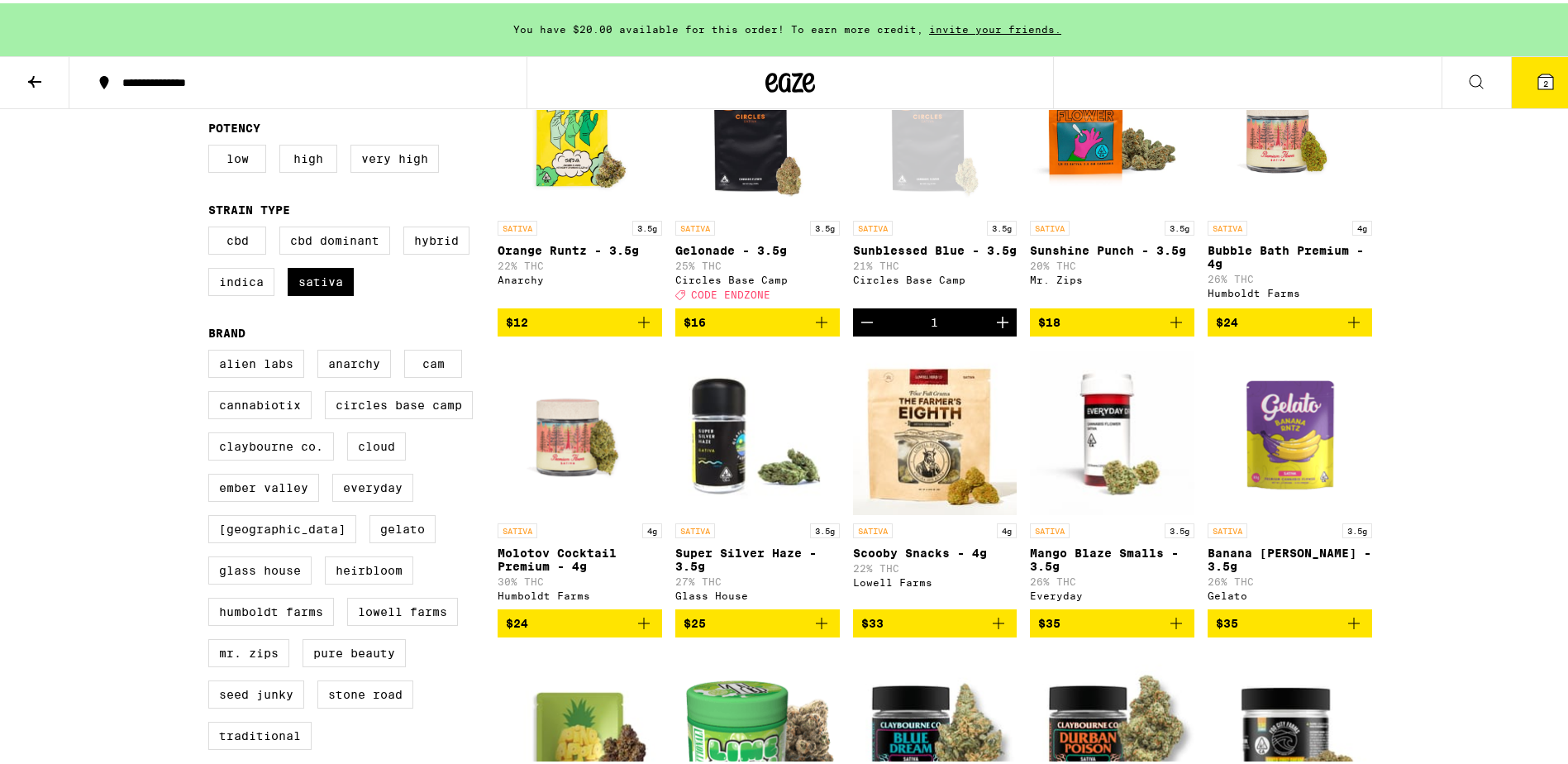
click at [1550, 88] on button "2" at bounding box center [1545, 79] width 69 height 51
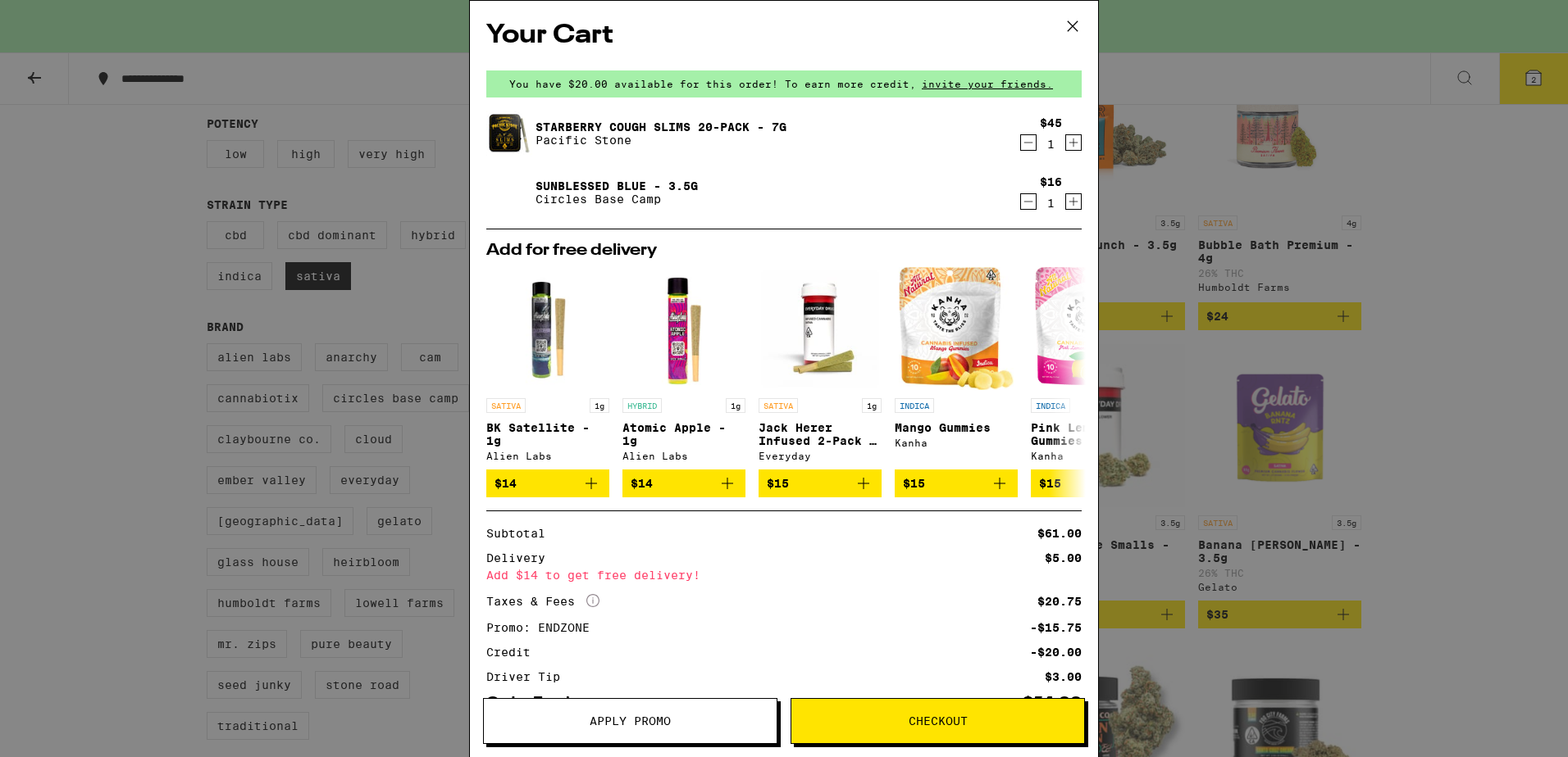
click at [1080, 26] on icon at bounding box center [1072, 25] width 25 height 25
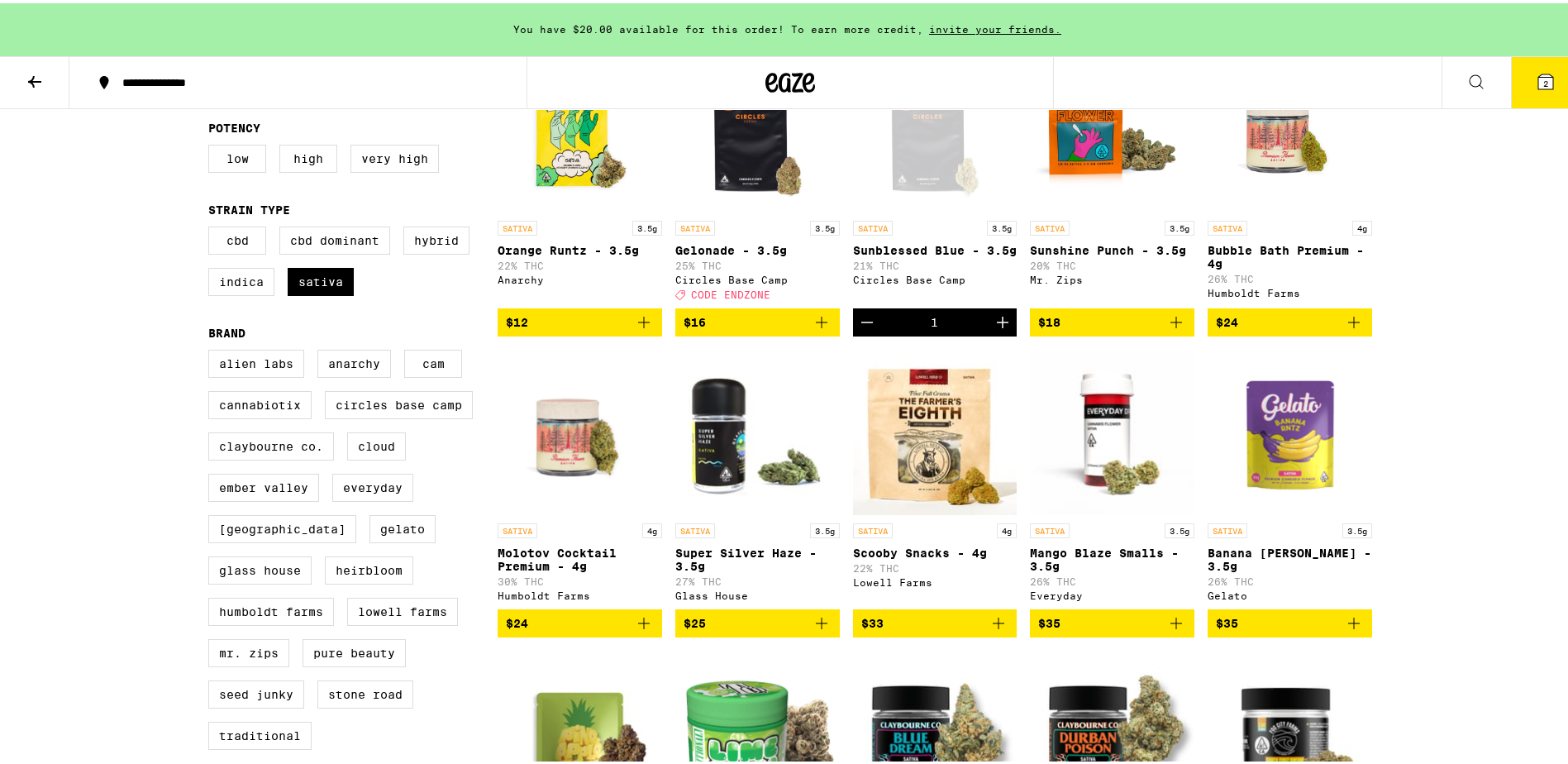
click at [861, 329] on icon "Decrement" at bounding box center [867, 319] width 20 height 20
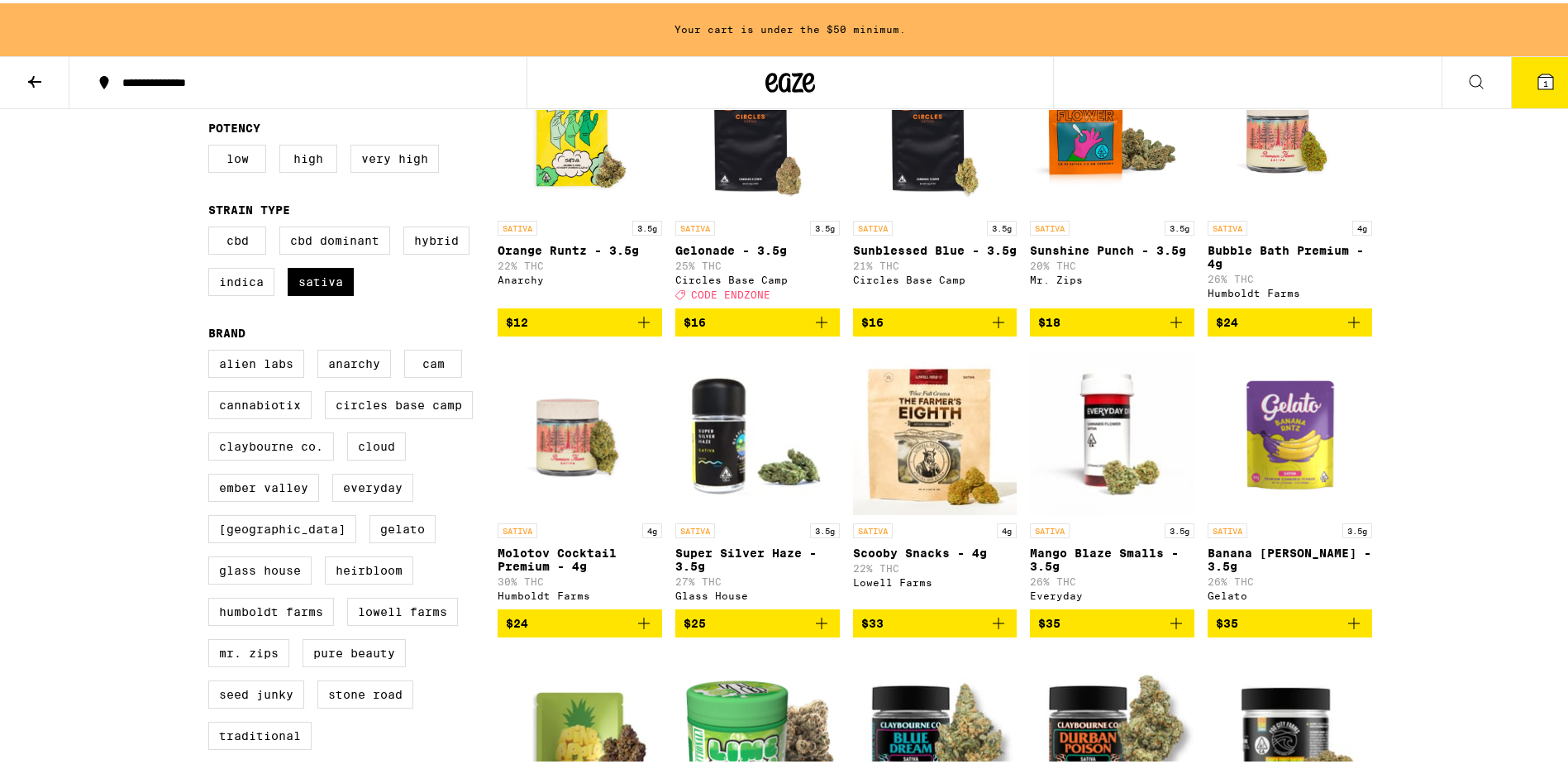
click at [820, 329] on icon "Add to bag" at bounding box center [821, 319] width 20 height 20
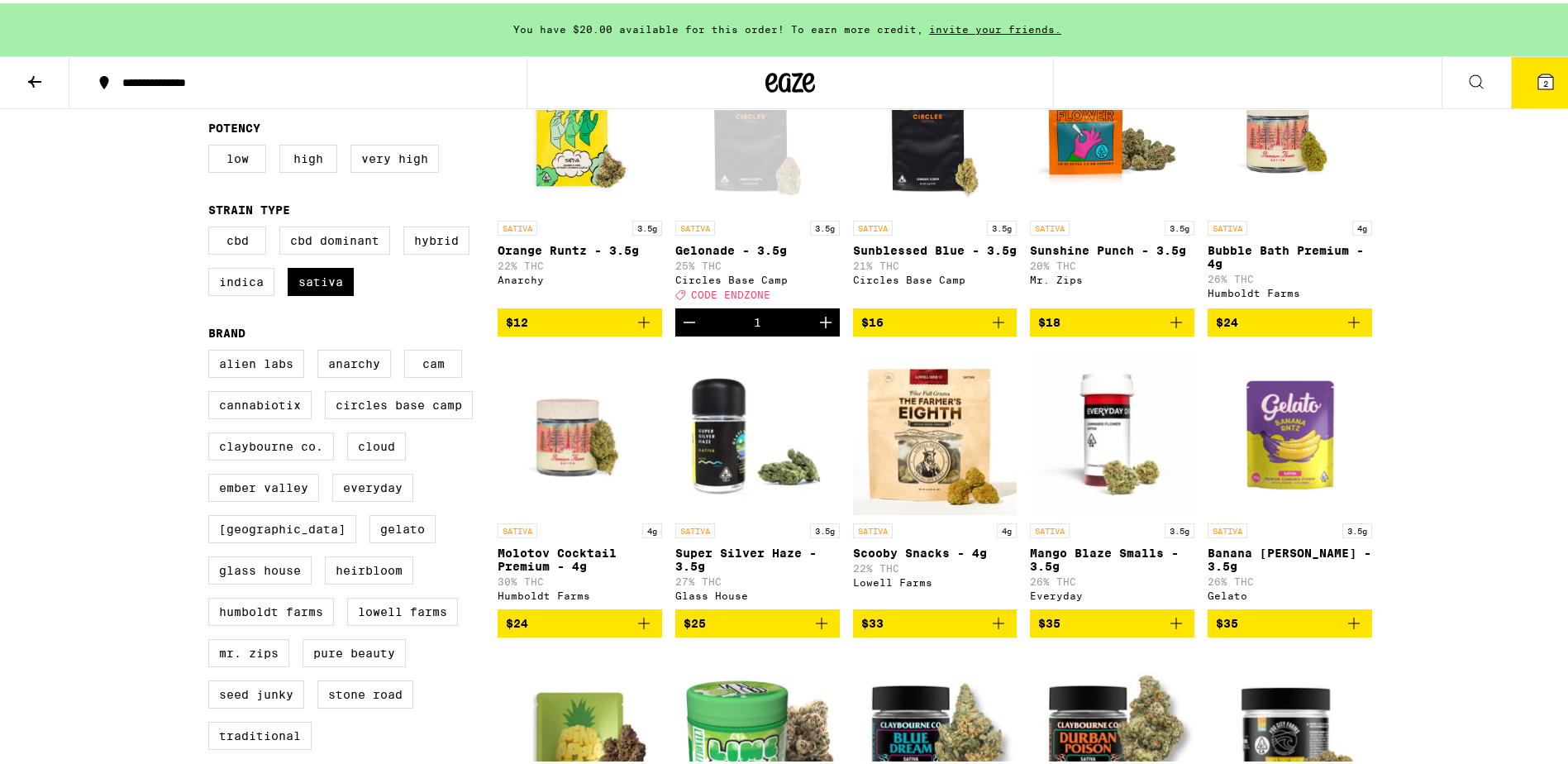
click at [1536, 78] on icon at bounding box center [1545, 78] width 20 height 20
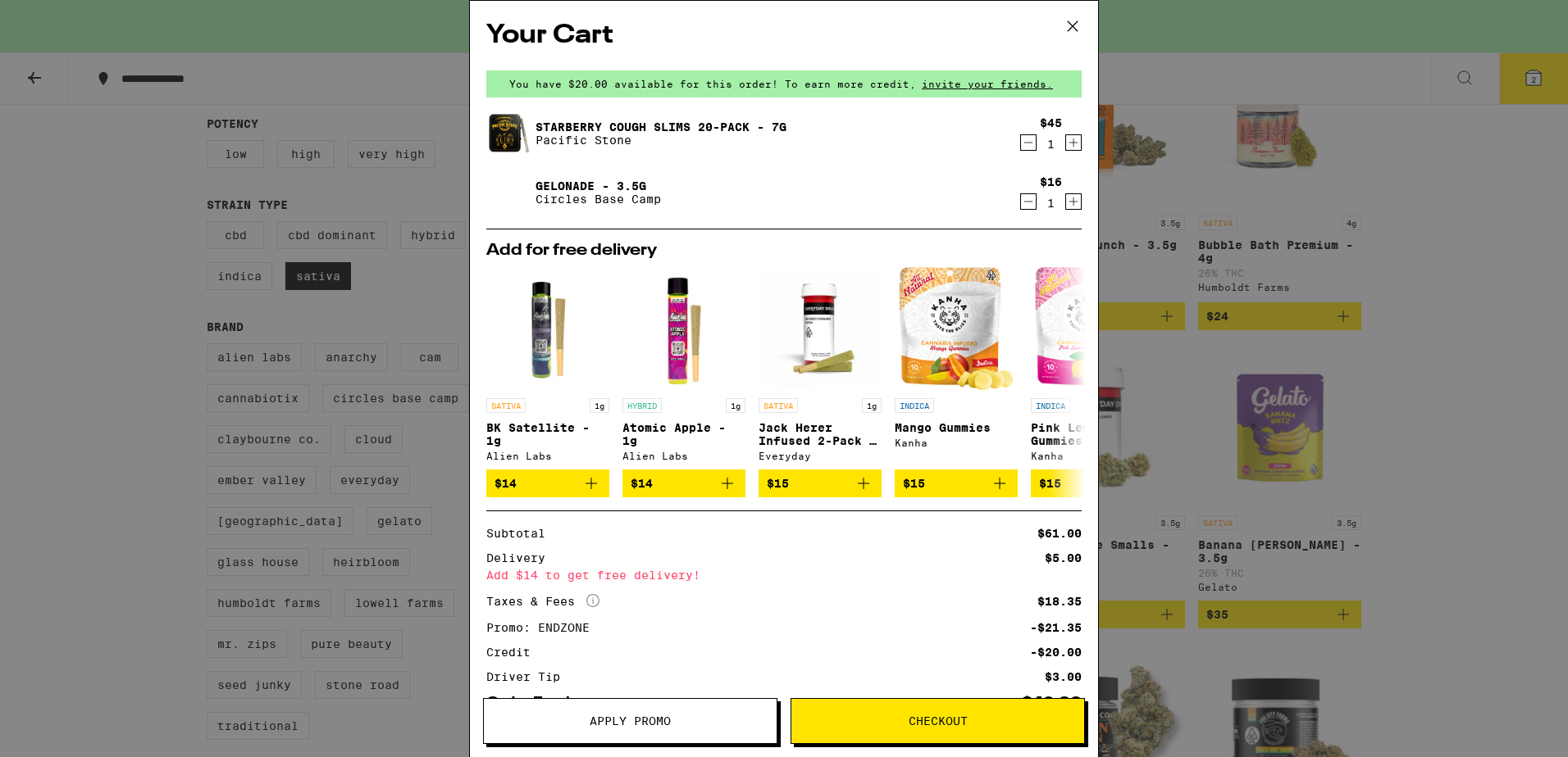
click at [592, 128] on link "Starberry Cough Slims 20-Pack - 7g" at bounding box center [660, 128] width 251 height 14
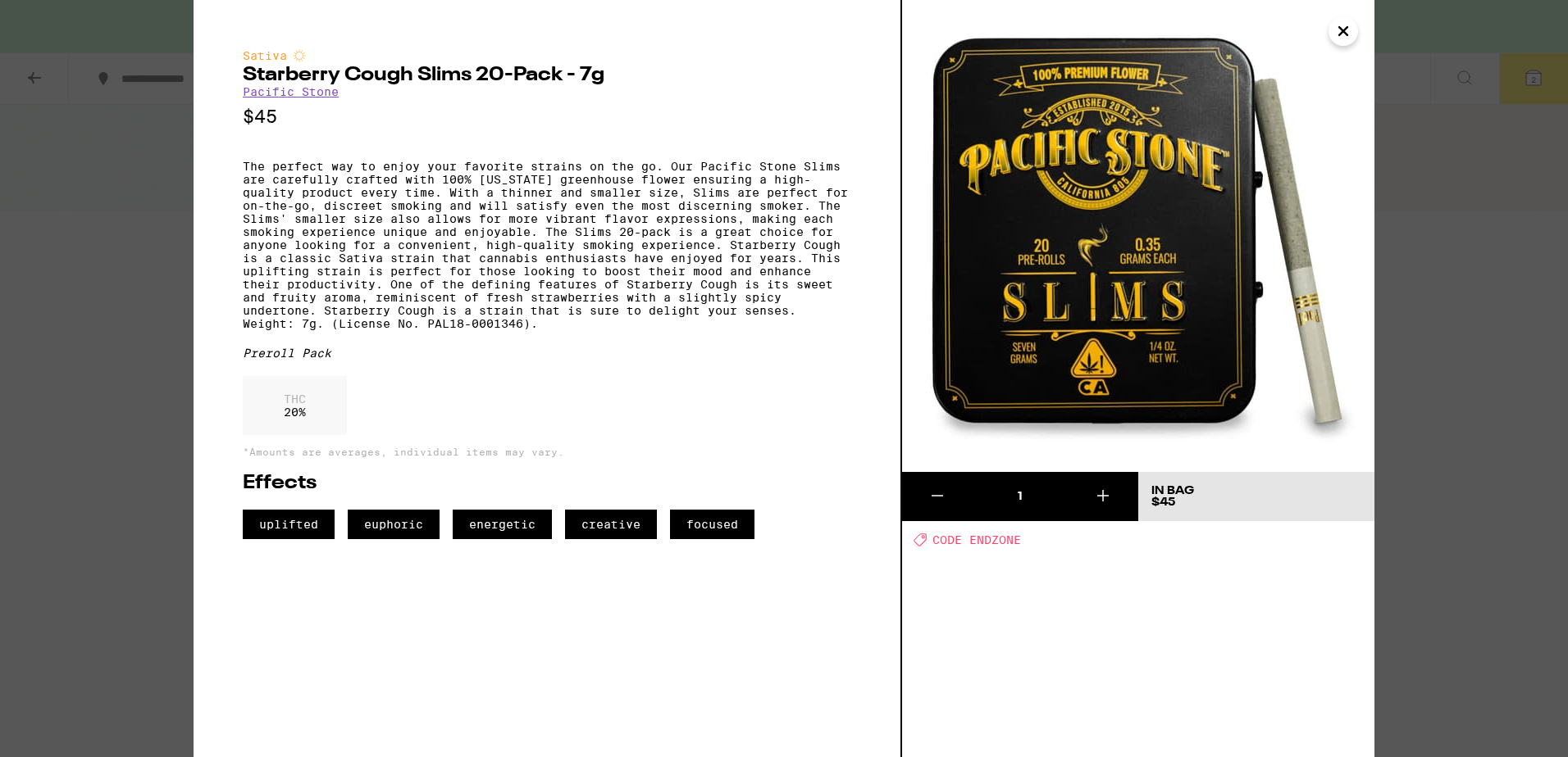
click at [1351, 36] on icon "Close" at bounding box center [1342, 30] width 19 height 25
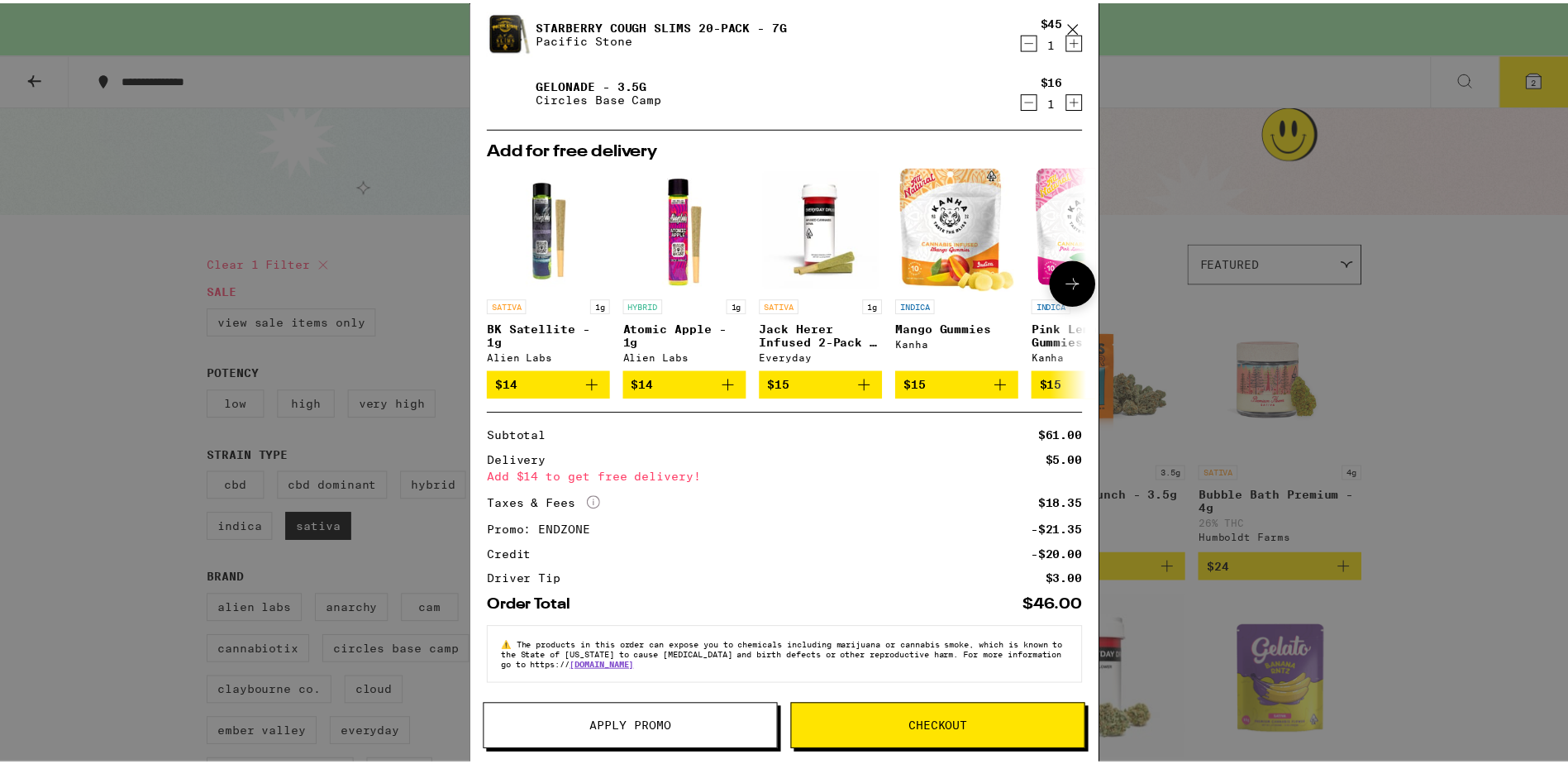
scroll to position [113, 0]
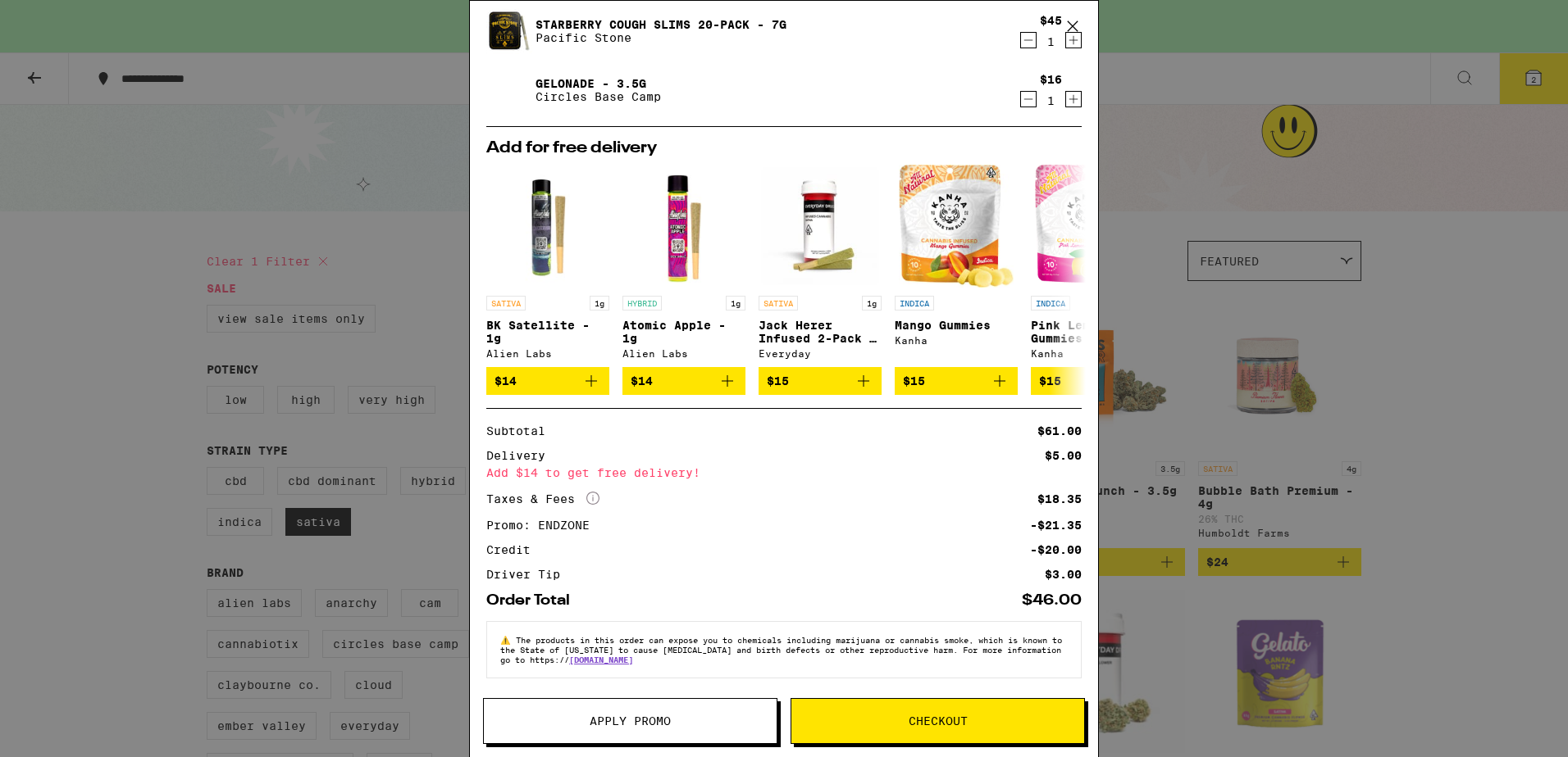
click at [952, 725] on span "Checkout" at bounding box center [938, 722] width 59 height 12
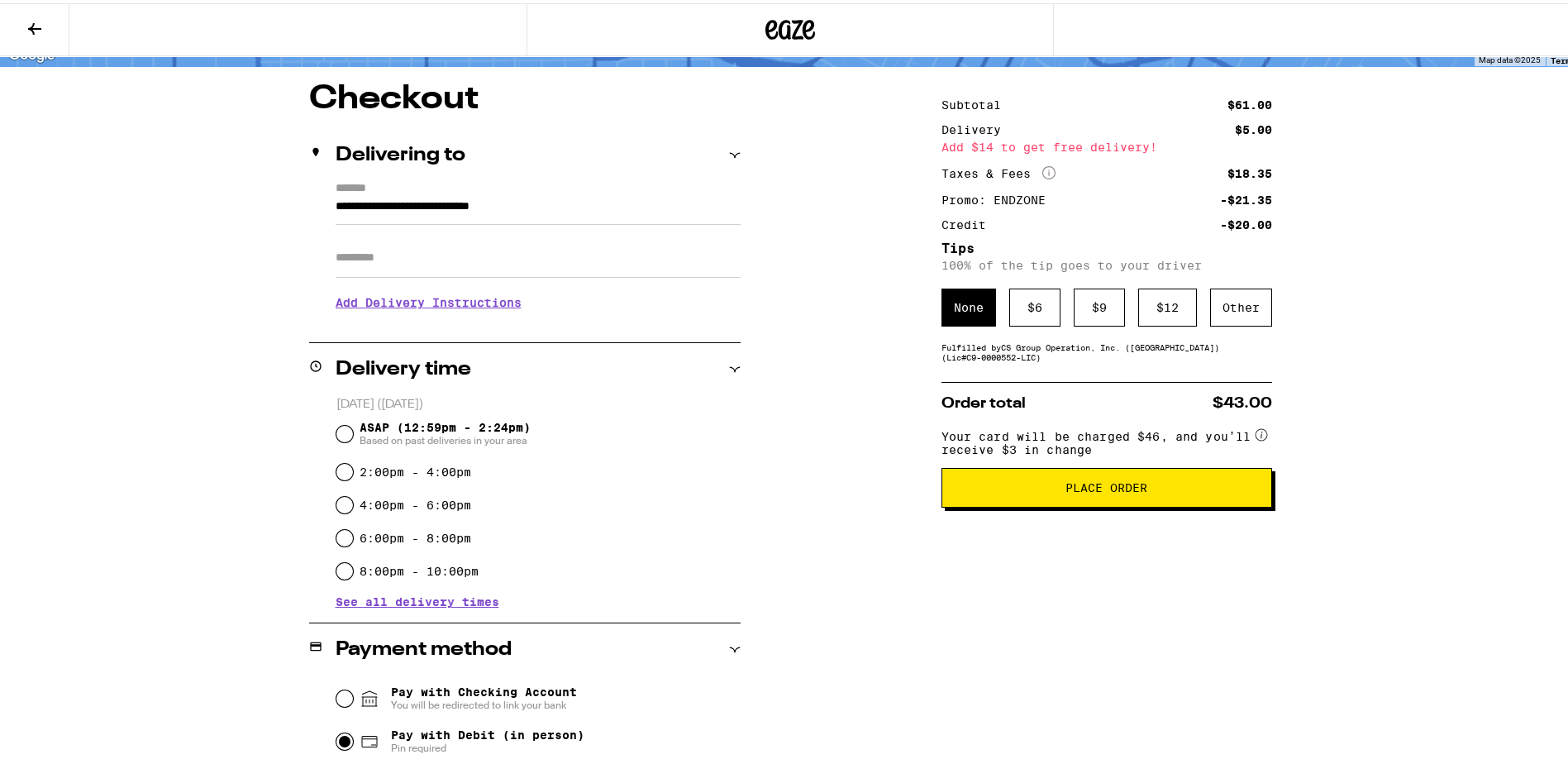
scroll to position [83, 0]
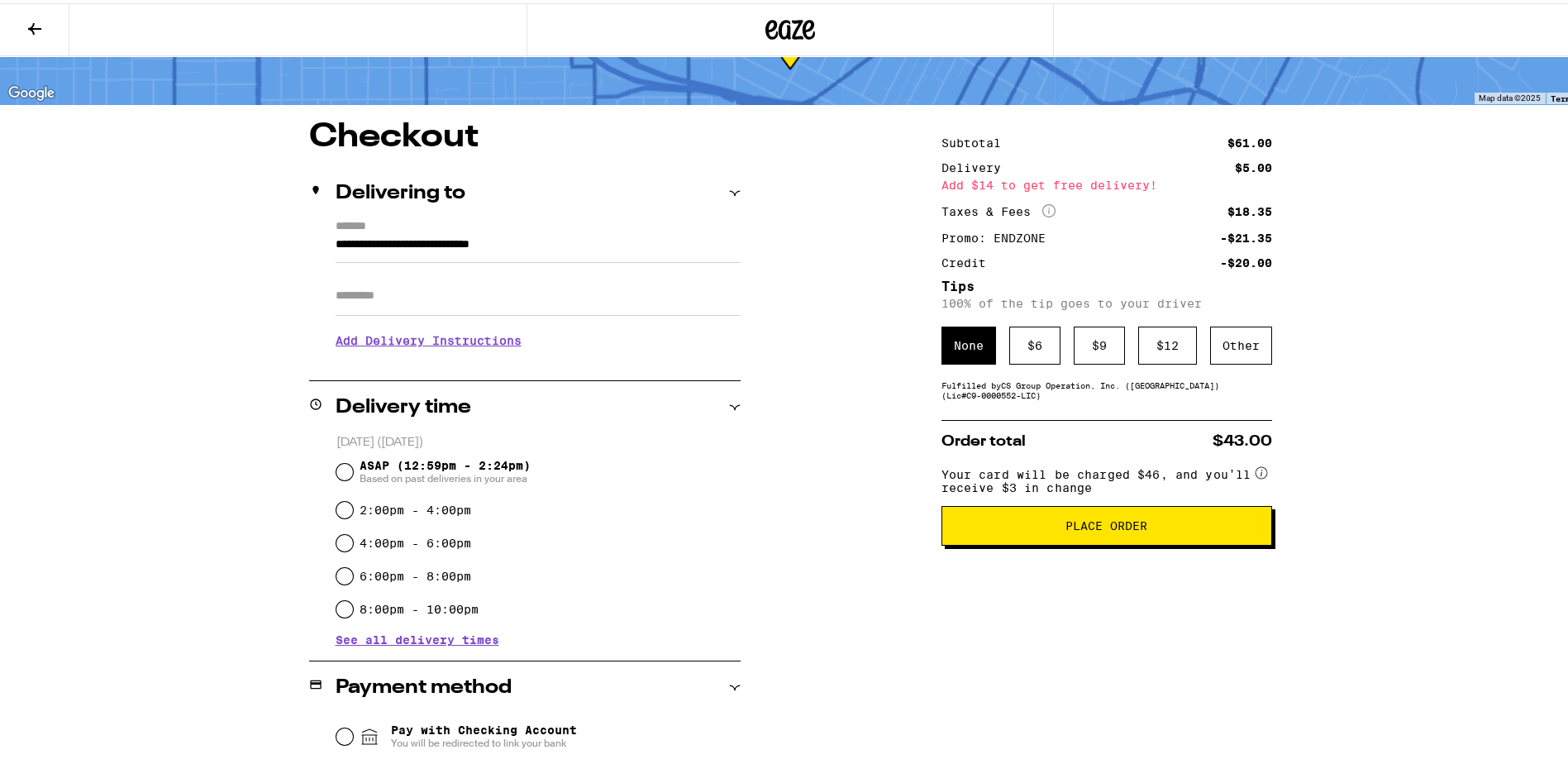
click at [469, 348] on h3 "Add Delivery Instructions" at bounding box center [538, 337] width 405 height 38
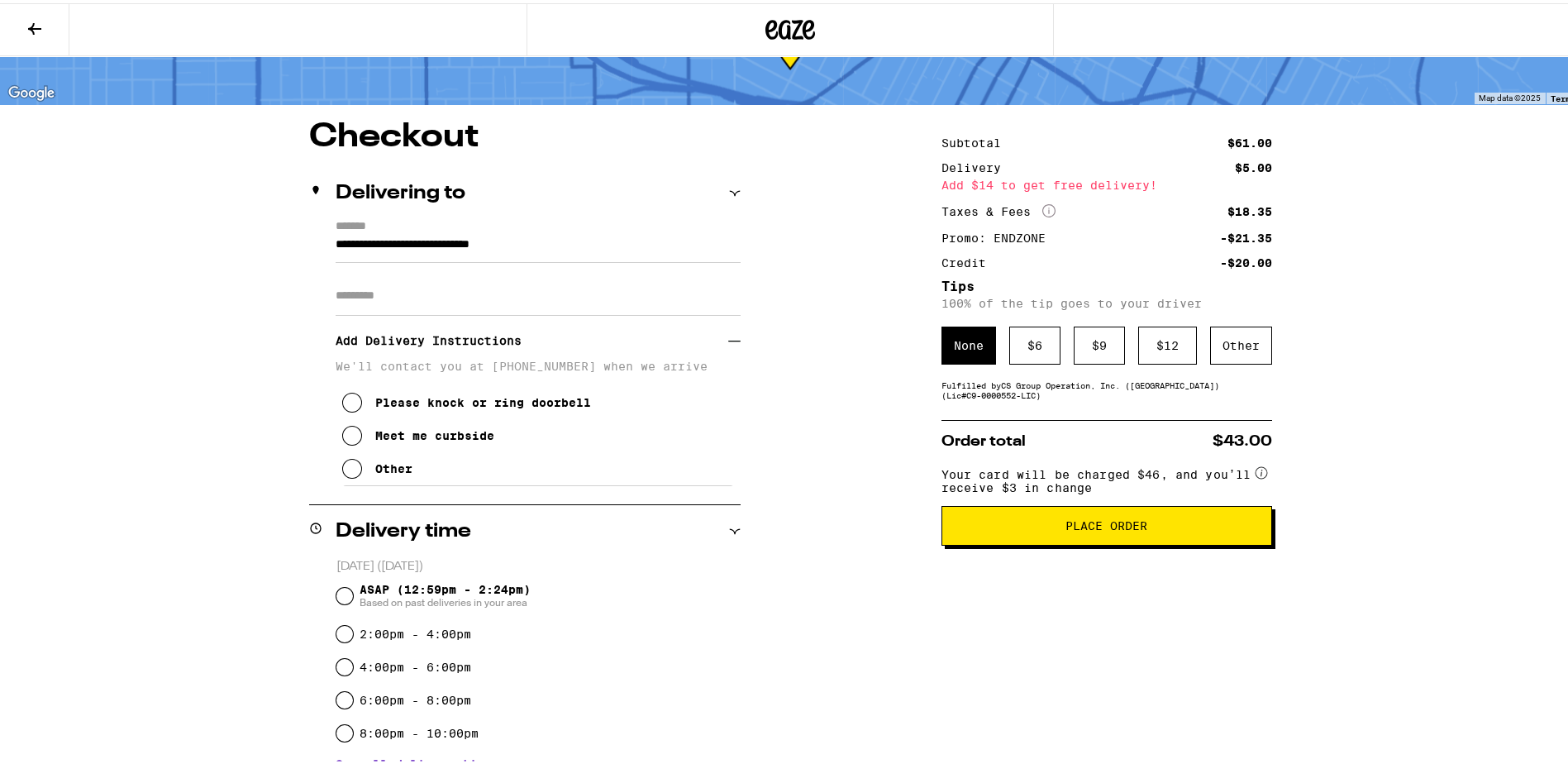
click at [343, 469] on icon at bounding box center [352, 465] width 20 height 20
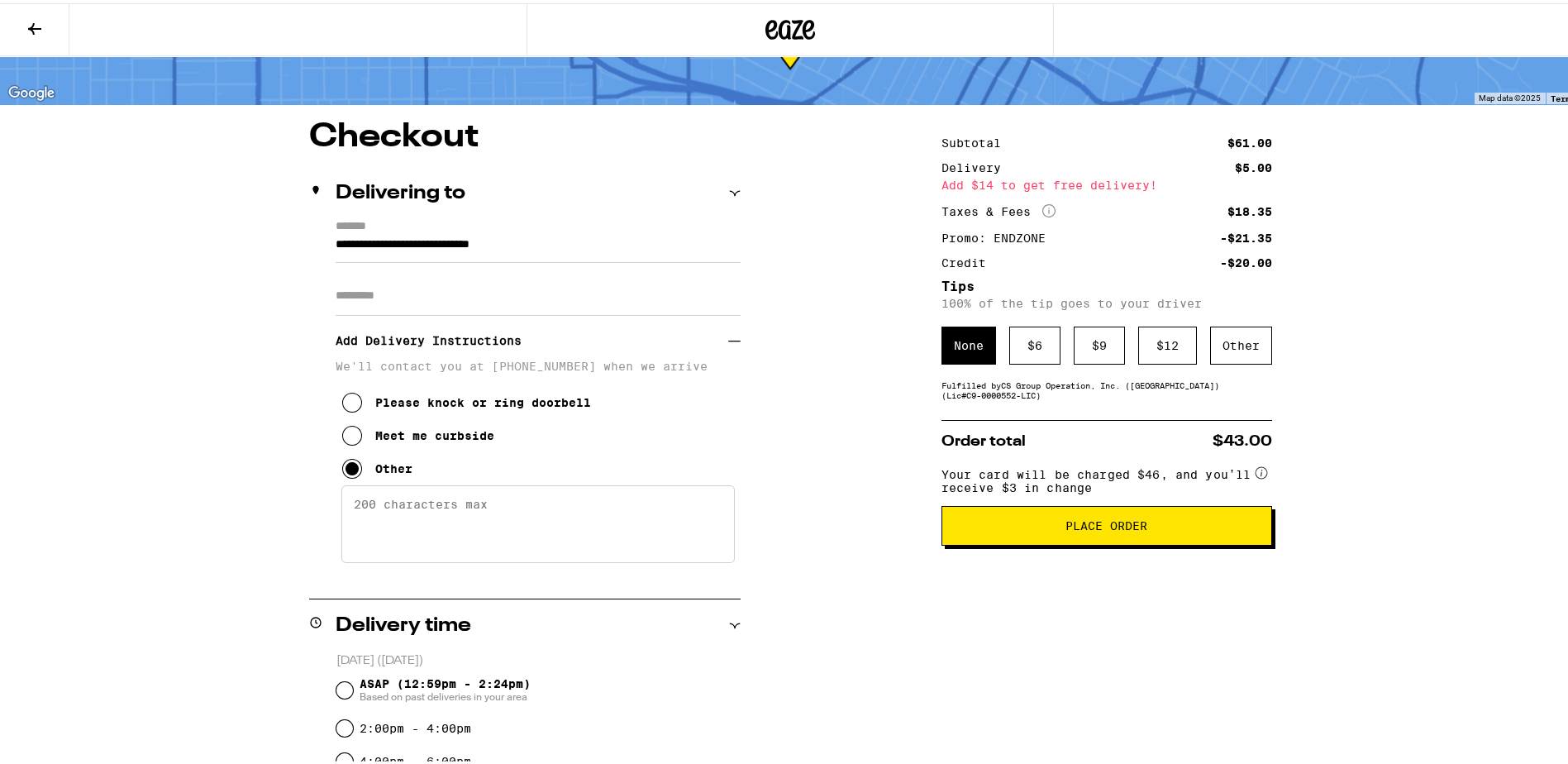
click at [535, 507] on textarea "Enter any other delivery instructions you want driver to know" at bounding box center [539, 520] width 394 height 78
paste textarea "Press 'Delivery/Vendor' button; PassKey # 5555 - Unit #1 🙏"
click at [433, 530] on textarea "Press 'Delivery/Vendor' button; Pass Key # 5555 - Unit #1 🙏" at bounding box center [539, 520] width 394 height 78
type textarea "Press 'Delivery/Vendor' button; Pass Key # 5555"
click at [531, 298] on input "Apt/Suite" at bounding box center [538, 292] width 405 height 40
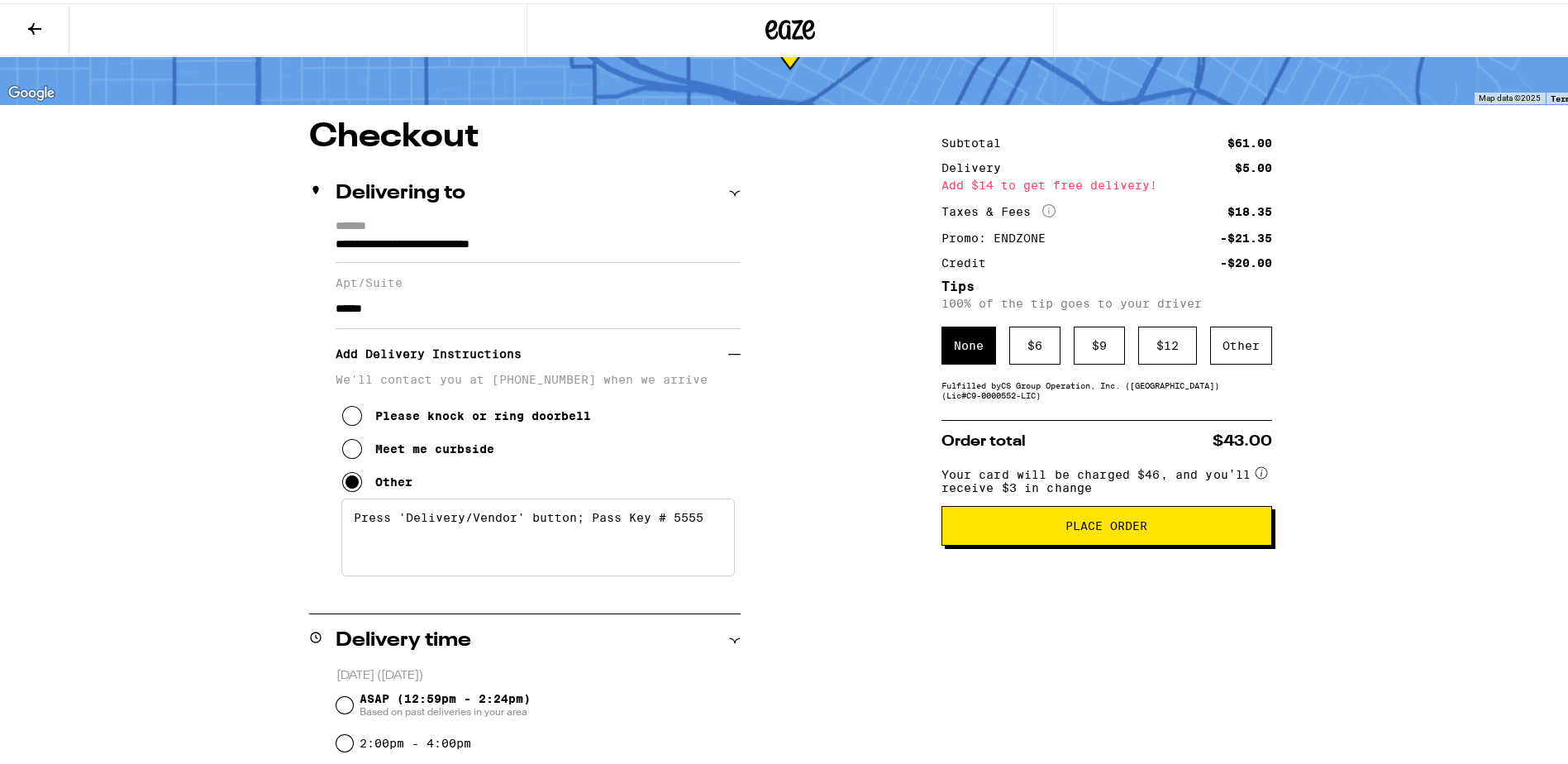
type input "******"
click at [794, 399] on div "**********" at bounding box center [790, 688] width 1190 height 1141
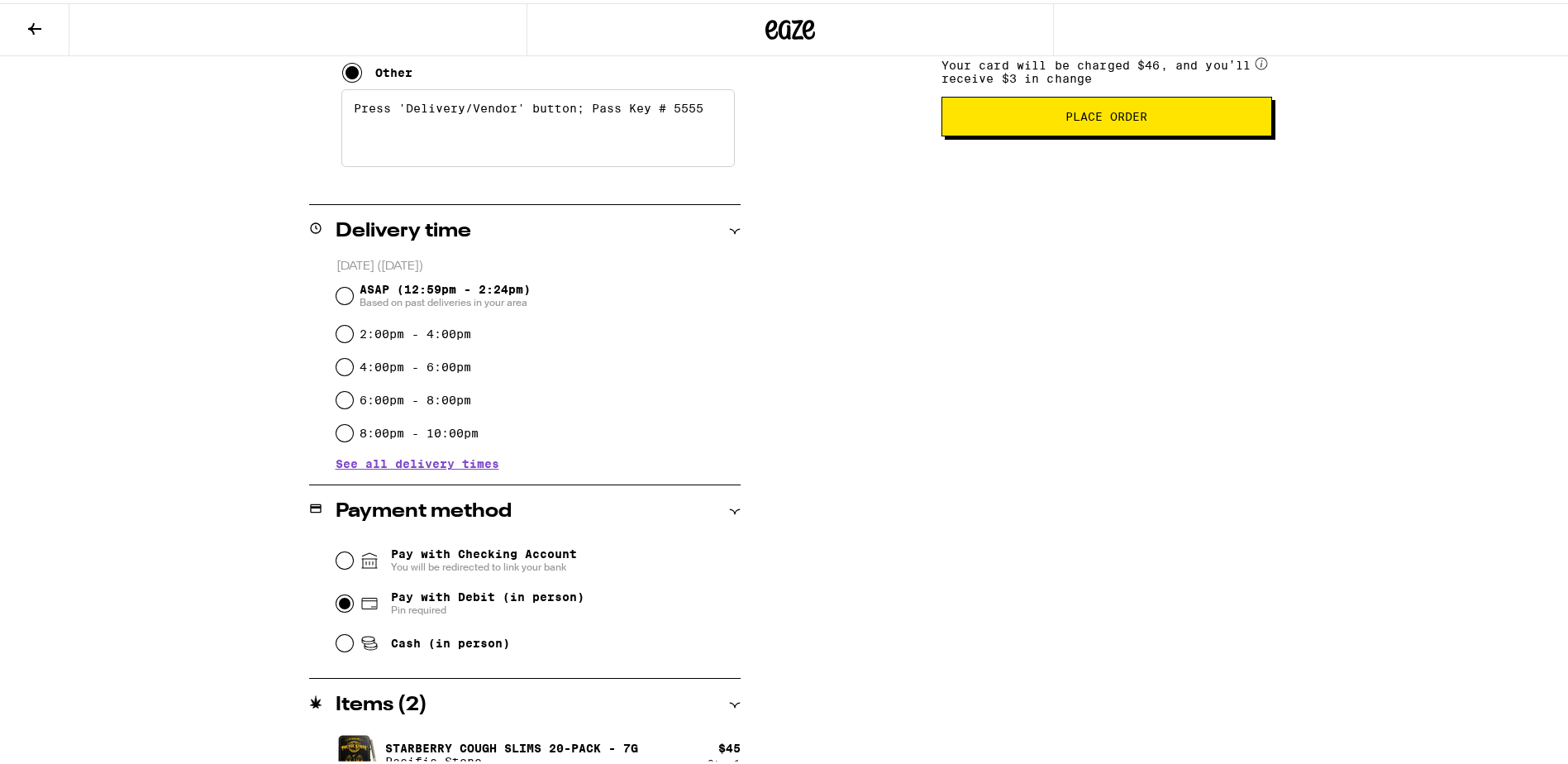
scroll to position [496, 0]
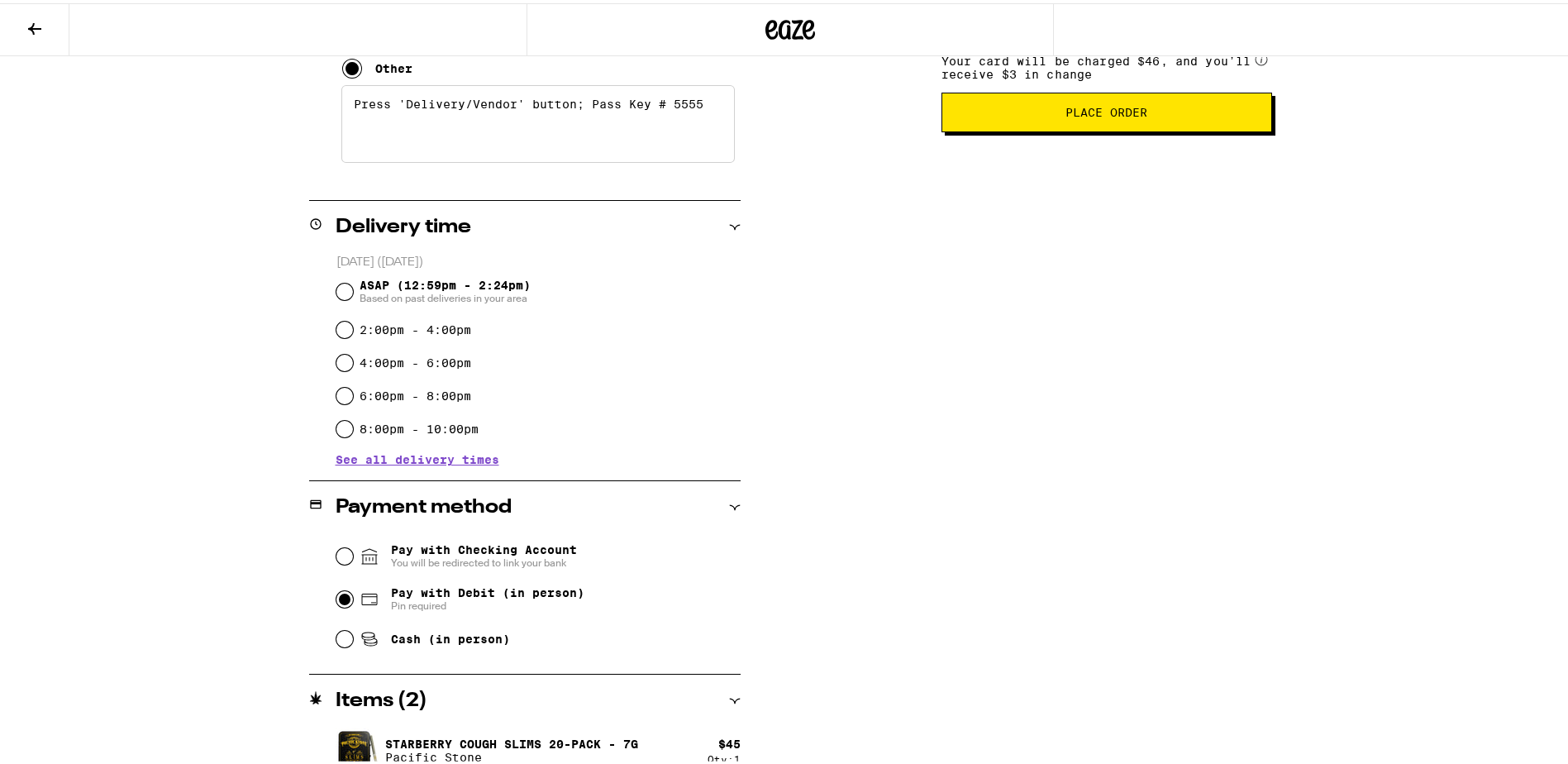
click at [406, 460] on span "See all delivery times" at bounding box center [418, 457] width 164 height 12
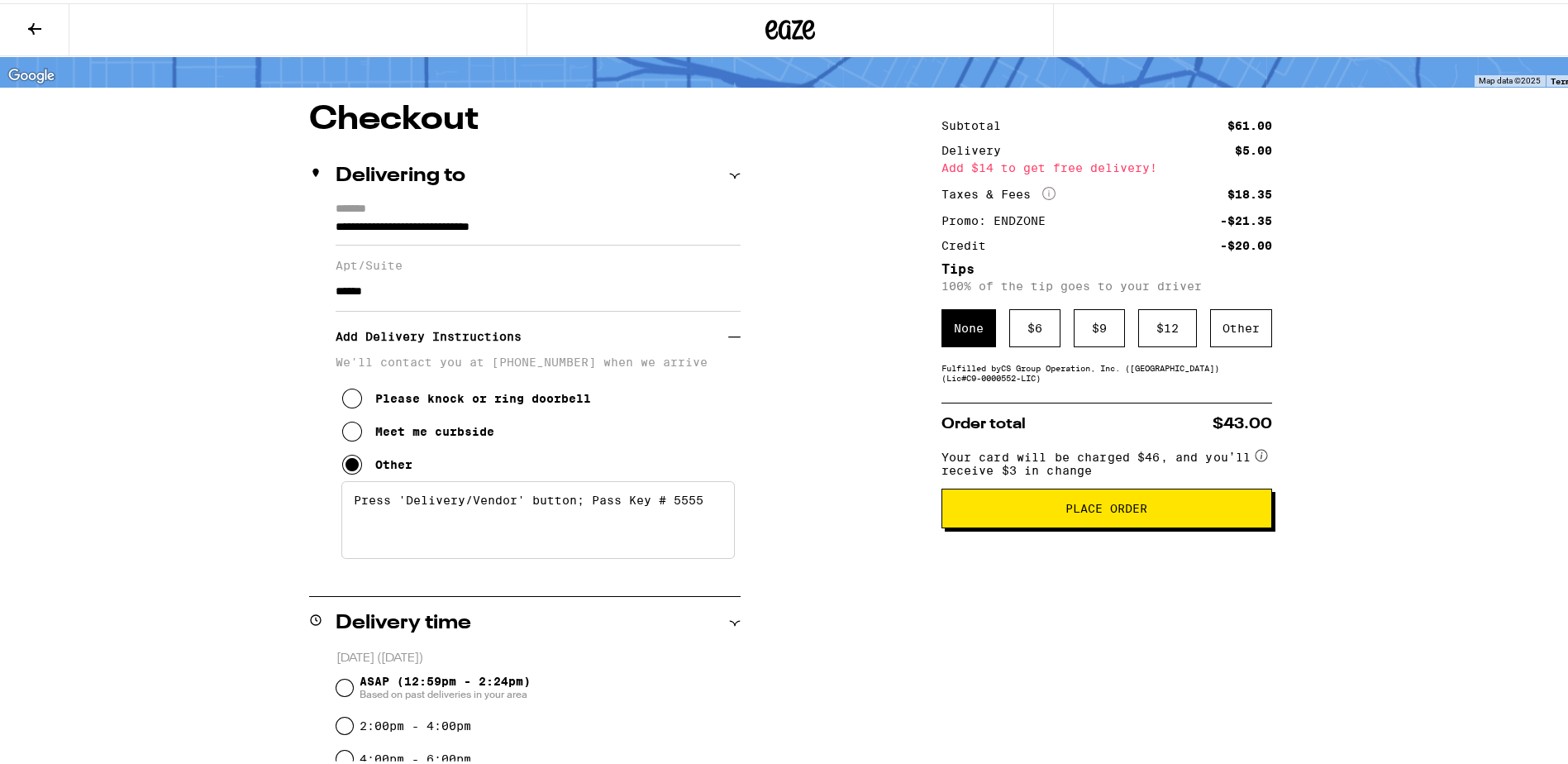
scroll to position [0, 0]
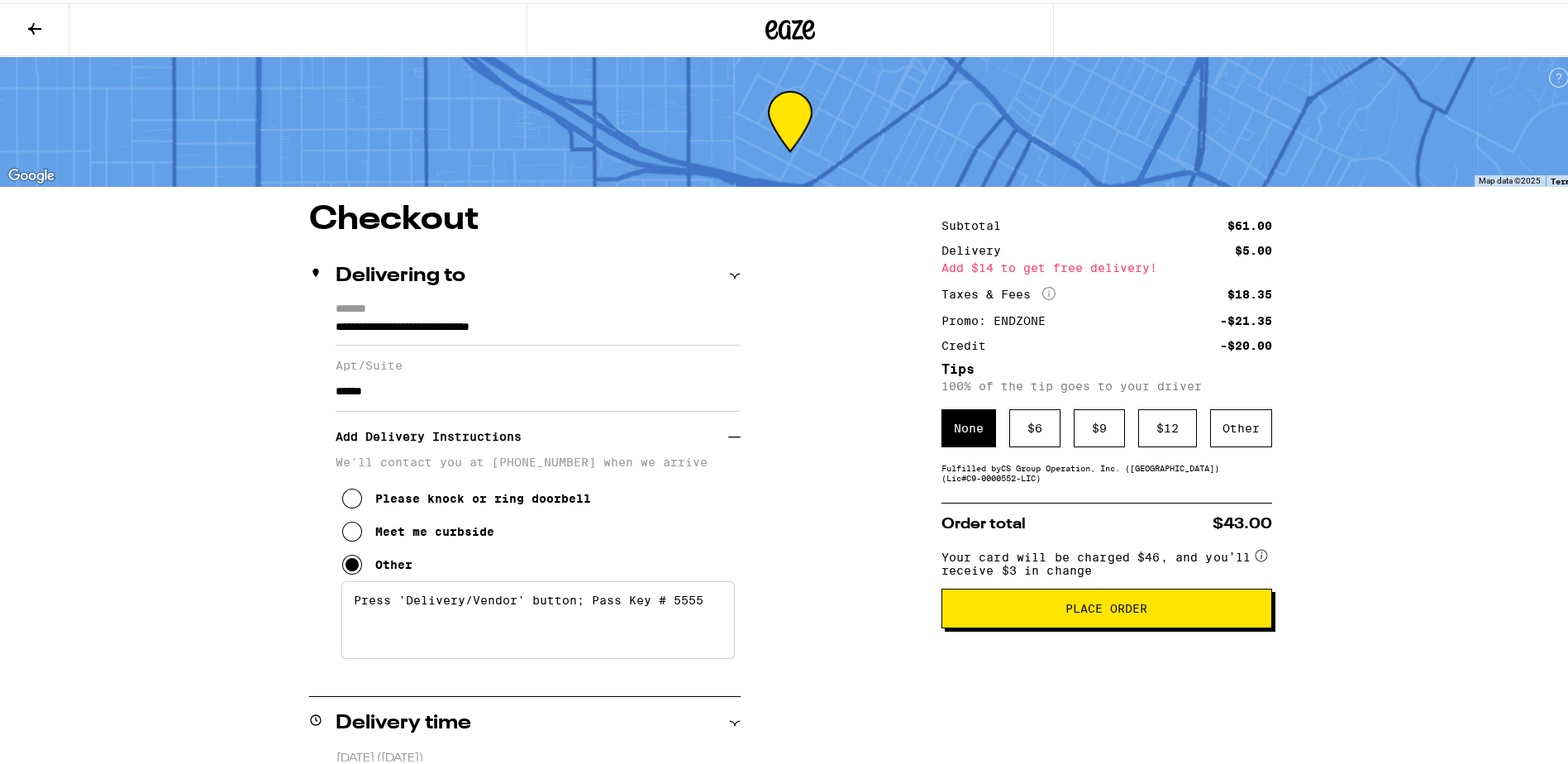
click at [1252, 431] on div "Other" at bounding box center [1241, 425] width 62 height 38
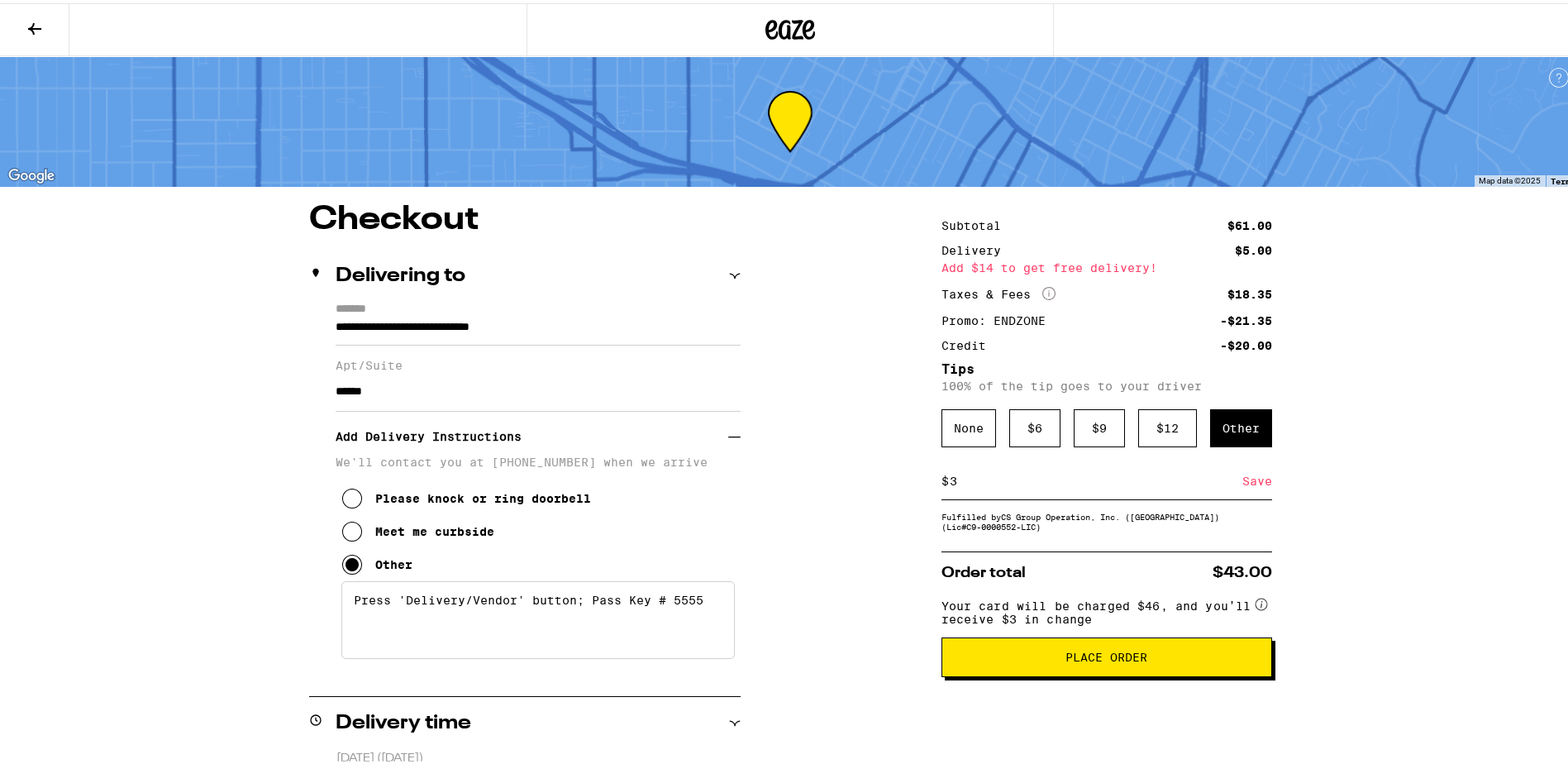
type input "3"
click at [1256, 483] on div "Save" at bounding box center [1257, 478] width 30 height 37
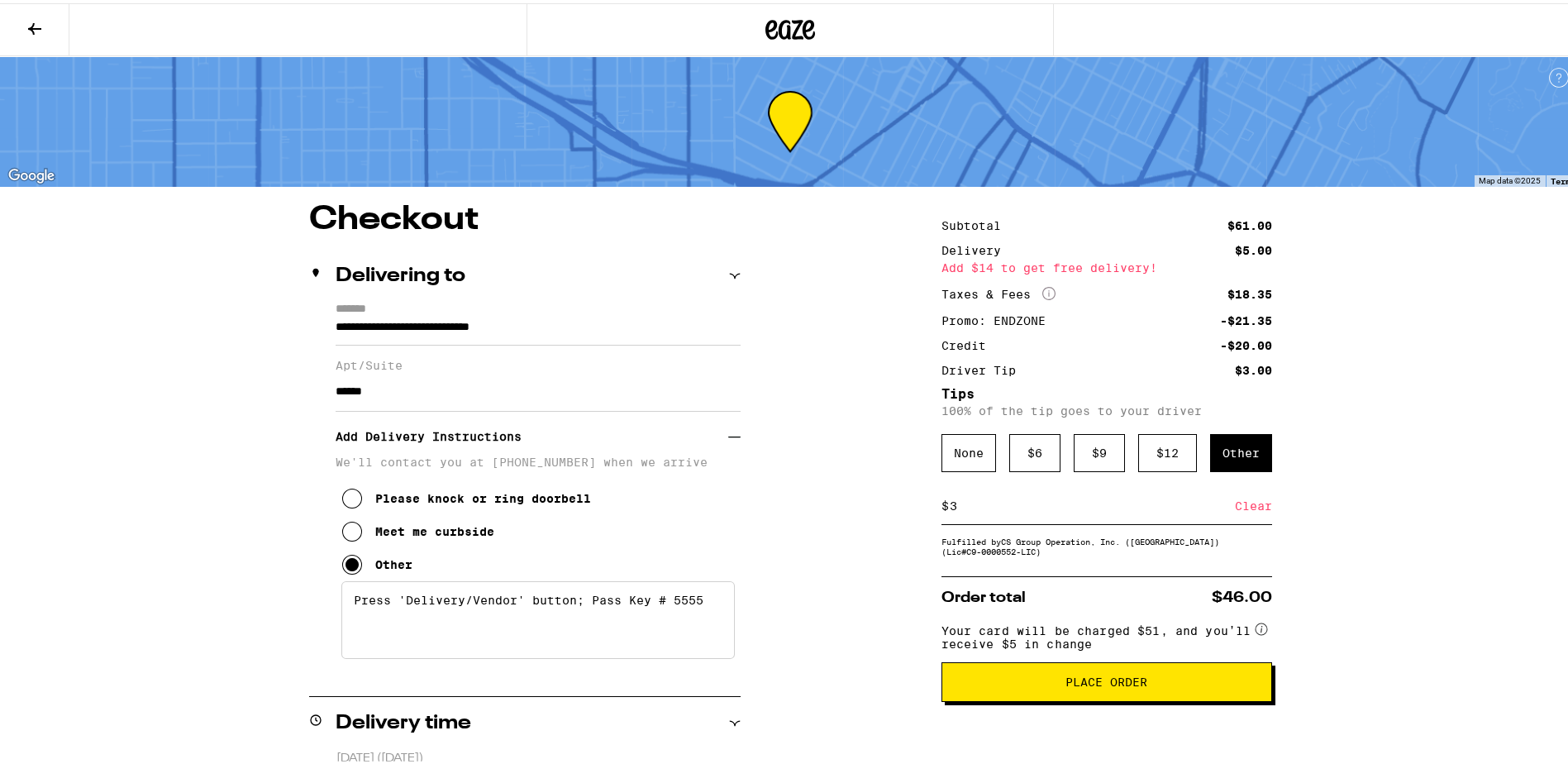
click at [1148, 507] on input "3" at bounding box center [1092, 502] width 286 height 14
type input "2"
click at [1252, 508] on div "Save" at bounding box center [1257, 502] width 30 height 37
click at [1169, 506] on input "2" at bounding box center [1092, 502] width 286 height 14
type input "3"
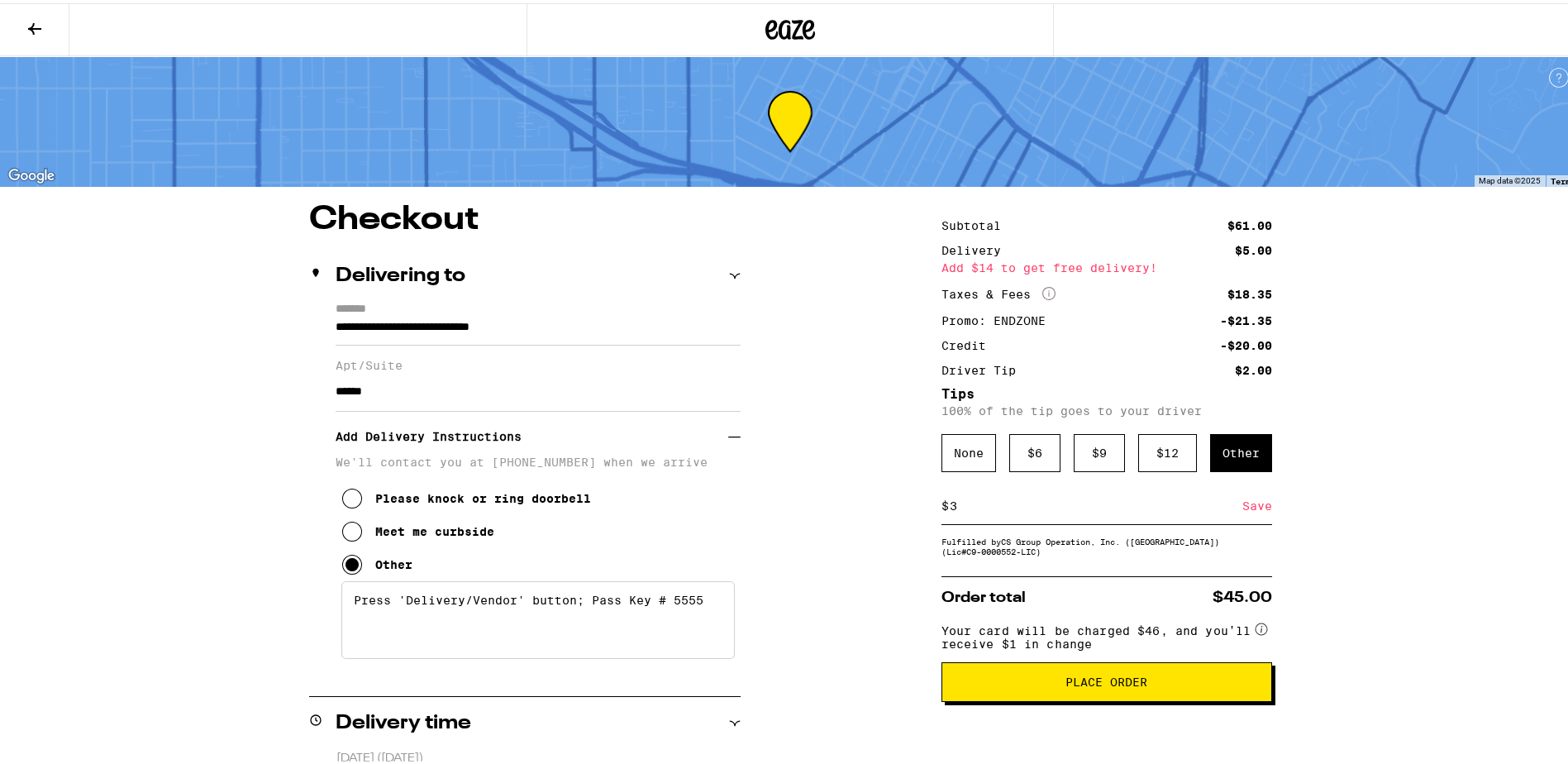
click at [1261, 512] on div "Save" at bounding box center [1257, 502] width 30 height 37
click at [1089, 506] on input "3" at bounding box center [1092, 502] width 286 height 14
type input "0"
click at [1242, 507] on div "Save" at bounding box center [1257, 502] width 30 height 37
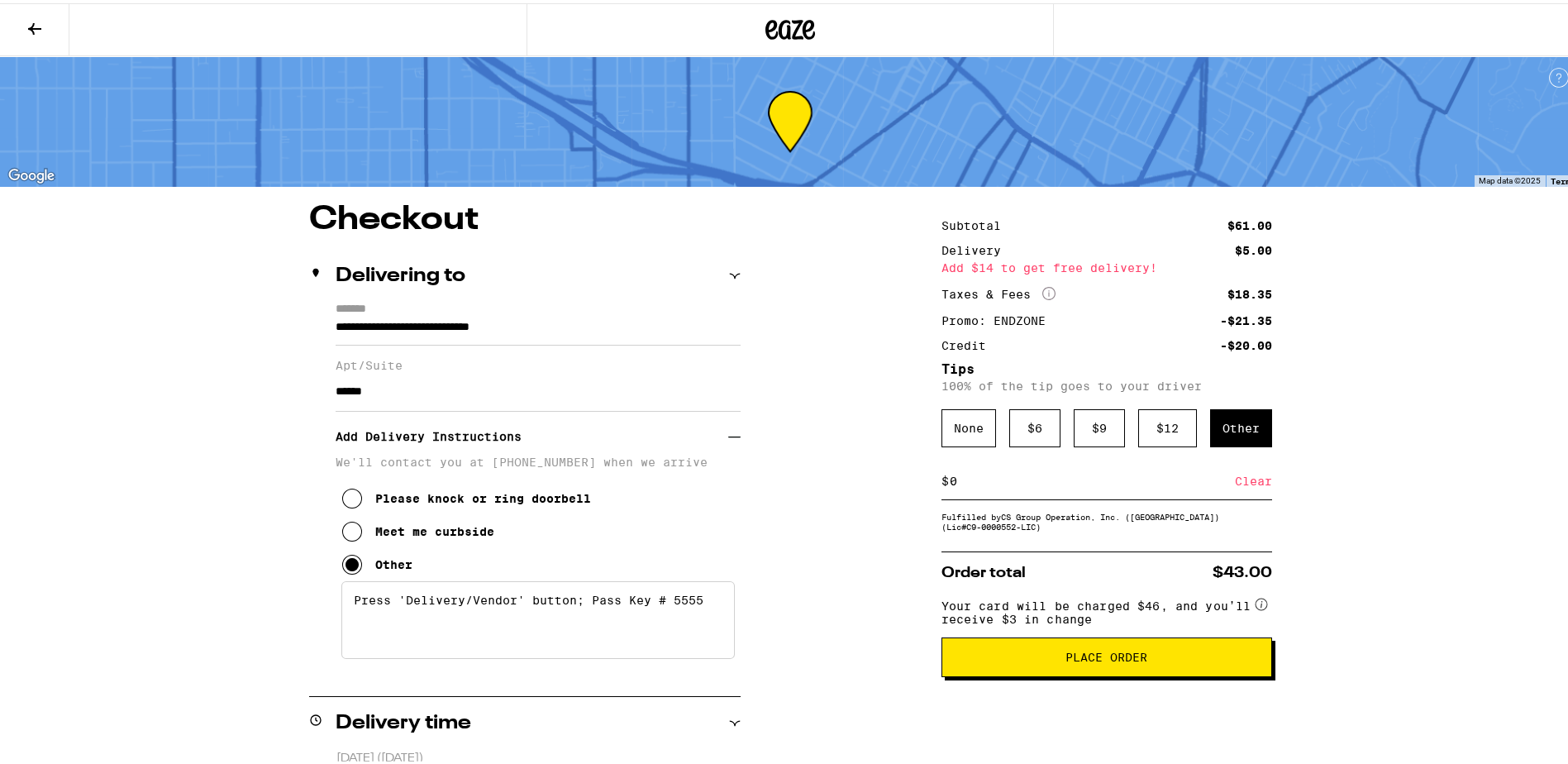
click at [1014, 485] on input "0" at bounding box center [1092, 478] width 286 height 14
type input "1"
click at [1244, 483] on div "Save" at bounding box center [1257, 478] width 30 height 37
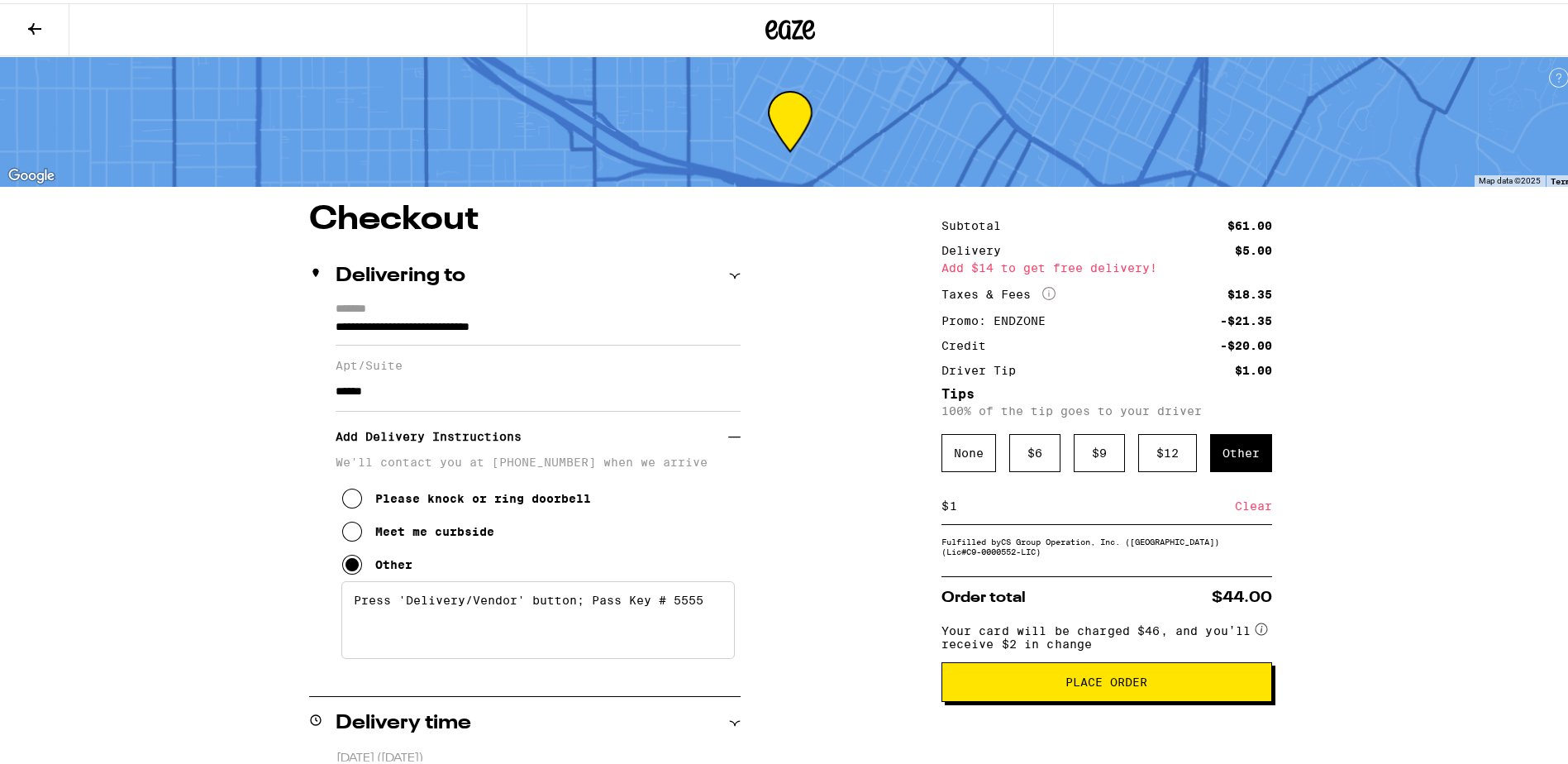
click at [1115, 510] on input "1" at bounding box center [1092, 502] width 286 height 14
type input "3"
click at [1247, 506] on div "Save" at bounding box center [1257, 502] width 30 height 37
click at [1138, 510] on input "3" at bounding box center [1092, 502] width 286 height 14
type input "0"
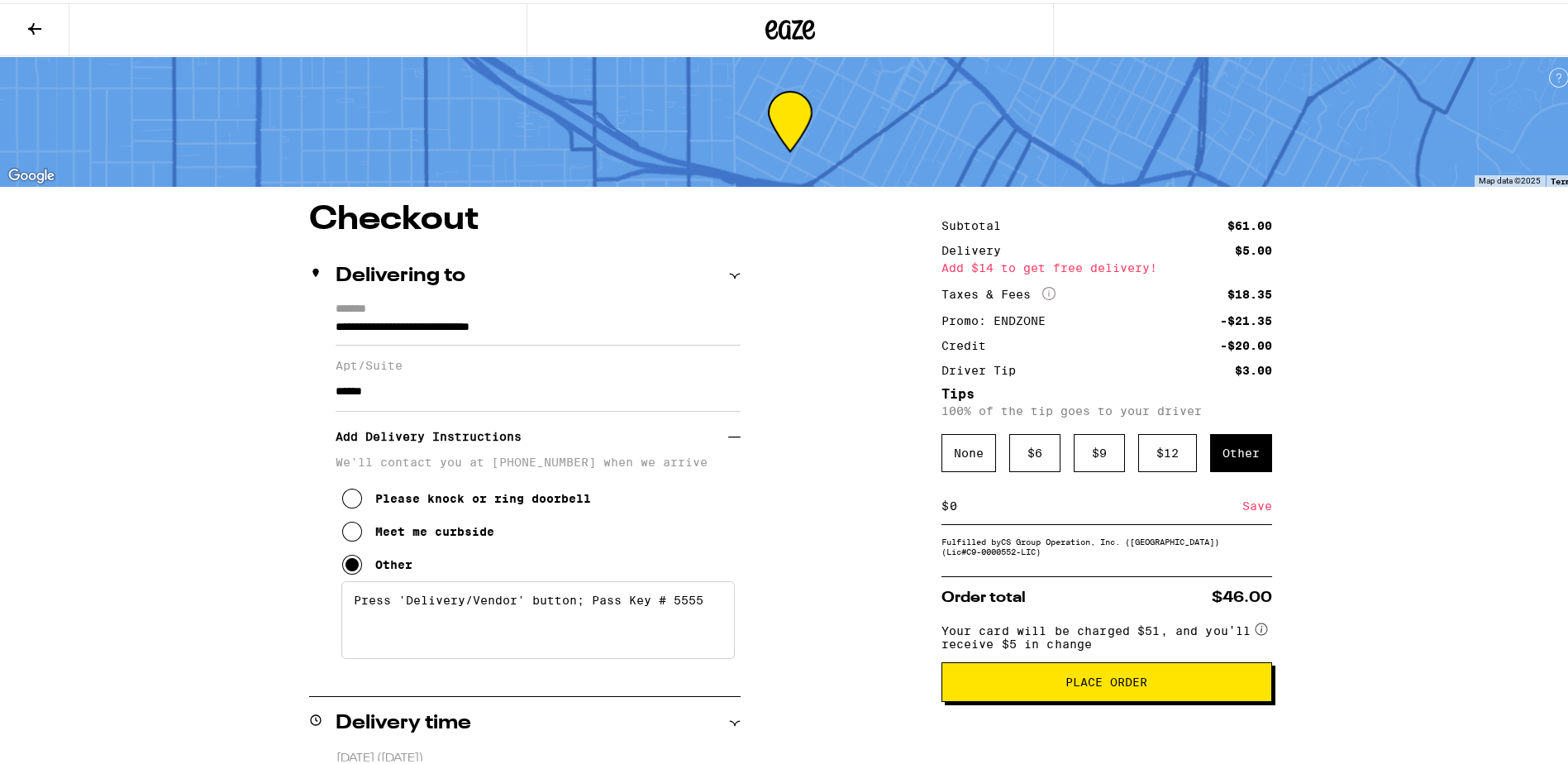
click at [1257, 511] on div "Save" at bounding box center [1257, 502] width 30 height 37
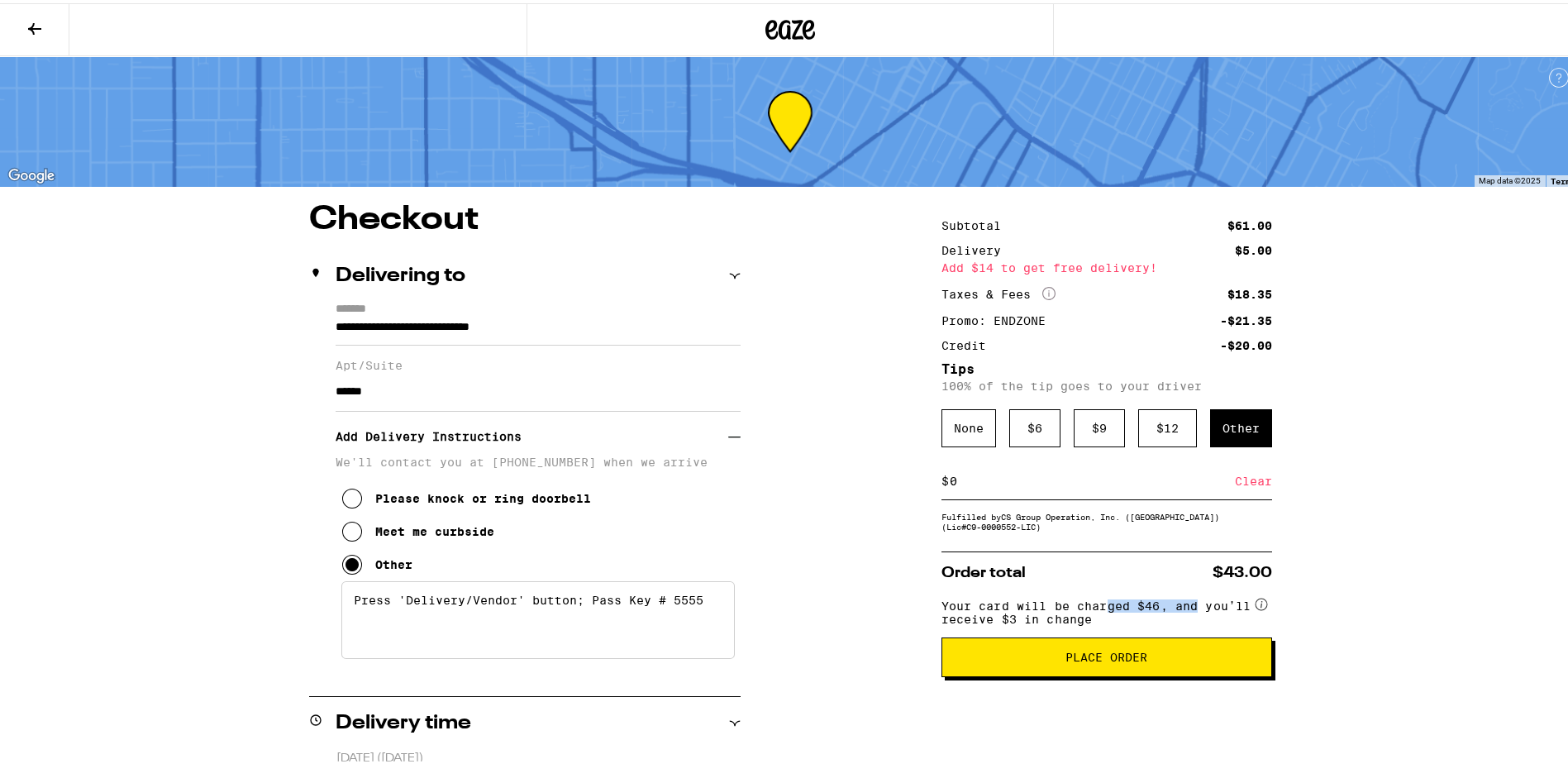
drag, startPoint x: 1172, startPoint y: 616, endPoint x: 1194, endPoint y: 615, distance: 22.0
click at [1194, 615] on span "Your card will be charged $46, and you’ll receive $3 in change" at bounding box center [1097, 607] width 311 height 32
click at [1196, 618] on span "Your card will be charged $46, and you’ll receive $3 in change" at bounding box center [1097, 607] width 311 height 32
click at [984, 485] on input "0" at bounding box center [1092, 478] width 286 height 14
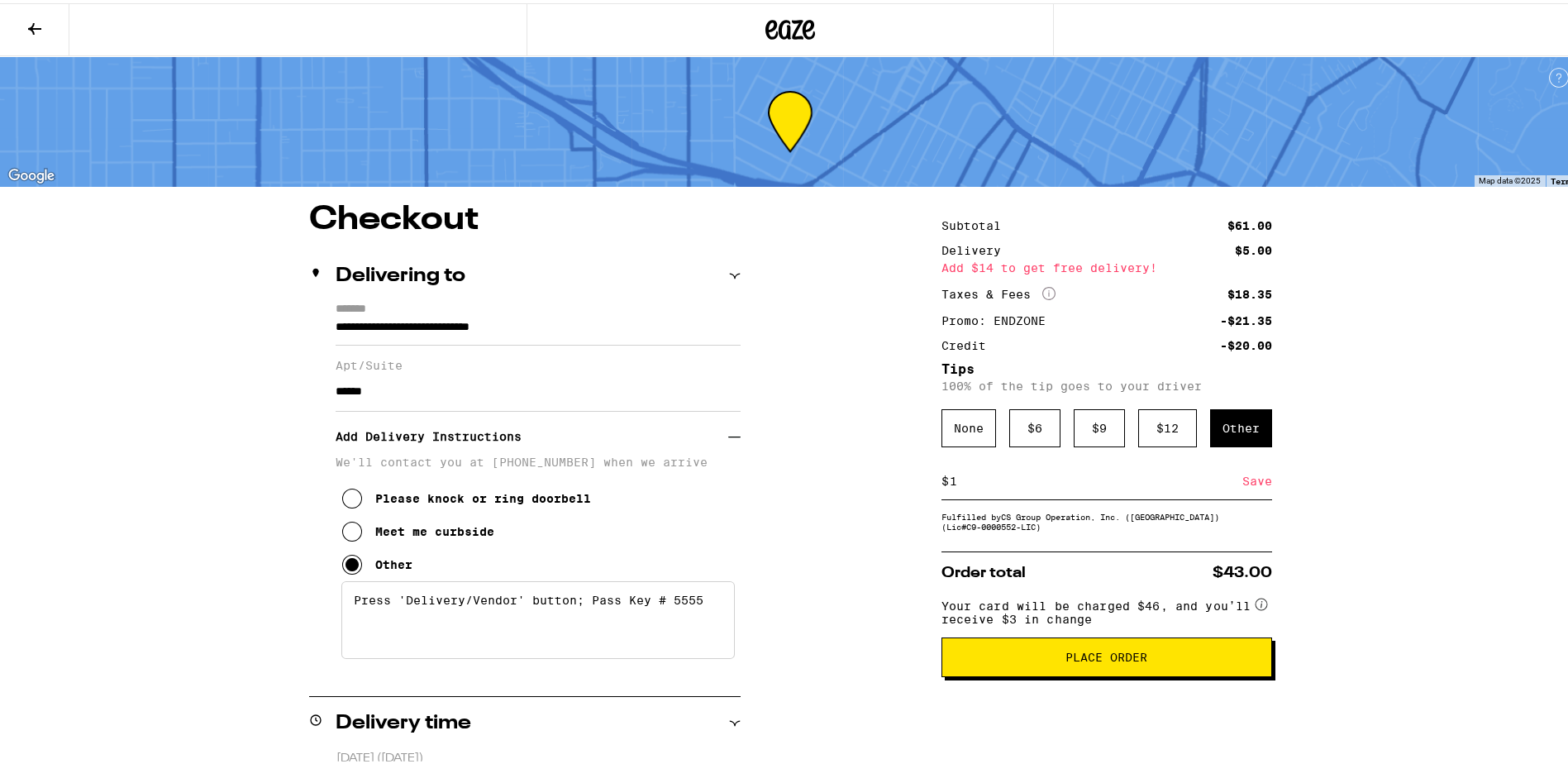
type input "1"
click at [1250, 486] on div "Save" at bounding box center [1257, 478] width 30 height 37
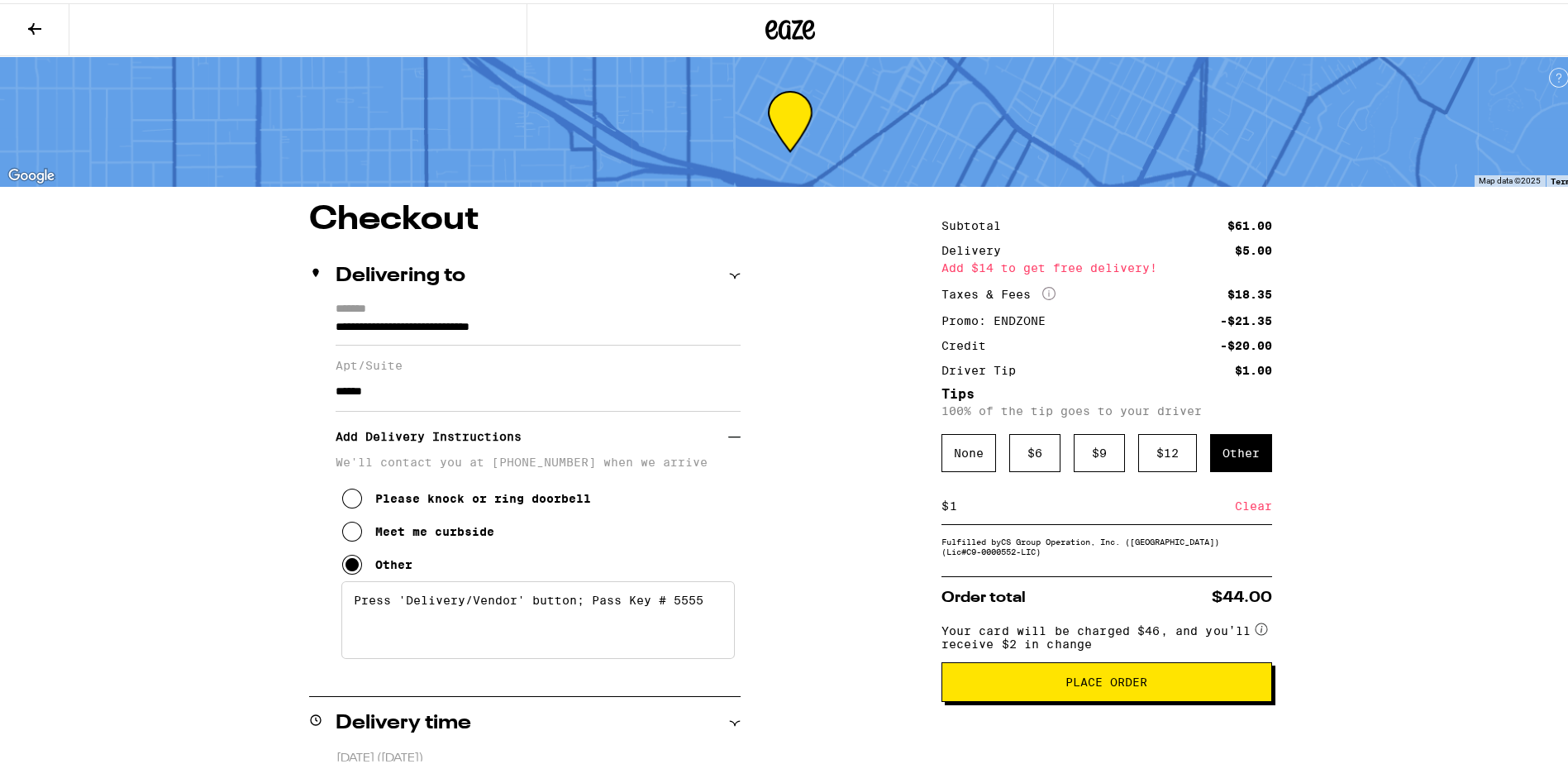
click at [1114, 510] on input "1" at bounding box center [1092, 502] width 286 height 14
type input "3"
click at [1253, 507] on div "Save" at bounding box center [1257, 502] width 30 height 37
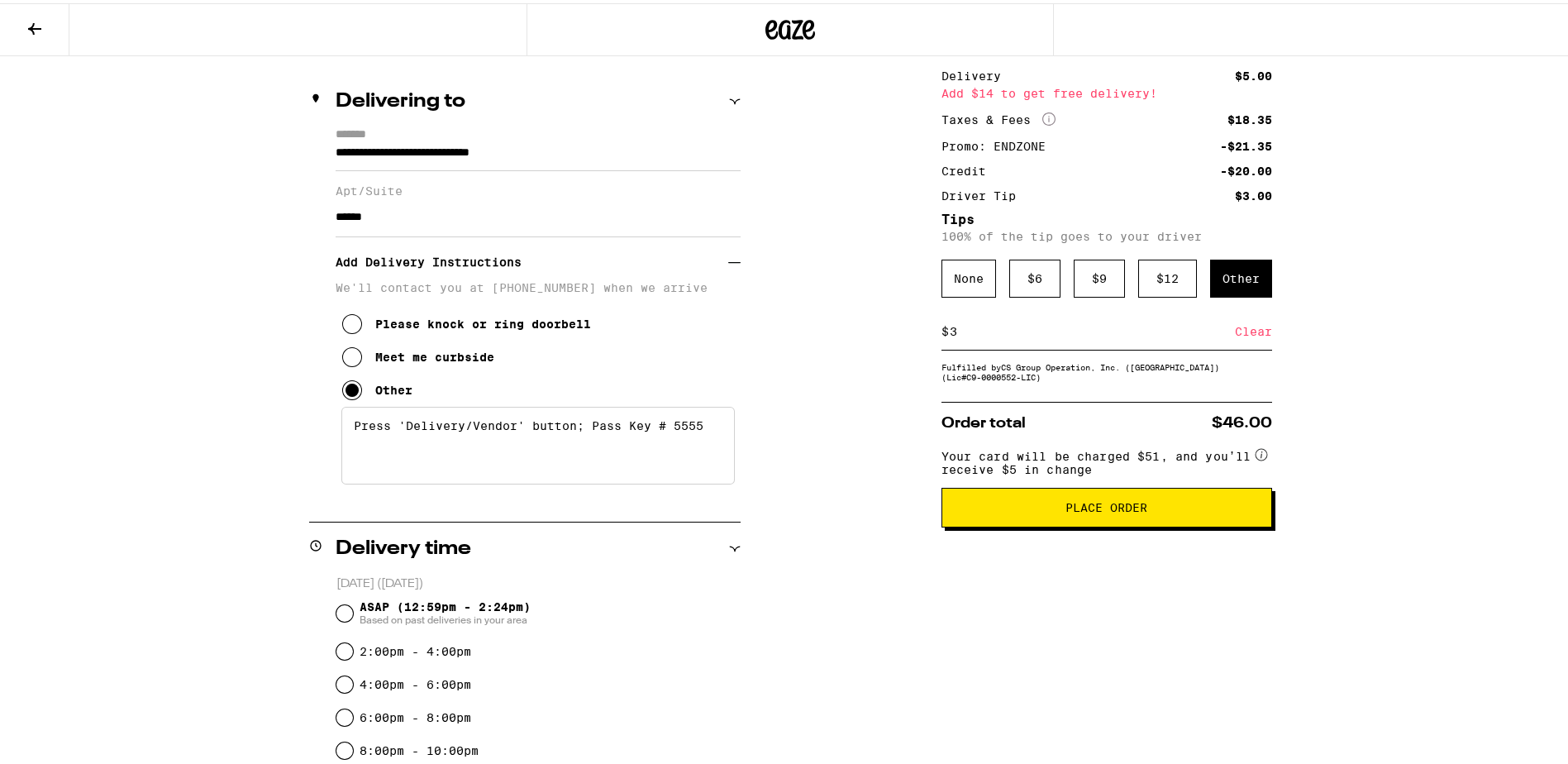
scroll to position [165, 0]
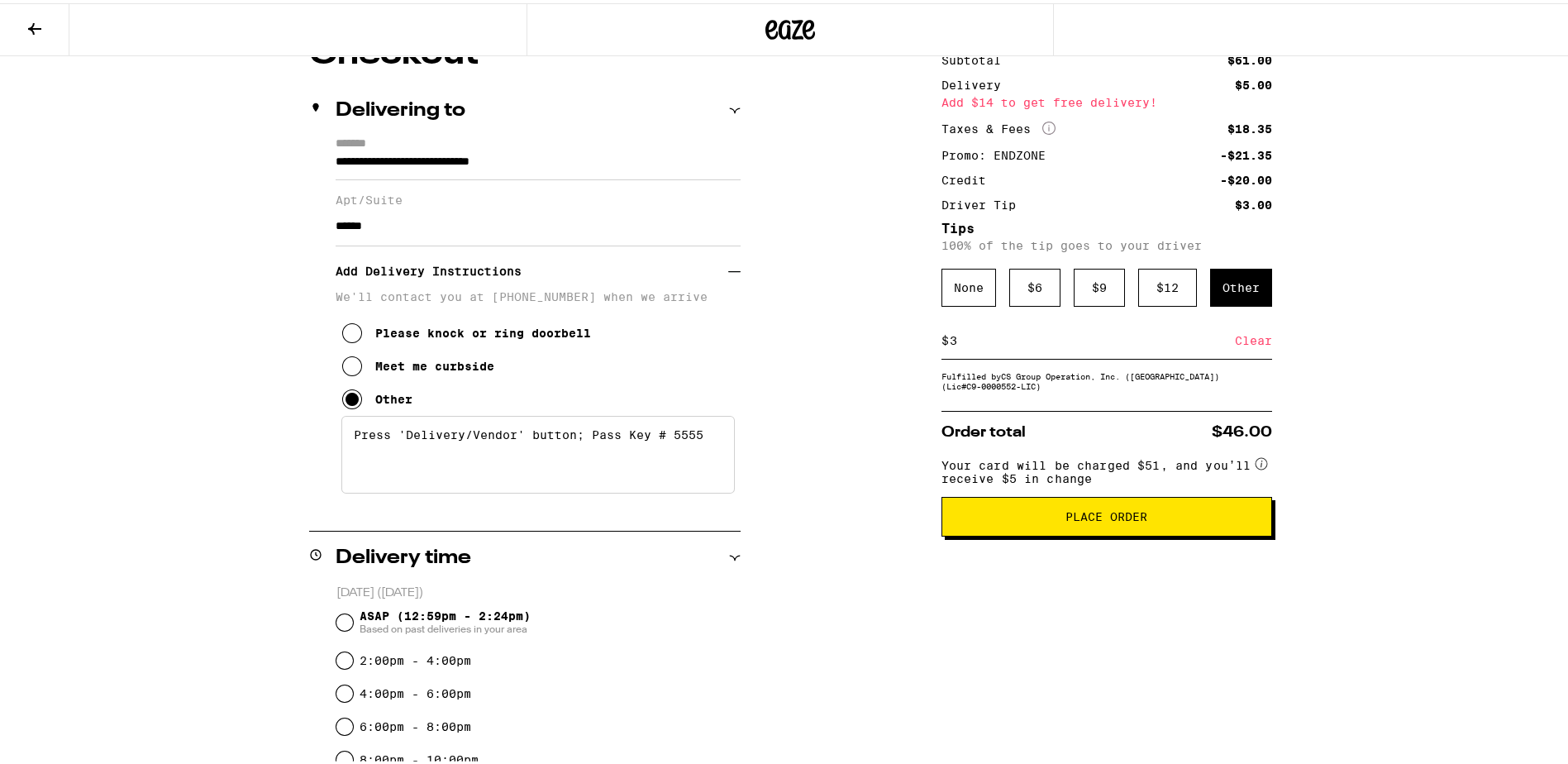
click at [1023, 342] on input "3" at bounding box center [1092, 337] width 286 height 14
type input "2"
click at [1253, 344] on div "Save" at bounding box center [1257, 337] width 30 height 37
click at [1133, 344] on input "2" at bounding box center [1092, 337] width 286 height 14
type input "1"
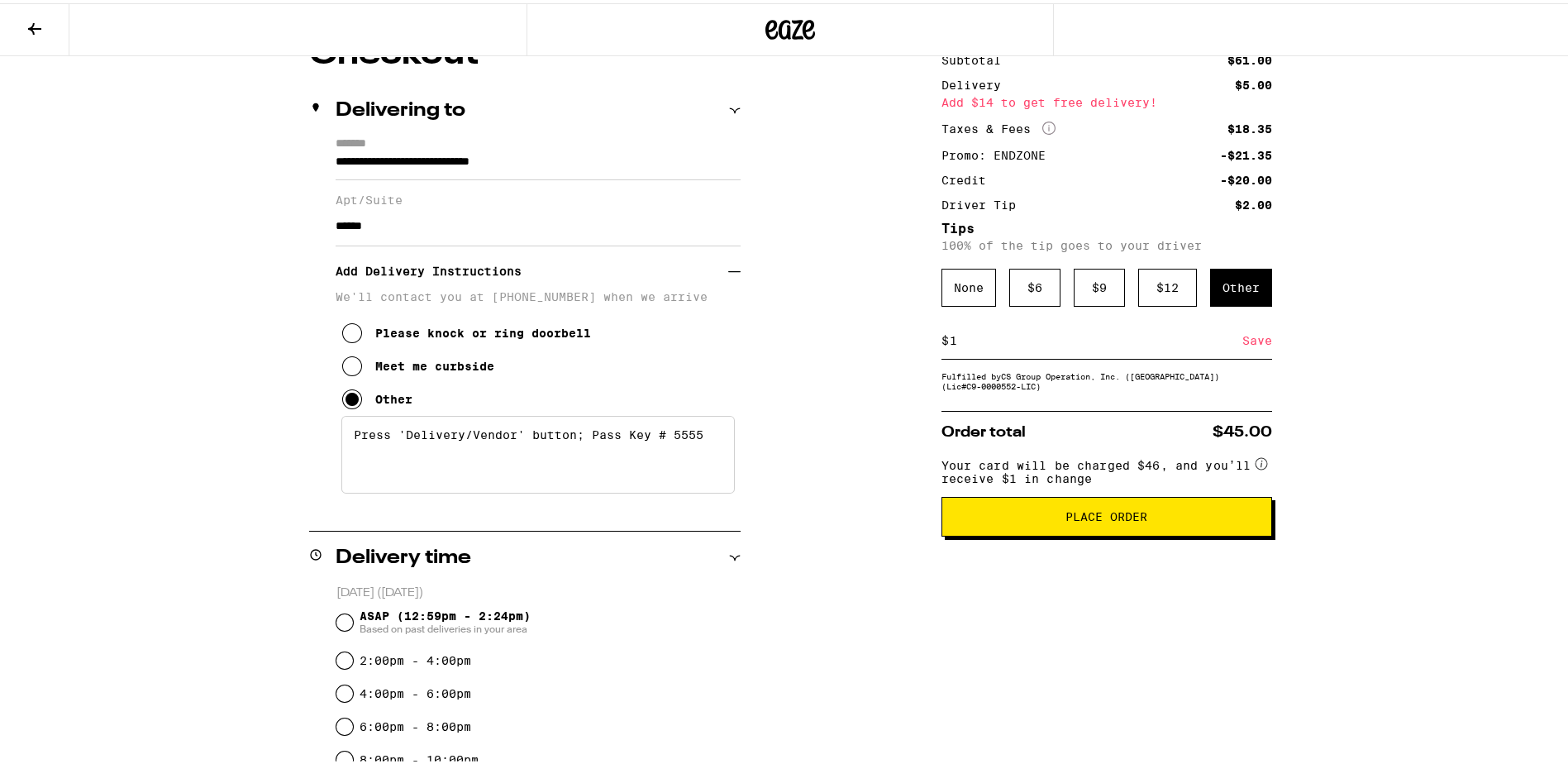
click at [1247, 345] on div "Save" at bounding box center [1257, 337] width 30 height 37
click at [1153, 343] on input "1" at bounding box center [1092, 337] width 286 height 14
type input "0"
click at [1249, 344] on div "Save" at bounding box center [1257, 337] width 30 height 37
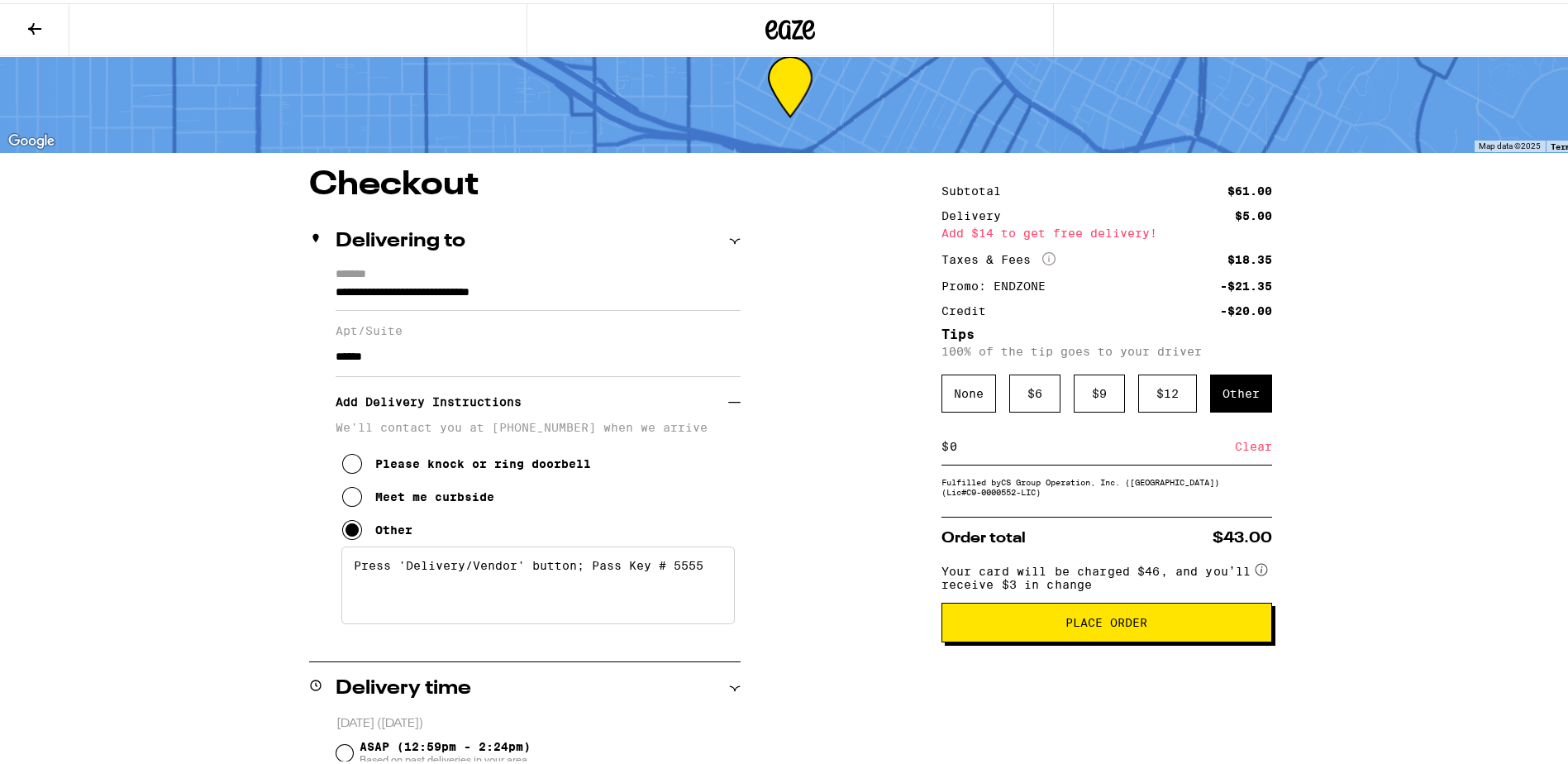
scroll to position [0, 0]
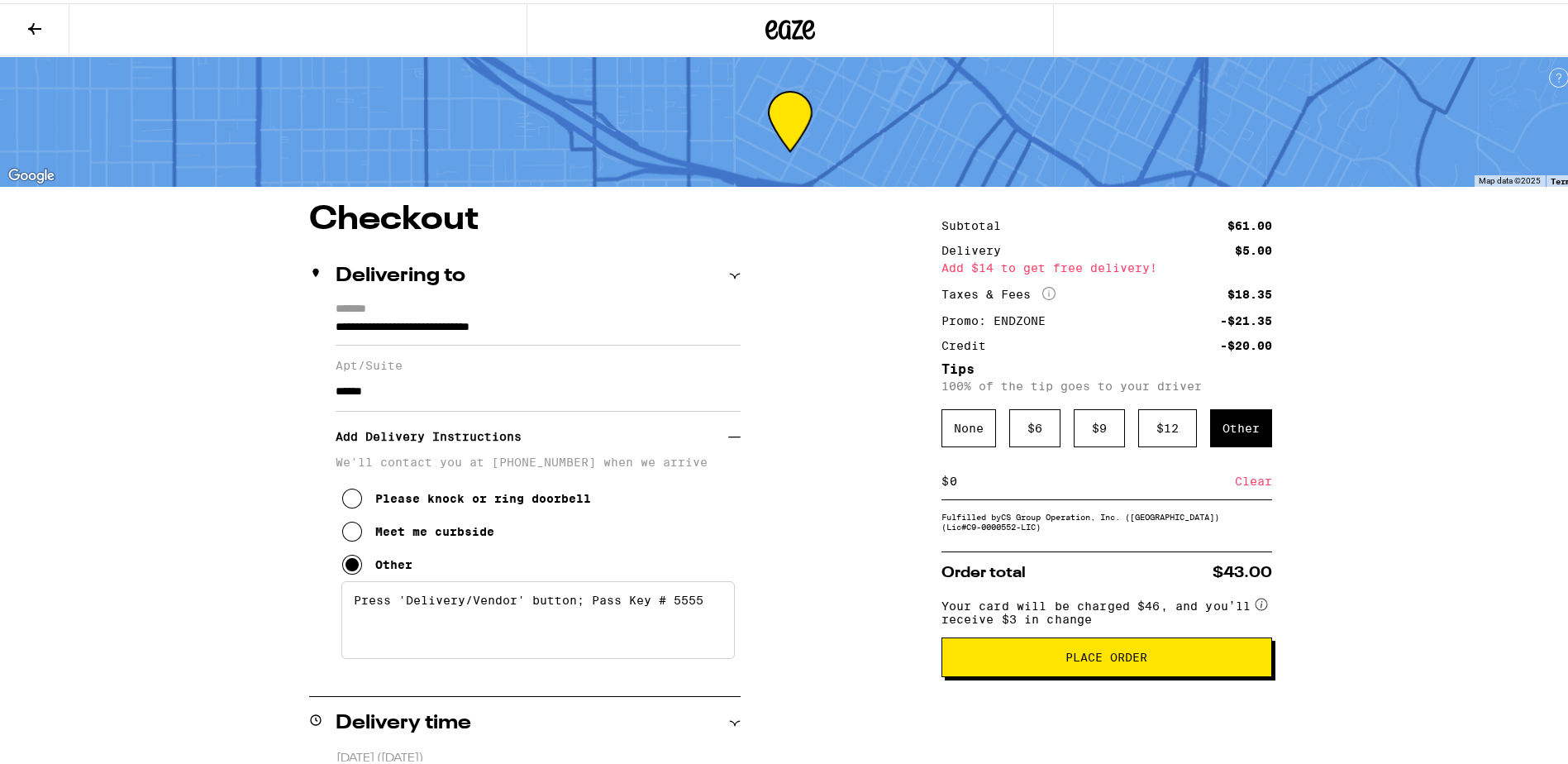
click at [1103, 493] on div "$ 0 Clear" at bounding box center [1107, 478] width 331 height 38
click at [1093, 485] on input "0" at bounding box center [1092, 478] width 286 height 14
type input "2"
click at [1254, 479] on div "Save" at bounding box center [1257, 478] width 30 height 37
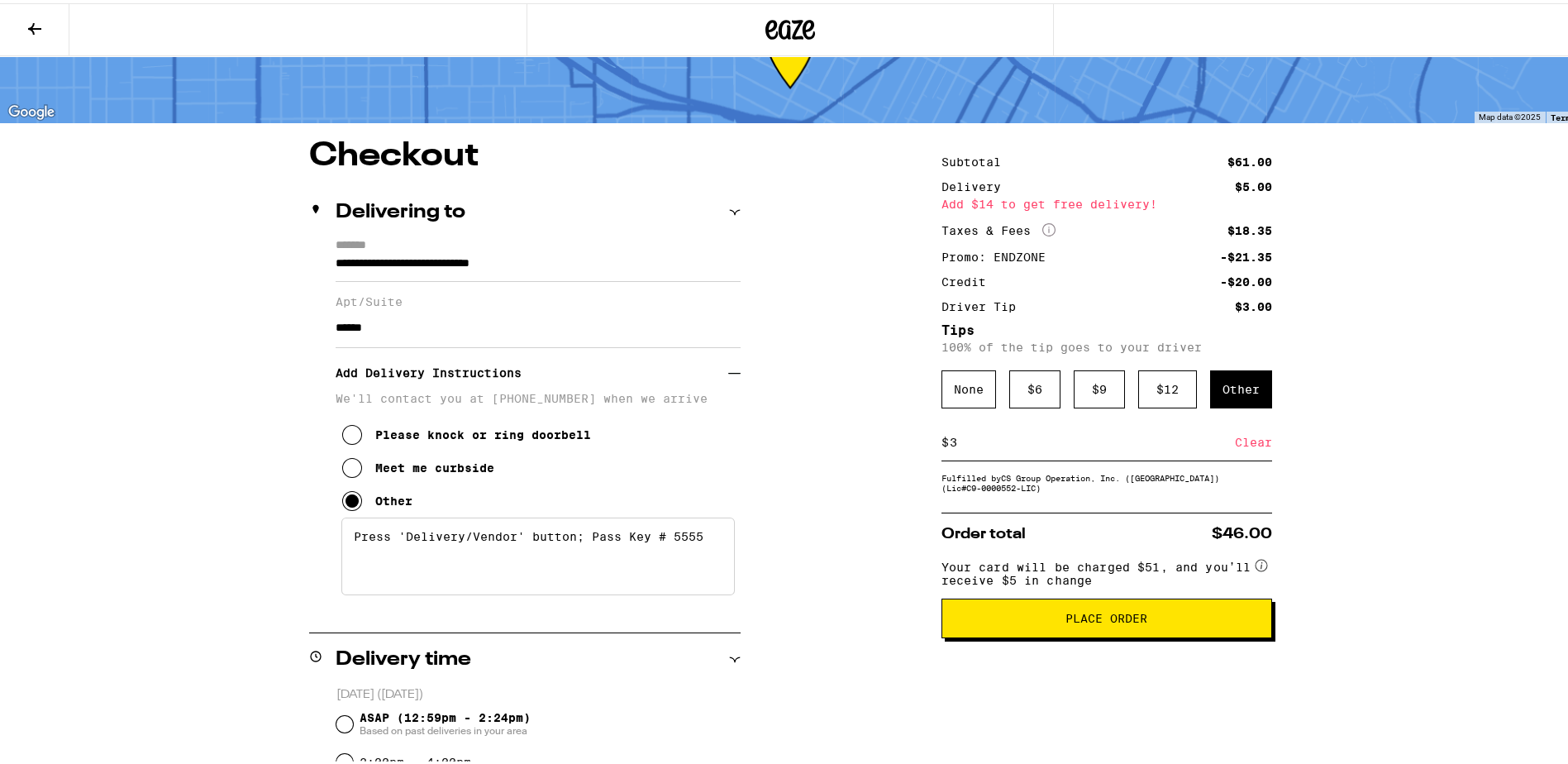
scroll to position [83, 0]
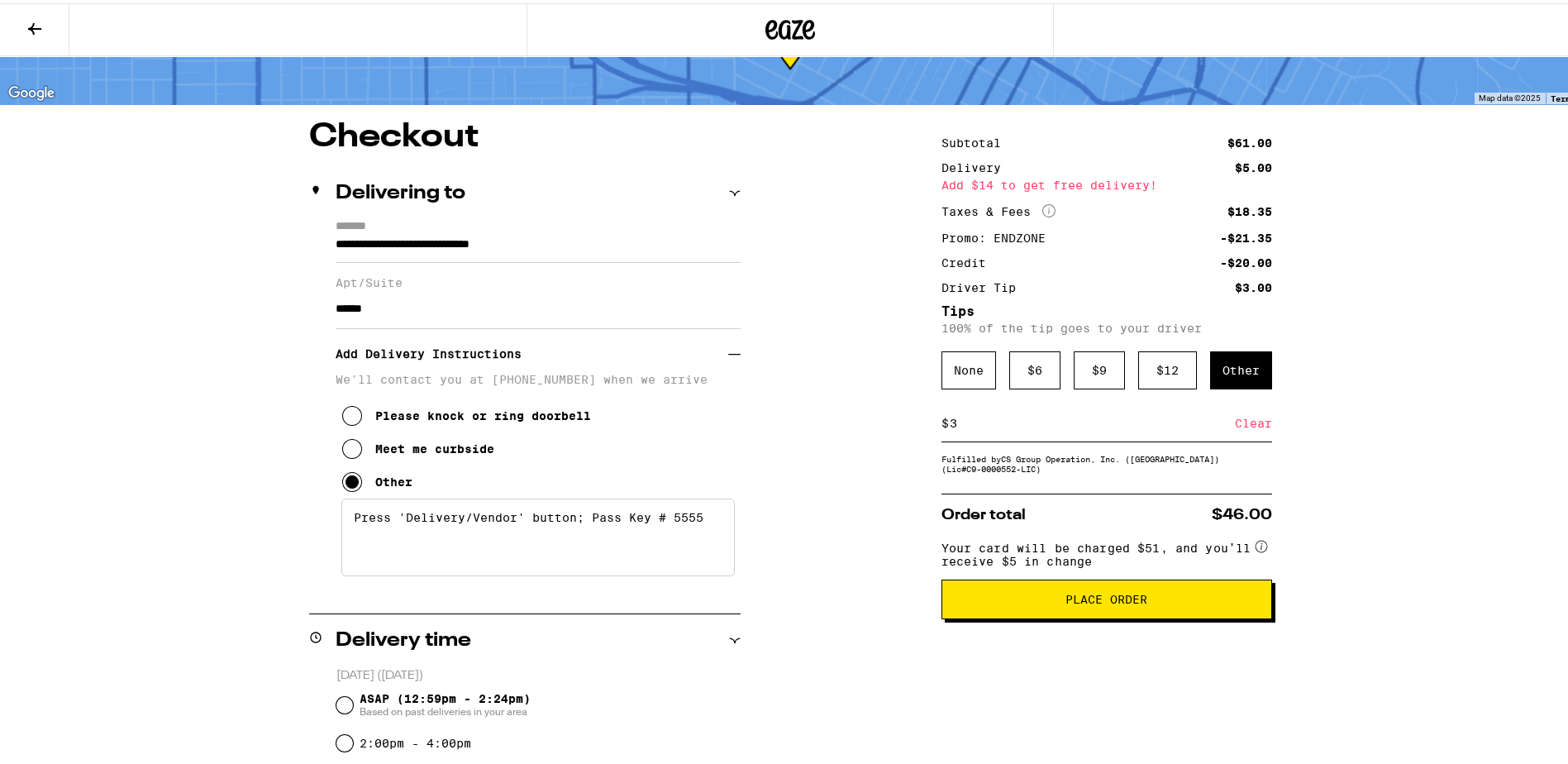
click at [1069, 427] on input "3" at bounding box center [1092, 420] width 286 height 14
drag, startPoint x: 1071, startPoint y: 432, endPoint x: 922, endPoint y: 427, distance: 149.1
type input "2"
click at [1242, 429] on div "Save" at bounding box center [1257, 420] width 30 height 37
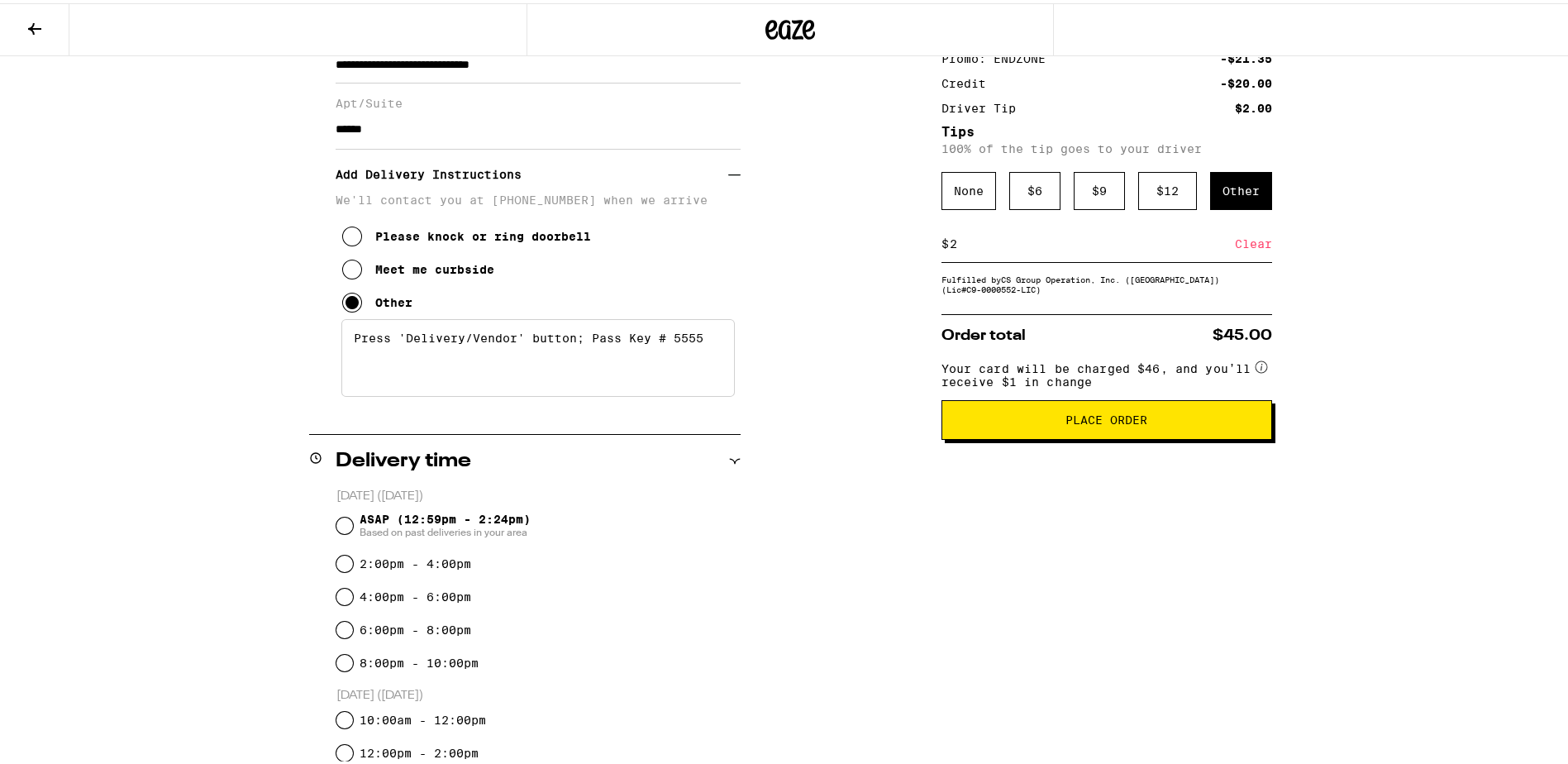
scroll to position [248, 0]
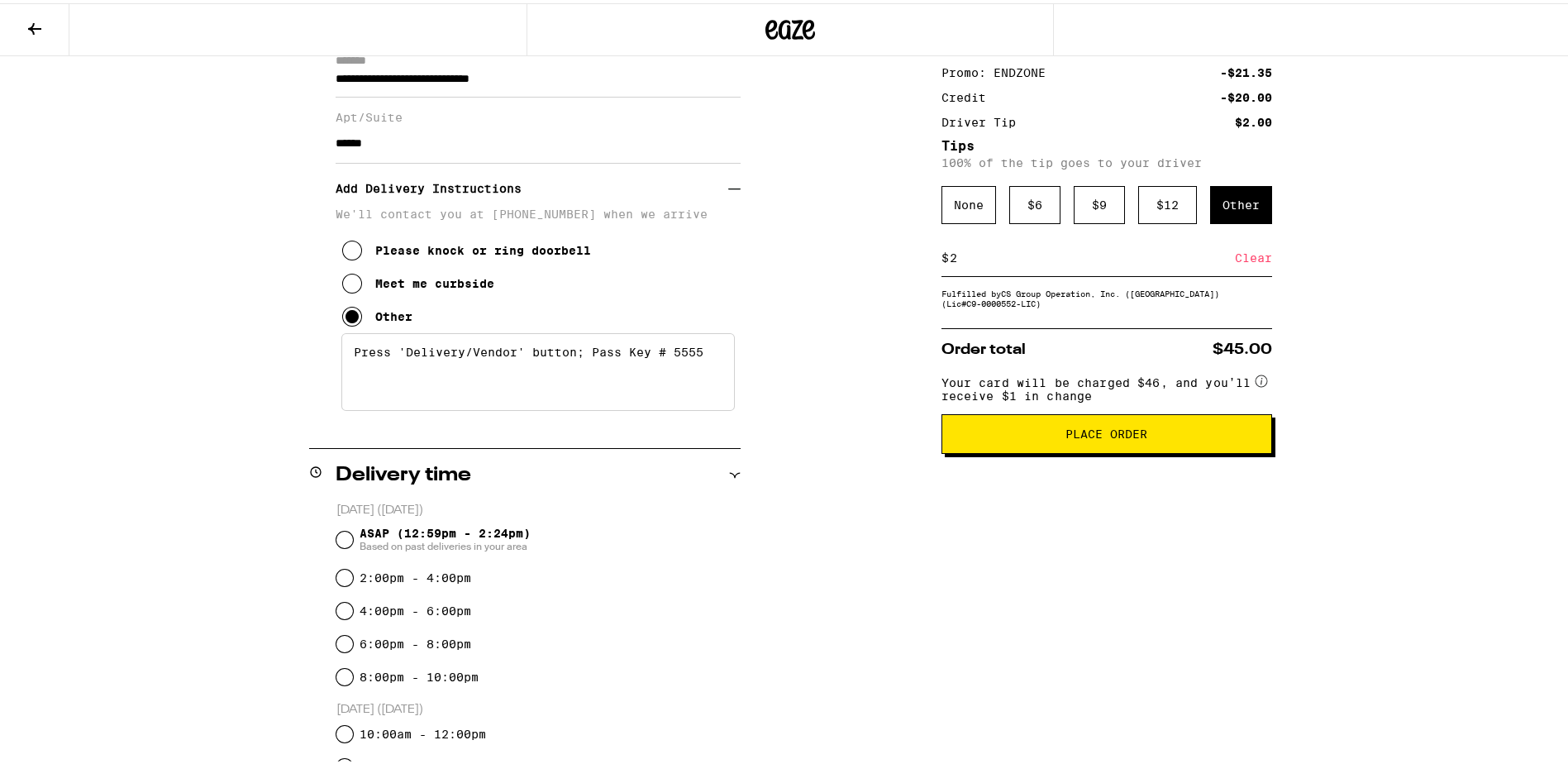
click at [1096, 268] on div "$ 2 Clear" at bounding box center [1107, 255] width 331 height 38
click at [1082, 258] on input "2" at bounding box center [1092, 254] width 286 height 14
type input "1"
click at [1252, 263] on div "Save" at bounding box center [1257, 254] width 30 height 37
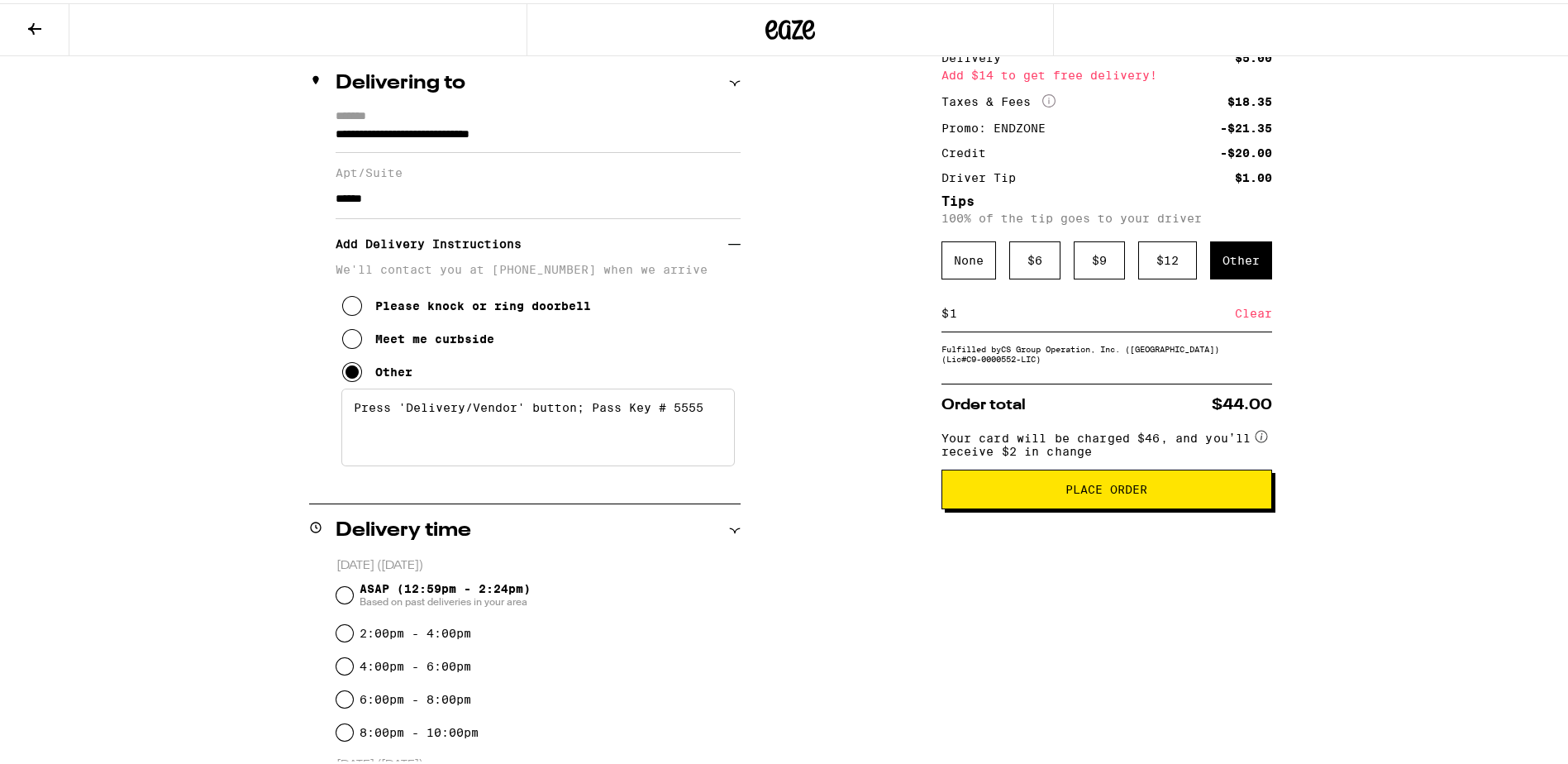
scroll to position [165, 0]
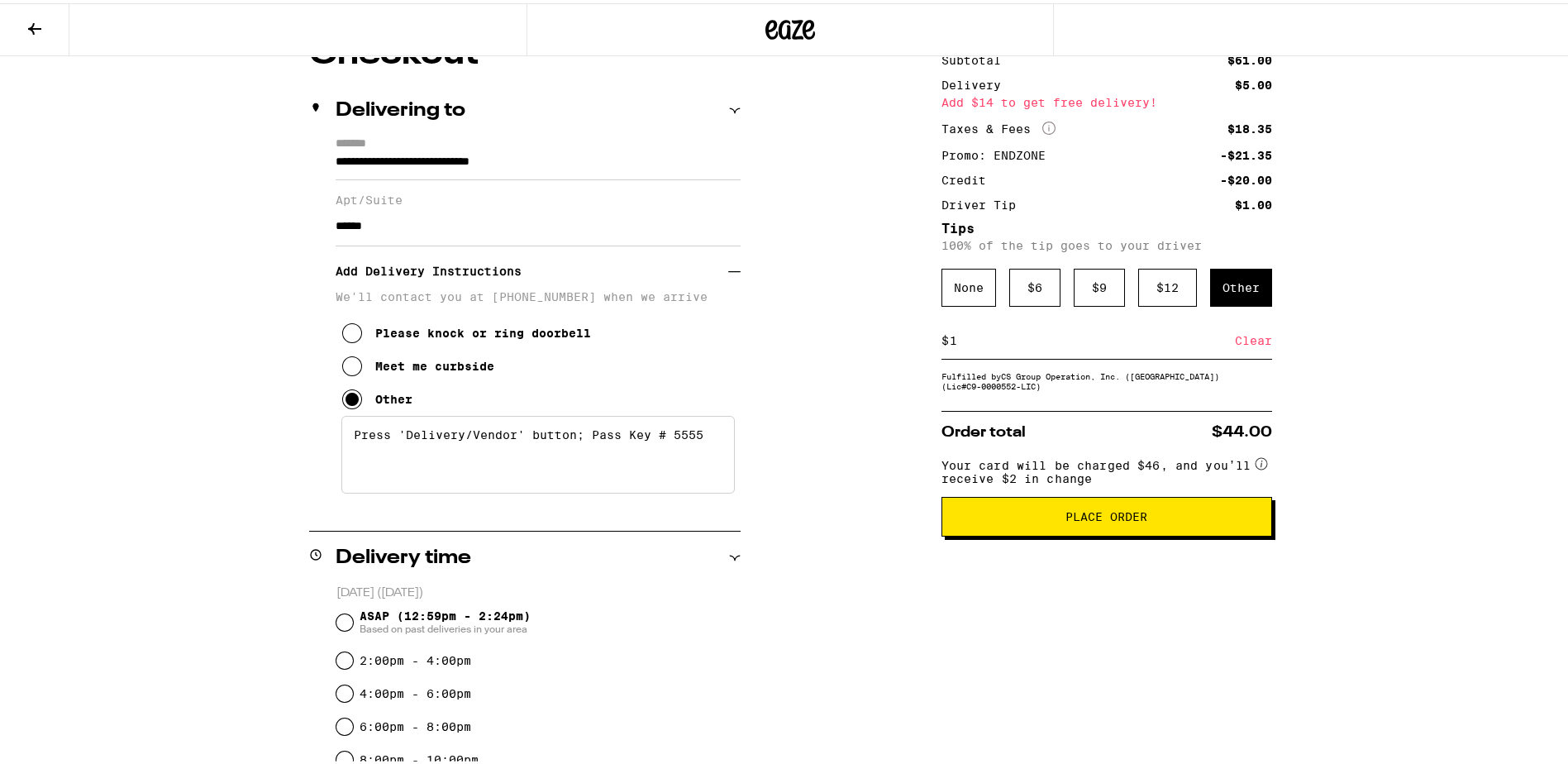
click at [977, 339] on input "1" at bounding box center [1092, 337] width 286 height 14
click at [1255, 343] on div "Save" at bounding box center [1257, 337] width 30 height 37
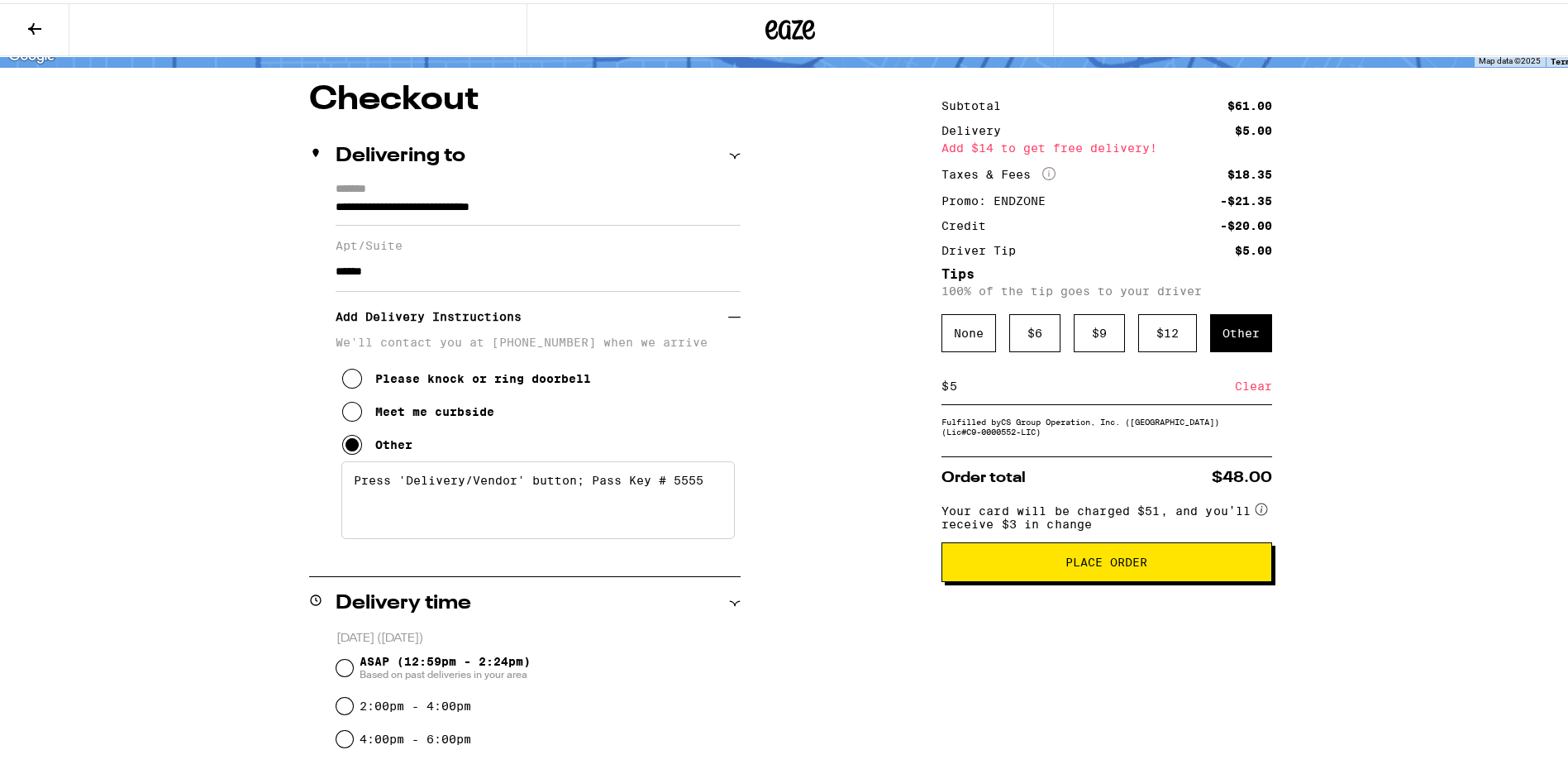
scroll to position [83, 0]
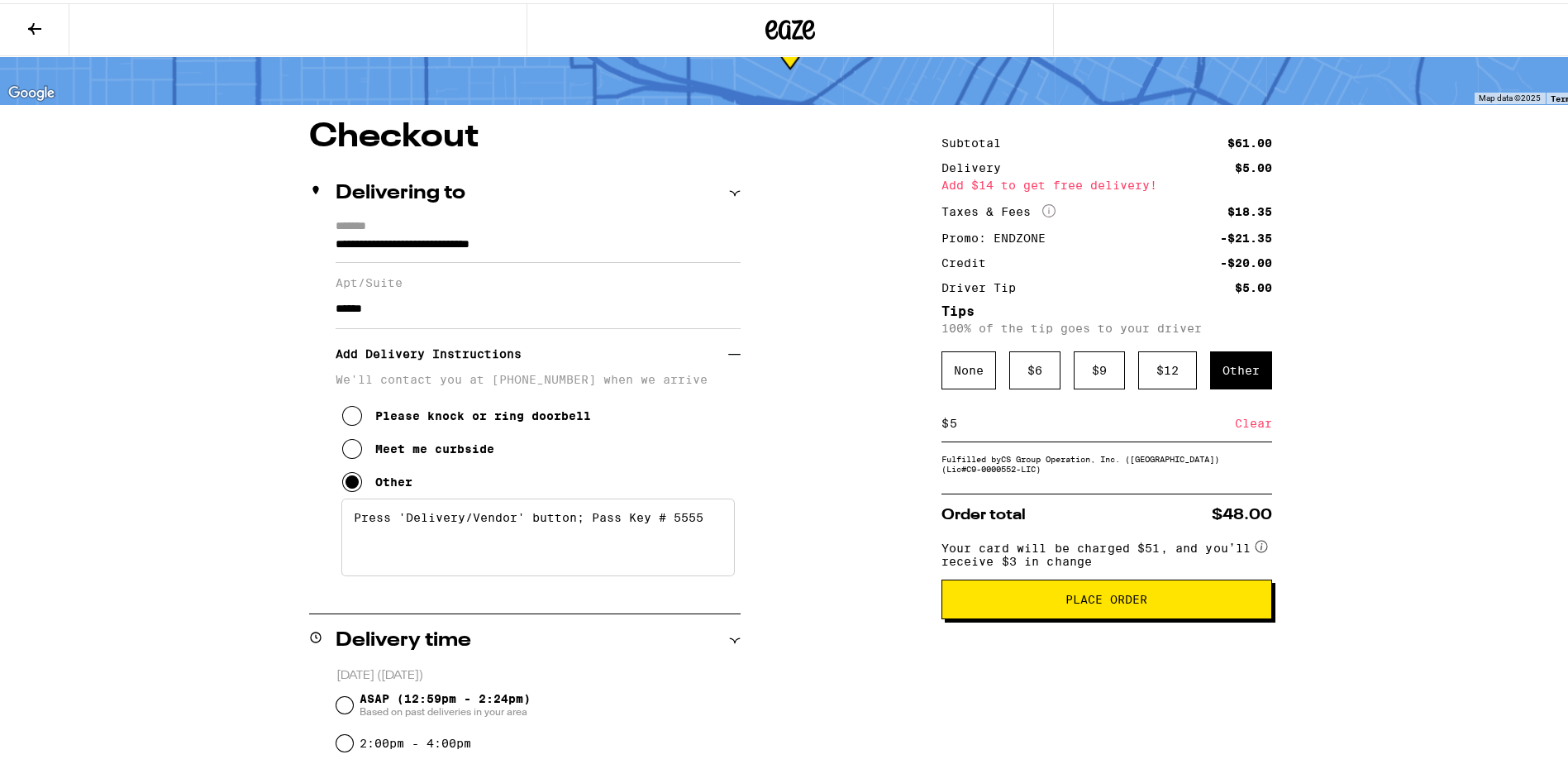
drag, startPoint x: 1017, startPoint y: 428, endPoint x: 915, endPoint y: 428, distance: 102.0
type input "2"
click at [1242, 424] on div "Save" at bounding box center [1257, 420] width 30 height 37
click at [1130, 427] on input "2" at bounding box center [1092, 420] width 286 height 14
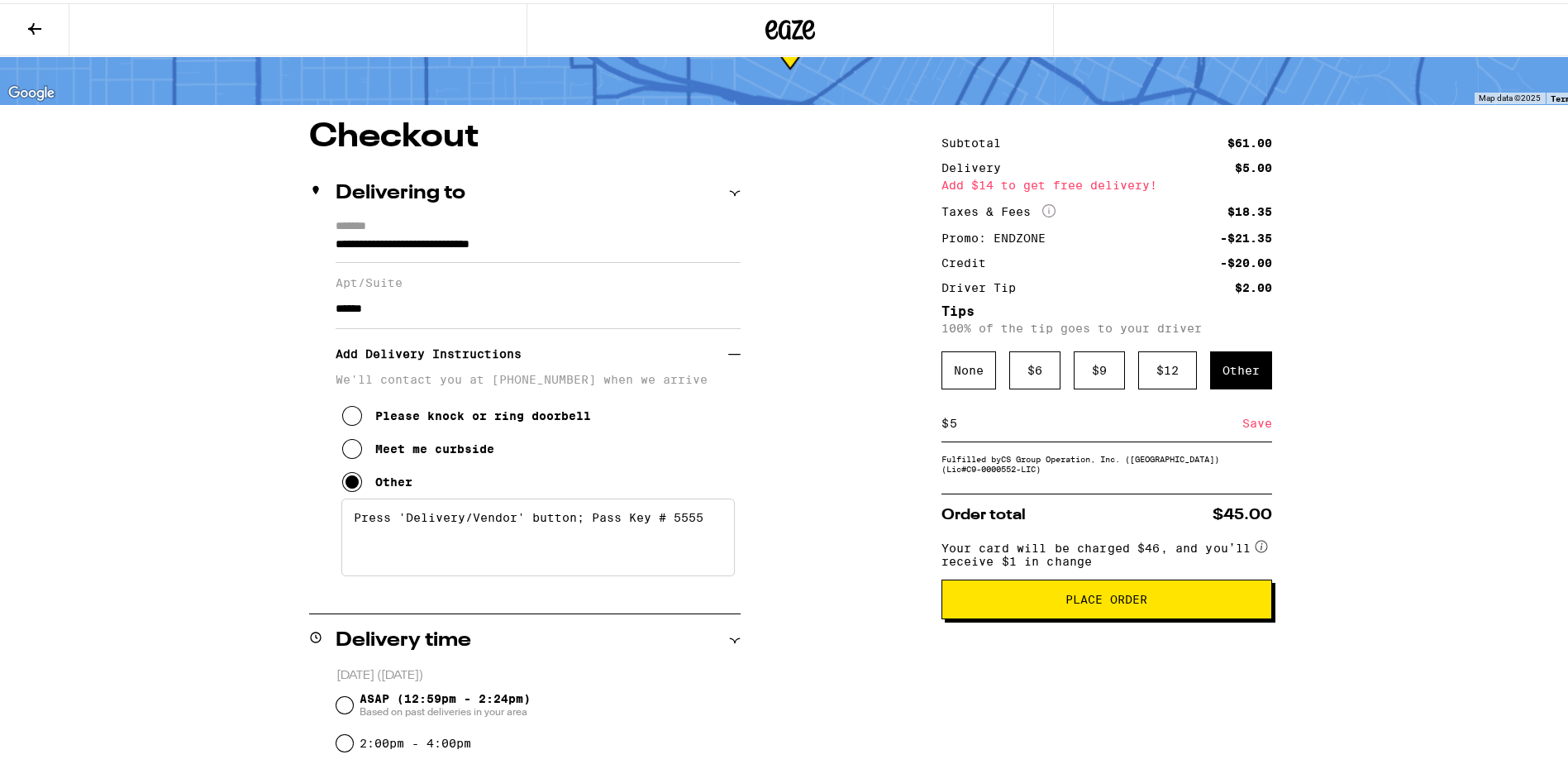
click at [1250, 427] on div "Save" at bounding box center [1257, 420] width 30 height 37
click at [1159, 427] on input "5" at bounding box center [1092, 420] width 286 height 14
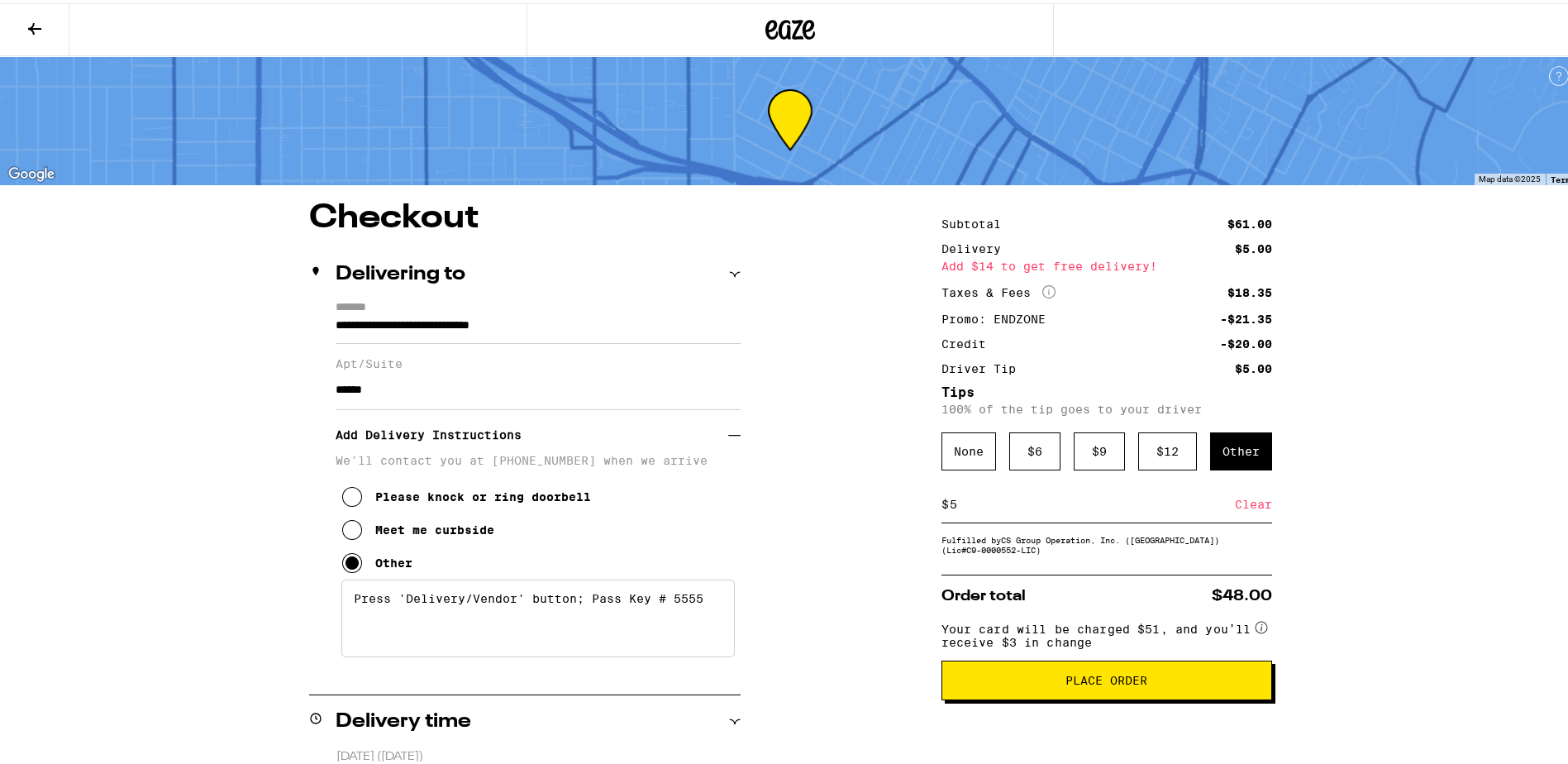
scroll to position [0, 0]
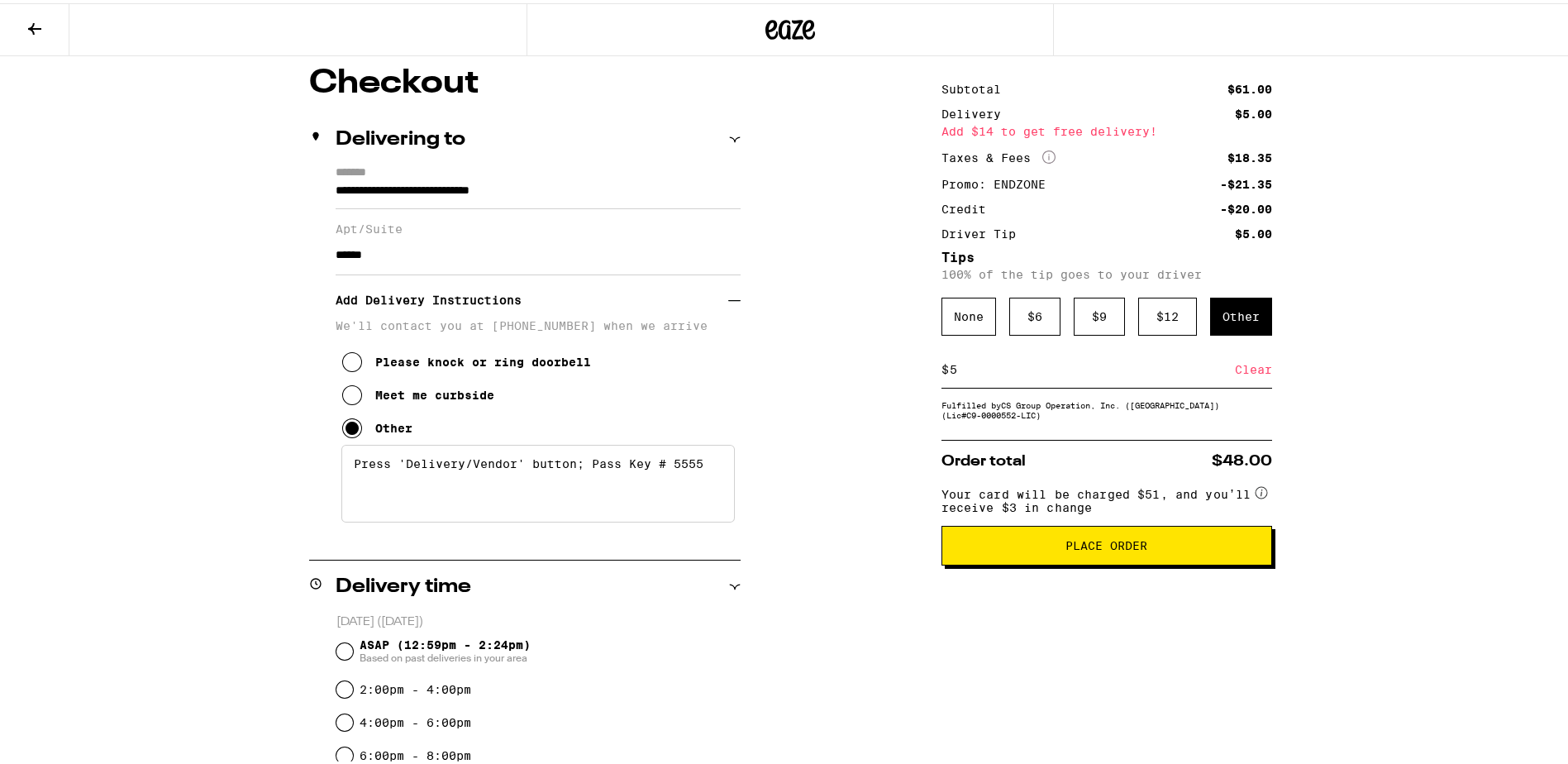
scroll to position [165, 0]
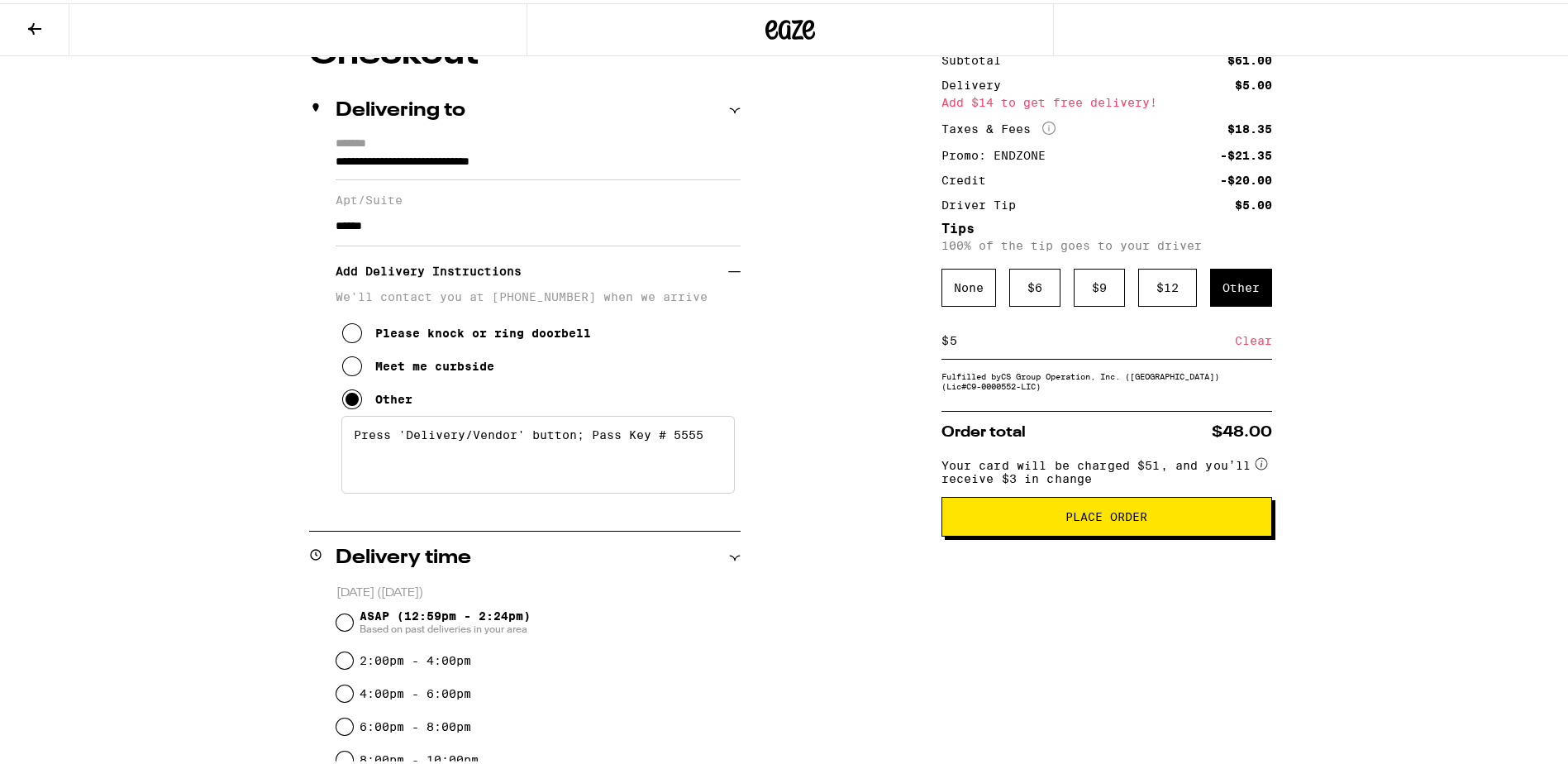
drag, startPoint x: 977, startPoint y: 349, endPoint x: 902, endPoint y: 344, distance: 75.2
click at [902, 344] on div "**********" at bounding box center [790, 716] width 1190 height 1363
type input "4"
click at [1255, 341] on div "Save" at bounding box center [1257, 337] width 30 height 37
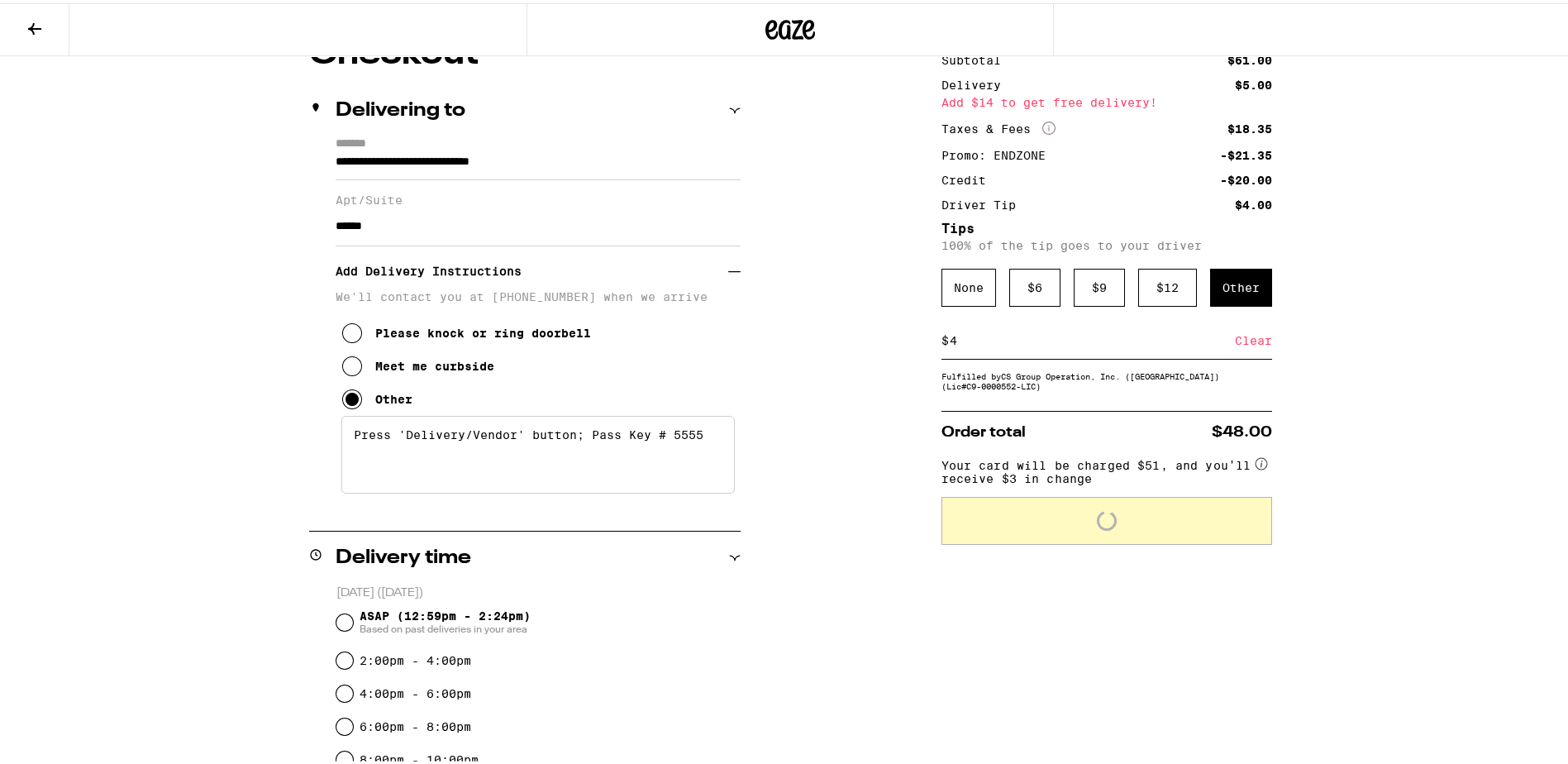
click at [1240, 343] on div "Clear" at bounding box center [1254, 337] width 37 height 37
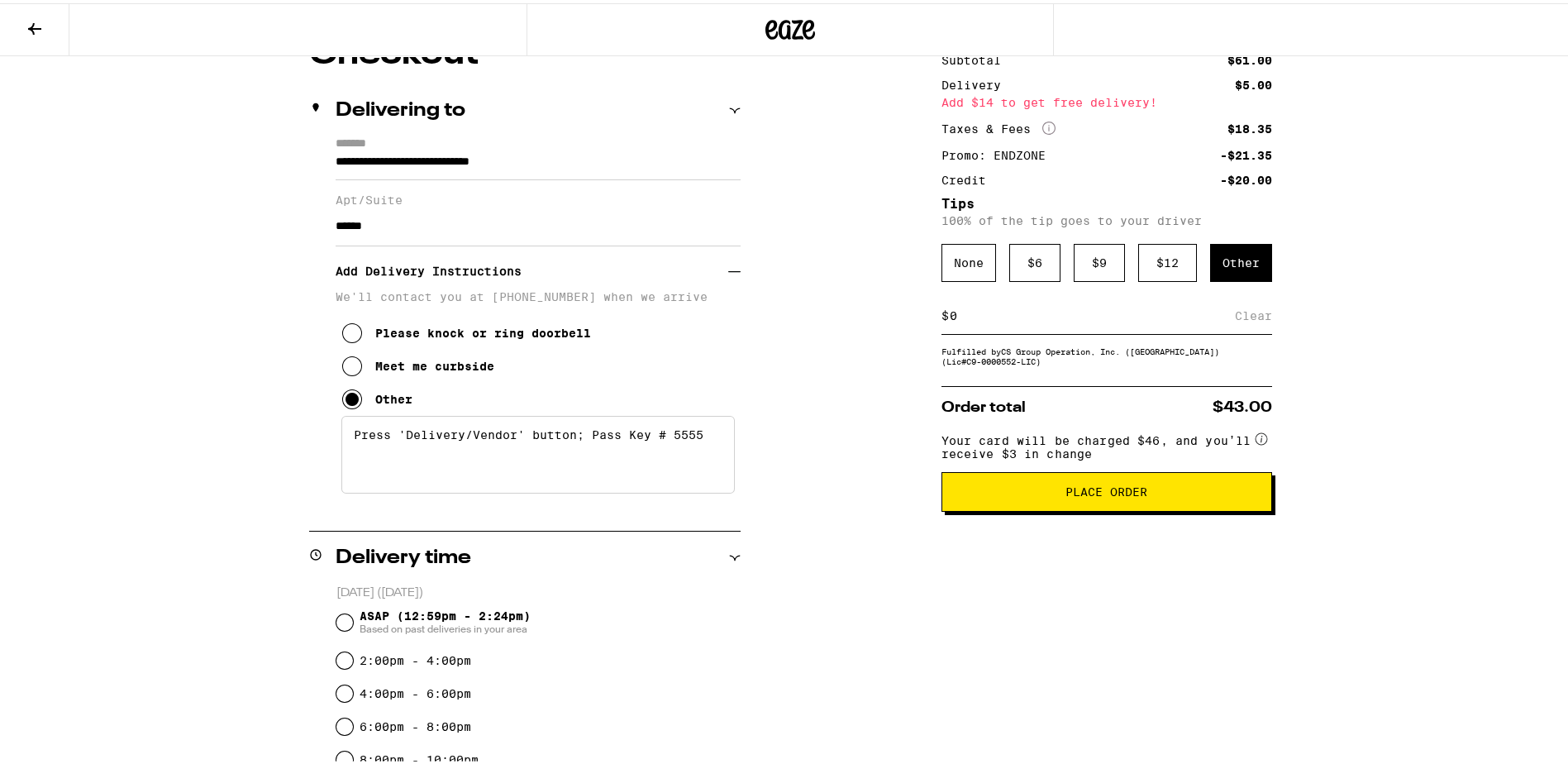
click at [1105, 327] on div "$ Clear" at bounding box center [1107, 313] width 331 height 38
click at [1068, 326] on div "$ Clear" at bounding box center [1107, 313] width 331 height 38
click at [1062, 318] on input at bounding box center [1092, 312] width 286 height 14
click at [1322, 415] on div "**********" at bounding box center [790, 716] width 1190 height 1363
click at [969, 320] on input at bounding box center [1092, 312] width 286 height 14
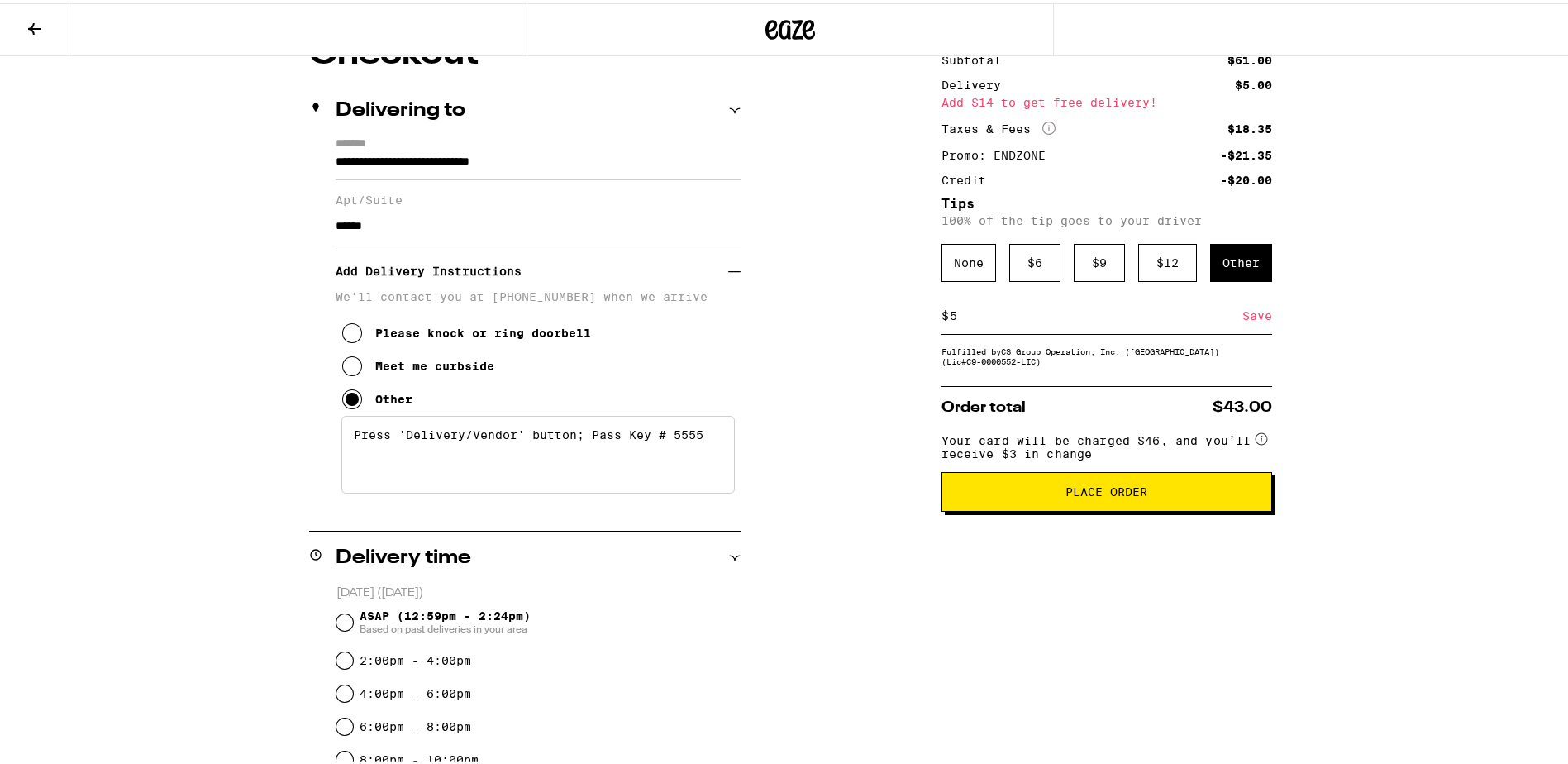
type input "5"
click at [1252, 322] on div "Save" at bounding box center [1257, 312] width 30 height 37
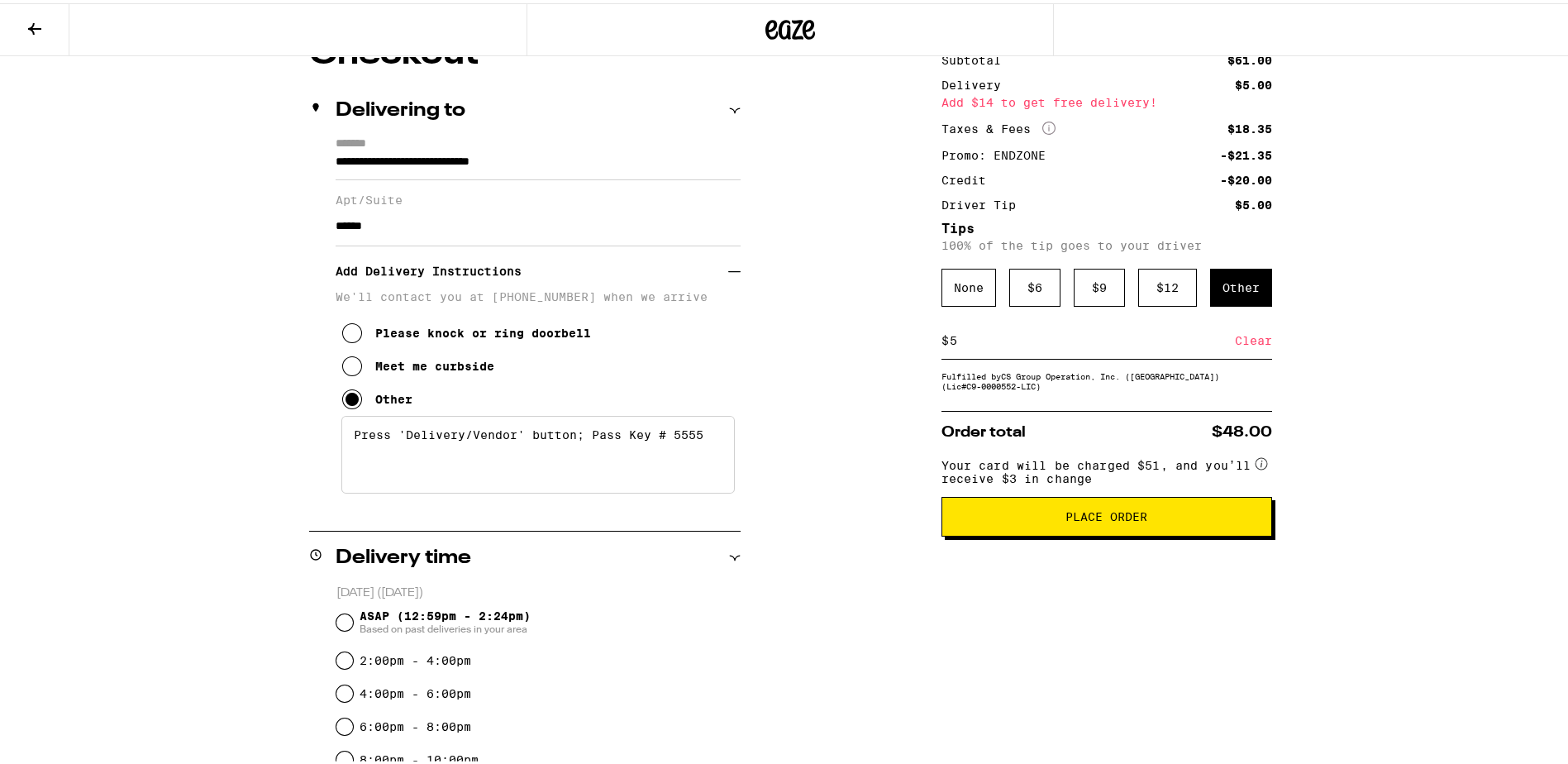
click at [860, 478] on div "**********" at bounding box center [790, 716] width 1190 height 1363
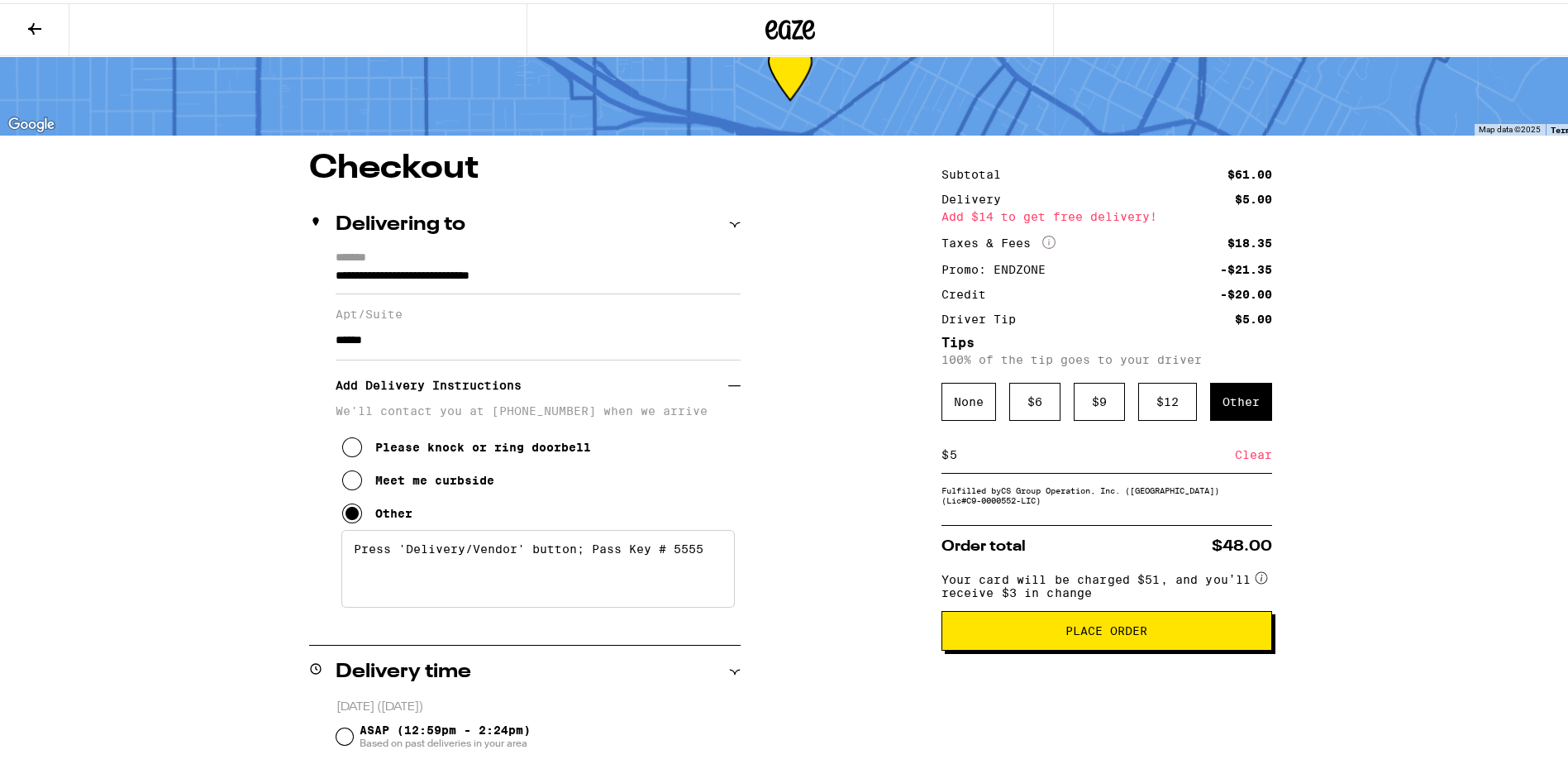
scroll to position [0, 0]
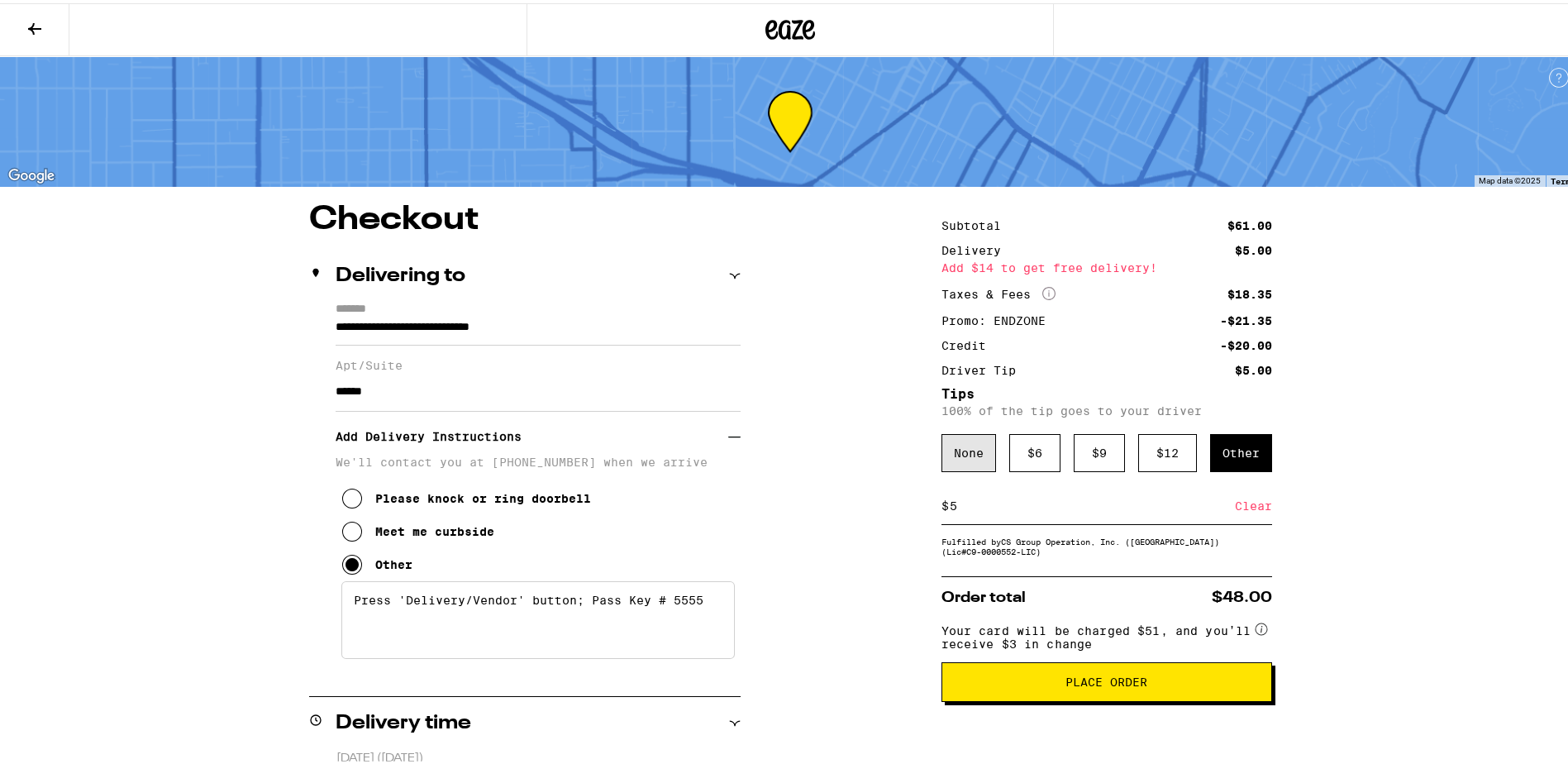
click at [958, 453] on div "None" at bounding box center [969, 449] width 55 height 38
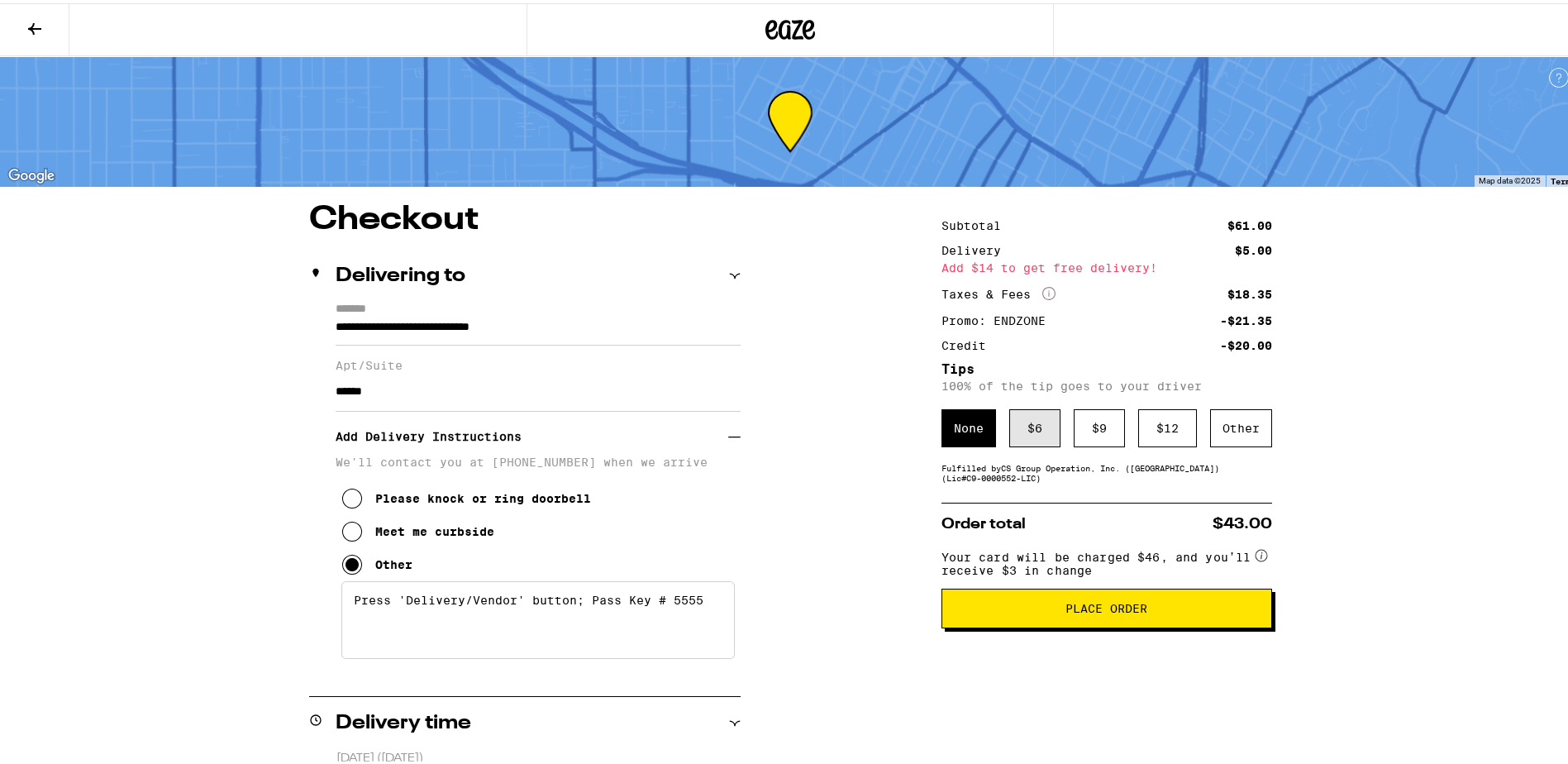
click at [1031, 435] on div "$ 6" at bounding box center [1035, 425] width 51 height 38
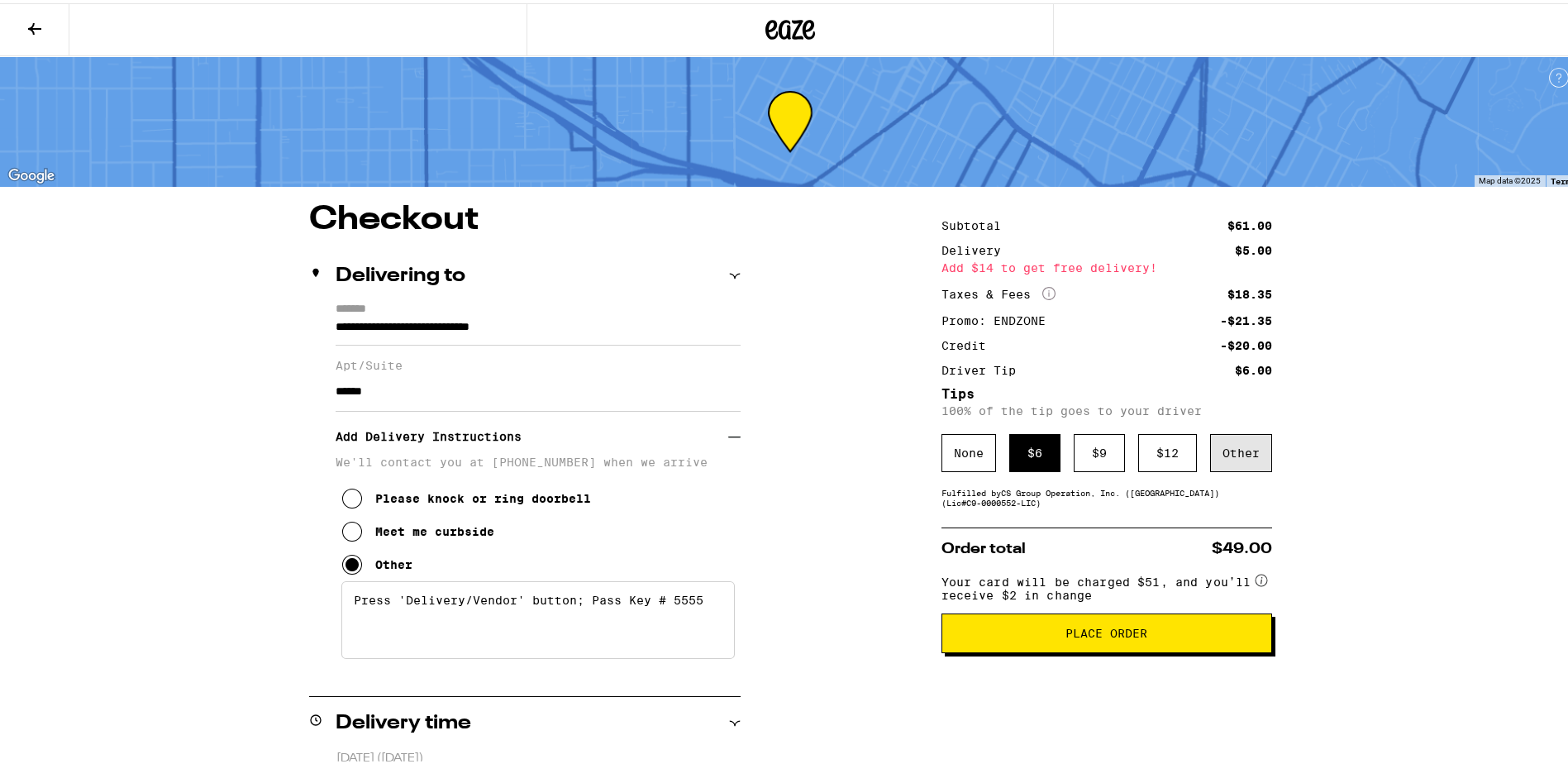
click at [1232, 454] on div "Other" at bounding box center [1241, 449] width 62 height 38
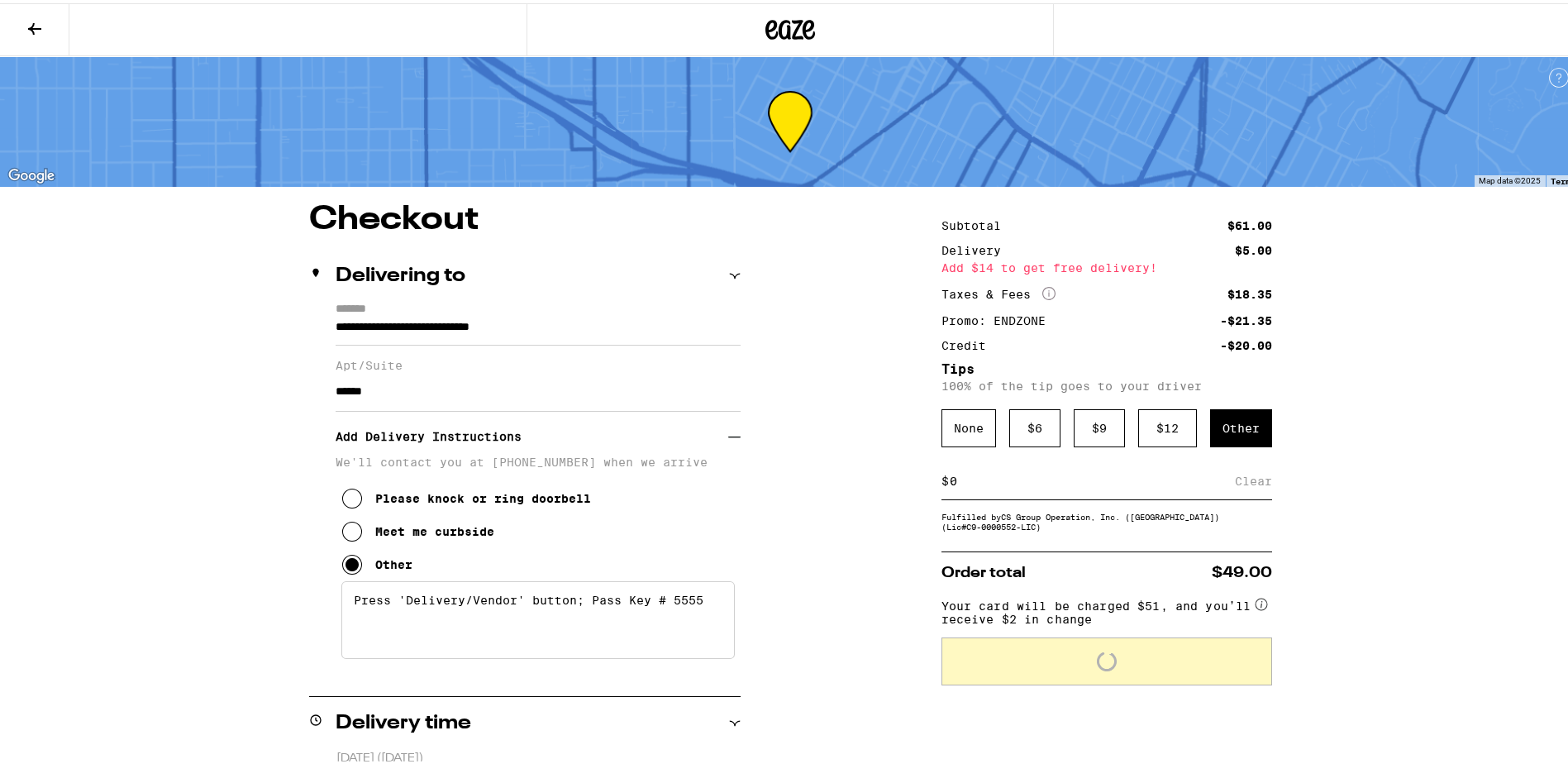
click at [1138, 483] on input at bounding box center [1092, 478] width 286 height 14
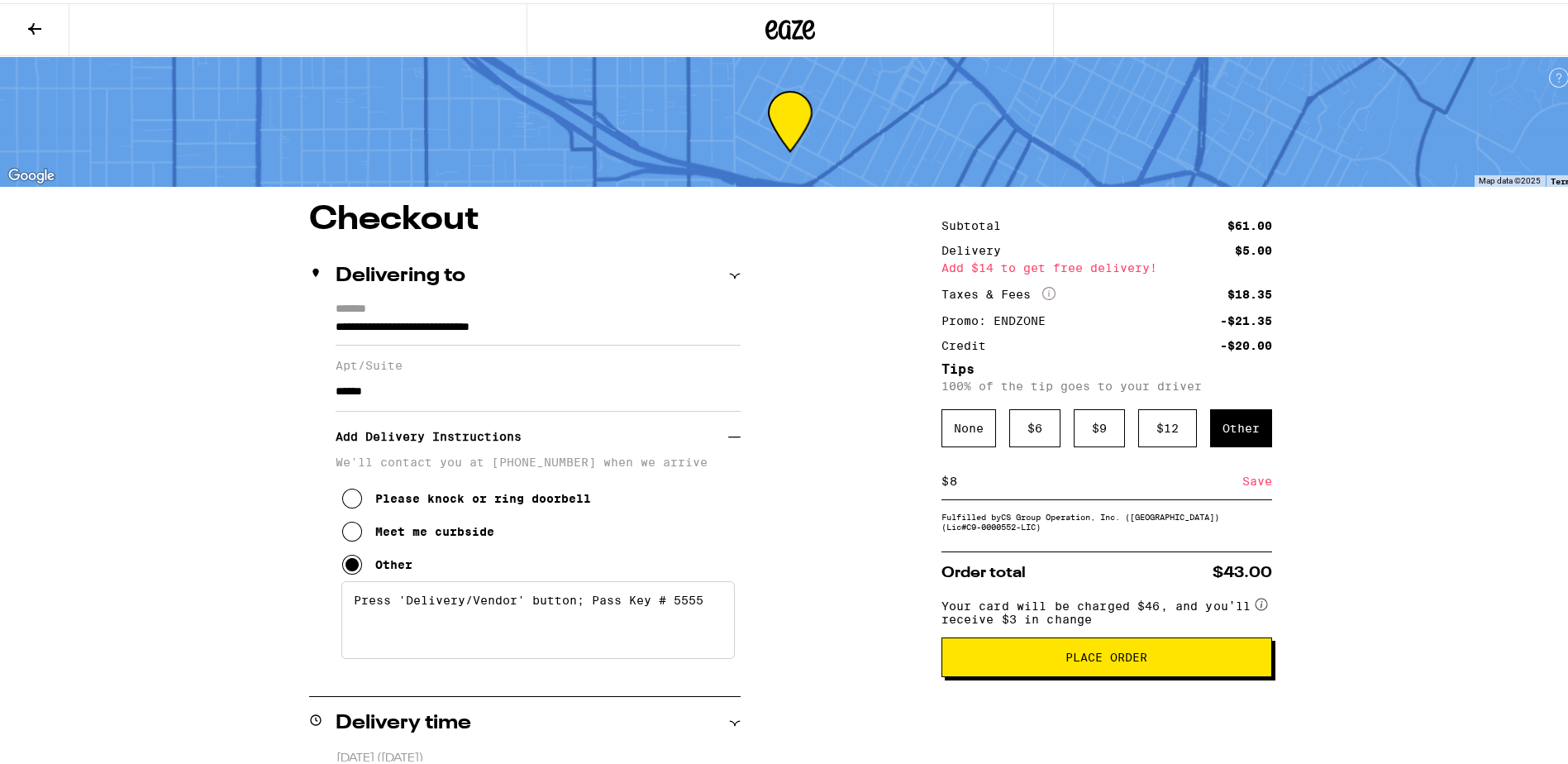
type input "8"
click at [1254, 480] on div "Save" at bounding box center [1257, 478] width 30 height 37
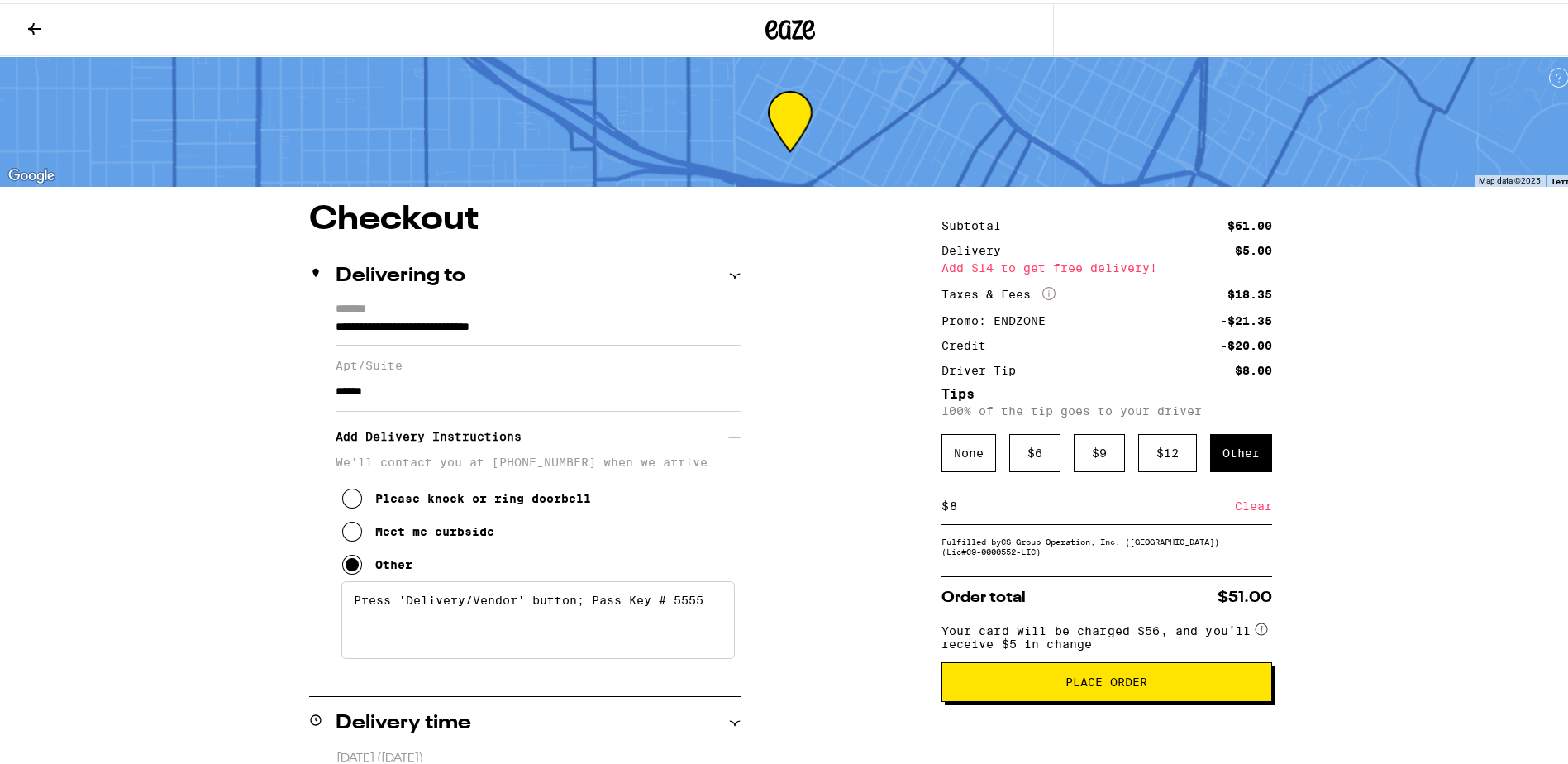
click at [1029, 509] on input "8" at bounding box center [1092, 502] width 286 height 14
type input "5"
type input "4"
drag, startPoint x: 1238, startPoint y: 511, endPoint x: 1252, endPoint y: 518, distance: 15.7
click at [1242, 511] on div "Save" at bounding box center [1257, 502] width 30 height 37
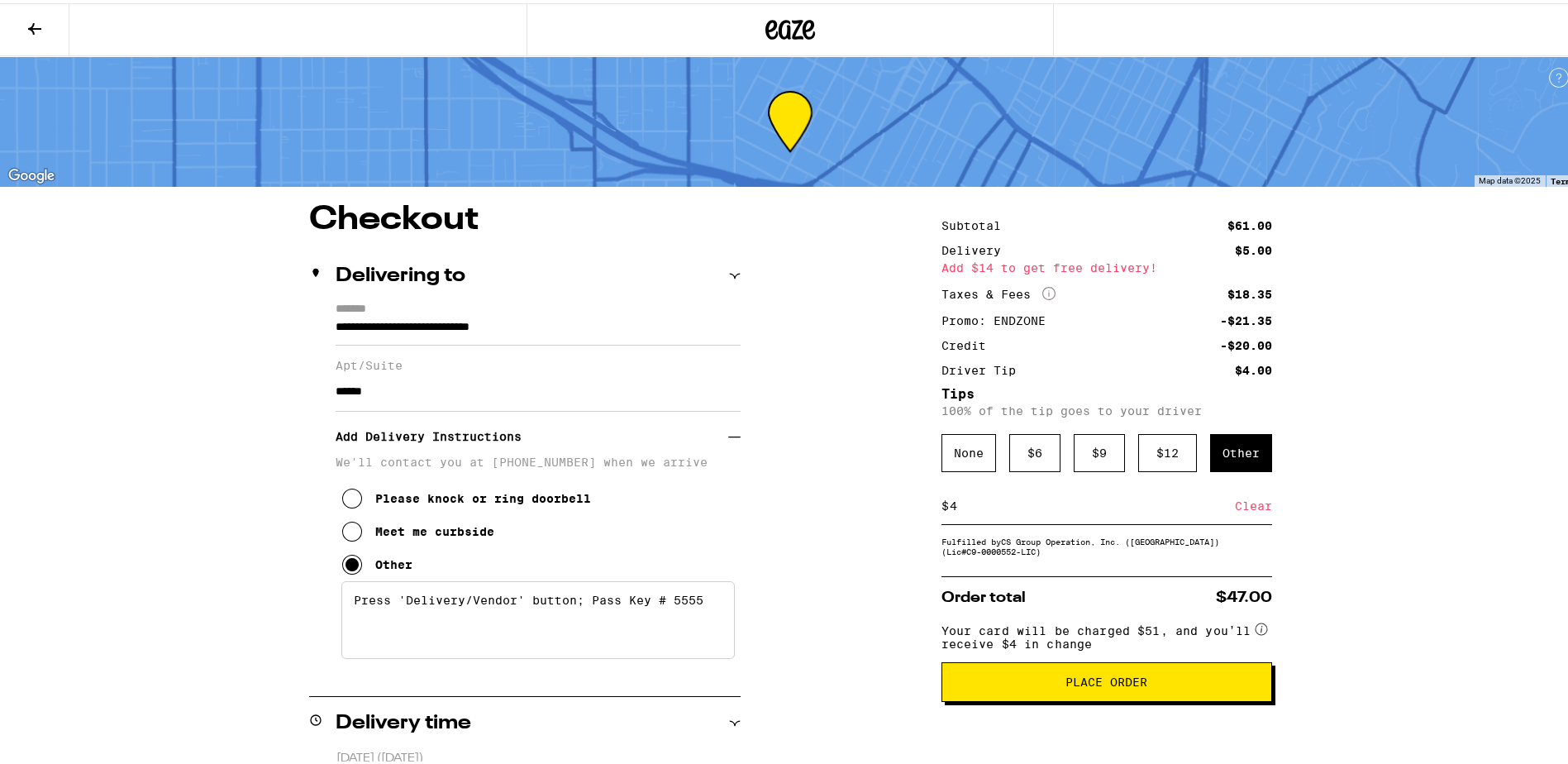
click at [1116, 510] on input "4" at bounding box center [1092, 502] width 286 height 14
type input "5"
click at [1258, 510] on div "Save" at bounding box center [1257, 502] width 30 height 37
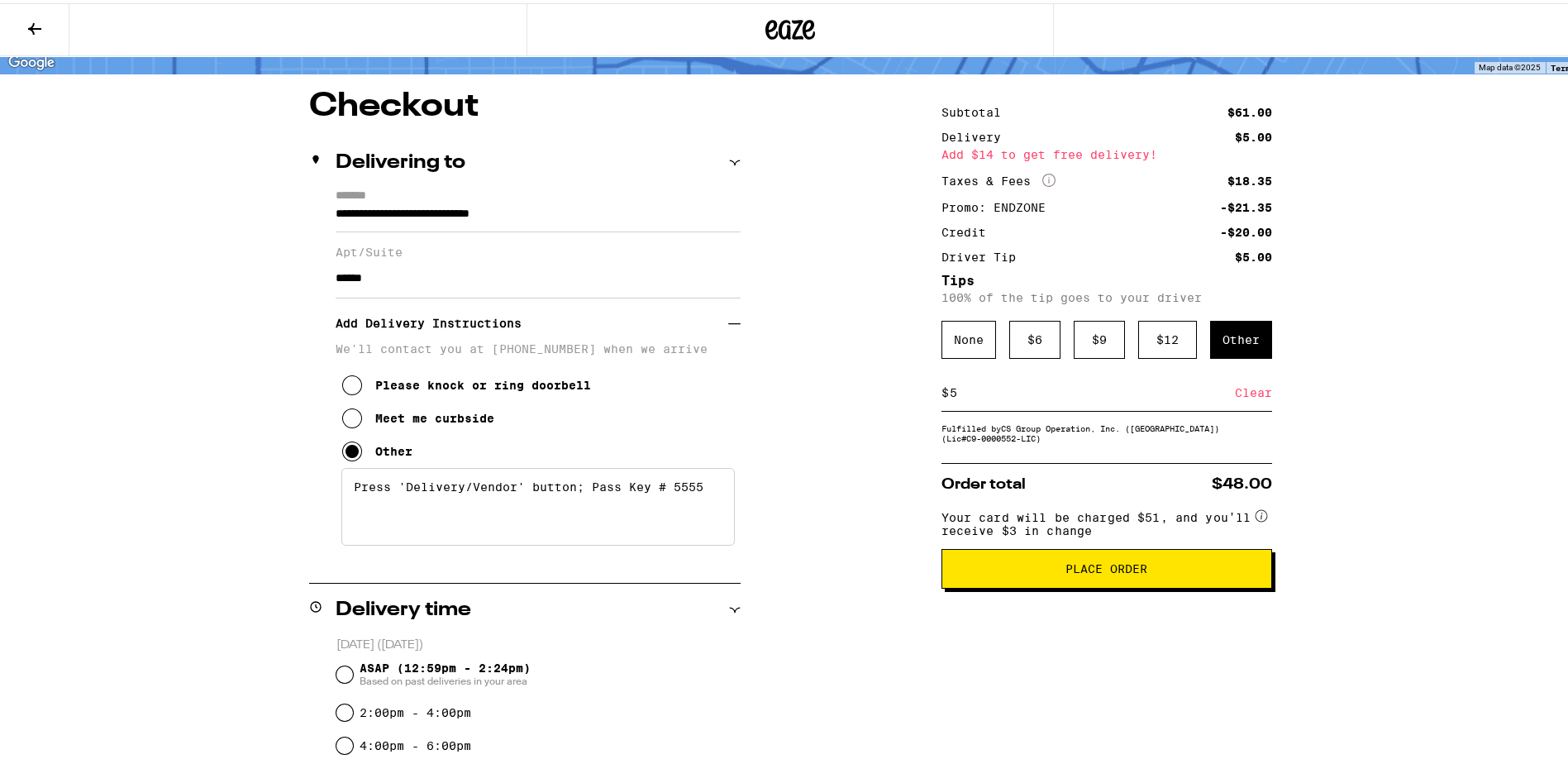
scroll to position [165, 0]
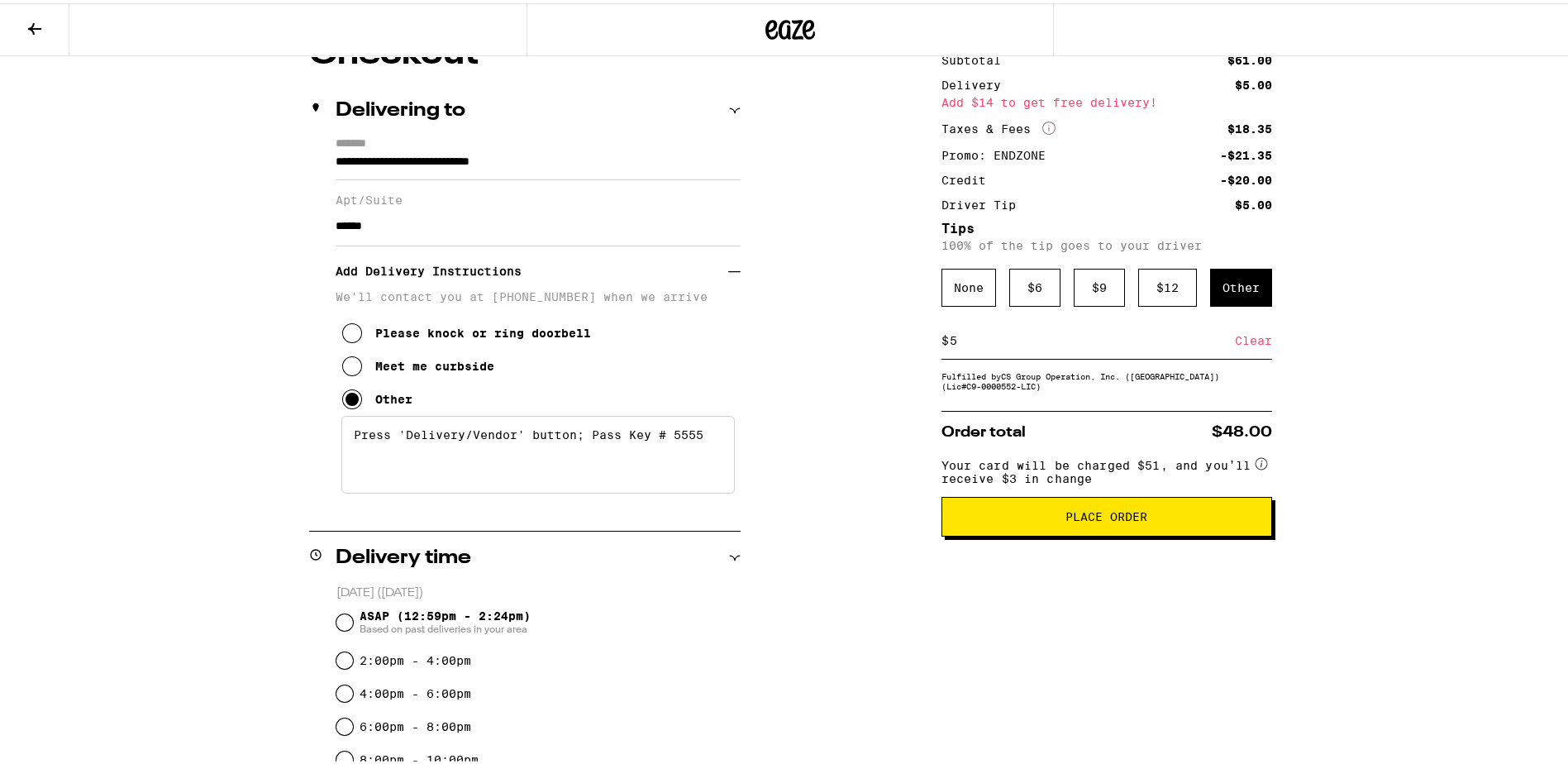
click at [1107, 519] on span "Place Order" at bounding box center [1106, 514] width 82 height 12
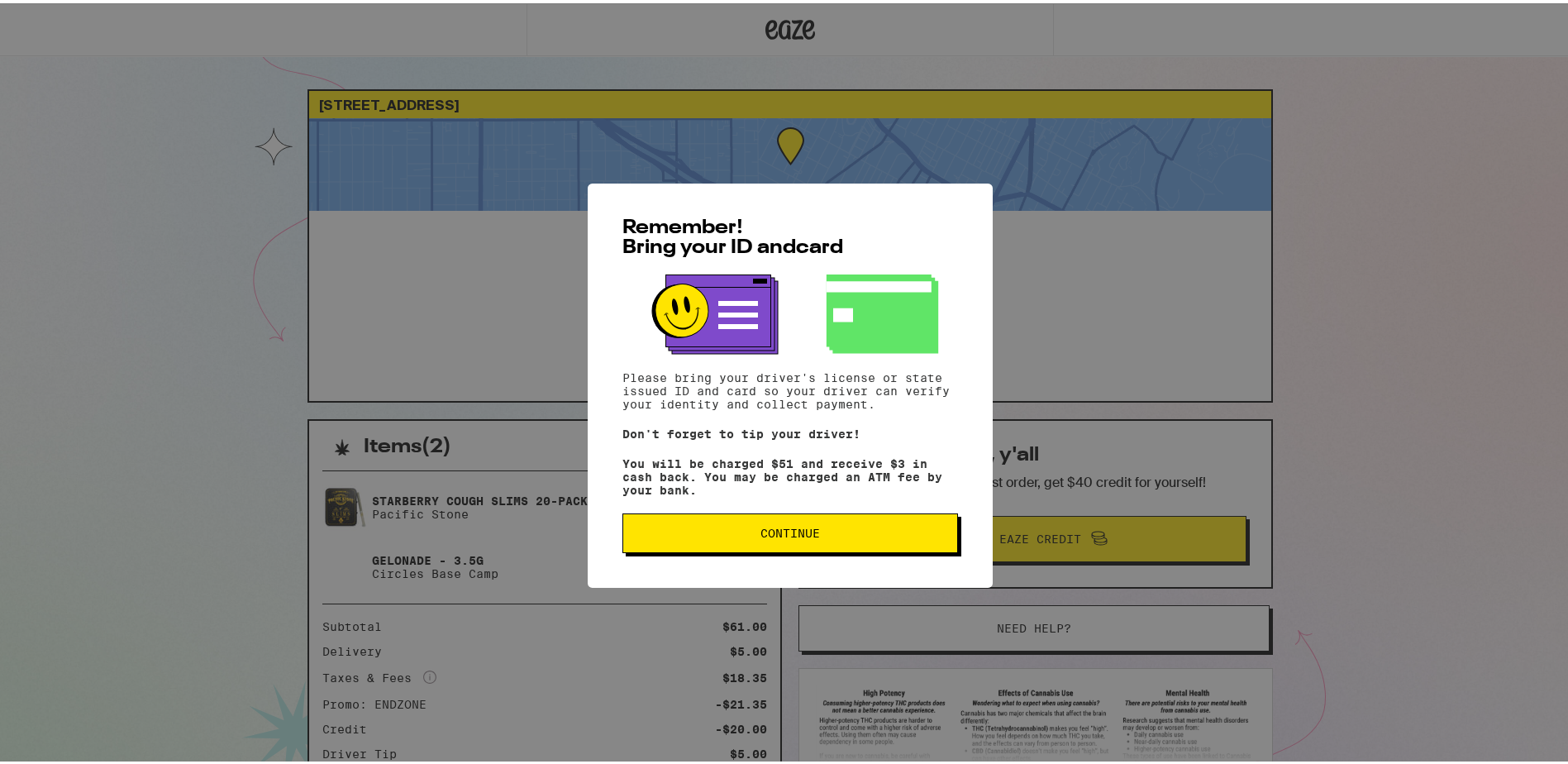
click at [800, 536] on span "Continue" at bounding box center [790, 530] width 60 height 12
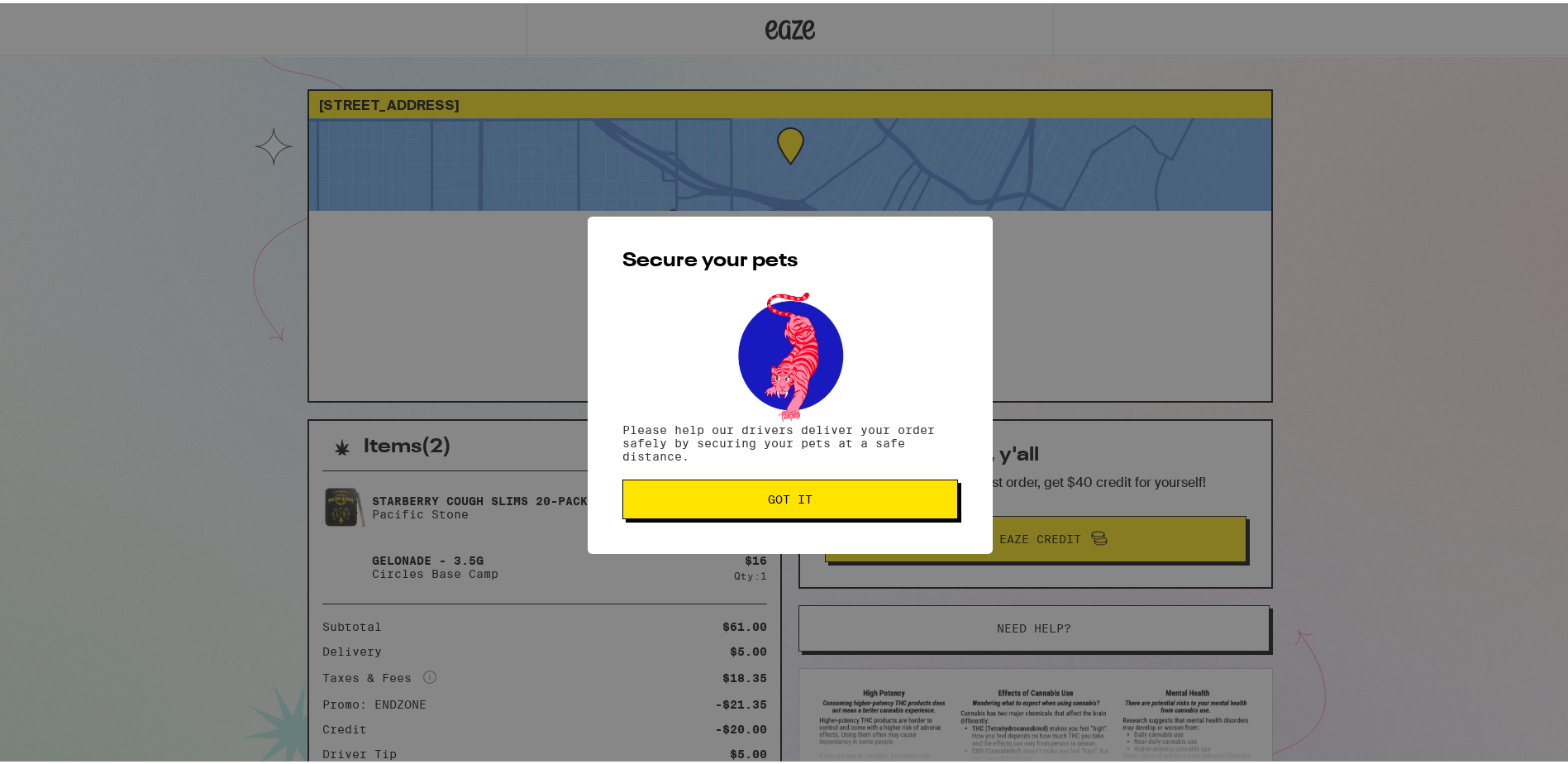
click at [769, 494] on span "Got it" at bounding box center [790, 496] width 44 height 12
